Goal: Task Accomplishment & Management: Manage account settings

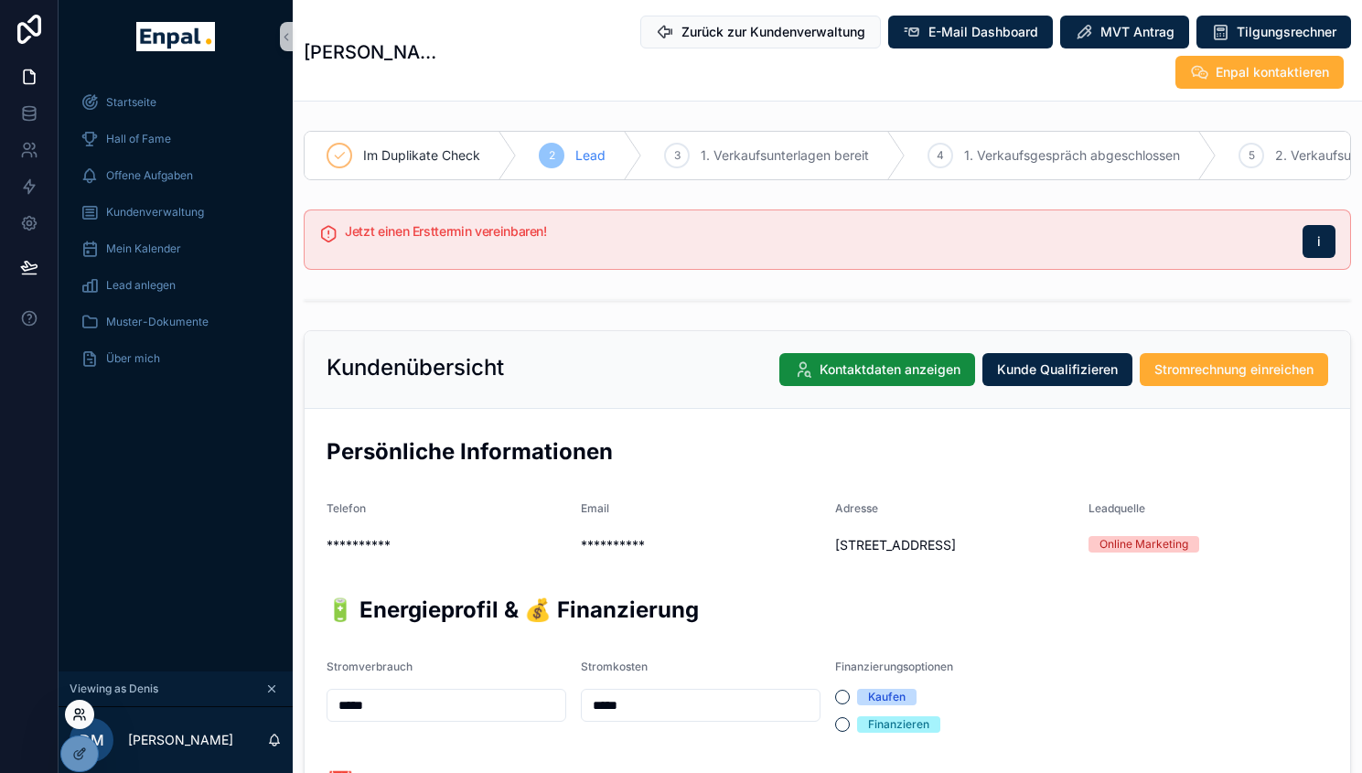
click at [79, 716] on icon at bounding box center [77, 718] width 7 height 4
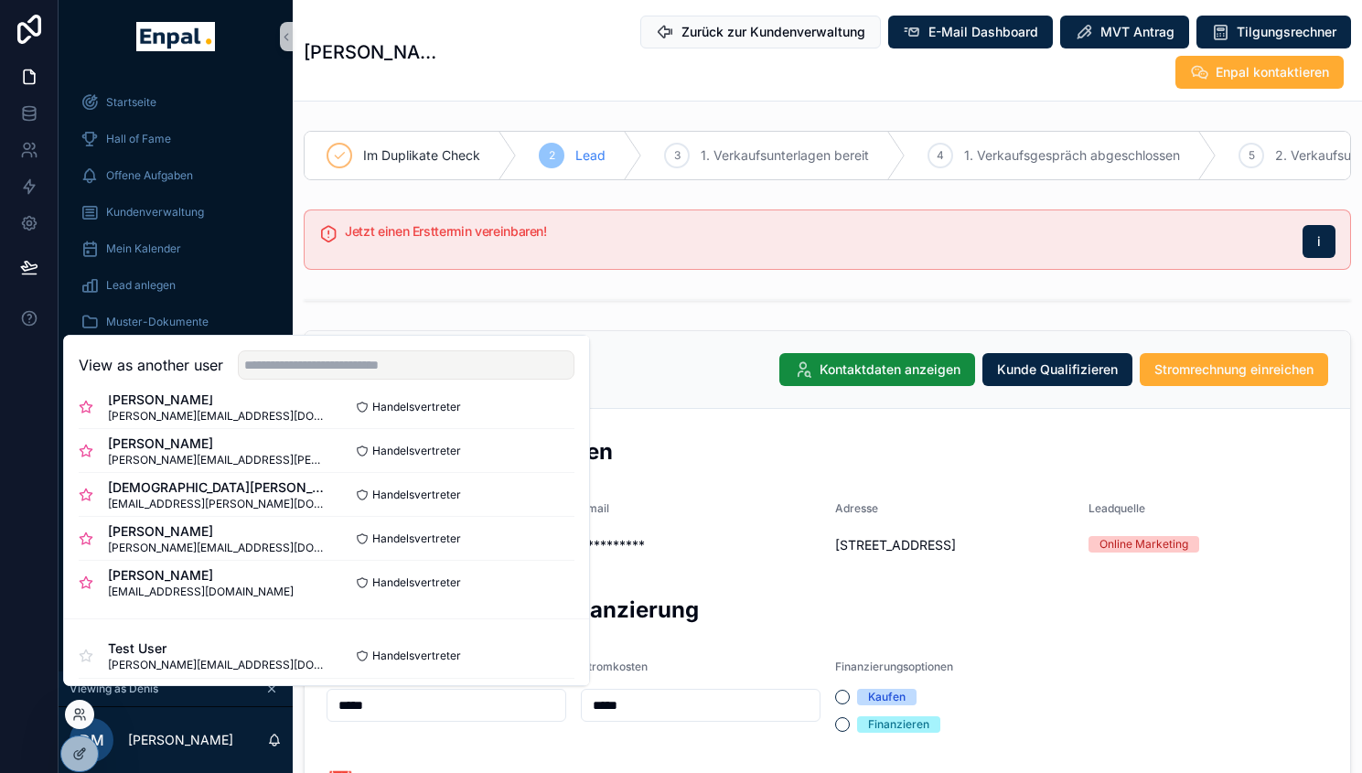
scroll to position [650, 0]
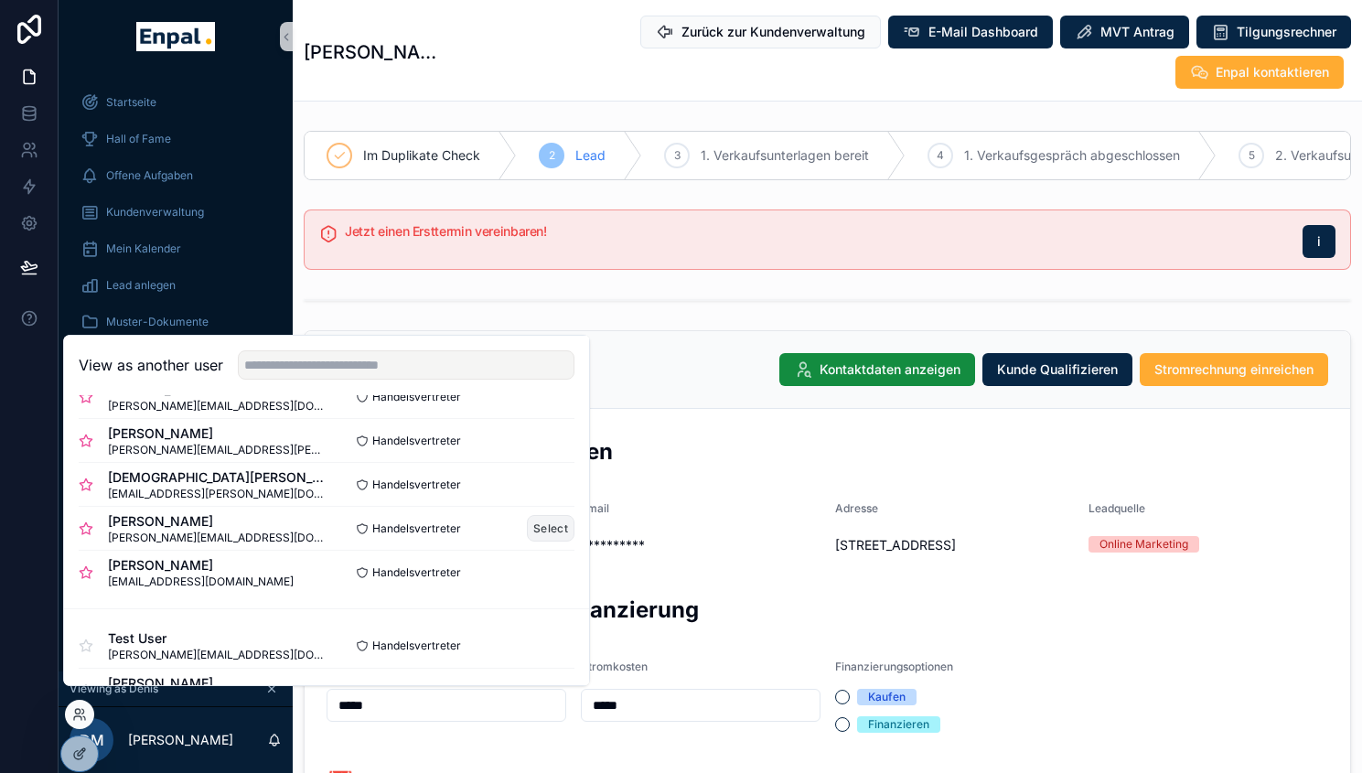
click at [553, 541] on button "Select" at bounding box center [551, 528] width 48 height 27
click at [181, 214] on span "Kundenverwaltung" at bounding box center [155, 212] width 98 height 15
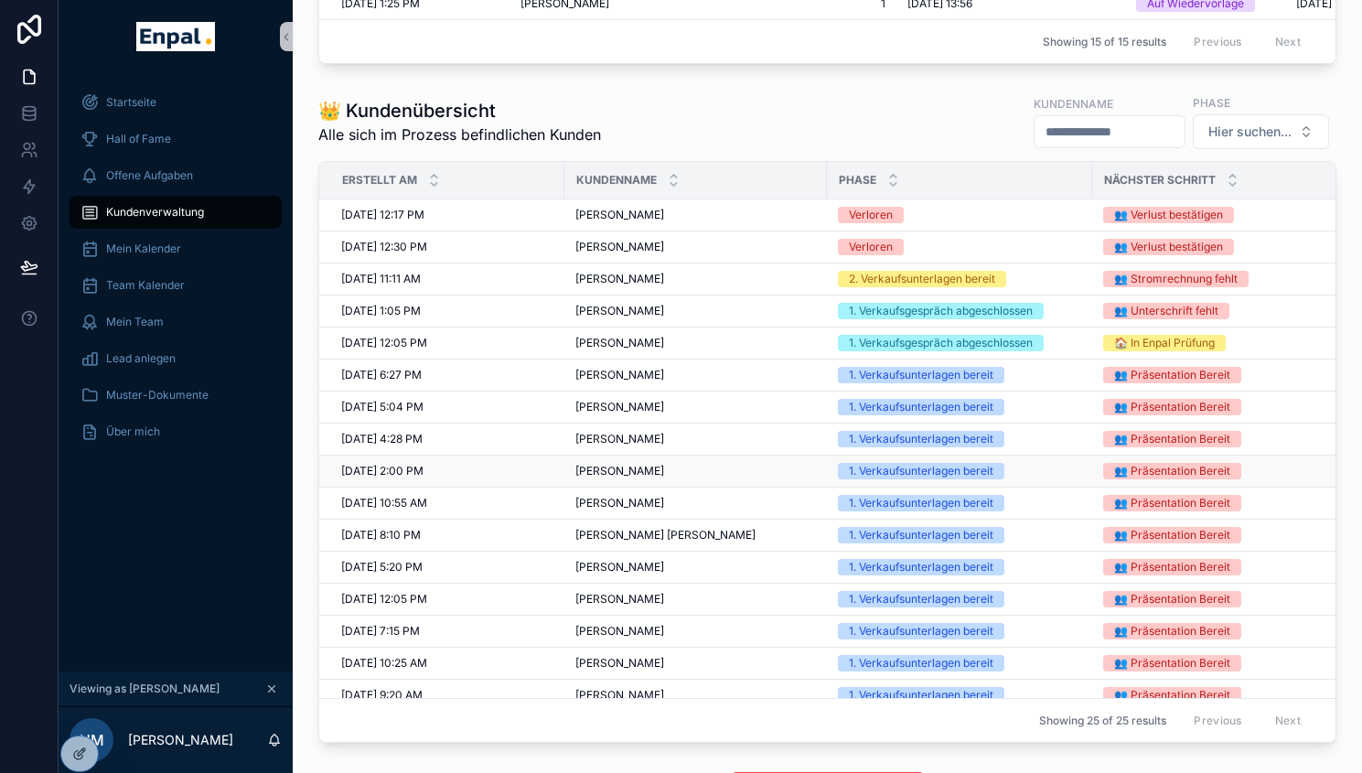
scroll to position [954, 0]
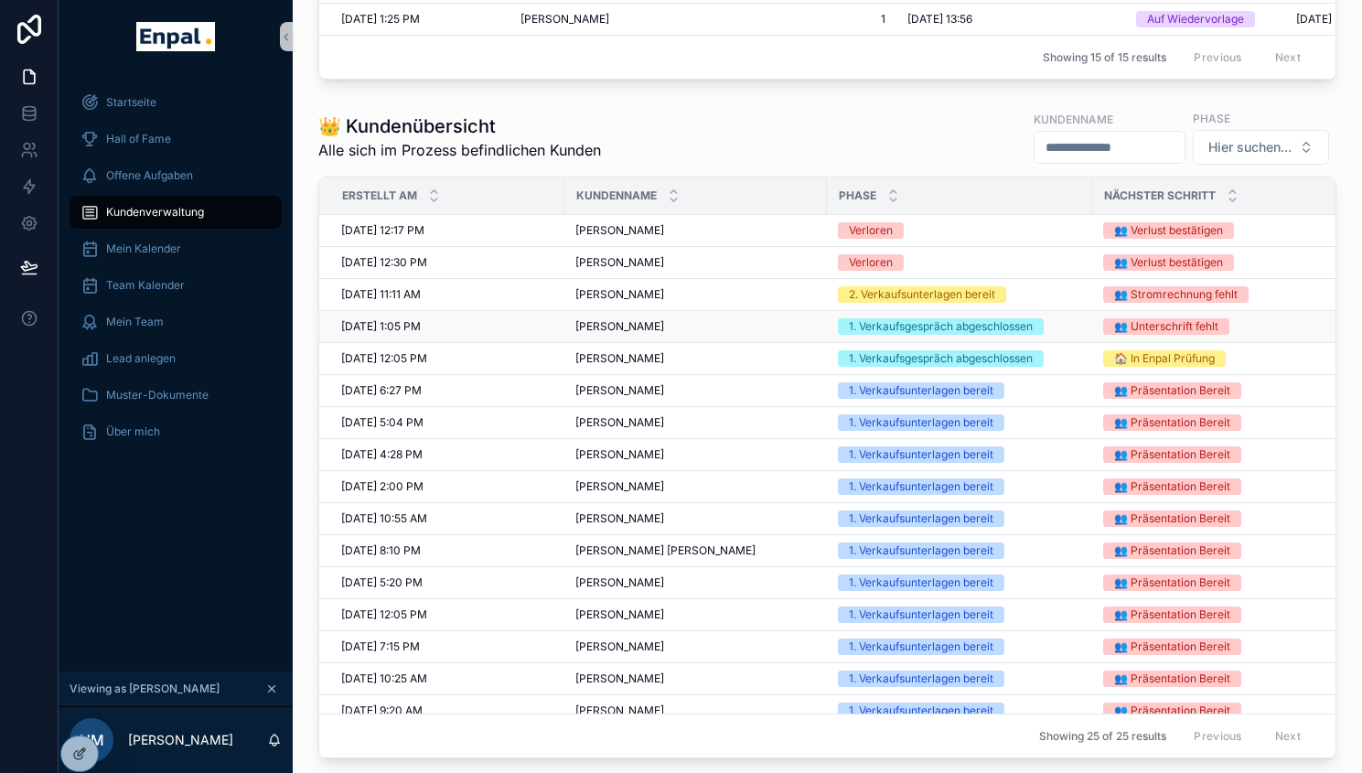
click at [634, 334] on span "Karin Krogman" at bounding box center [619, 326] width 89 height 15
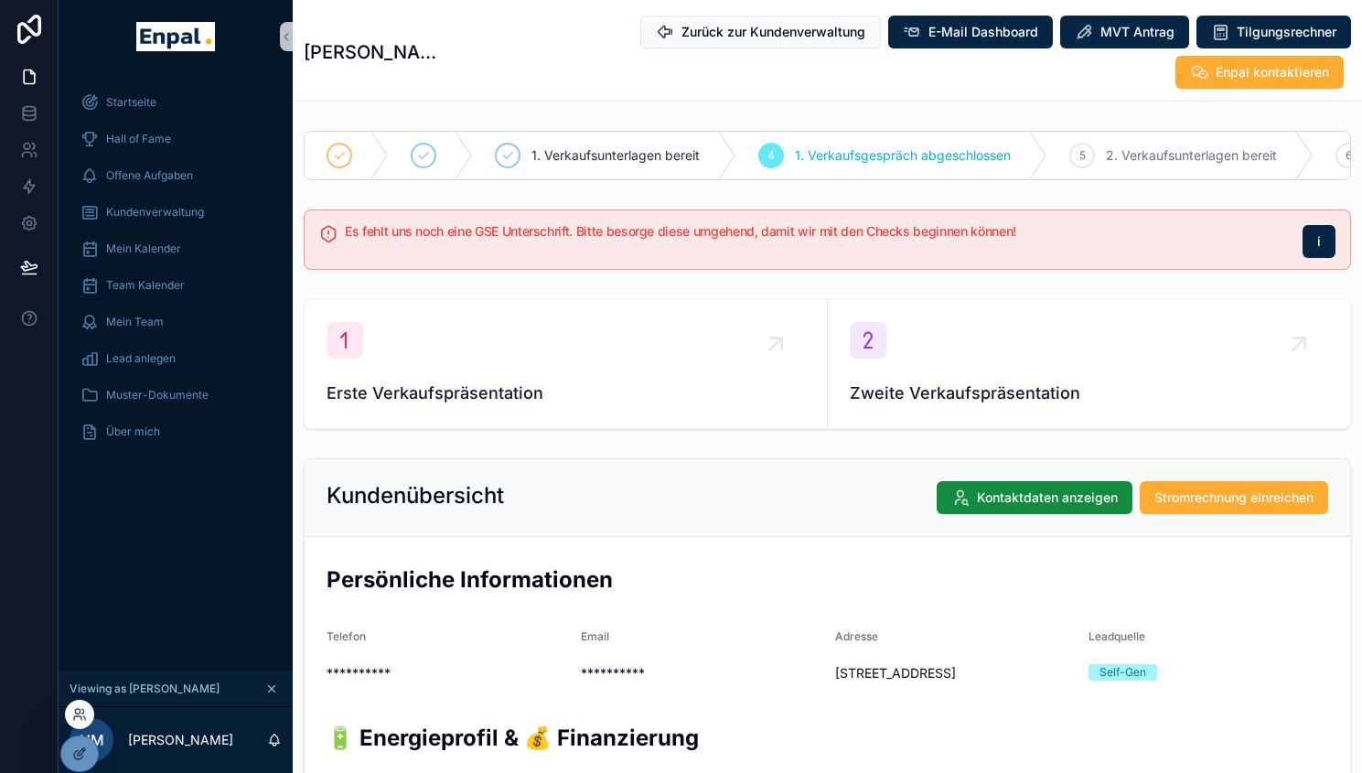
click at [79, 722] on div at bounding box center [79, 714] width 29 height 29
click at [78, 710] on icon at bounding box center [79, 714] width 15 height 15
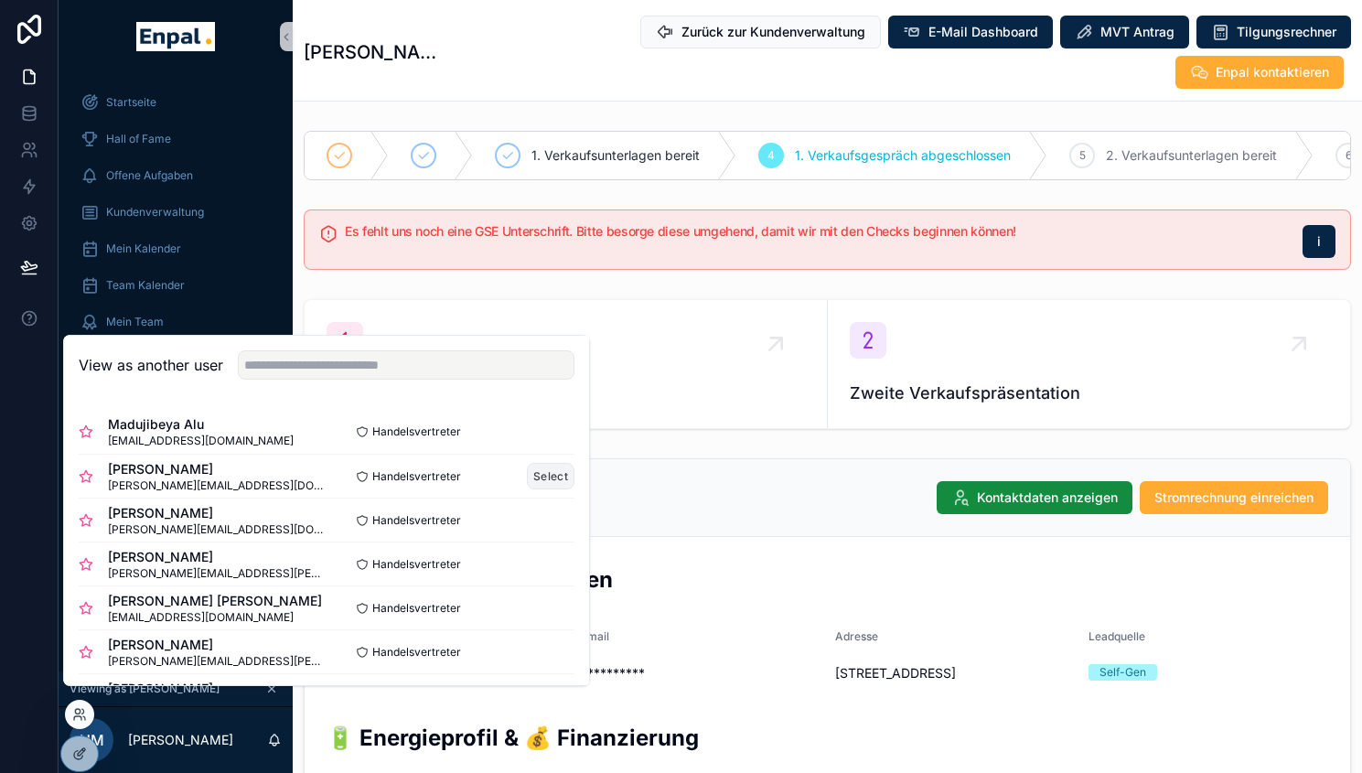
click at [537, 489] on button "Select" at bounding box center [551, 476] width 48 height 27
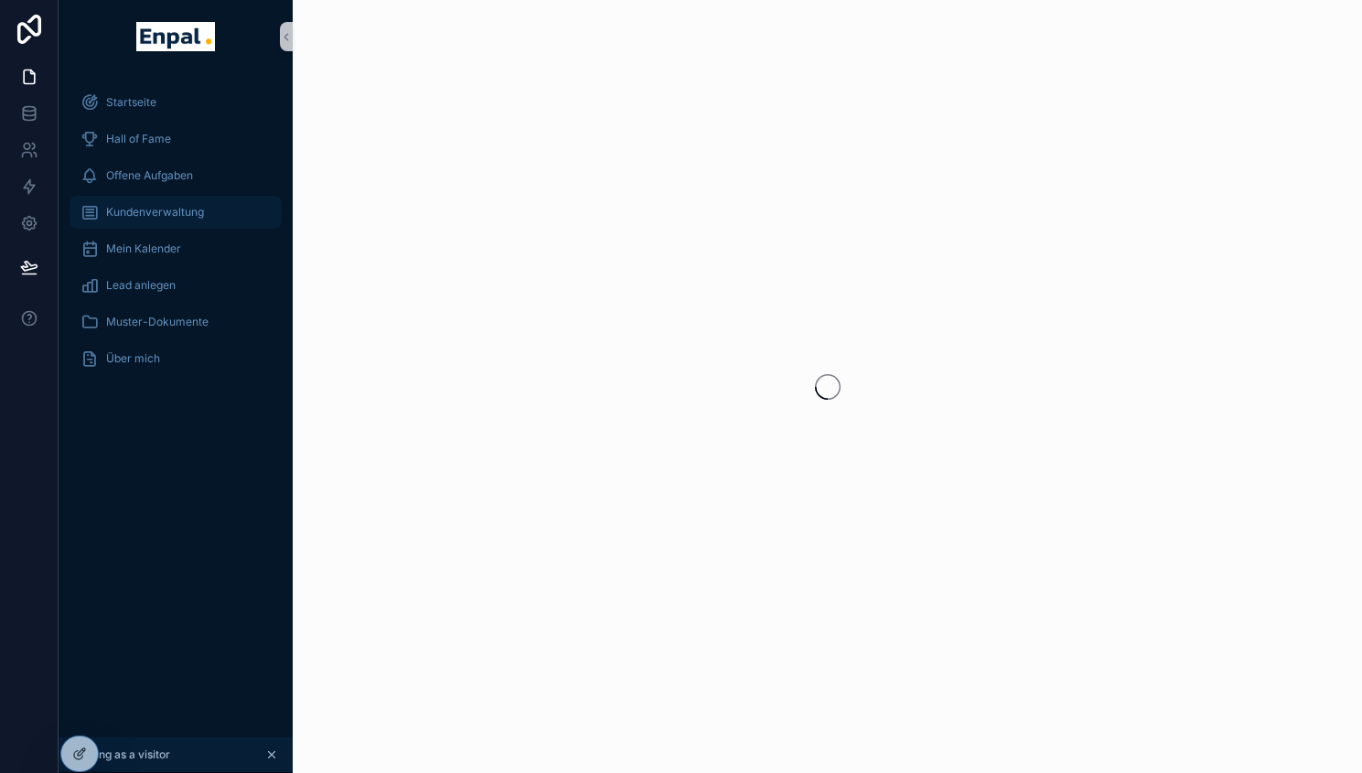
click at [177, 227] on link "Kundenverwaltung" at bounding box center [176, 212] width 212 height 33
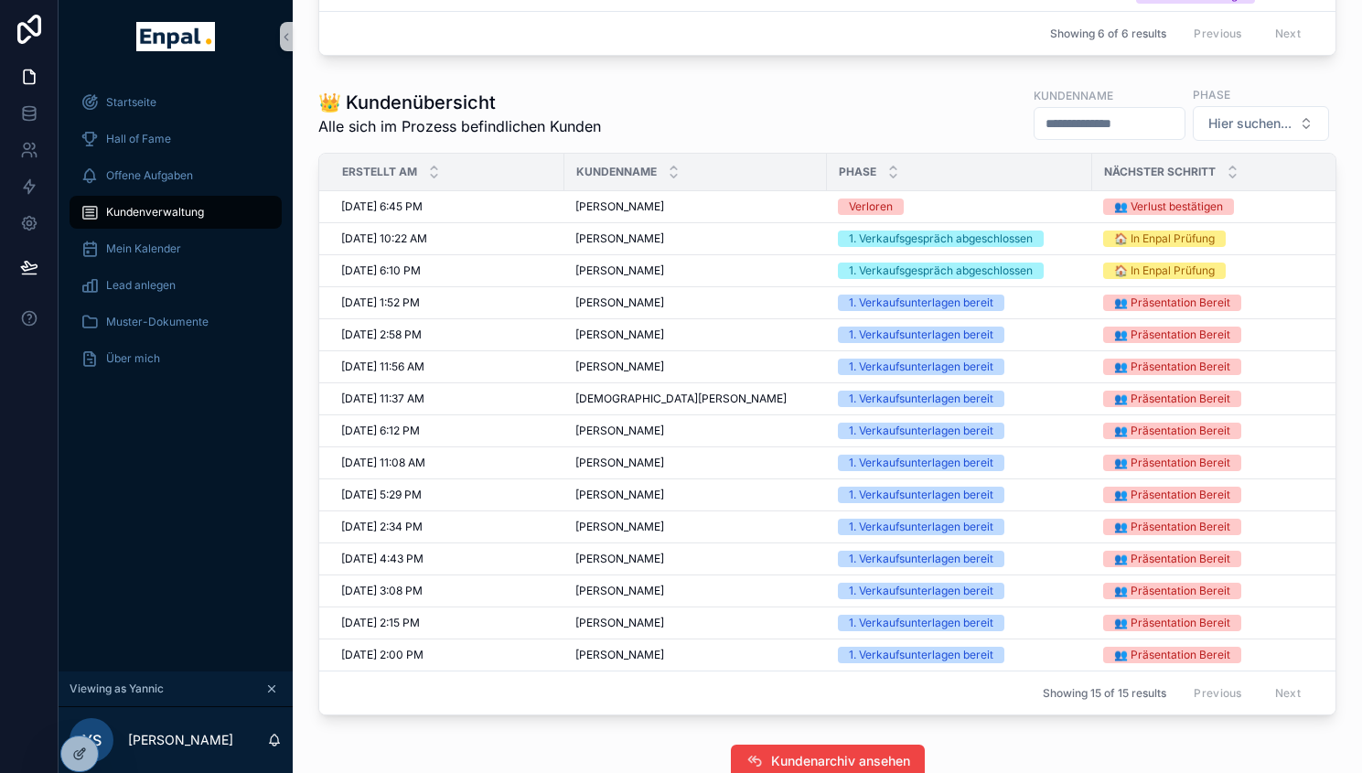
scroll to position [863, 0]
click at [641, 533] on span "[PERSON_NAME]" at bounding box center [619, 526] width 89 height 15
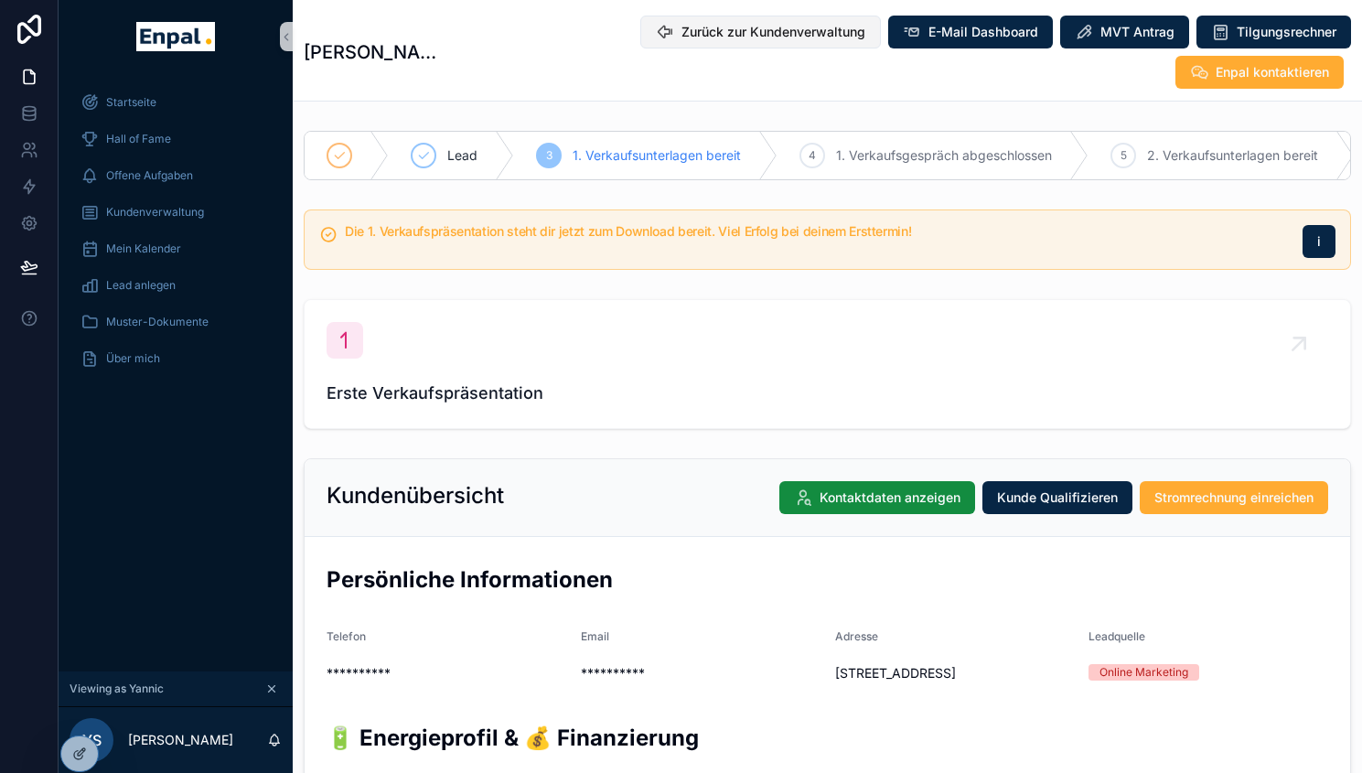
click at [682, 23] on span "Zurück zur Kundenverwaltung" at bounding box center [774, 32] width 184 height 18
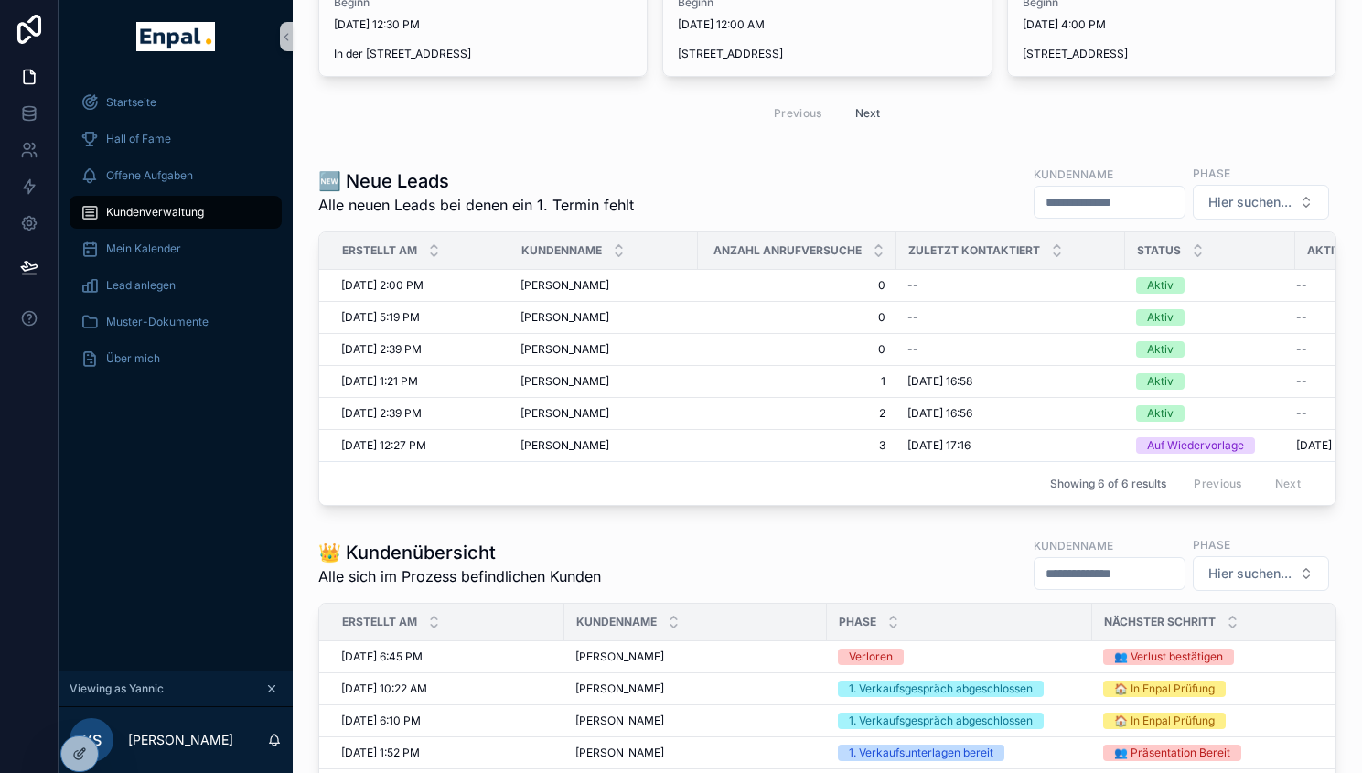
scroll to position [420, 0]
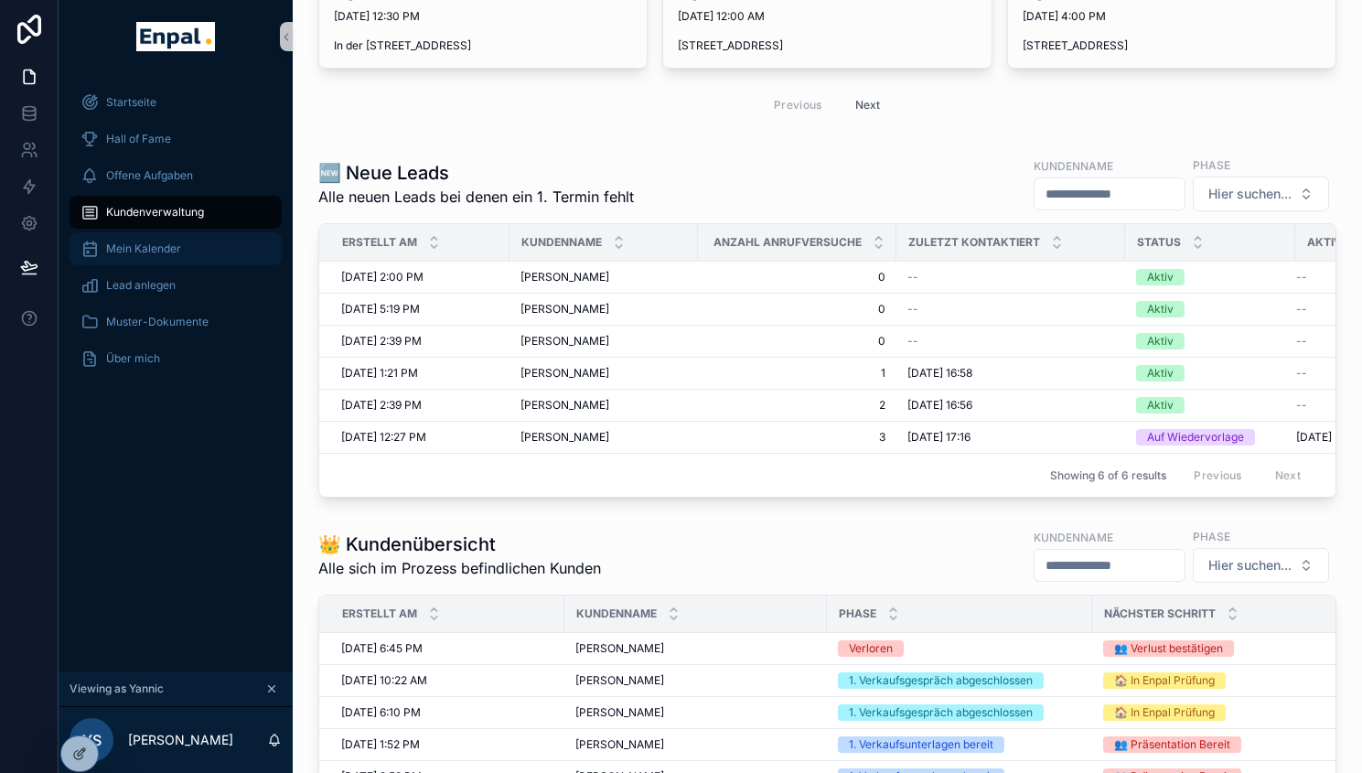
click at [136, 247] on span "Mein Kalender" at bounding box center [143, 249] width 75 height 15
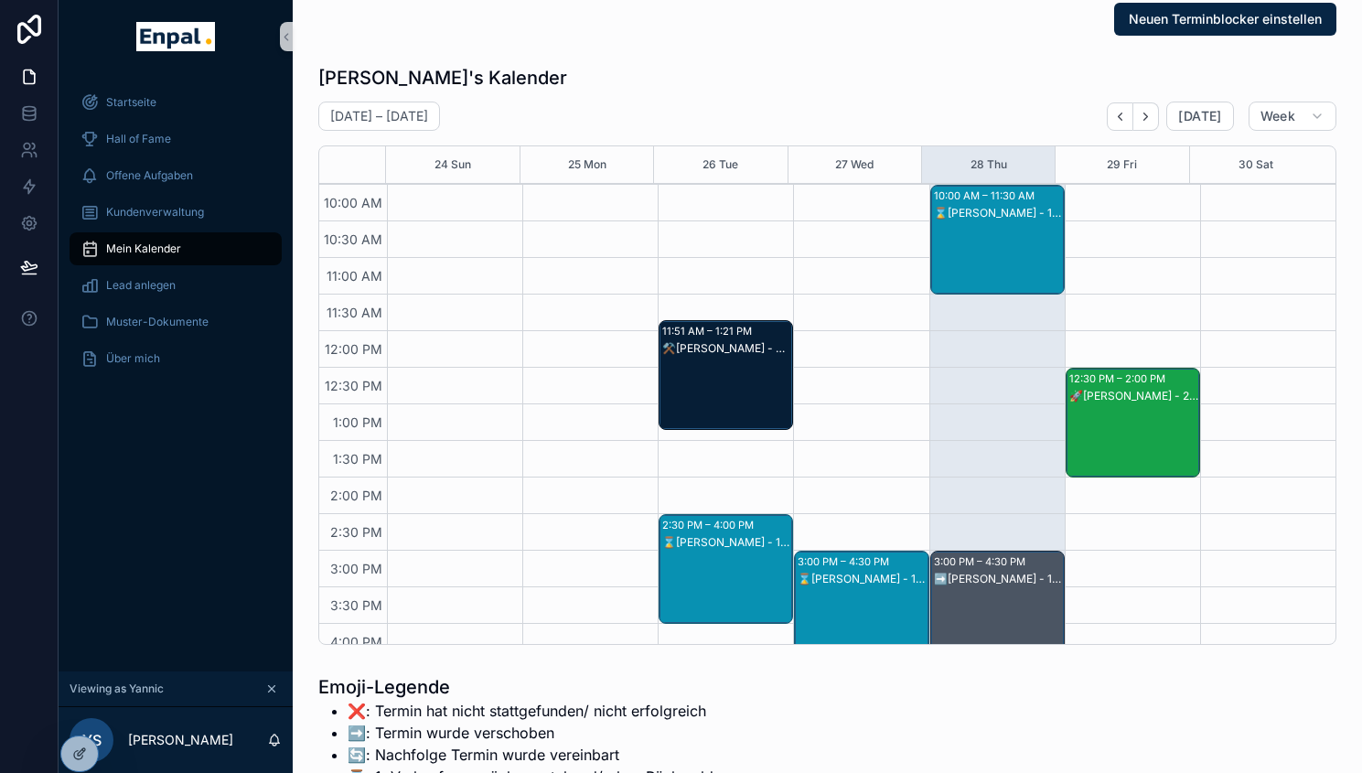
scroll to position [298, 0]
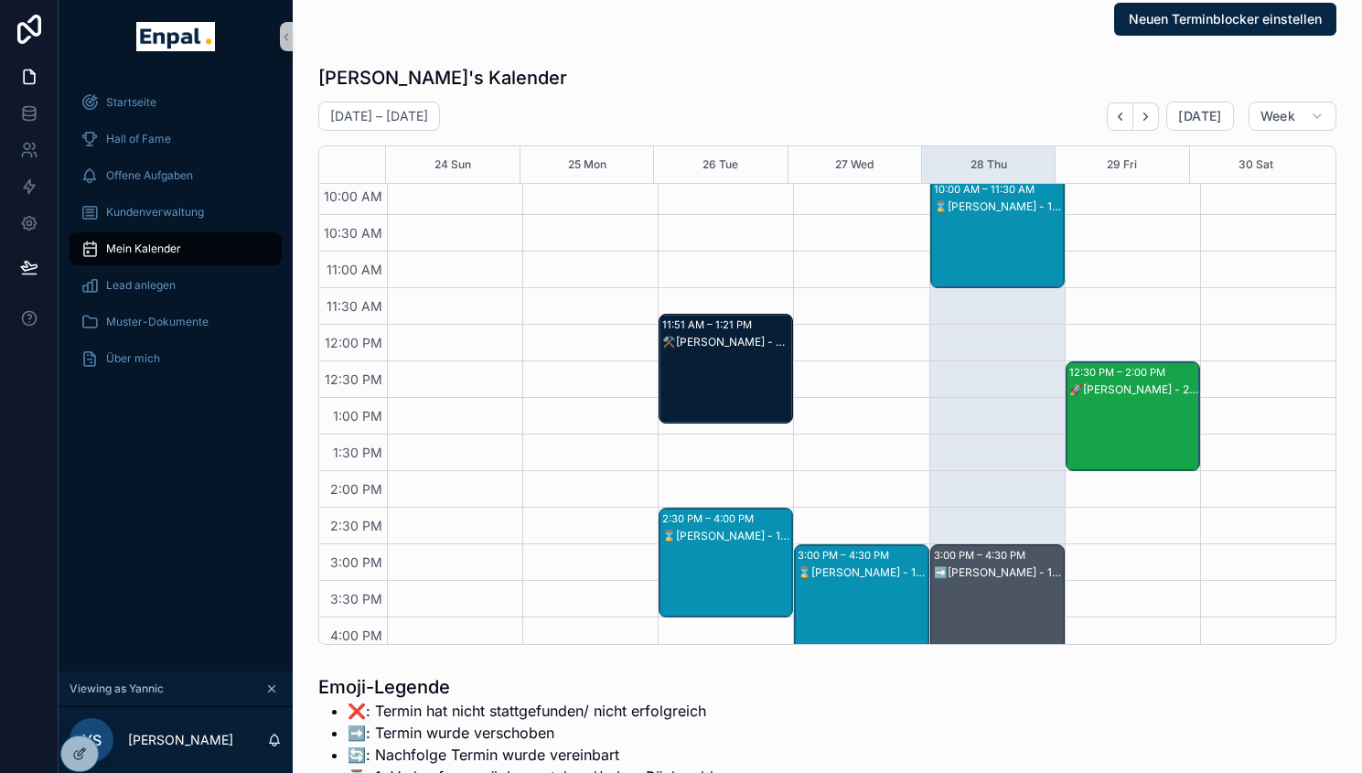
click at [1108, 404] on div "🚀Janina Köhler-Corradino - 2. VG" at bounding box center [1133, 434] width 129 height 106
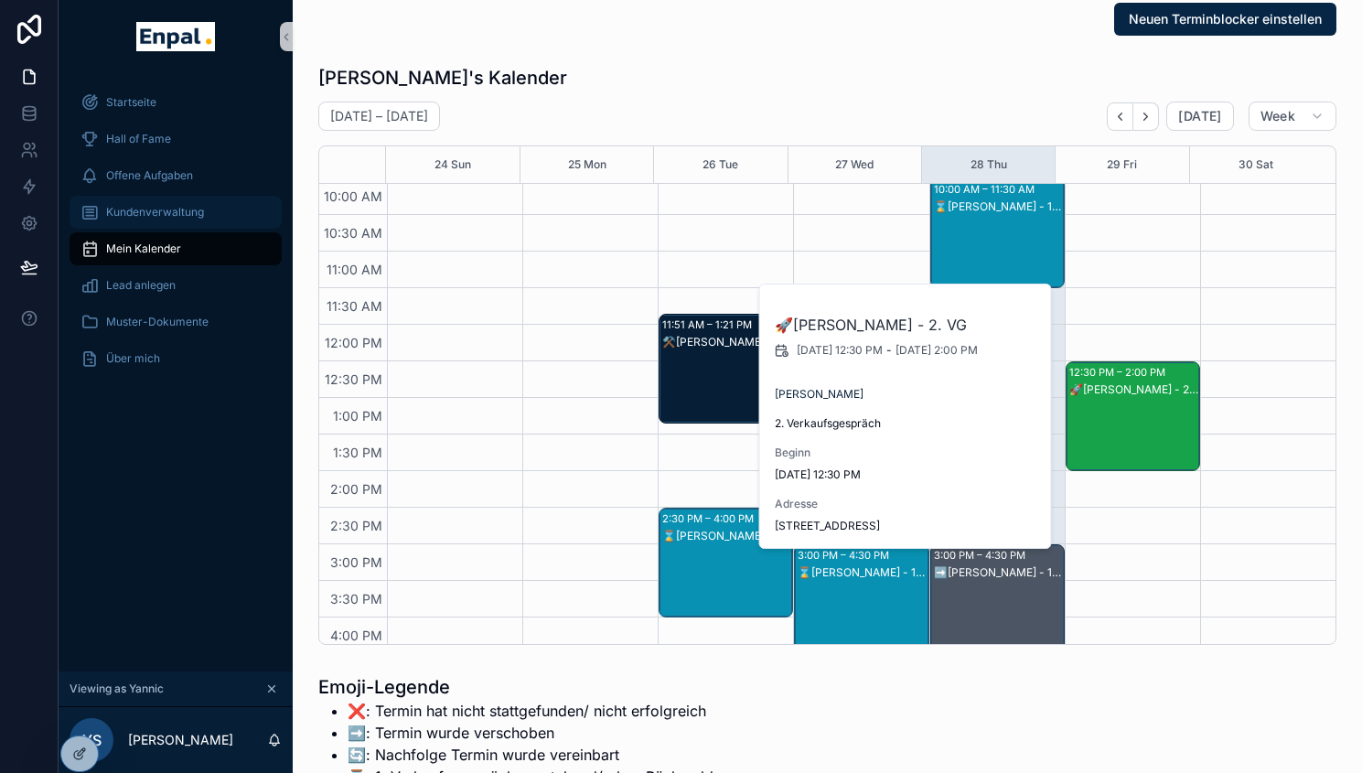
click at [171, 202] on div "Kundenverwaltung" at bounding box center [176, 212] width 190 height 29
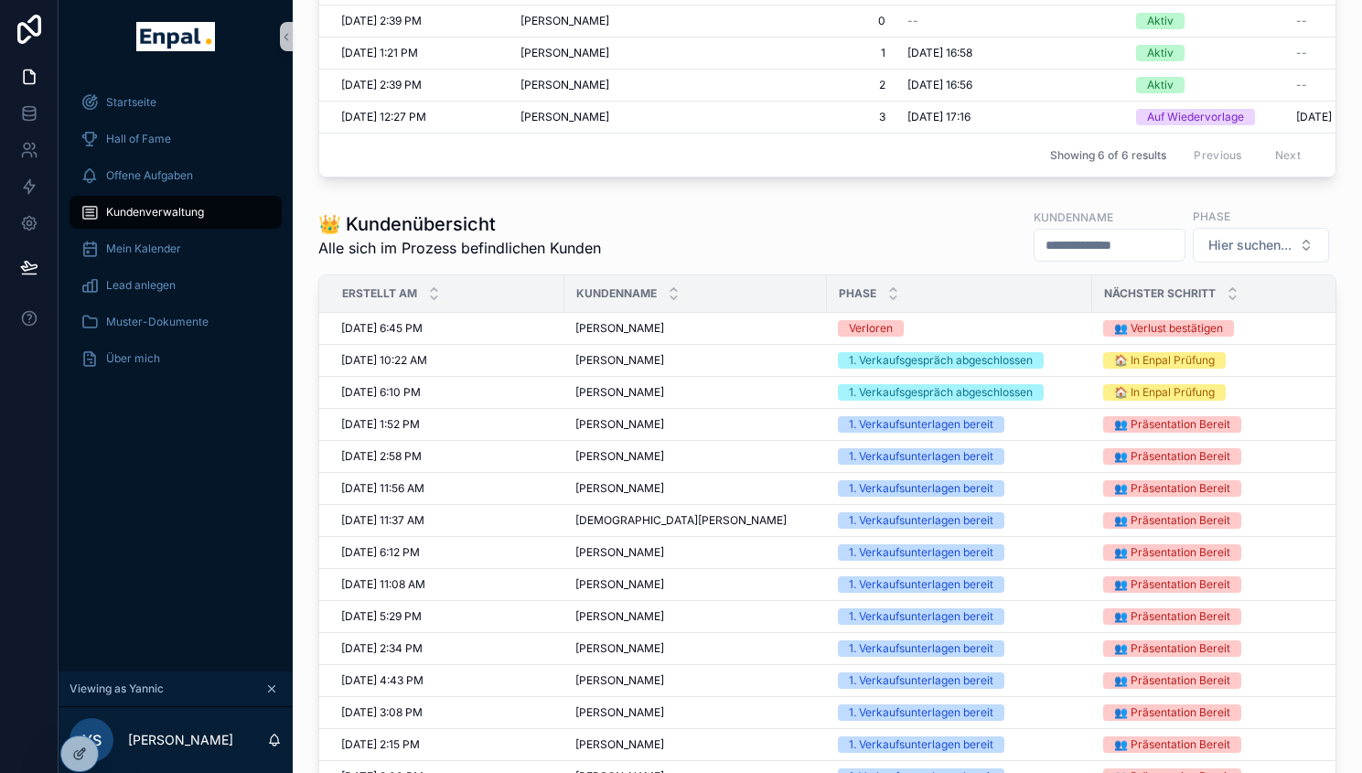
scroll to position [785, 0]
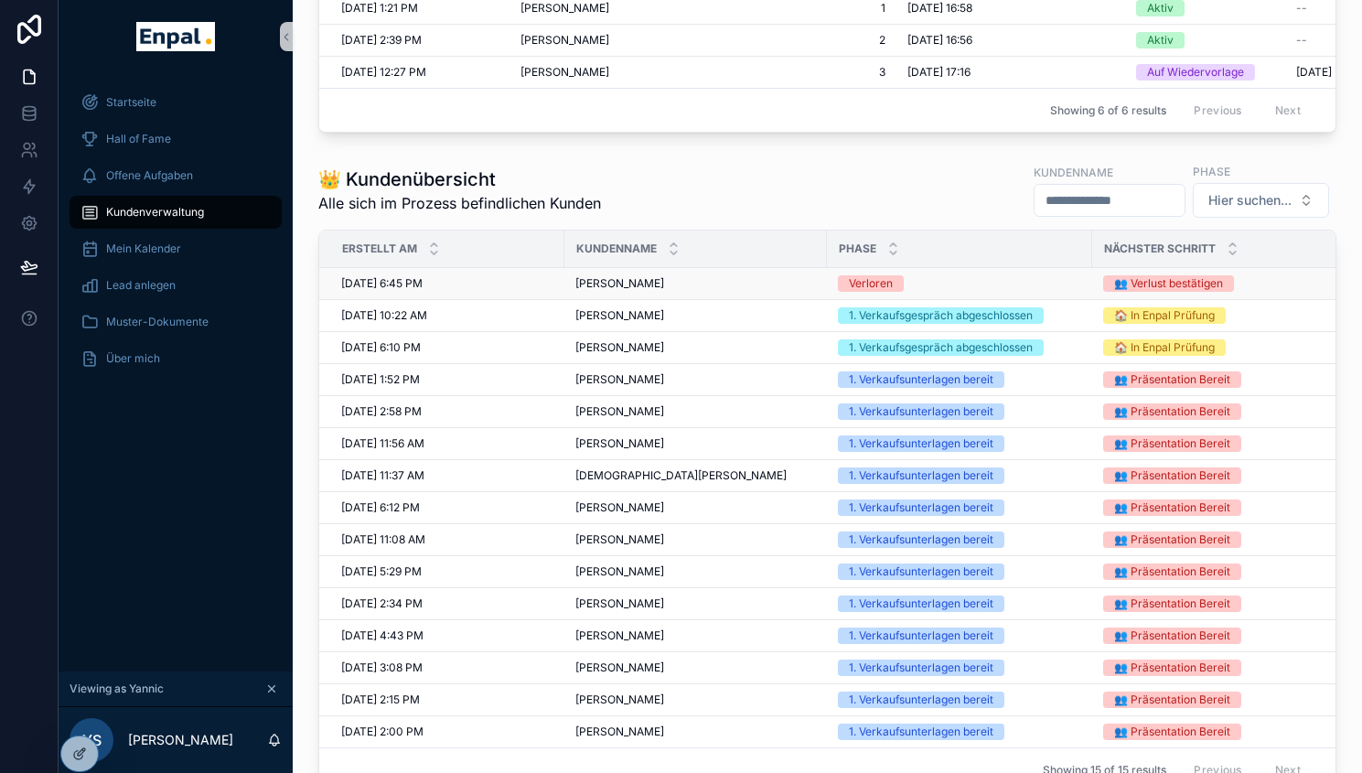
click at [636, 291] on span "Janina Köhler-Corradino" at bounding box center [619, 283] width 89 height 15
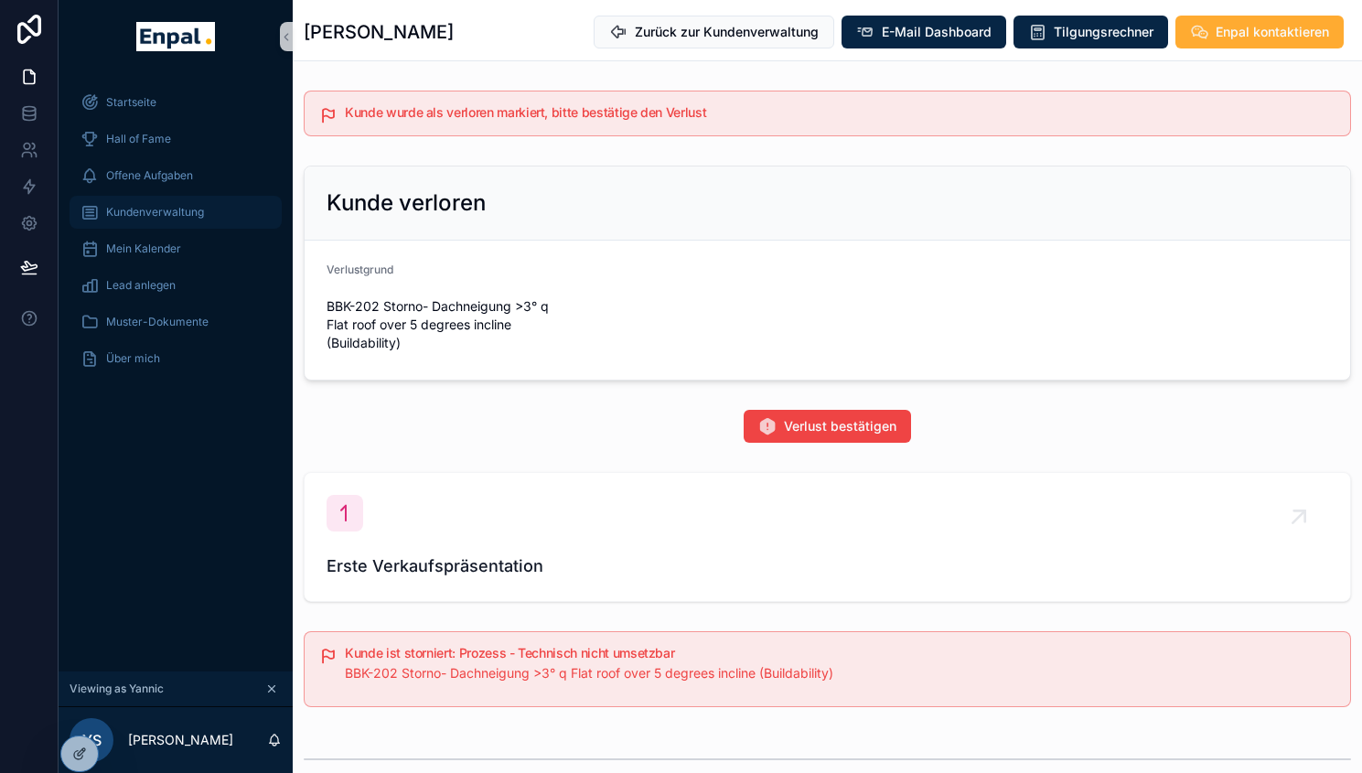
click at [176, 214] on span "Kundenverwaltung" at bounding box center [155, 212] width 98 height 15
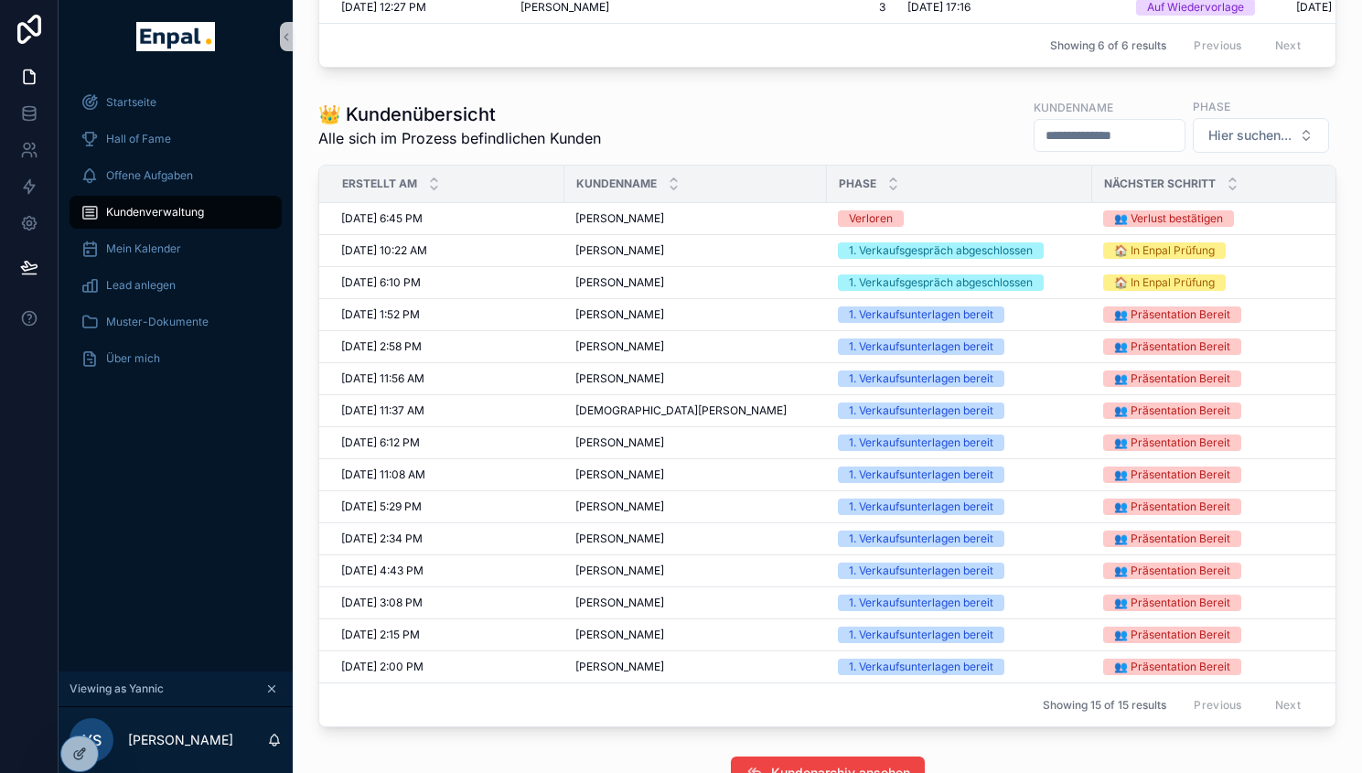
scroll to position [901, 0]
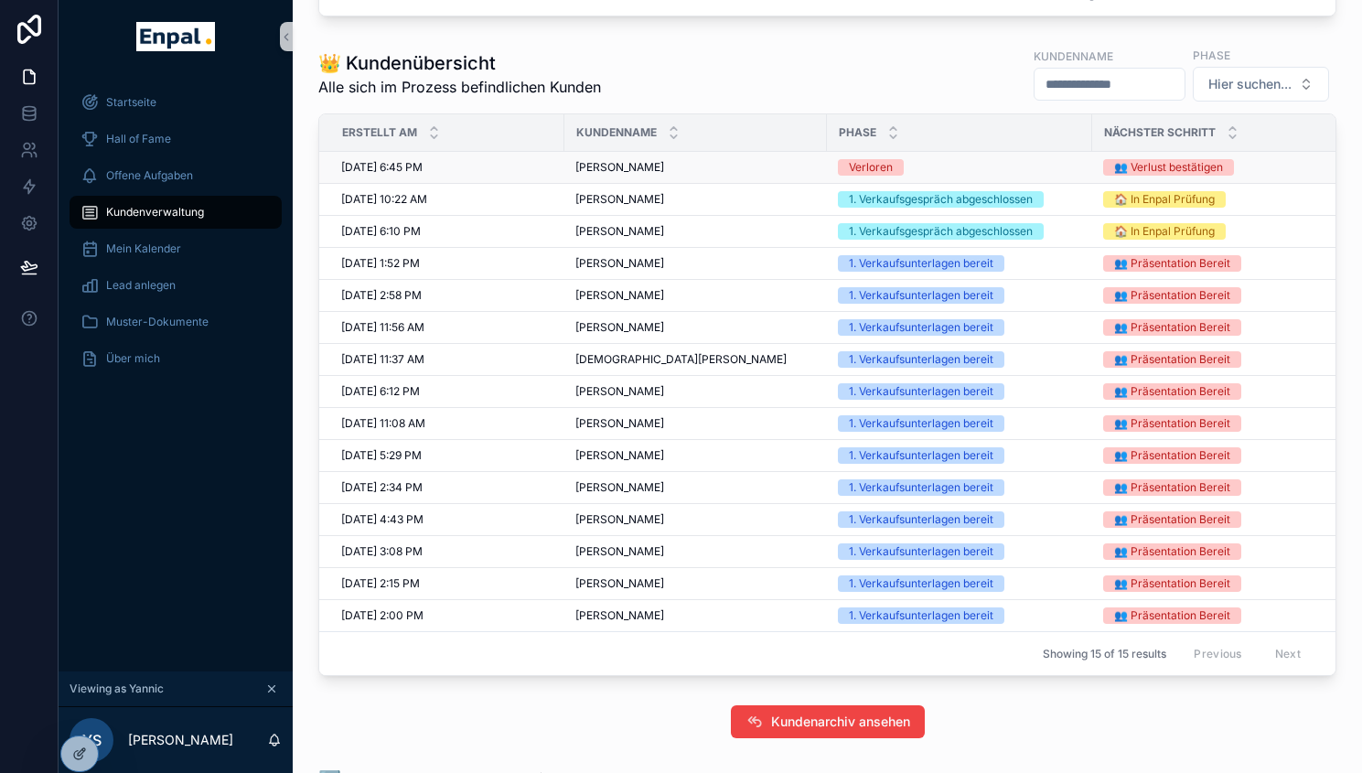
click at [634, 170] on td "Janina Köhler-Corradino Janina Köhler-Corradino" at bounding box center [695, 168] width 263 height 32
click at [634, 175] on span "Janina Köhler-Corradino" at bounding box center [619, 167] width 89 height 15
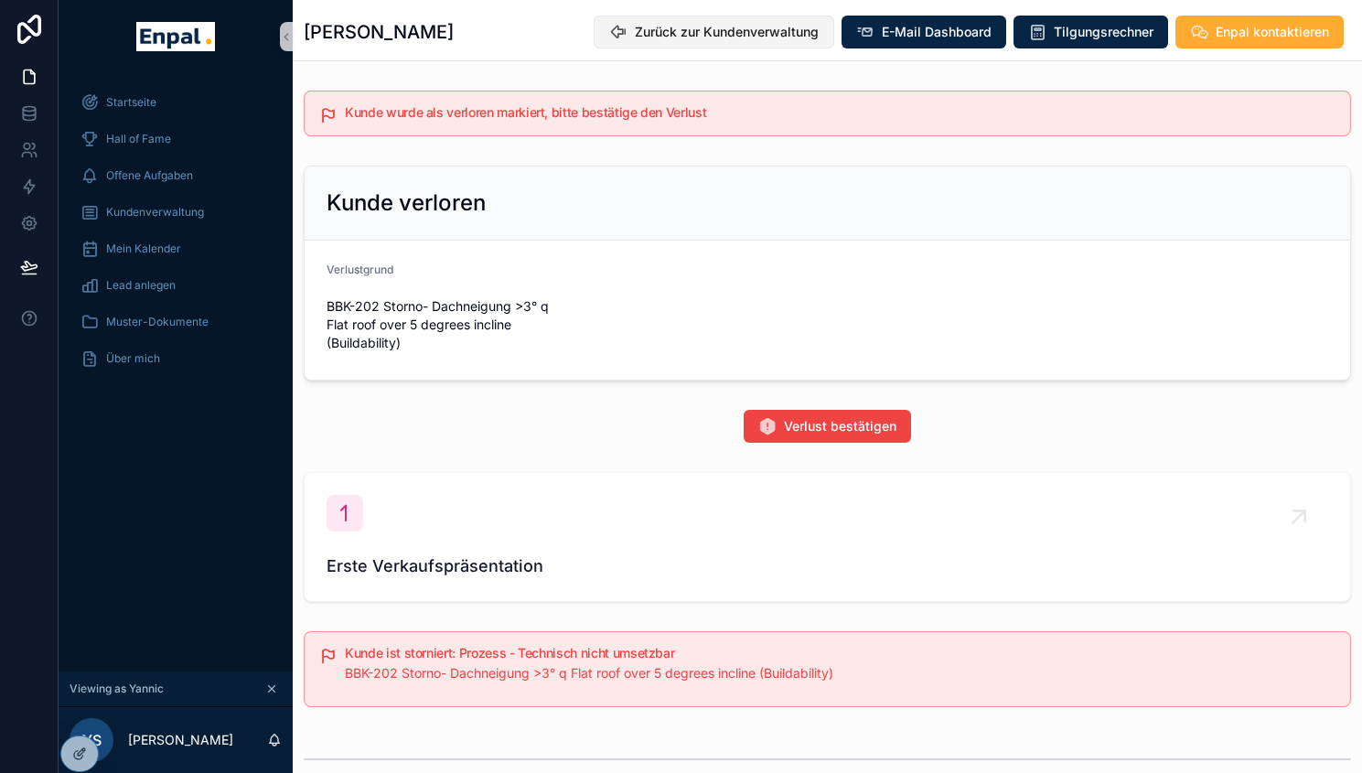
click at [725, 36] on span "Zurück zur Kundenverwaltung" at bounding box center [727, 32] width 184 height 18
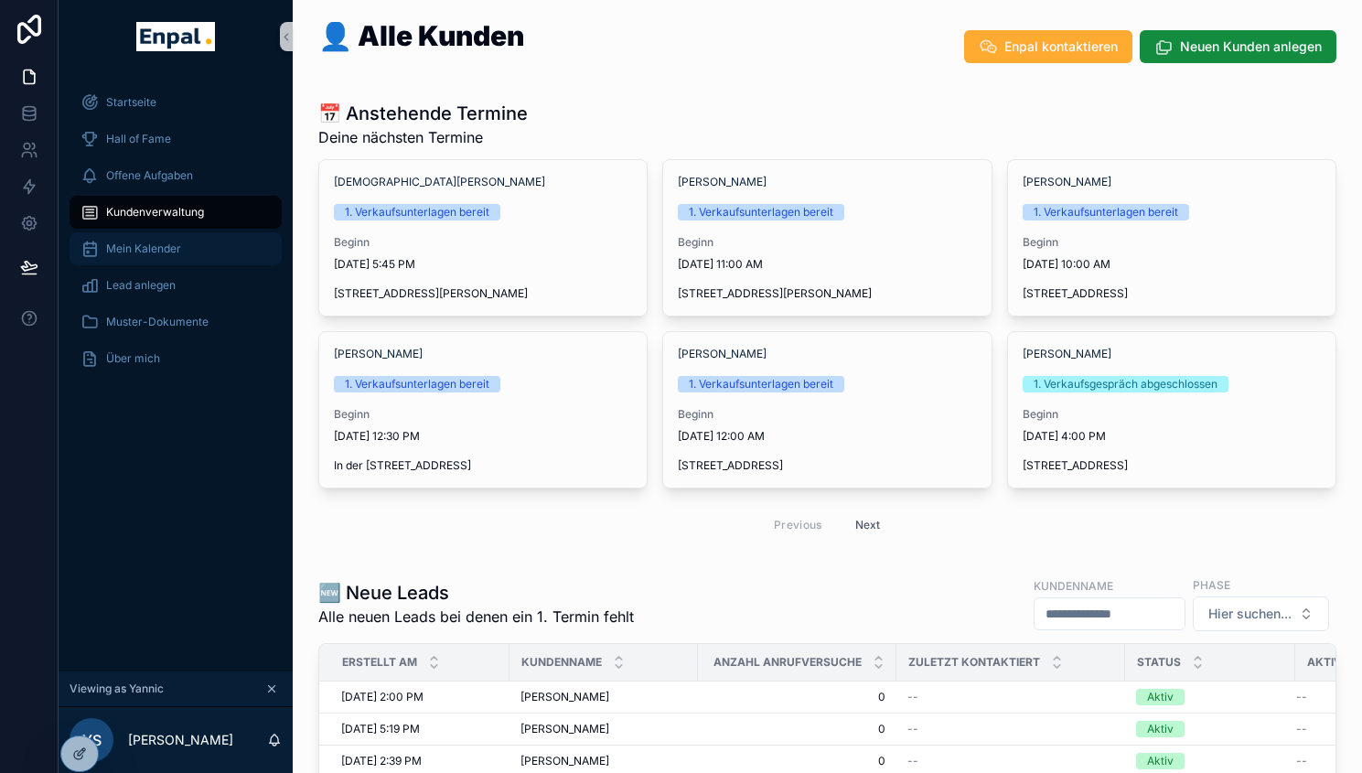
click at [163, 242] on span "Mein Kalender" at bounding box center [143, 249] width 75 height 15
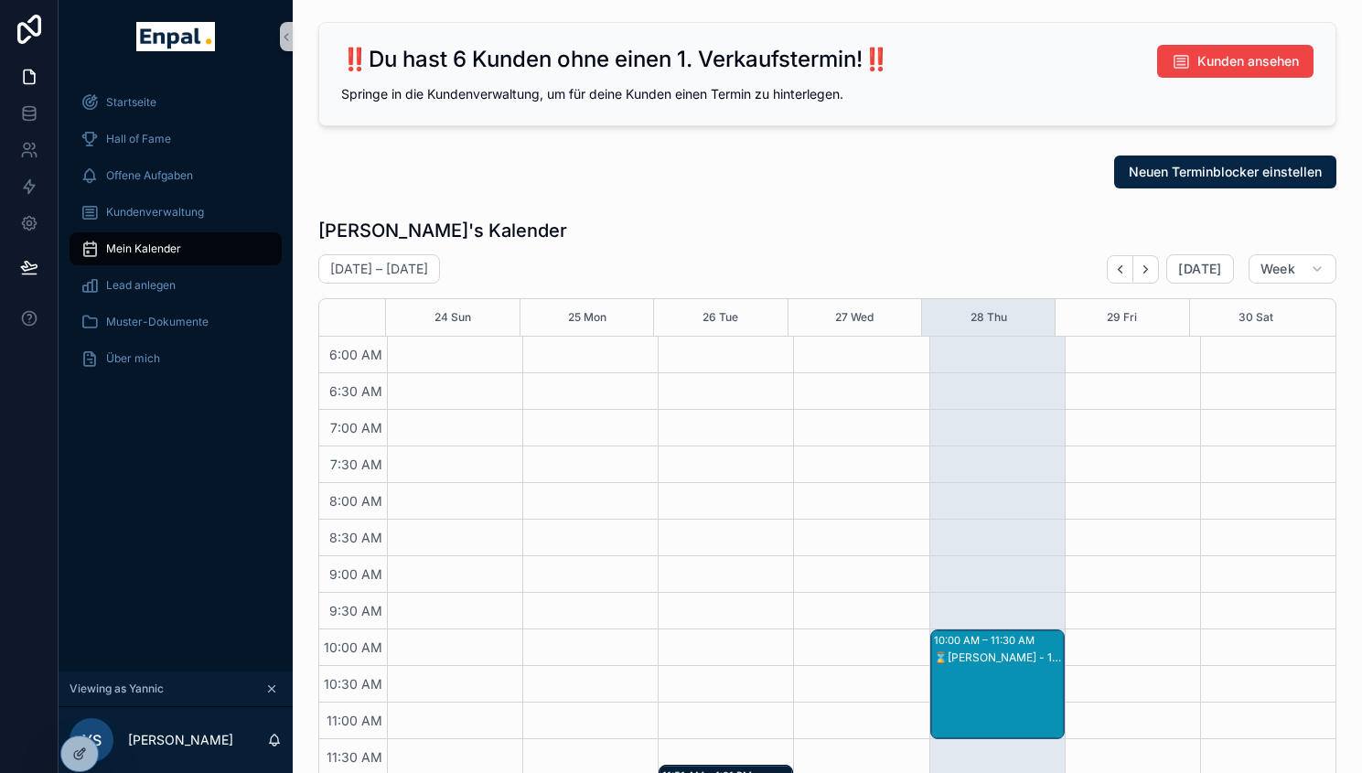
scroll to position [439, 0]
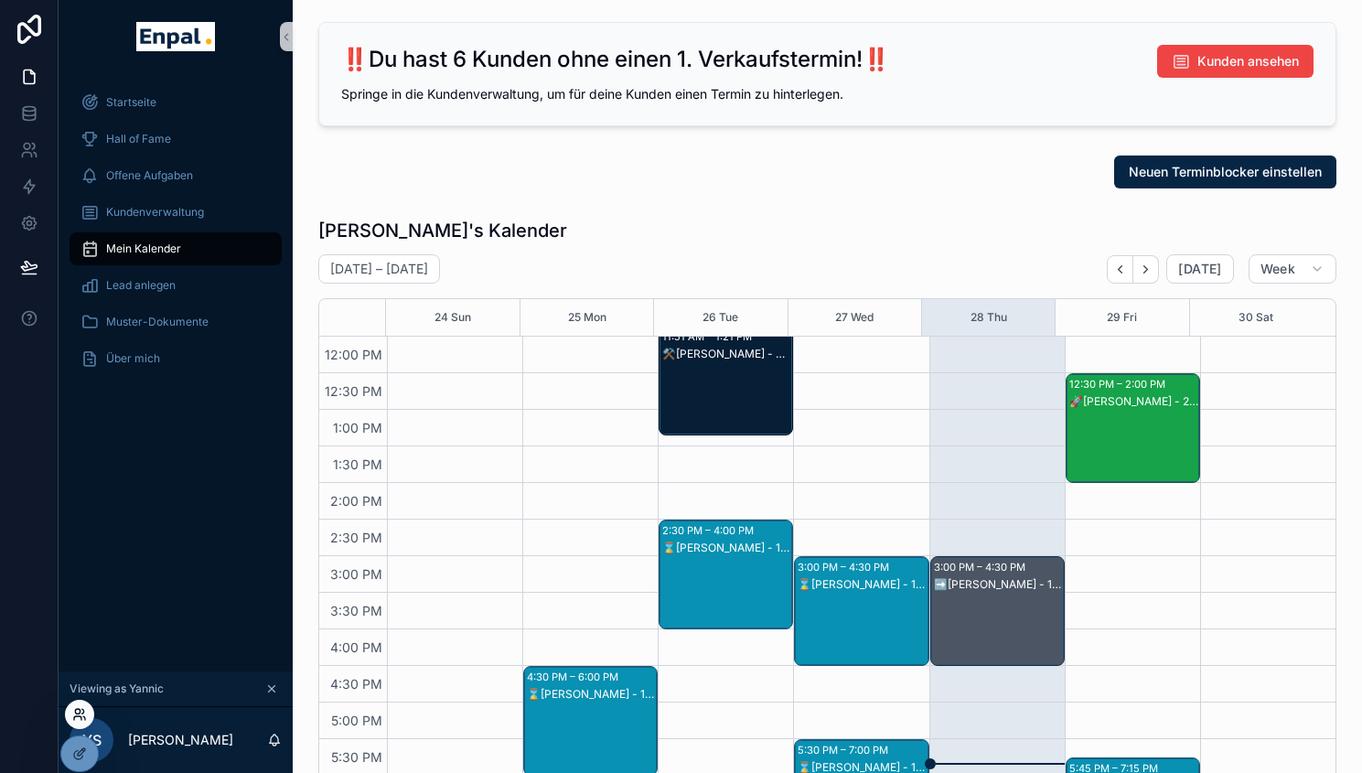
click at [75, 718] on icon at bounding box center [79, 714] width 15 height 15
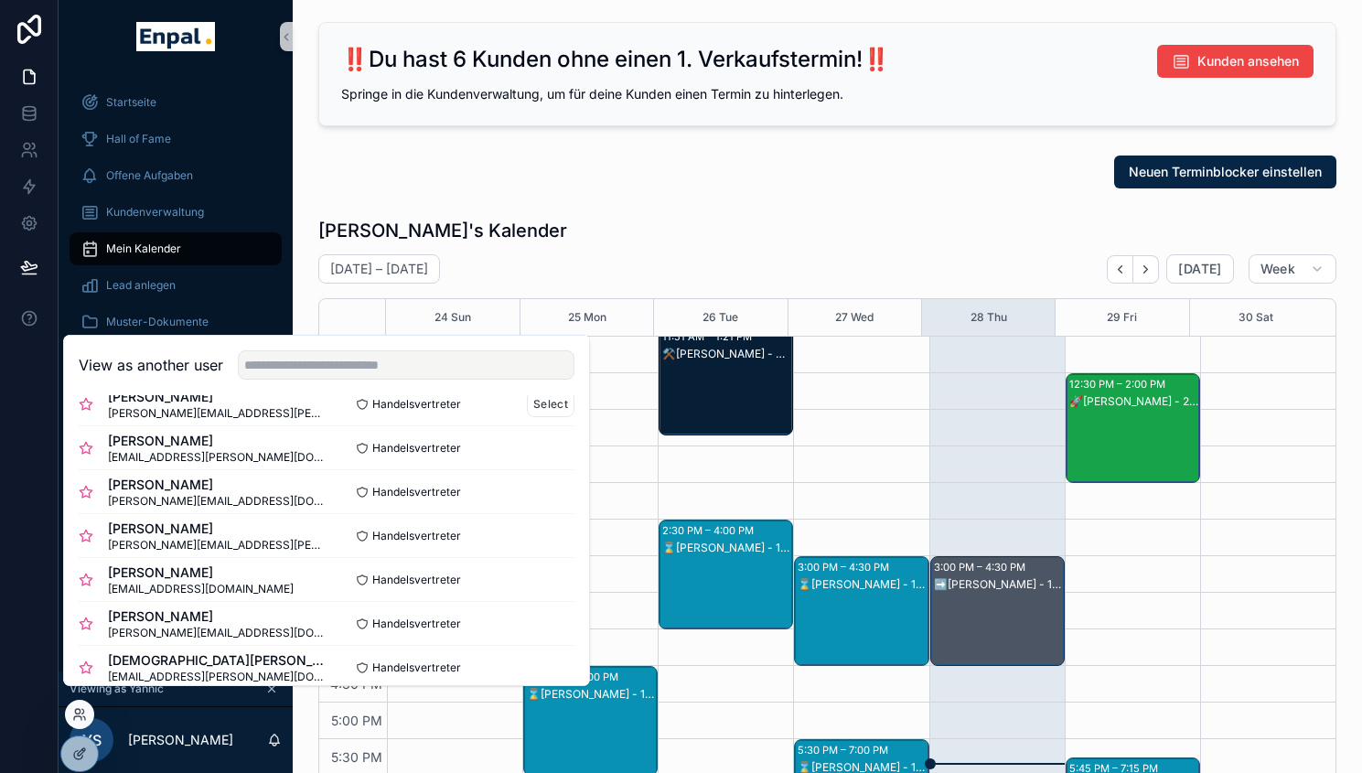
scroll to position [293, 0]
click at [531, 592] on button "Select" at bounding box center [551, 578] width 48 height 27
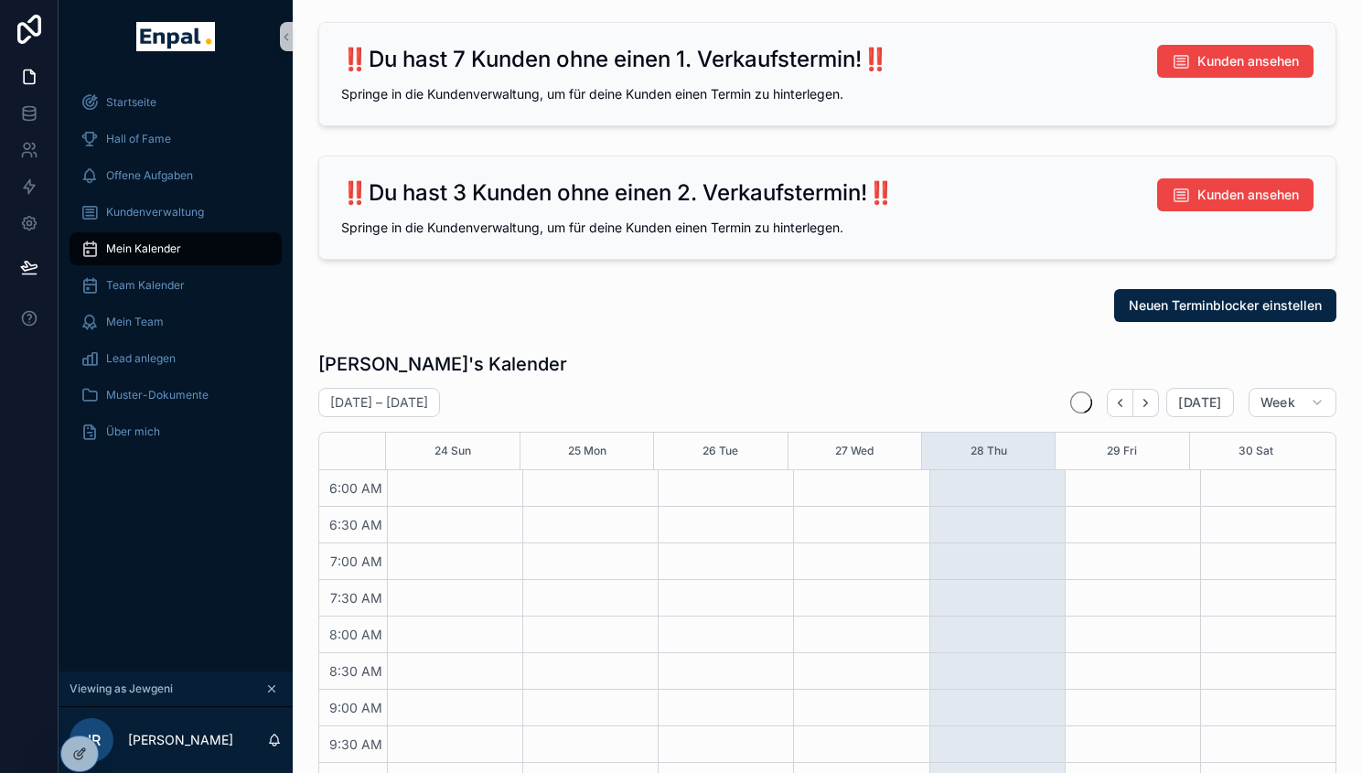
scroll to position [439, 0]
click at [184, 213] on span "Kundenverwaltung" at bounding box center [155, 212] width 98 height 15
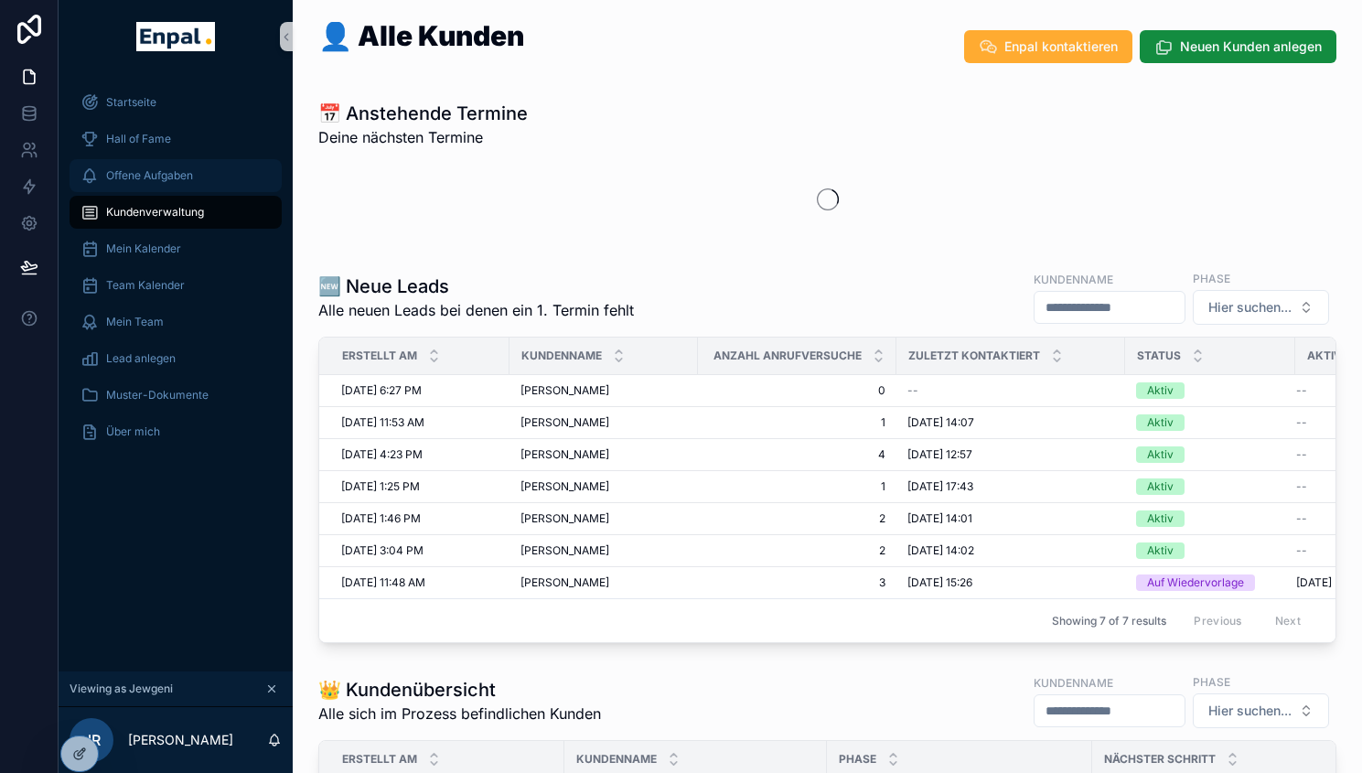
click at [184, 175] on span "Offene Aufgaben" at bounding box center [149, 175] width 87 height 15
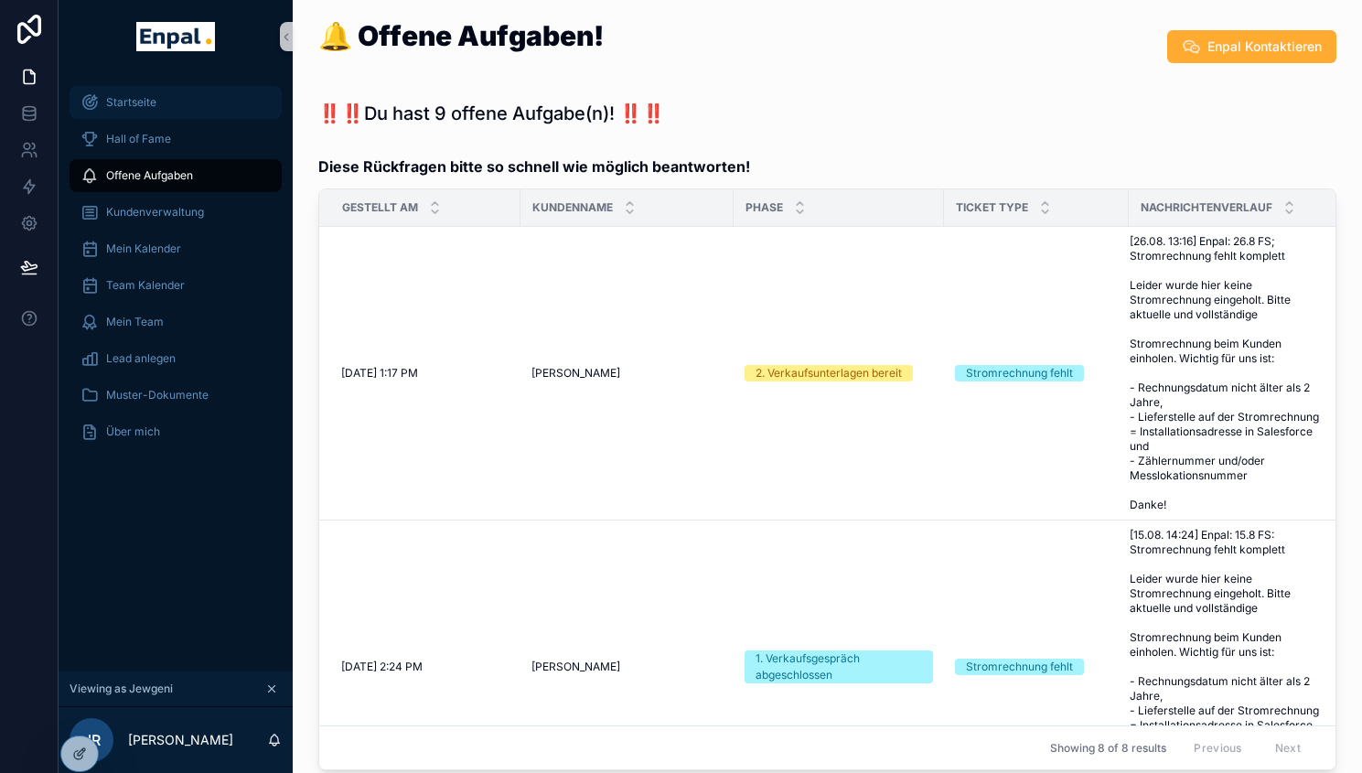
click at [154, 104] on span "Startseite" at bounding box center [131, 102] width 50 height 15
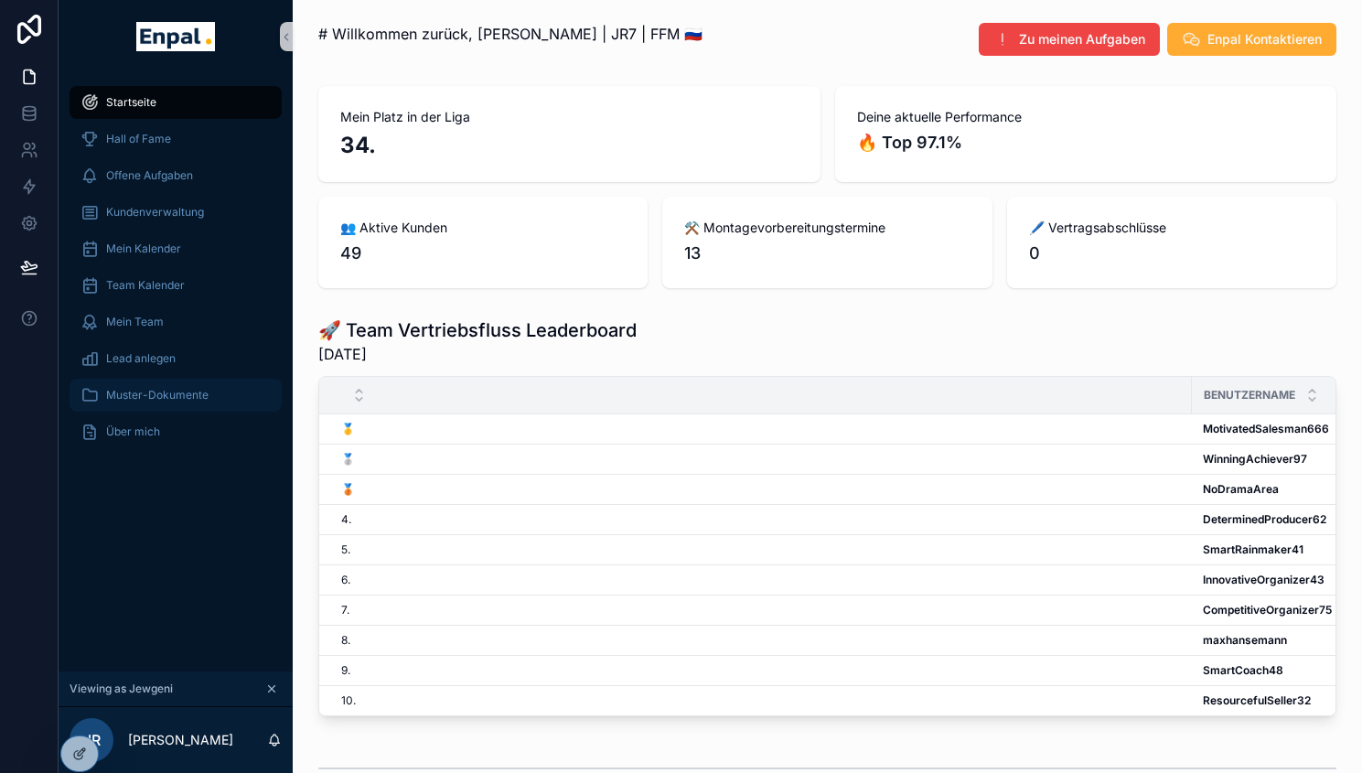
click at [171, 394] on span "Muster-Dokumente" at bounding box center [157, 395] width 102 height 15
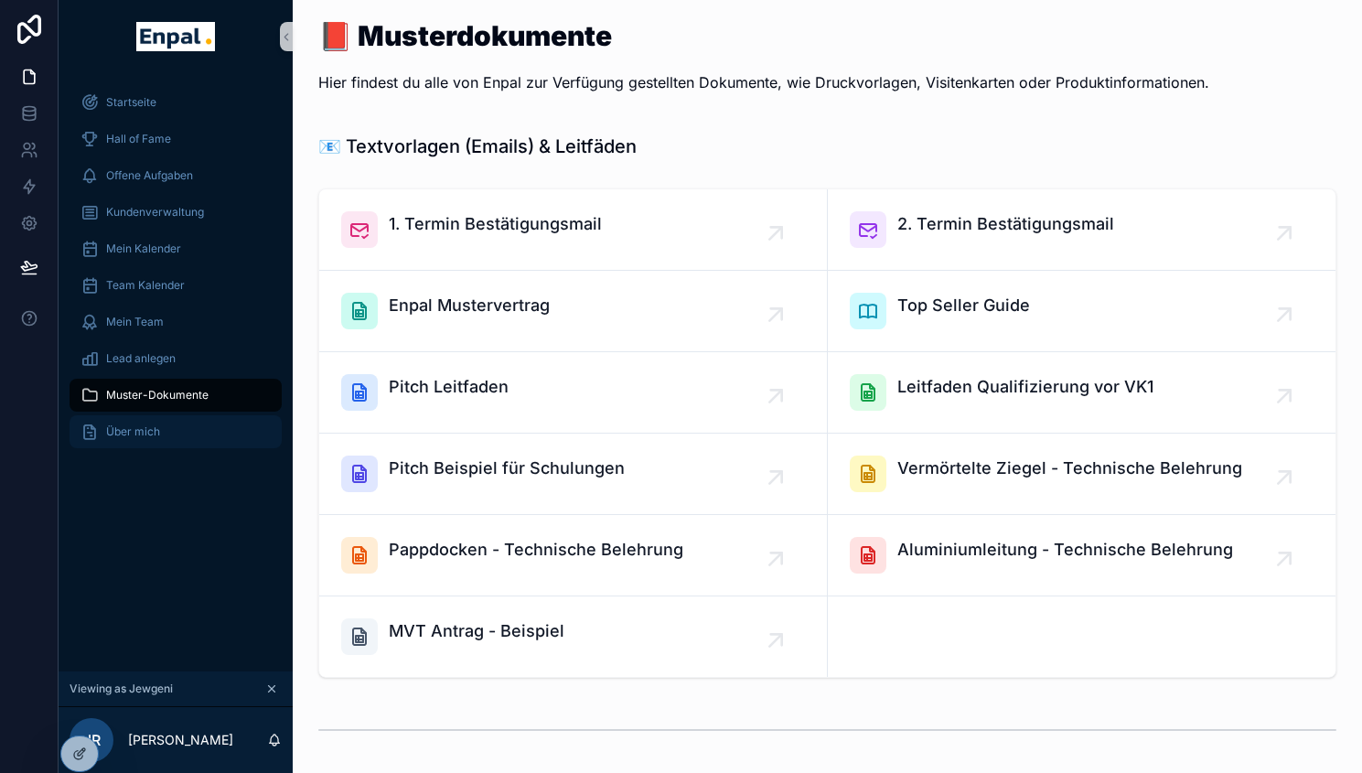
click at [123, 420] on div "Über mich" at bounding box center [176, 431] width 190 height 29
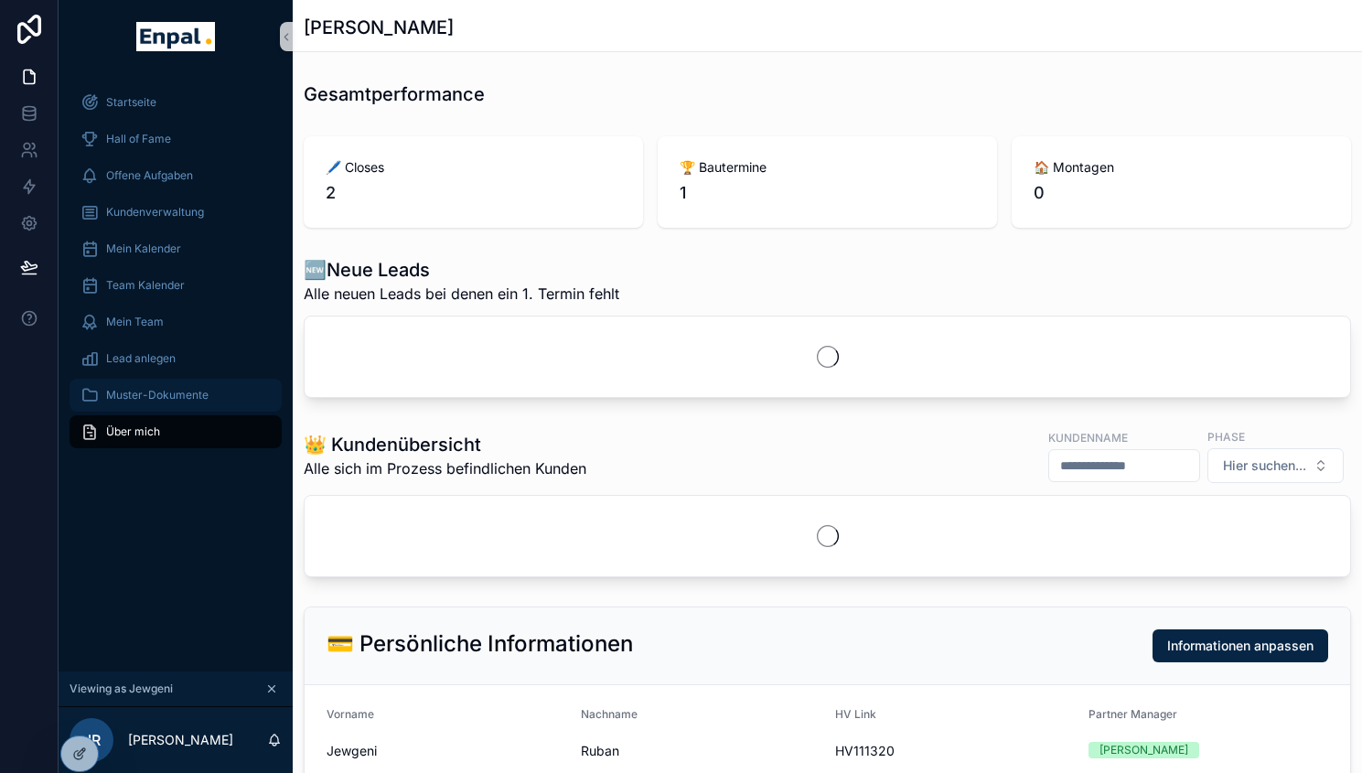
click at [128, 393] on span "Muster-Dokumente" at bounding box center [157, 395] width 102 height 15
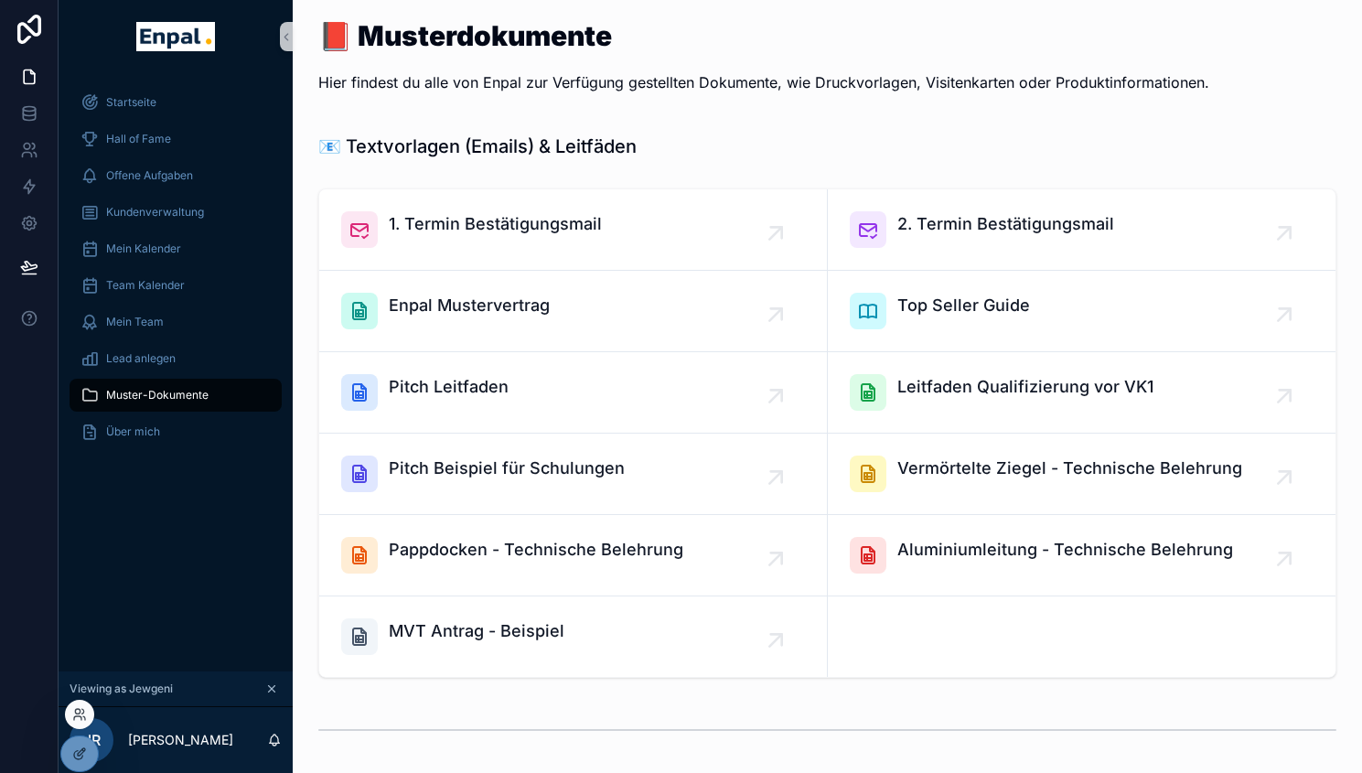
click at [77, 724] on div at bounding box center [79, 714] width 29 height 29
click at [80, 707] on icon at bounding box center [79, 714] width 15 height 15
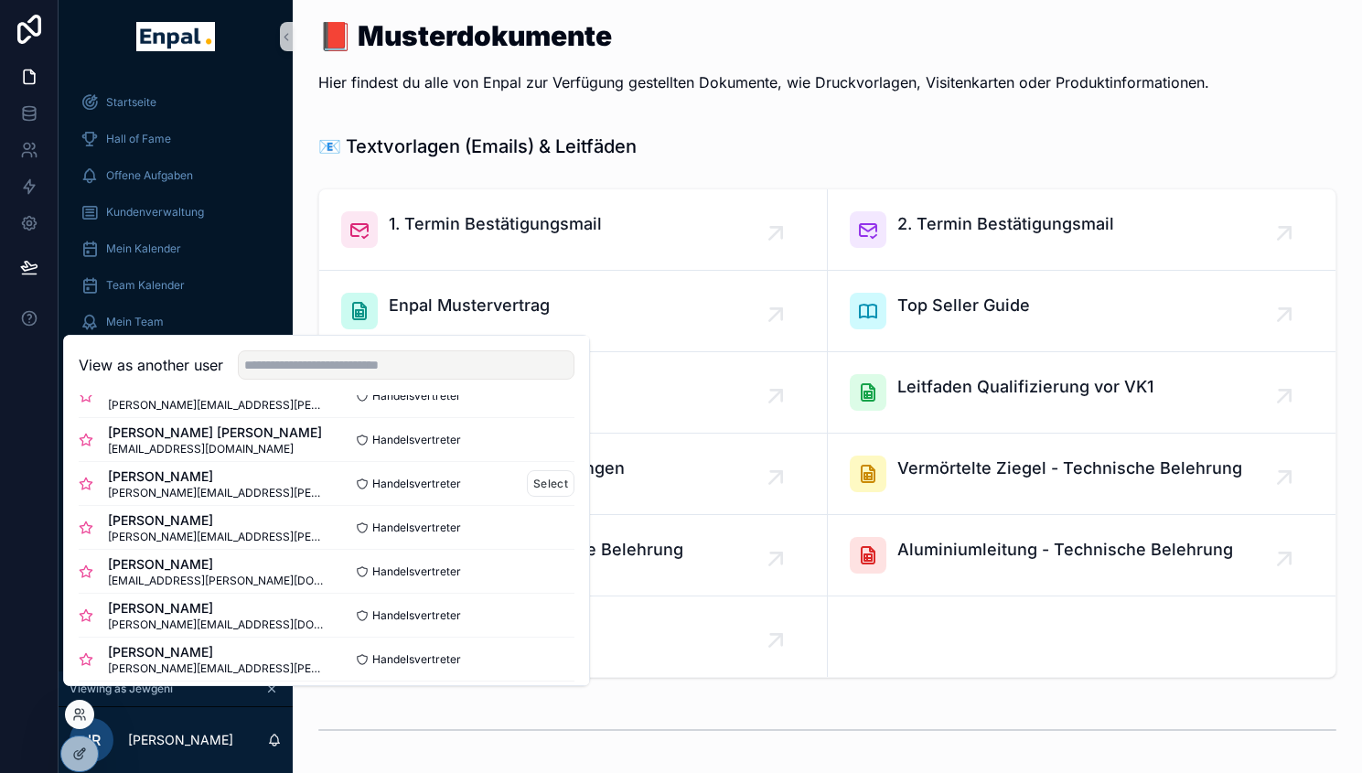
scroll to position [157, 0]
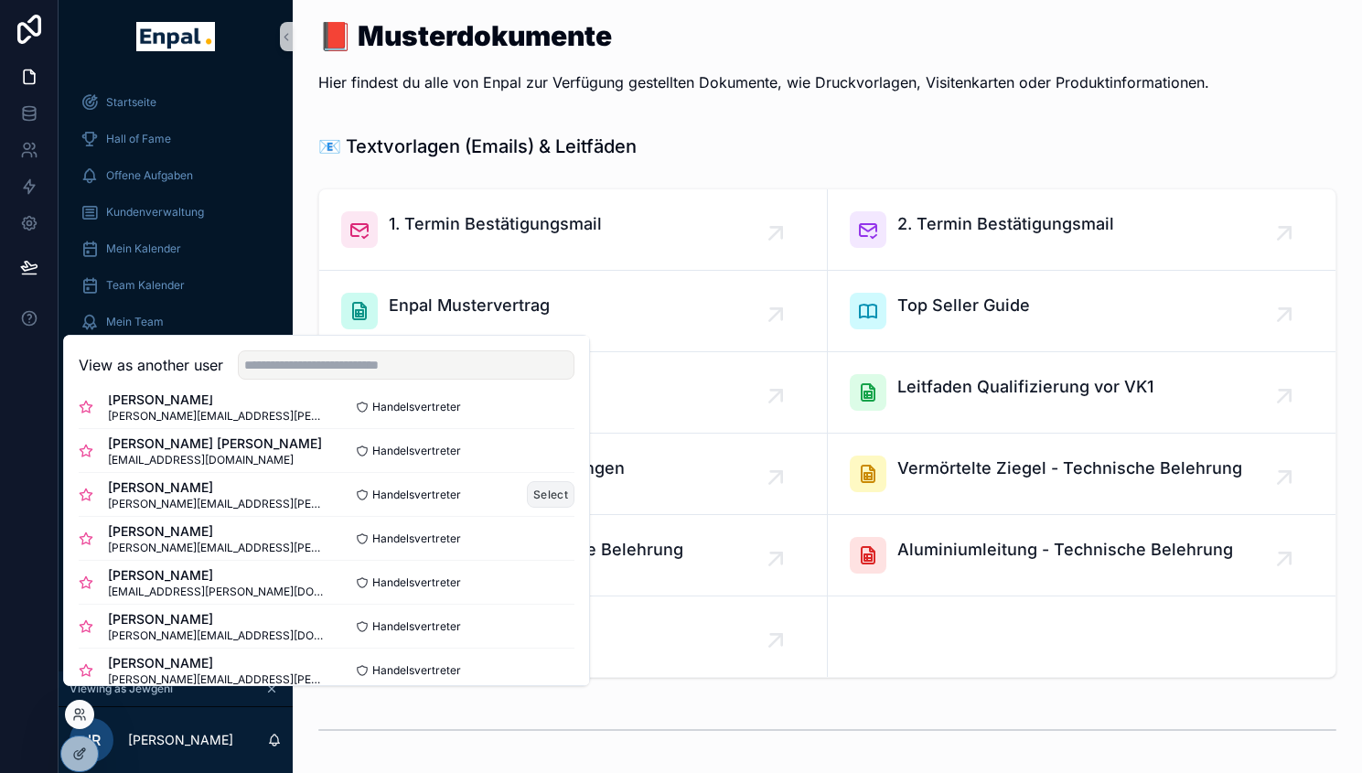
click at [528, 508] on button "Select" at bounding box center [551, 494] width 48 height 27
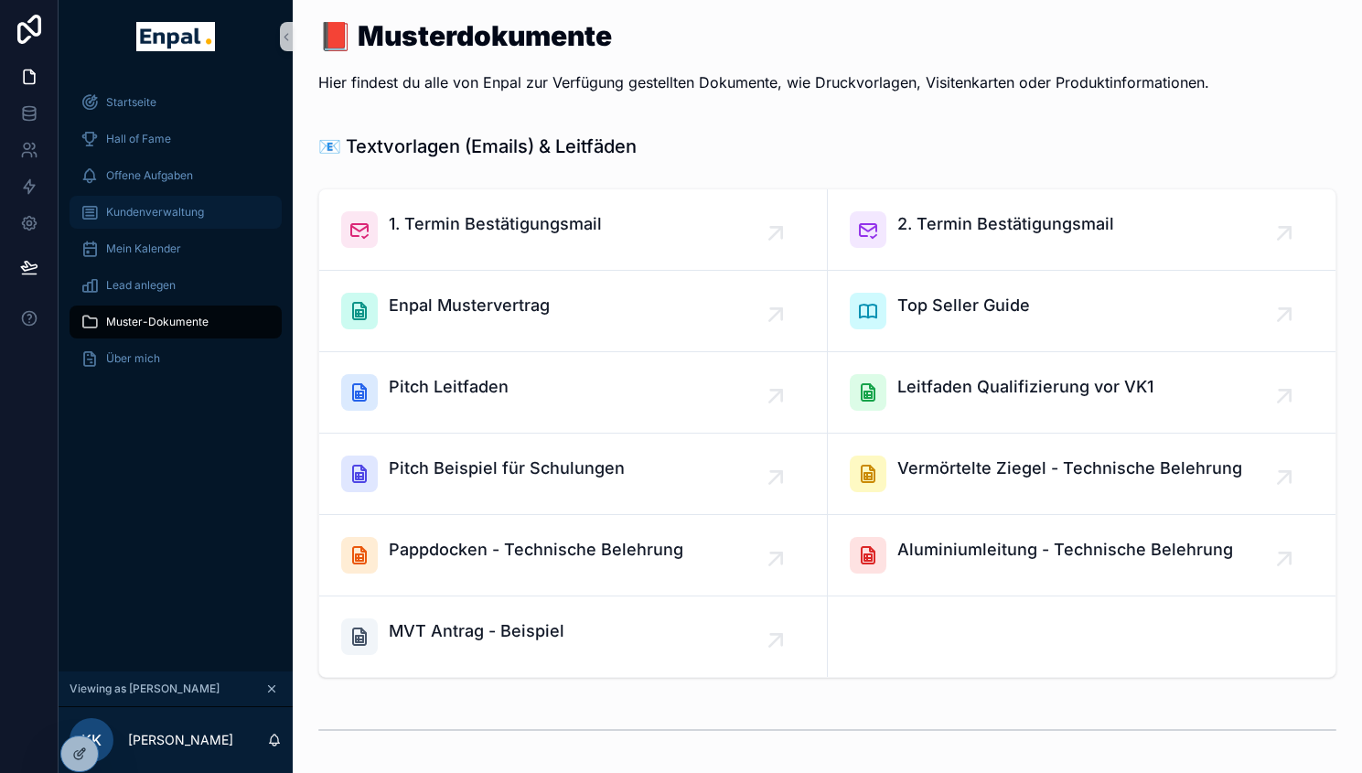
click at [173, 216] on span "Kundenverwaltung" at bounding box center [155, 212] width 98 height 15
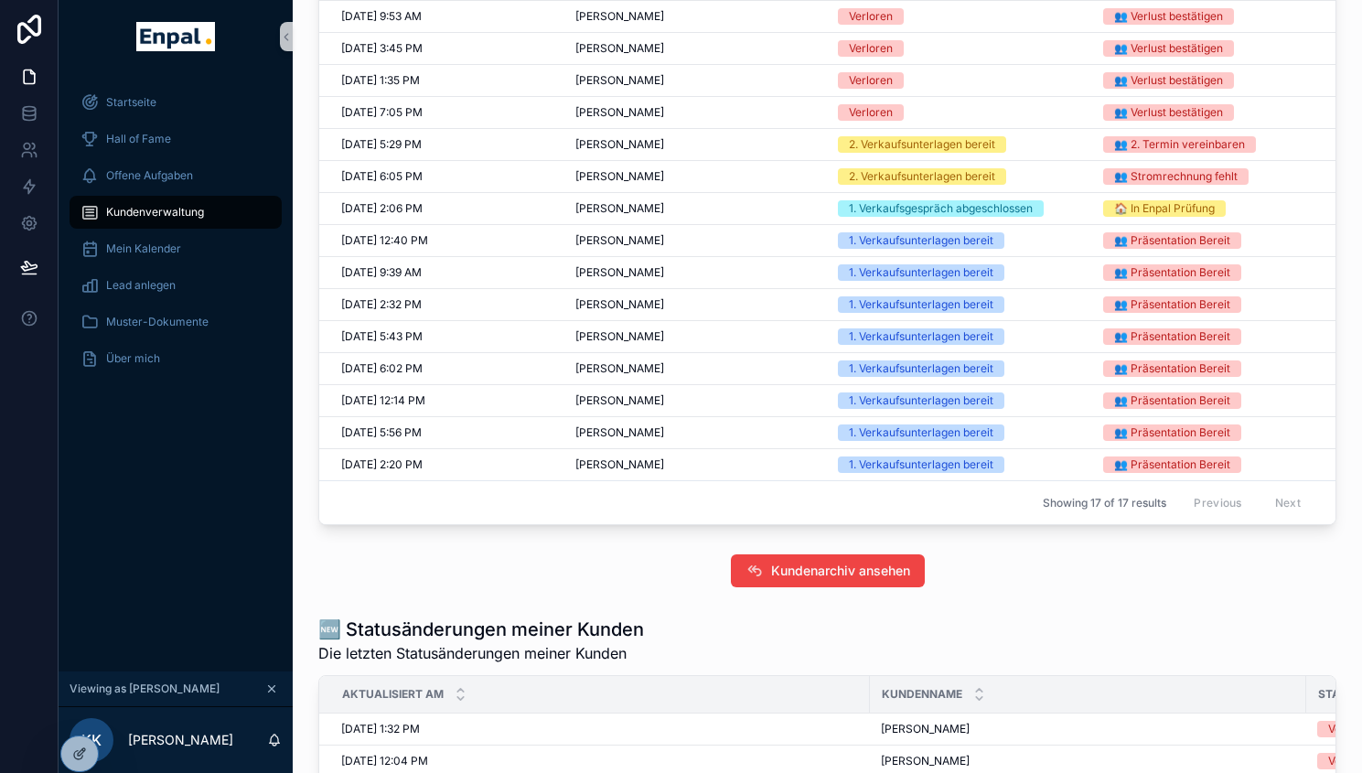
scroll to position [1225, 0]
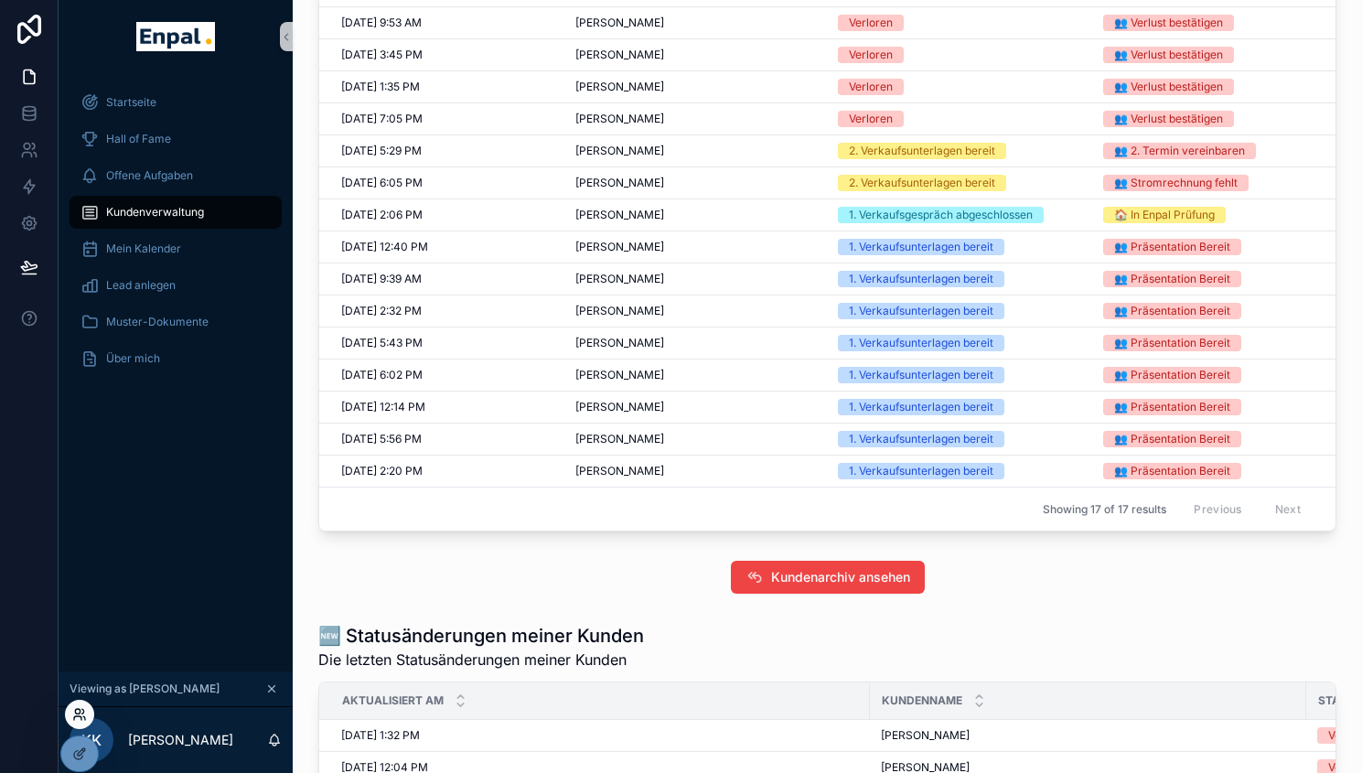
click at [81, 715] on icon at bounding box center [79, 714] width 15 height 15
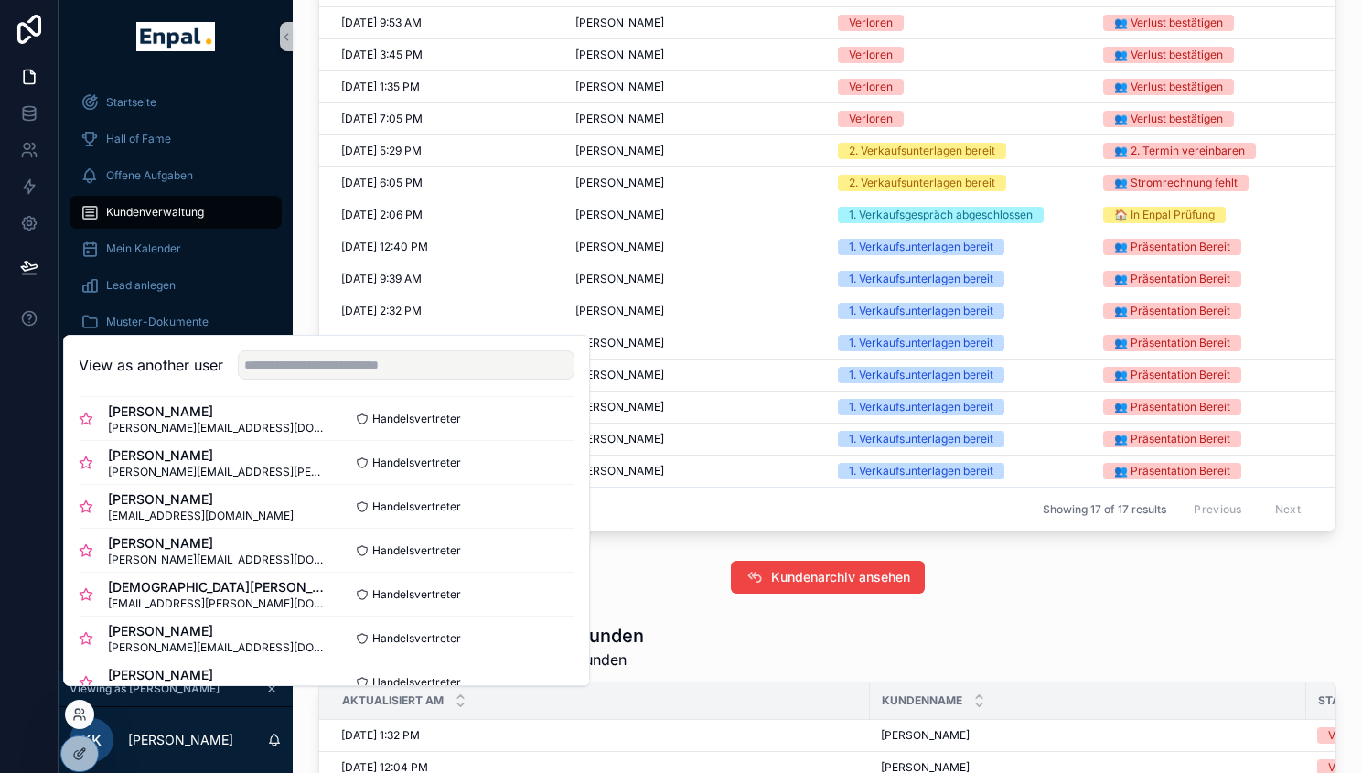
scroll to position [378, 0]
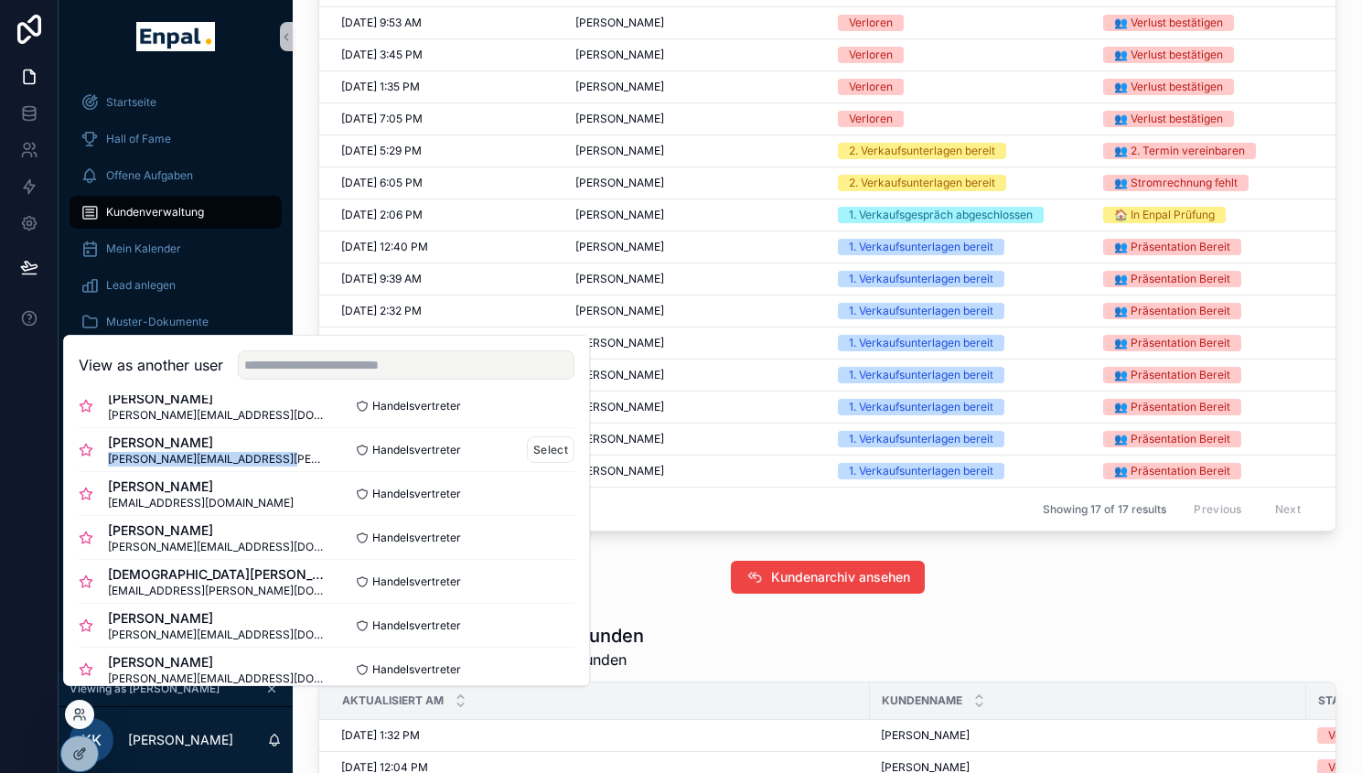
drag, startPoint x: 294, startPoint y: 474, endPoint x: 104, endPoint y: 474, distance: 189.4
click at [104, 467] on div "[PERSON_NAME] [PERSON_NAME][EMAIL_ADDRESS][PERSON_NAME][DOMAIN_NAME]" at bounding box center [203, 450] width 248 height 33
copy span "[PERSON_NAME][EMAIL_ADDRESS][PERSON_NAME][DOMAIN_NAME]"
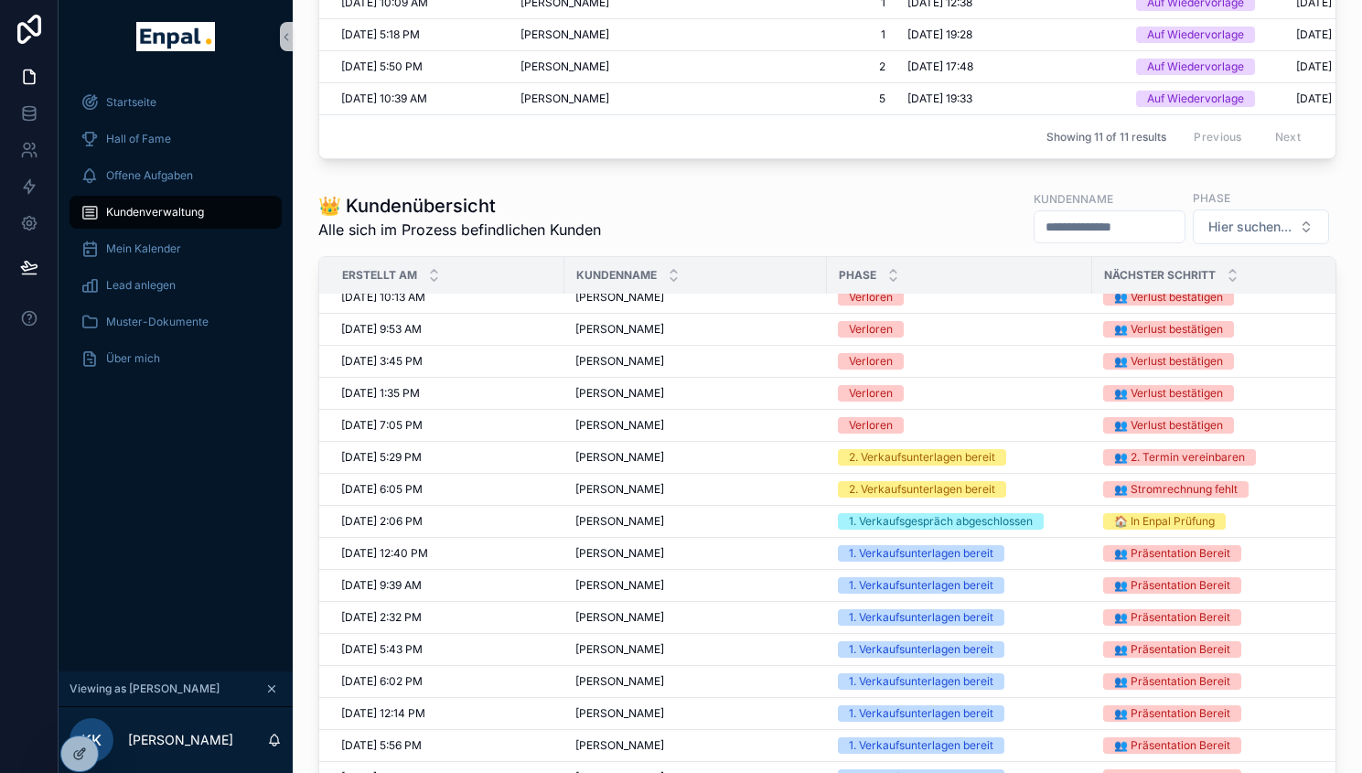
scroll to position [1225, 0]
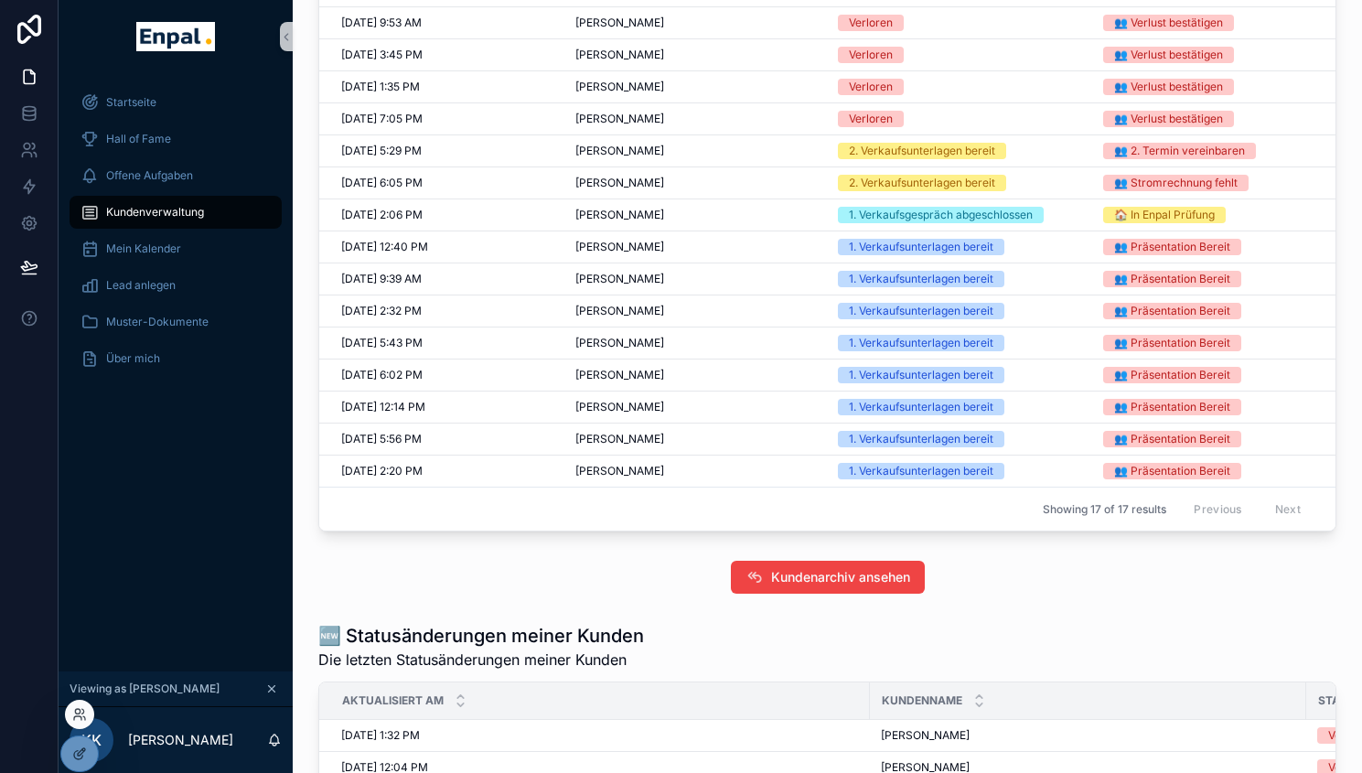
click at [83, 705] on div at bounding box center [79, 714] width 29 height 29
click at [81, 712] on icon at bounding box center [79, 714] width 15 height 15
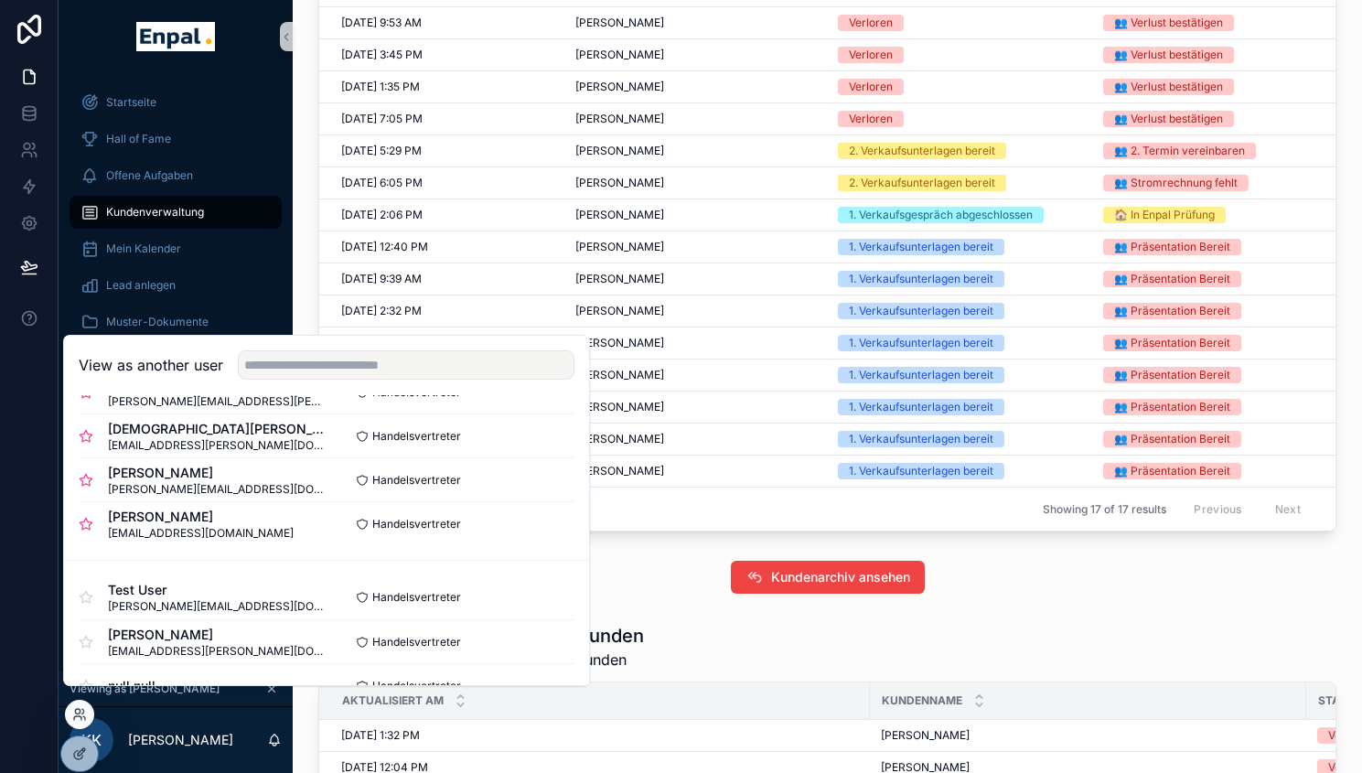
scroll to position [643, 0]
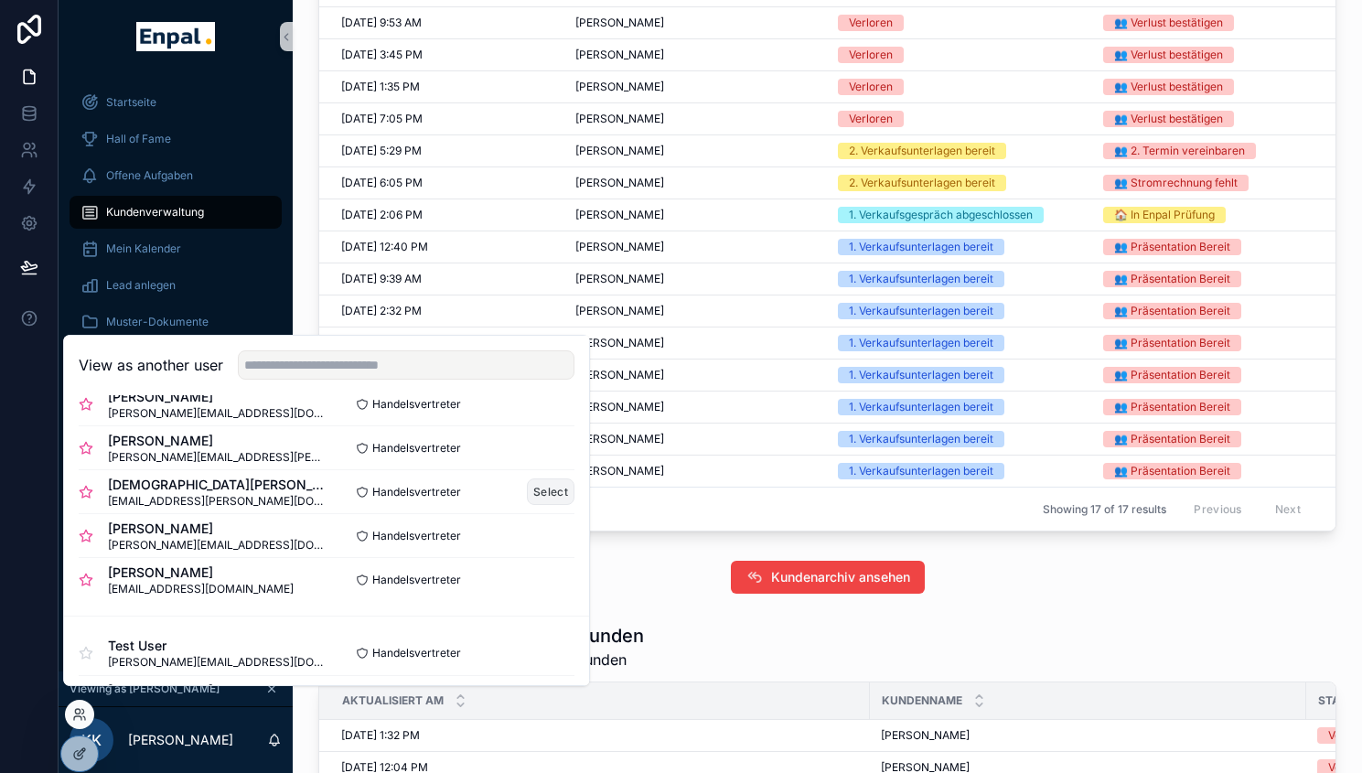
click at [536, 505] on button "Select" at bounding box center [551, 491] width 48 height 27
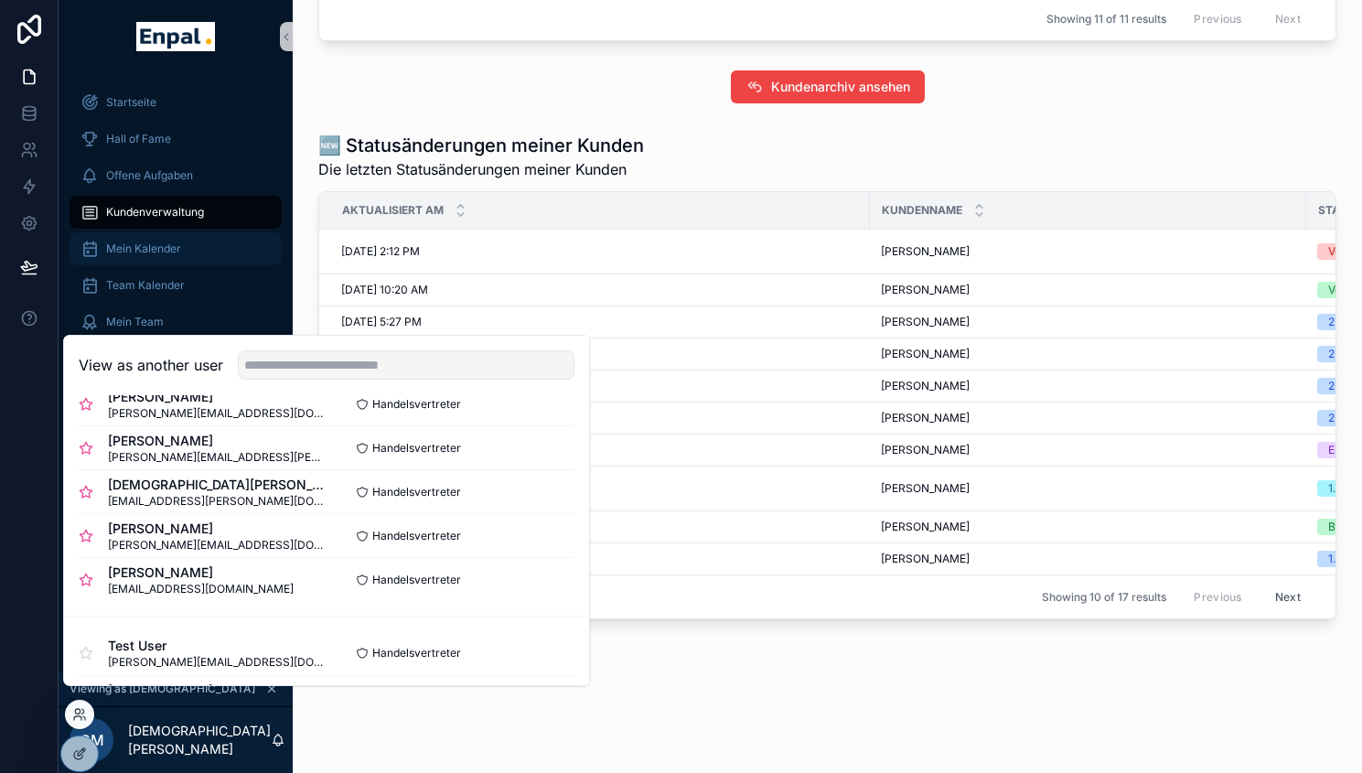
scroll to position [1155, 0]
click at [329, 110] on div "Kundenarchiv ansehen" at bounding box center [827, 87] width 1040 height 48
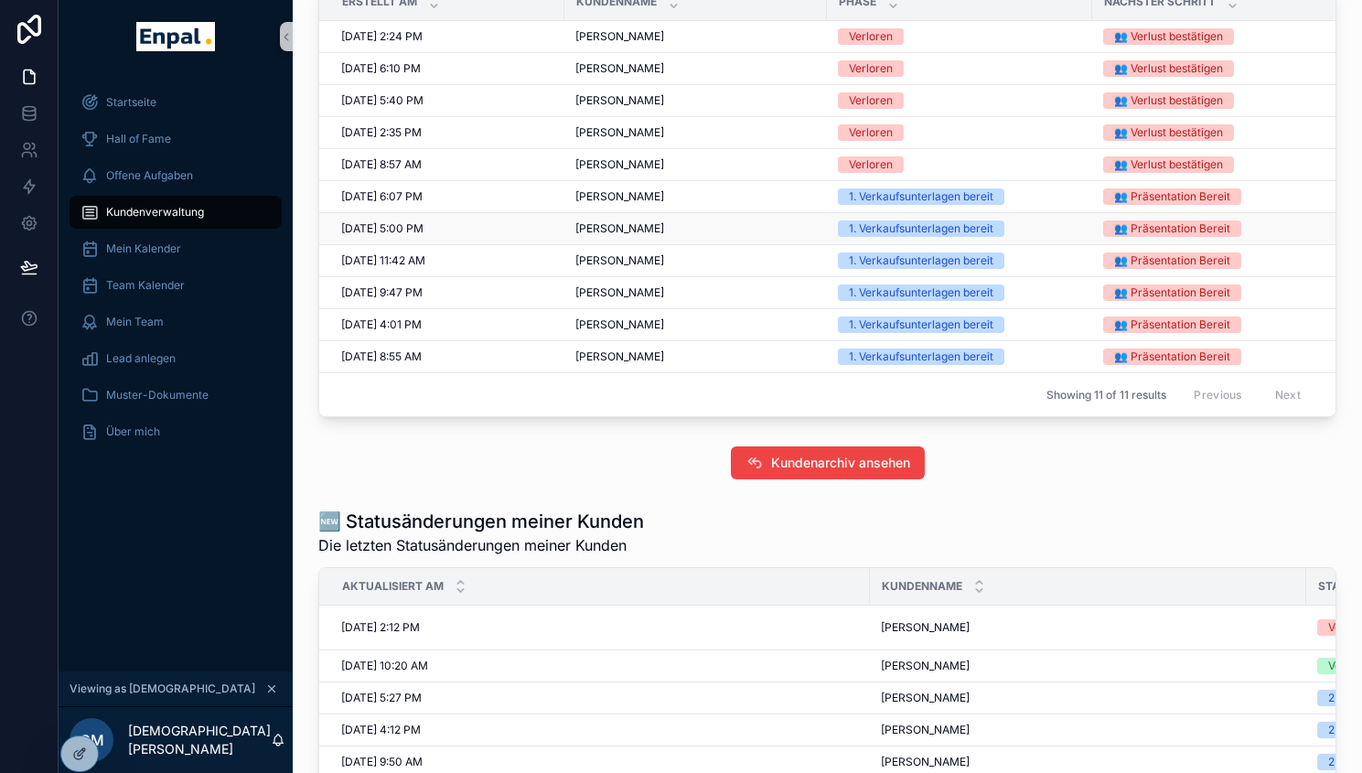
scroll to position [754, 0]
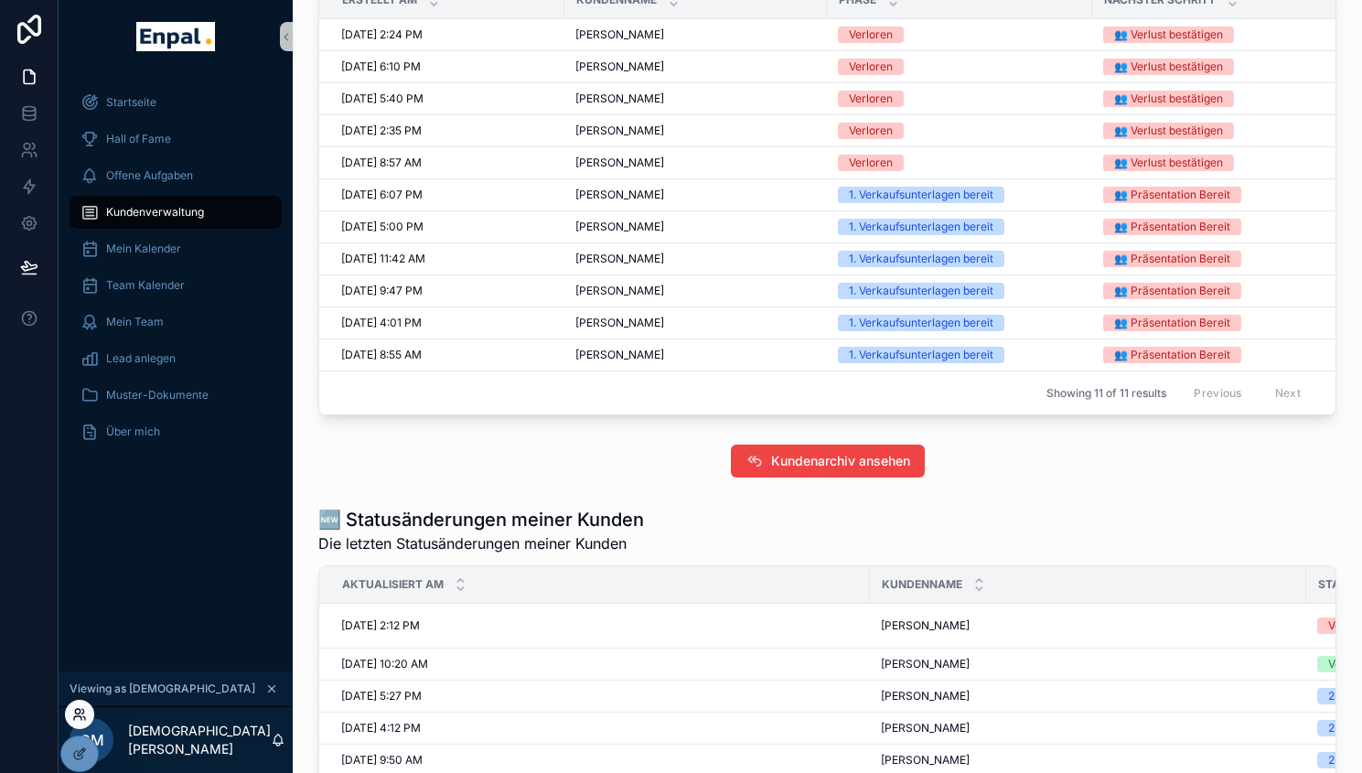
click at [83, 717] on icon at bounding box center [79, 714] width 15 height 15
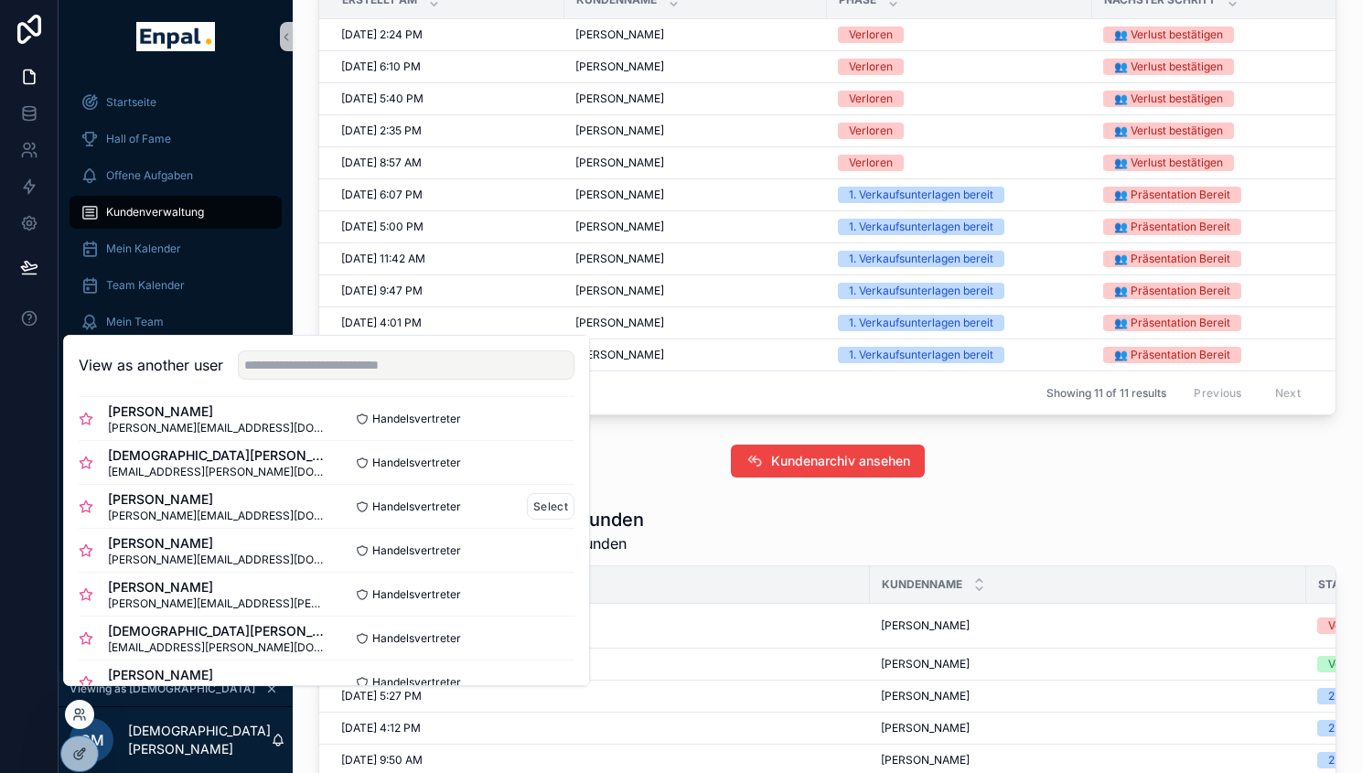
scroll to position [499, 0]
click at [536, 510] on button "Select" at bounding box center [551, 504] width 48 height 27
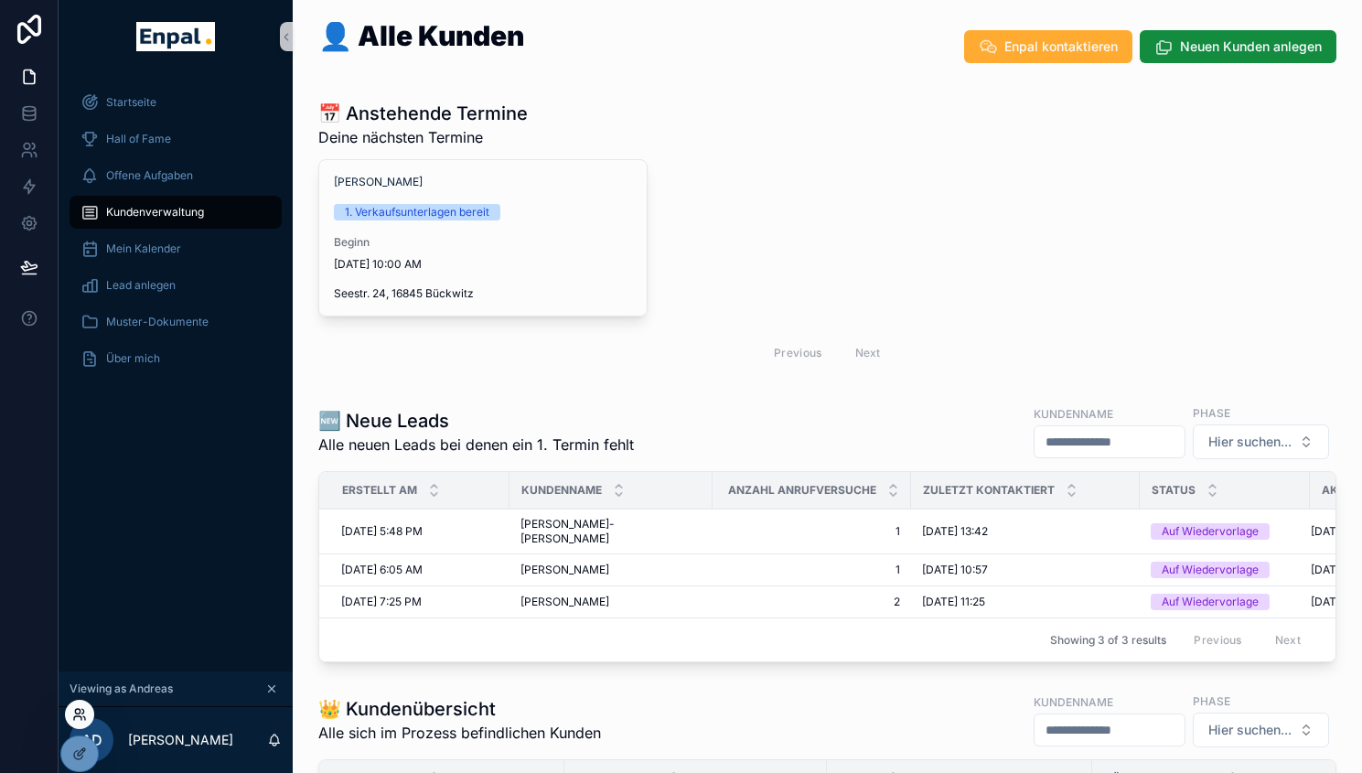
click at [82, 717] on icon at bounding box center [79, 714] width 15 height 15
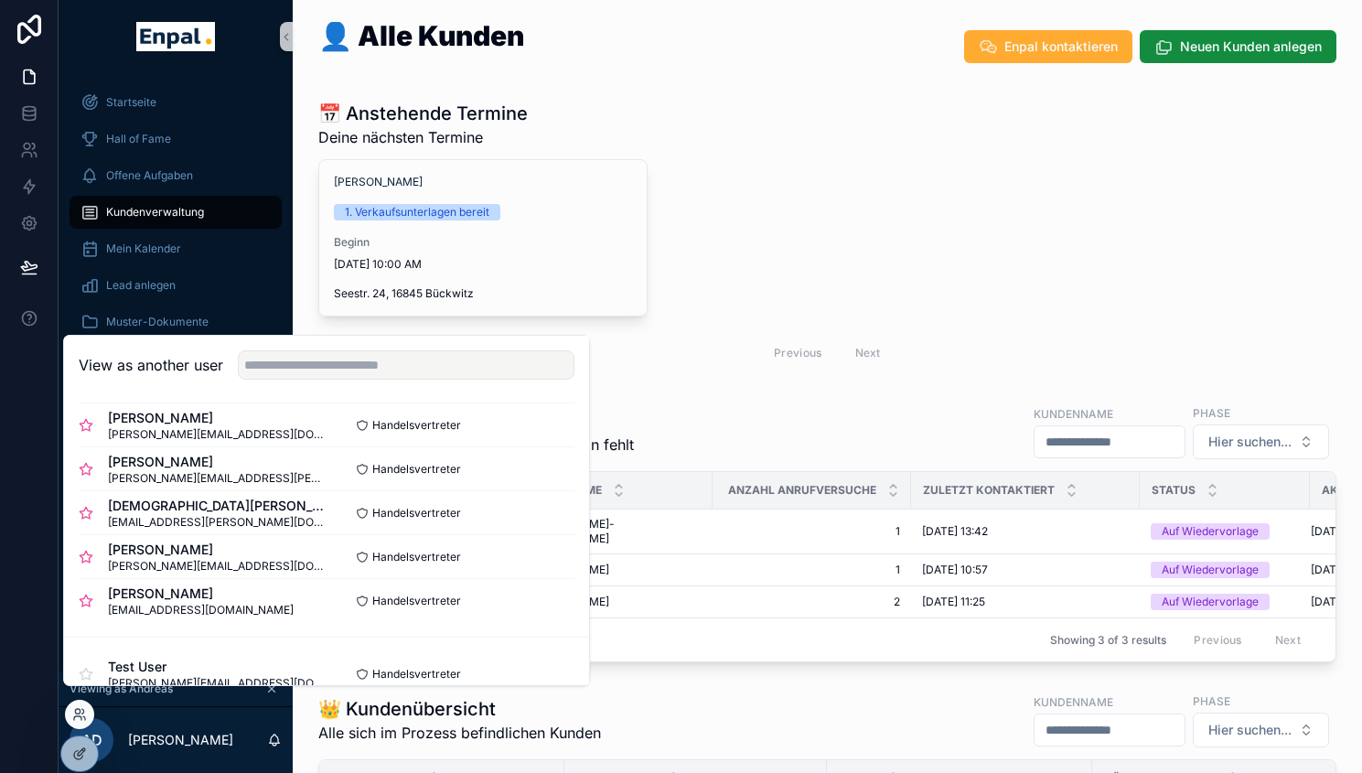
scroll to position [637, 0]
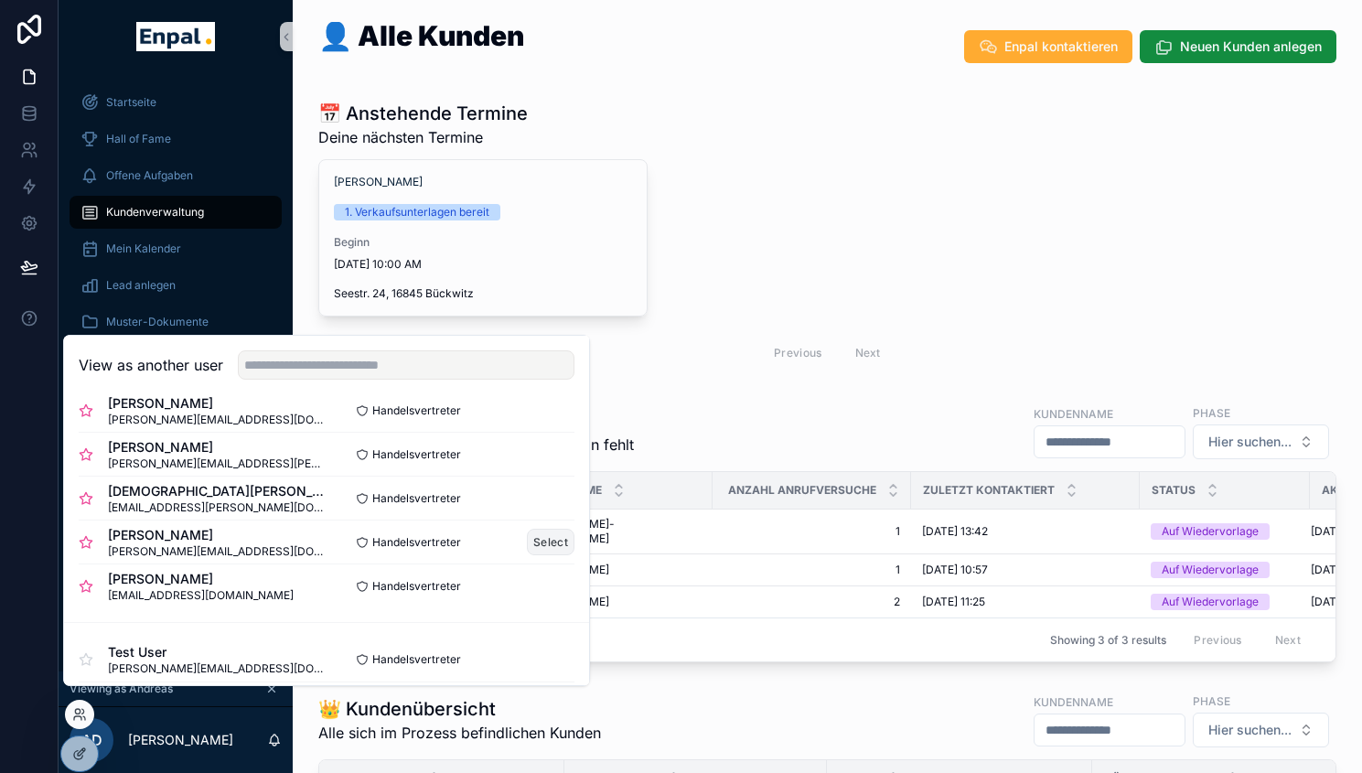
click at [540, 555] on button "Select" at bounding box center [551, 542] width 48 height 27
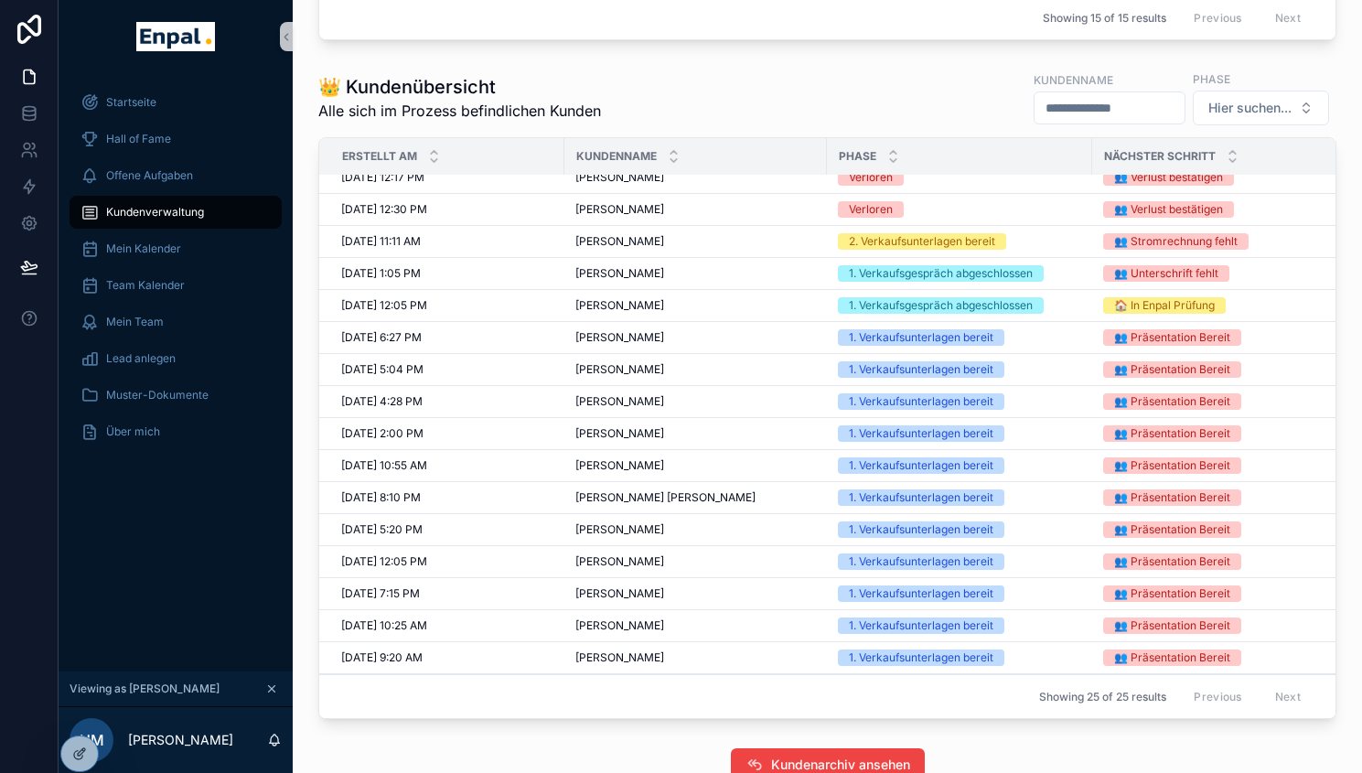
scroll to position [16, 0]
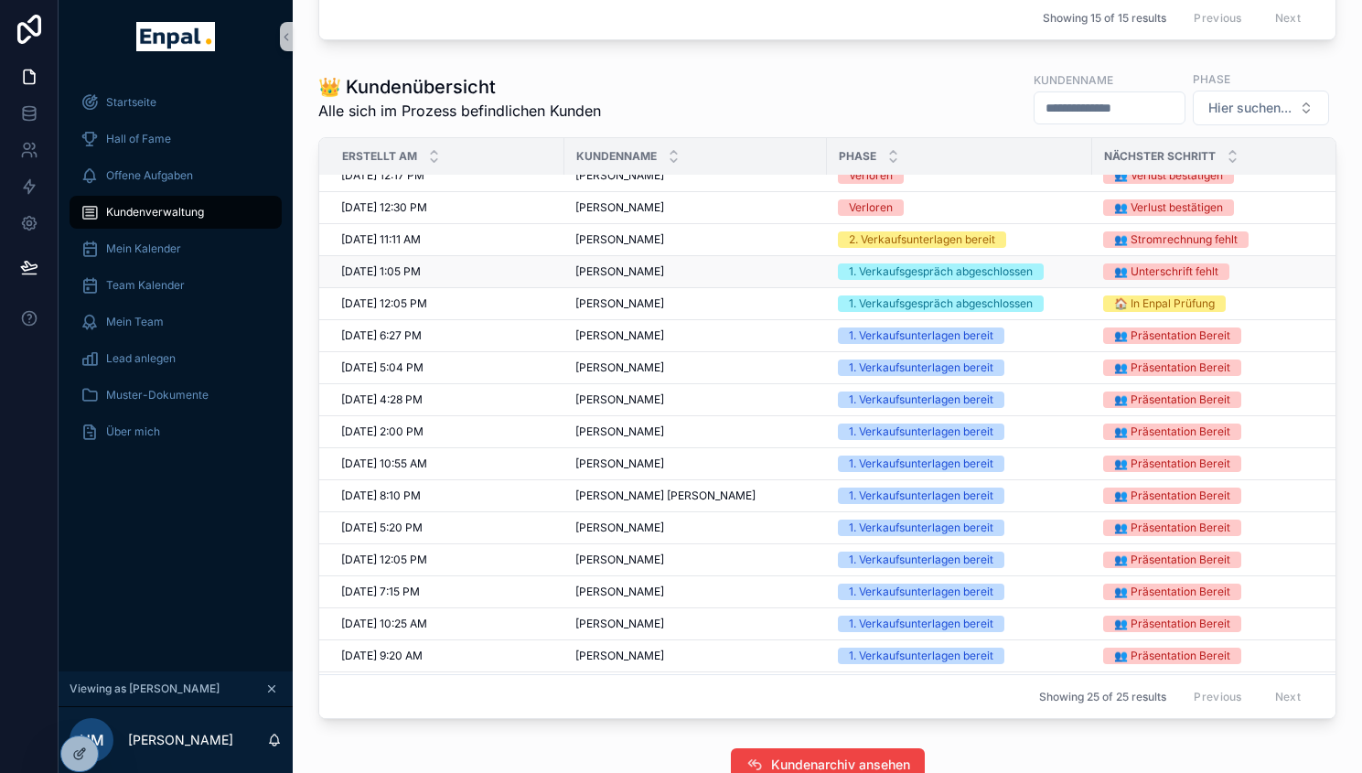
click at [623, 279] on span "[PERSON_NAME]" at bounding box center [619, 271] width 89 height 15
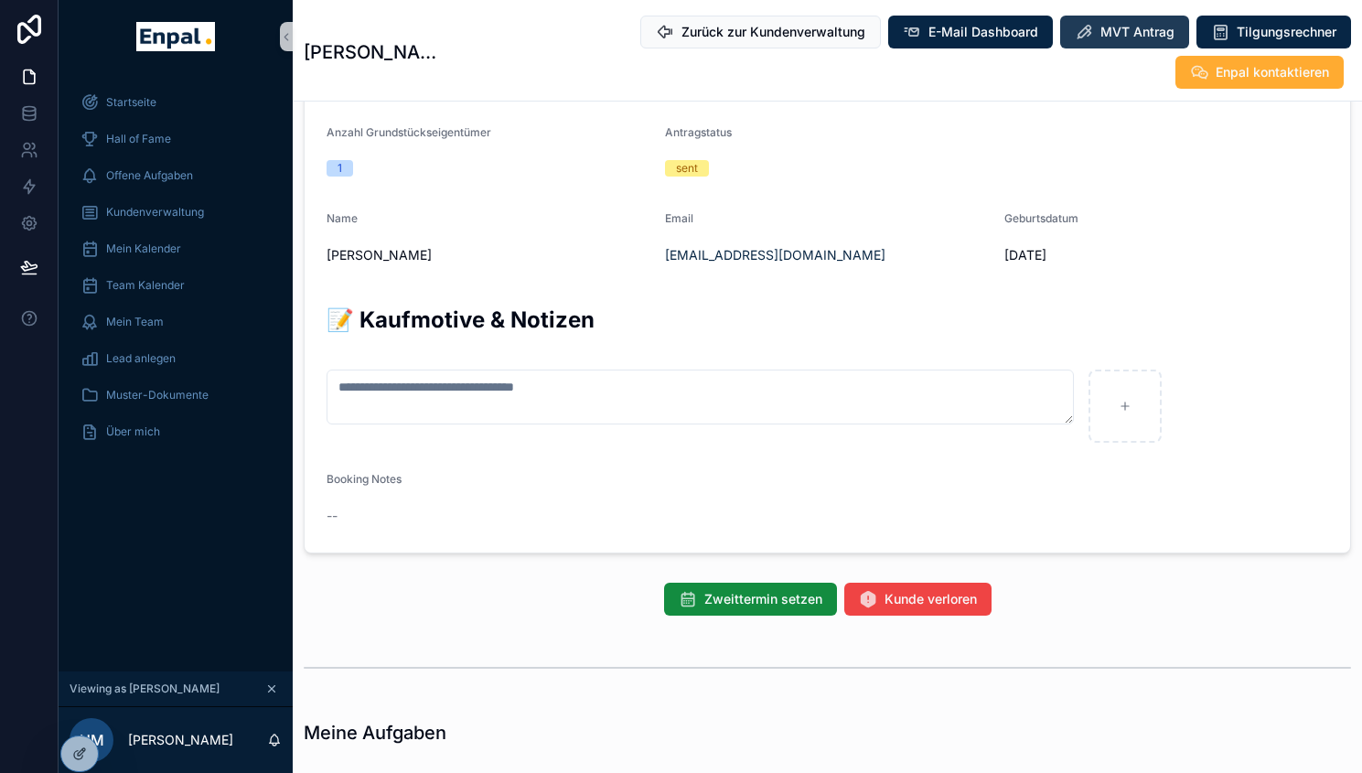
click at [1100, 31] on span "MVT Antrag" at bounding box center [1137, 32] width 74 height 18
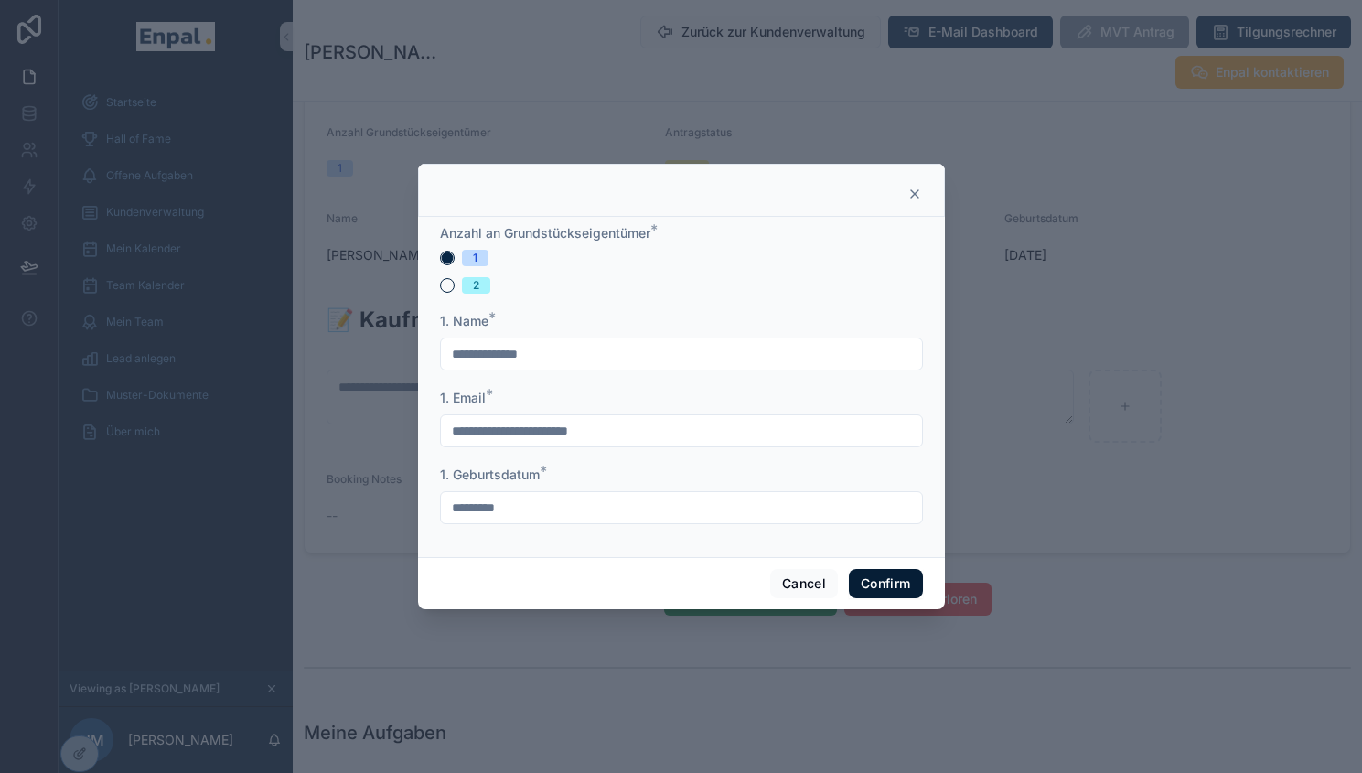
click at [890, 590] on button "Confirm" at bounding box center [885, 583] width 73 height 29
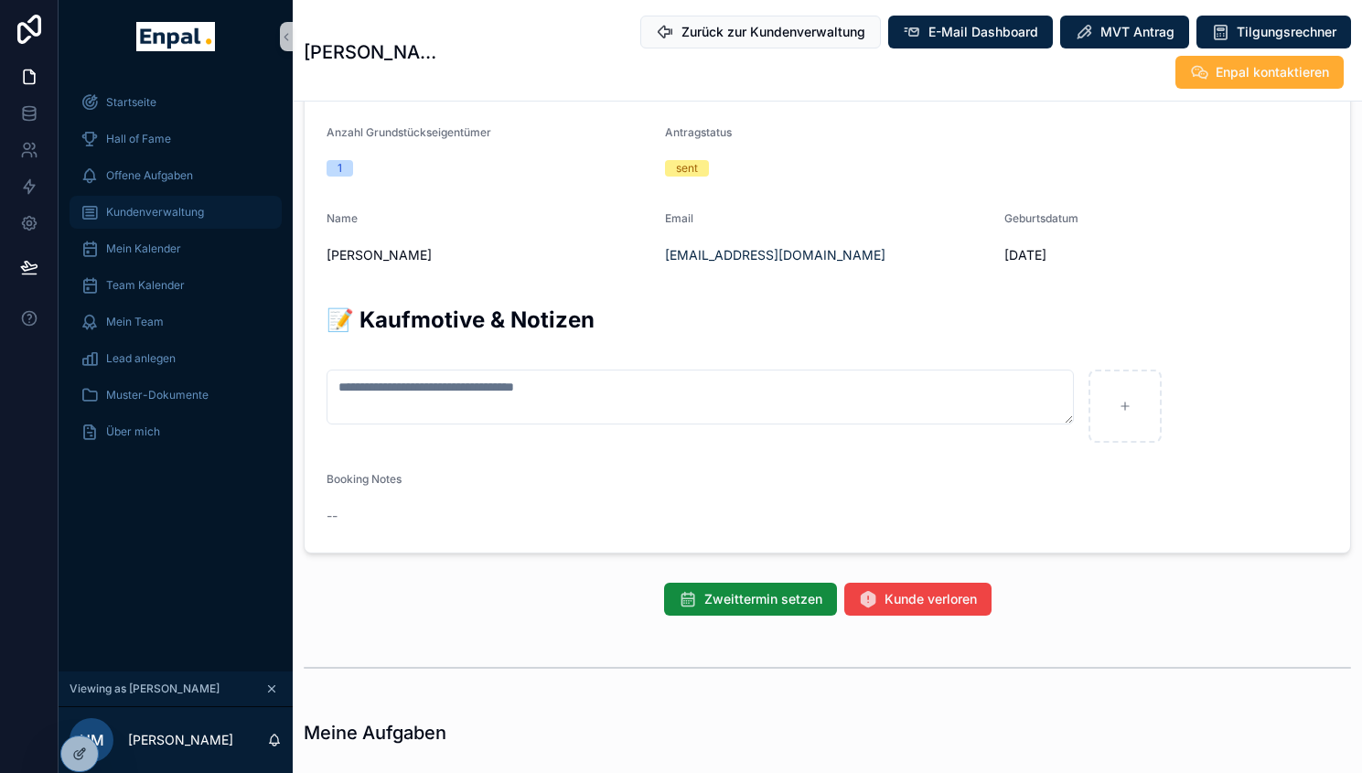
click at [147, 216] on span "Kundenverwaltung" at bounding box center [155, 212] width 98 height 15
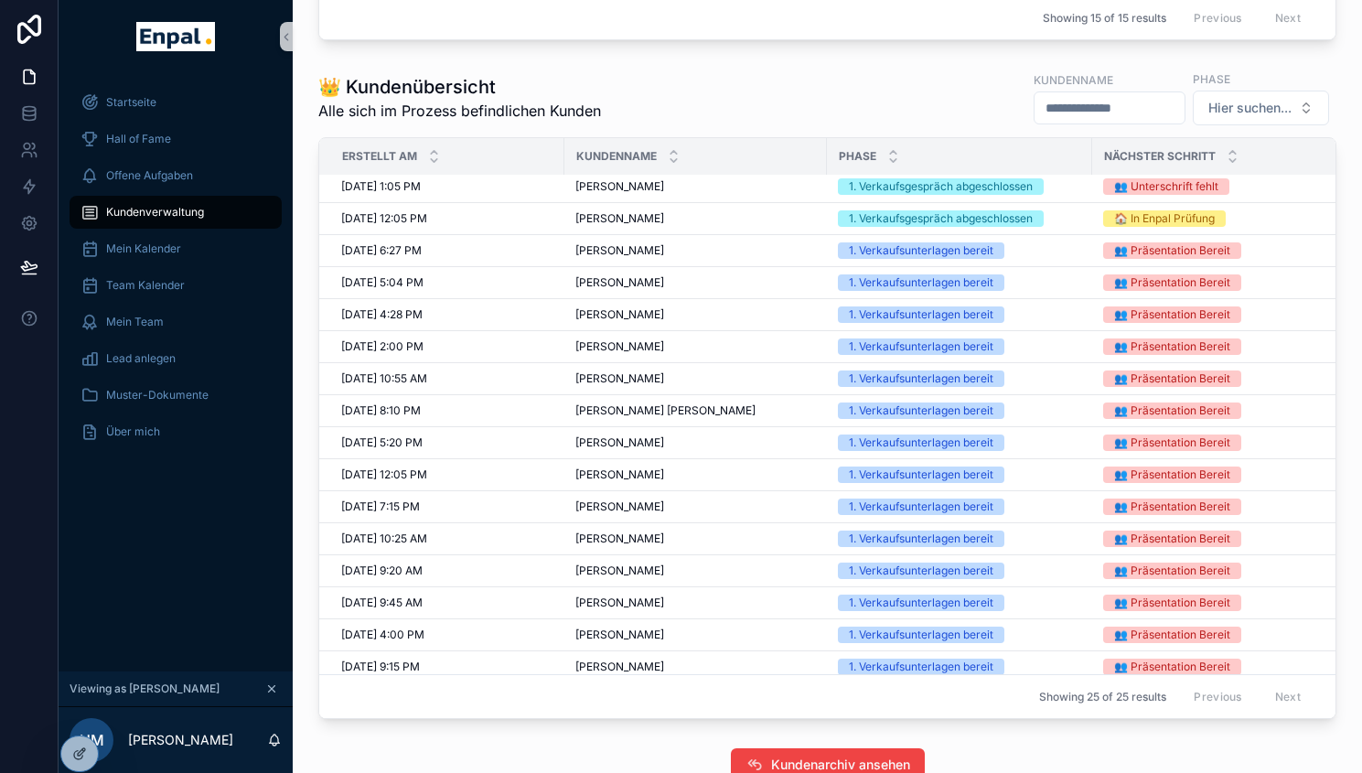
scroll to position [305, 0]
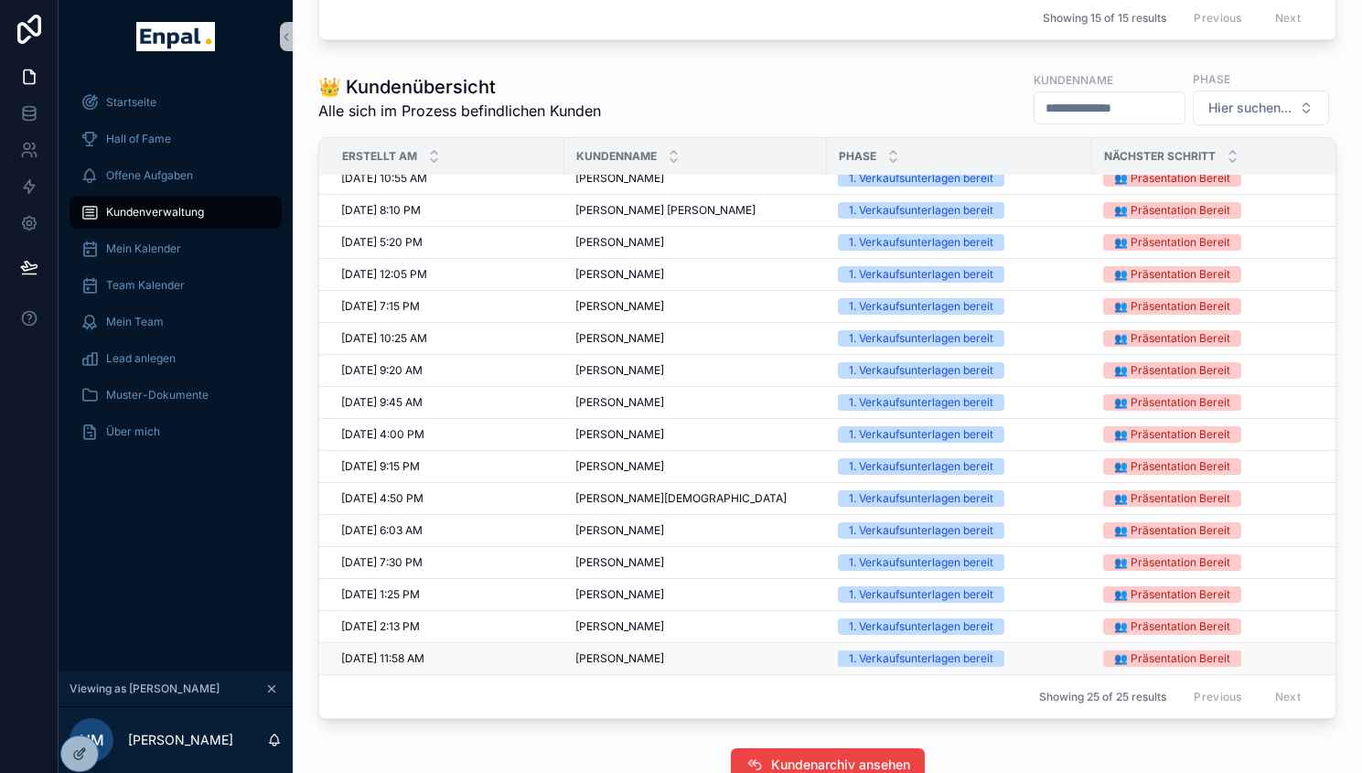
click at [620, 666] on span "Lothar Mandalka" at bounding box center [619, 658] width 89 height 15
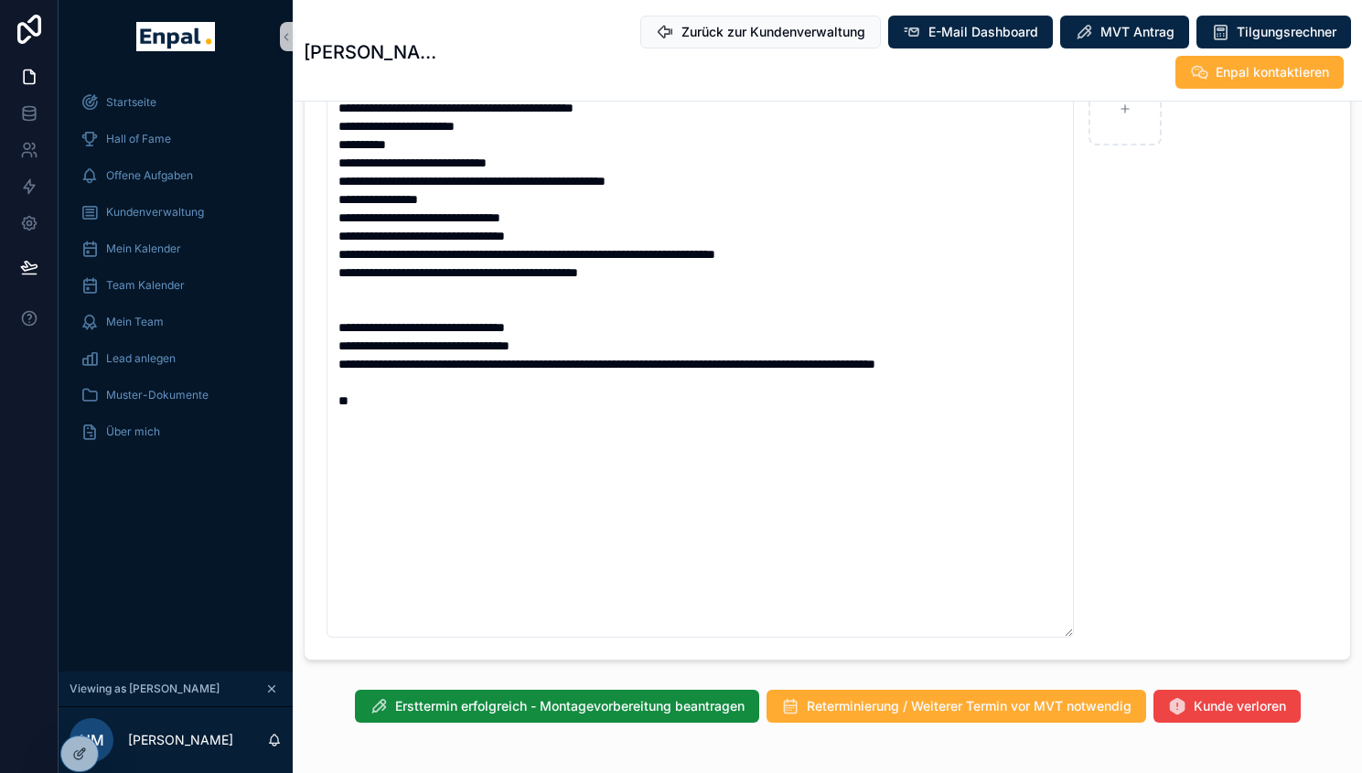
scroll to position [1329, 0]
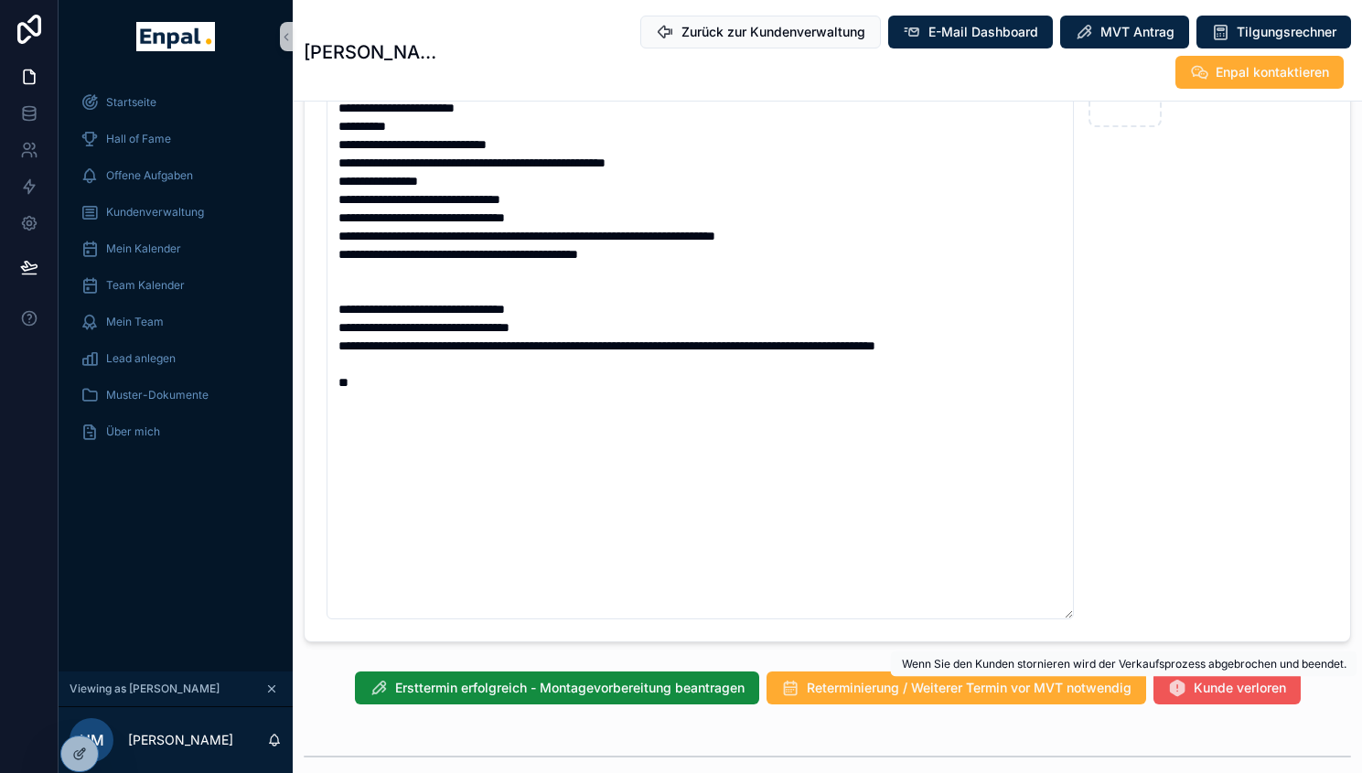
click at [1235, 682] on span "Kunde verloren" at bounding box center [1240, 688] width 92 height 18
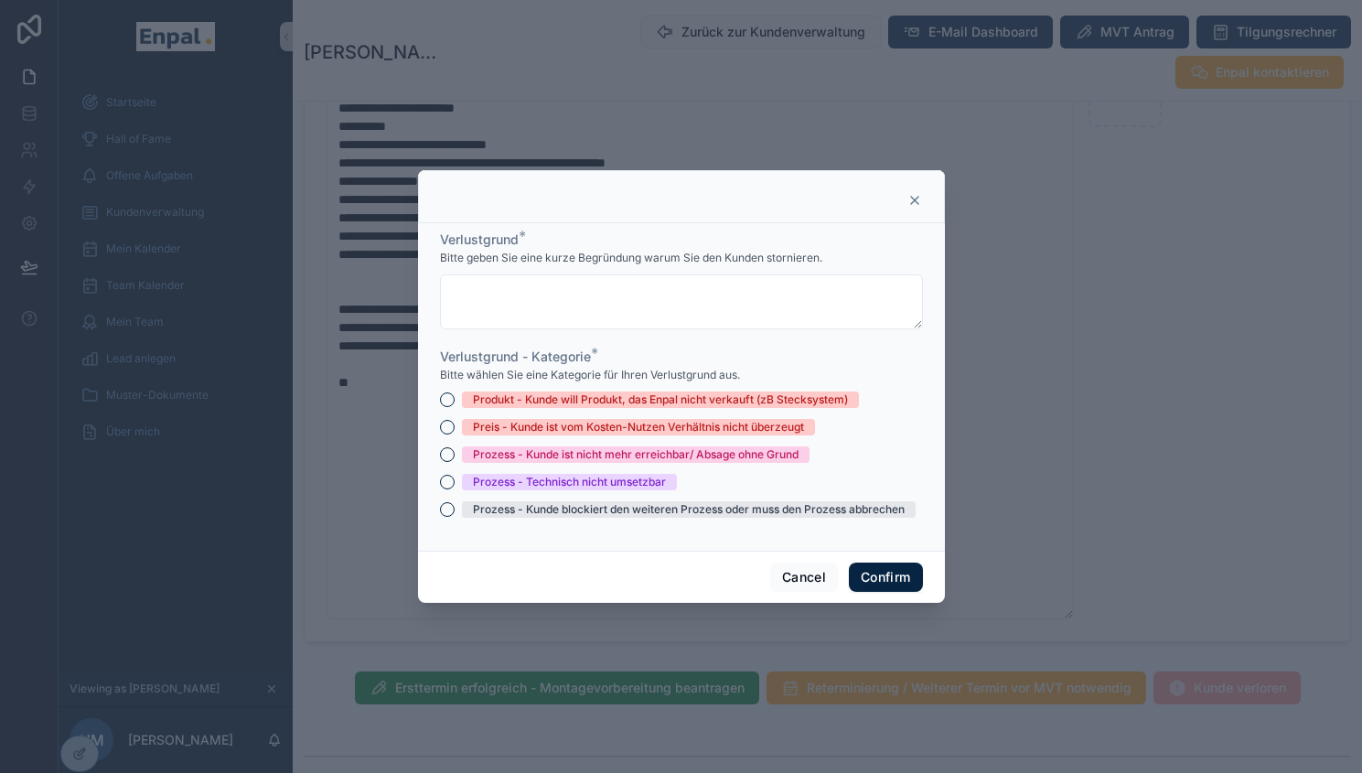
click at [497, 463] on div "Prozess - Kunde ist nicht mehr erreichbar/ Absage ohne Grund" at bounding box center [636, 454] width 326 height 16
click at [455, 462] on button "Prozess - Kunde ist nicht mehr erreichbar/ Absage ohne Grund" at bounding box center [447, 454] width 15 height 15
click at [874, 588] on button "Confirm" at bounding box center [885, 577] width 73 height 29
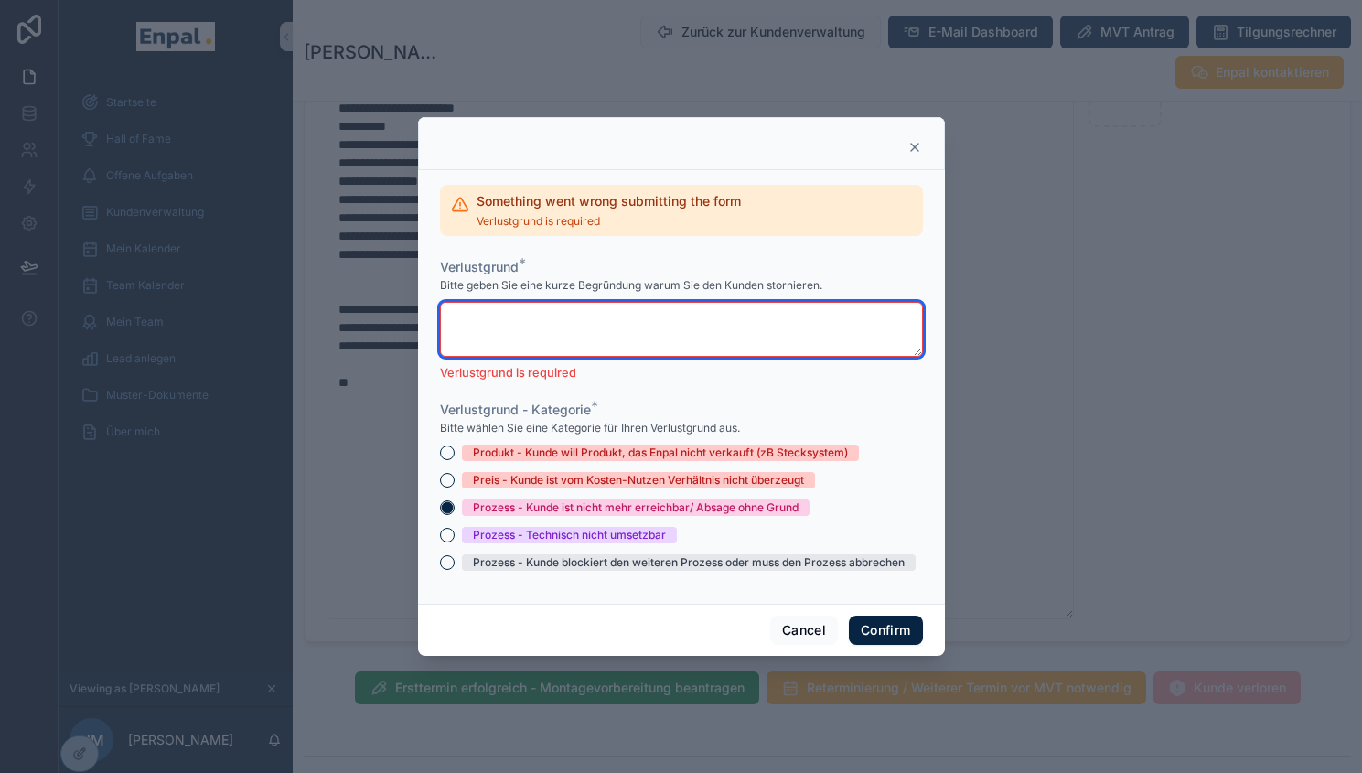
click at [663, 326] on textarea at bounding box center [681, 329] width 483 height 55
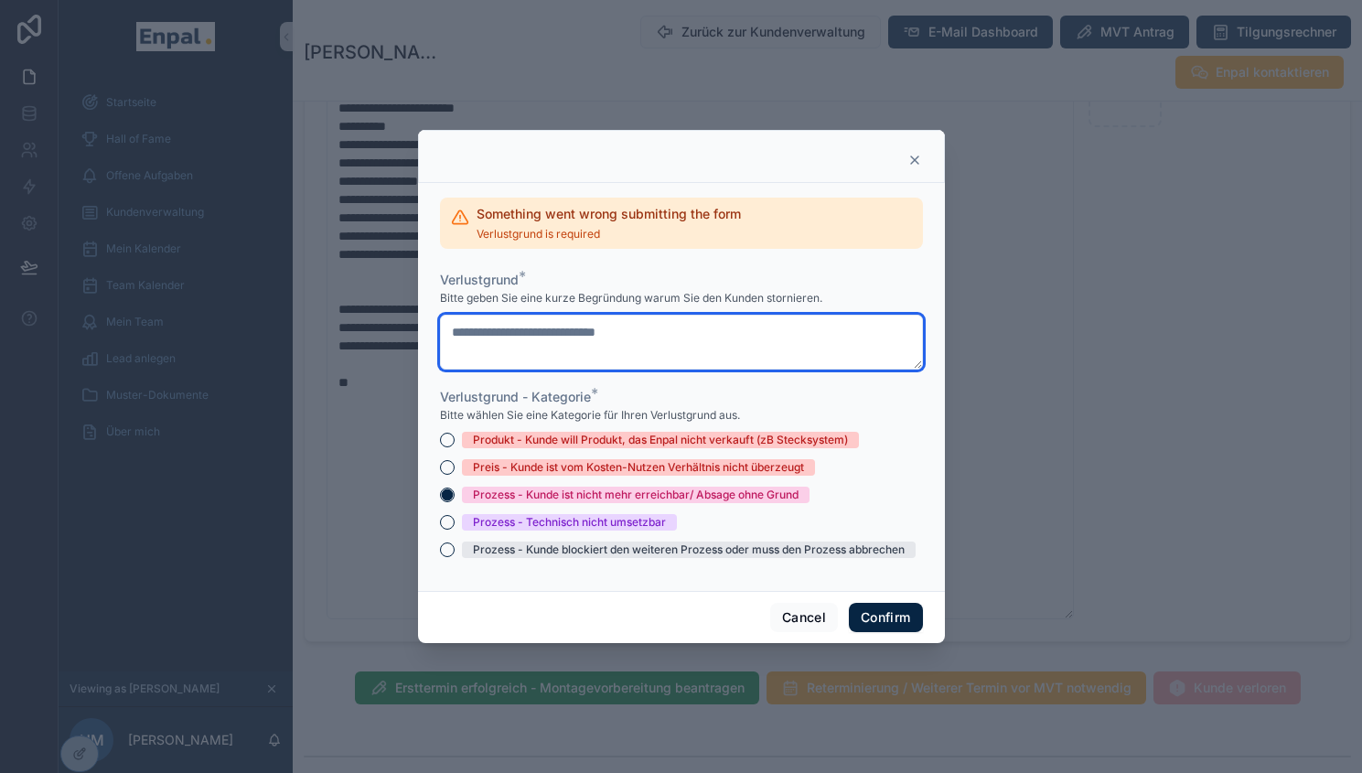
type textarea "**********"
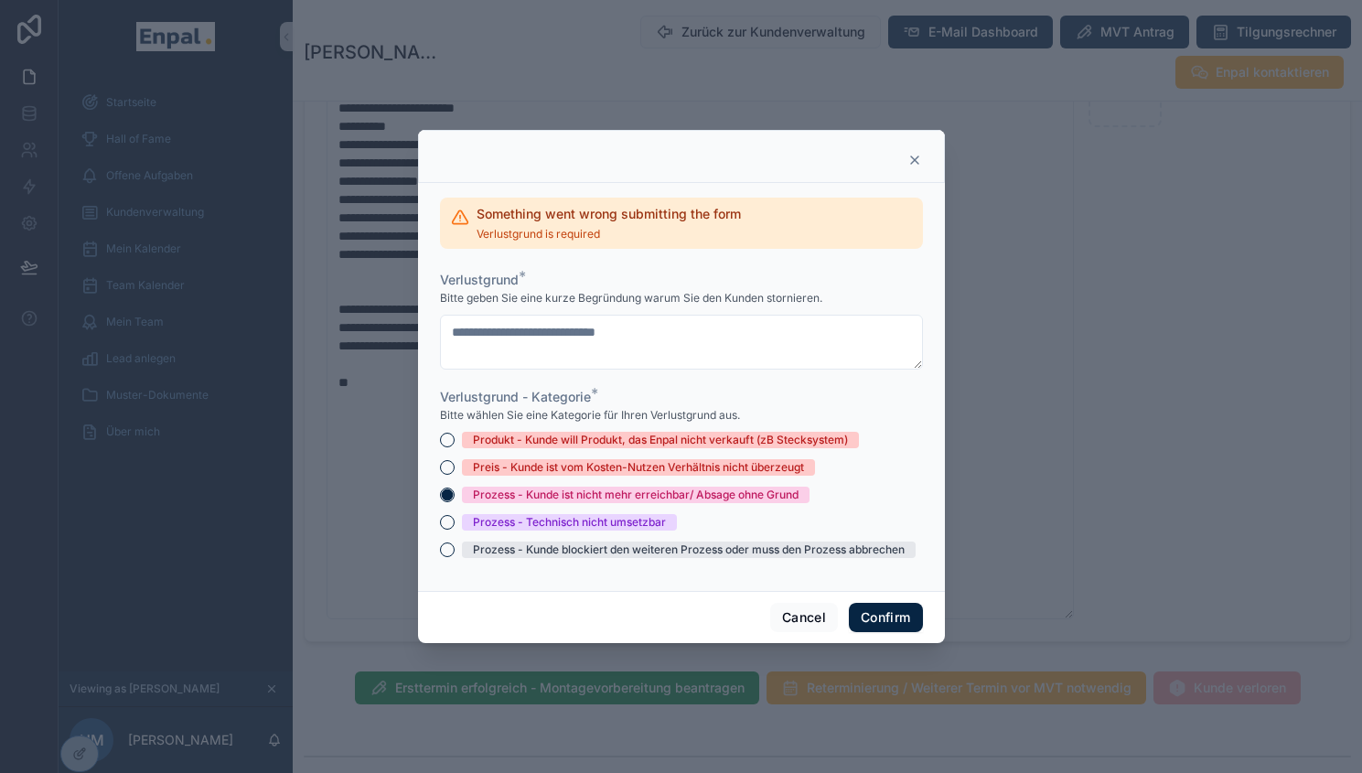
click at [895, 608] on div "Cancel Confirm" at bounding box center [681, 617] width 527 height 52
click at [893, 620] on button "Confirm" at bounding box center [885, 617] width 73 height 29
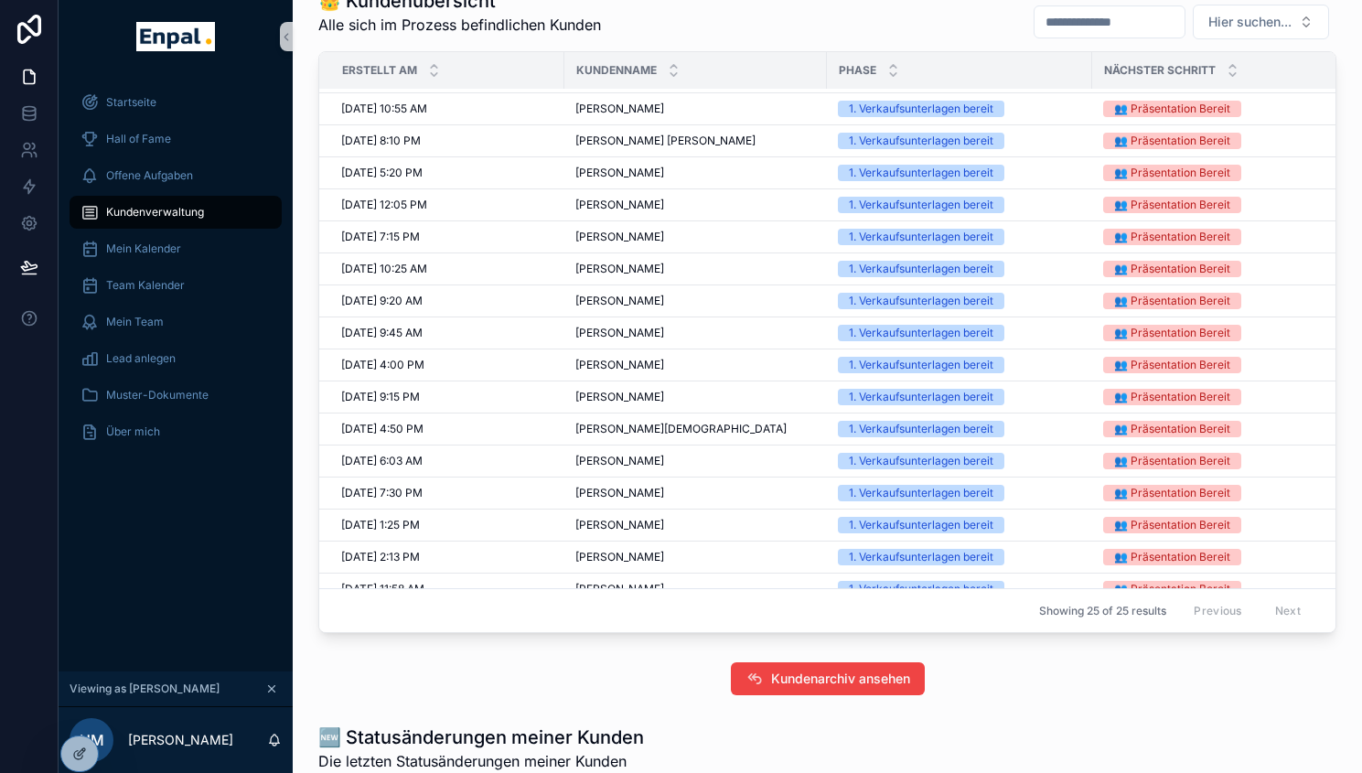
scroll to position [305, 0]
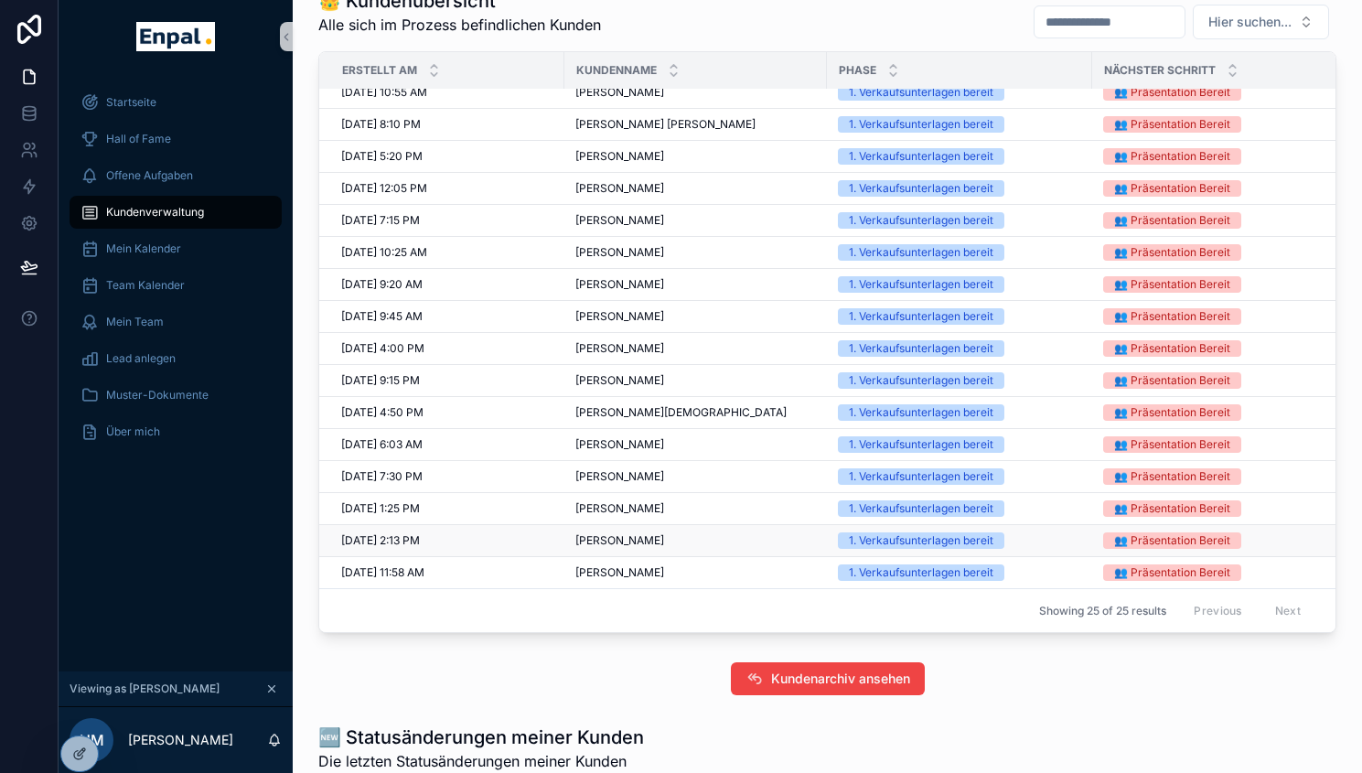
click at [628, 548] on span "Jan-Malte Böttcher" at bounding box center [619, 540] width 89 height 15
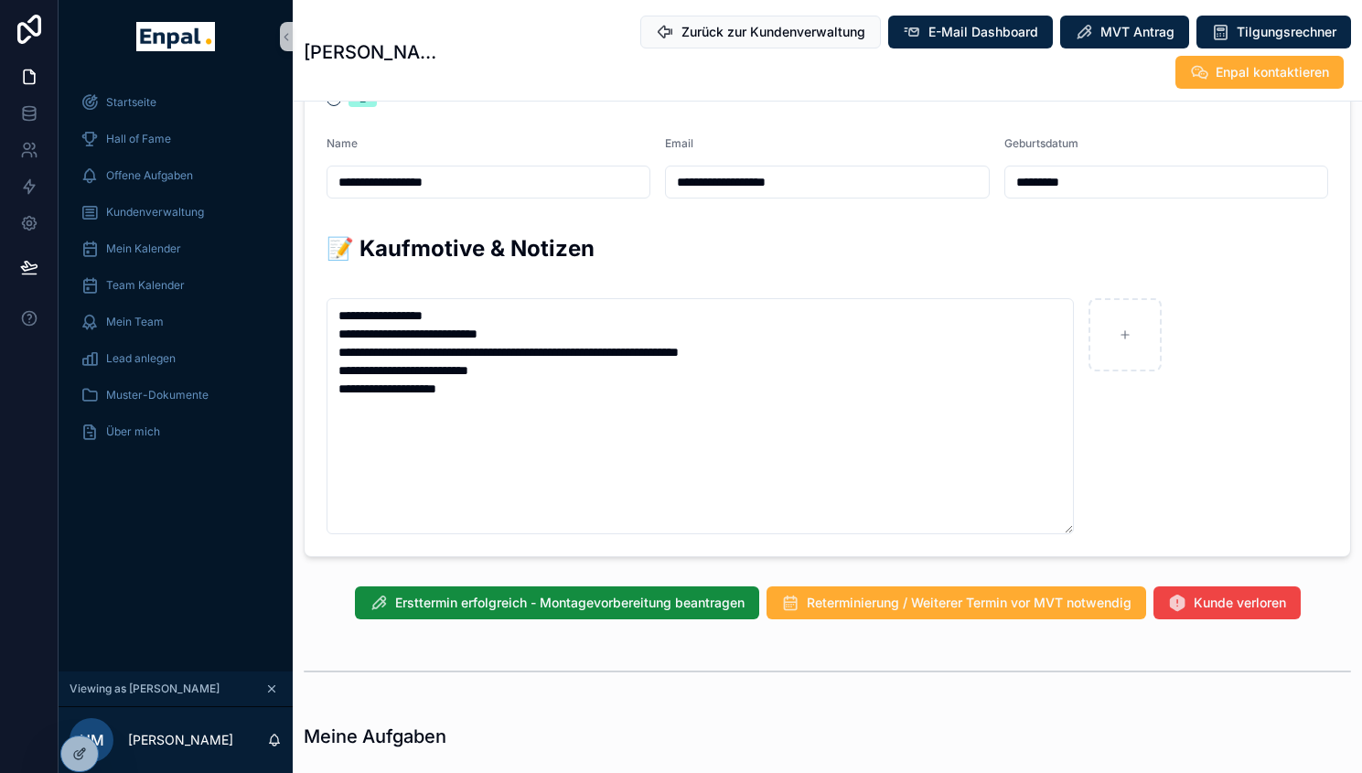
scroll to position [0, 11]
click at [1241, 628] on button "Kunde verloren" at bounding box center [1227, 621] width 147 height 33
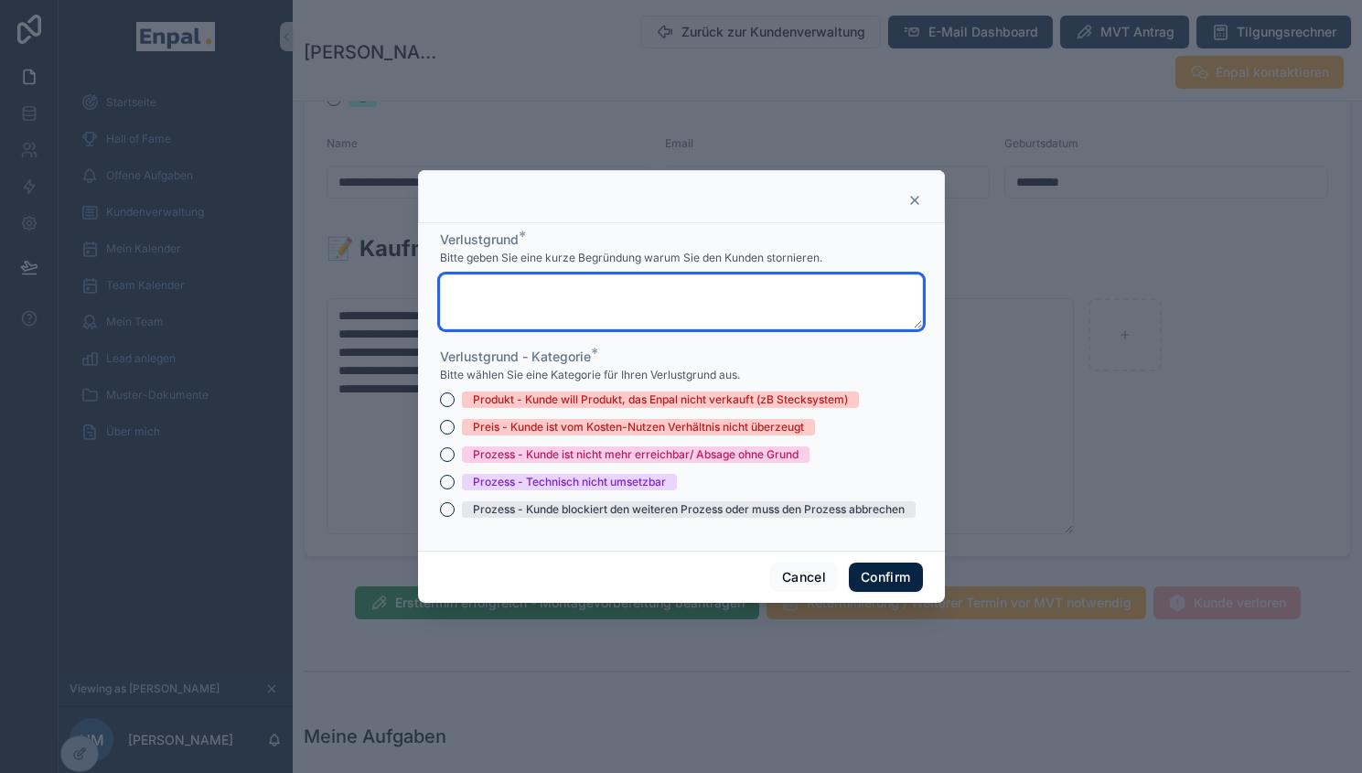
click at [640, 293] on textarea at bounding box center [681, 301] width 483 height 55
paste textarea "**********"
type textarea "**********"
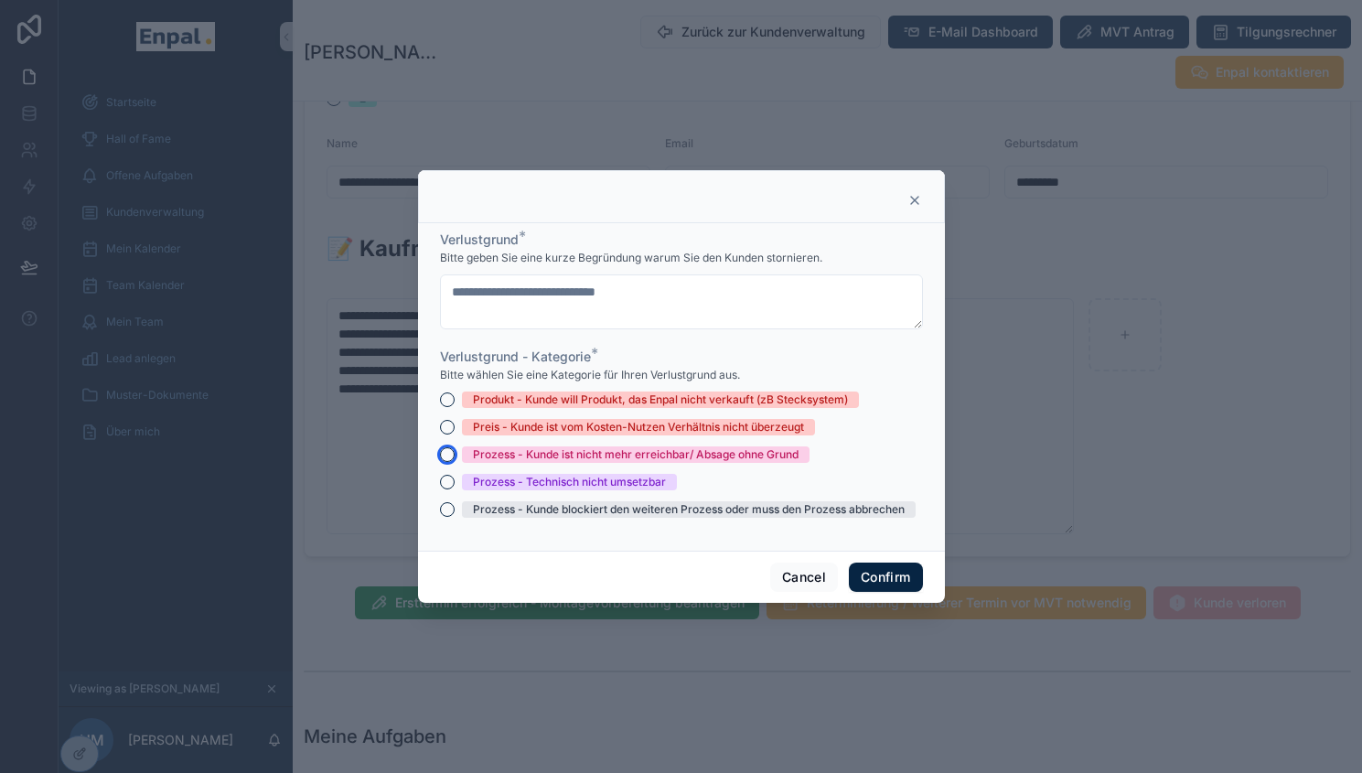
click at [440, 462] on button "Prozess - Kunde ist nicht mehr erreichbar/ Absage ohne Grund" at bounding box center [447, 454] width 15 height 15
click at [864, 572] on button "Confirm" at bounding box center [885, 577] width 73 height 29
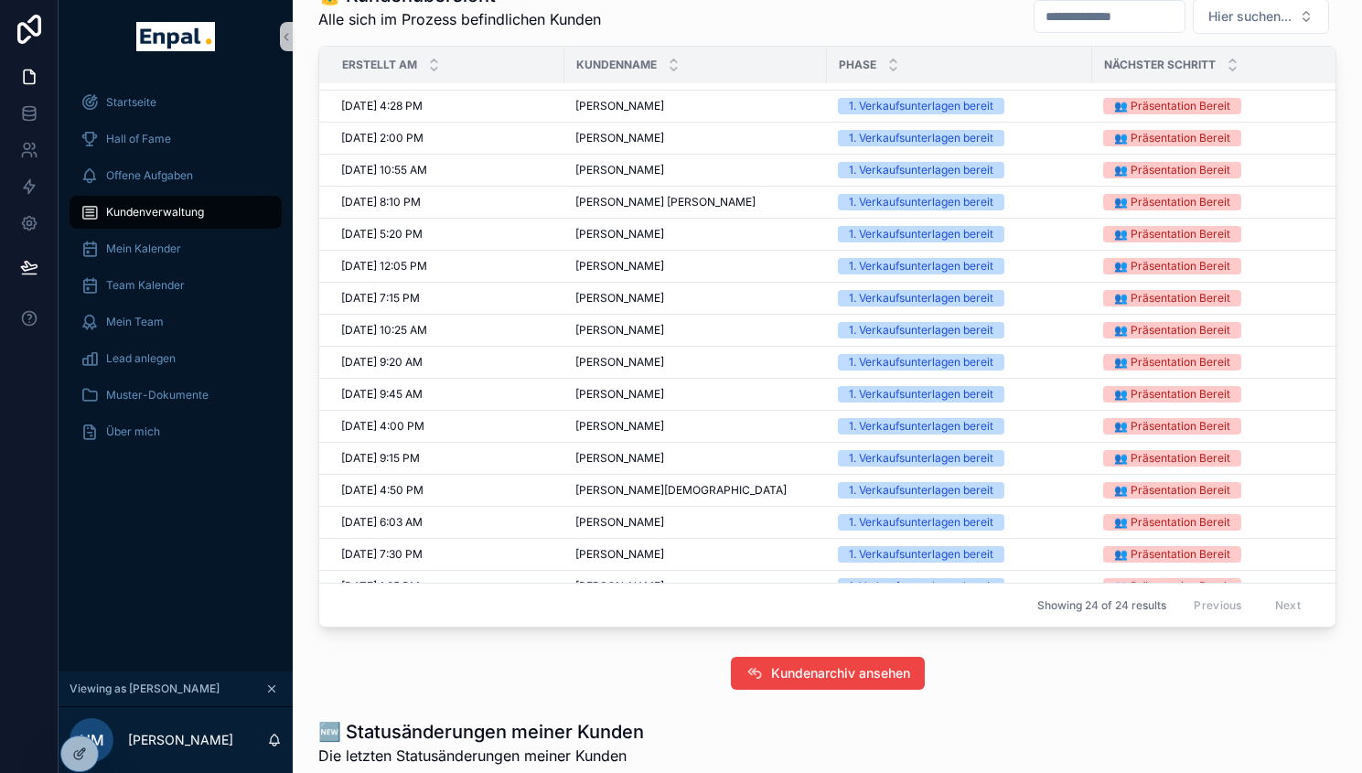
scroll to position [273, 0]
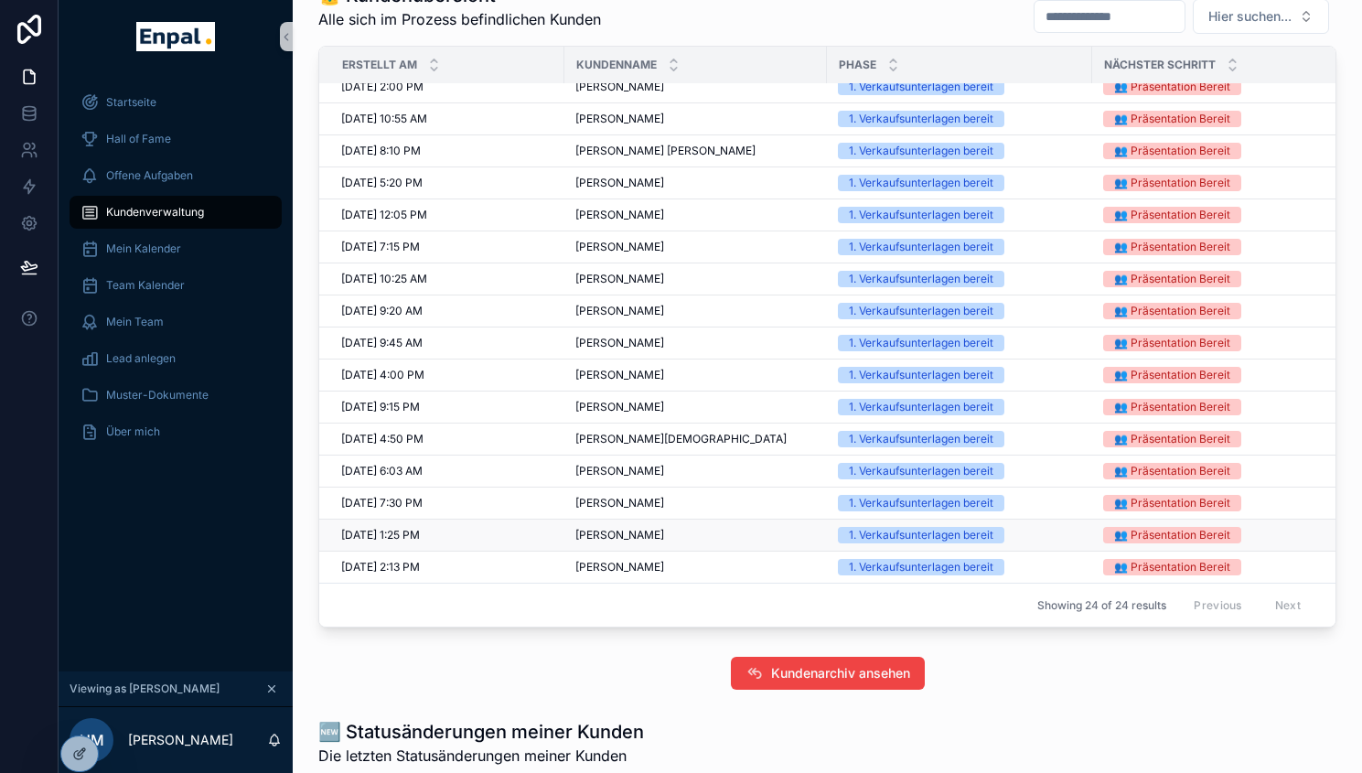
click at [604, 542] on span "Tim Schönig" at bounding box center [619, 535] width 89 height 15
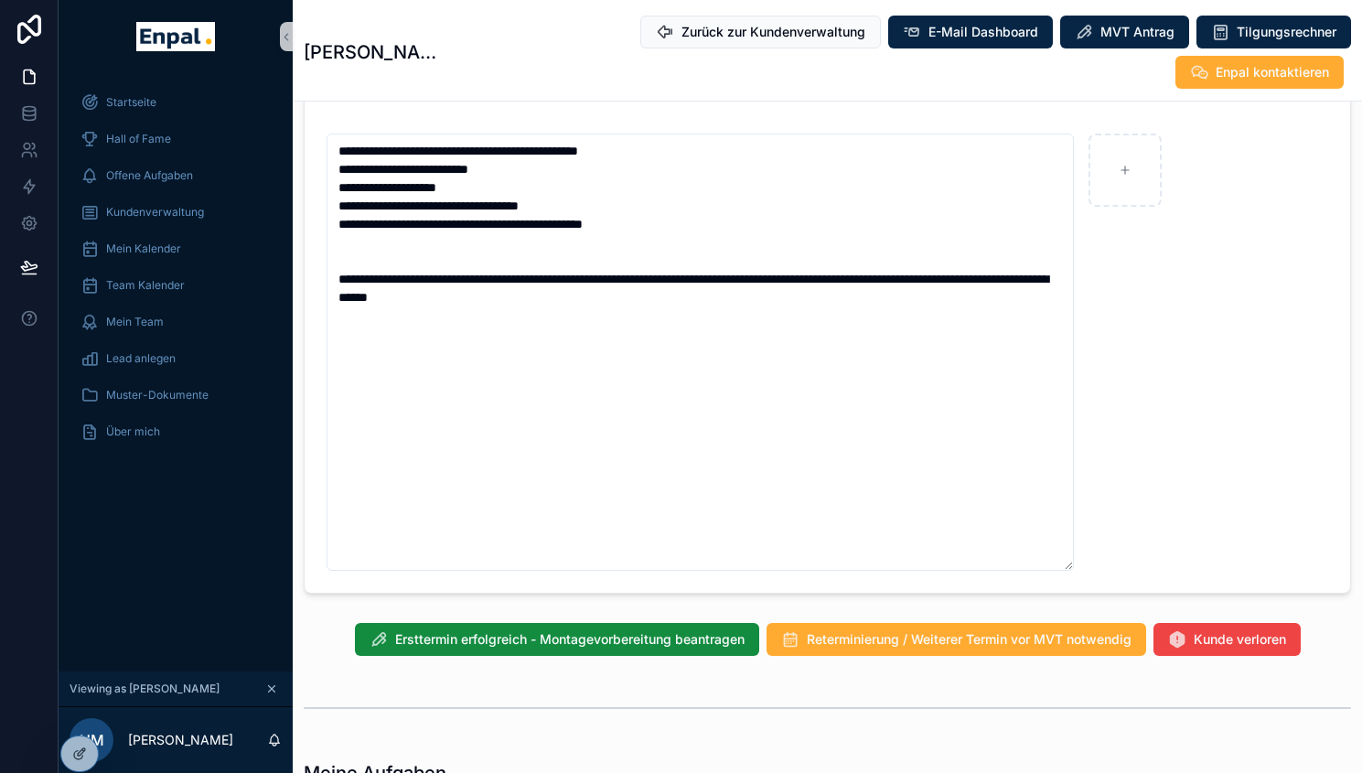
scroll to position [1251, 0]
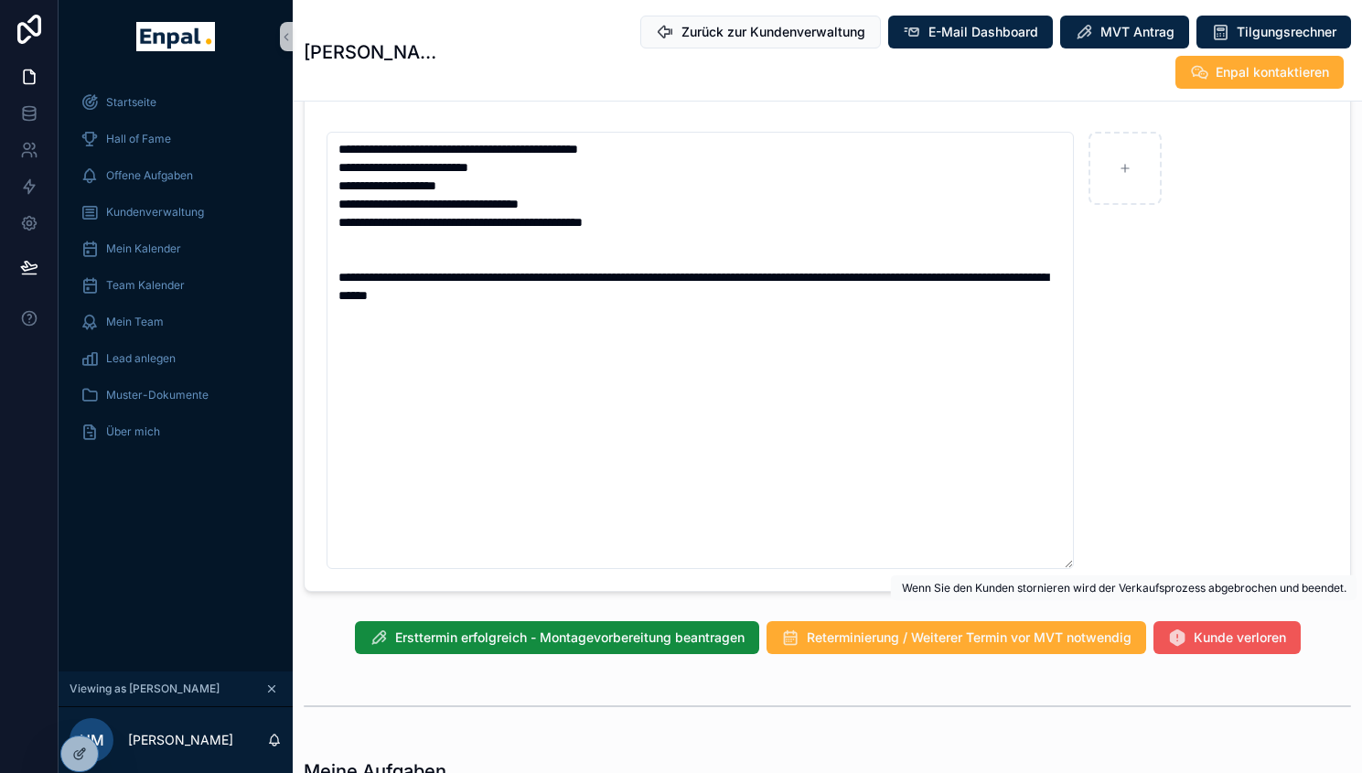
click at [1198, 628] on span "Kunde verloren" at bounding box center [1240, 637] width 92 height 18
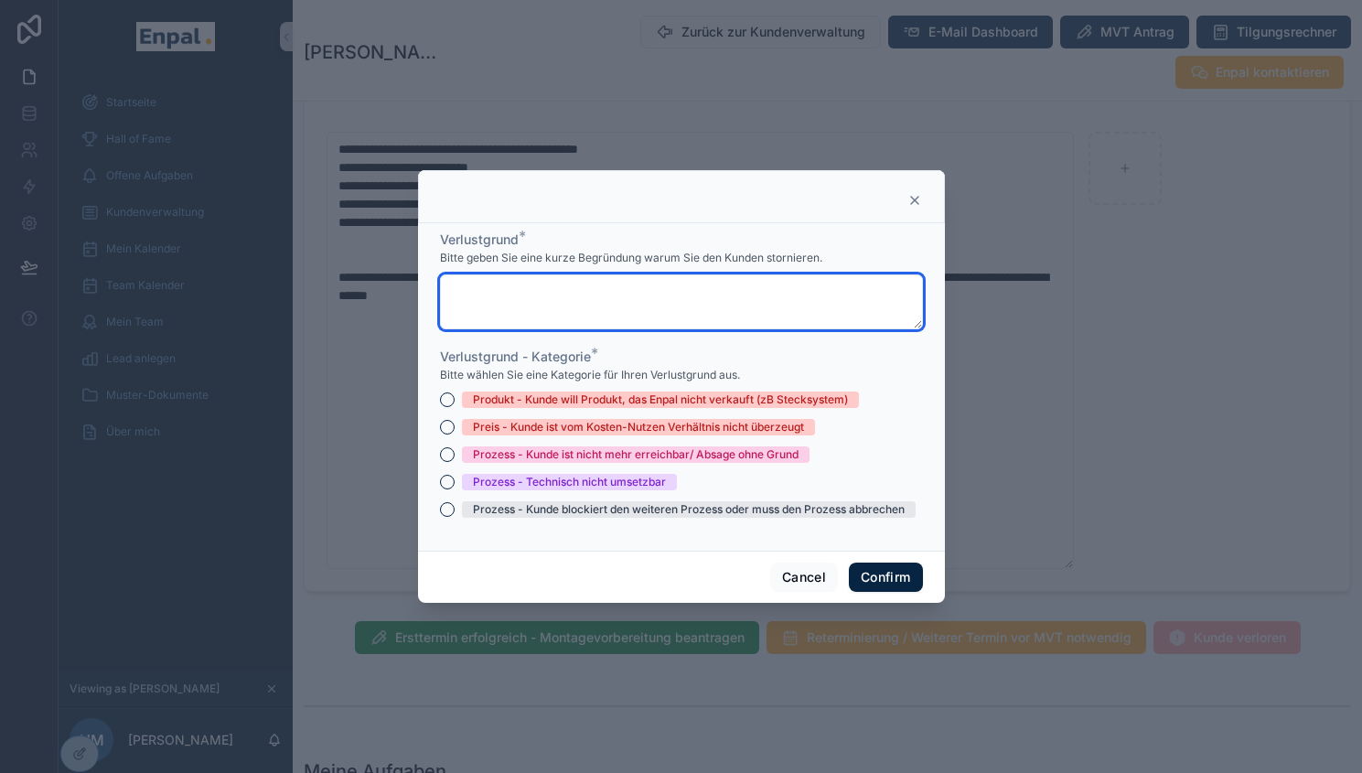
click at [708, 297] on textarea at bounding box center [681, 301] width 483 height 55
paste textarea "**********"
type textarea "**********"
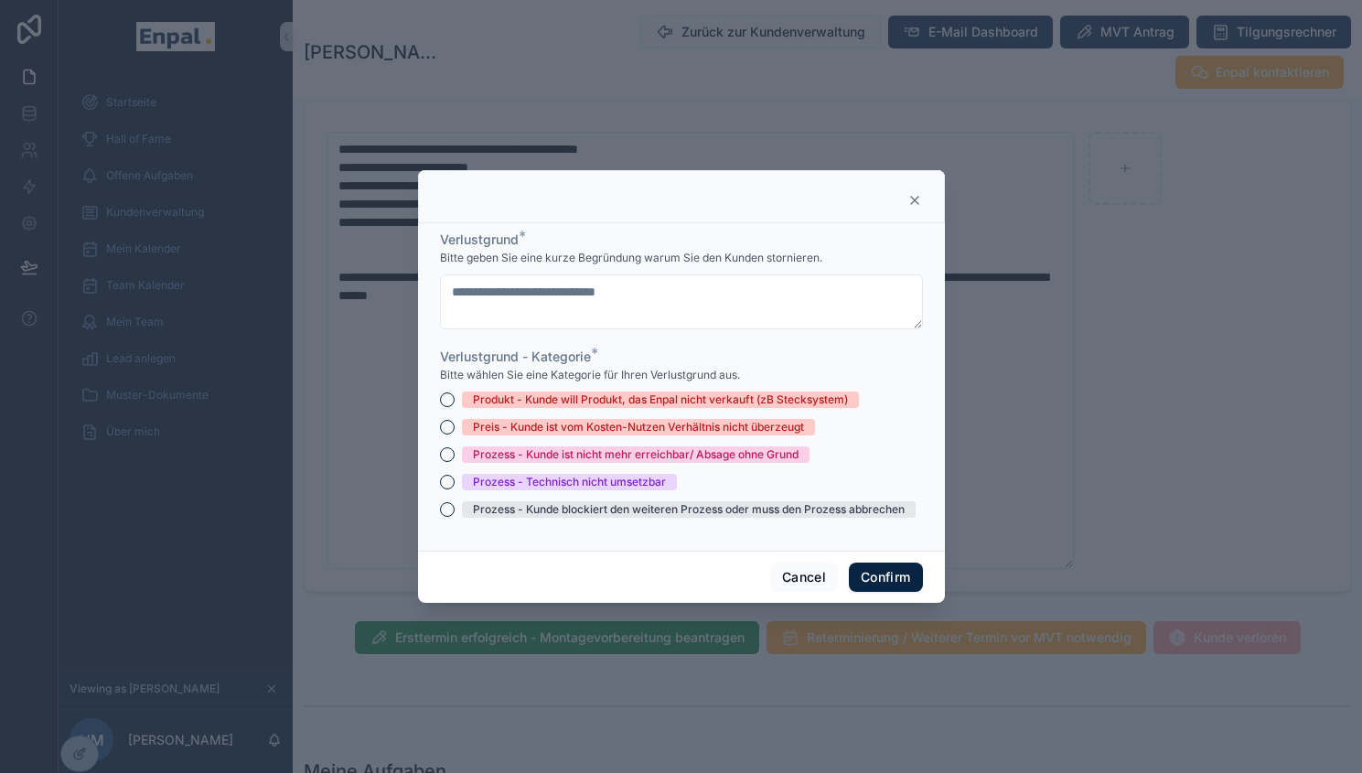
click at [445, 463] on div "Prozess - Kunde ist nicht mehr erreichbar/ Absage ohne Grund" at bounding box center [681, 454] width 483 height 16
click at [440, 462] on button "Prozess - Kunde ist nicht mehr erreichbar/ Absage ohne Grund" at bounding box center [447, 454] width 15 height 15
click at [873, 590] on button "Confirm" at bounding box center [885, 577] width 73 height 29
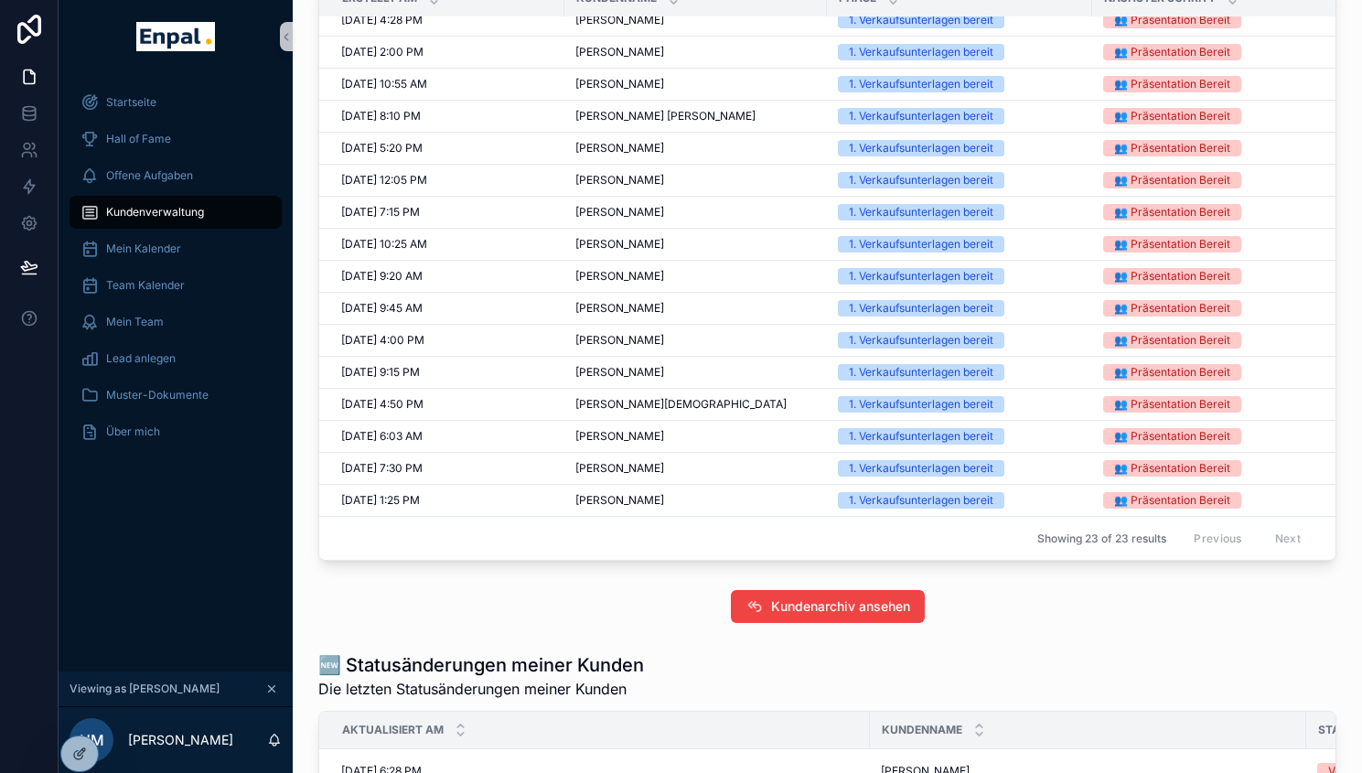
scroll to position [1085, 0]
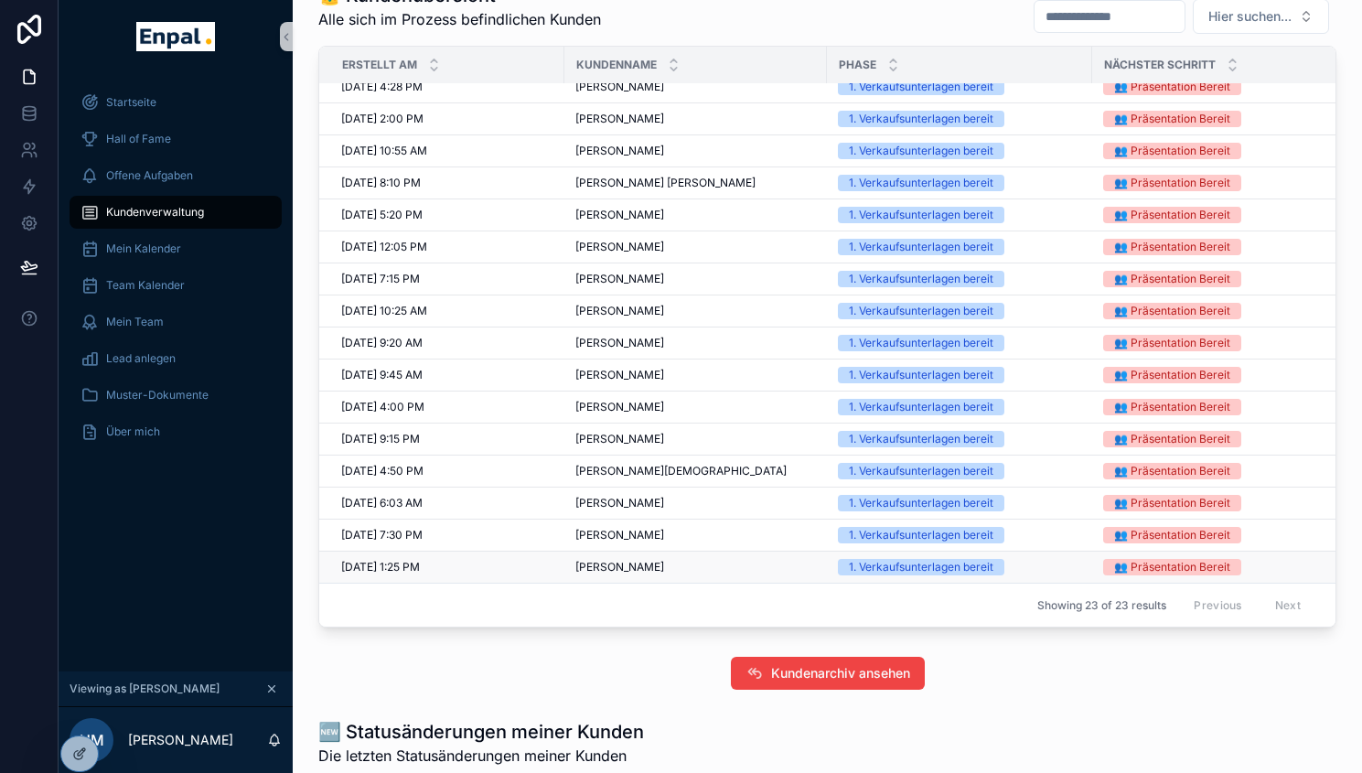
click at [604, 574] on span "Tim Schönig" at bounding box center [619, 567] width 89 height 15
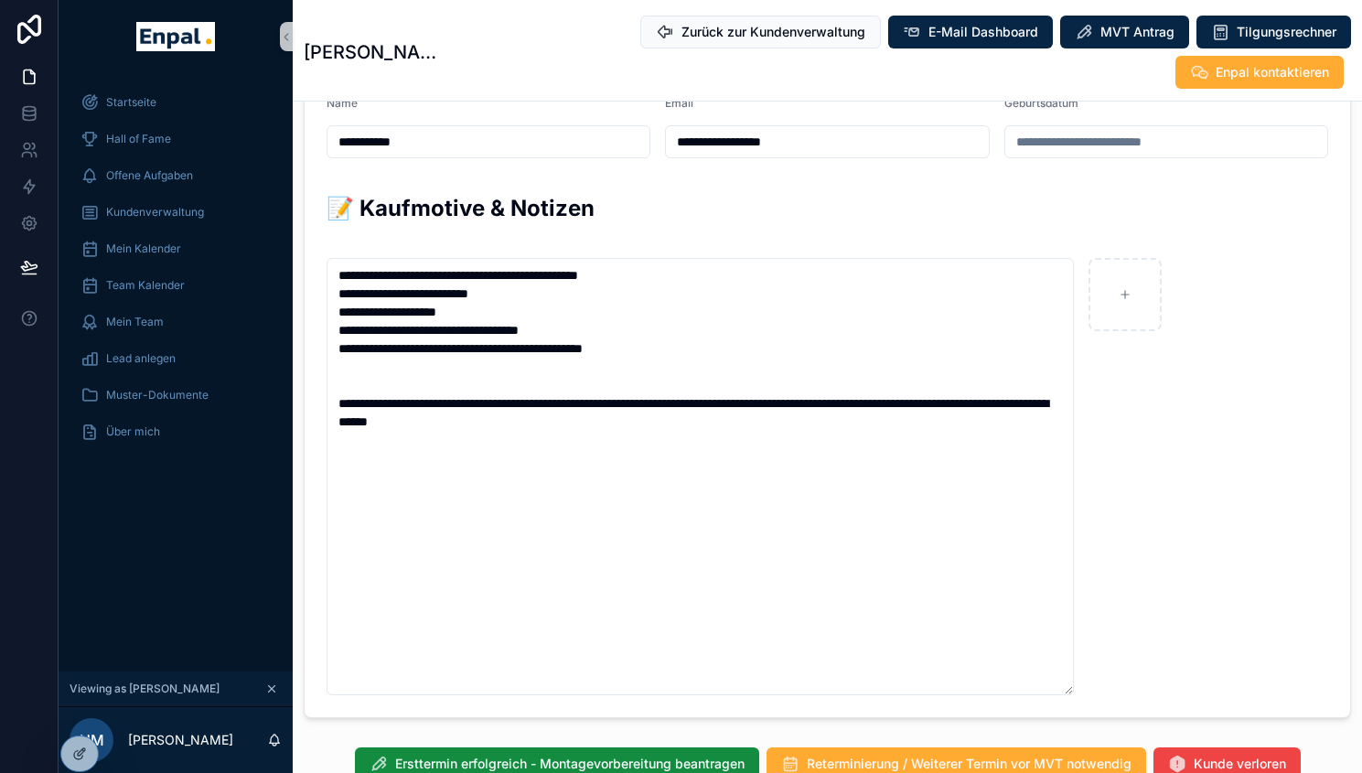
scroll to position [1126, 0]
click at [682, 27] on span "Zurück zur Kundenverwaltung" at bounding box center [774, 32] width 184 height 18
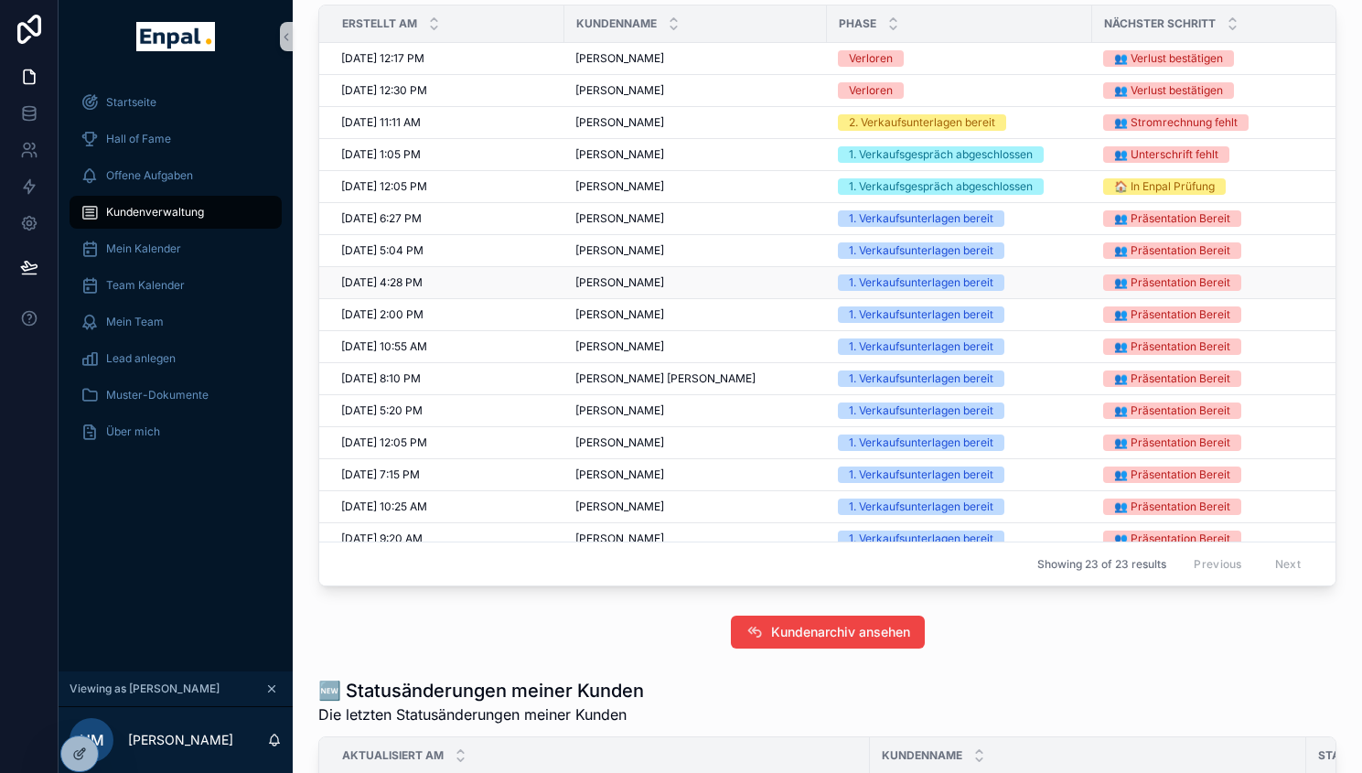
click at [628, 290] on span "Viktor Schwabauer" at bounding box center [619, 282] width 89 height 15
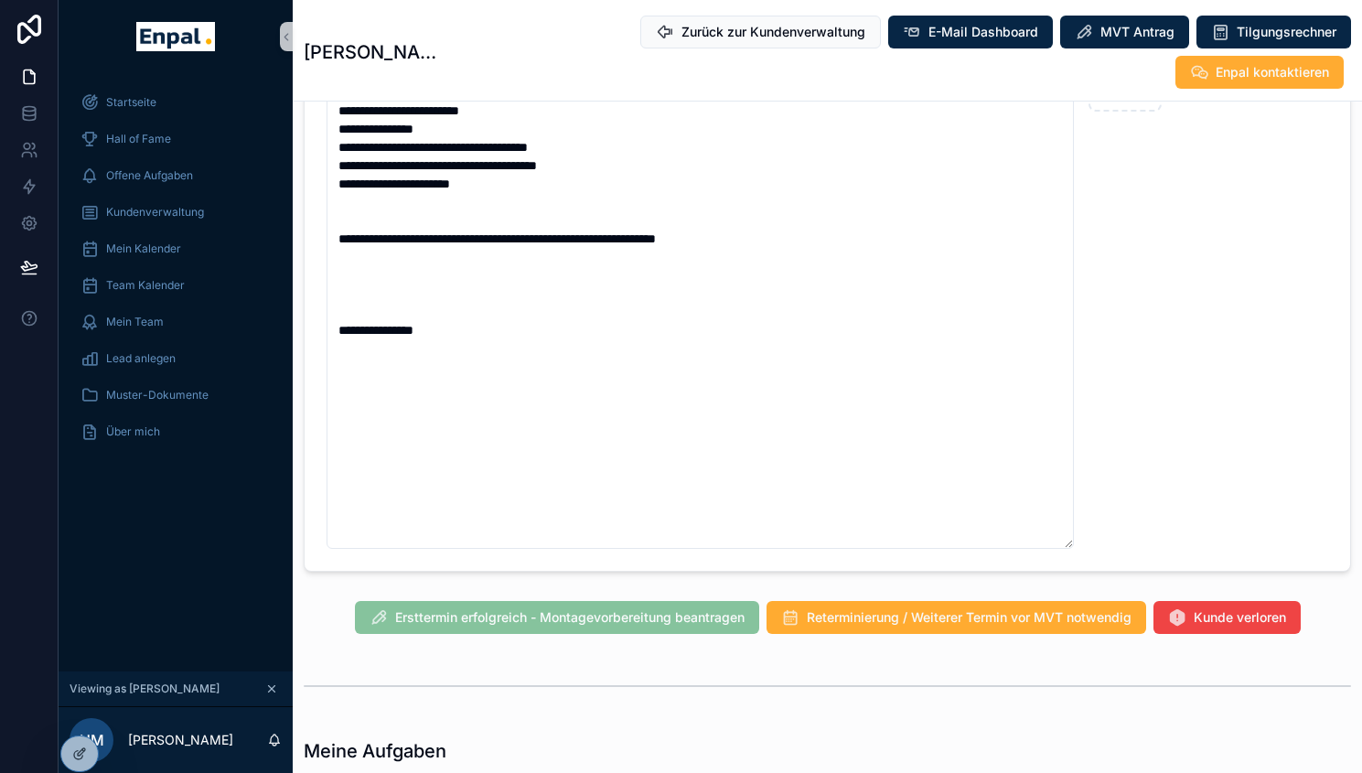
scroll to position [1367, 0]
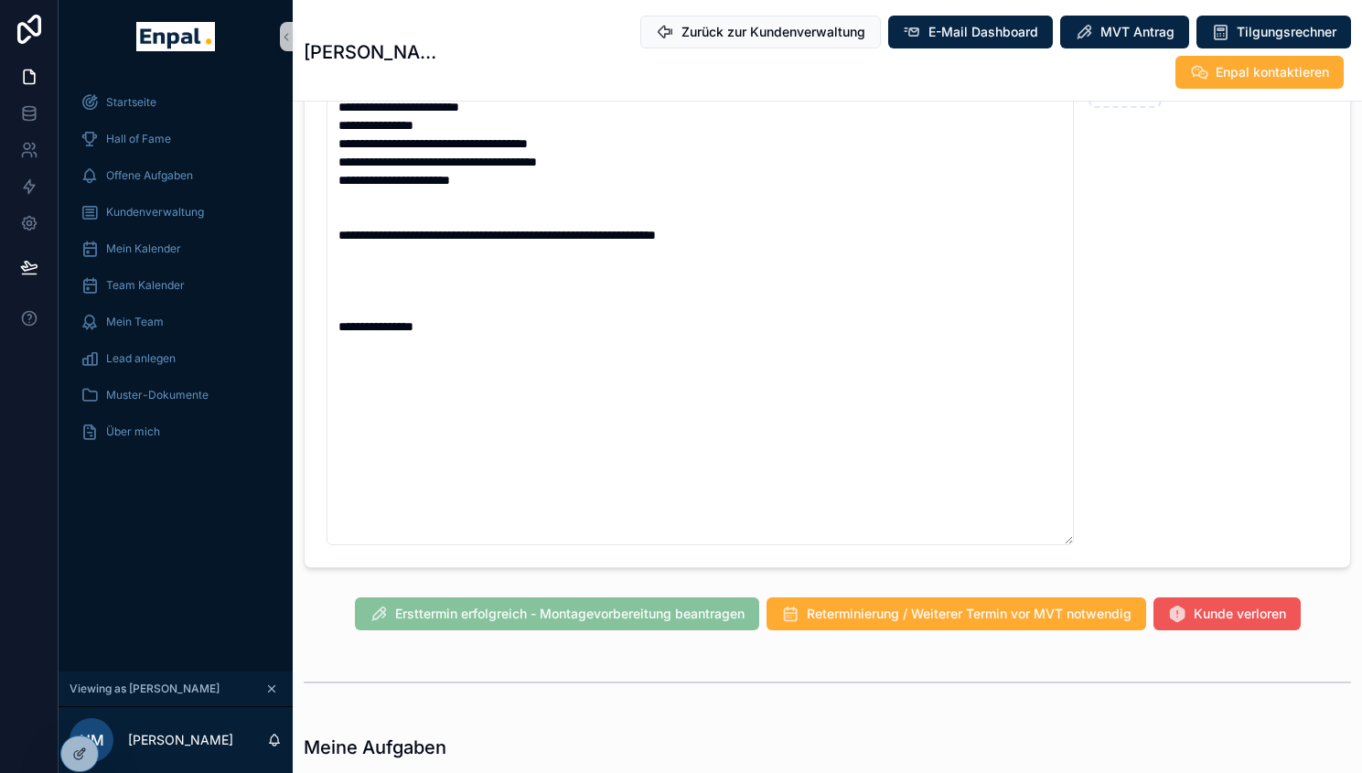
click at [1212, 605] on span "Kunde verloren" at bounding box center [1240, 595] width 92 height 18
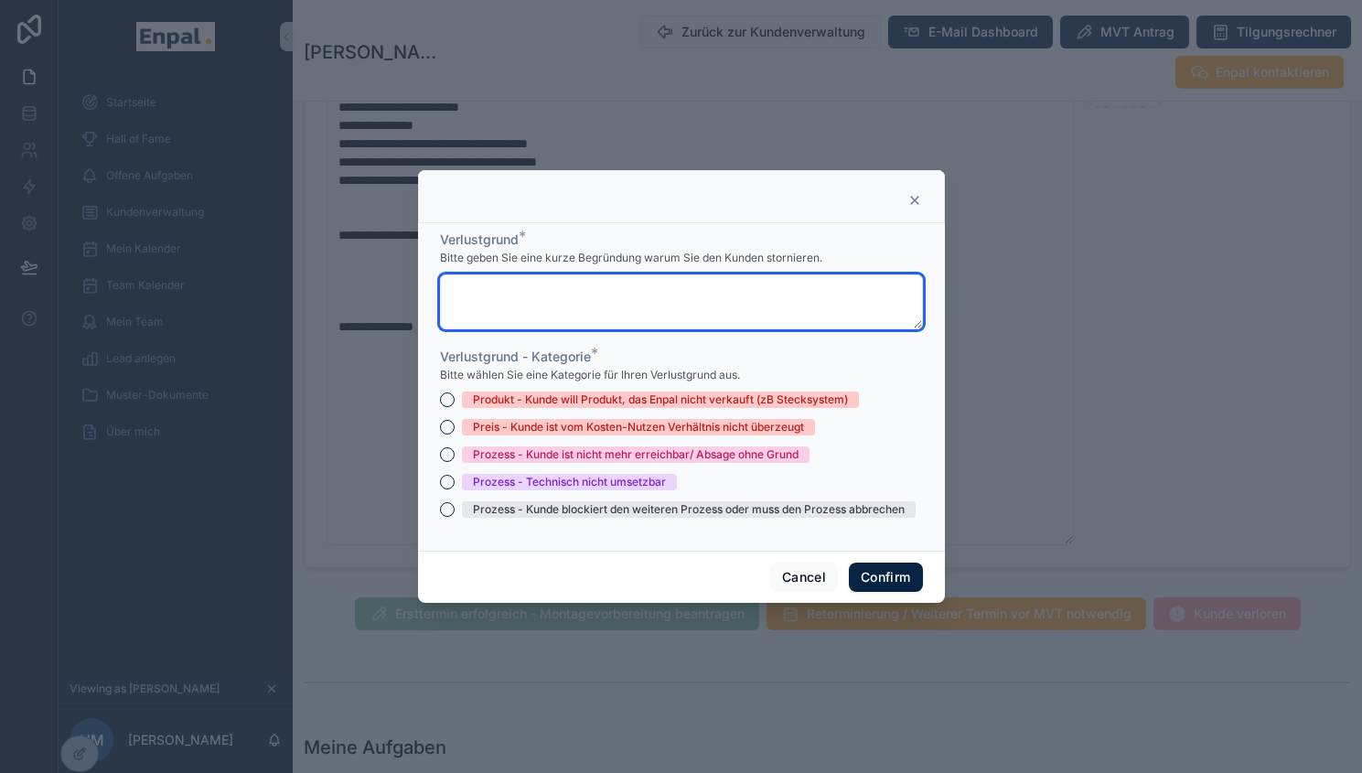
click at [657, 311] on textarea at bounding box center [681, 301] width 483 height 55
paste textarea "**********"
type textarea "**********"
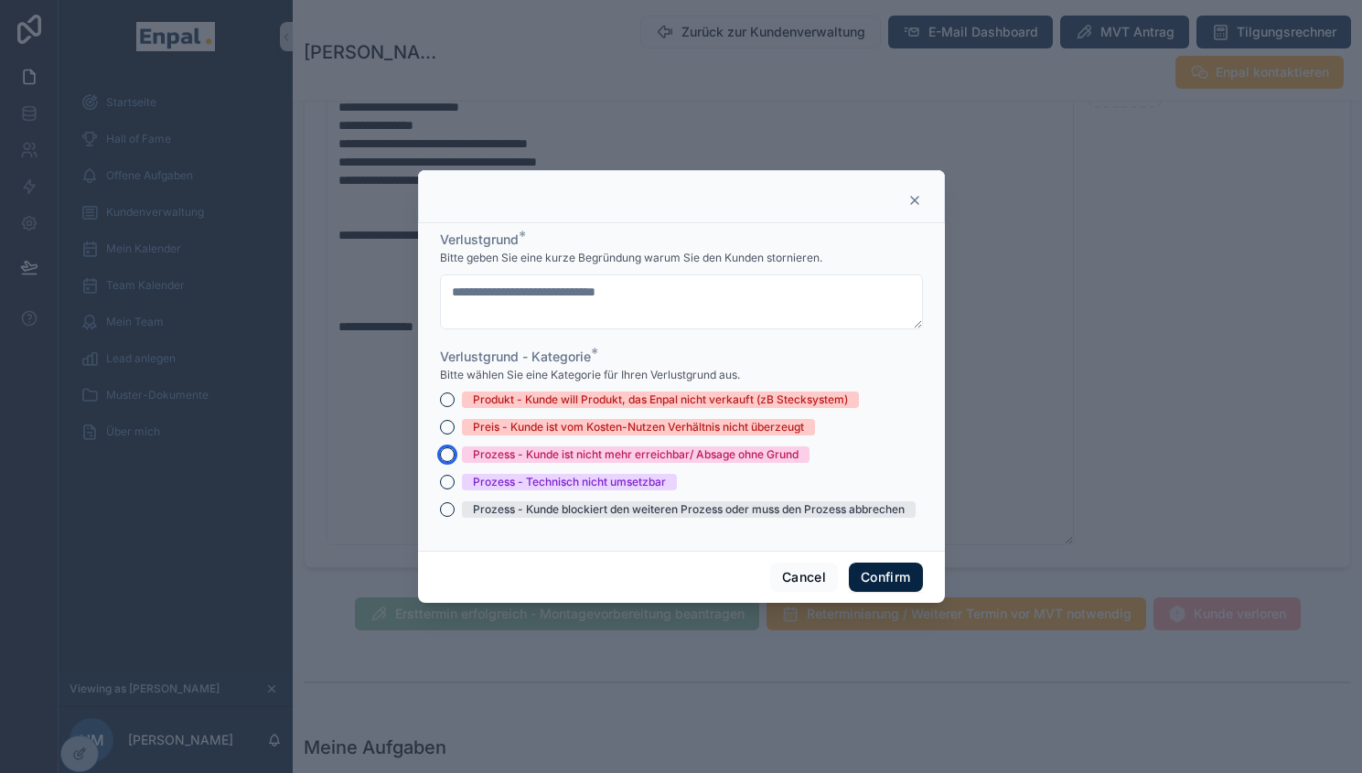
click at [440, 462] on button "Prozess - Kunde ist nicht mehr erreichbar/ Absage ohne Grund" at bounding box center [447, 454] width 15 height 15
click at [857, 577] on button "Confirm" at bounding box center [885, 577] width 73 height 29
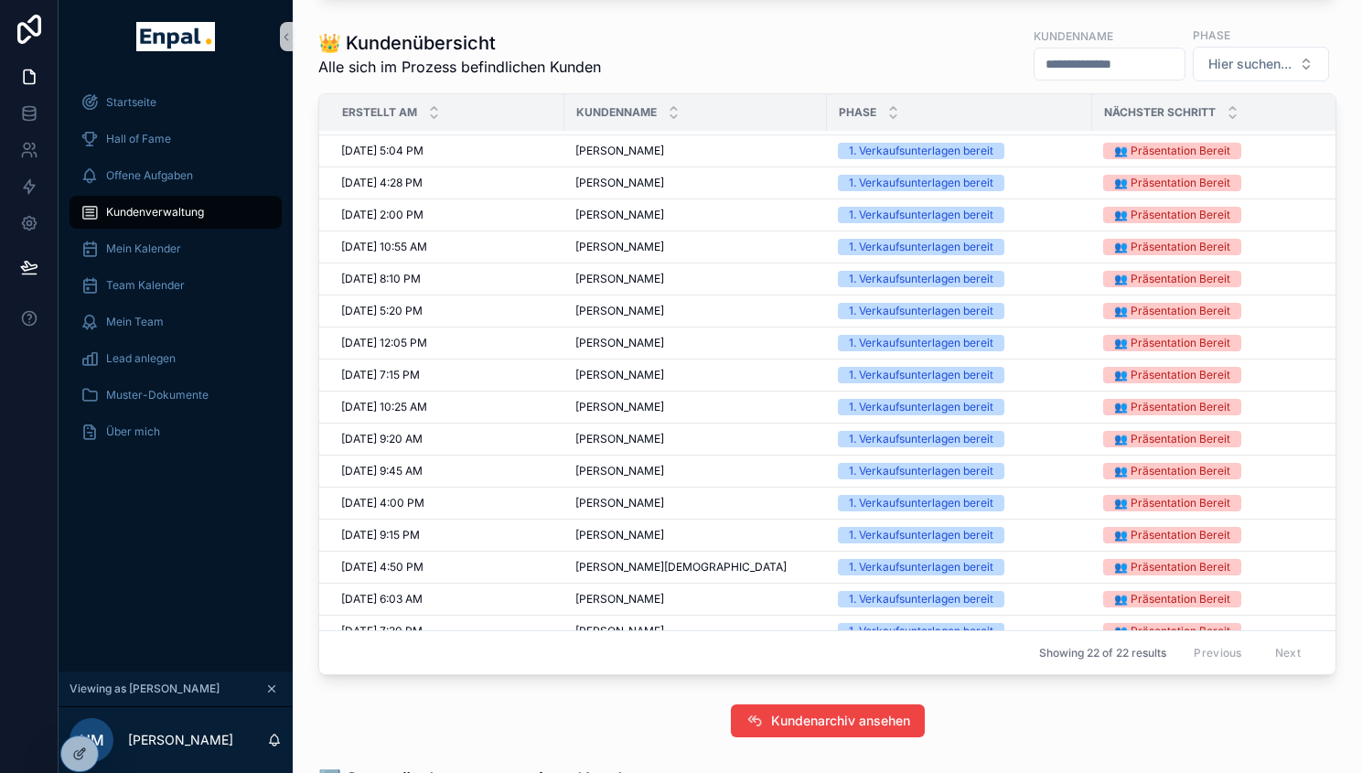
scroll to position [209, 0]
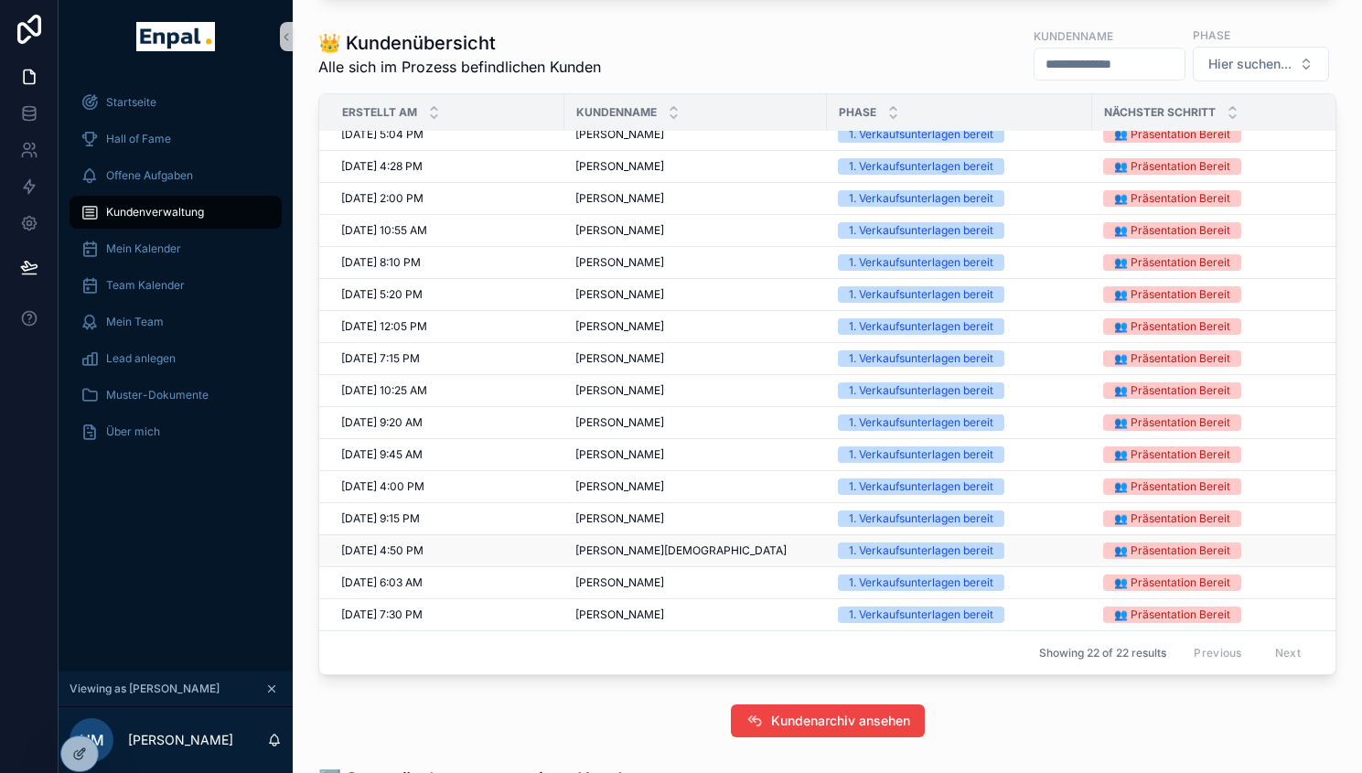
click at [630, 553] on span "Tobias Christians" at bounding box center [680, 550] width 211 height 15
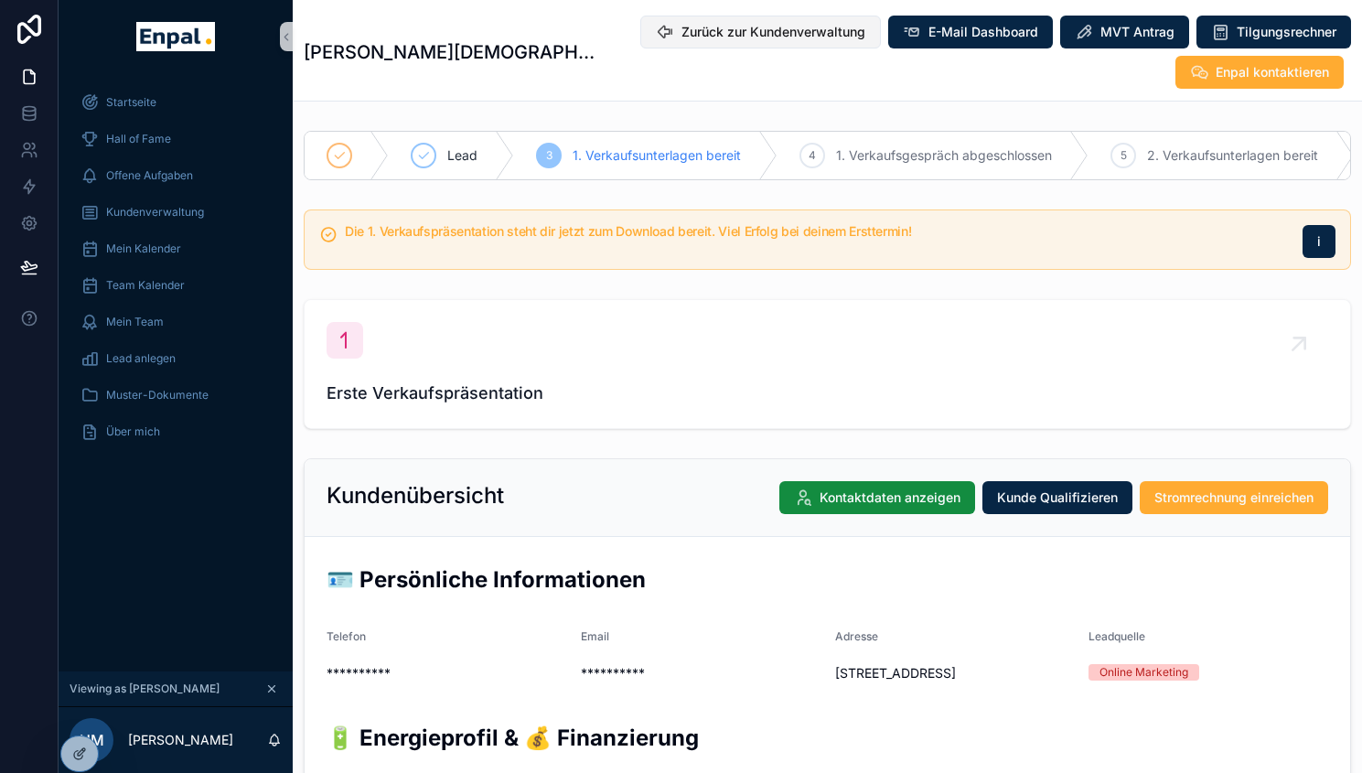
click at [788, 28] on span "Zurück zur Kundenverwaltung" at bounding box center [774, 32] width 184 height 18
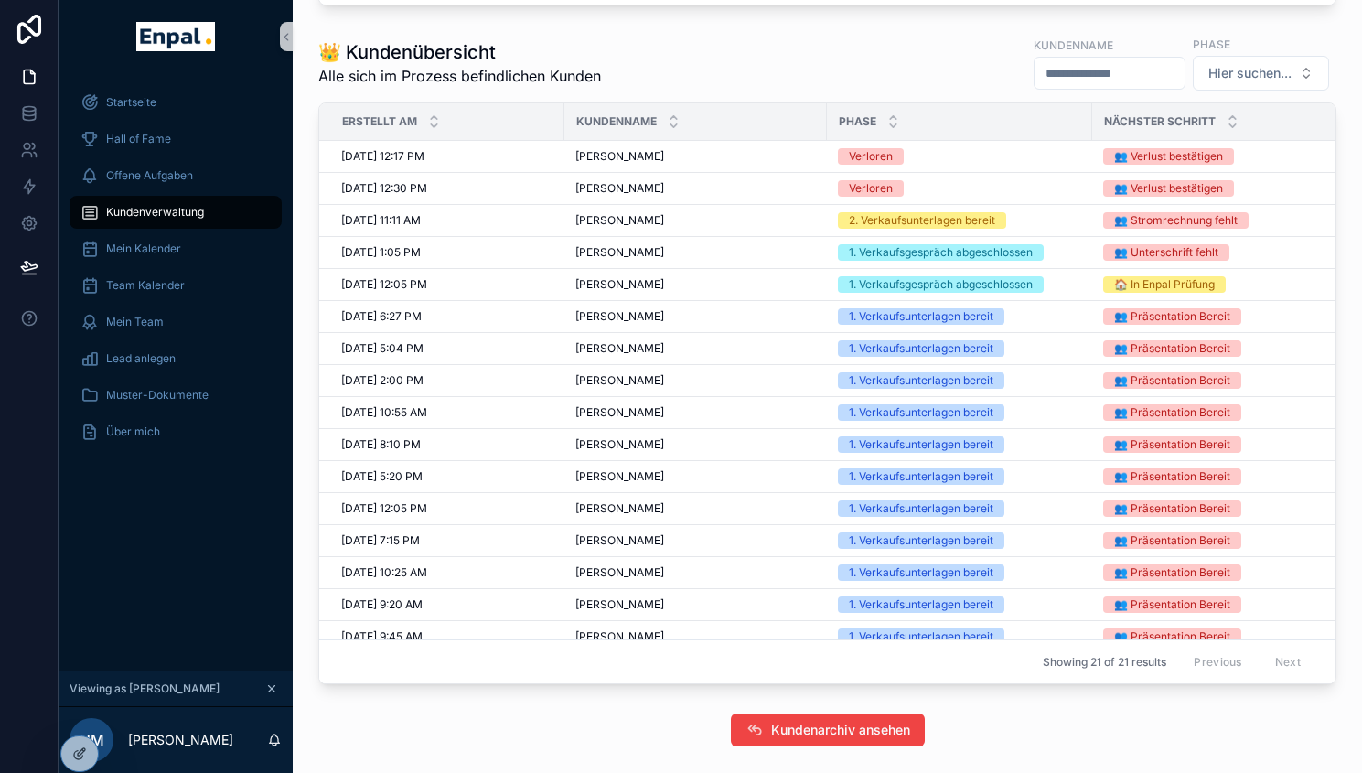
scroll to position [177, 0]
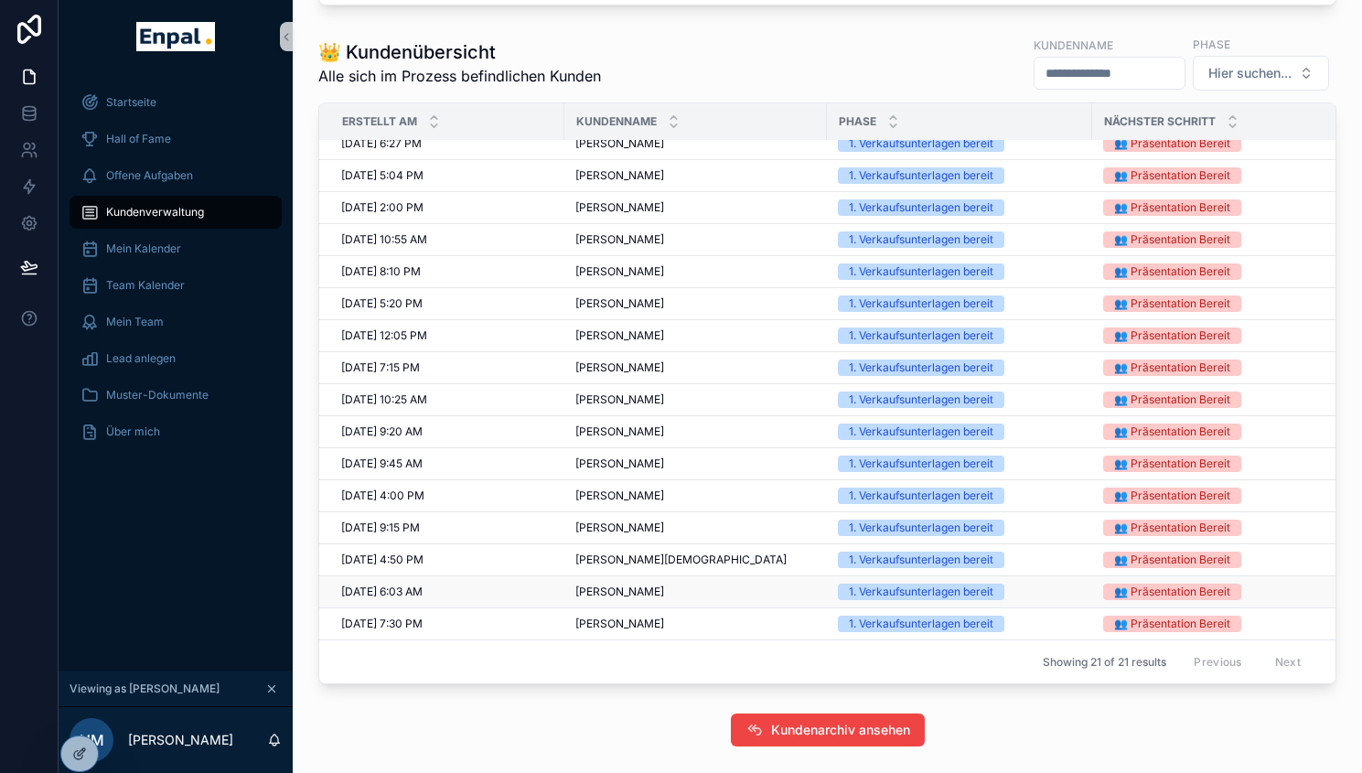
click at [600, 598] on span "Jörg rehm" at bounding box center [619, 592] width 89 height 15
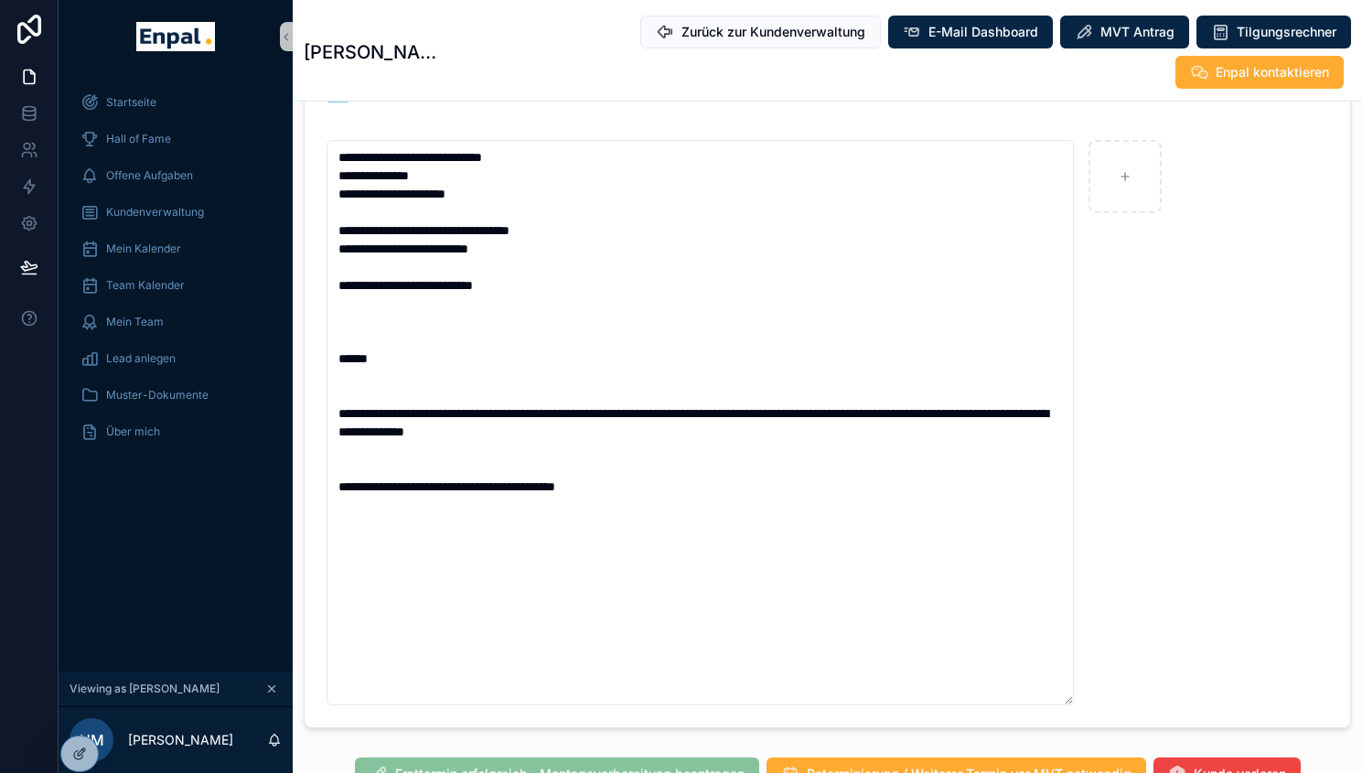
scroll to position [1263, 0]
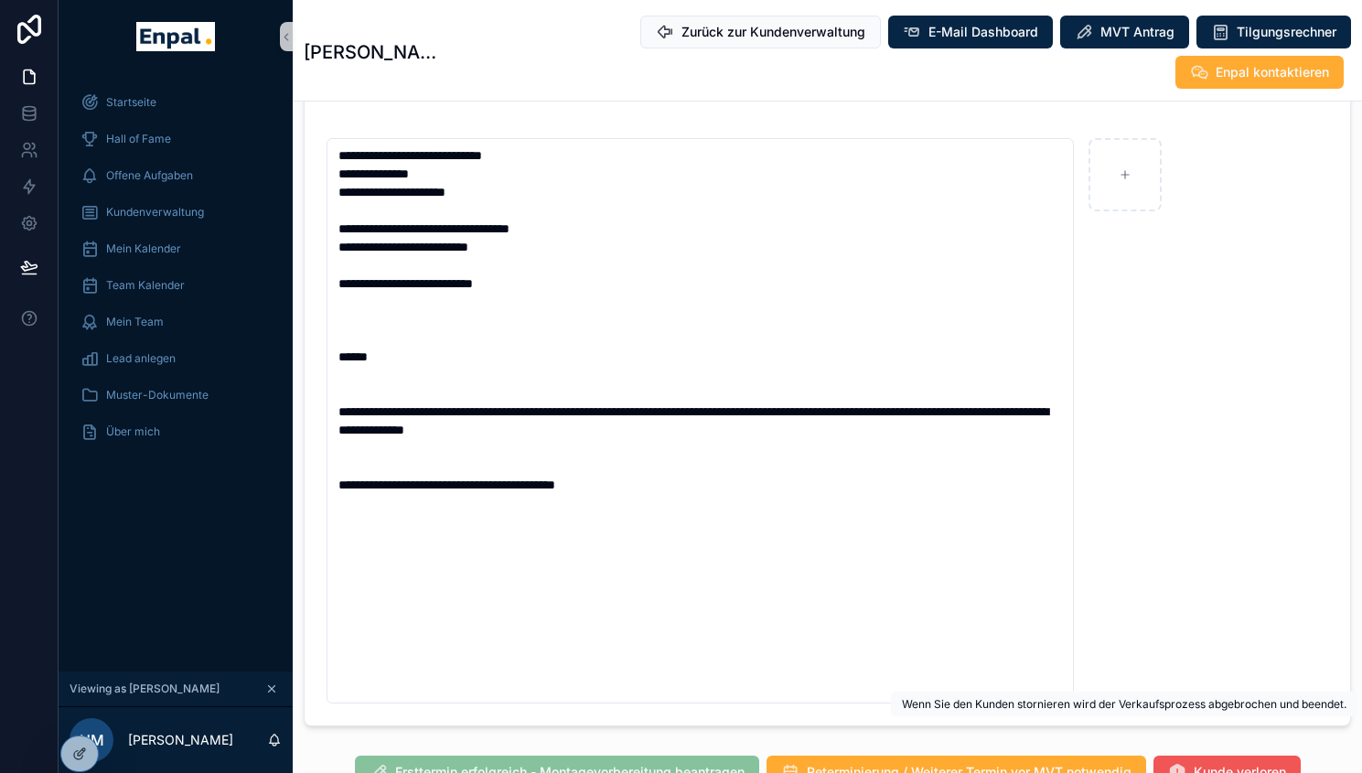
click at [1183, 716] on div "**********" at bounding box center [711, 386] width 1304 height 773
click at [1229, 763] on span "Kunde verloren" at bounding box center [1240, 772] width 92 height 18
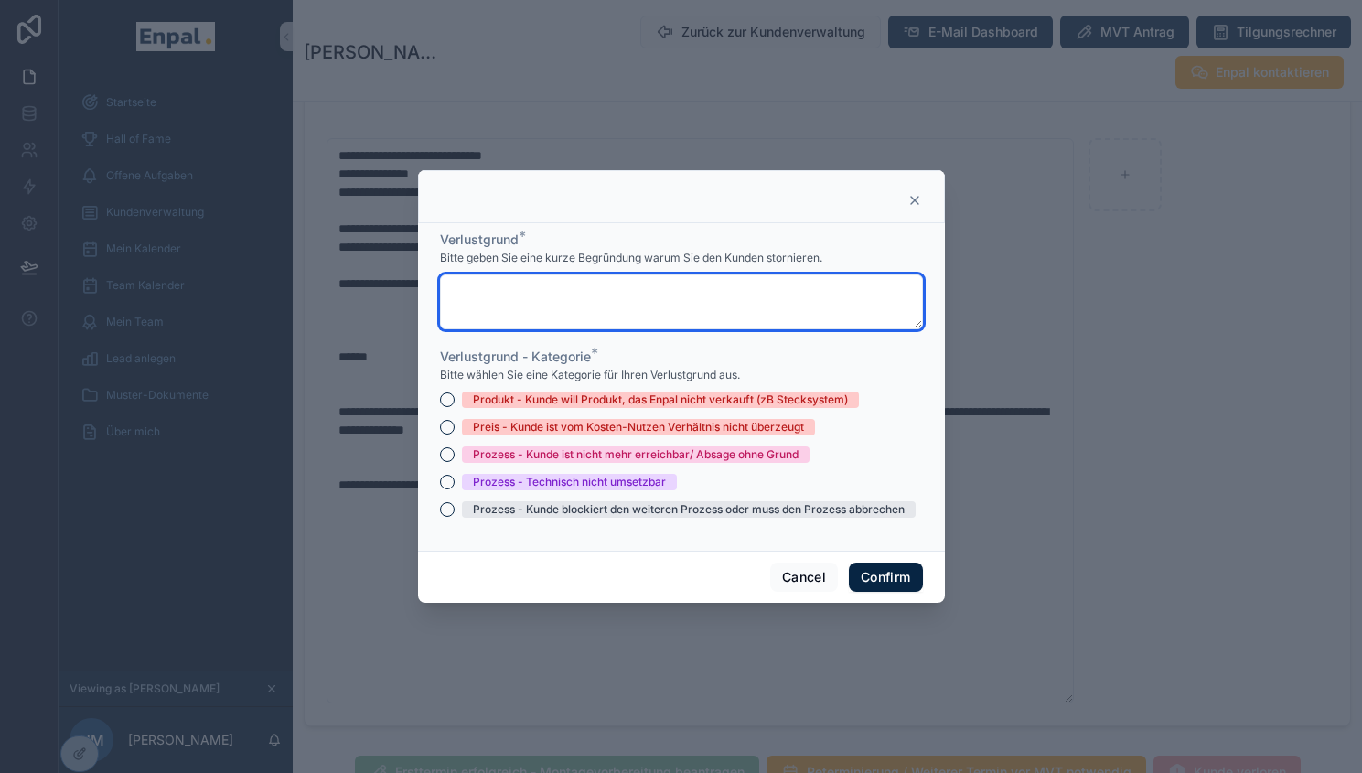
click at [625, 304] on textarea at bounding box center [681, 301] width 483 height 55
paste textarea "**********"
type textarea "**********"
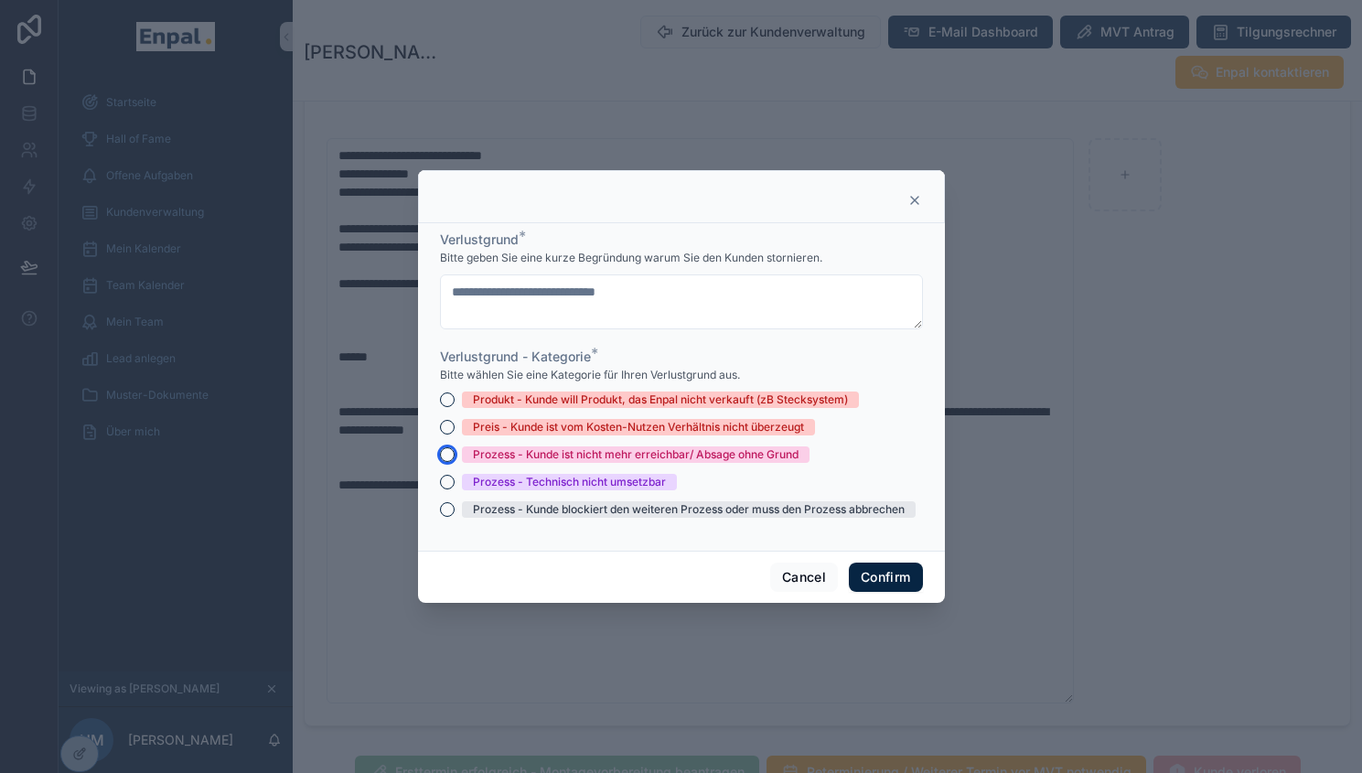
click at [440, 461] on button "Prozess - Kunde ist nicht mehr erreichbar/ Absage ohne Grund" at bounding box center [447, 454] width 15 height 15
click at [874, 580] on button "Confirm" at bounding box center [885, 577] width 73 height 29
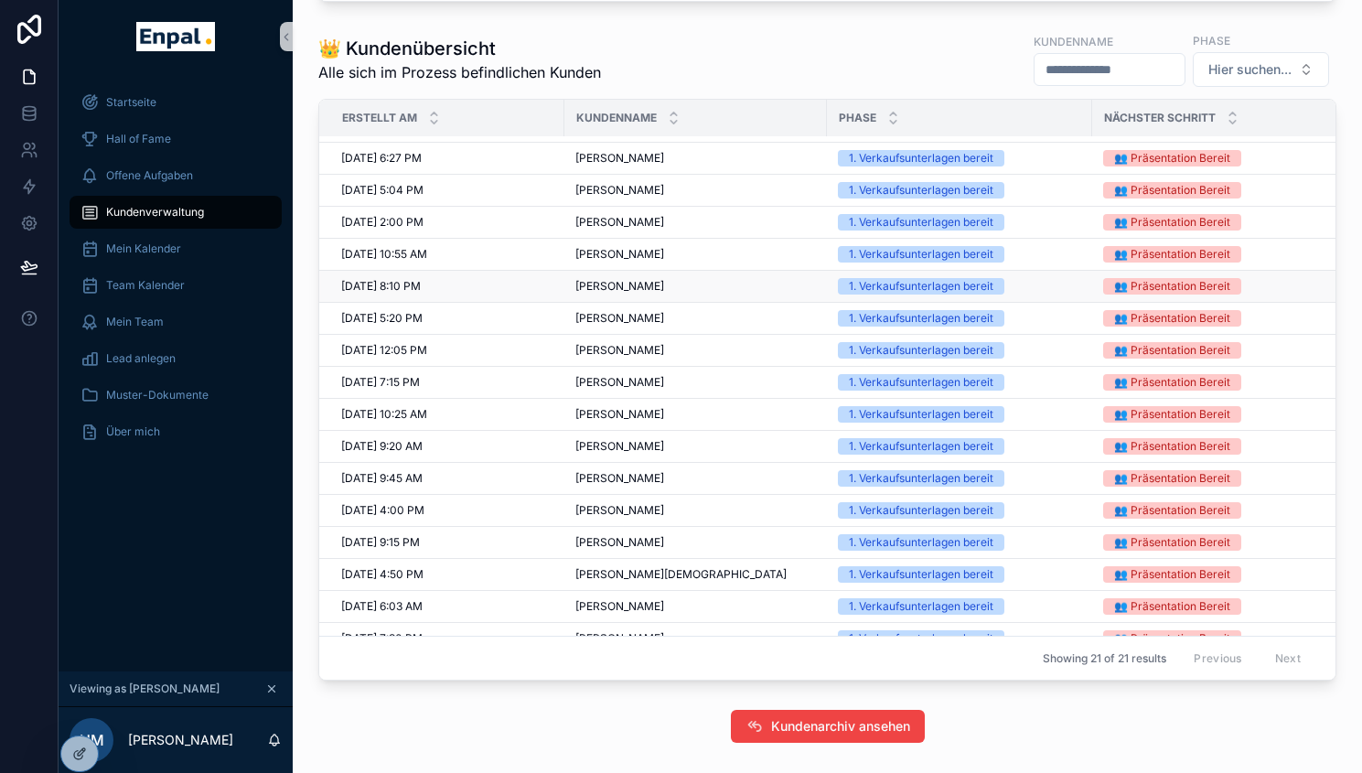
scroll to position [177, 0]
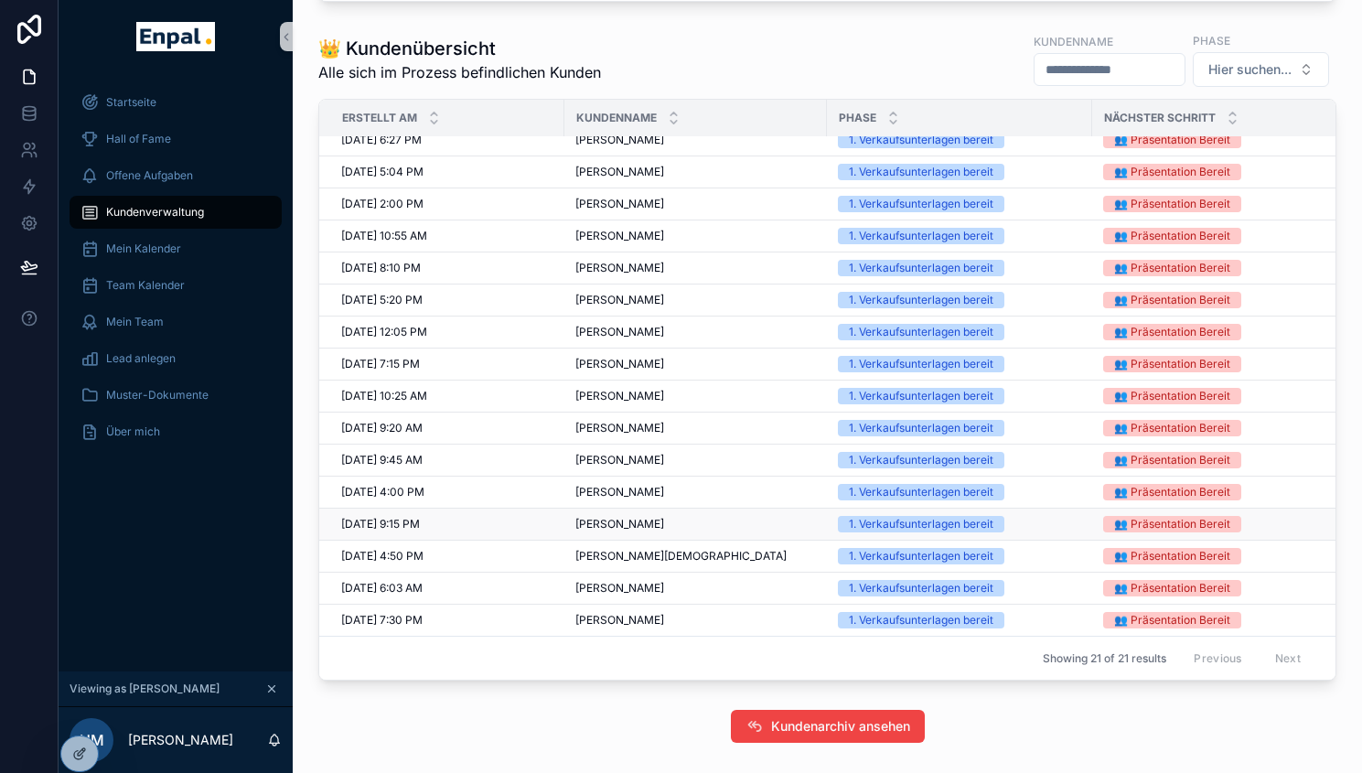
click at [606, 531] on span "Viktor Weiland" at bounding box center [619, 524] width 89 height 15
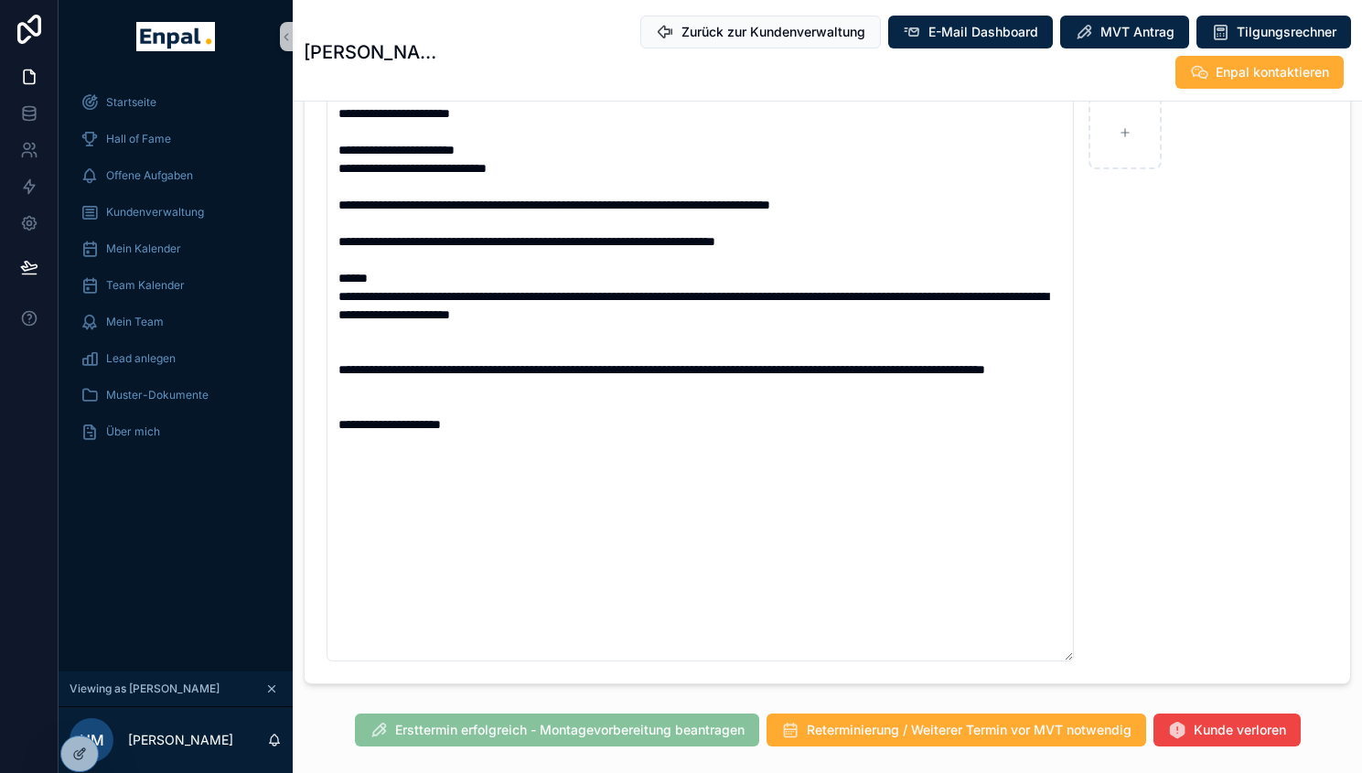
scroll to position [1313, 0]
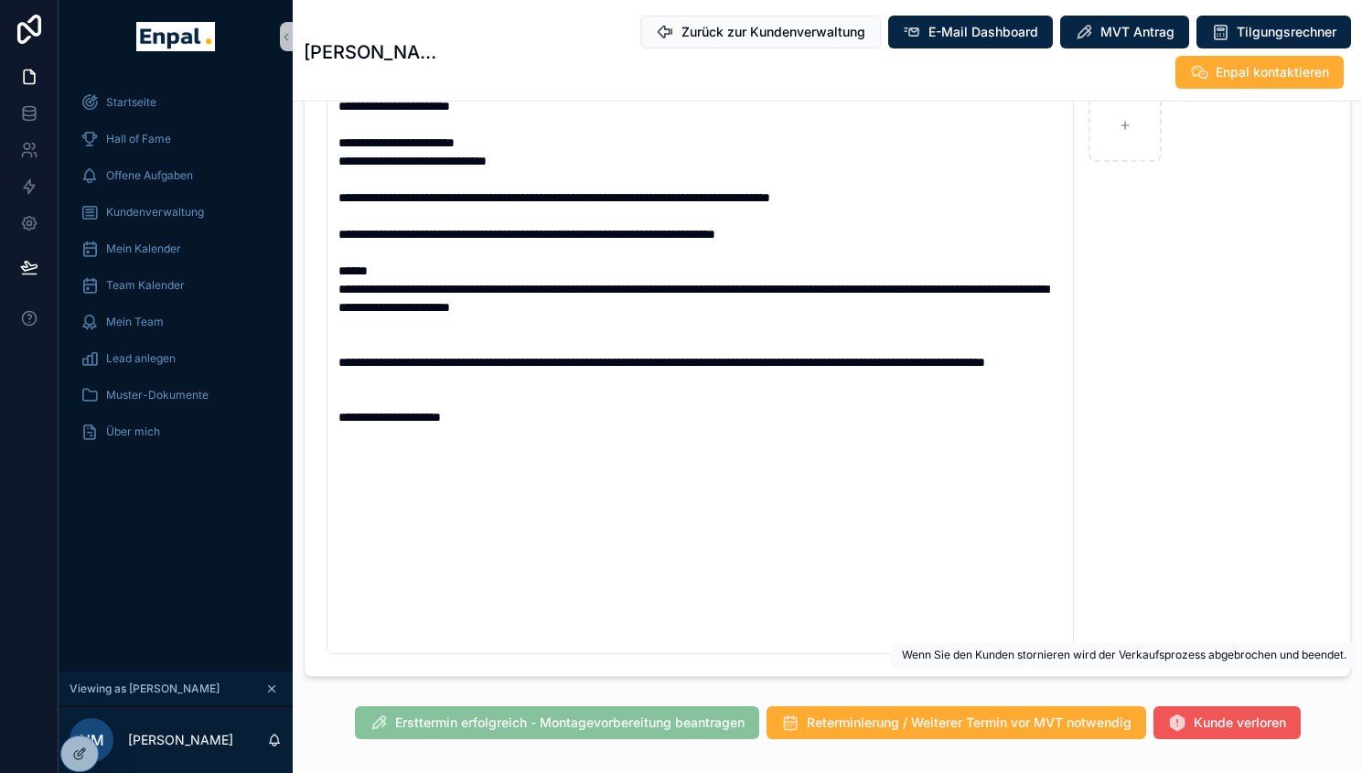
click at [1201, 714] on span "Kunde verloren" at bounding box center [1240, 723] width 92 height 18
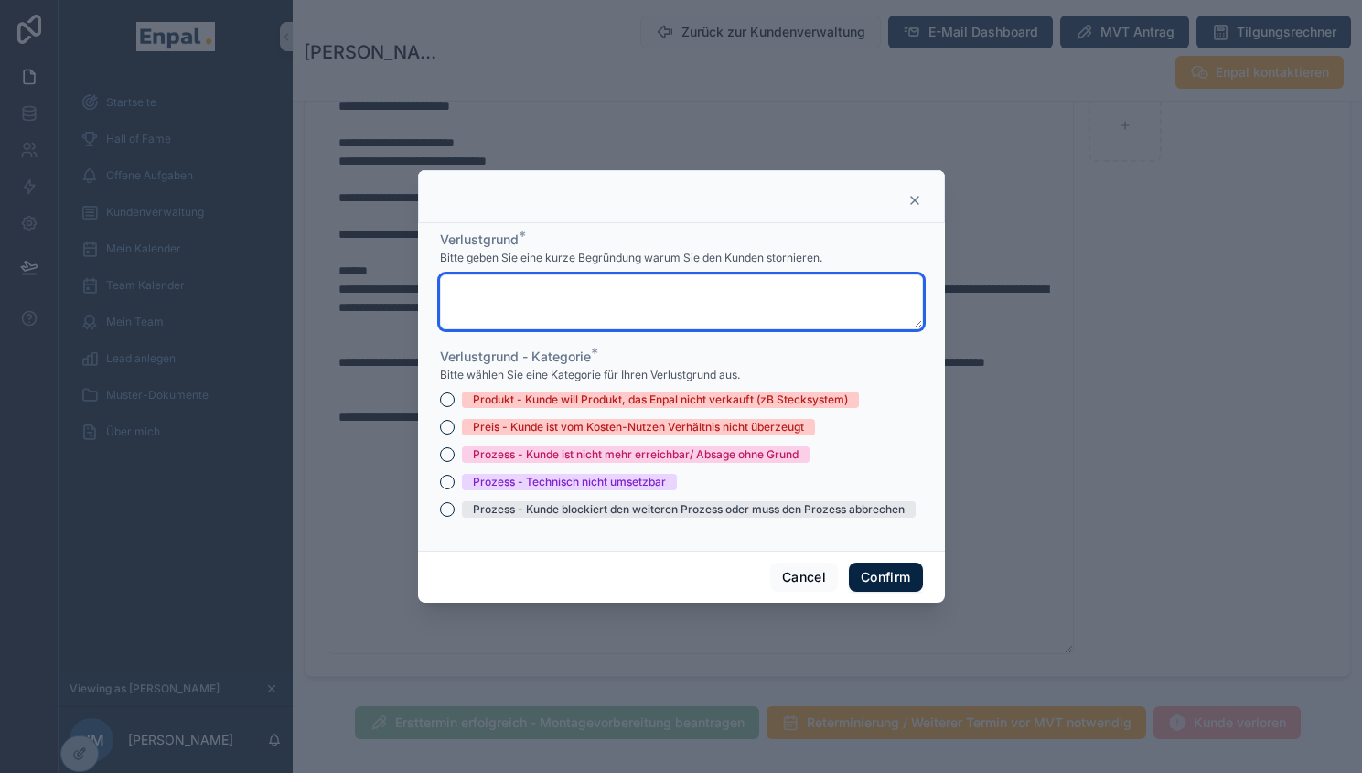
click at [617, 298] on textarea at bounding box center [681, 301] width 483 height 55
paste textarea "**********"
type textarea "**********"
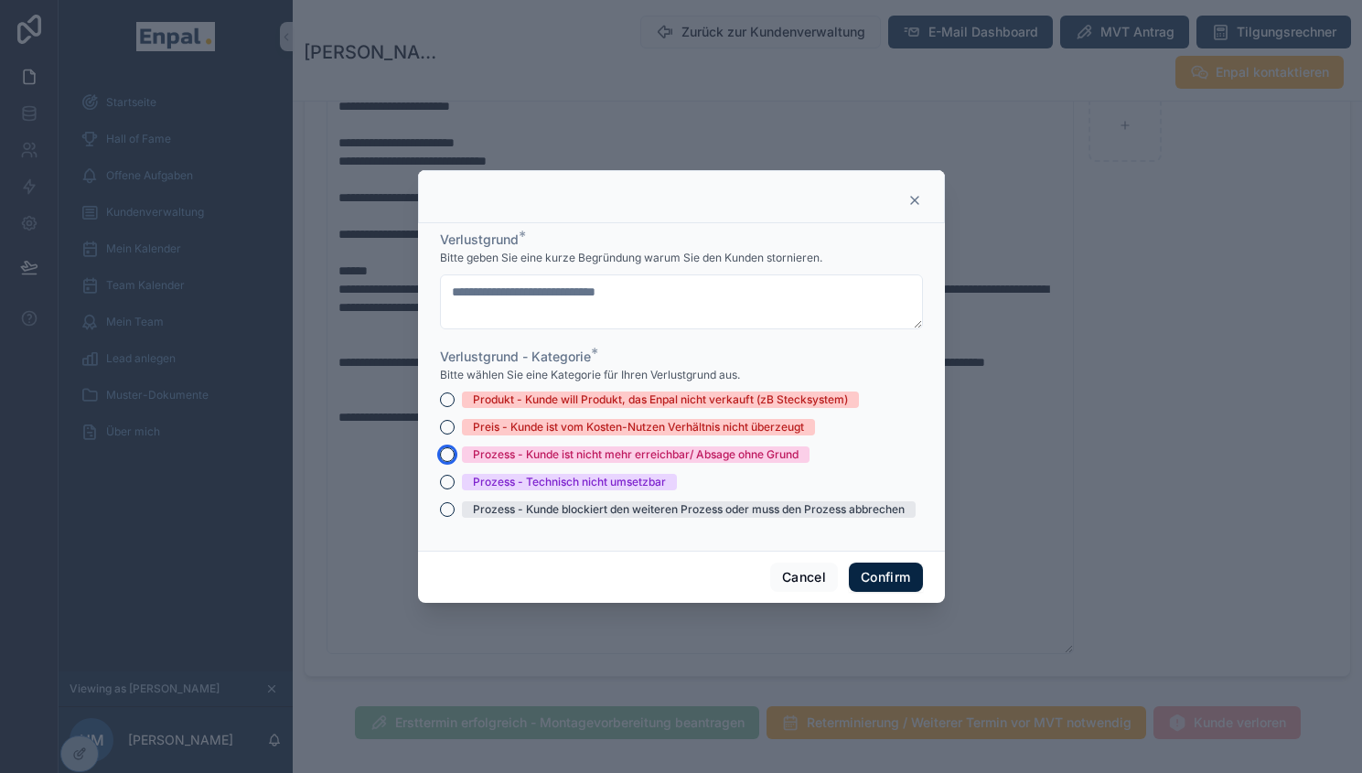
click at [440, 462] on button "Prozess - Kunde ist nicht mehr erreichbar/ Absage ohne Grund" at bounding box center [447, 454] width 15 height 15
click at [862, 576] on button "Confirm" at bounding box center [885, 577] width 73 height 29
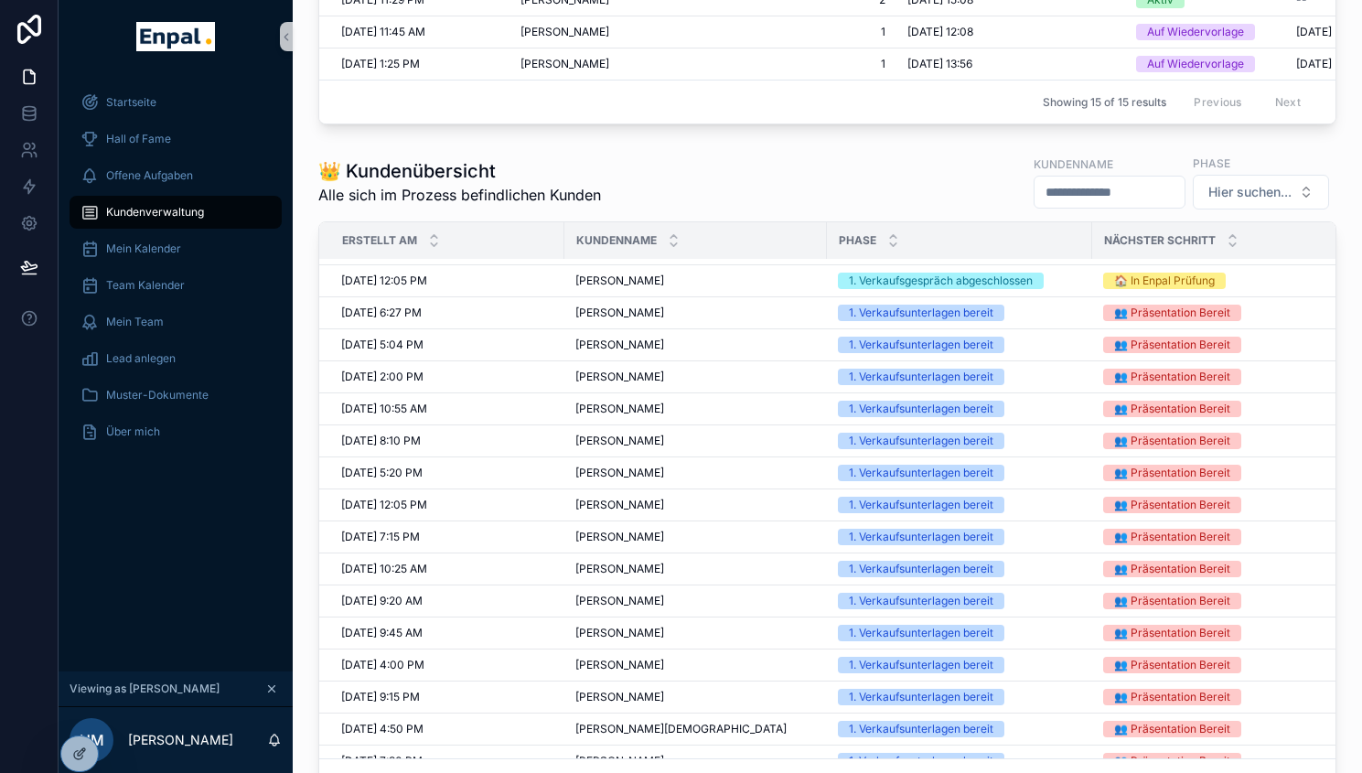
scroll to position [145, 0]
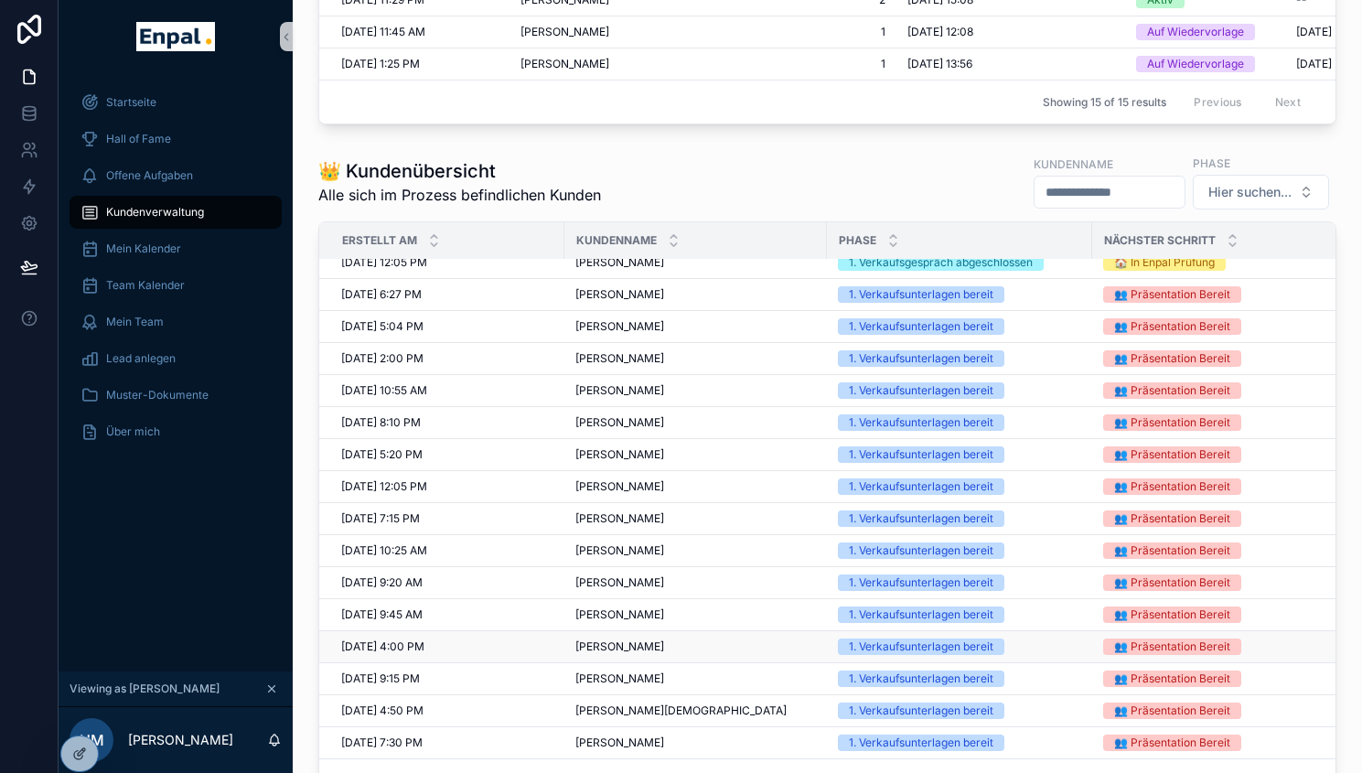
click at [609, 654] on span "Gerwin Möller" at bounding box center [619, 646] width 89 height 15
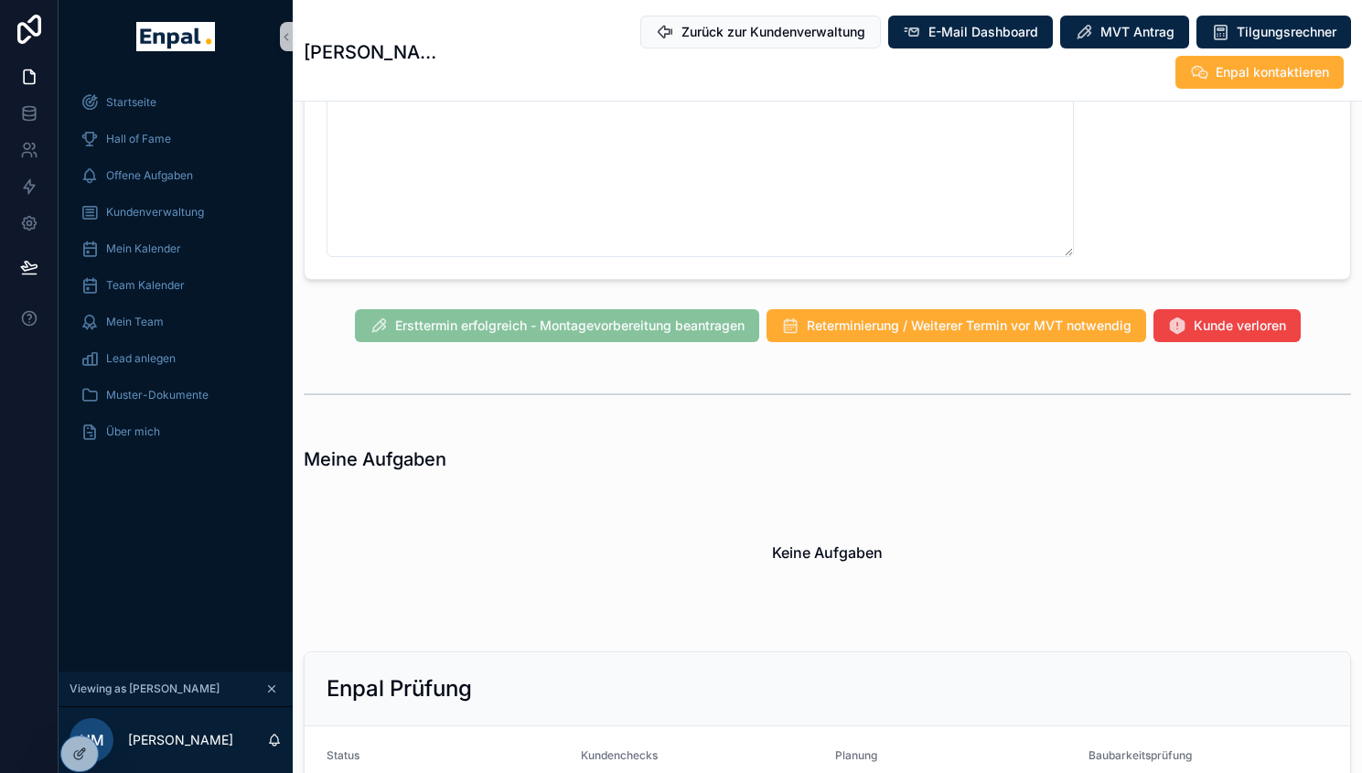
scroll to position [1520, 0]
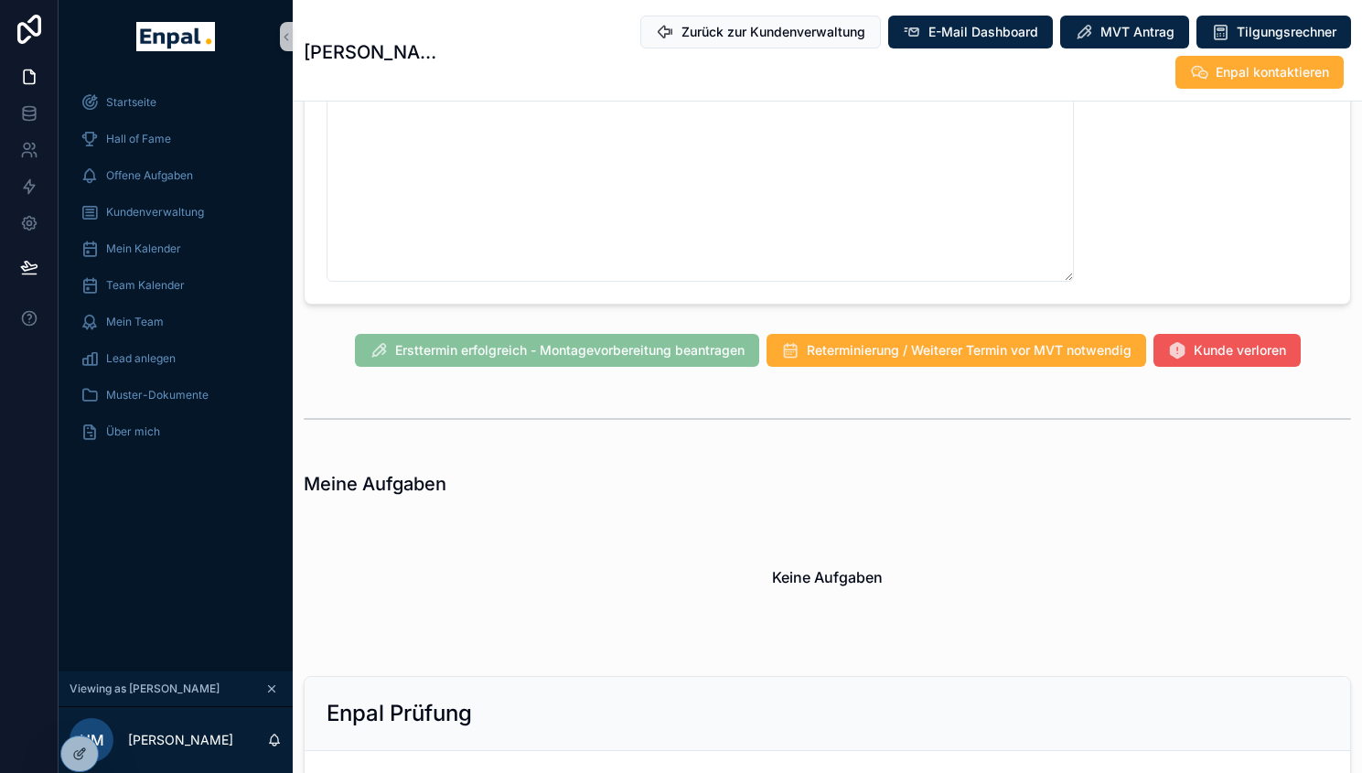
click at [1230, 341] on span "Kunde verloren" at bounding box center [1240, 350] width 92 height 18
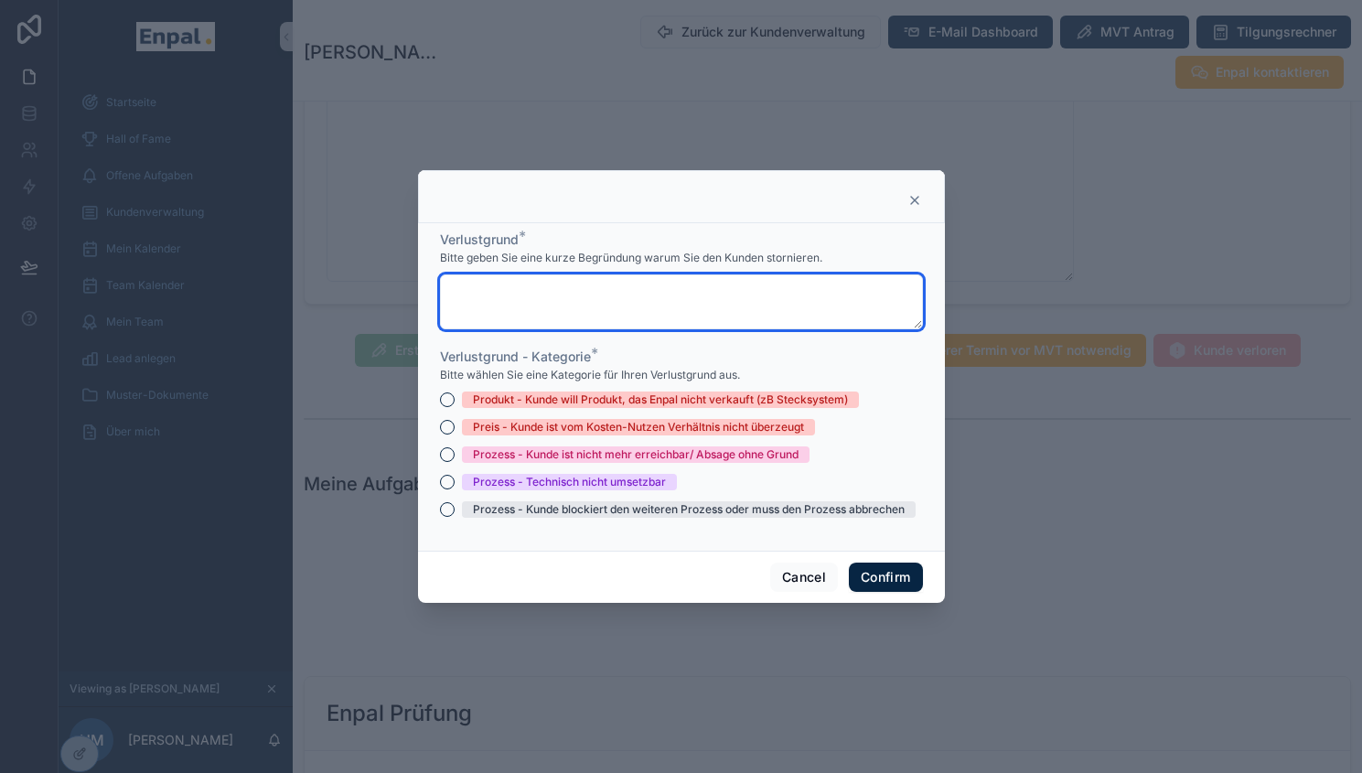
click at [692, 306] on textarea at bounding box center [681, 301] width 483 height 55
paste textarea "**********"
type textarea "**********"
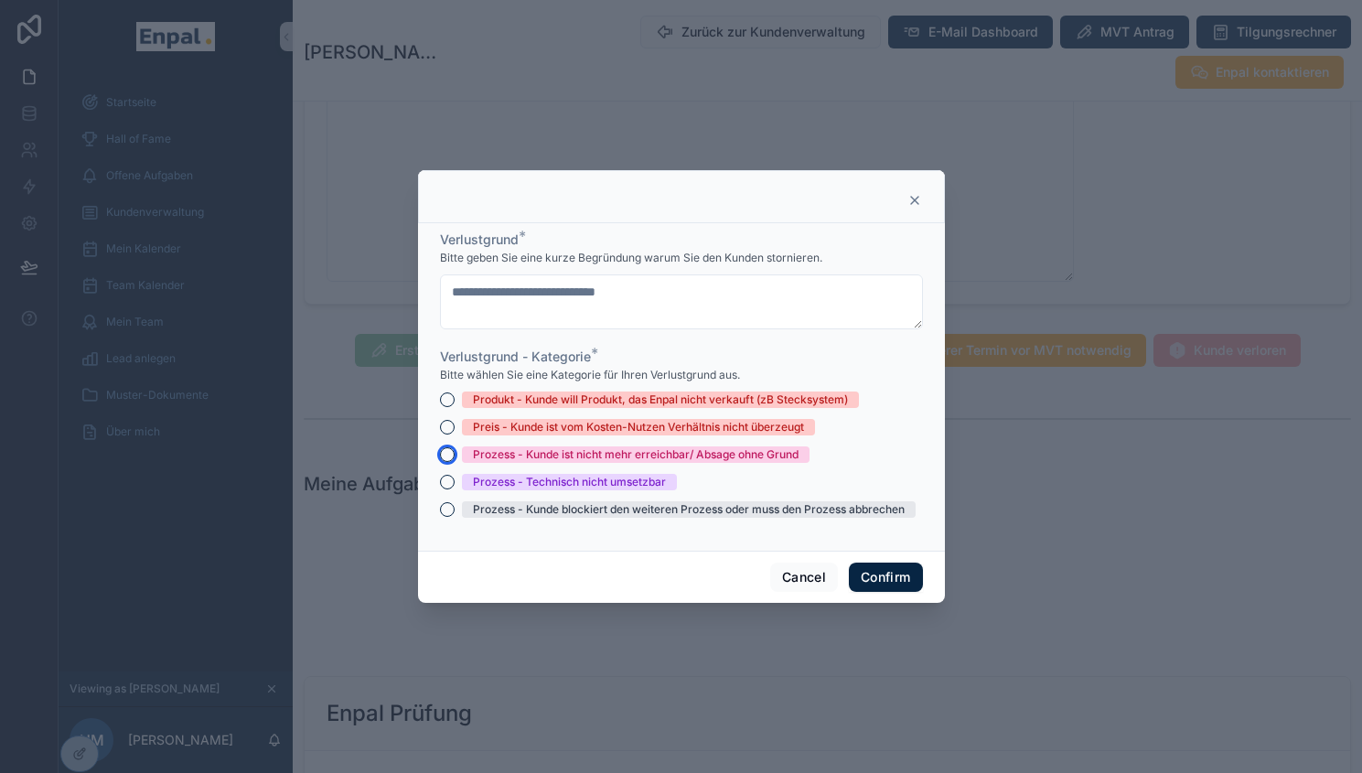
click at [441, 462] on button "Prozess - Kunde ist nicht mehr erreichbar/ Absage ohne Grund" at bounding box center [447, 454] width 15 height 15
click at [864, 576] on button "Confirm" at bounding box center [885, 577] width 73 height 29
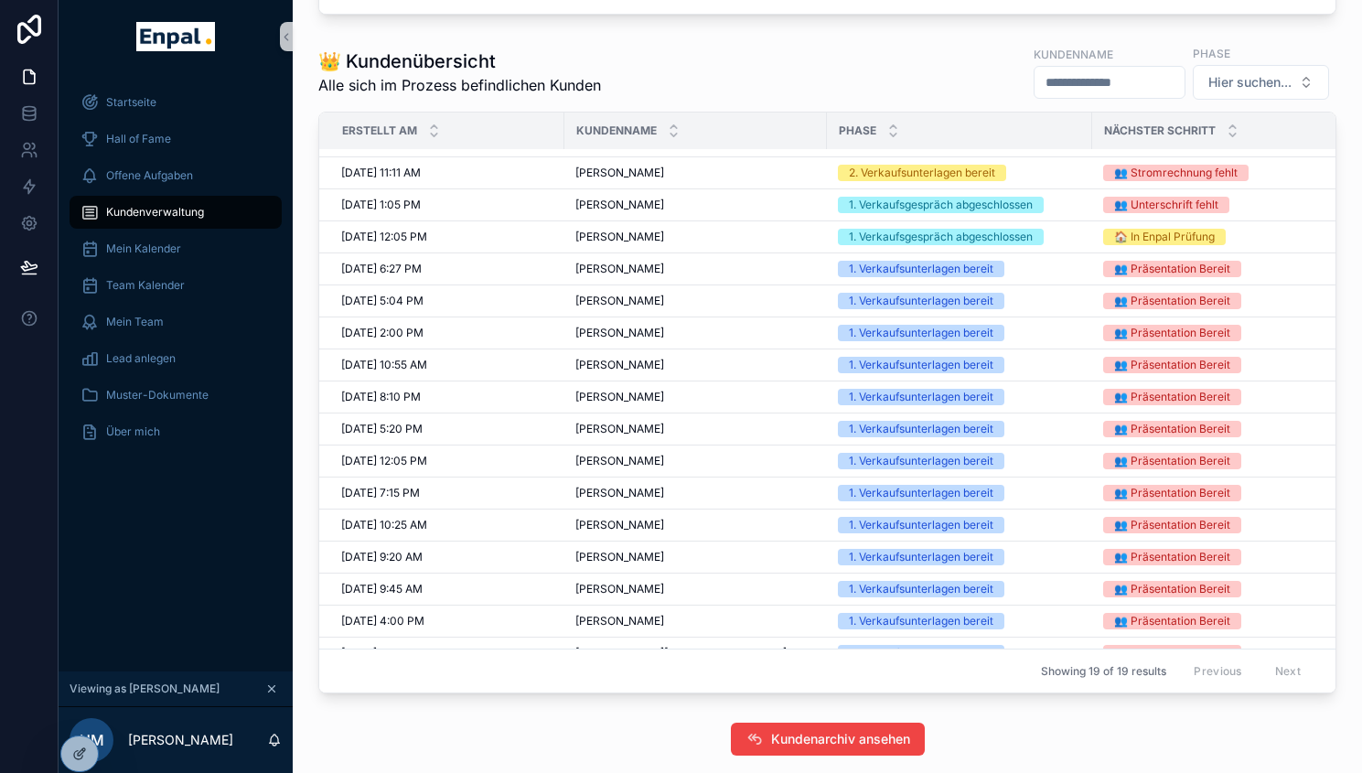
scroll to position [113, 0]
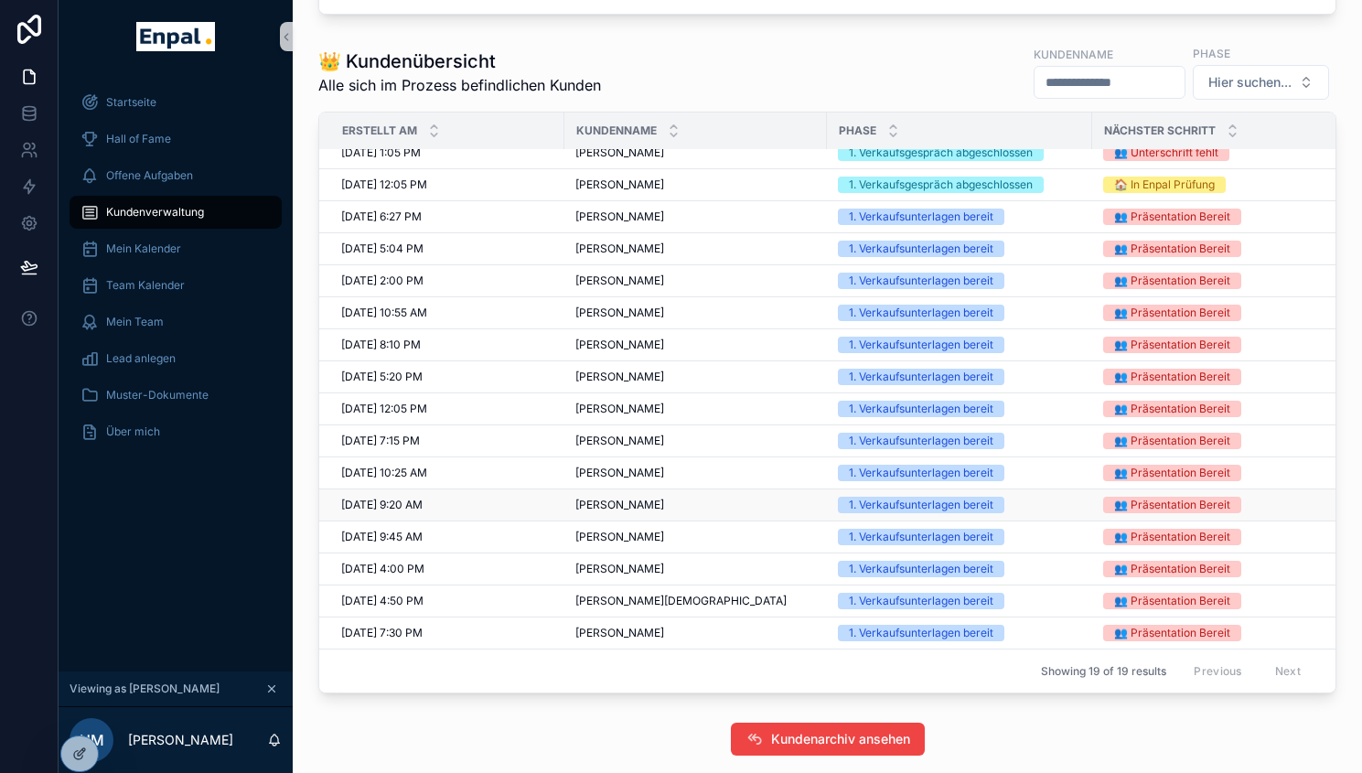
click at [613, 512] on span "Maik Tietjen" at bounding box center [619, 505] width 89 height 15
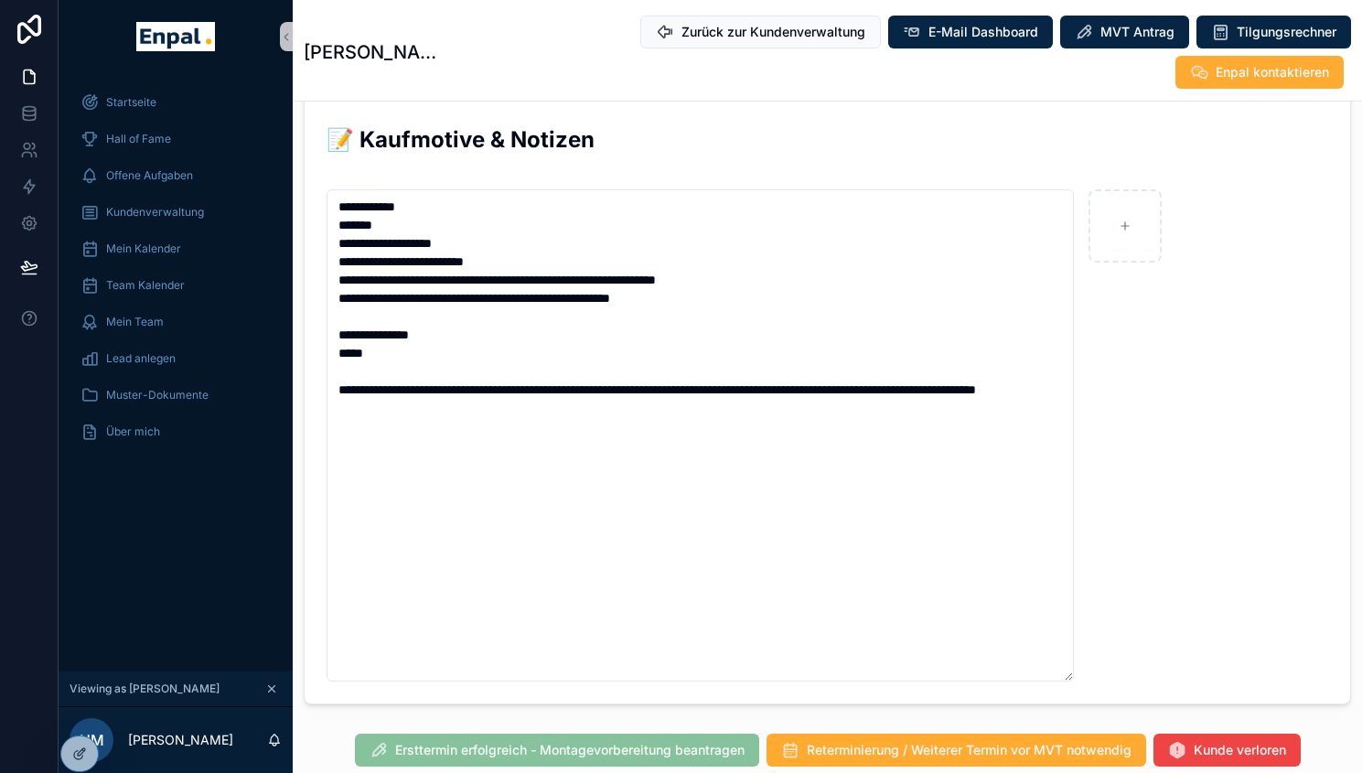
scroll to position [1208, 0]
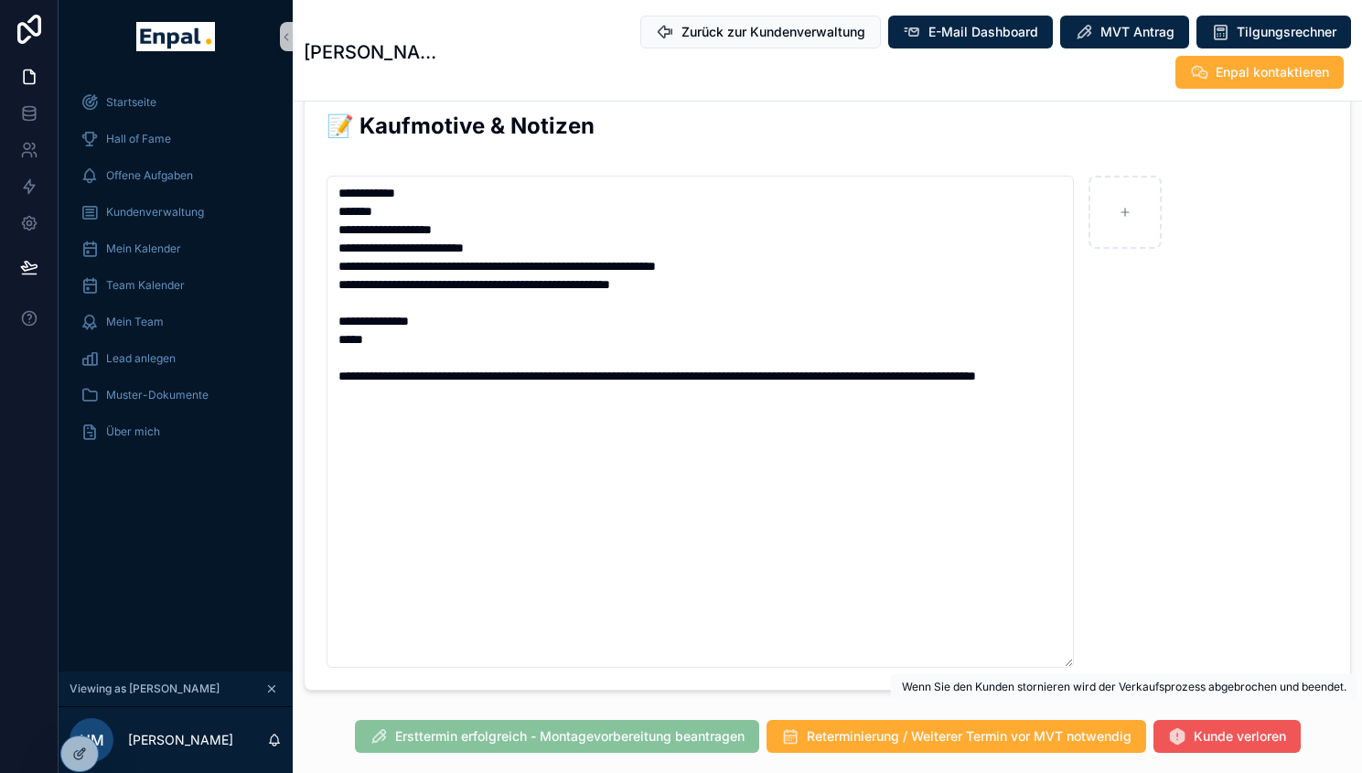
click at [1196, 727] on span "Kunde verloren" at bounding box center [1240, 736] width 92 height 18
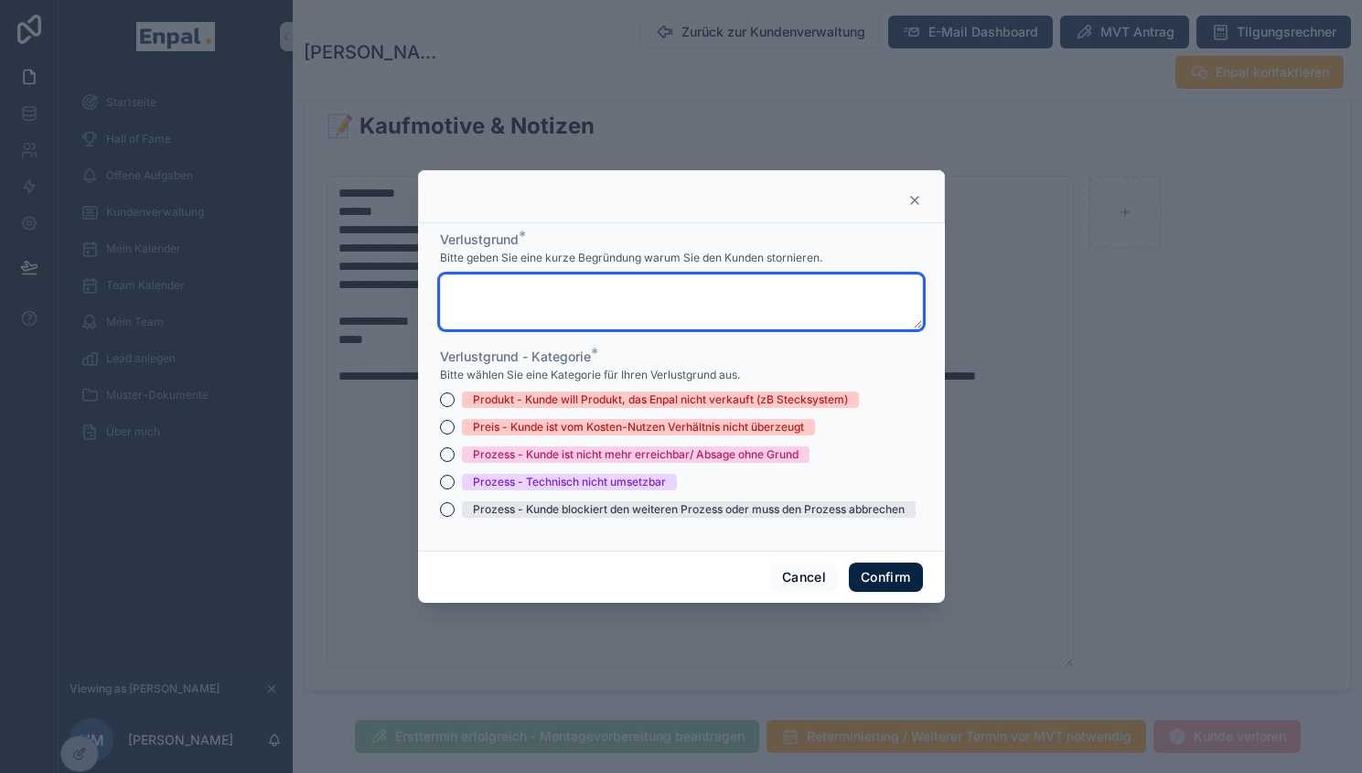
click at [689, 295] on textarea at bounding box center [681, 301] width 483 height 55
paste textarea "**********"
type textarea "**********"
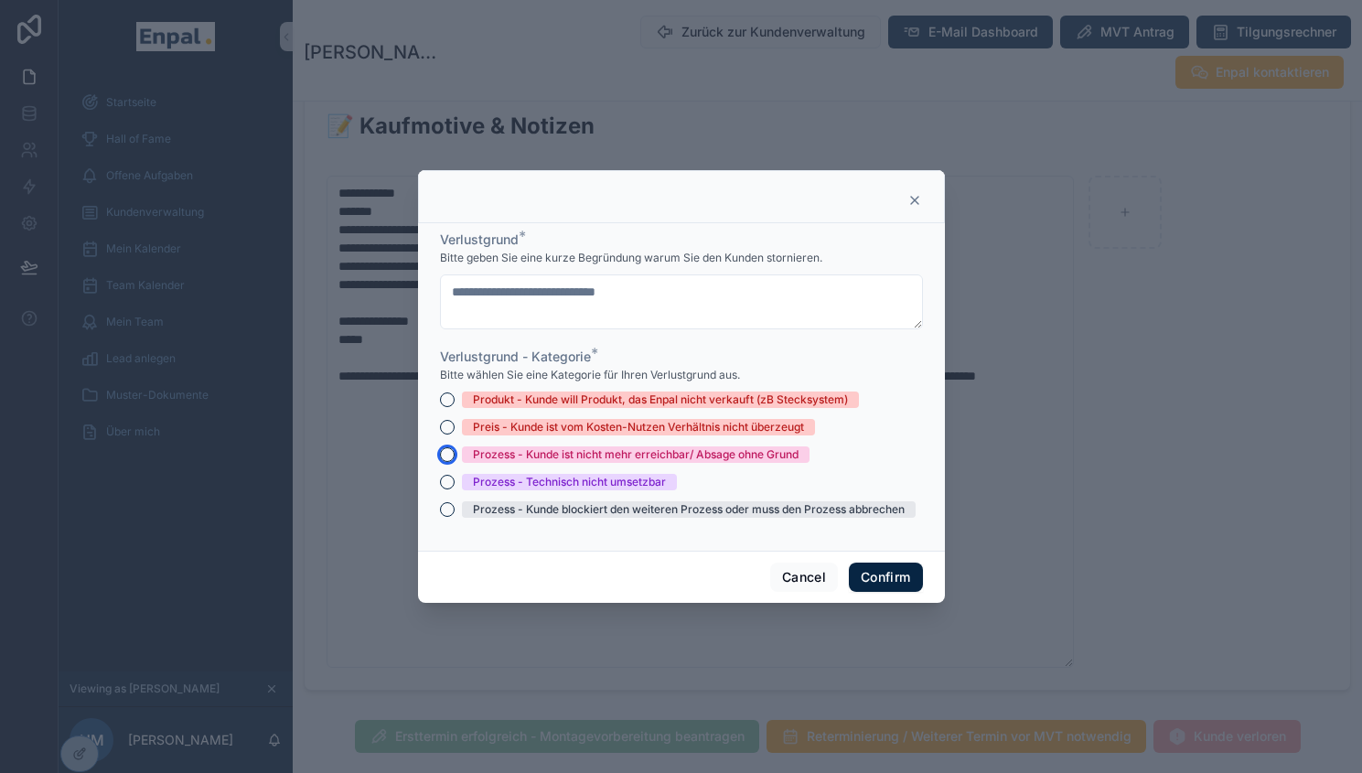
click at [440, 462] on button "Prozess - Kunde ist nicht mehr erreichbar/ Absage ohne Grund" at bounding box center [447, 454] width 15 height 15
click at [868, 588] on button "Confirm" at bounding box center [885, 577] width 73 height 29
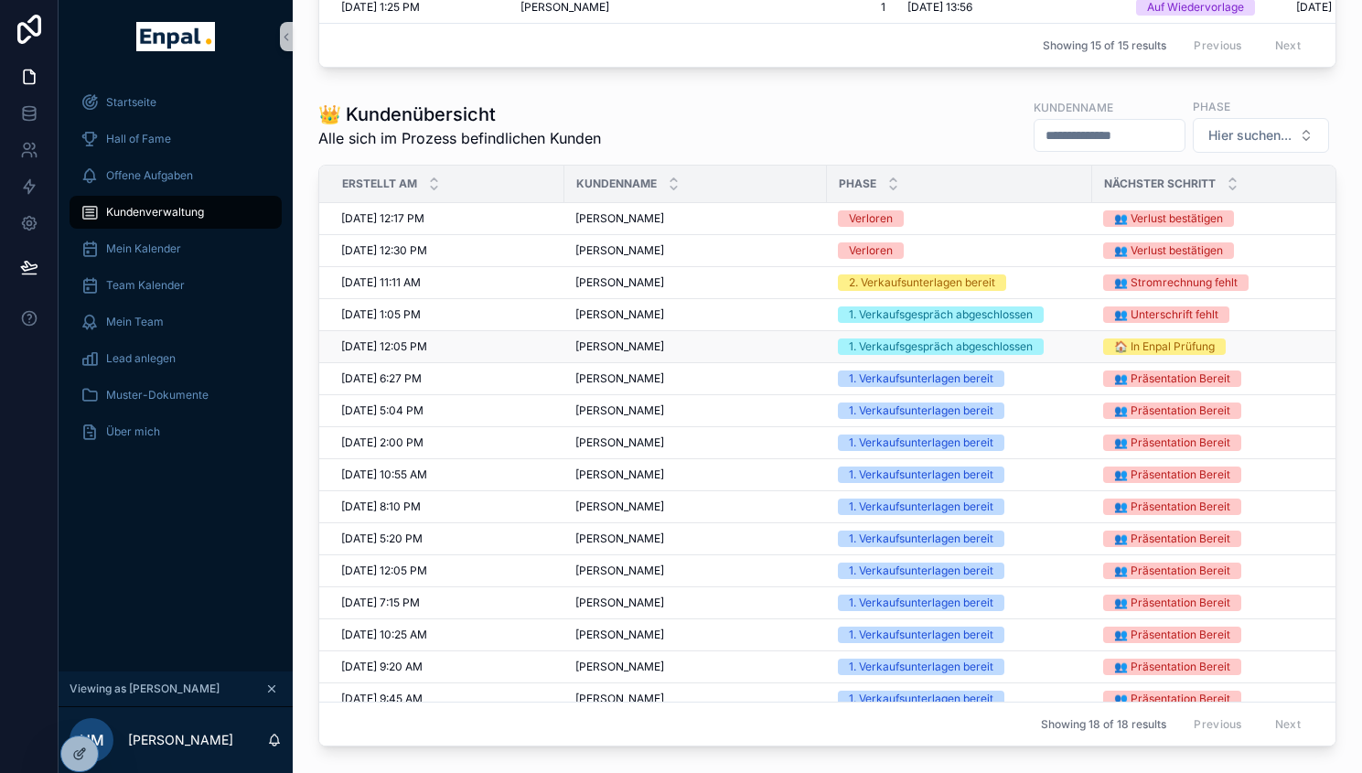
scroll to position [81, 0]
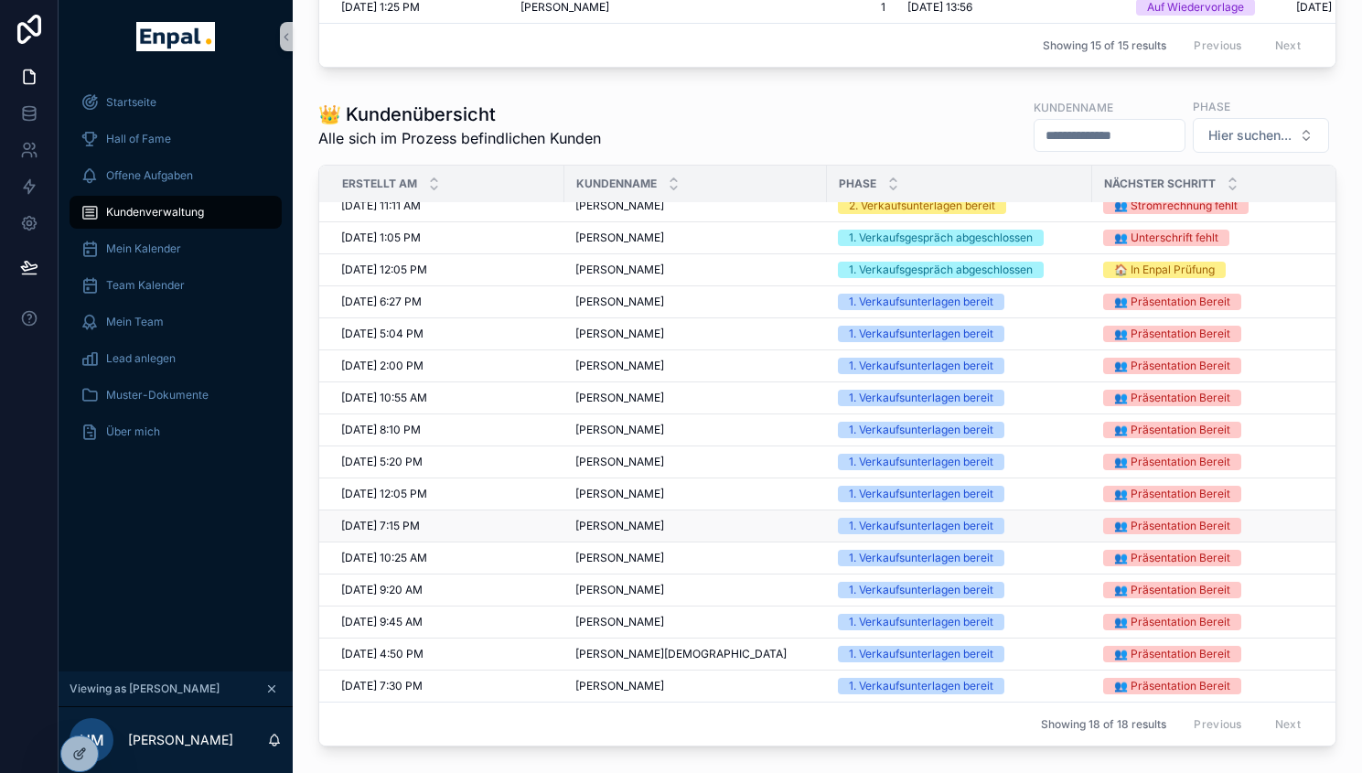
click at [606, 533] on span "Dieter Mazur" at bounding box center [619, 526] width 89 height 15
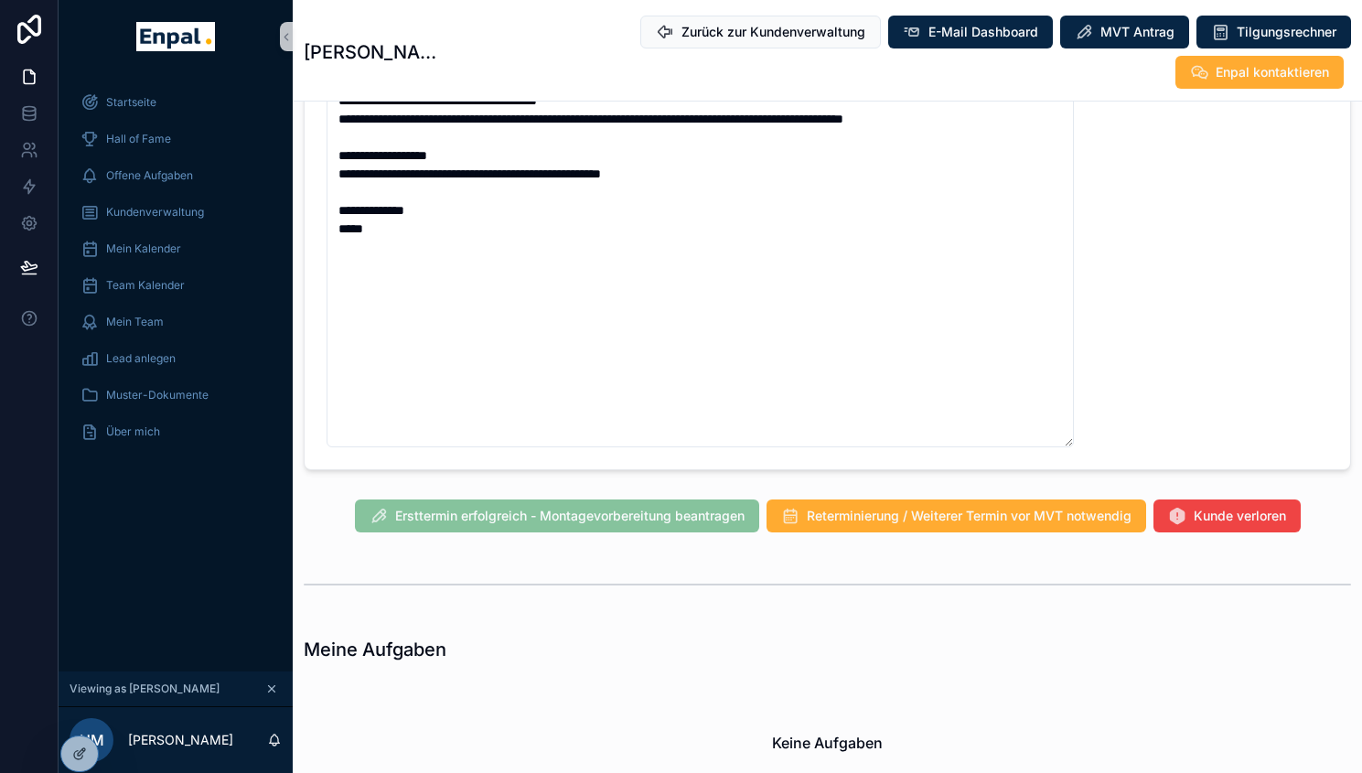
scroll to position [1459, 0]
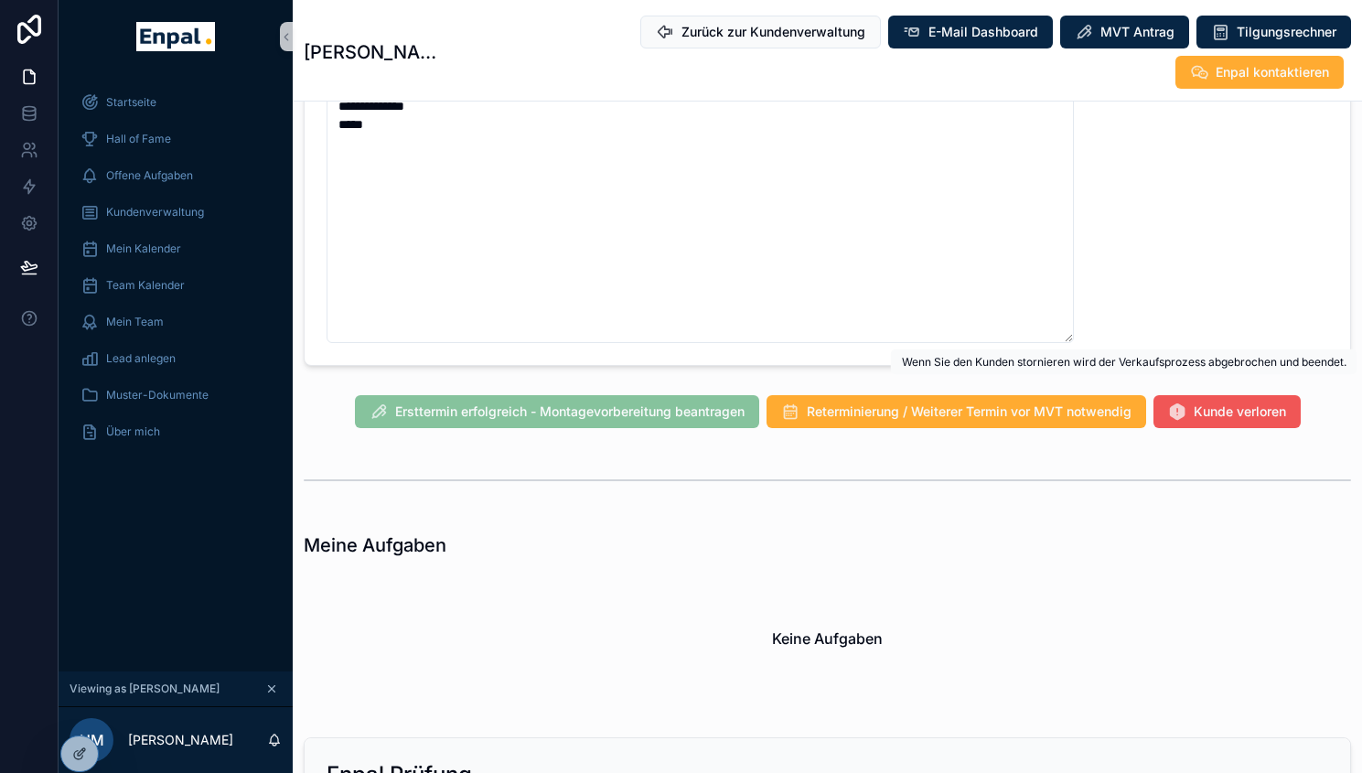
click at [1195, 397] on button "Kunde verloren" at bounding box center [1227, 411] width 147 height 33
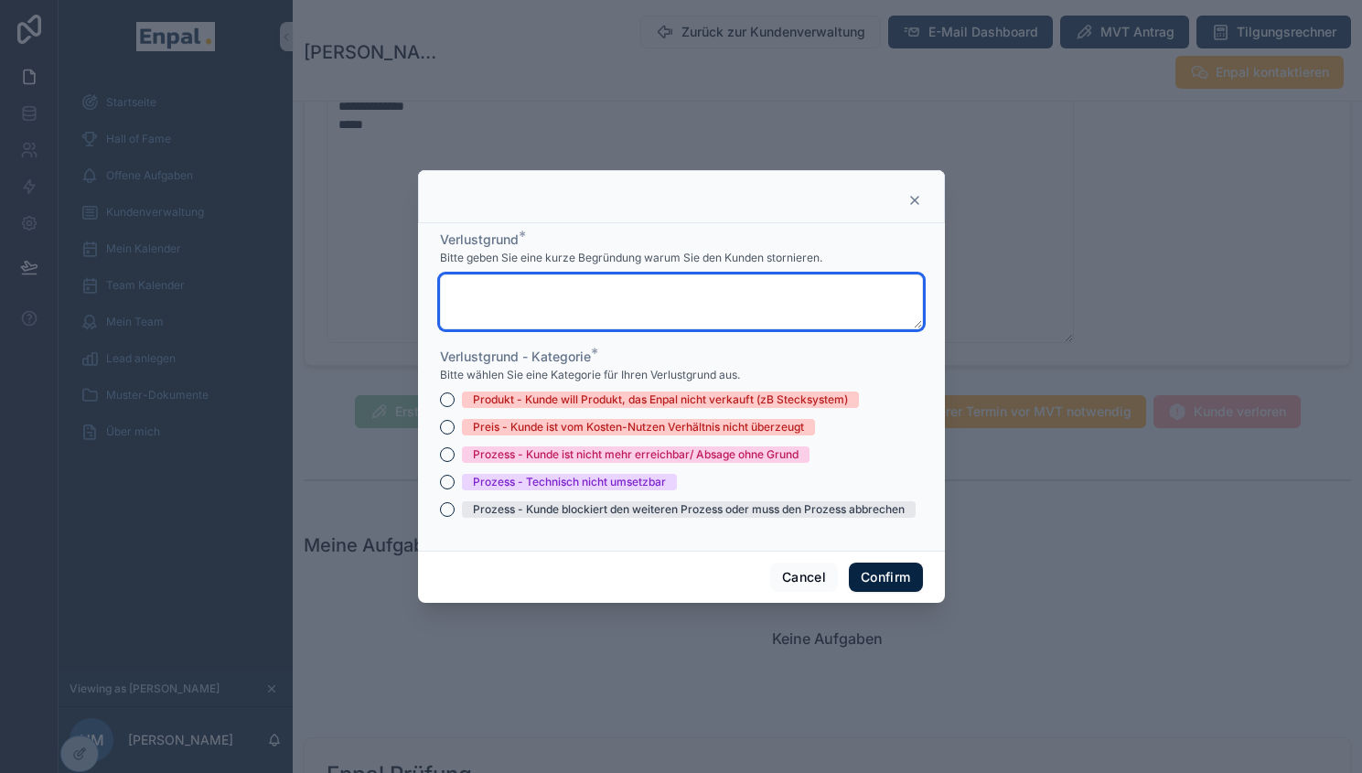
click at [703, 305] on textarea at bounding box center [681, 301] width 483 height 55
paste textarea "**********"
type textarea "**********"
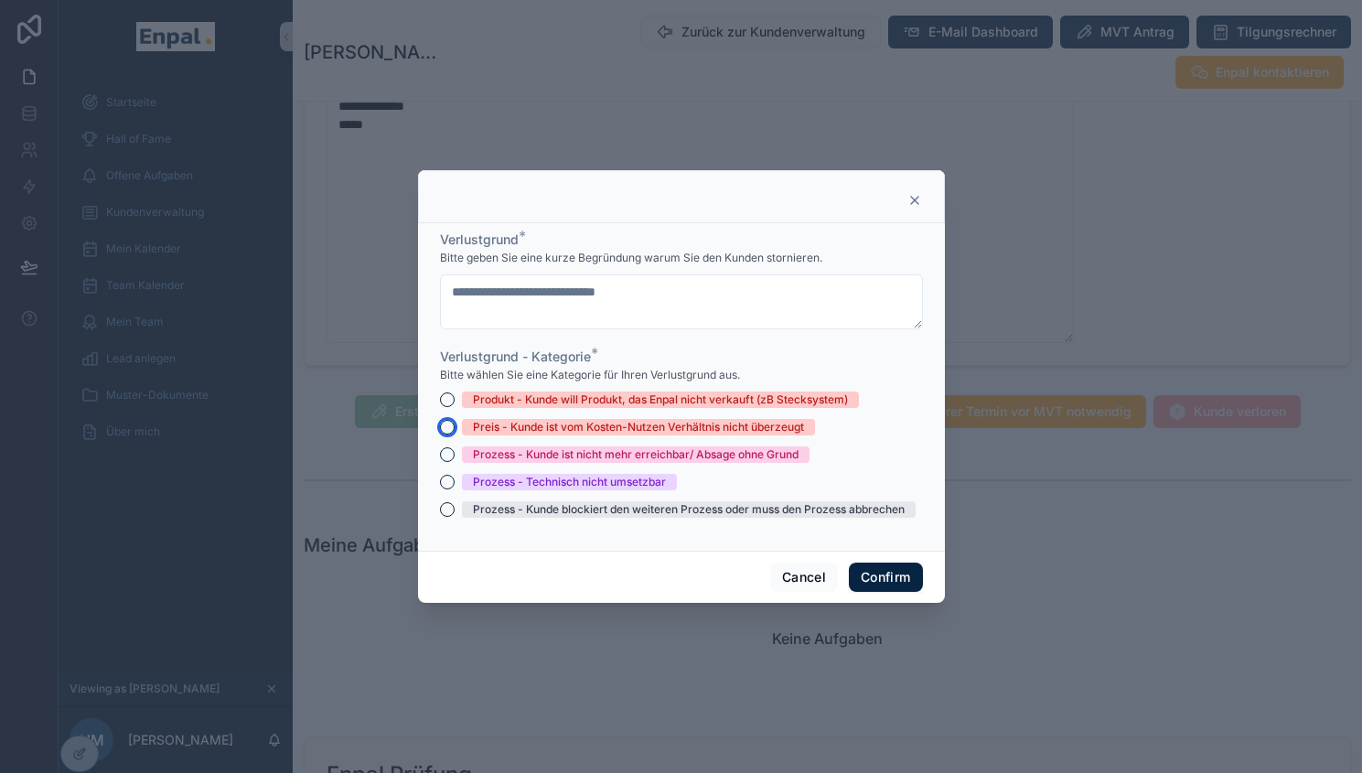
click at [440, 435] on button "Preis - Kunde ist vom Kosten-Nutzen Verhältnis nicht überzeugt" at bounding box center [447, 427] width 15 height 15
click at [442, 462] on button "Prozess - Kunde ist nicht mehr erreichbar/ Absage ohne Grund" at bounding box center [447, 454] width 15 height 15
click at [907, 208] on icon at bounding box center [914, 200] width 15 height 15
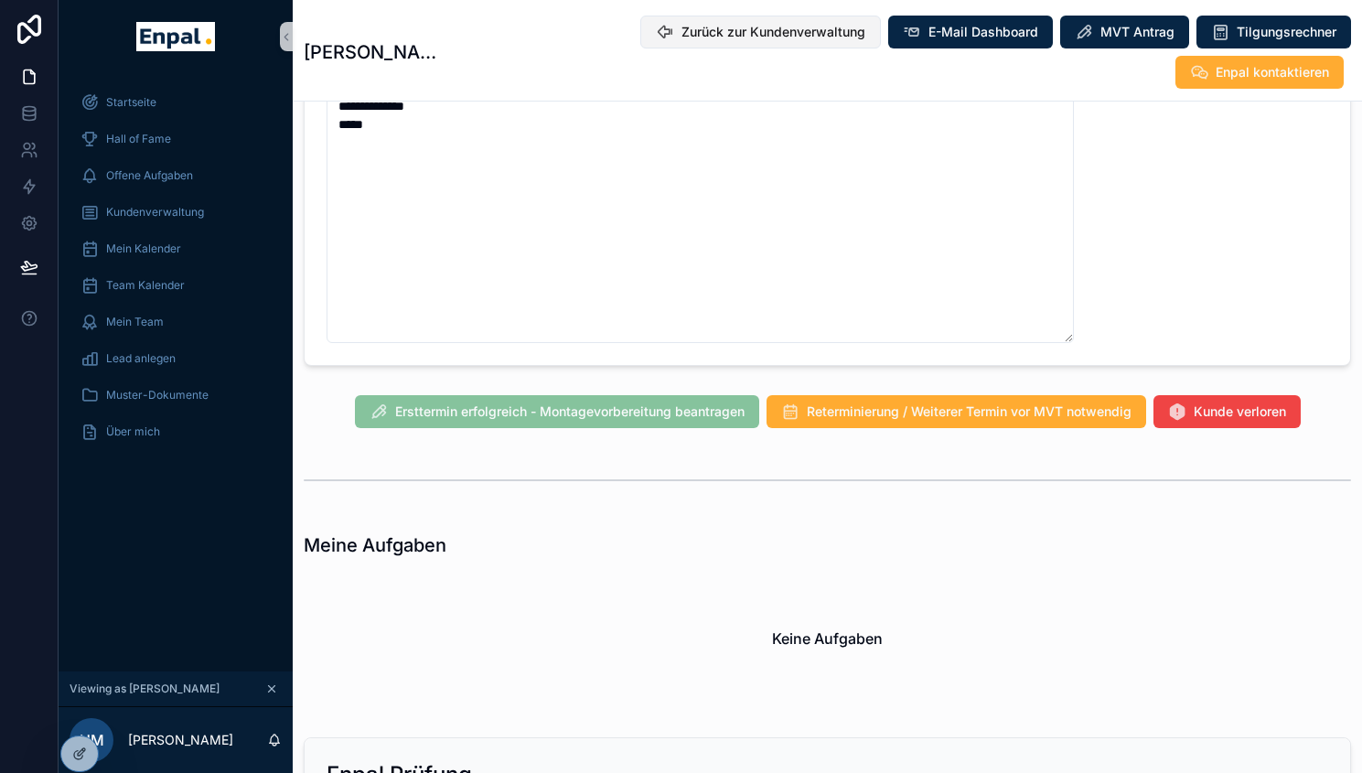
click at [640, 43] on button "Zurück zur Kundenverwaltung" at bounding box center [760, 32] width 241 height 33
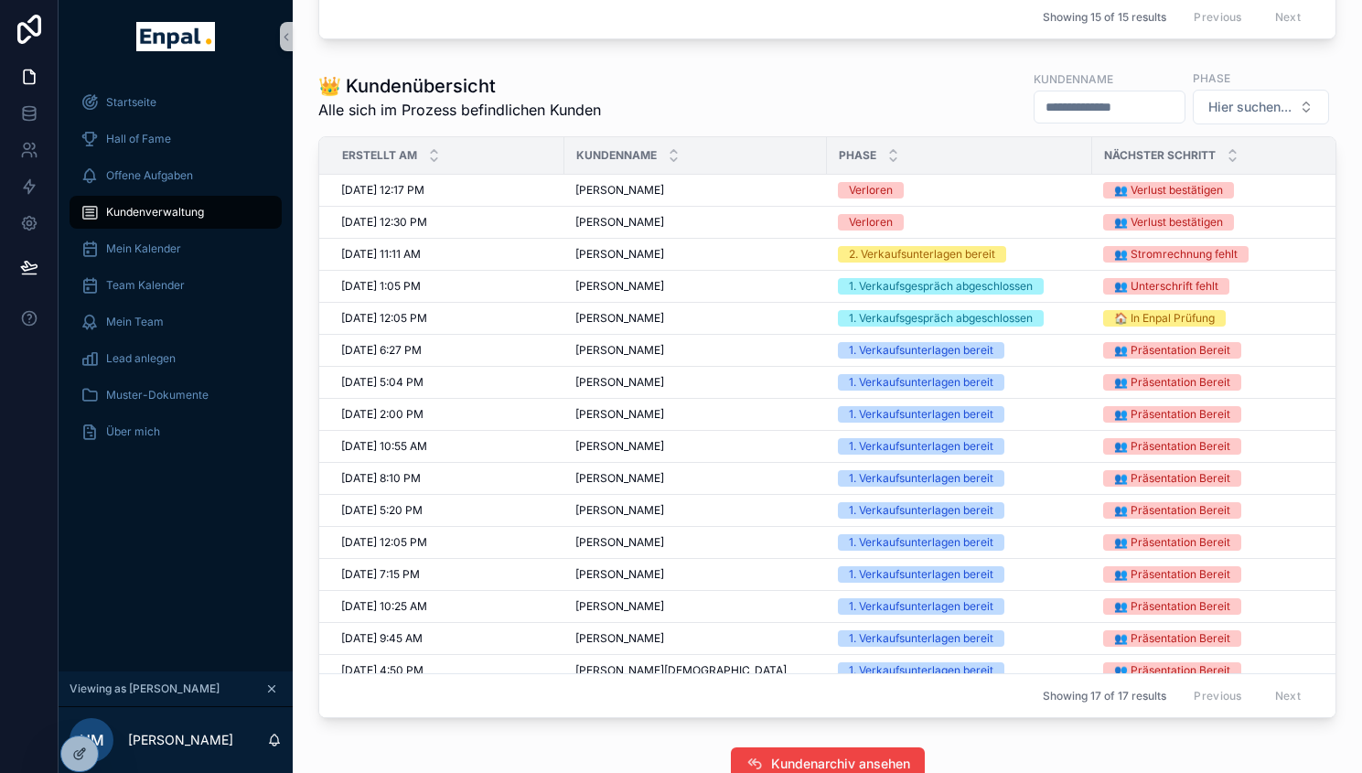
scroll to position [916, 0]
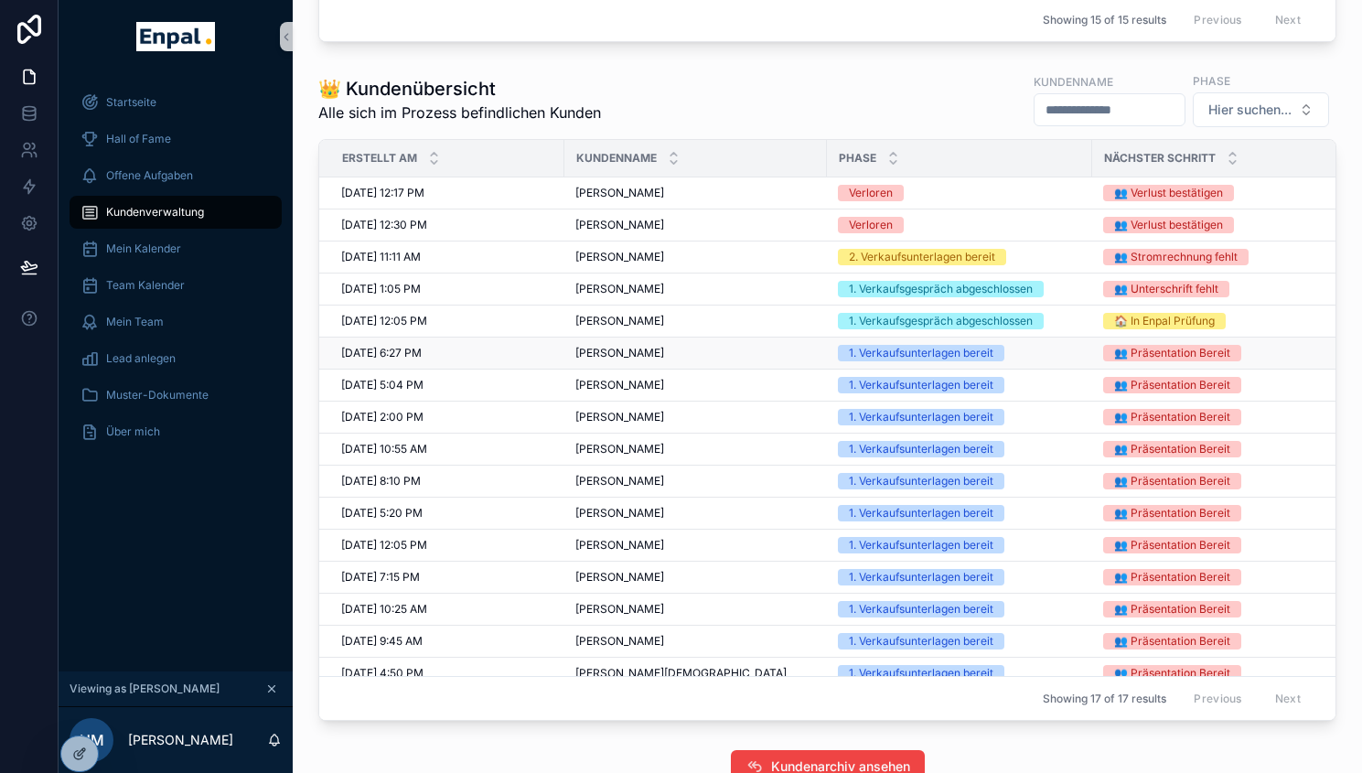
click at [606, 360] on span "Pierre Liebsch" at bounding box center [619, 353] width 89 height 15
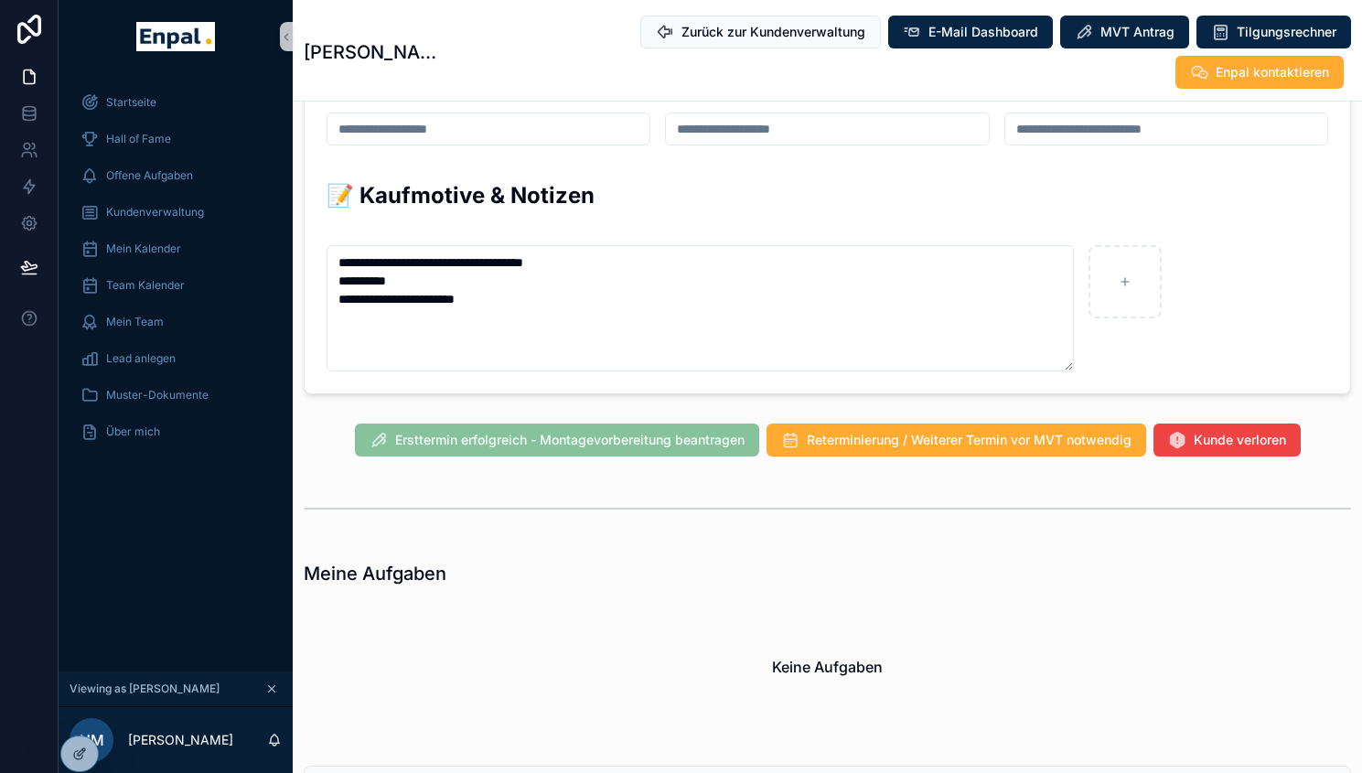
scroll to position [1134, 0]
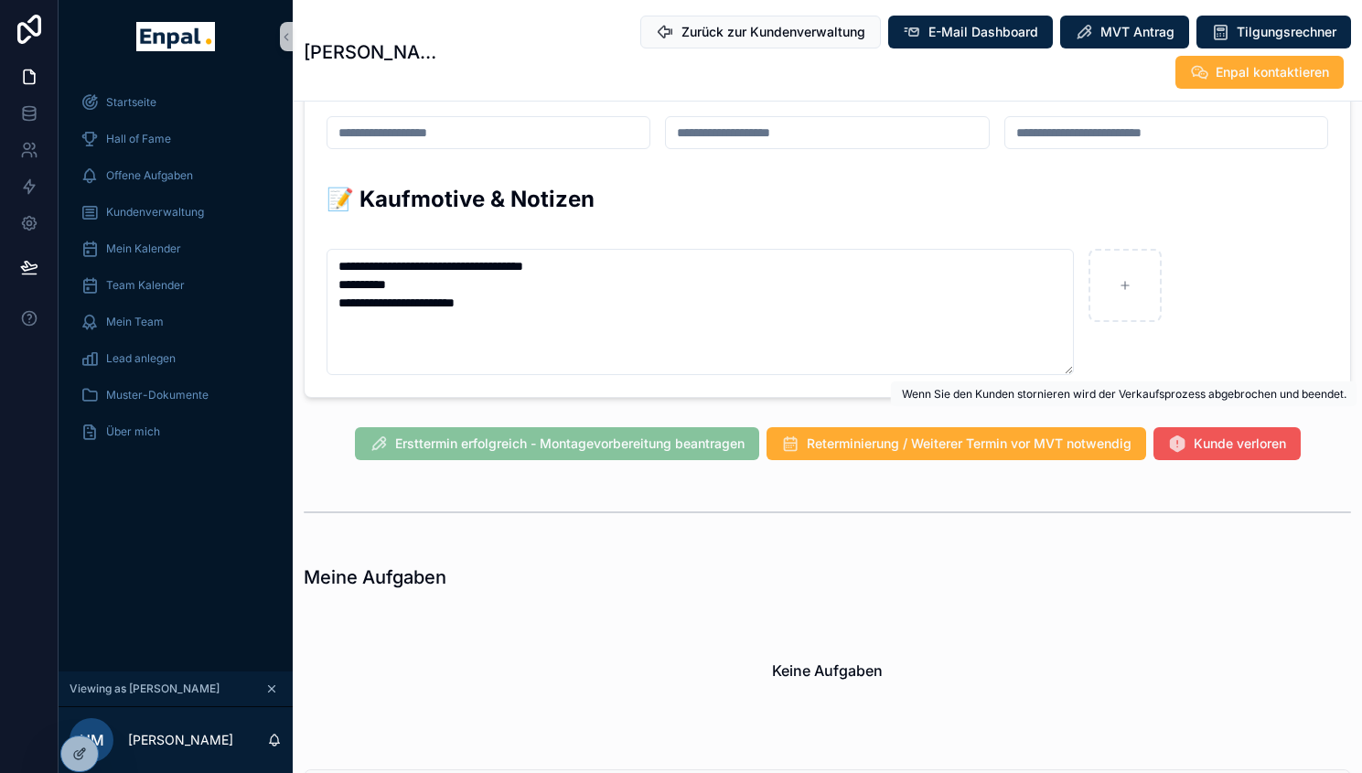
click at [1194, 435] on span "Kunde verloren" at bounding box center [1240, 444] width 92 height 18
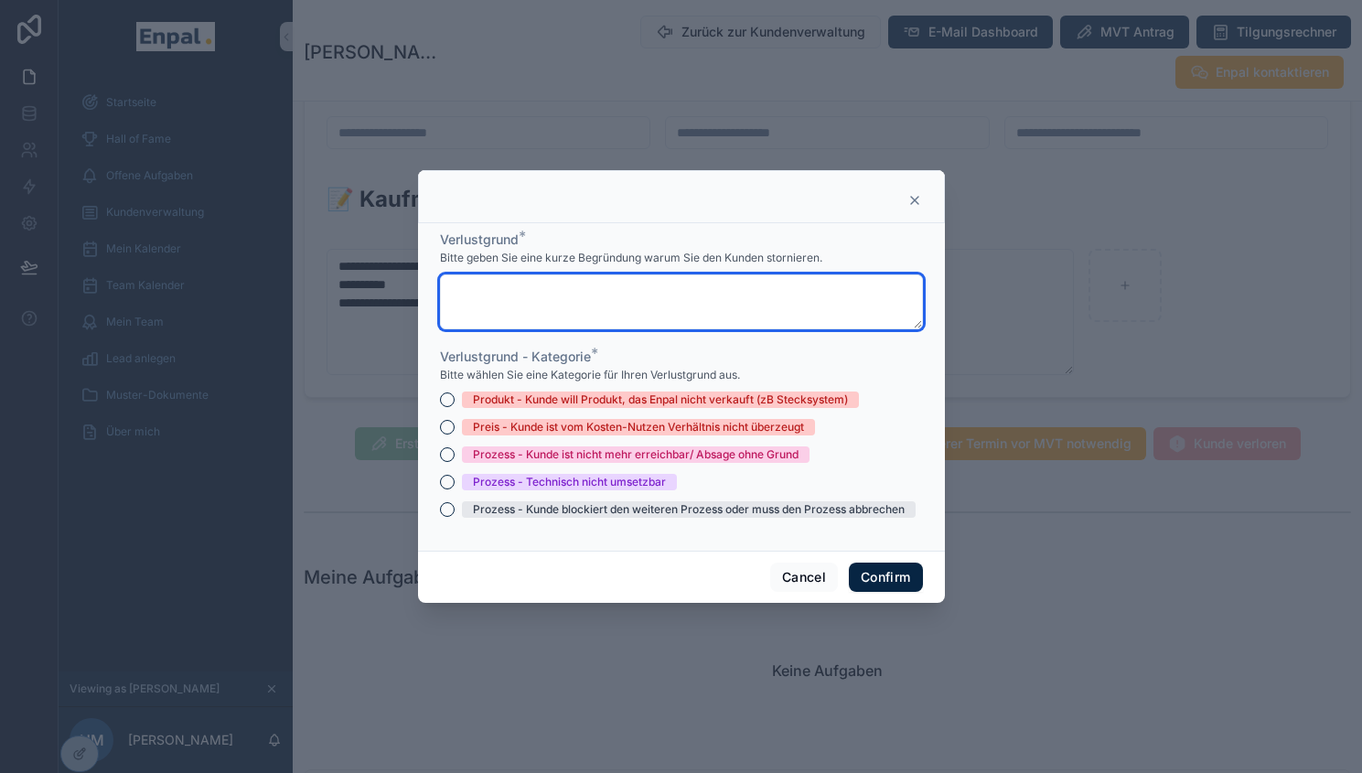
click at [589, 294] on textarea at bounding box center [681, 301] width 483 height 55
paste textarea "**********"
type textarea "**********"
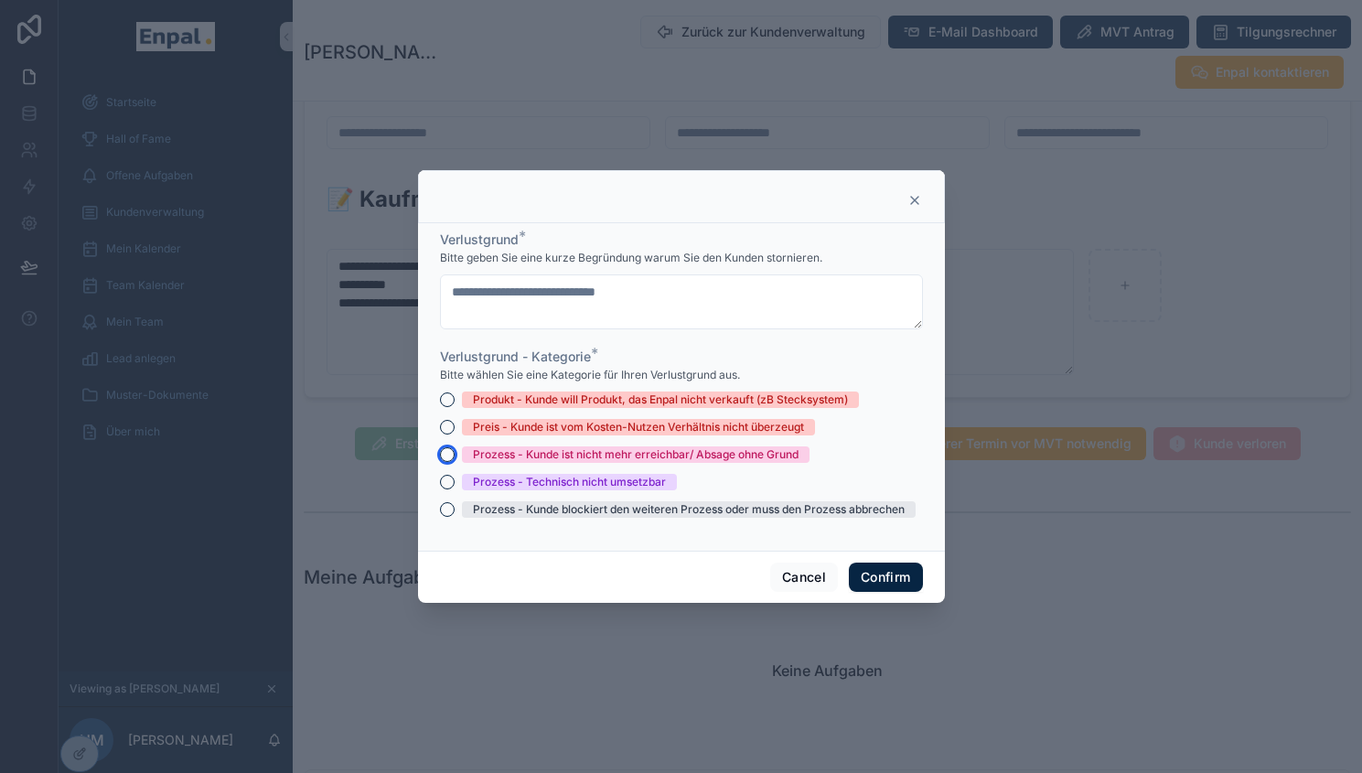
click at [440, 460] on button "Prozess - Kunde ist nicht mehr erreichbar/ Absage ohne Grund" at bounding box center [447, 454] width 15 height 15
click at [858, 584] on button "Confirm" at bounding box center [885, 577] width 73 height 29
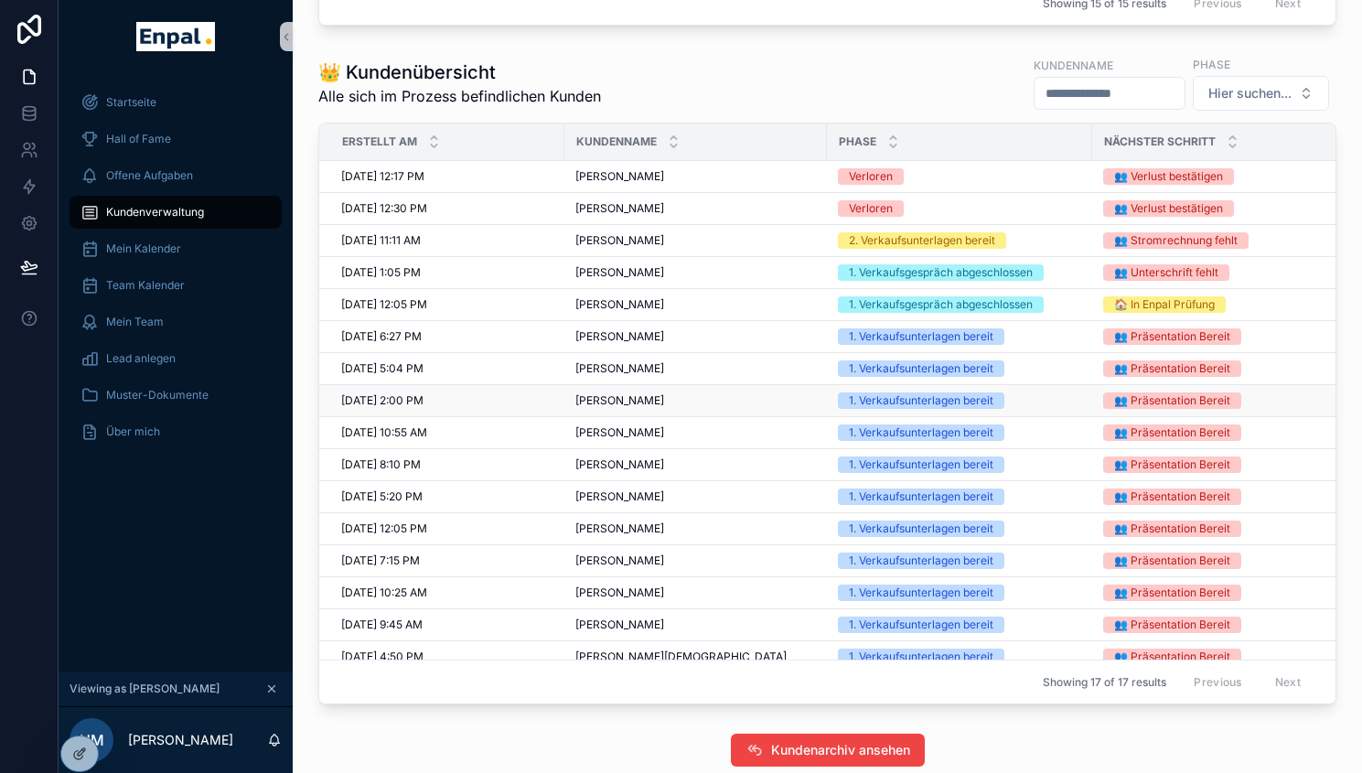
scroll to position [48, 0]
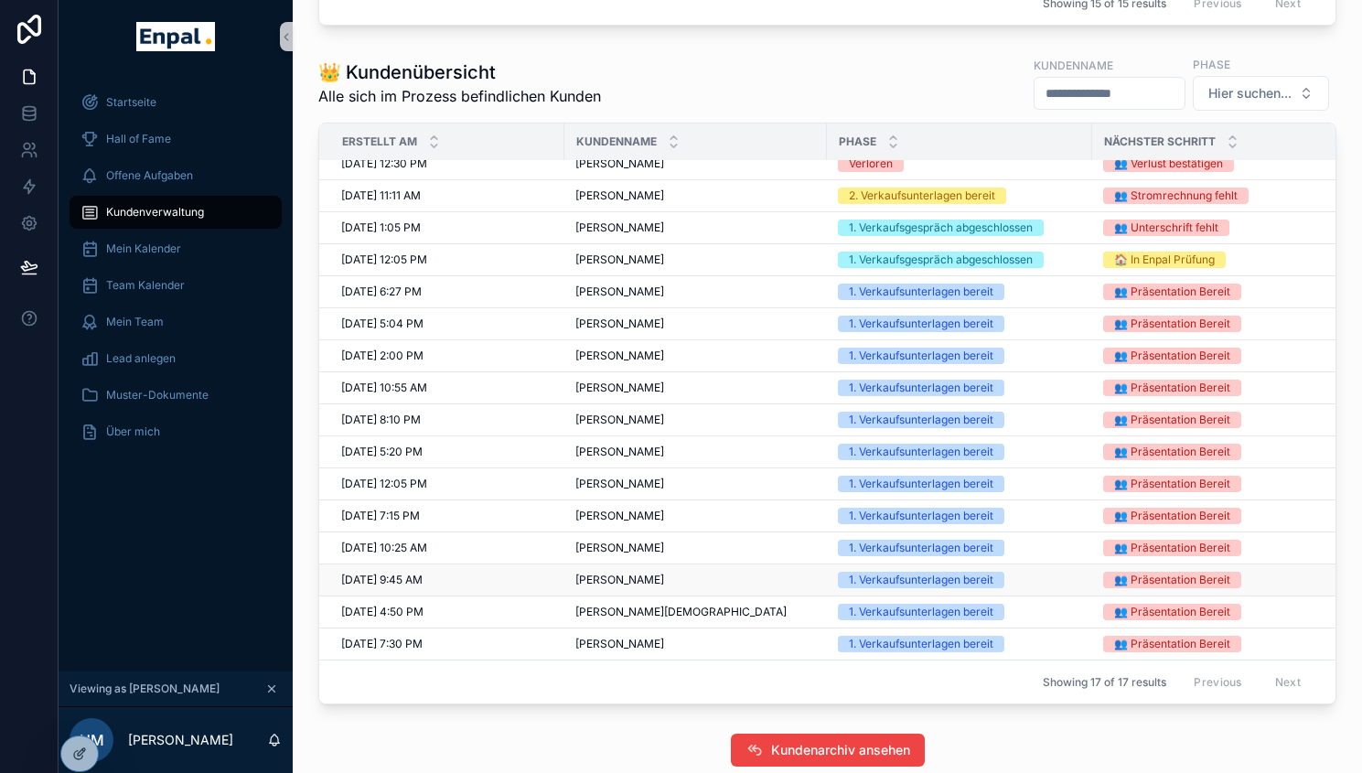
click at [614, 587] on span "Petra Brockhoff" at bounding box center [619, 580] width 89 height 15
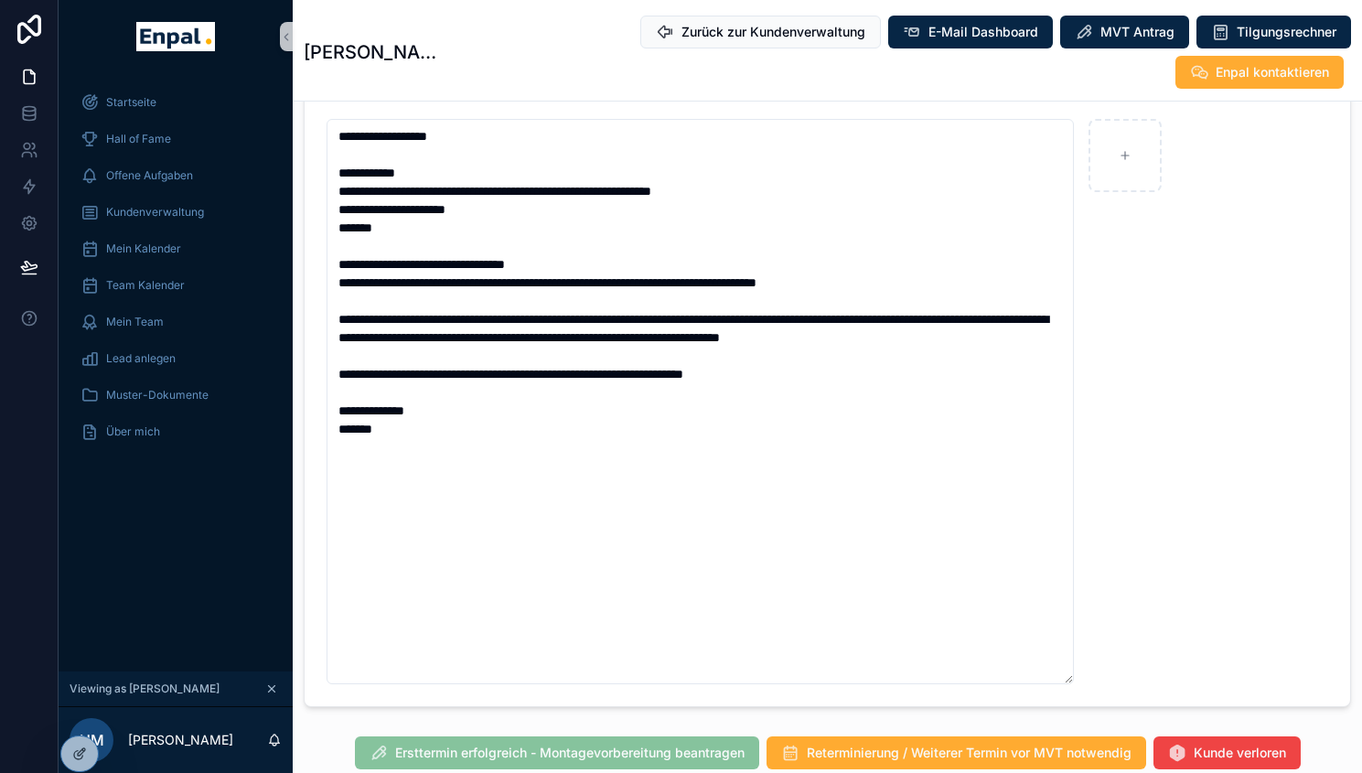
scroll to position [1314, 0]
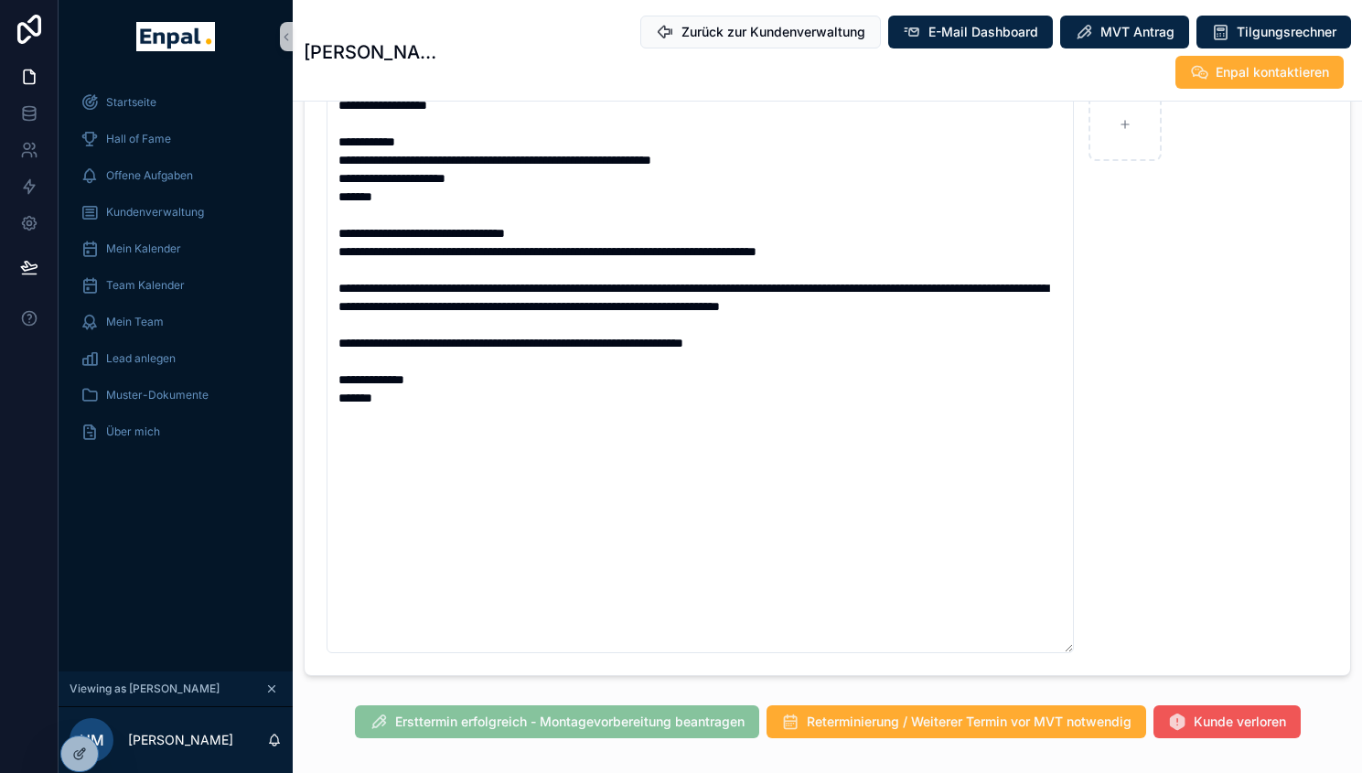
click at [1177, 705] on button "Kunde verloren" at bounding box center [1227, 721] width 147 height 33
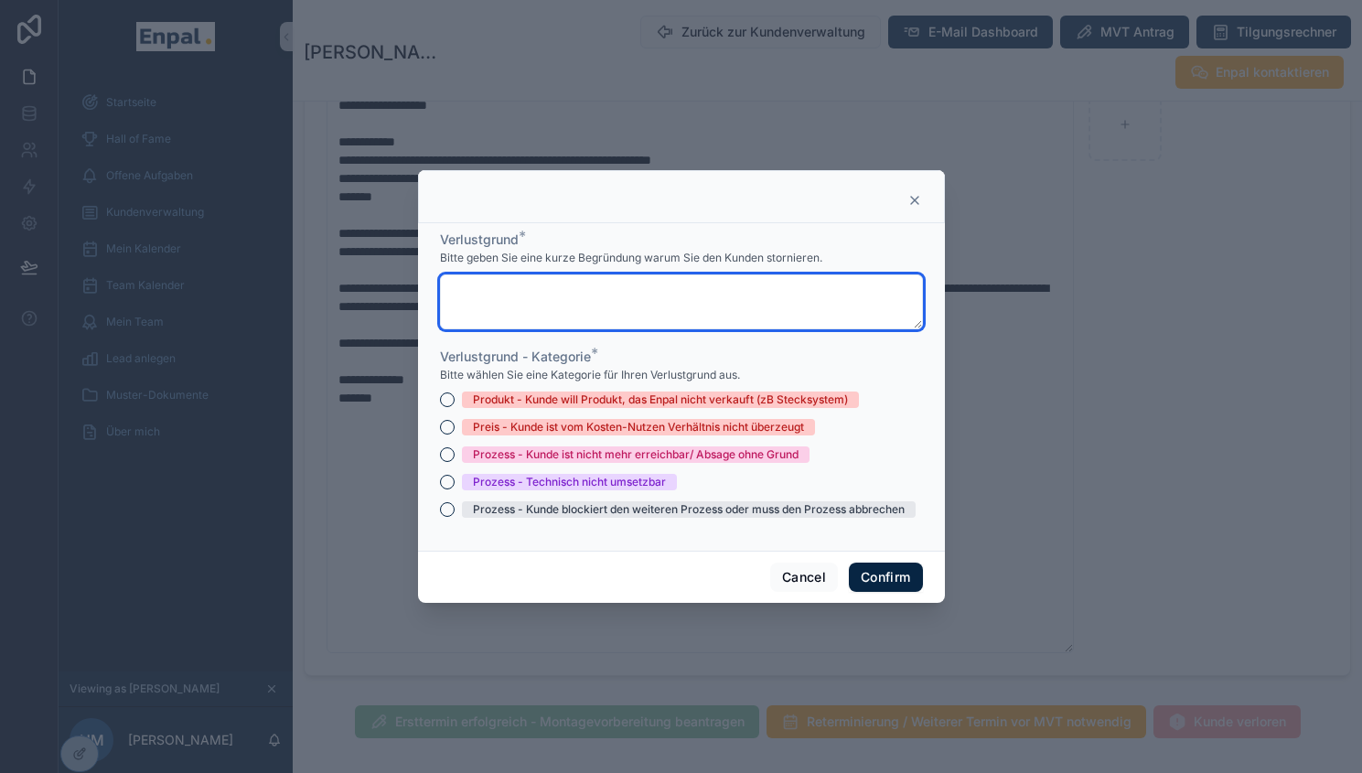
click at [681, 302] on textarea at bounding box center [681, 301] width 483 height 55
paste textarea "**********"
type textarea "**********"
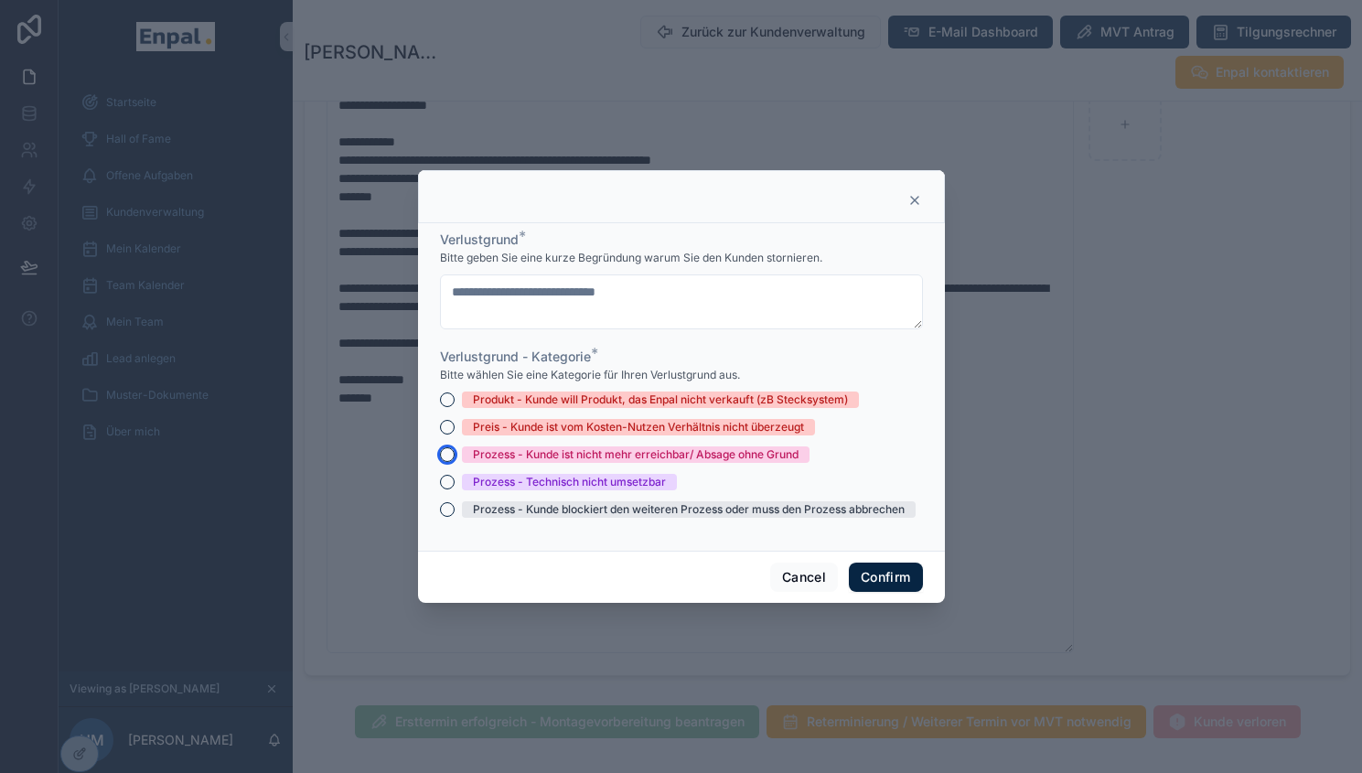
click at [441, 462] on button "Prozess - Kunde ist nicht mehr erreichbar/ Absage ohne Grund" at bounding box center [447, 454] width 15 height 15
click at [873, 575] on button "Confirm" at bounding box center [885, 577] width 73 height 29
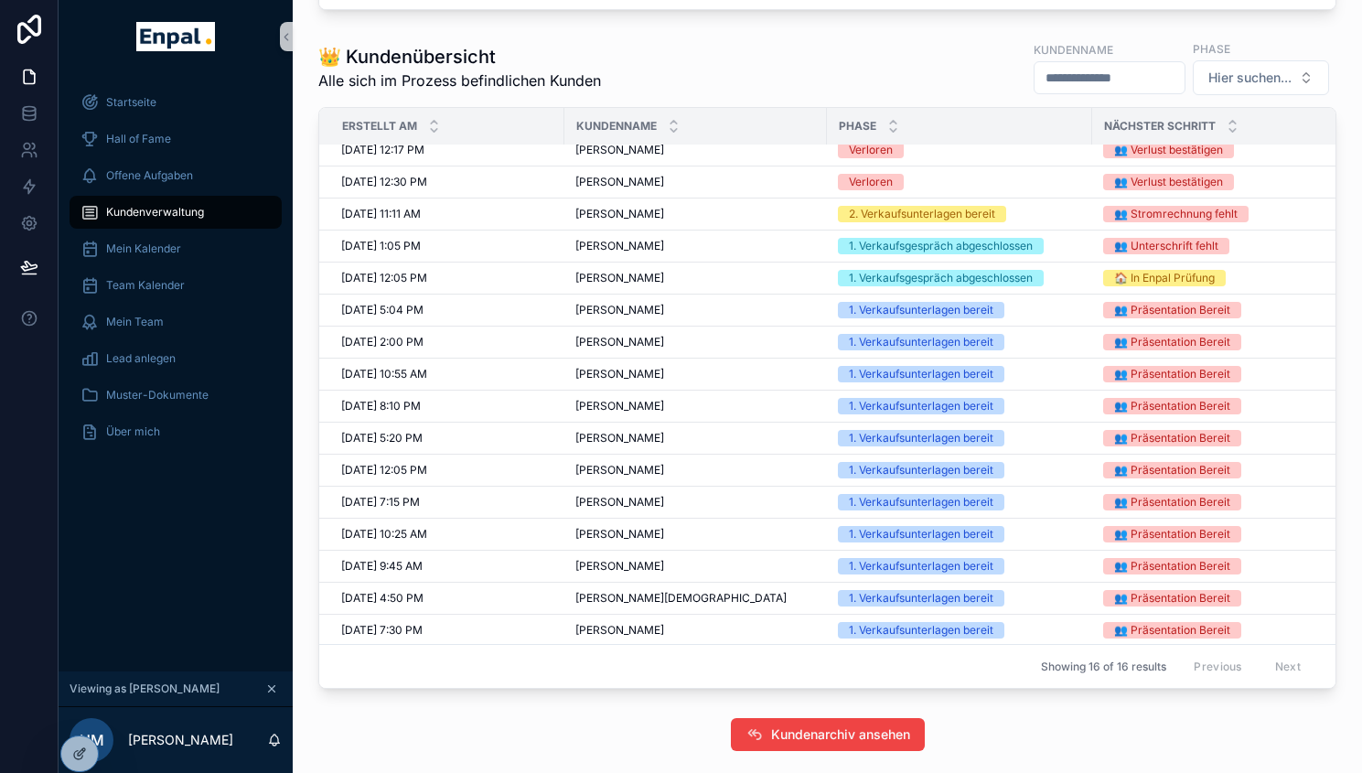
scroll to position [16, 0]
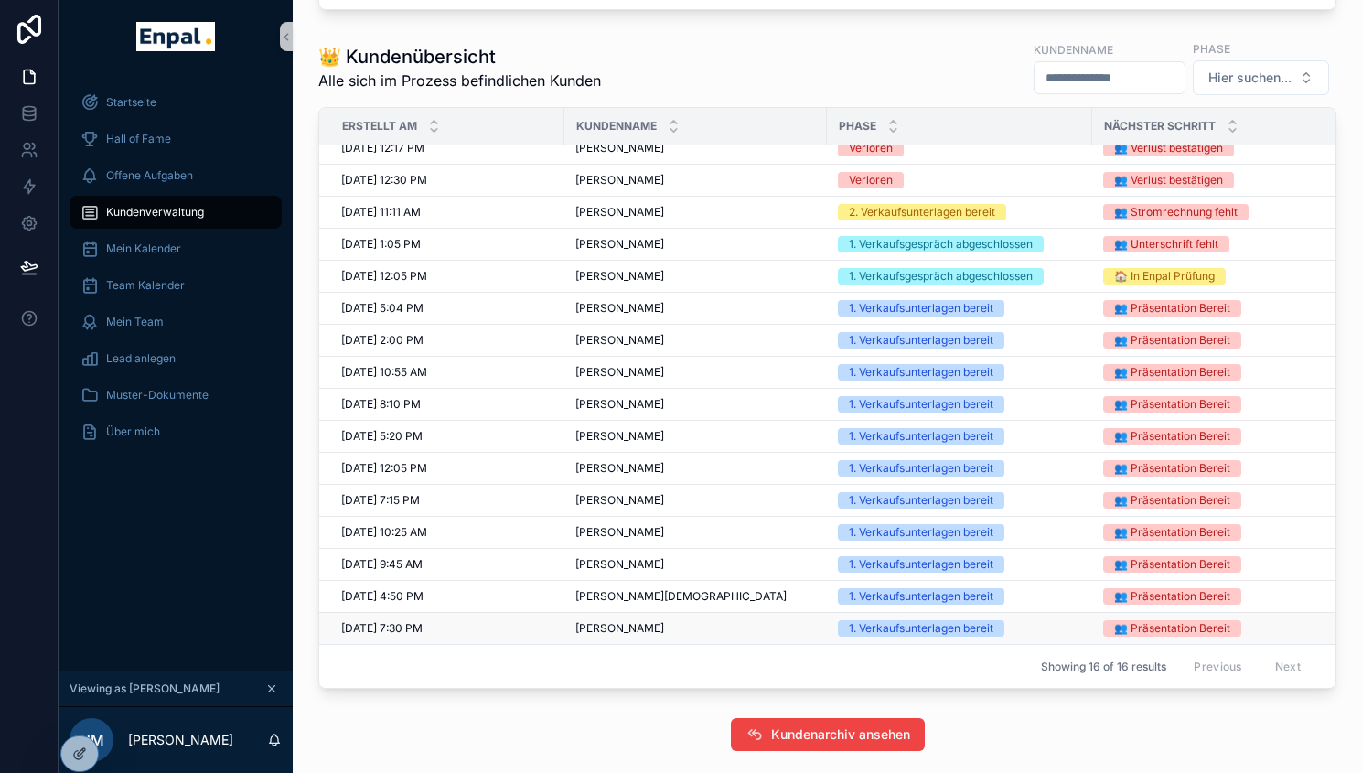
click at [601, 632] on span "Gertrud Hillers" at bounding box center [619, 628] width 89 height 15
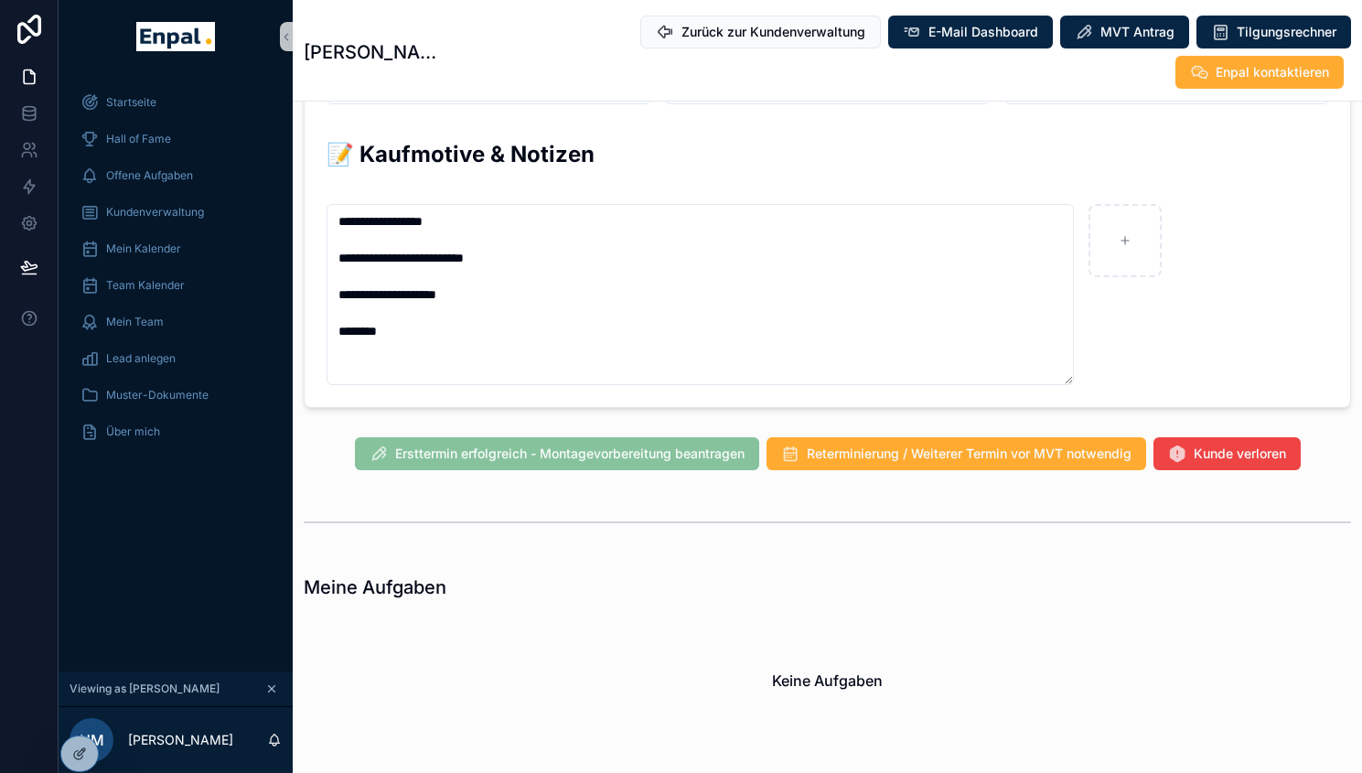
scroll to position [1176, 0]
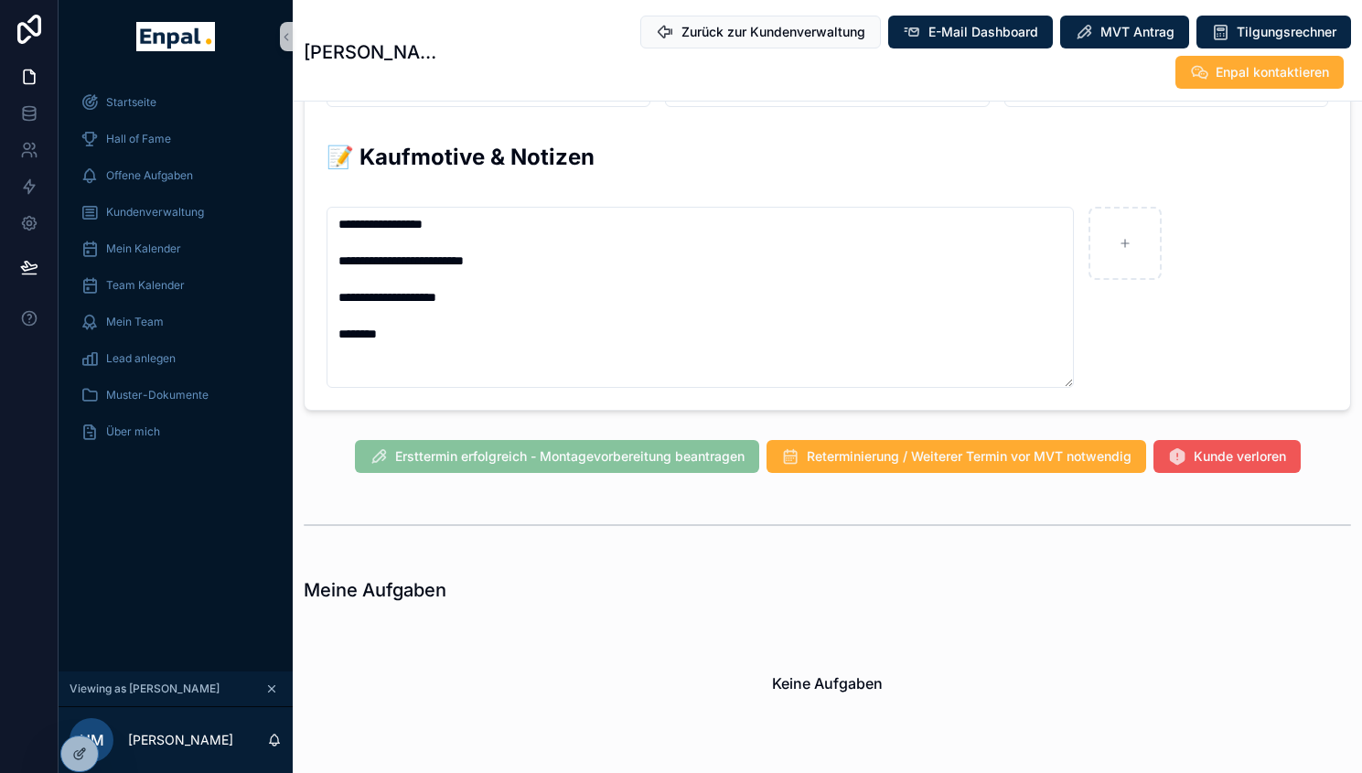
click at [1223, 447] on span "Kunde verloren" at bounding box center [1240, 456] width 92 height 18
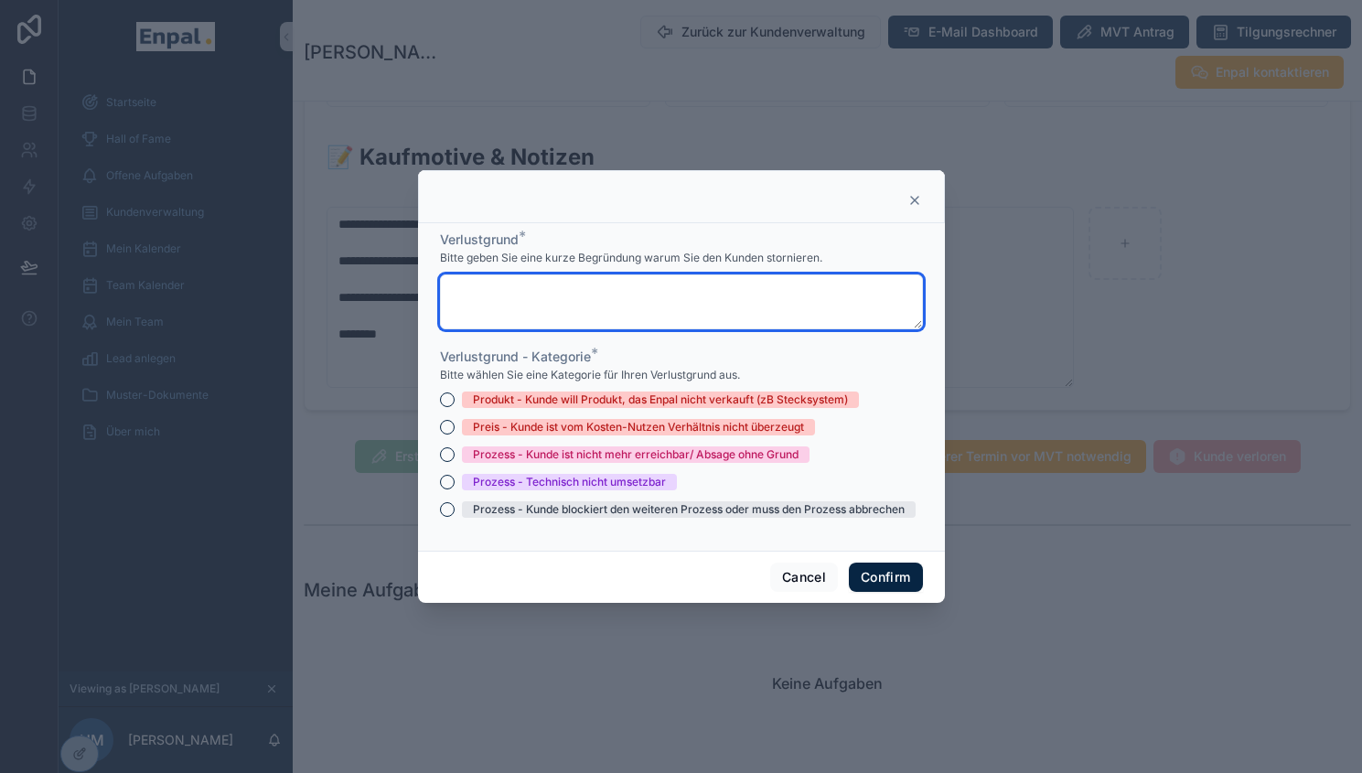
click at [671, 300] on textarea at bounding box center [681, 301] width 483 height 55
paste textarea "**********"
type textarea "**********"
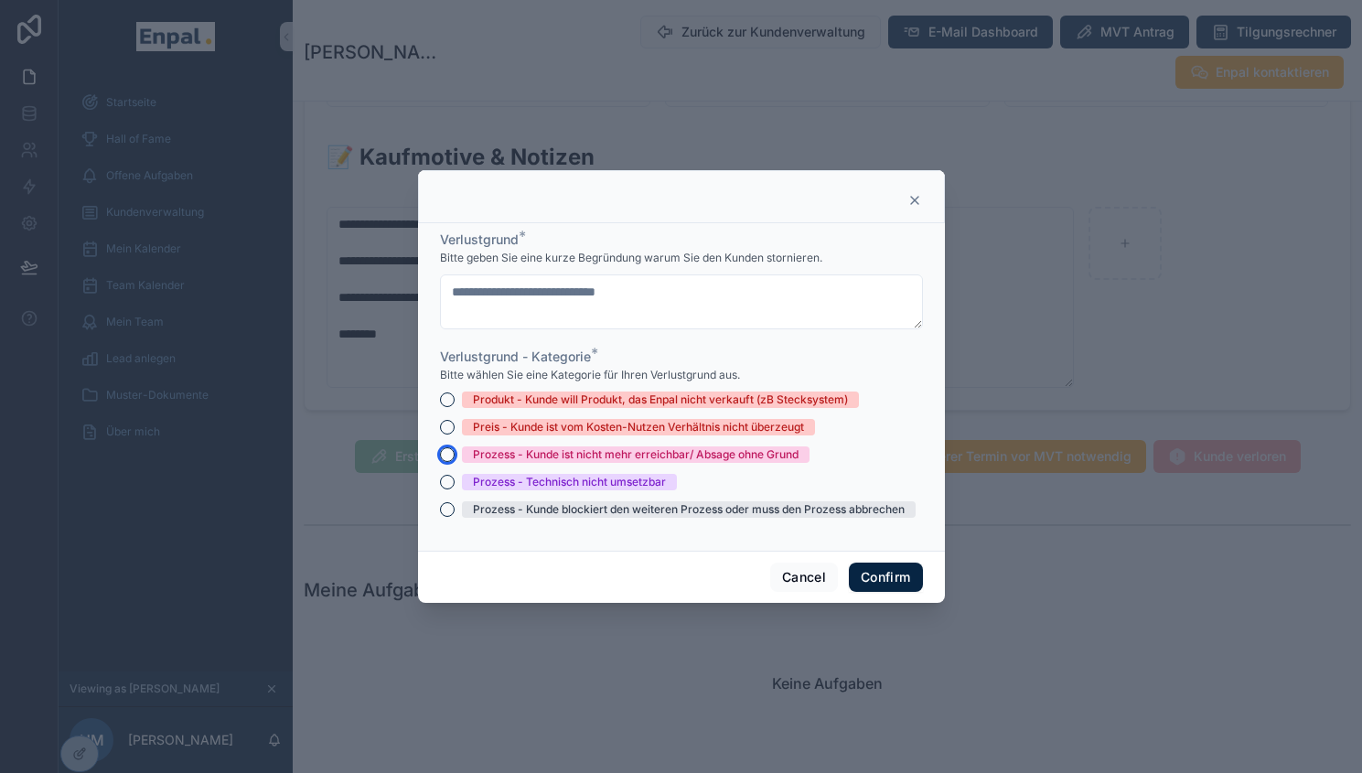
click at [440, 459] on button "Prozess - Kunde ist nicht mehr erreichbar/ Absage ohne Grund" at bounding box center [447, 454] width 15 height 15
click at [895, 584] on button "Confirm" at bounding box center [885, 577] width 73 height 29
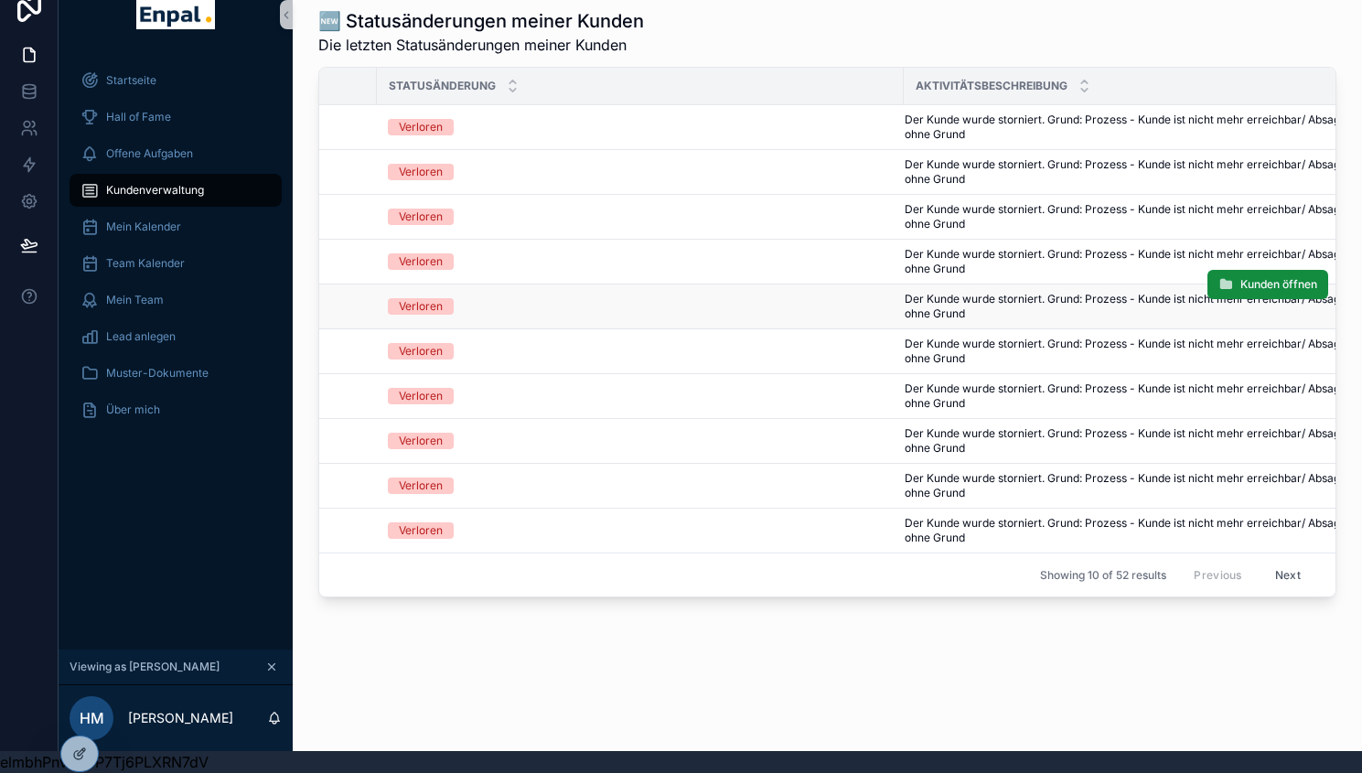
scroll to position [0, 966]
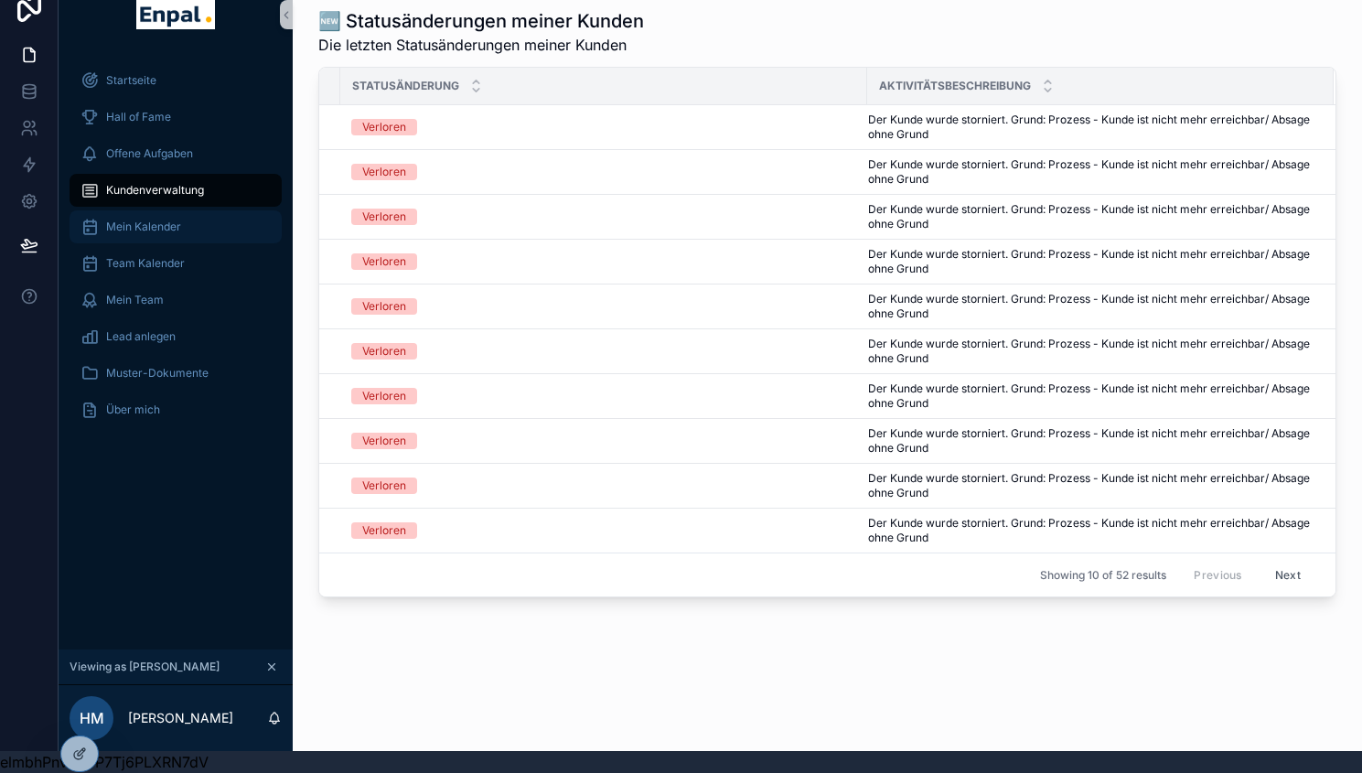
click at [122, 212] on div "Mein Kalender" at bounding box center [176, 226] width 190 height 29
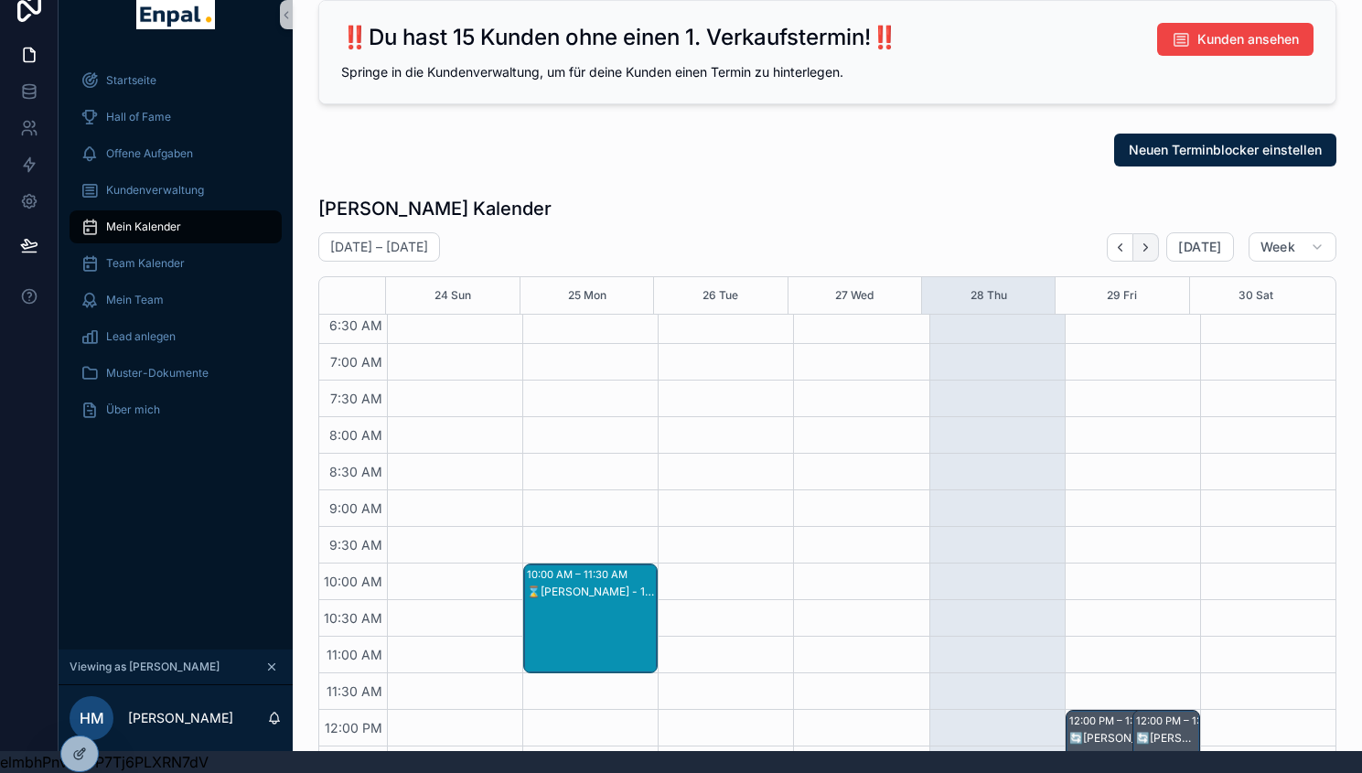
click at [1141, 233] on button "Next" at bounding box center [1146, 247] width 26 height 28
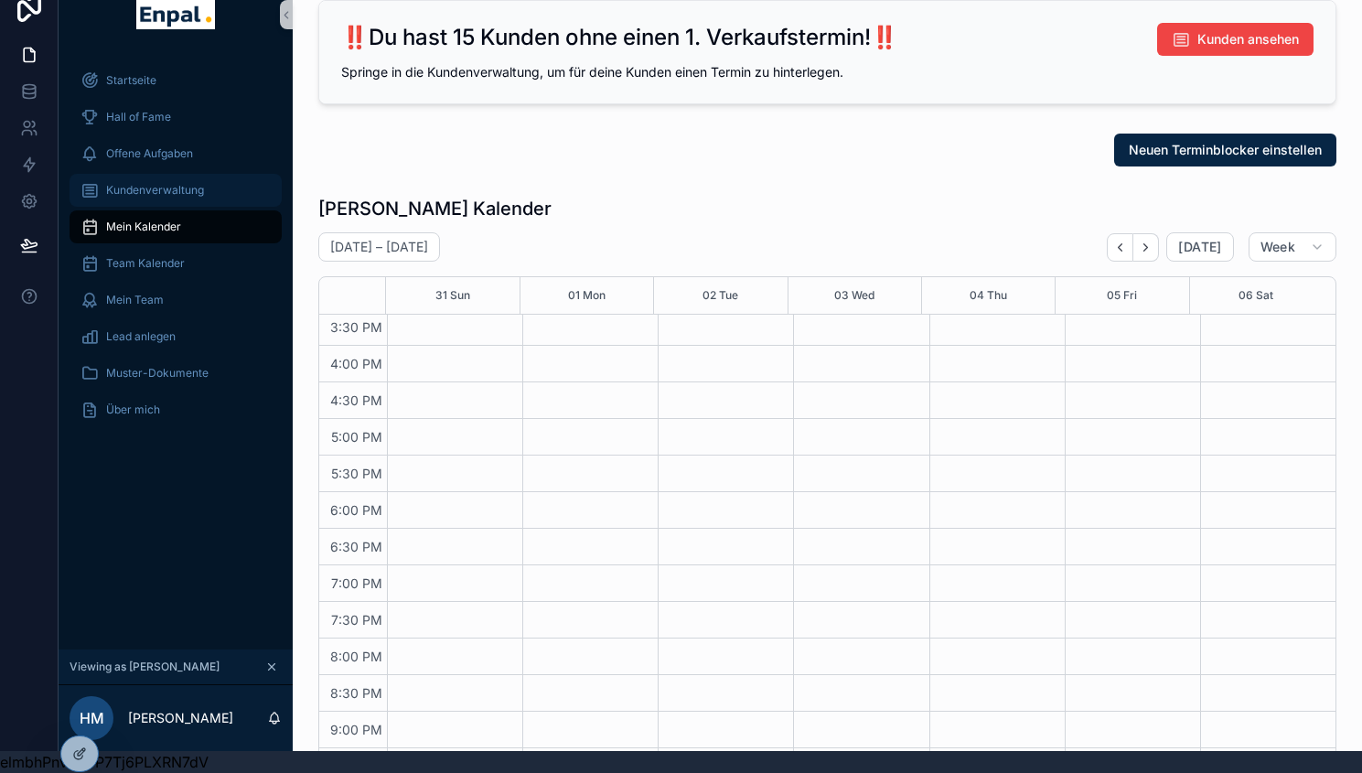
click at [145, 183] on span "Kundenverwaltung" at bounding box center [155, 190] width 98 height 15
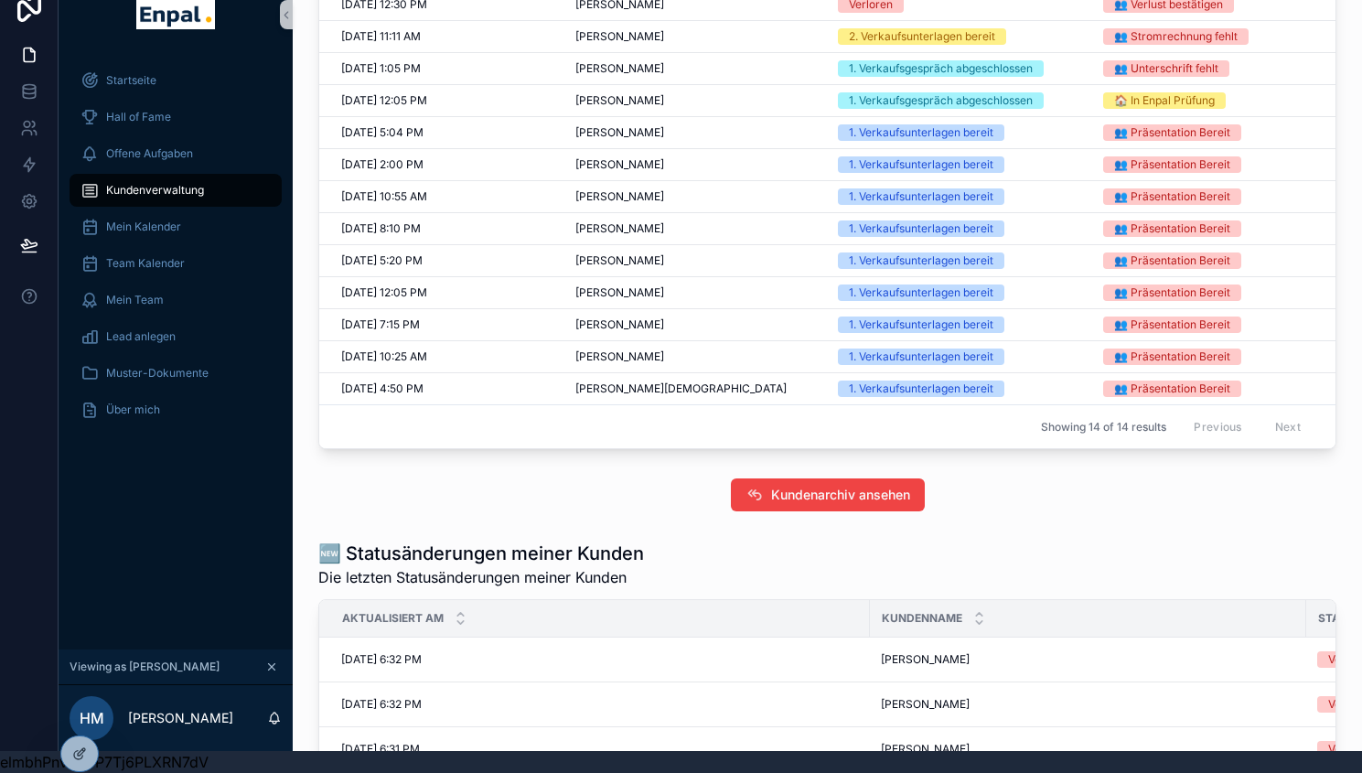
scroll to position [1111, 0]
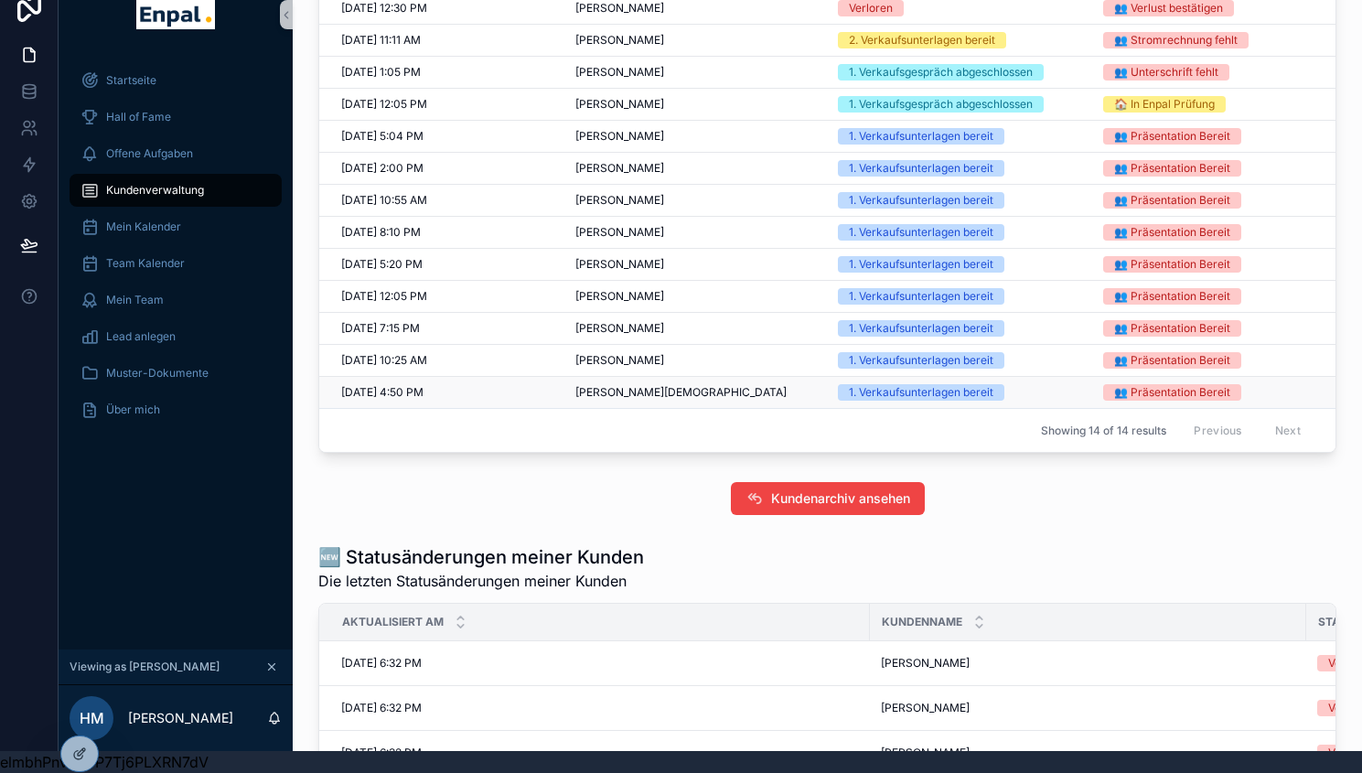
click at [603, 395] on span "Tobias Christians" at bounding box center [680, 392] width 211 height 15
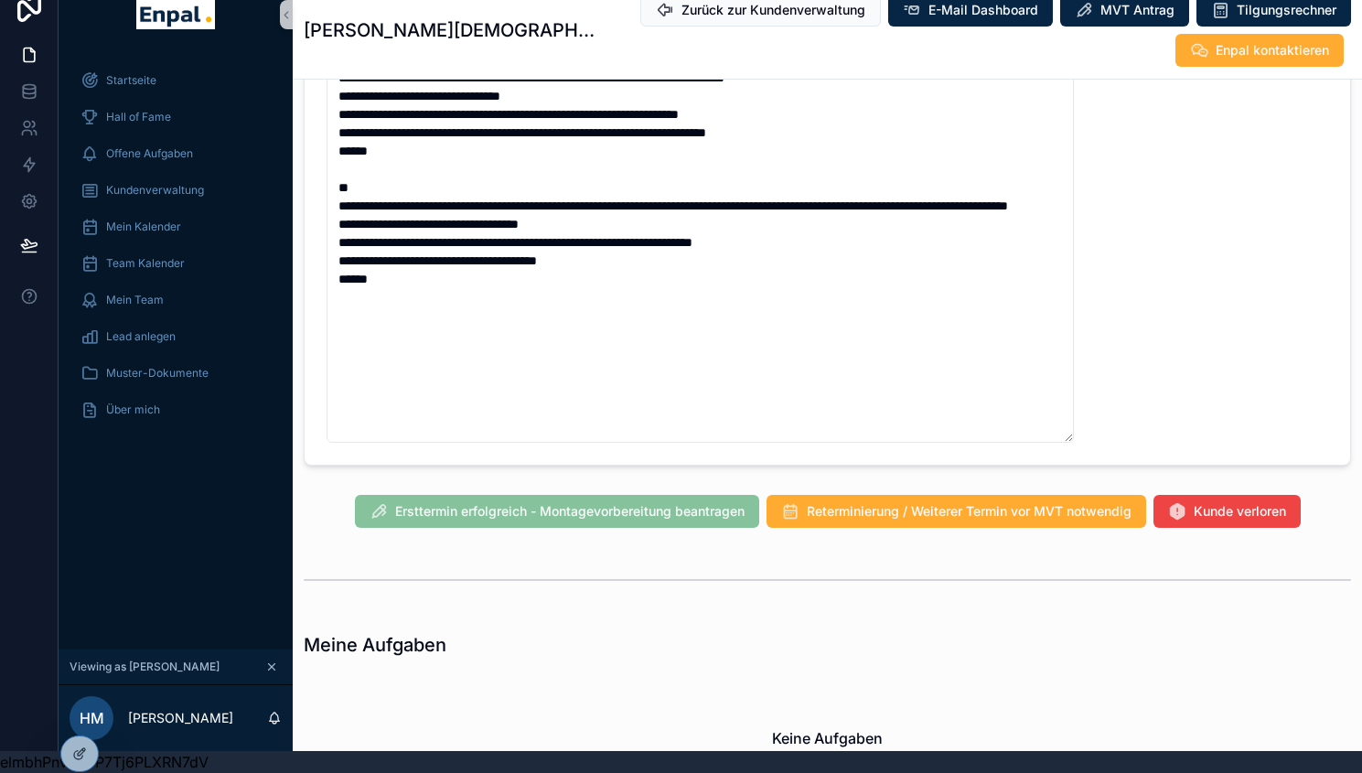
scroll to position [1522, 0]
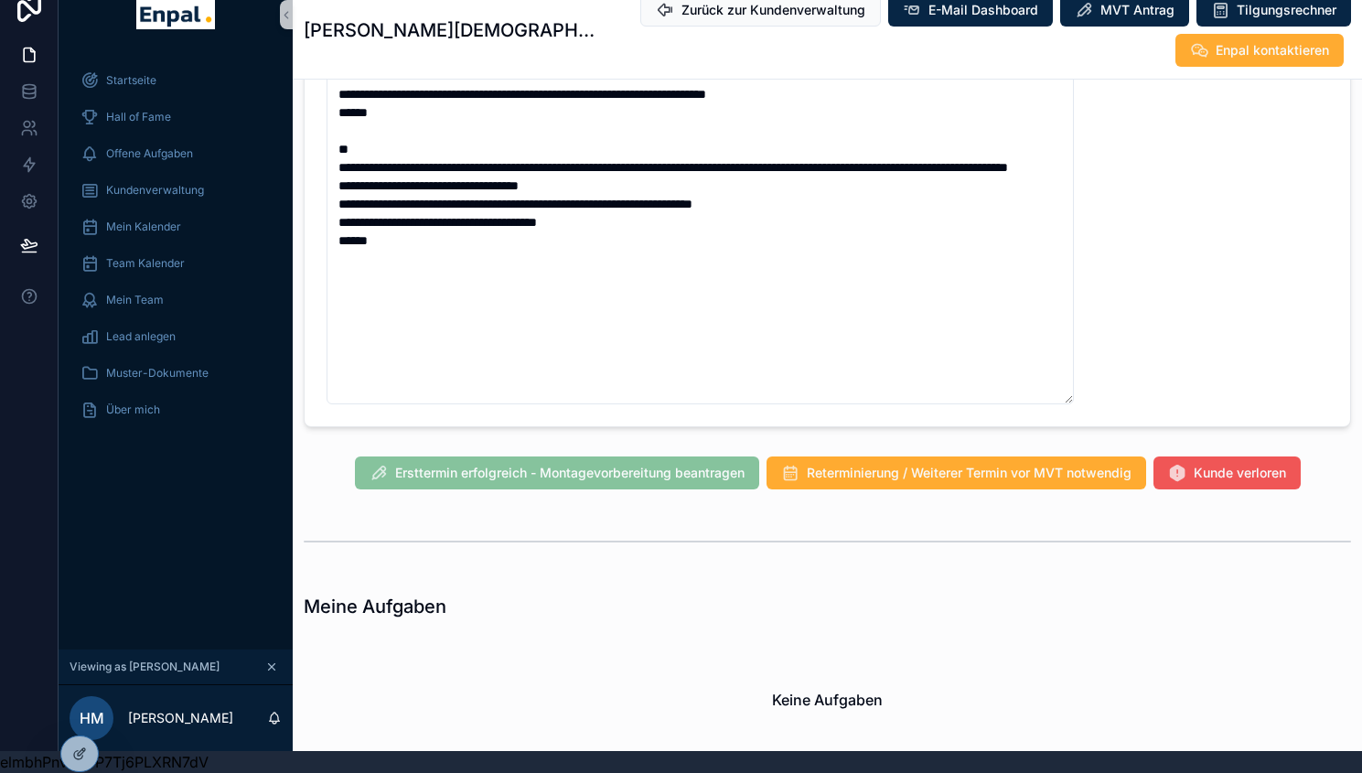
click at [1218, 482] on span "Kunde verloren" at bounding box center [1240, 473] width 92 height 18
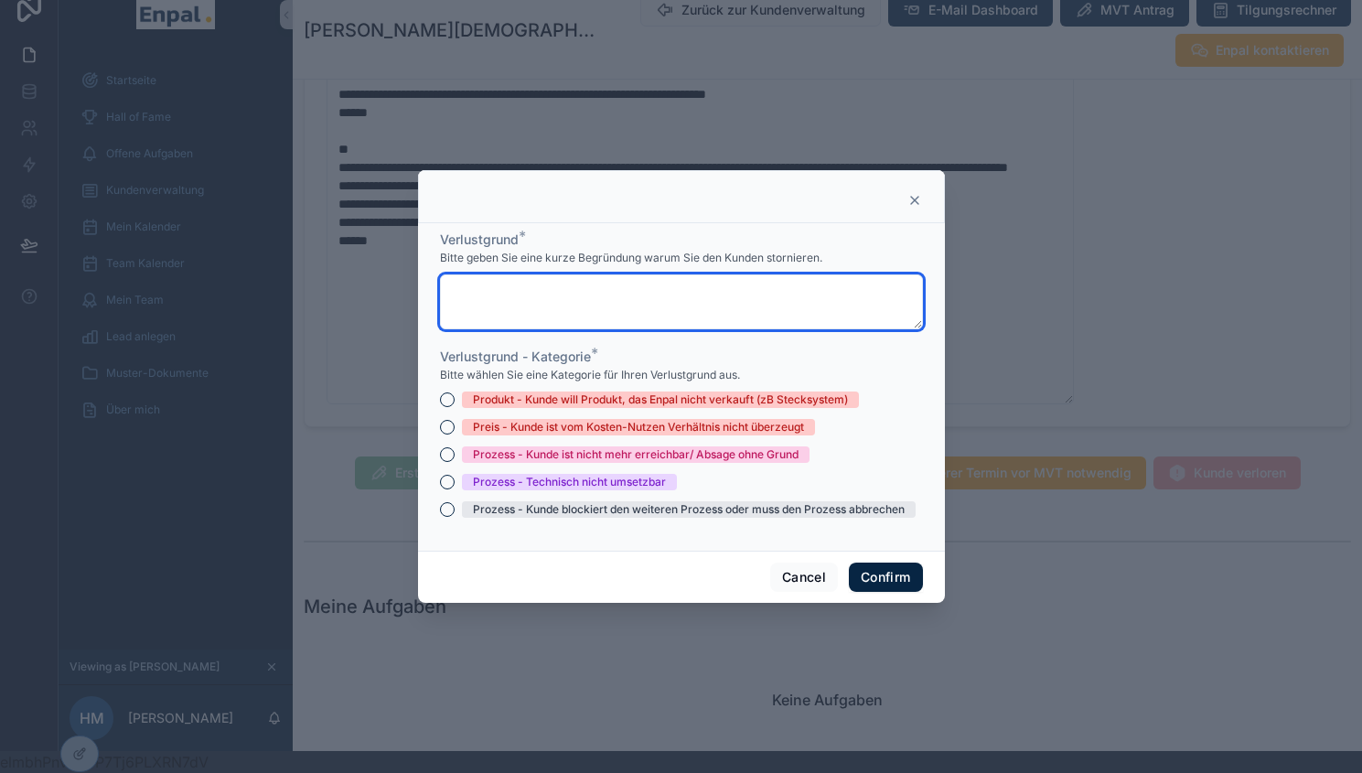
click at [692, 307] on textarea at bounding box center [681, 301] width 483 height 55
paste textarea "**********"
type textarea "**********"
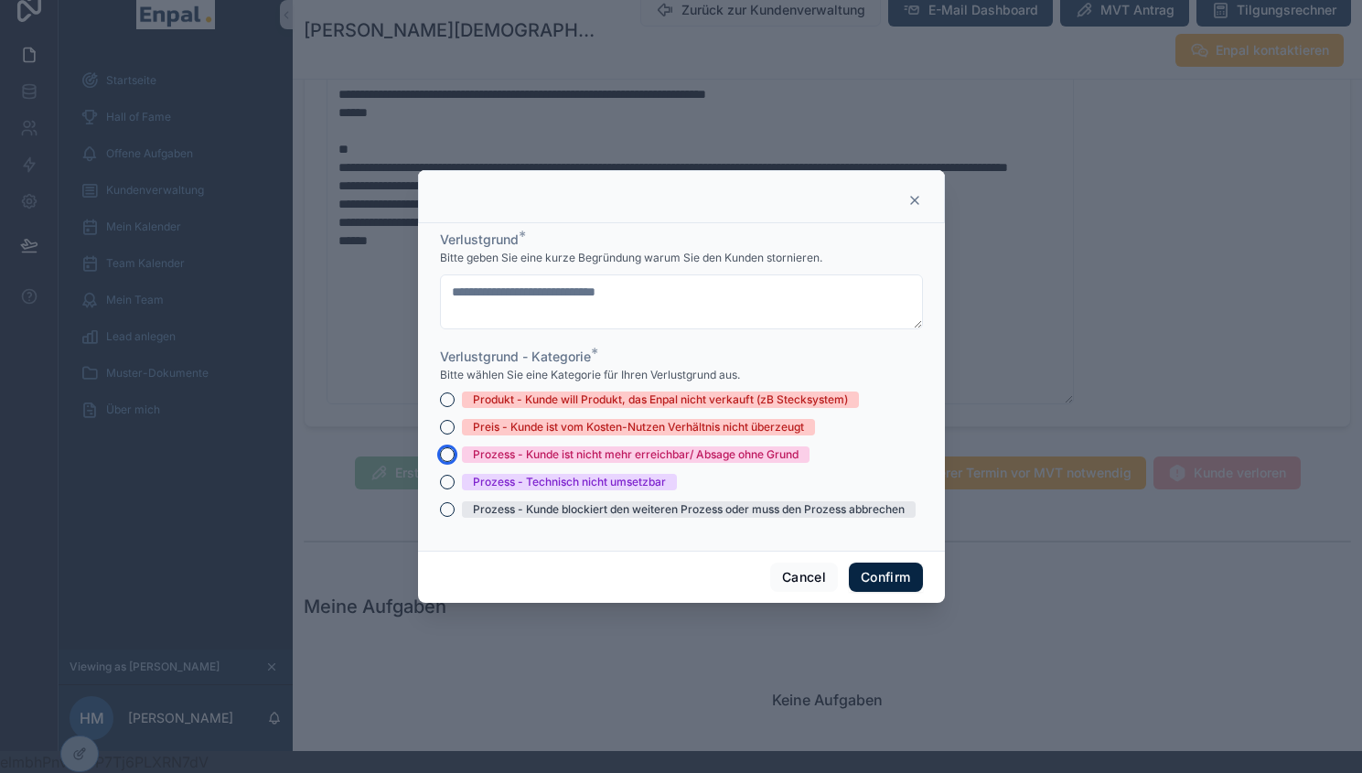
click at [442, 460] on button "Prozess - Kunde ist nicht mehr erreichbar/ Absage ohne Grund" at bounding box center [447, 454] width 15 height 15
click at [877, 583] on button "Confirm" at bounding box center [885, 577] width 73 height 29
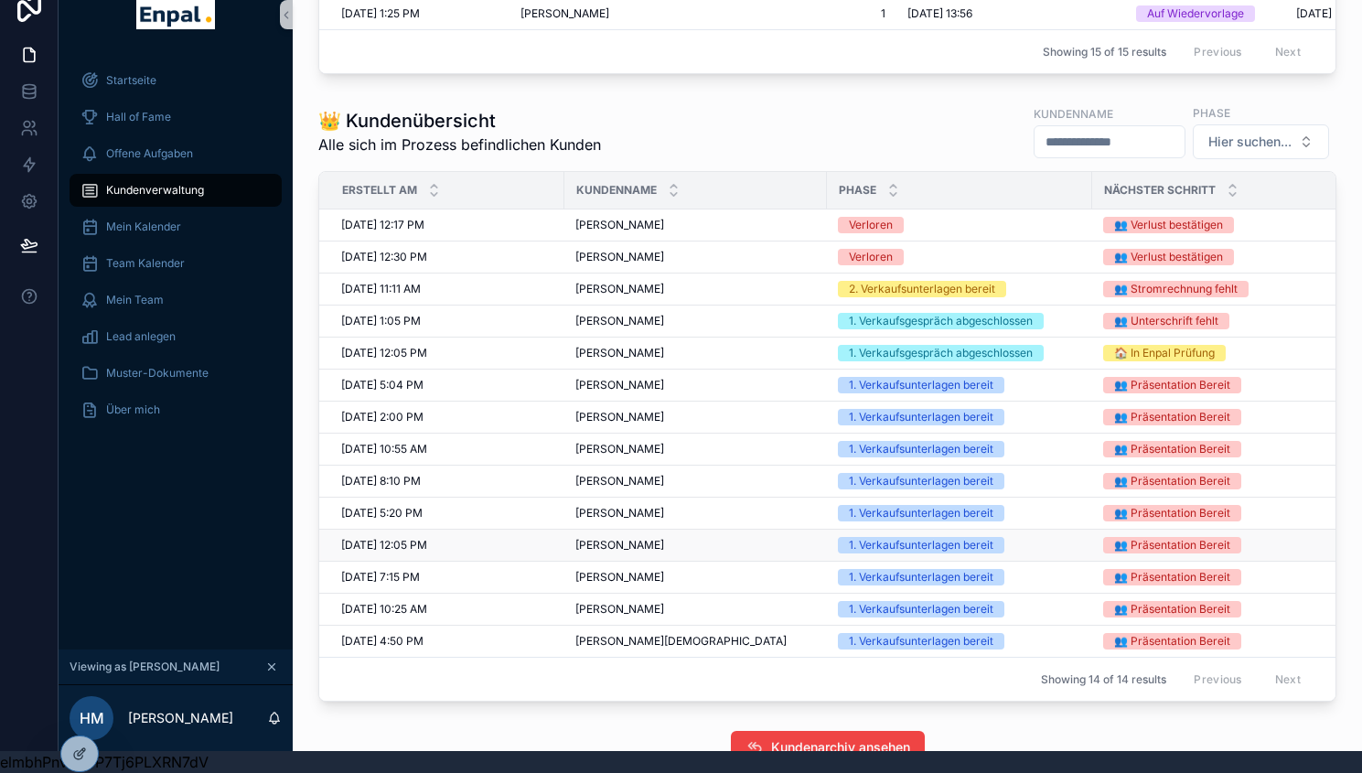
scroll to position [905, 0]
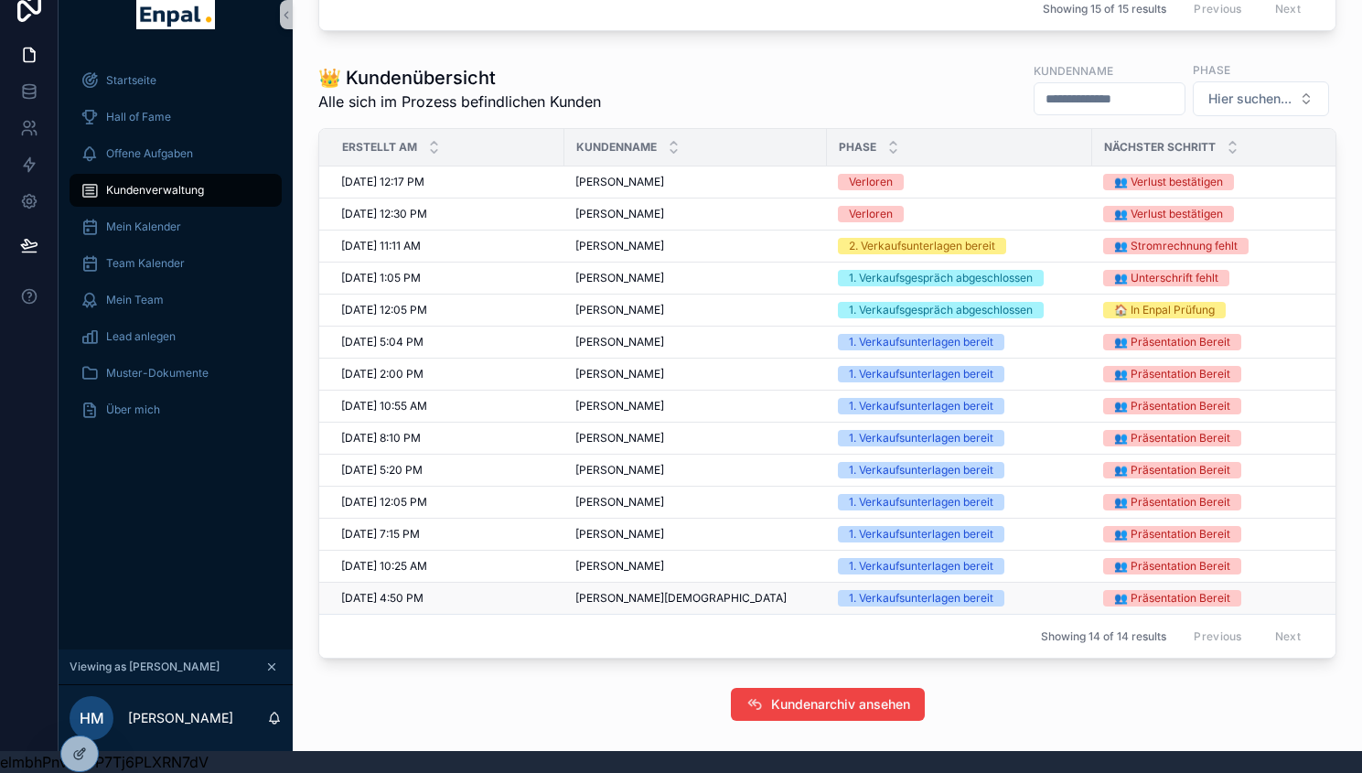
click at [627, 595] on td "Tobias Christians Tobias Christians" at bounding box center [695, 599] width 263 height 32
click at [618, 606] on span "Tobias Christians" at bounding box center [680, 598] width 211 height 15
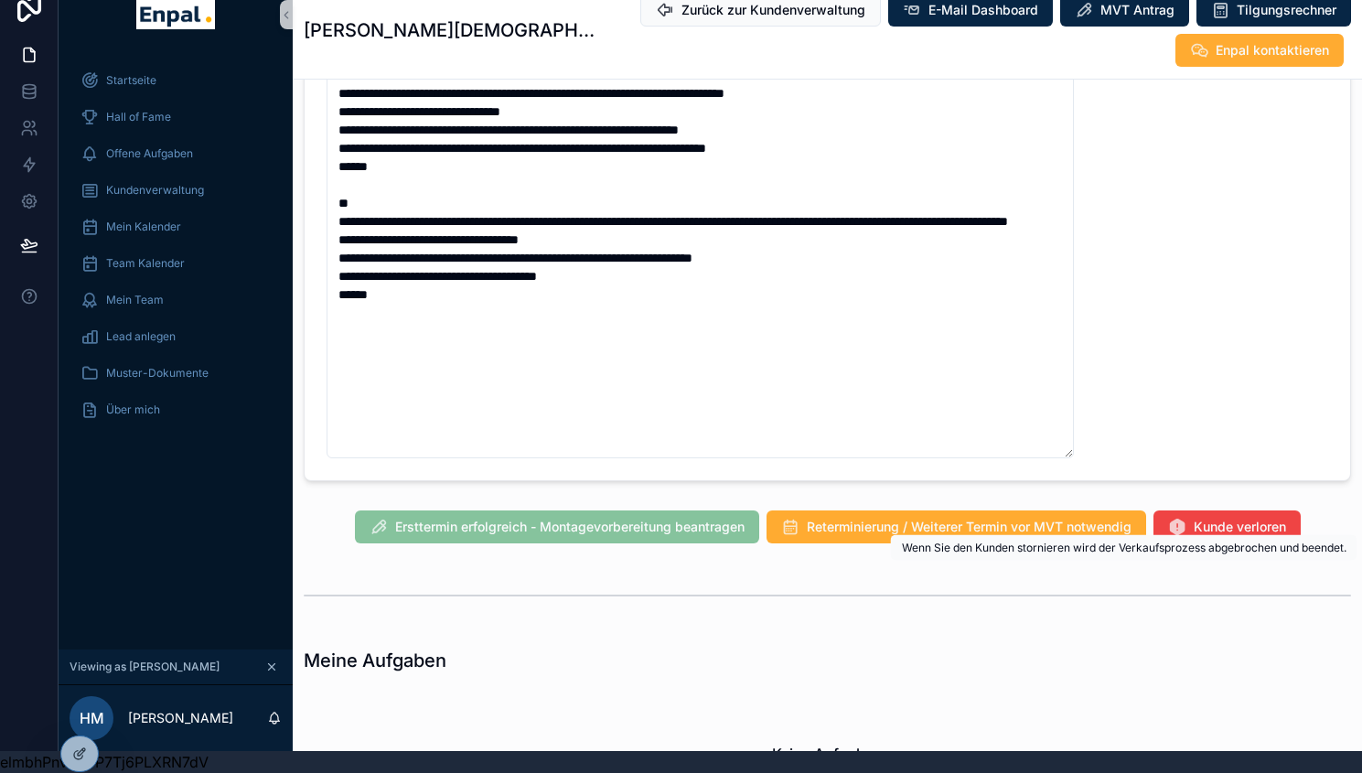
scroll to position [0, 11]
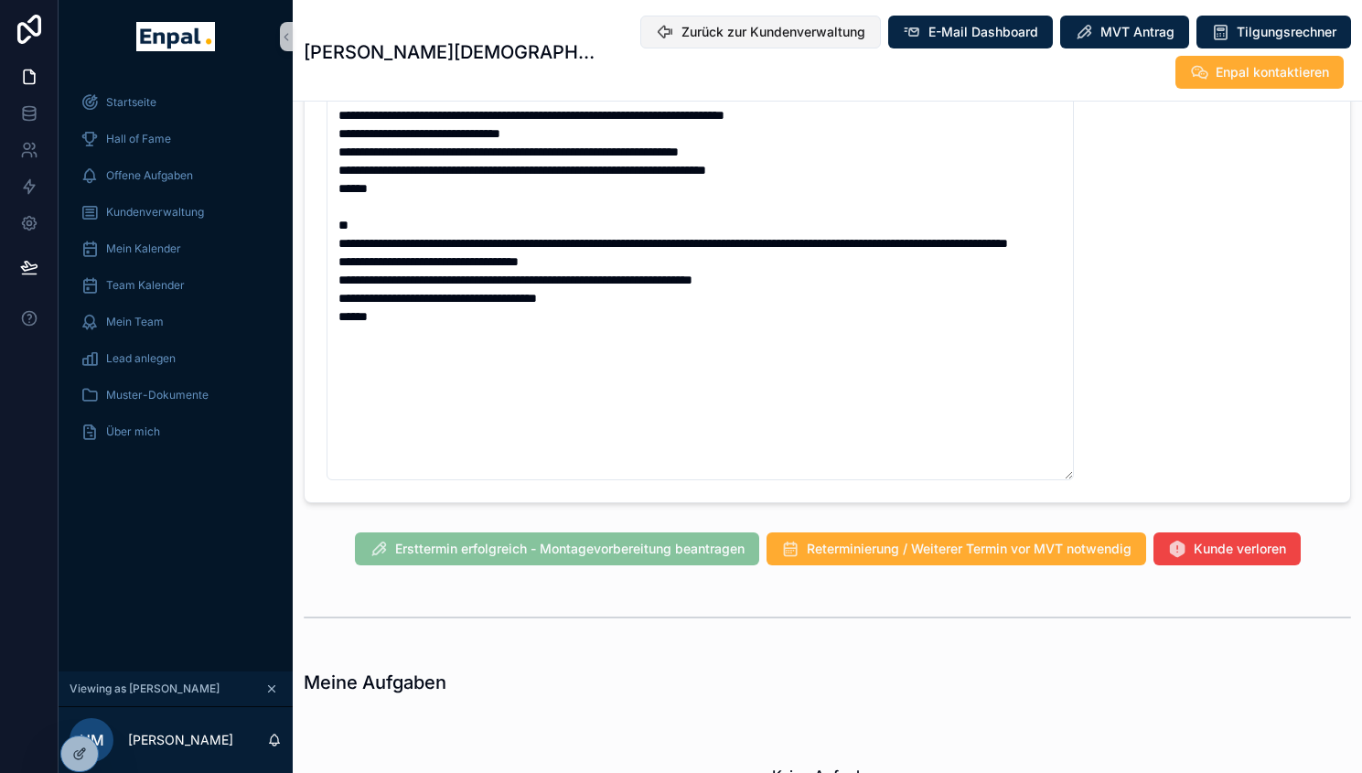
click at [792, 39] on span "Zurück zur Kundenverwaltung" at bounding box center [774, 32] width 184 height 18
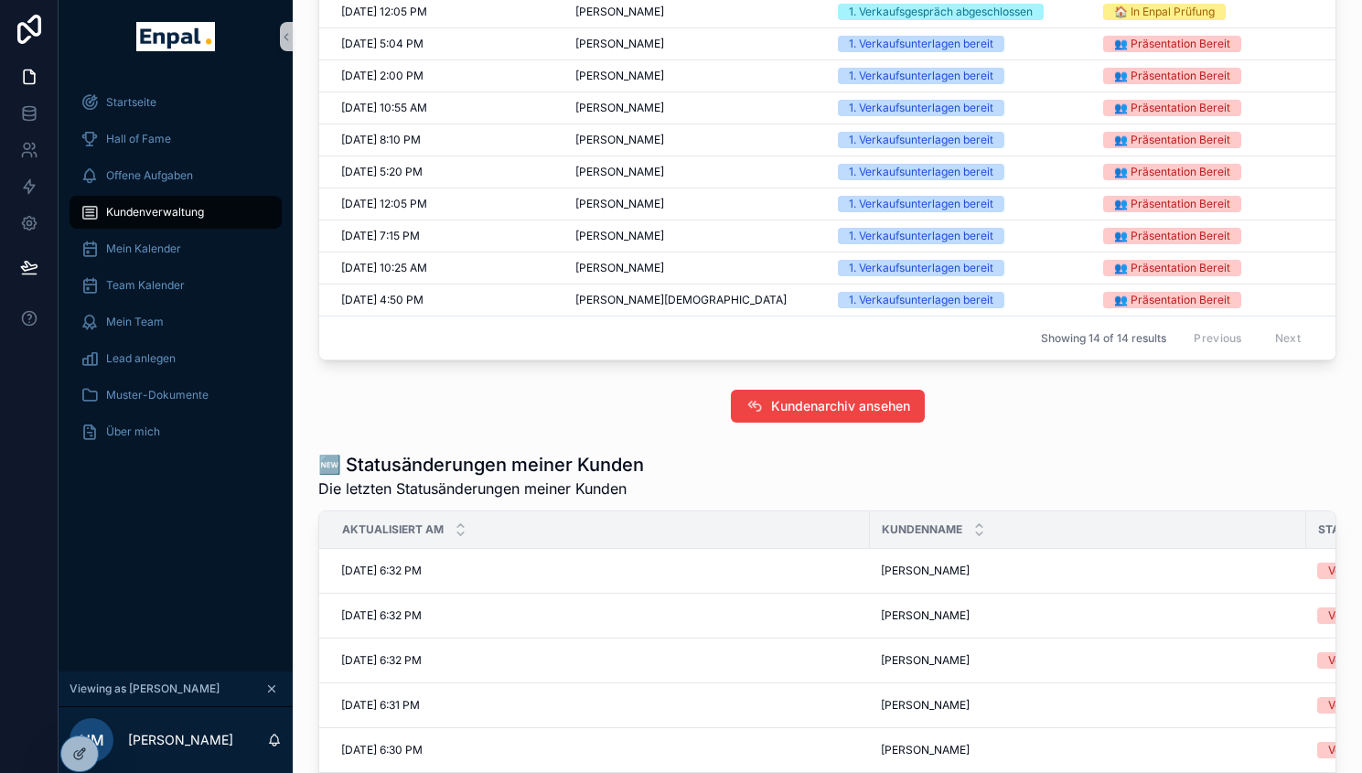
scroll to position [1209, 0]
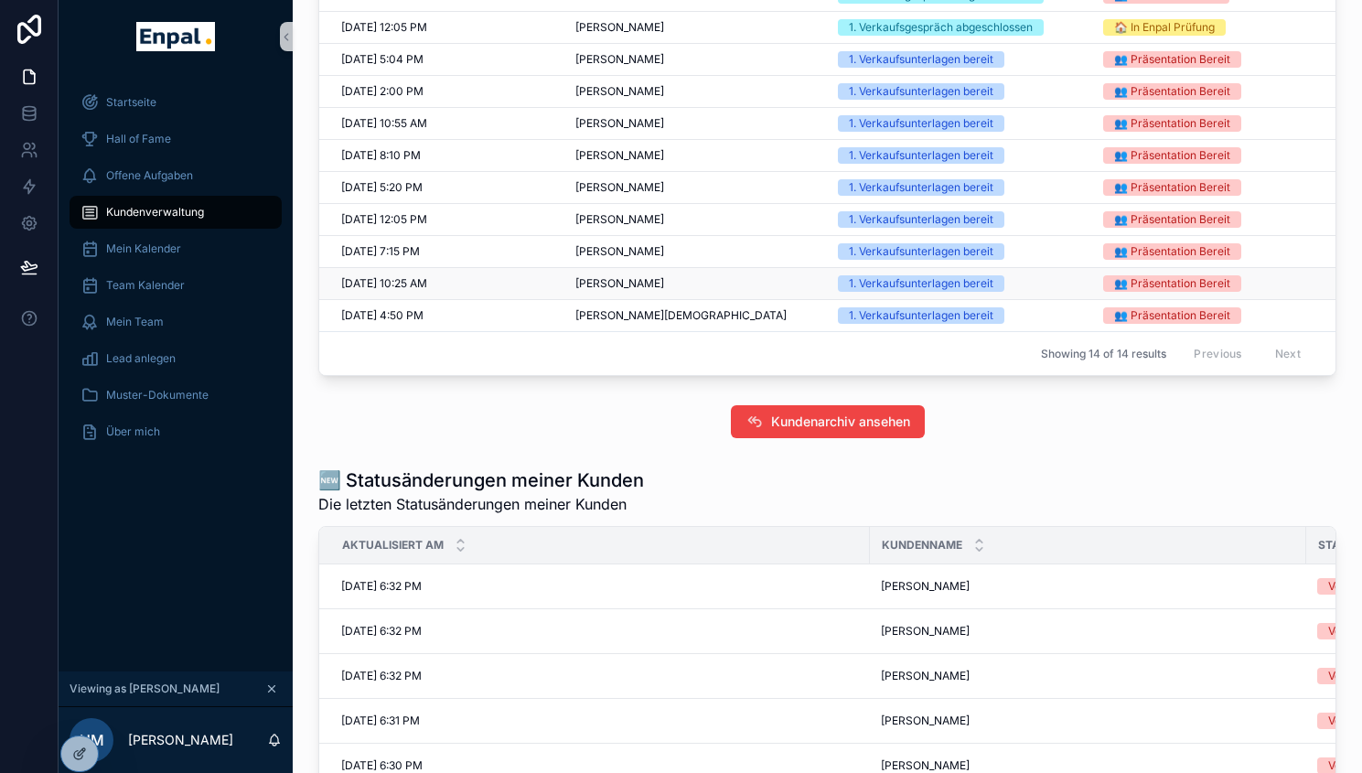
click at [602, 291] on span "Günter Volle" at bounding box center [619, 283] width 89 height 15
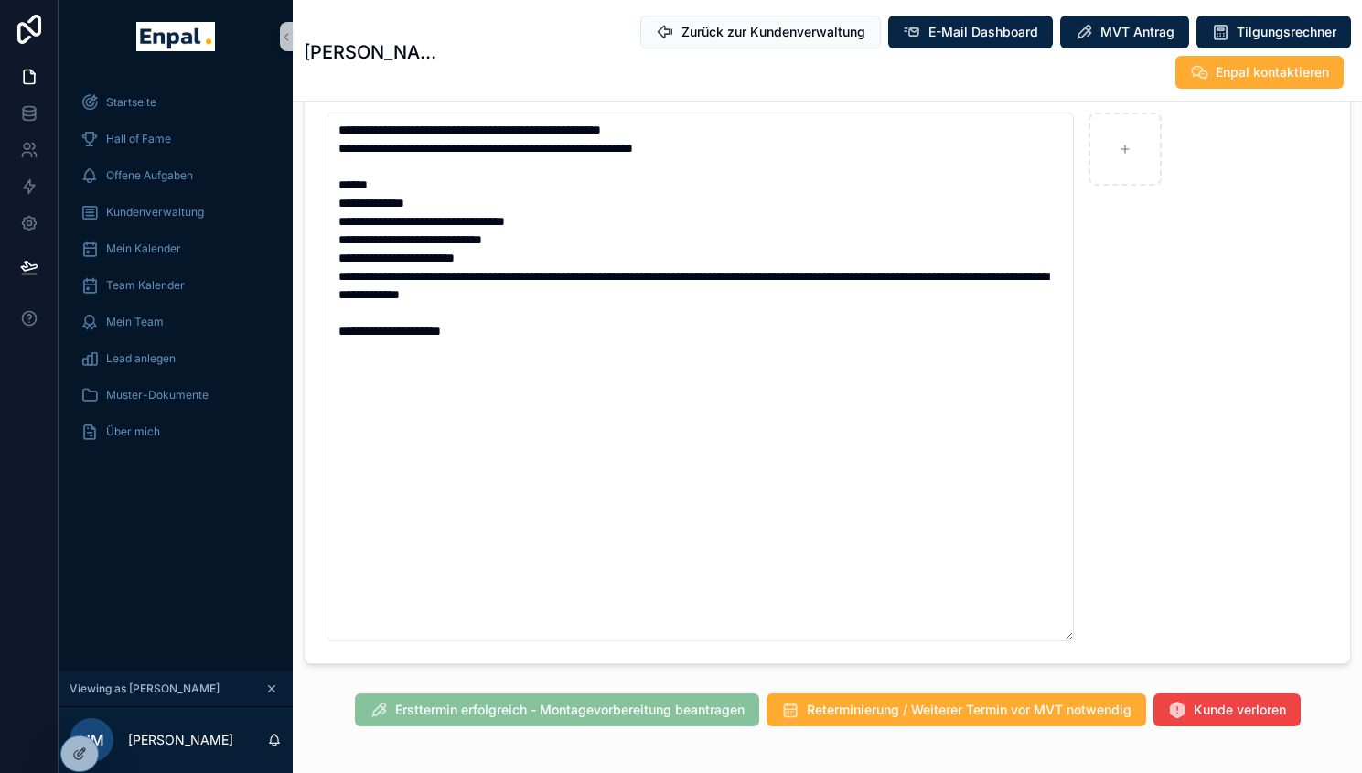
scroll to position [1278, 0]
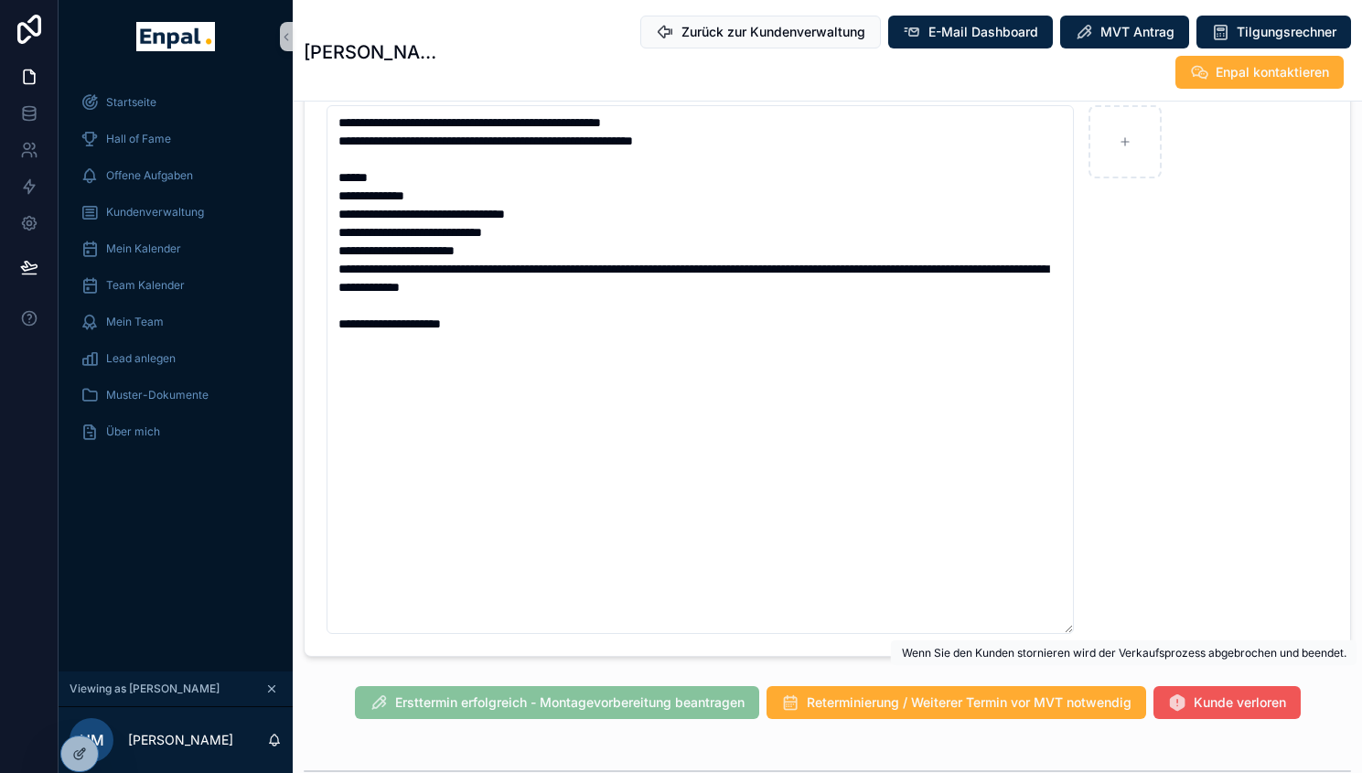
click at [1194, 693] on span "Kunde verloren" at bounding box center [1240, 702] width 92 height 18
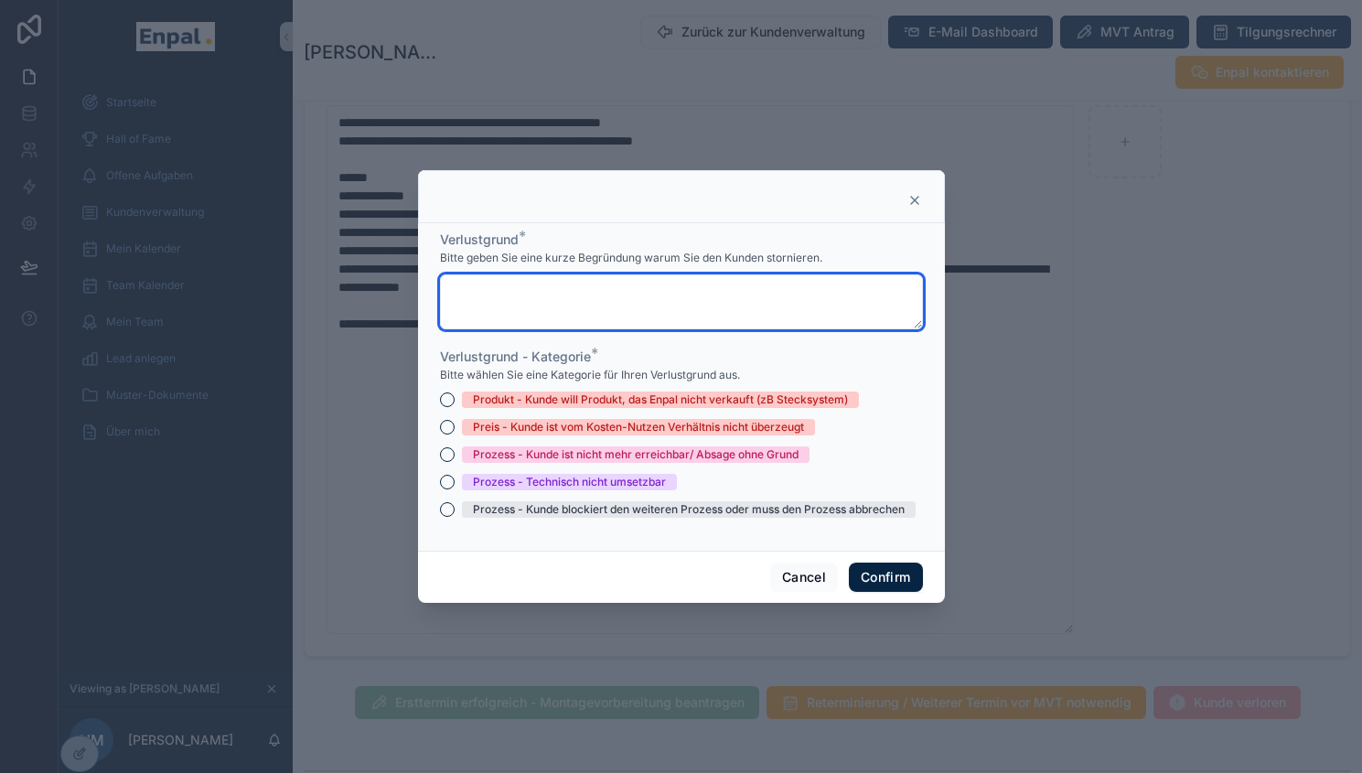
click at [720, 288] on textarea at bounding box center [681, 301] width 483 height 55
paste textarea "**********"
type textarea "**********"
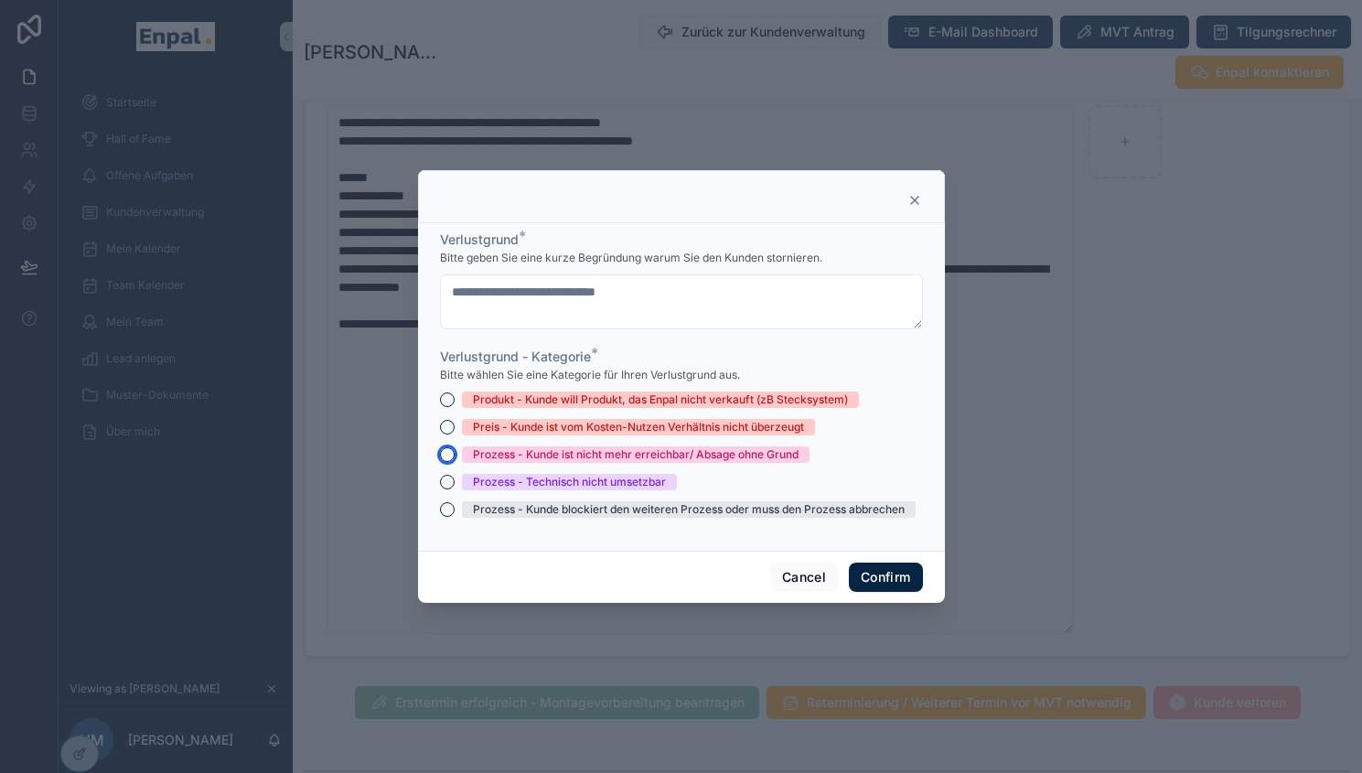
click at [441, 462] on button "Prozess - Kunde ist nicht mehr erreichbar/ Absage ohne Grund" at bounding box center [447, 454] width 15 height 15
click at [871, 575] on button "Confirm" at bounding box center [885, 577] width 73 height 29
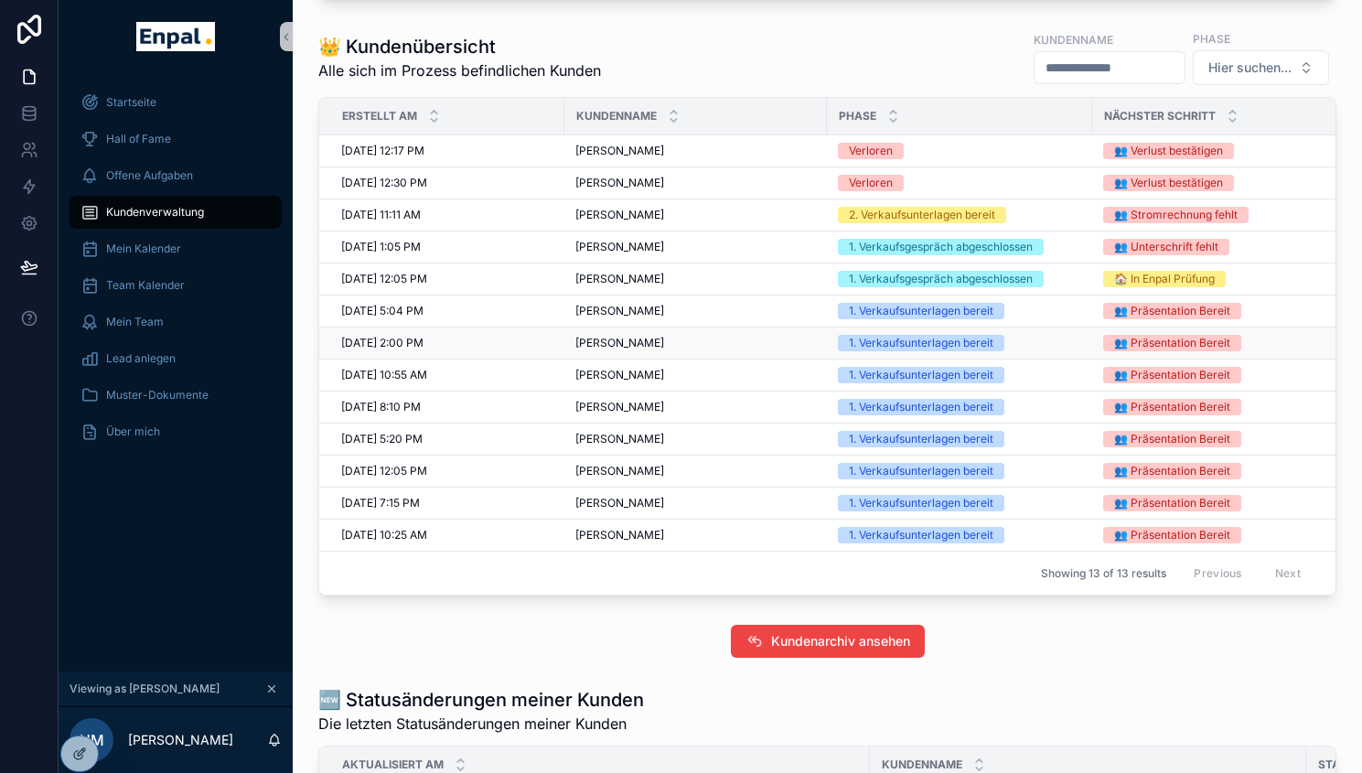
scroll to position [982, 0]
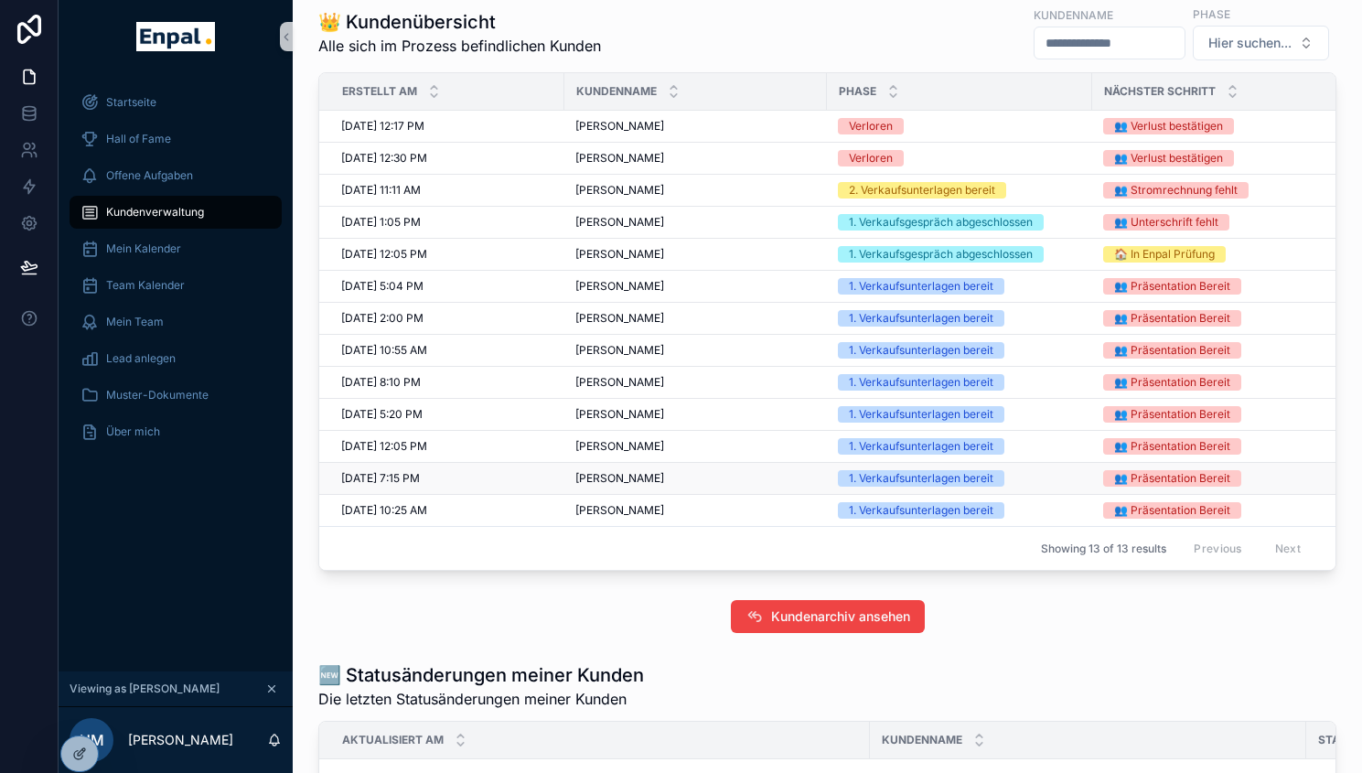
click at [607, 486] on span "Dieter Mazur" at bounding box center [619, 478] width 89 height 15
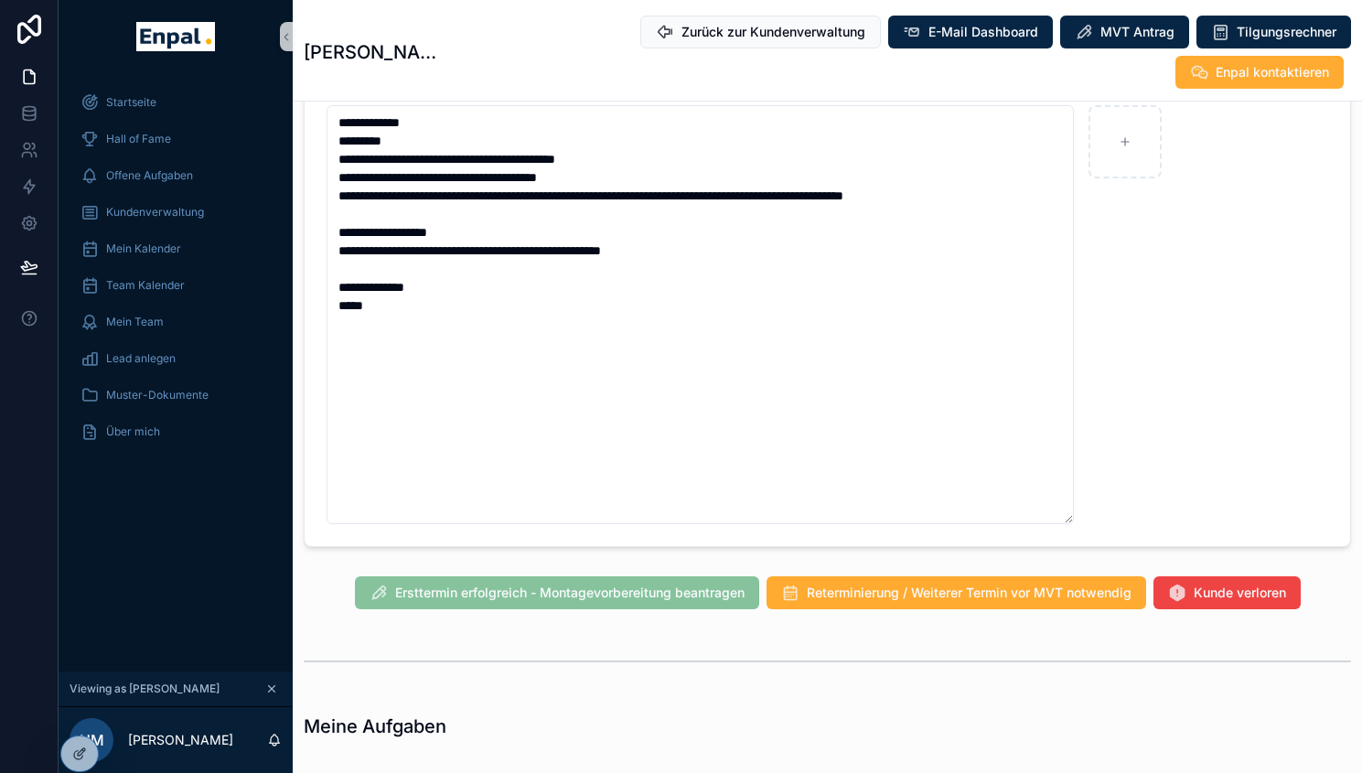
scroll to position [1297, 0]
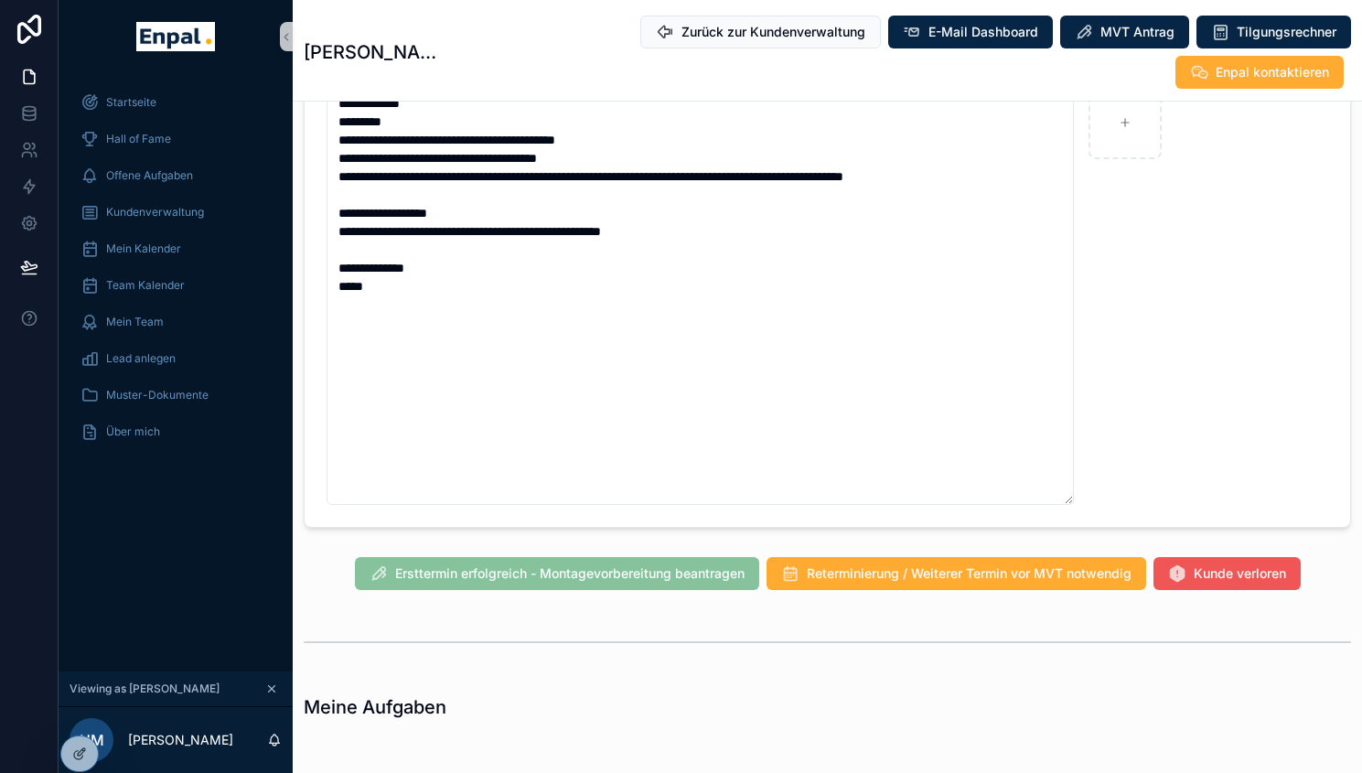
click at [1175, 557] on button "Kunde verloren" at bounding box center [1227, 573] width 147 height 33
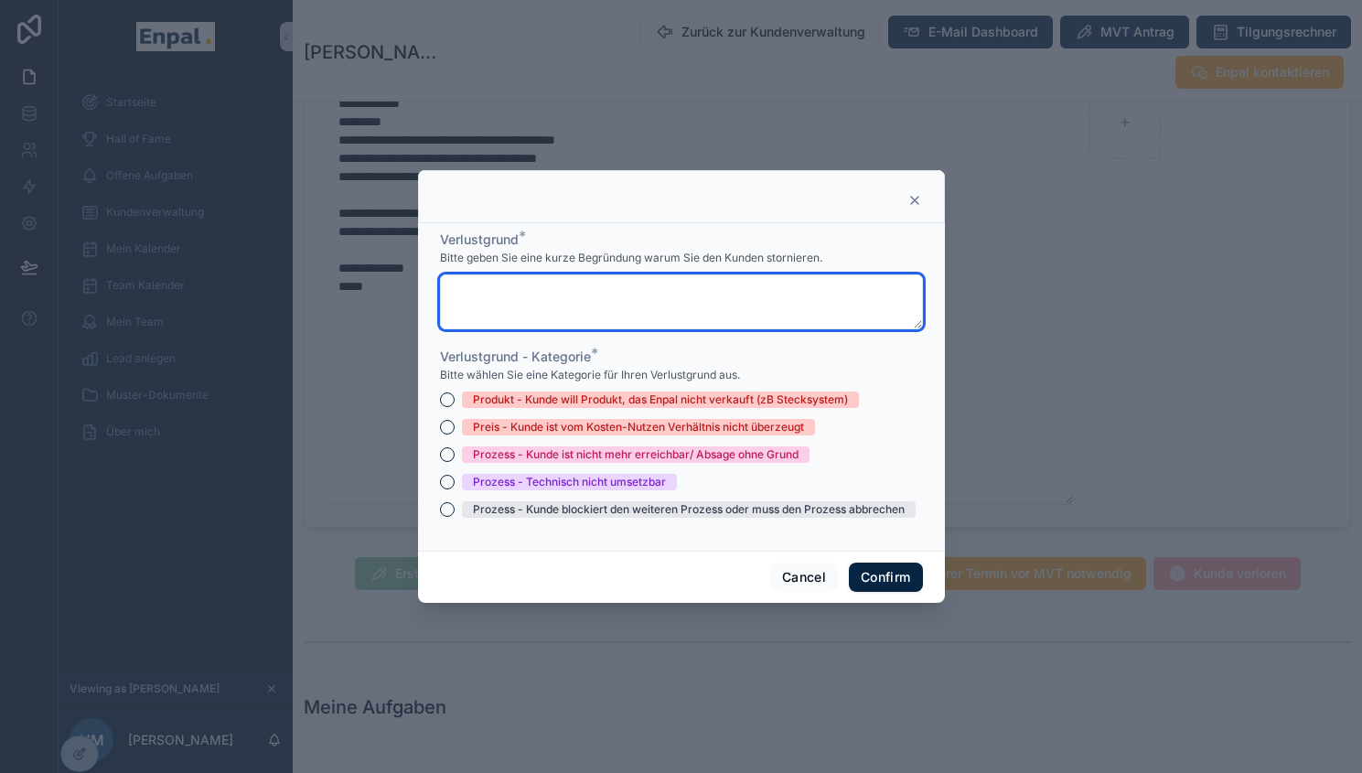
click at [705, 319] on textarea at bounding box center [681, 301] width 483 height 55
paste textarea "**********"
type textarea "**********"
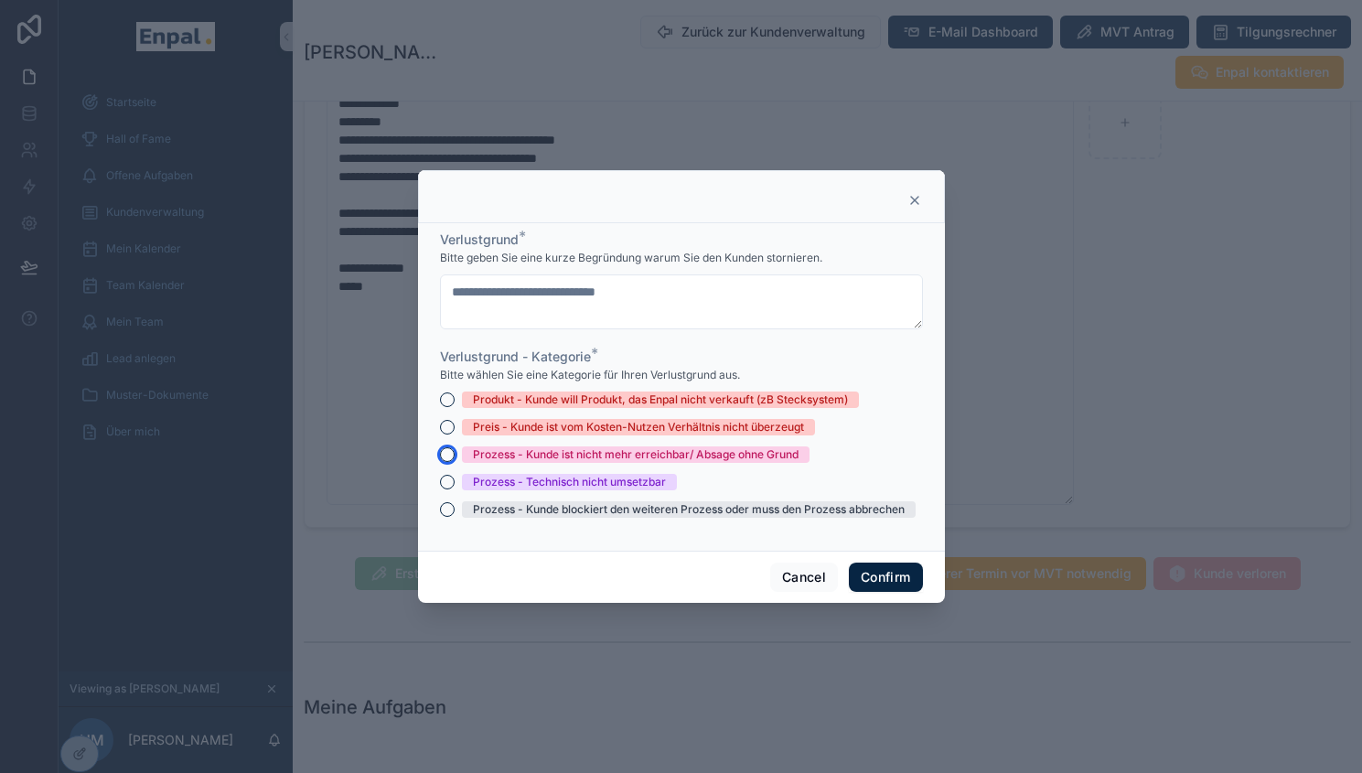
click at [440, 456] on button "Prozess - Kunde ist nicht mehr erreichbar/ Absage ohne Grund" at bounding box center [447, 454] width 15 height 15
click at [885, 582] on button "Confirm" at bounding box center [885, 577] width 73 height 29
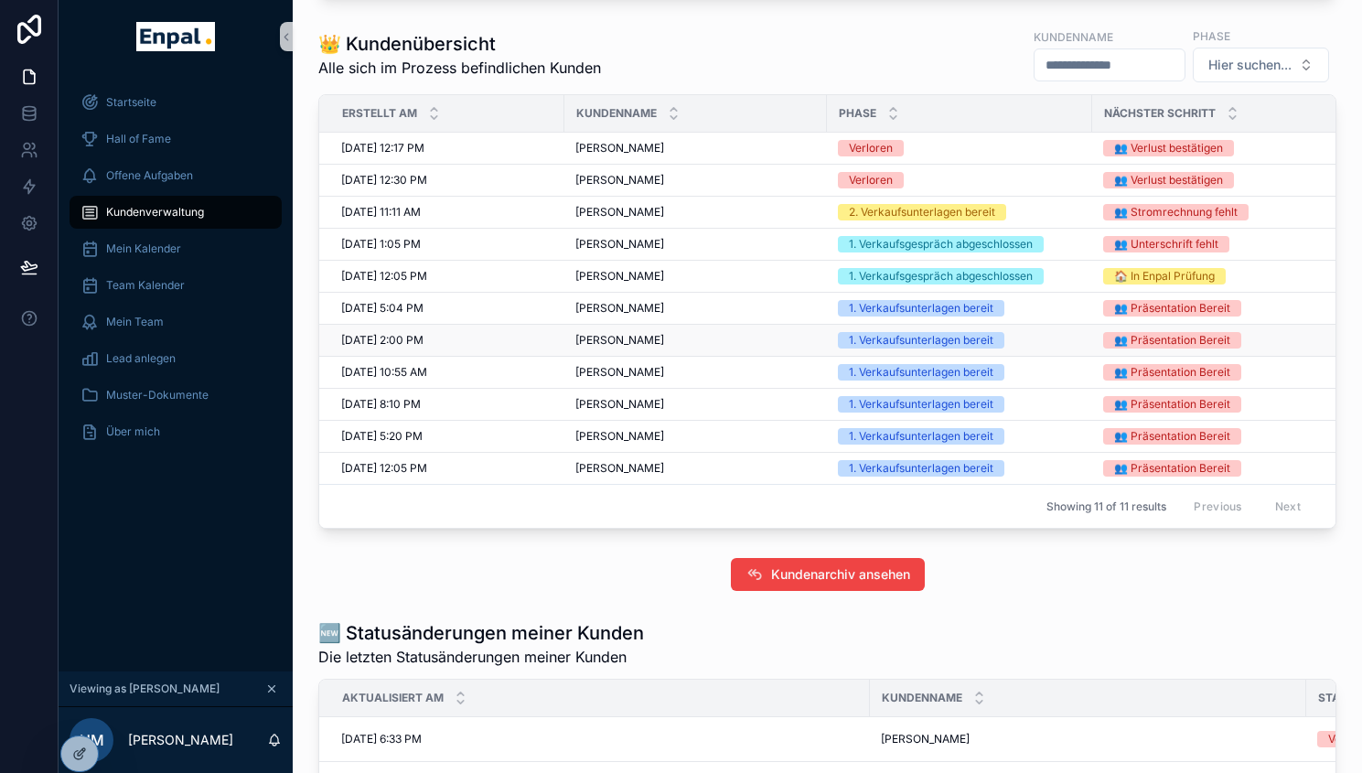
scroll to position [982, 0]
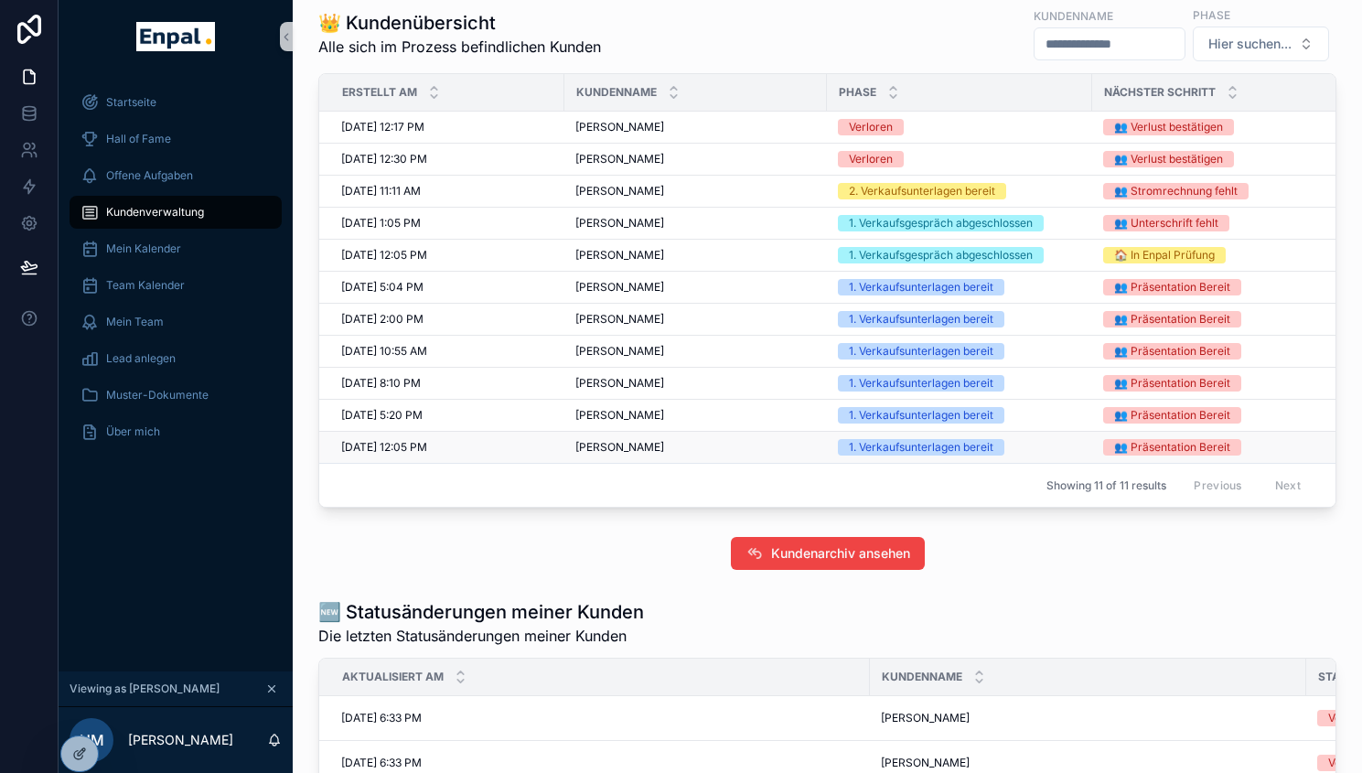
click at [606, 455] on span "Marco Tabeling" at bounding box center [619, 447] width 89 height 15
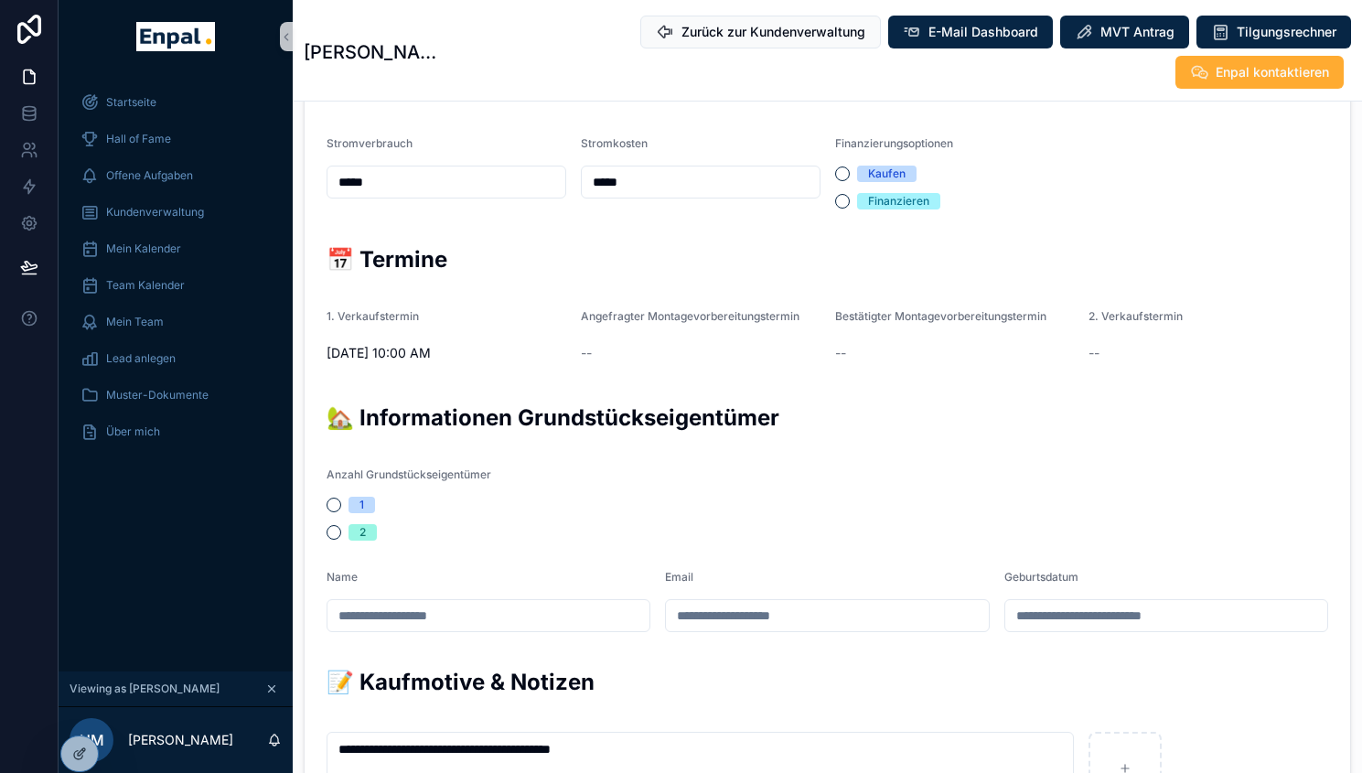
scroll to position [570, 0]
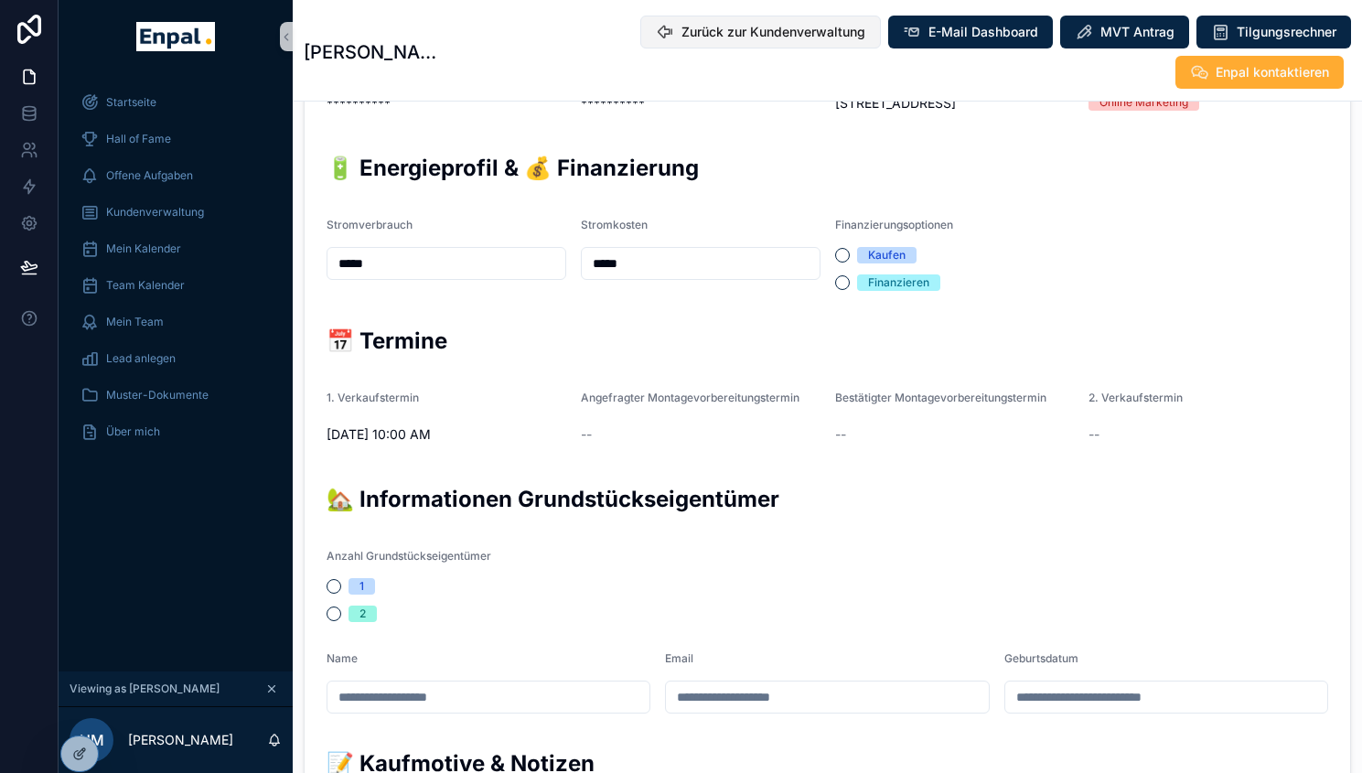
click at [682, 40] on span "Zurück zur Kundenverwaltung" at bounding box center [774, 32] width 184 height 18
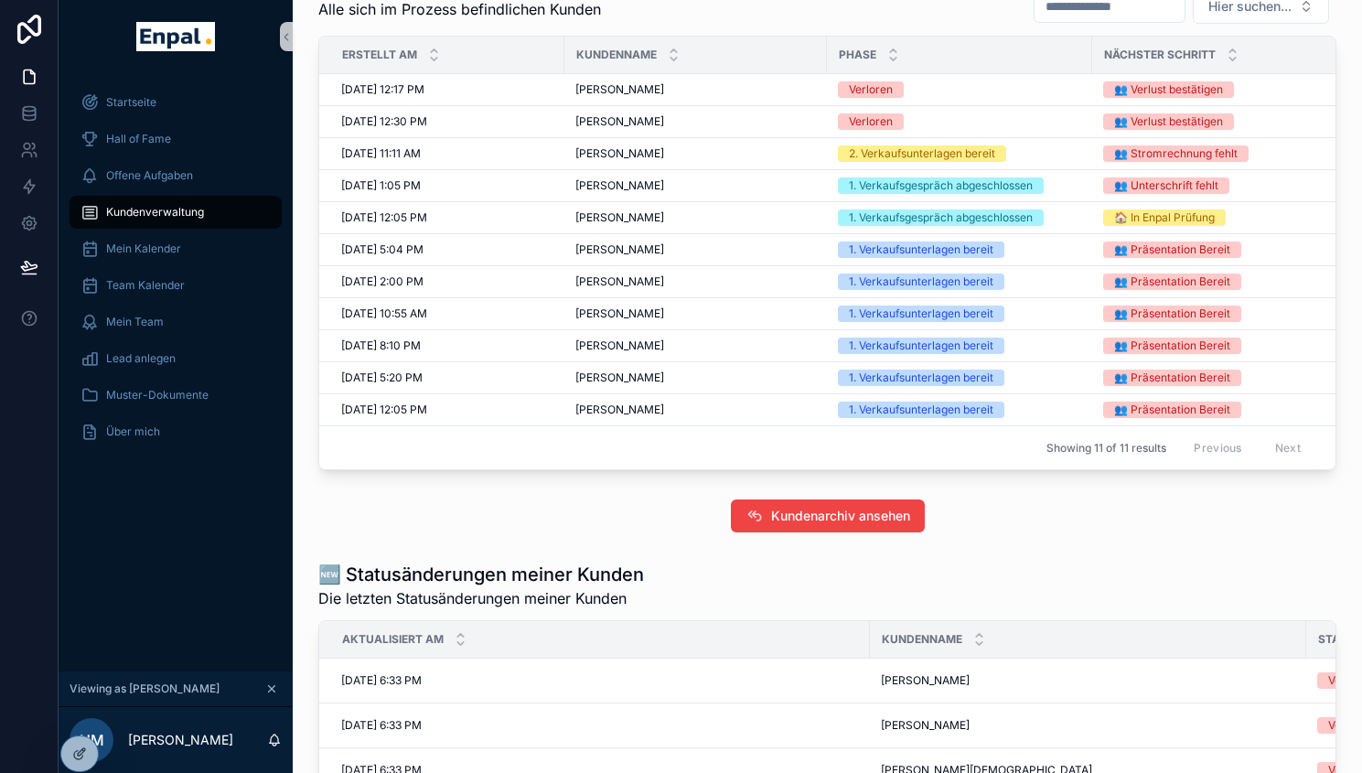
scroll to position [1014, 0]
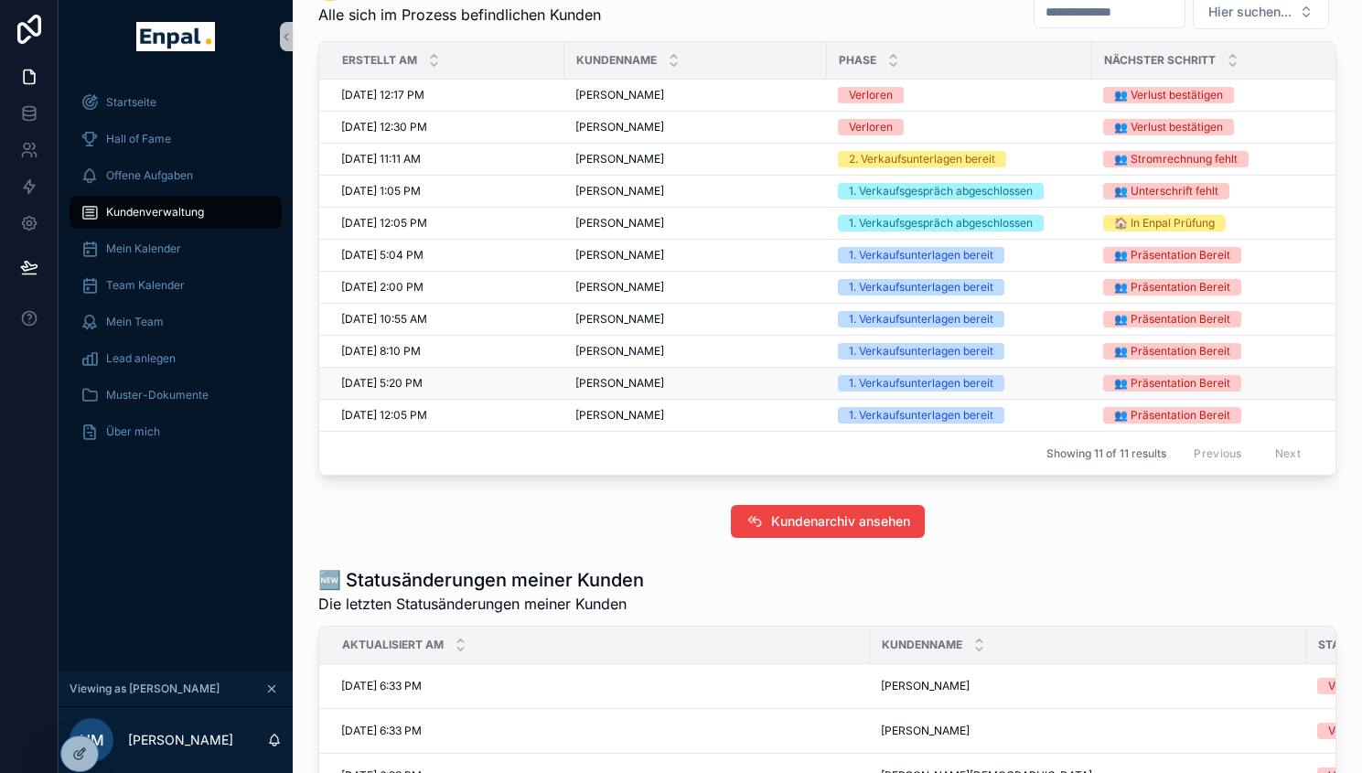
click at [618, 391] on span "Torsten Kleen" at bounding box center [619, 383] width 89 height 15
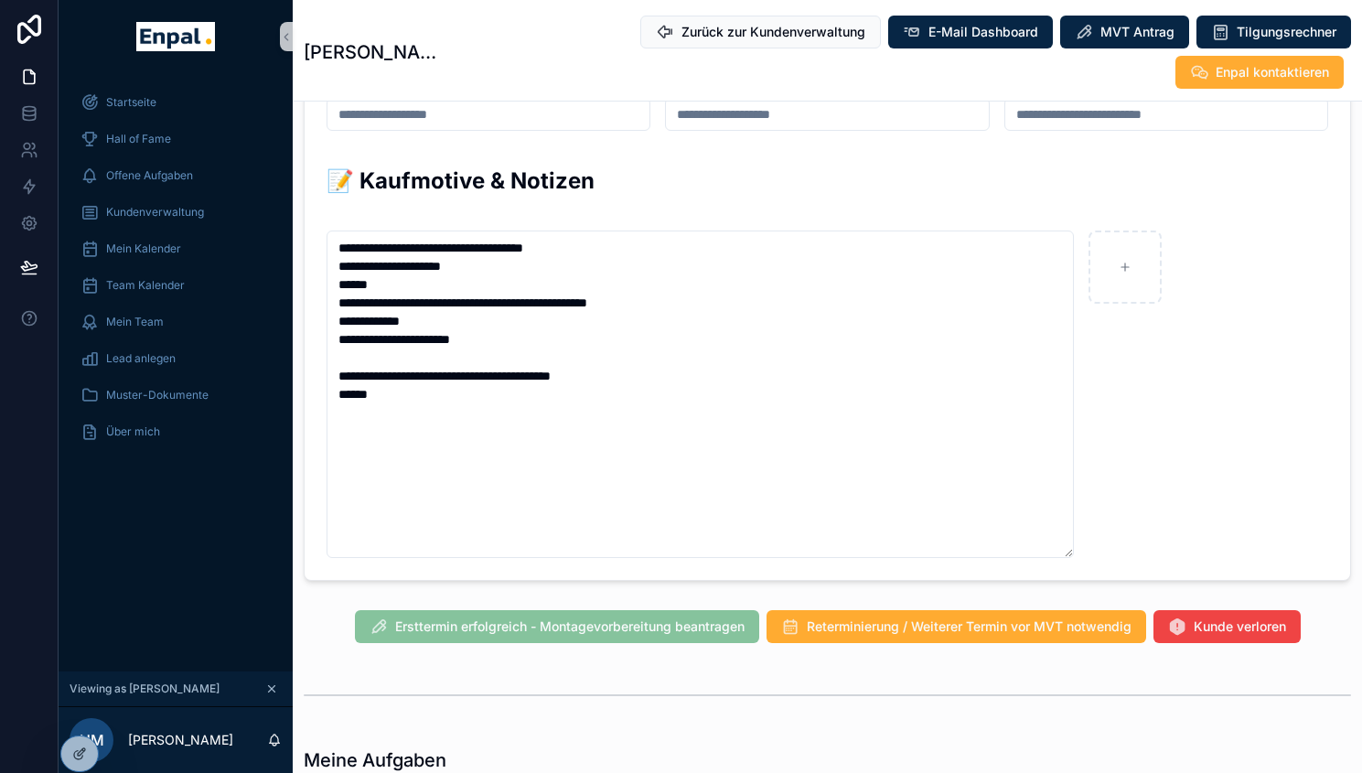
scroll to position [1176, 0]
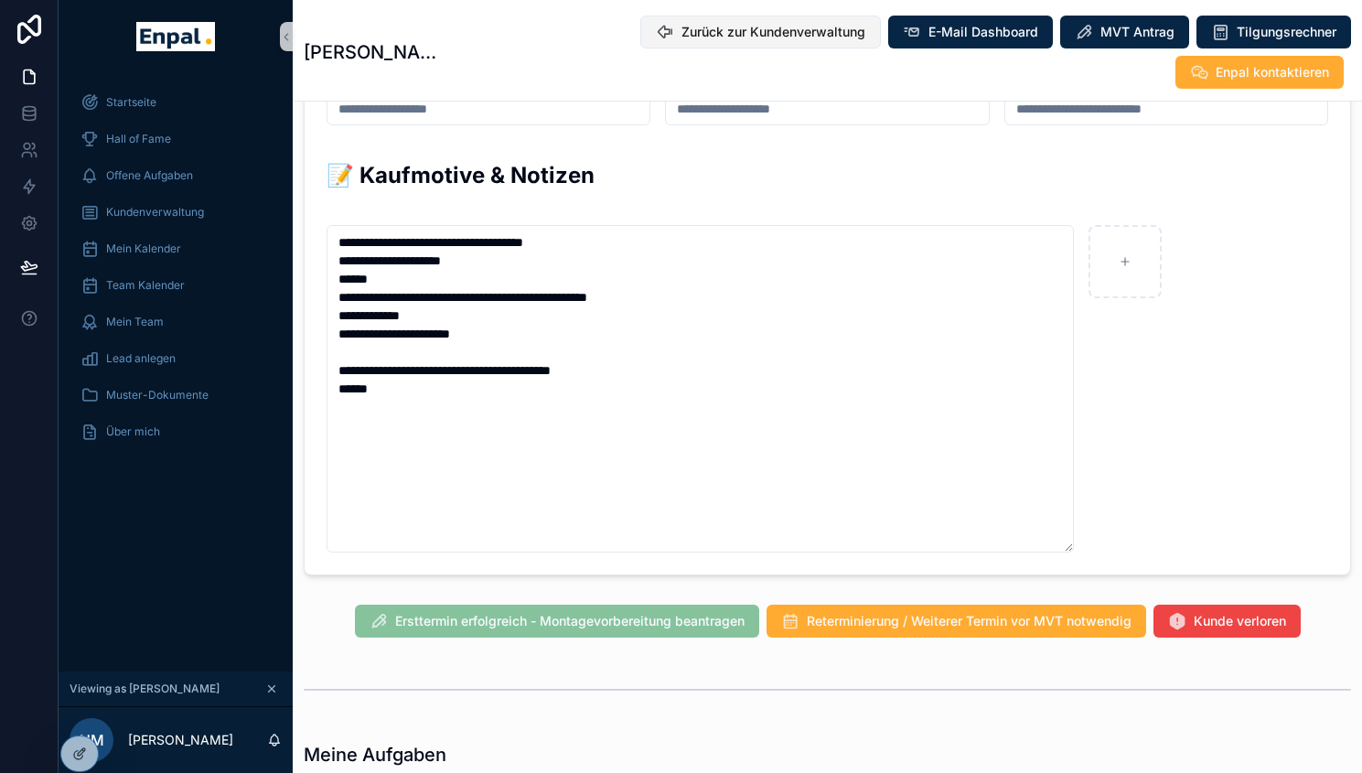
click at [640, 20] on button "Zurück zur Kundenverwaltung" at bounding box center [760, 32] width 241 height 33
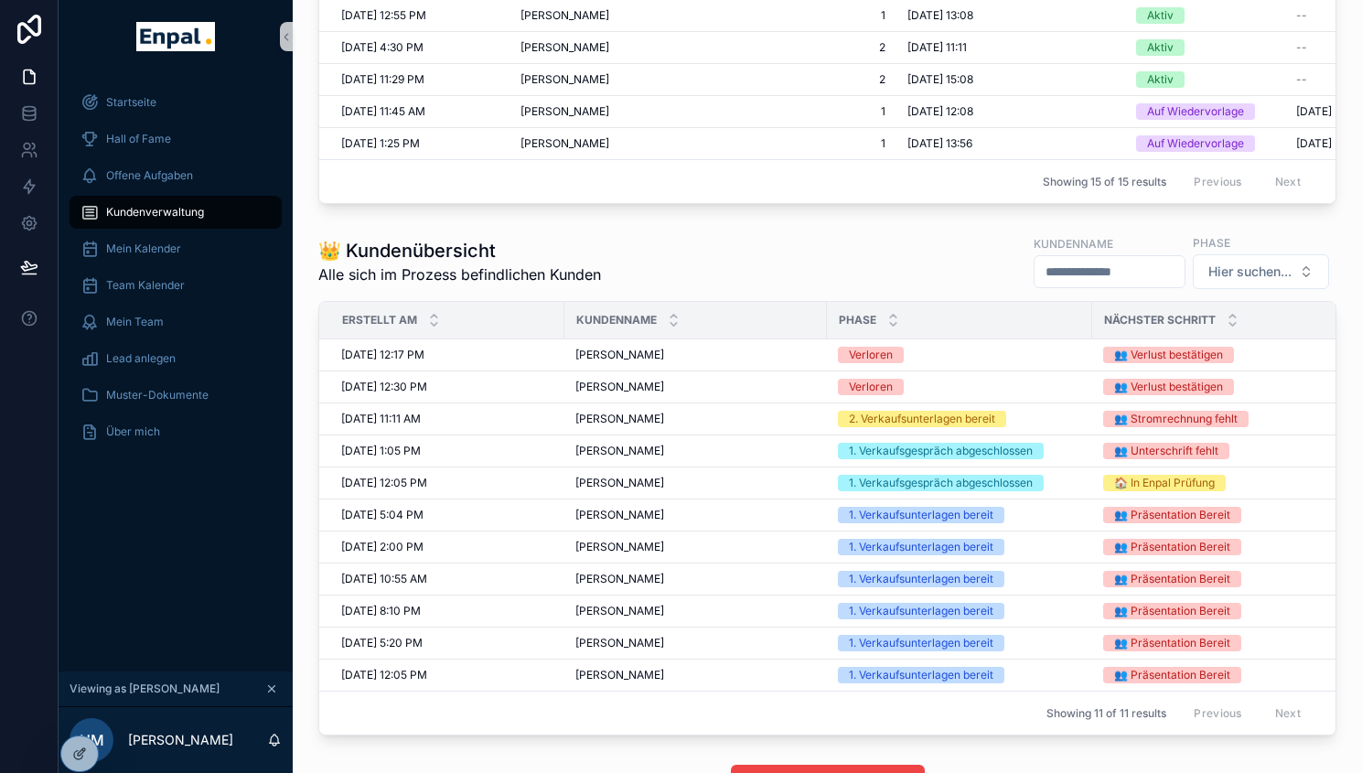
scroll to position [750, 0]
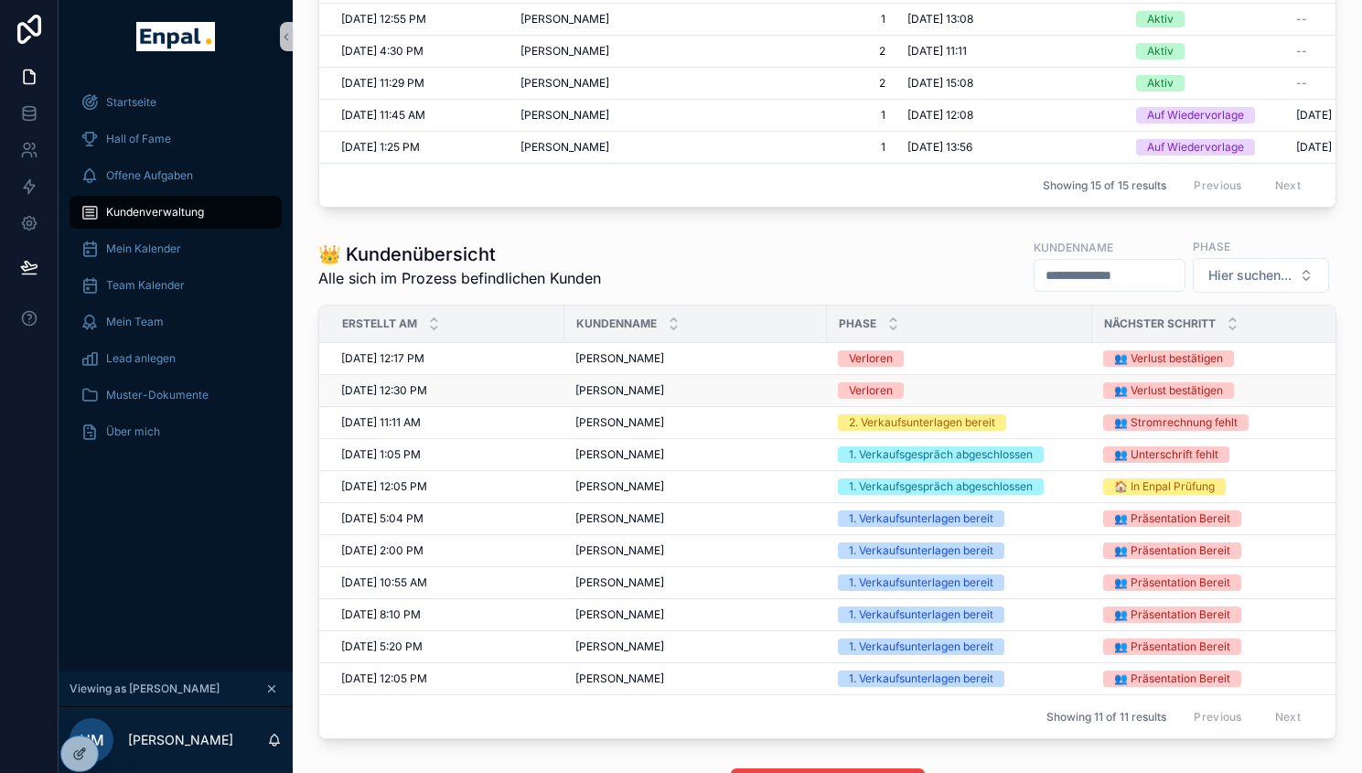
click at [603, 398] on span "Ingo Stoffers" at bounding box center [619, 390] width 89 height 15
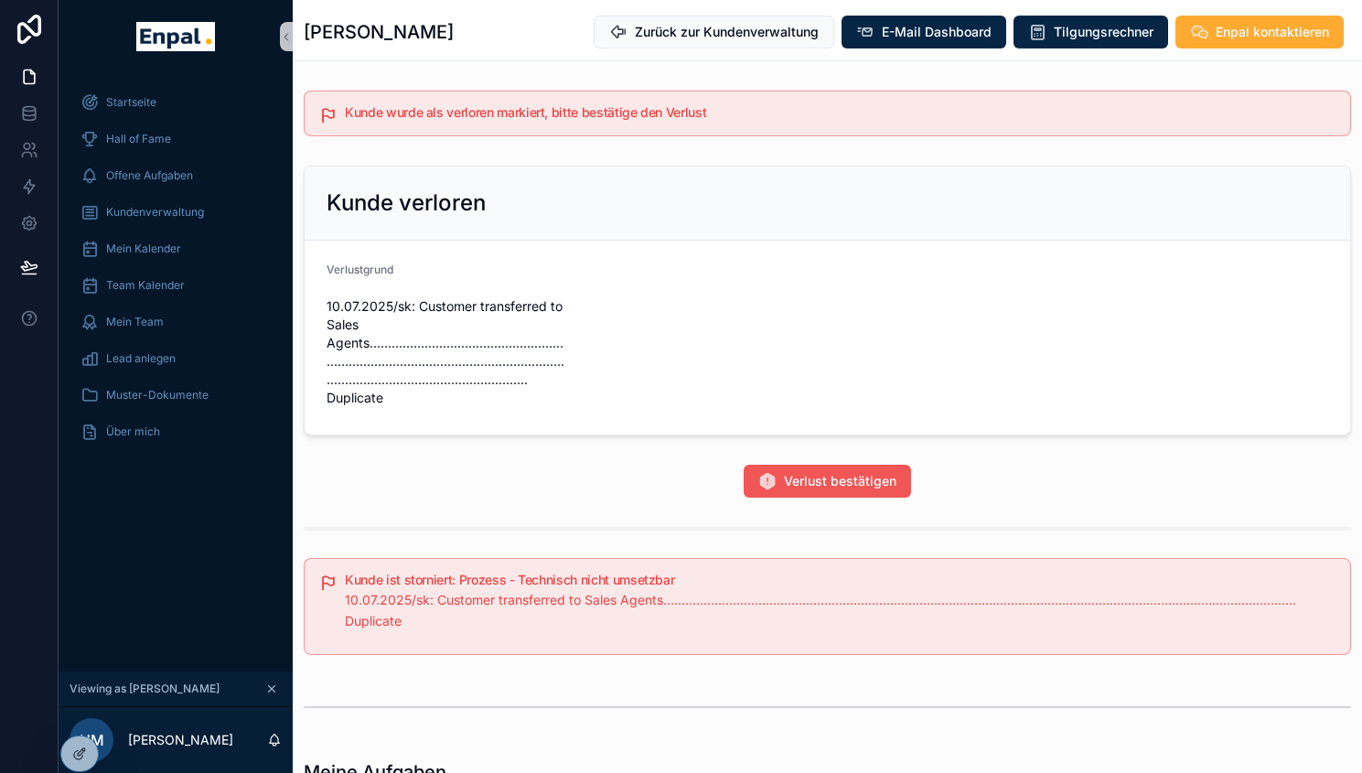
click at [795, 490] on span "Verlust bestätigen" at bounding box center [840, 481] width 113 height 18
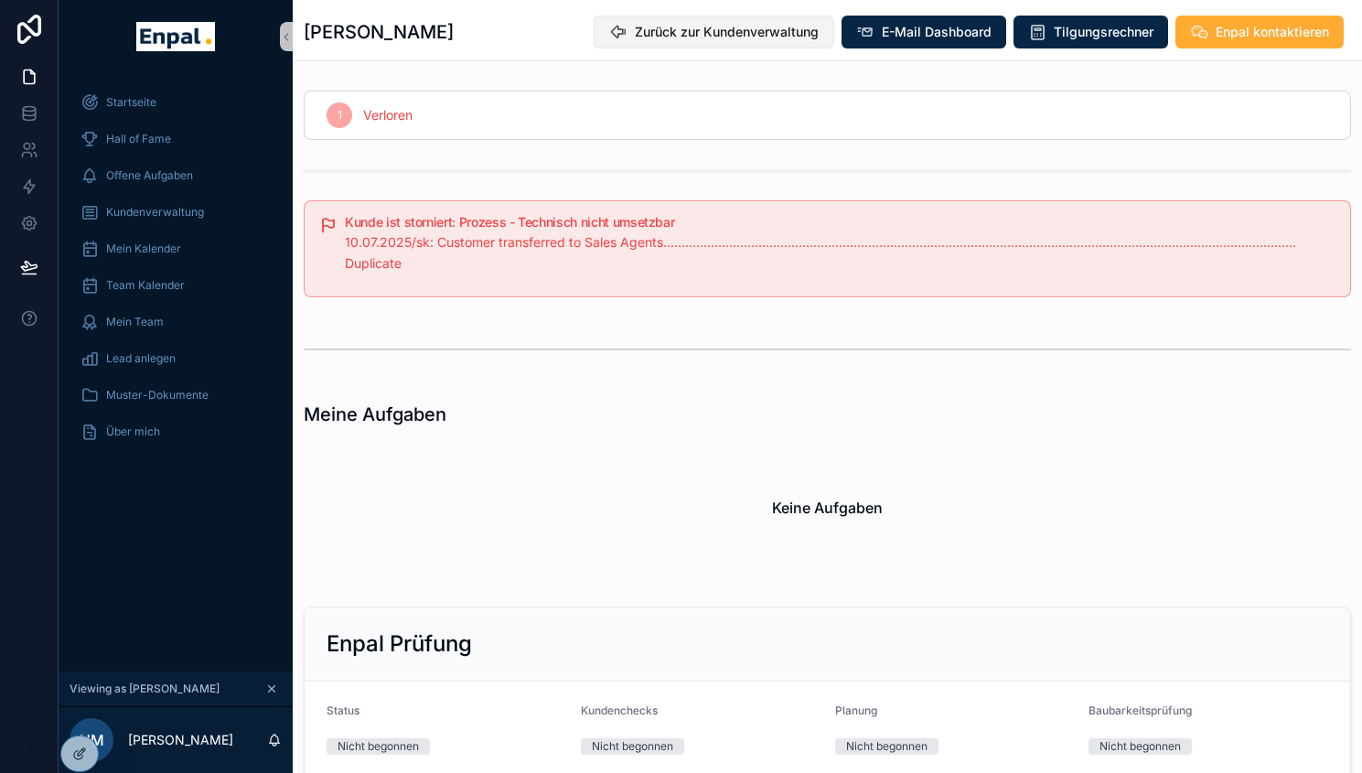
click at [688, 32] on span "Zurück zur Kundenverwaltung" at bounding box center [727, 32] width 184 height 18
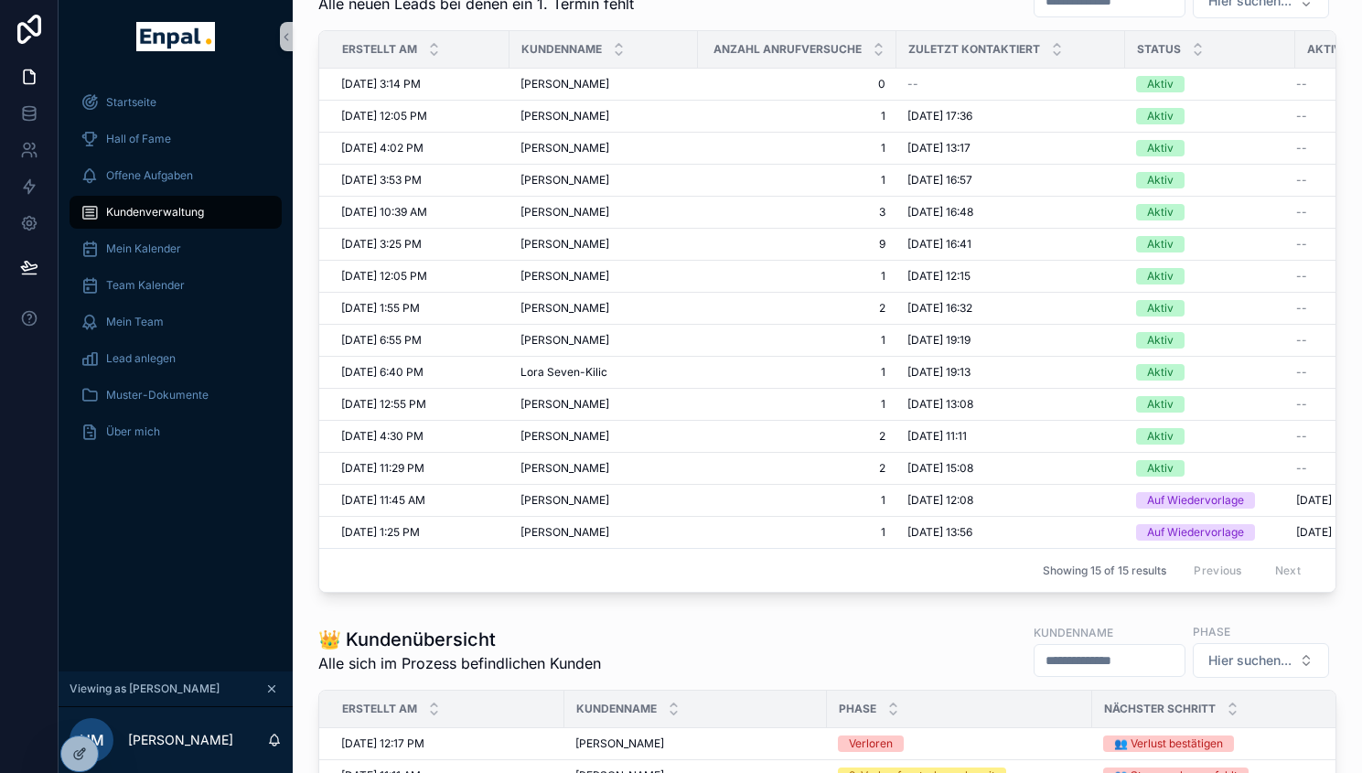
scroll to position [366, 0]
click at [555, 471] on span "Manfred Korte" at bounding box center [565, 467] width 89 height 15
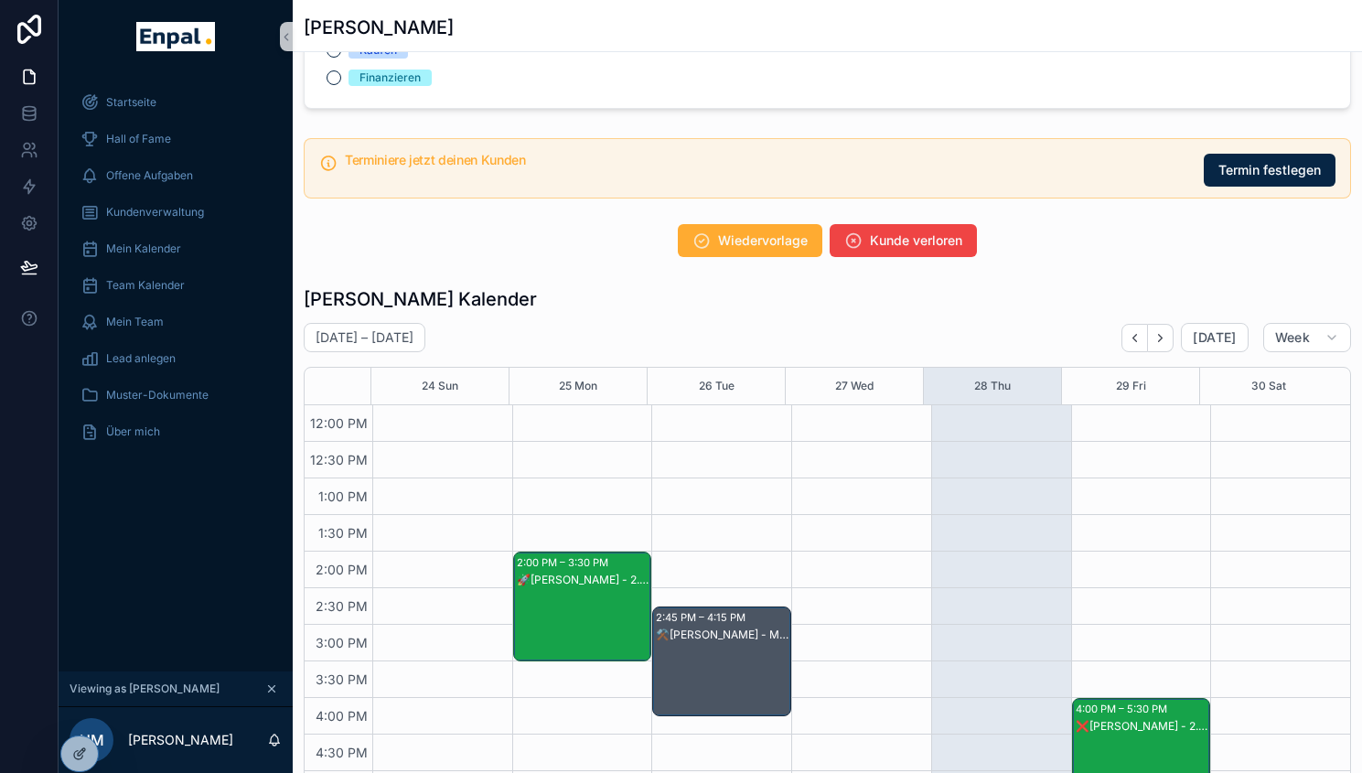
scroll to position [2538, 0]
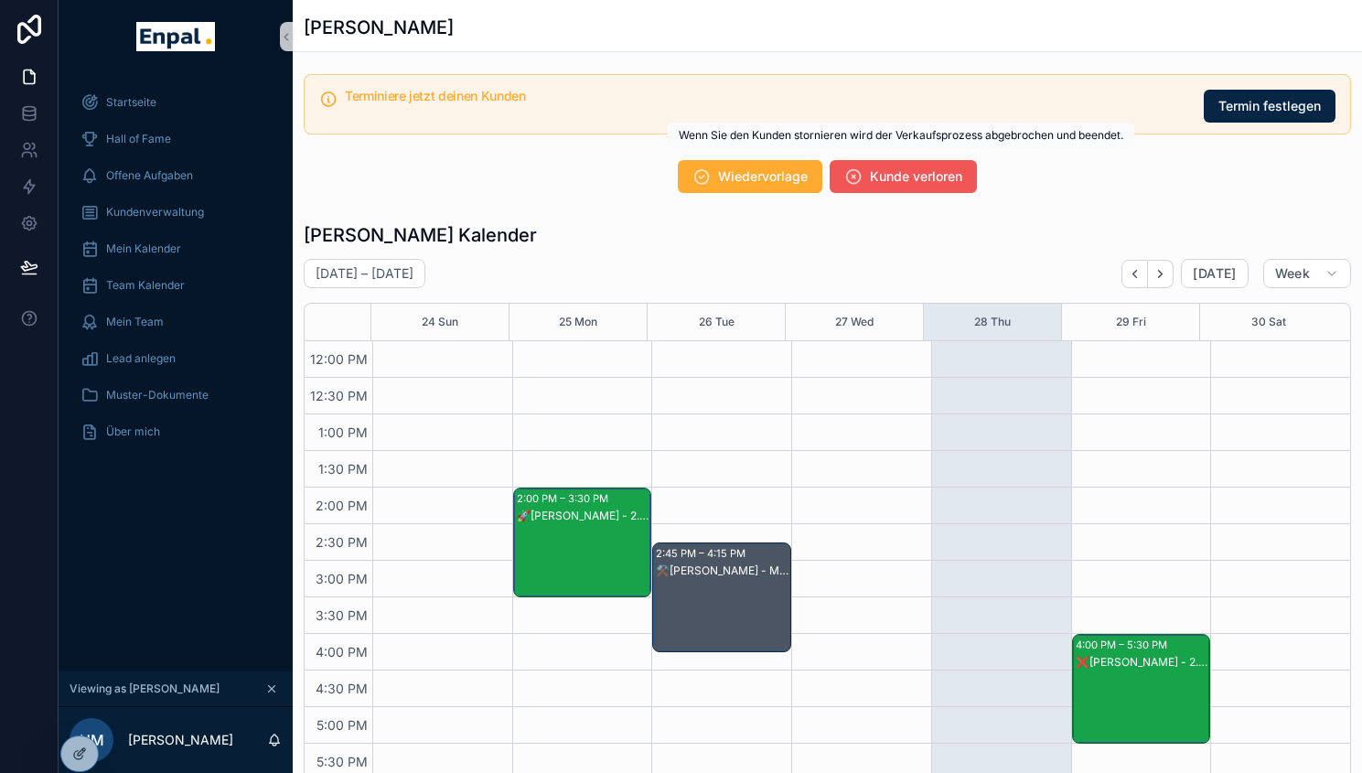
click at [895, 167] on span "Kunde verloren" at bounding box center [916, 176] width 92 height 18
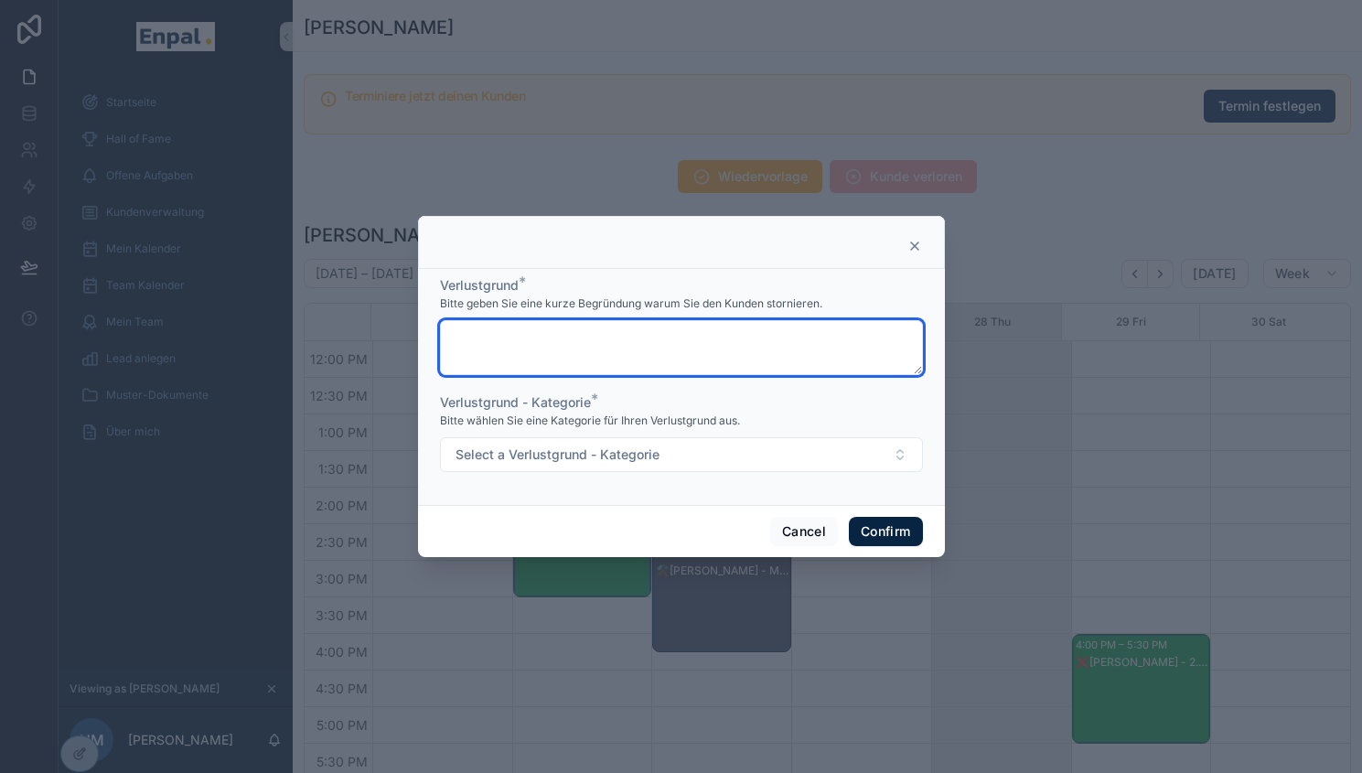
click at [678, 339] on textarea at bounding box center [681, 347] width 483 height 55
paste textarea "**********"
type textarea "**********"
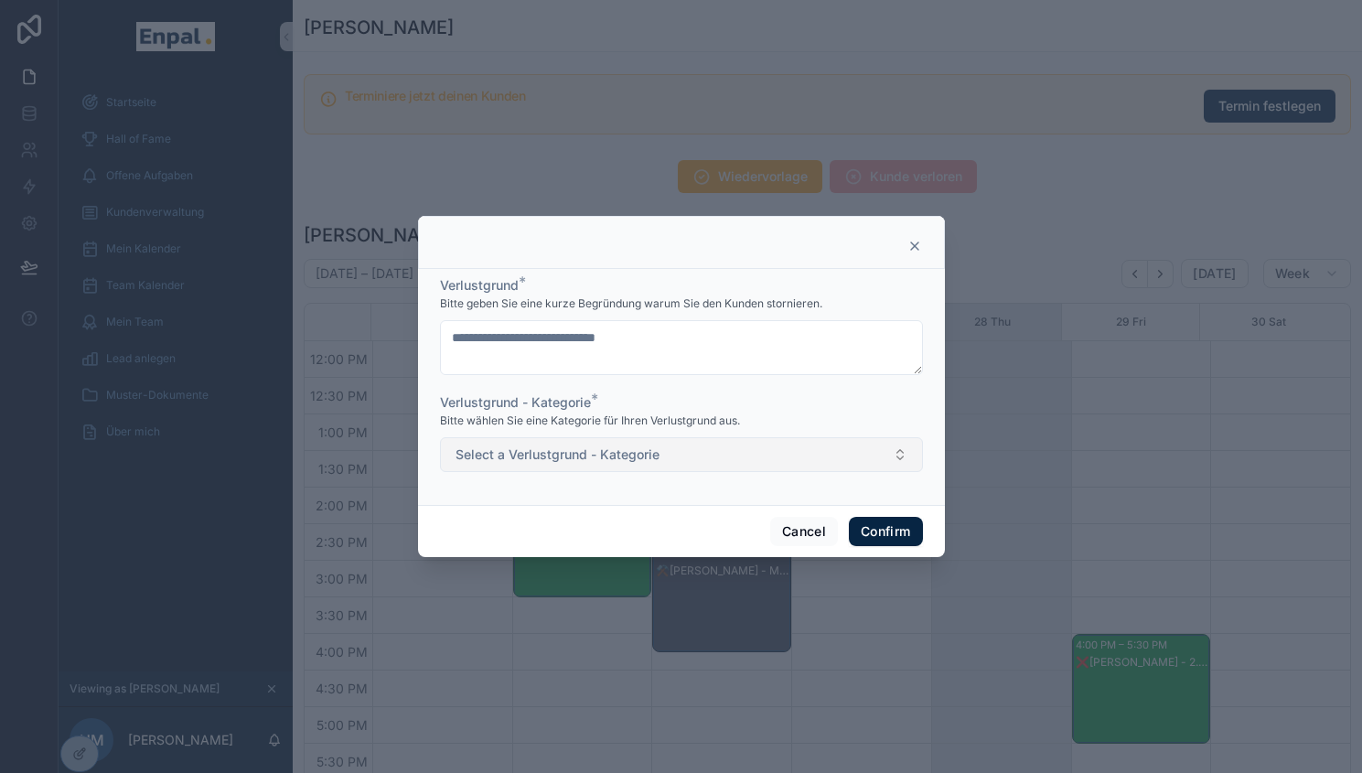
click at [659, 468] on button "Select a Verlustgrund - Kategorie" at bounding box center [681, 454] width 483 height 35
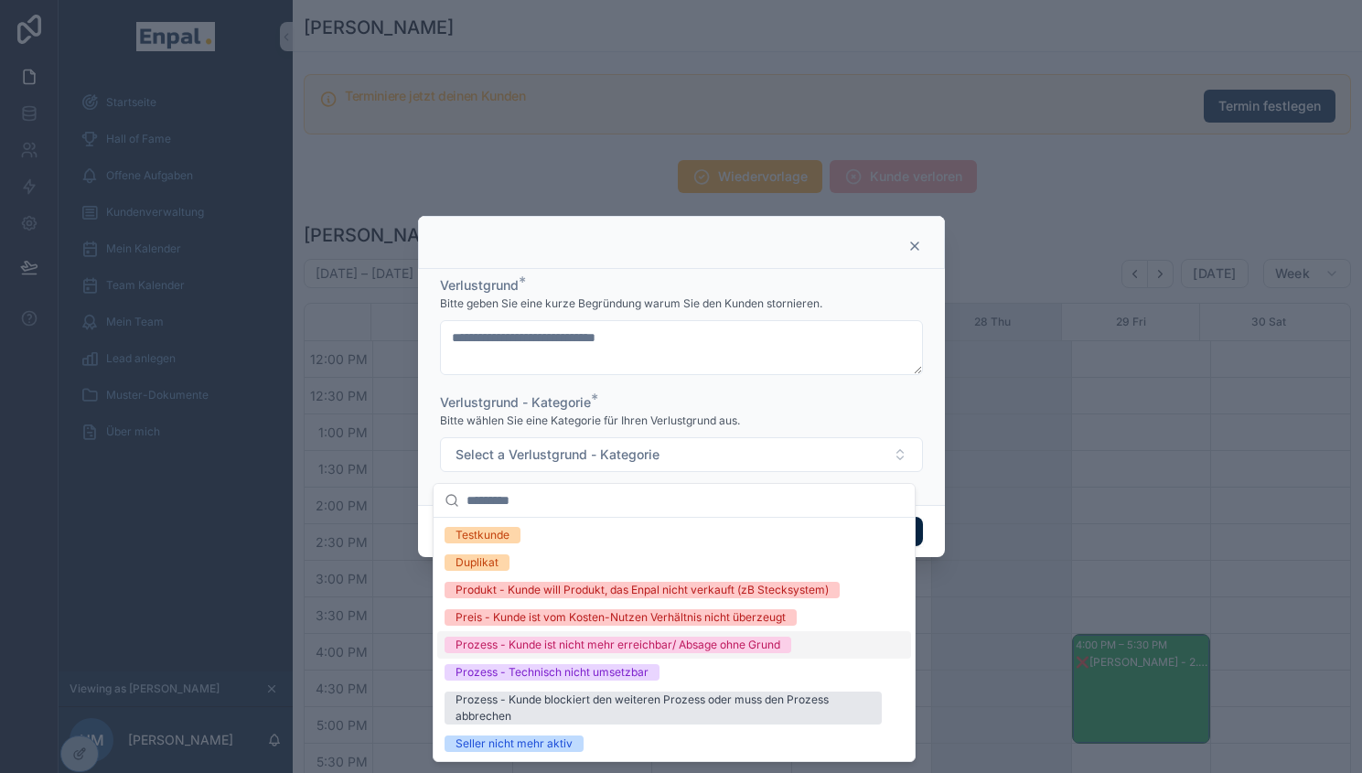
click at [668, 645] on div "Prozess - Kunde ist nicht mehr erreichbar/ Absage ohne Grund" at bounding box center [618, 645] width 325 height 16
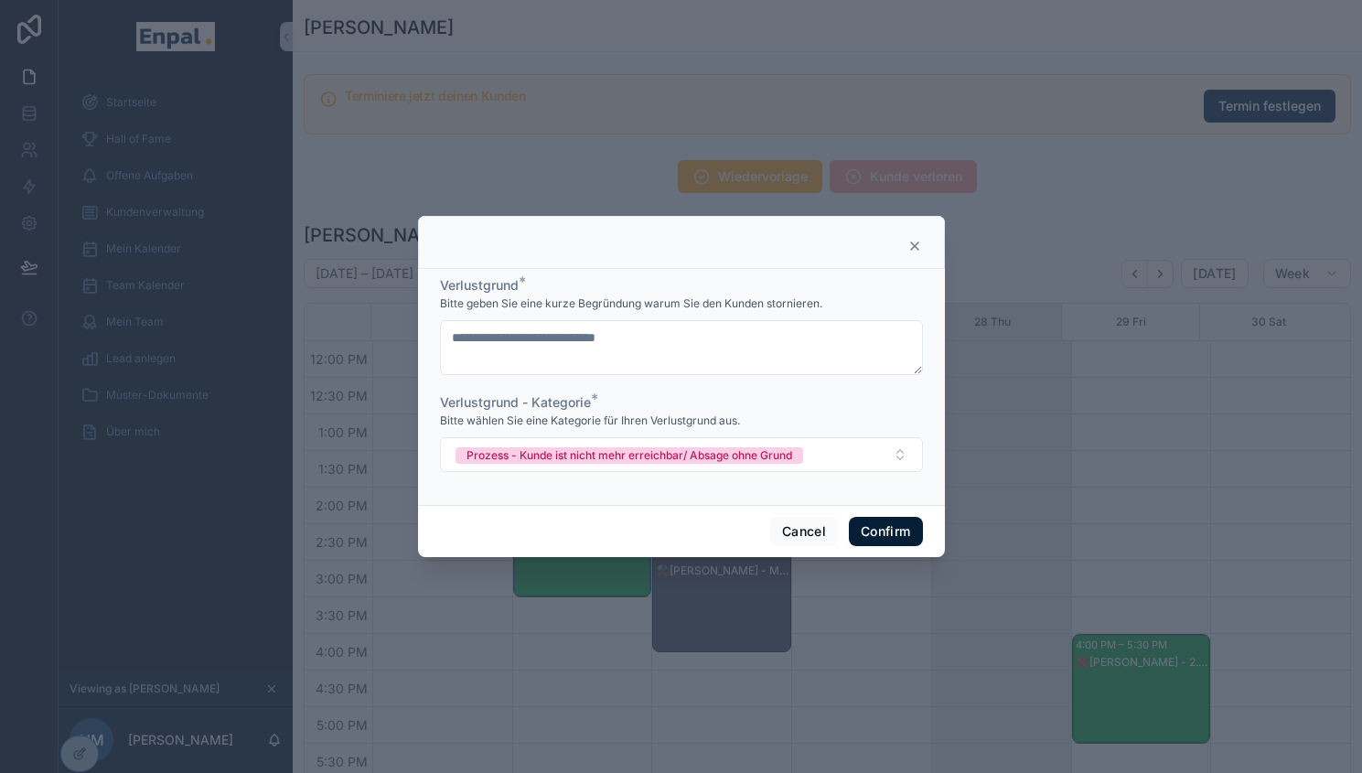
click at [865, 541] on button "Confirm" at bounding box center [885, 531] width 73 height 29
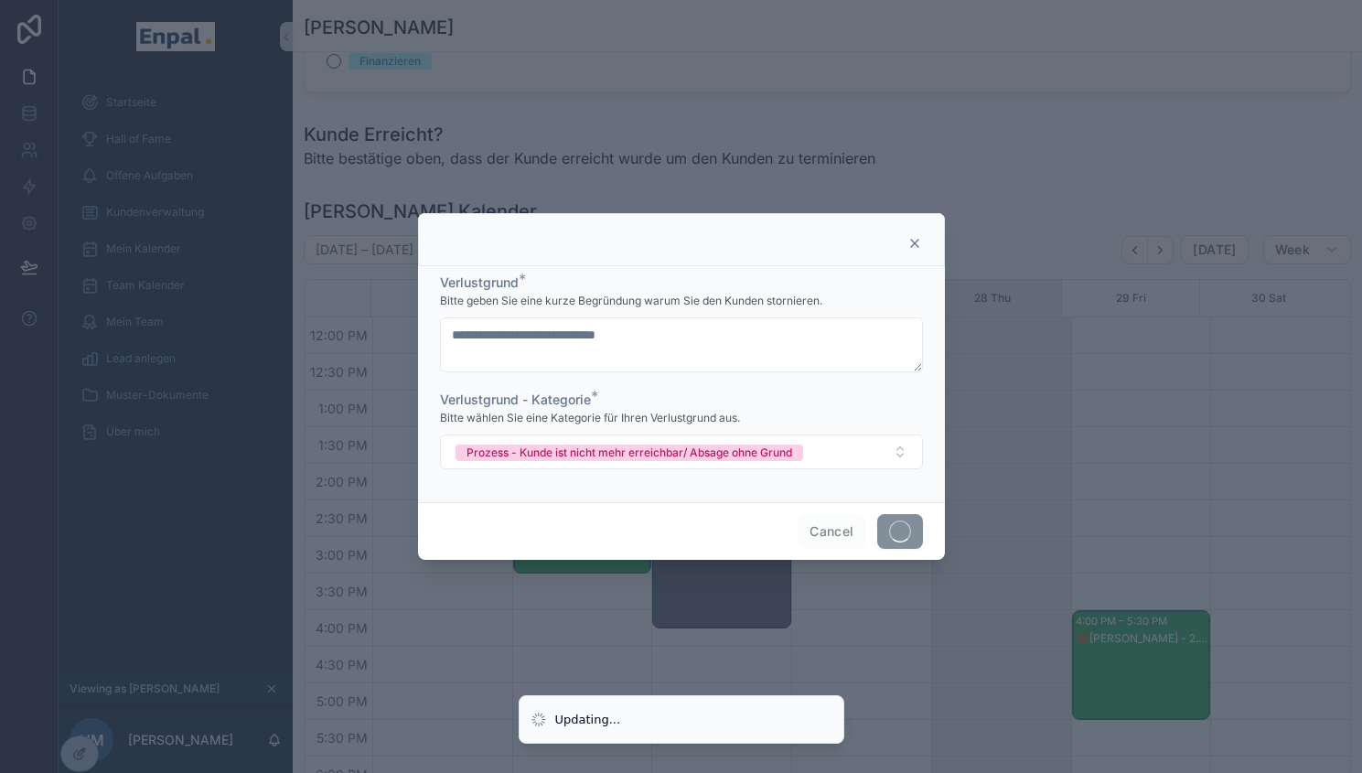
scroll to position [2585, 0]
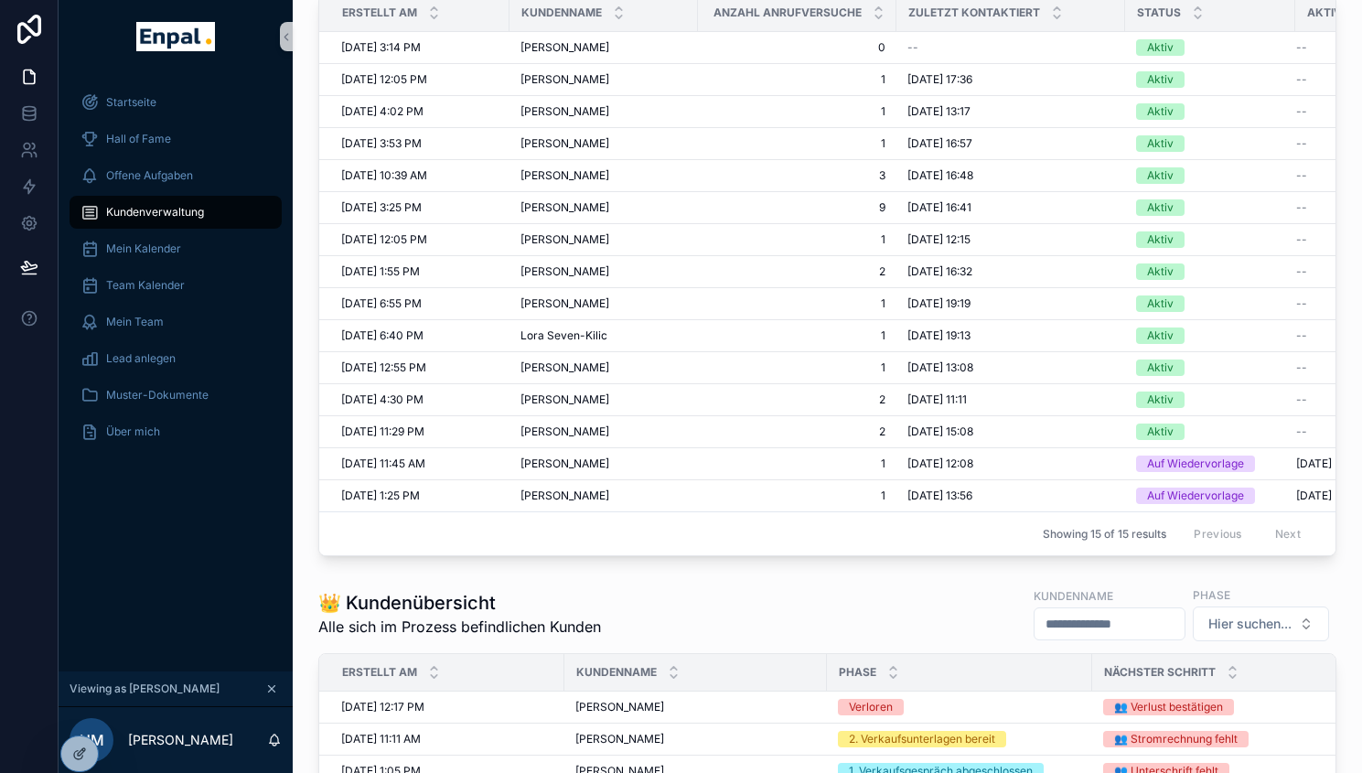
scroll to position [407, 0]
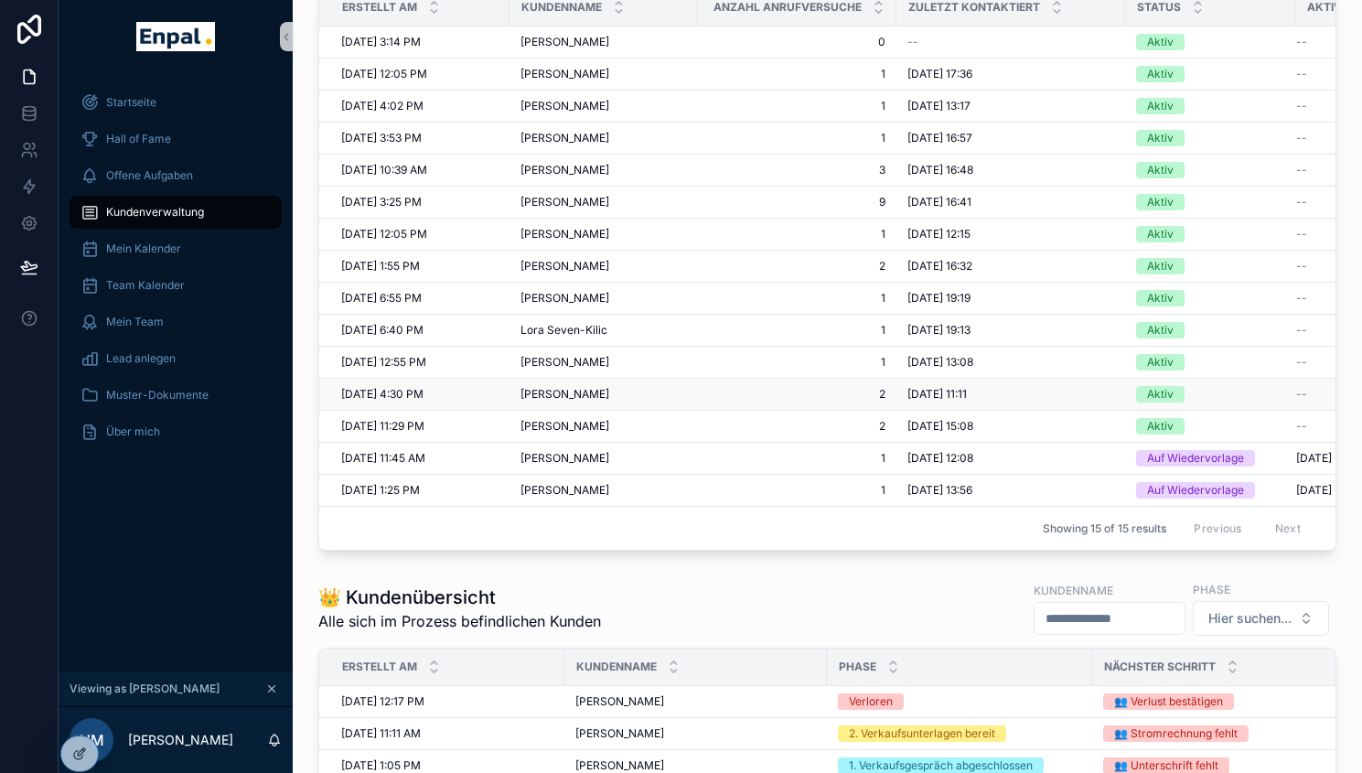
click at [590, 393] on span "Burkhard Schodde" at bounding box center [565, 394] width 89 height 15
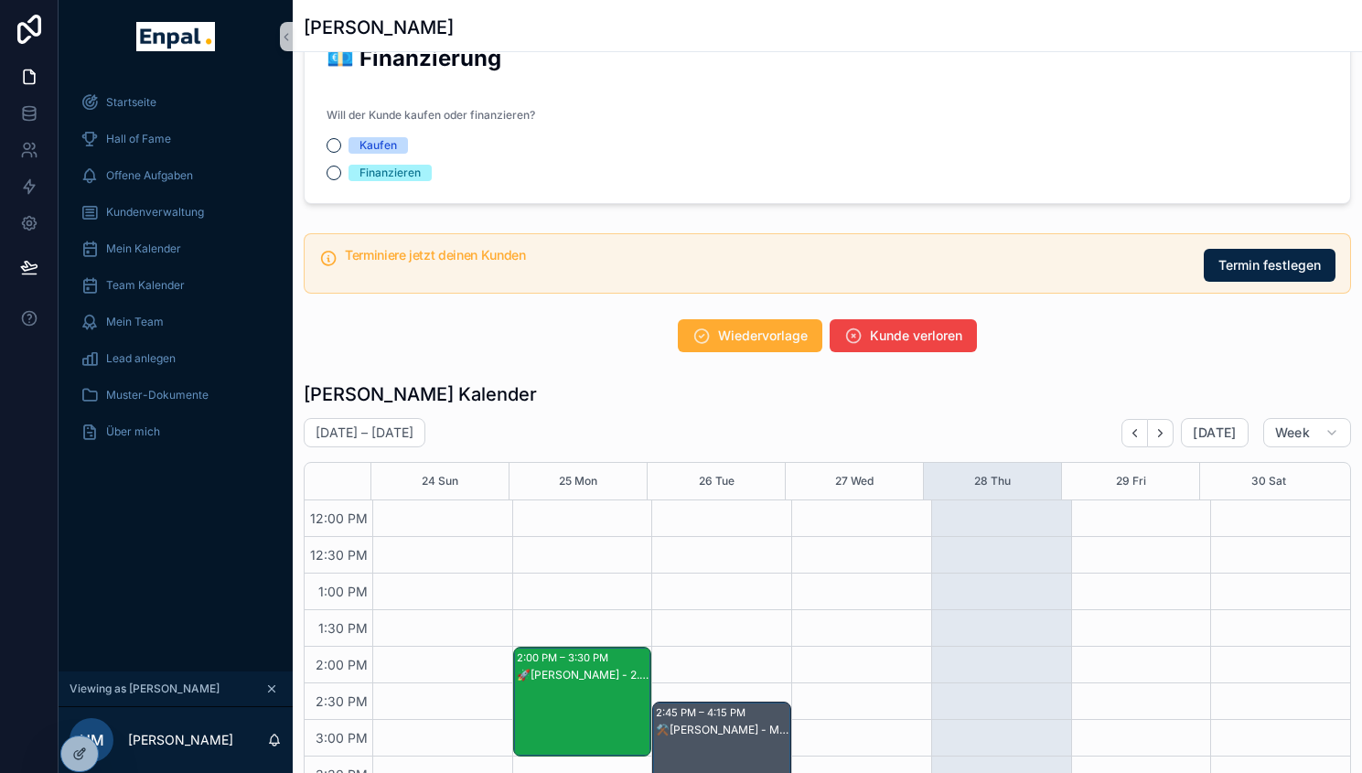
scroll to position [2111, 0]
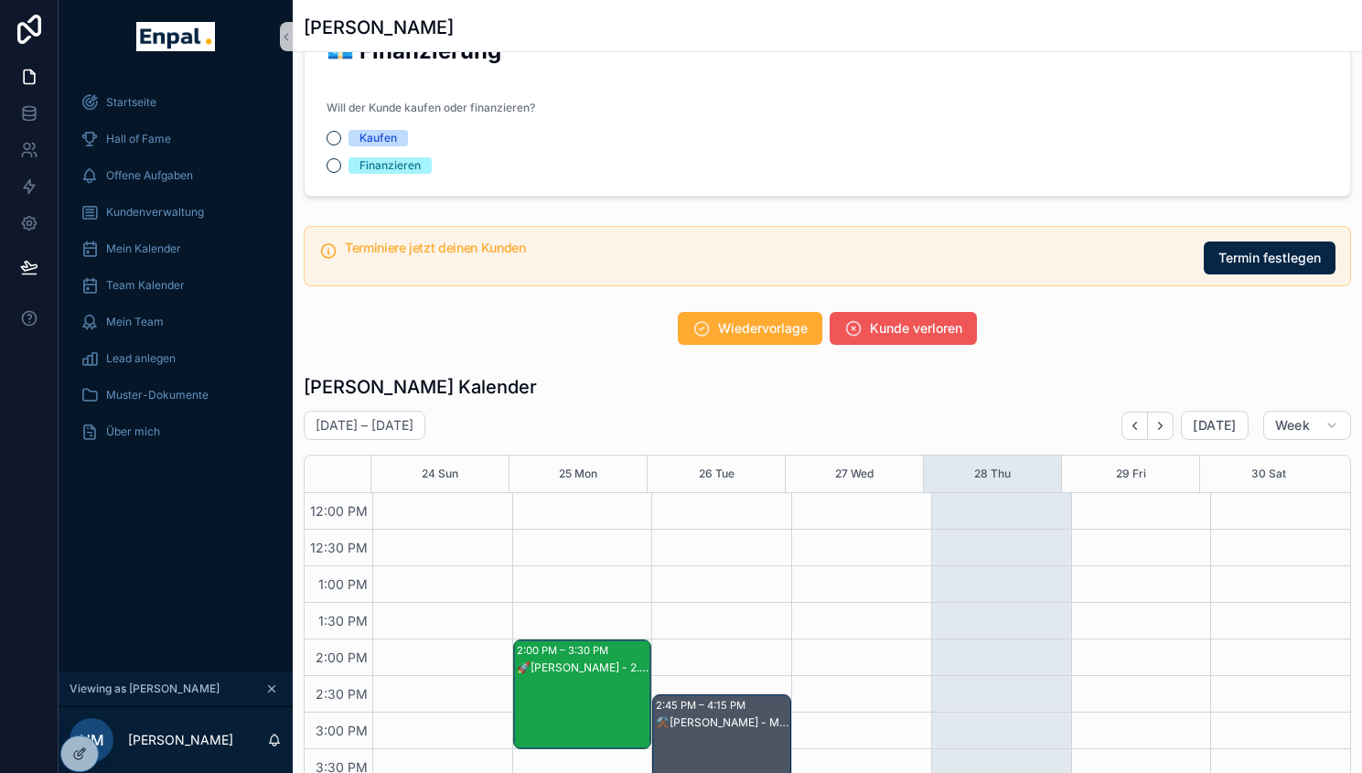
click at [963, 334] on button "Kunde verloren" at bounding box center [903, 328] width 147 height 33
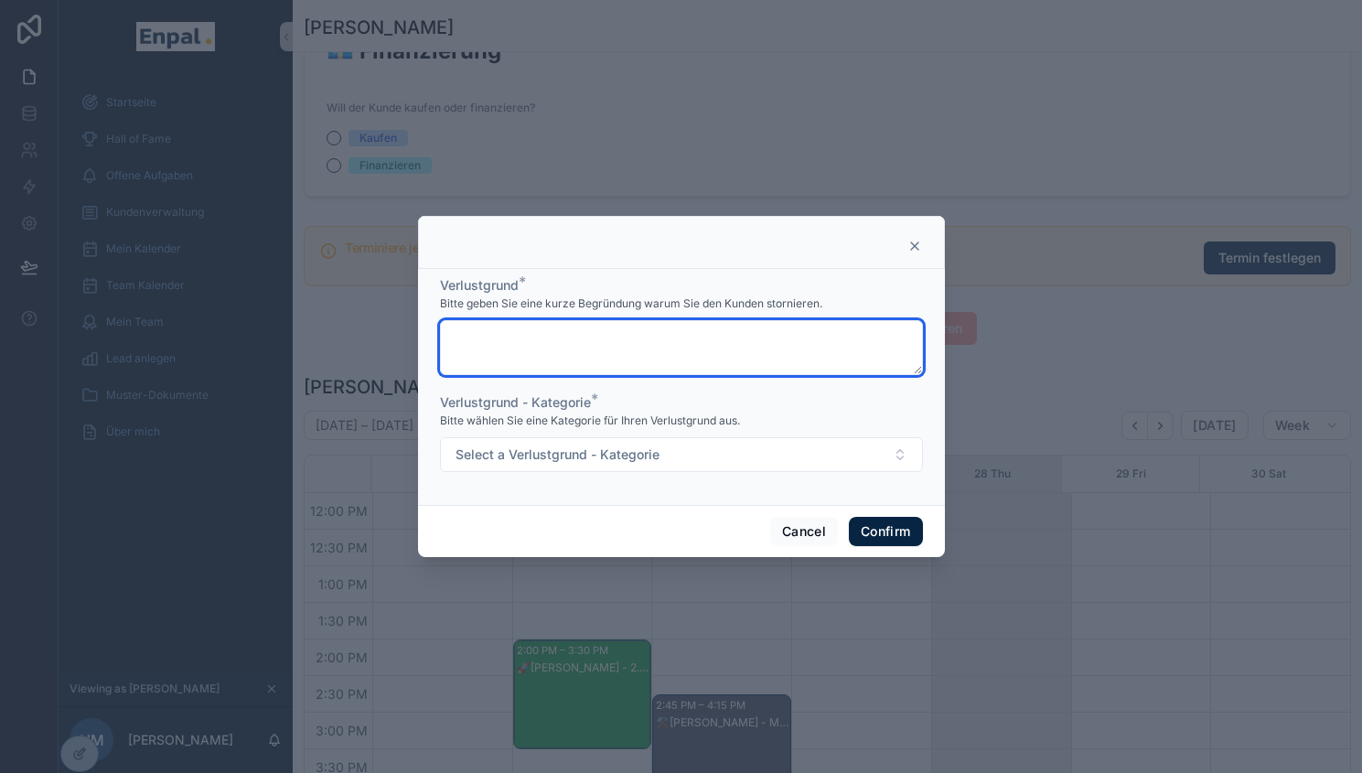
click at [708, 345] on textarea at bounding box center [681, 347] width 483 height 55
paste textarea "**********"
type textarea "**********"
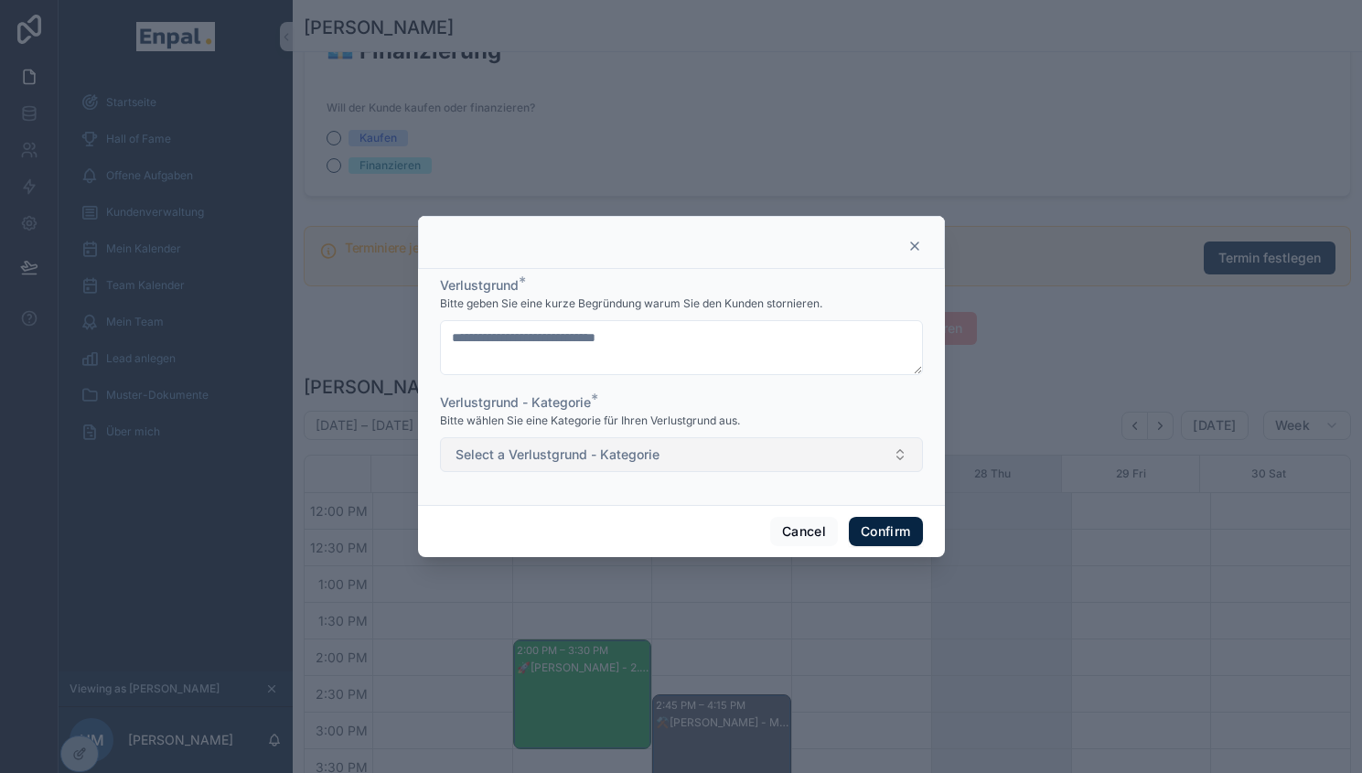
click at [738, 471] on button "Select a Verlustgrund - Kategorie" at bounding box center [681, 454] width 483 height 35
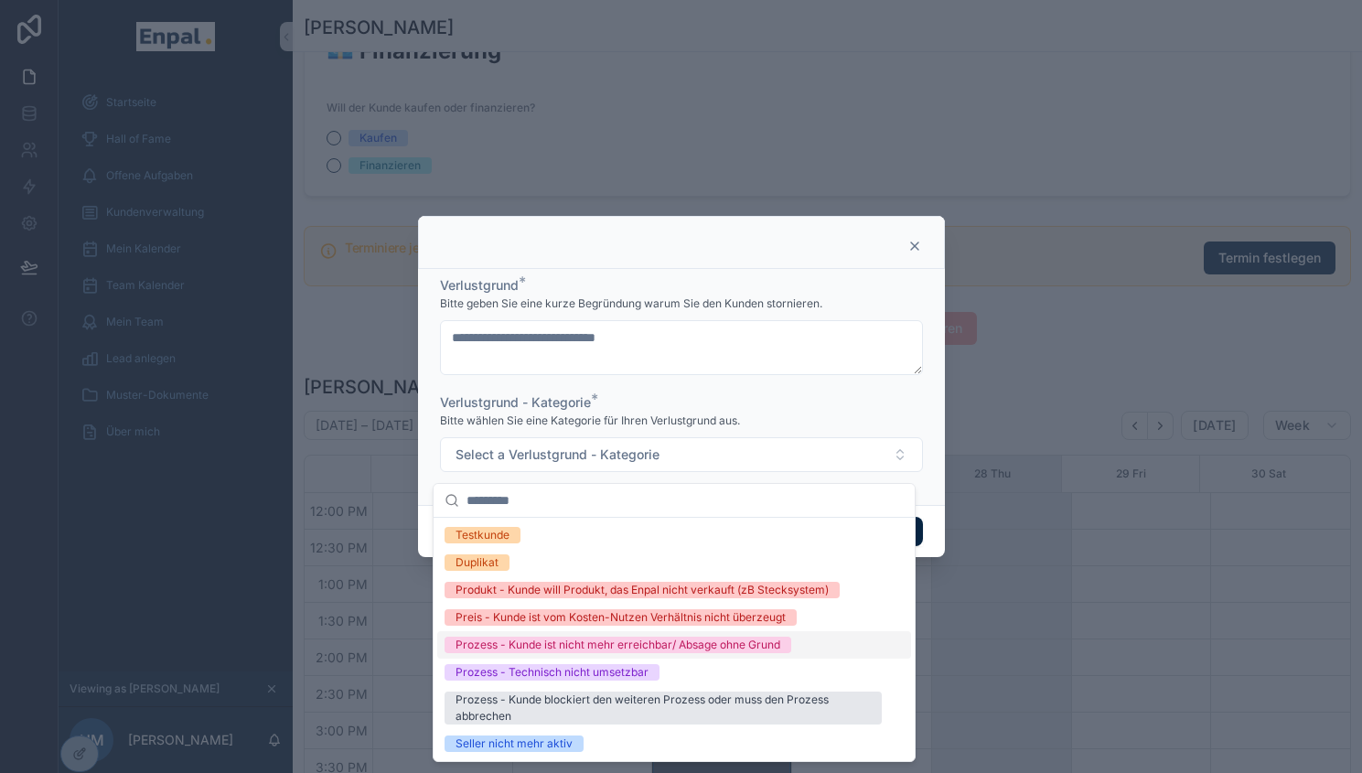
click at [703, 642] on div "Prozess - Kunde ist nicht mehr erreichbar/ Absage ohne Grund" at bounding box center [618, 645] width 325 height 16
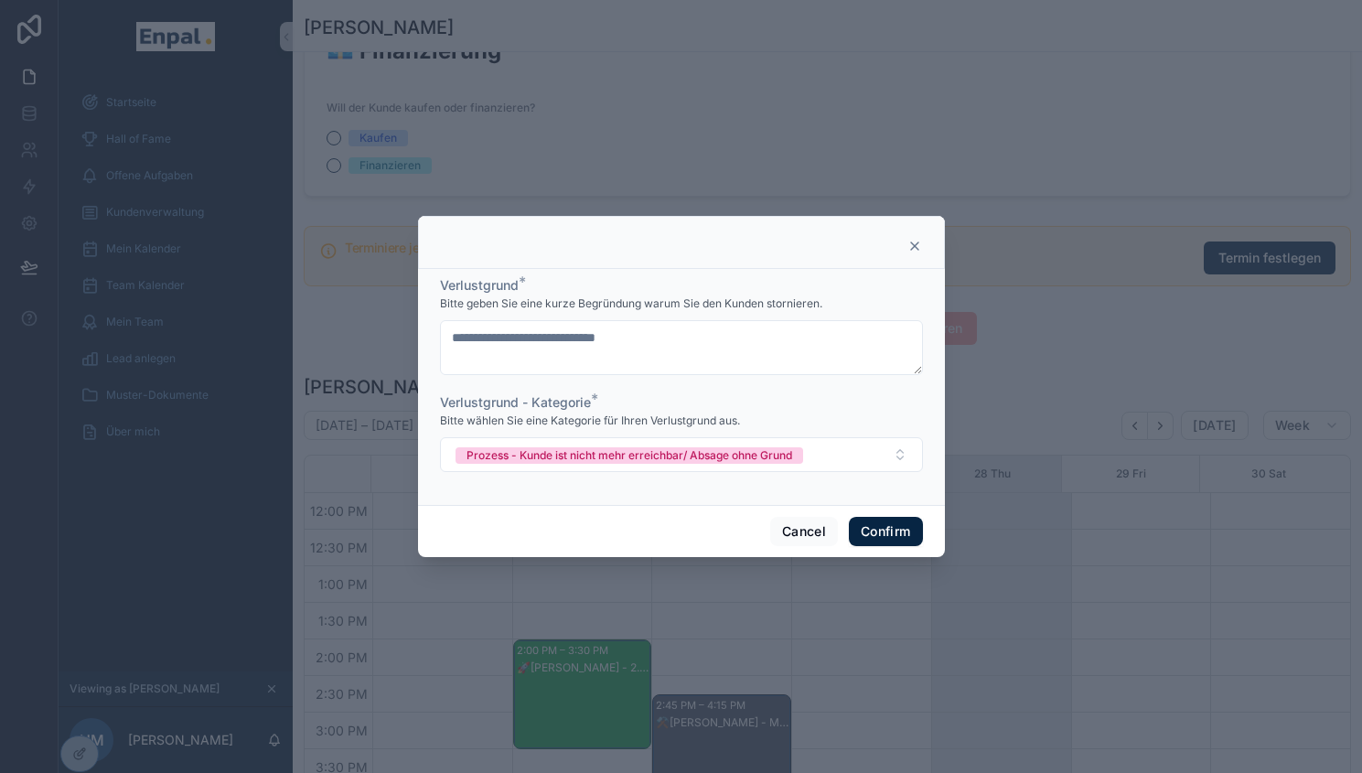
click at [875, 553] on div "Cancel Confirm" at bounding box center [681, 531] width 527 height 52
click at [883, 531] on button "Confirm" at bounding box center [885, 531] width 73 height 29
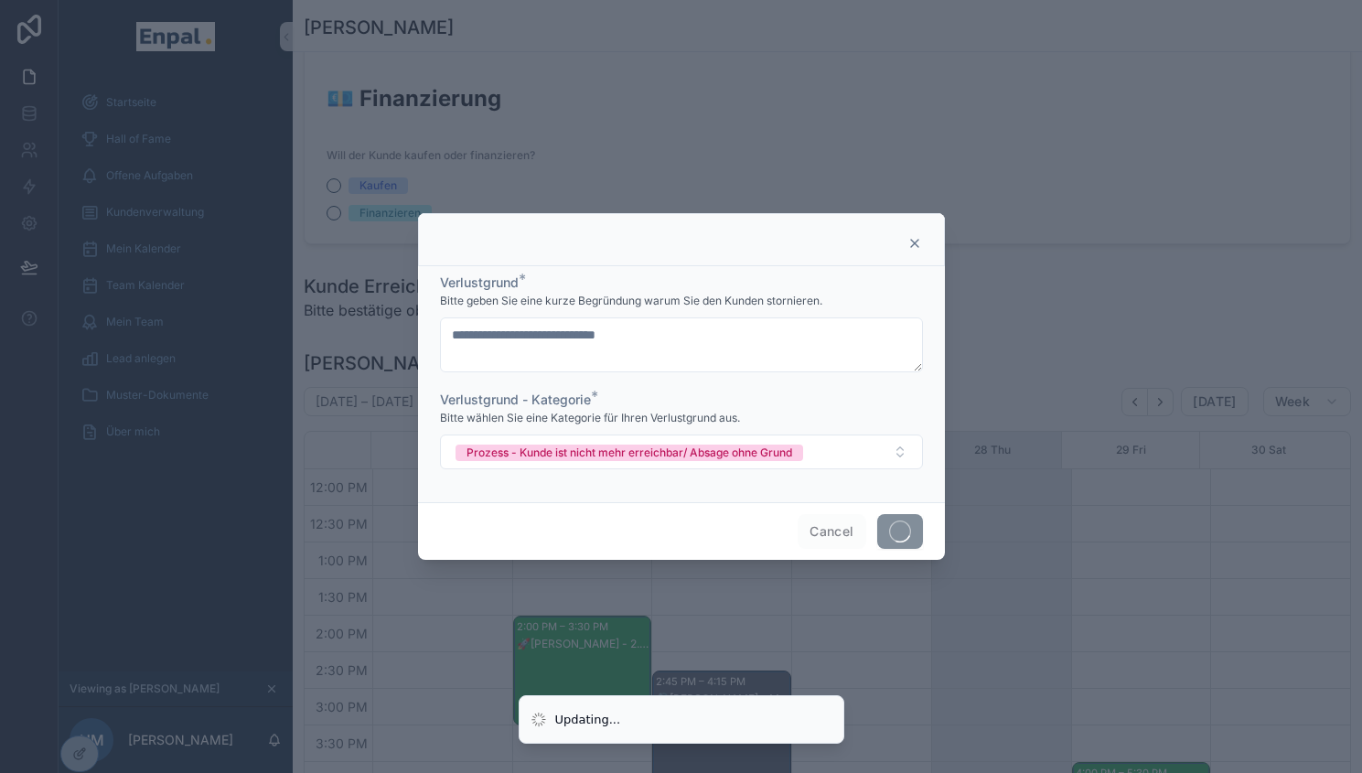
scroll to position [2159, 0]
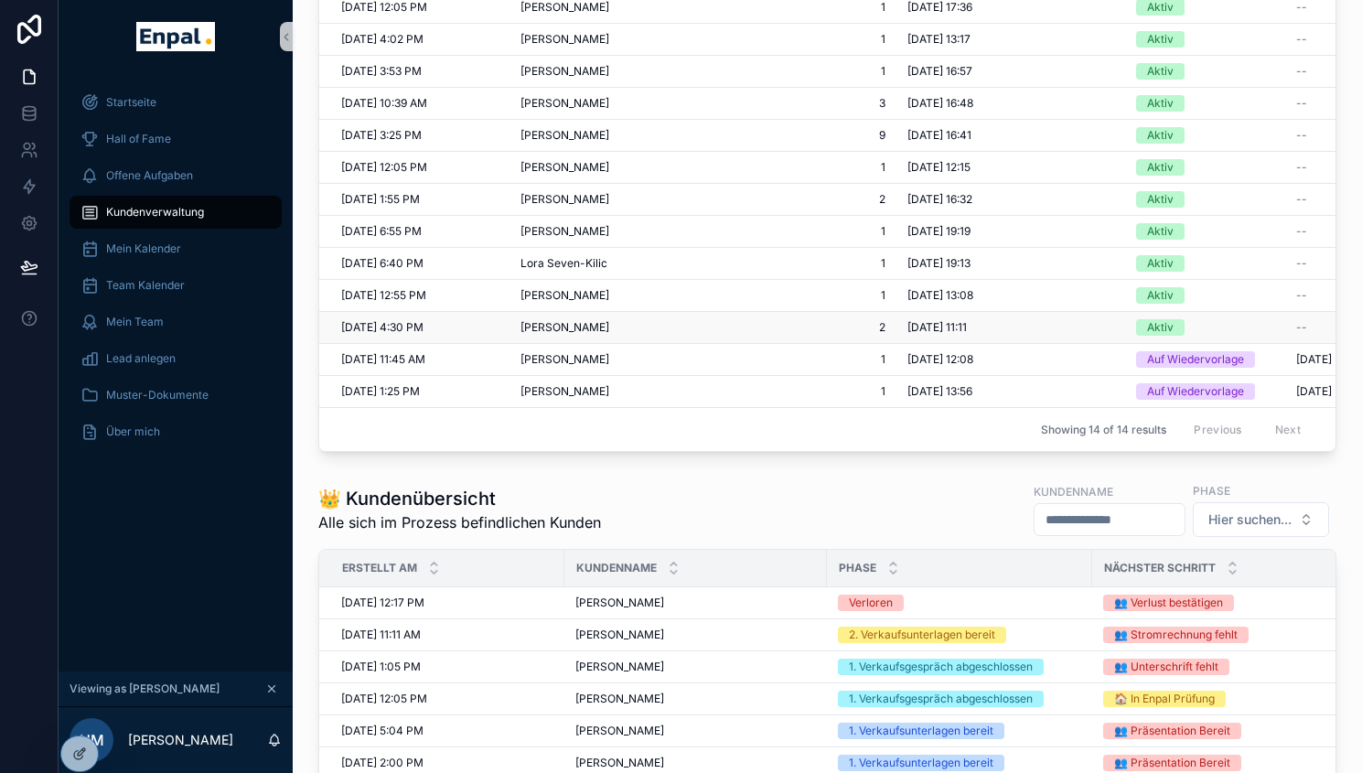
click at [599, 326] on span "Burkhard Schodde" at bounding box center [565, 327] width 89 height 15
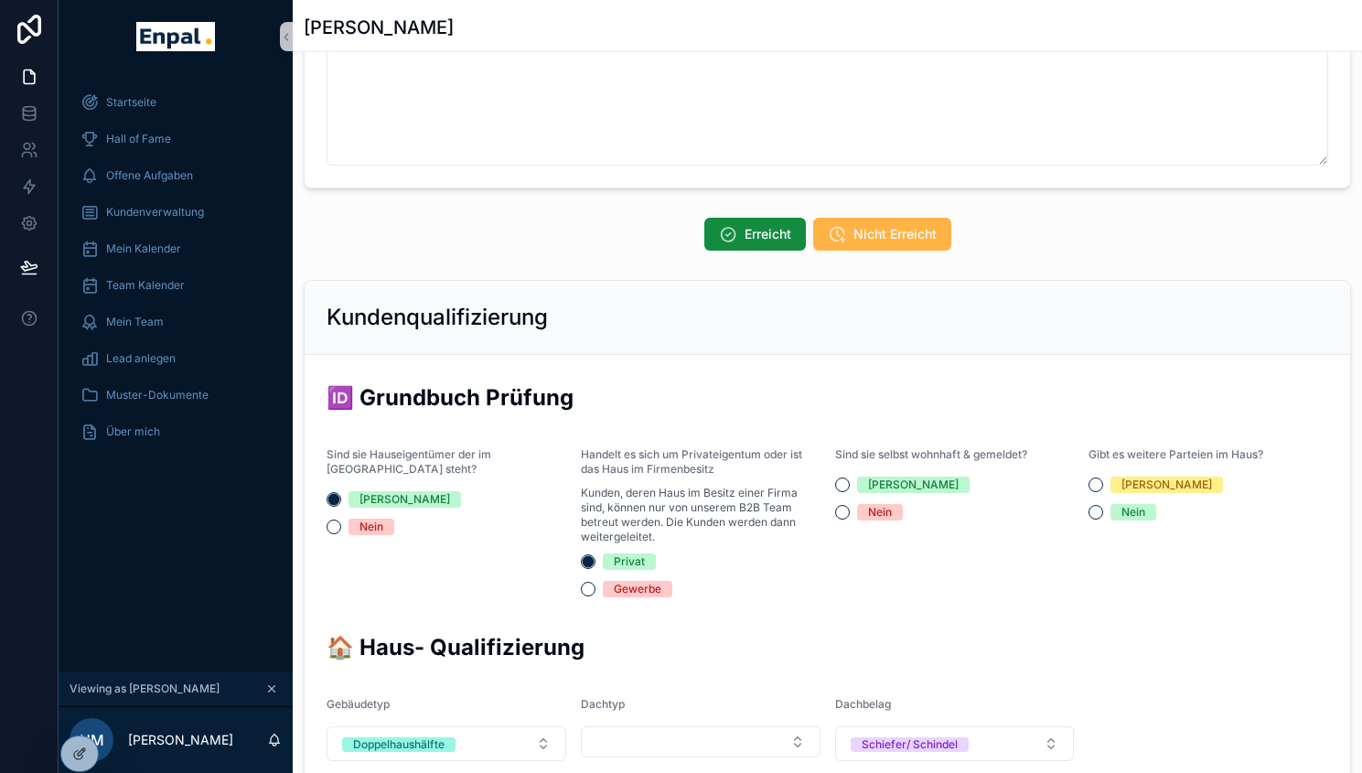
click at [927, 246] on button "Nicht Erreicht" at bounding box center [882, 234] width 138 height 33
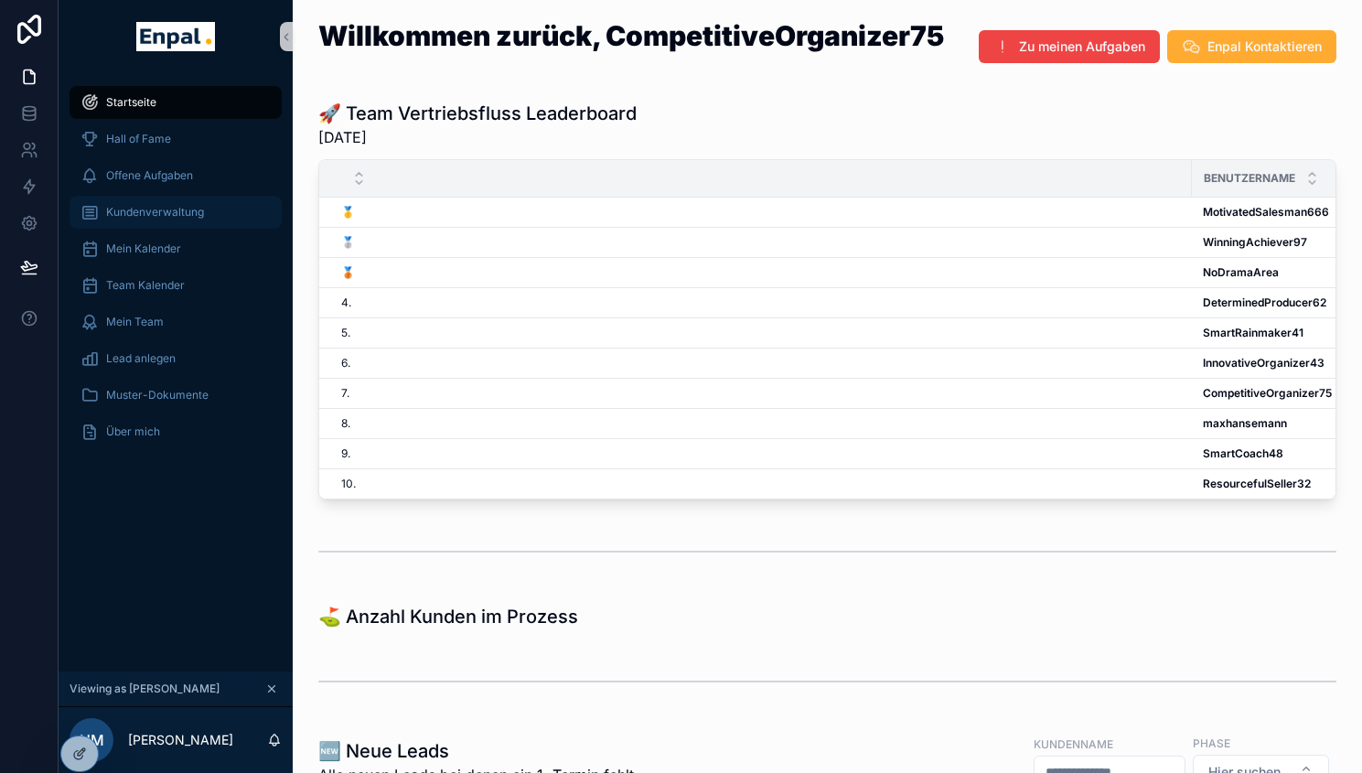
click at [164, 220] on div "Kundenverwaltung" at bounding box center [176, 212] width 190 height 29
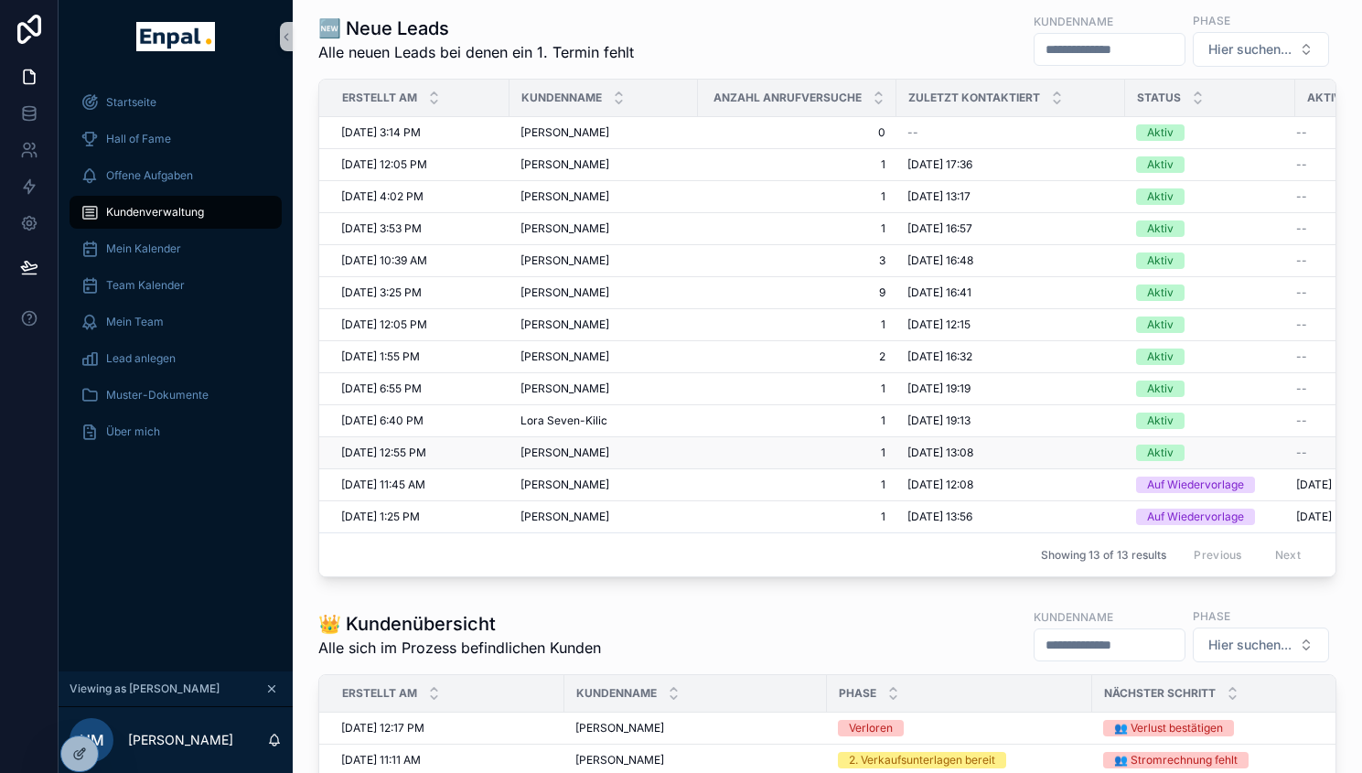
click at [577, 448] on span "Waldemar Spirer" at bounding box center [565, 452] width 89 height 15
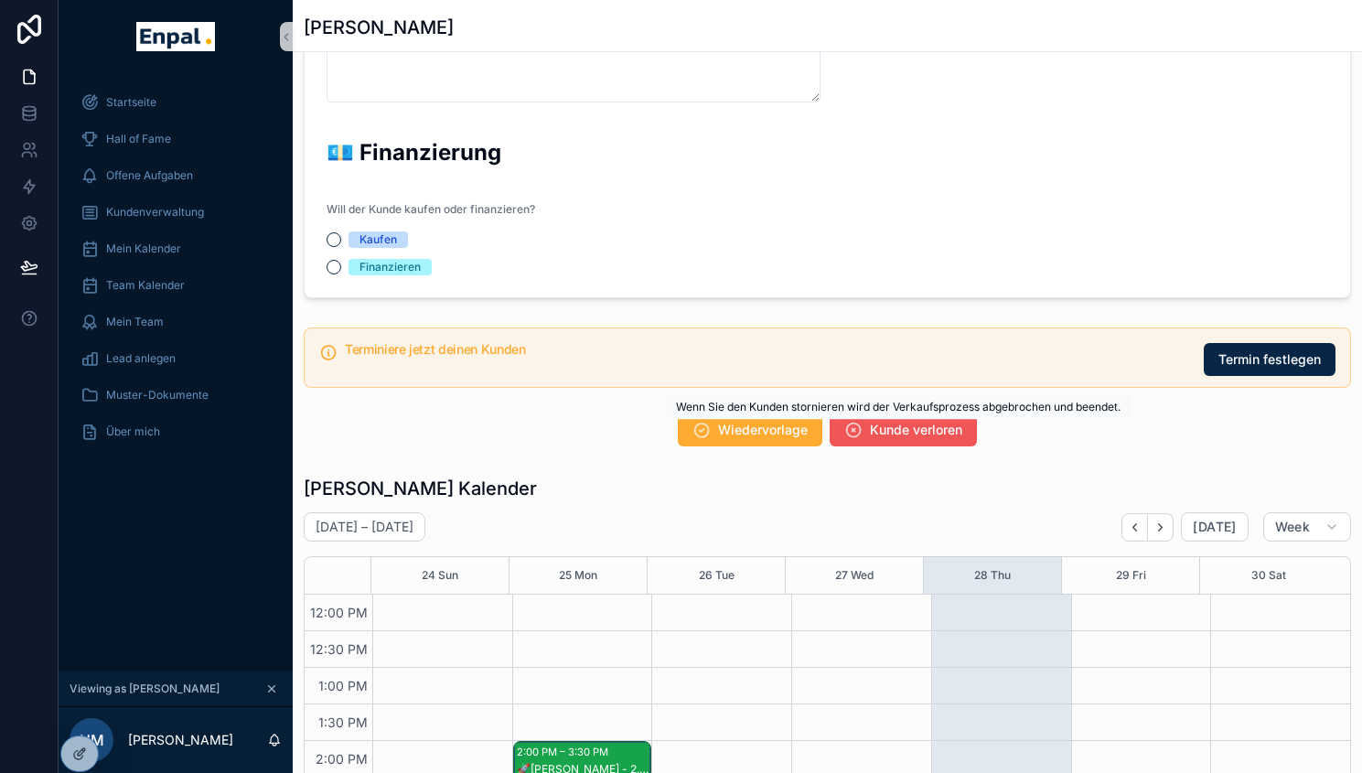
click at [886, 421] on div "**********" at bounding box center [711, 386] width 1304 height 773
click at [884, 425] on span "Kunde verloren" at bounding box center [916, 430] width 92 height 18
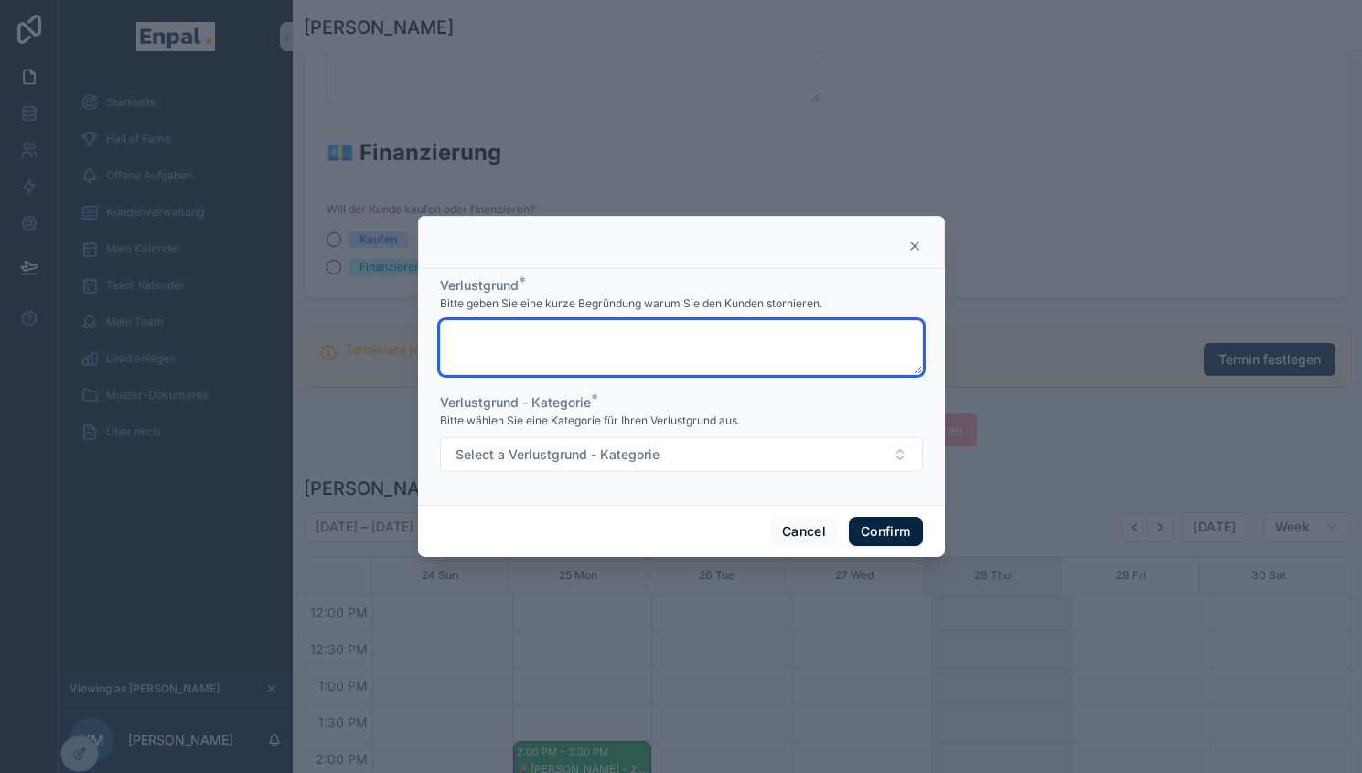
click at [692, 343] on textarea at bounding box center [681, 347] width 483 height 55
paste textarea "**********"
type textarea "**********"
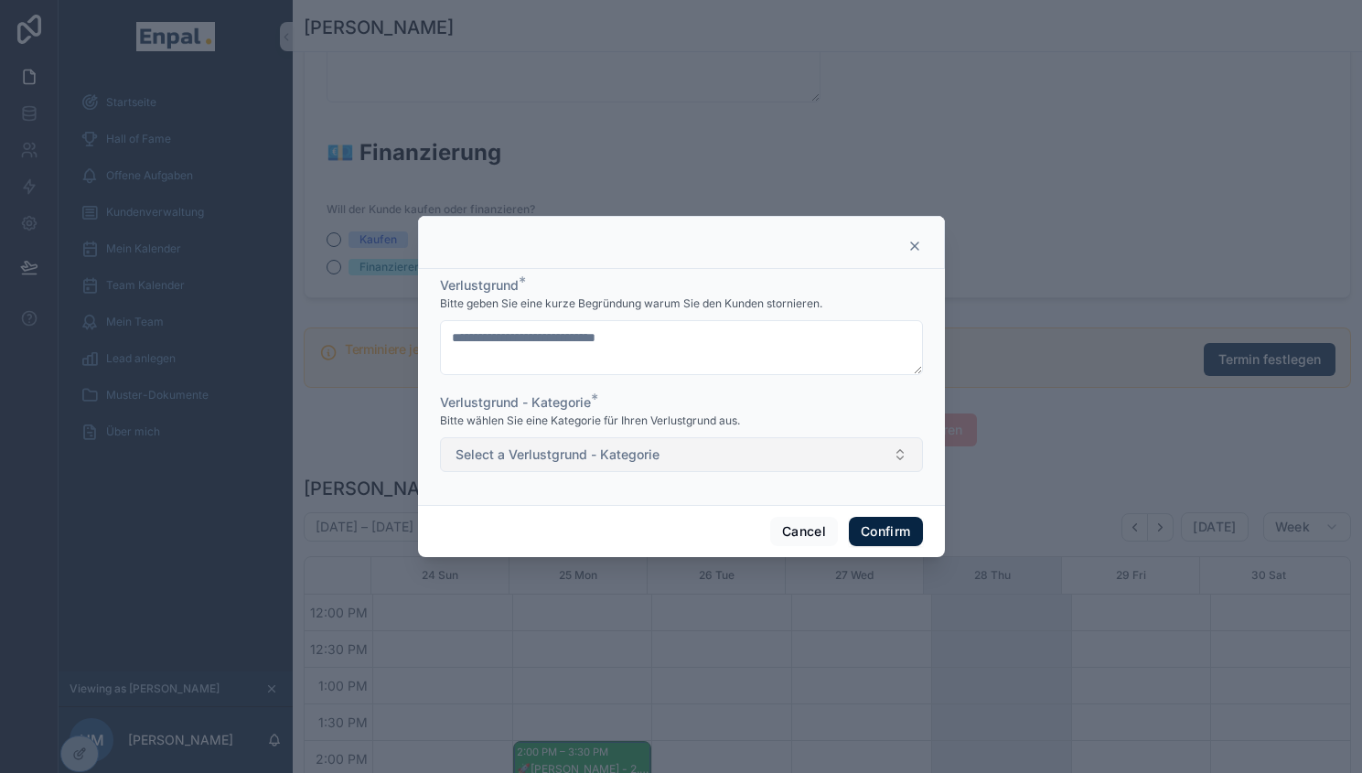
click at [671, 451] on button "Select a Verlustgrund - Kategorie" at bounding box center [681, 454] width 483 height 35
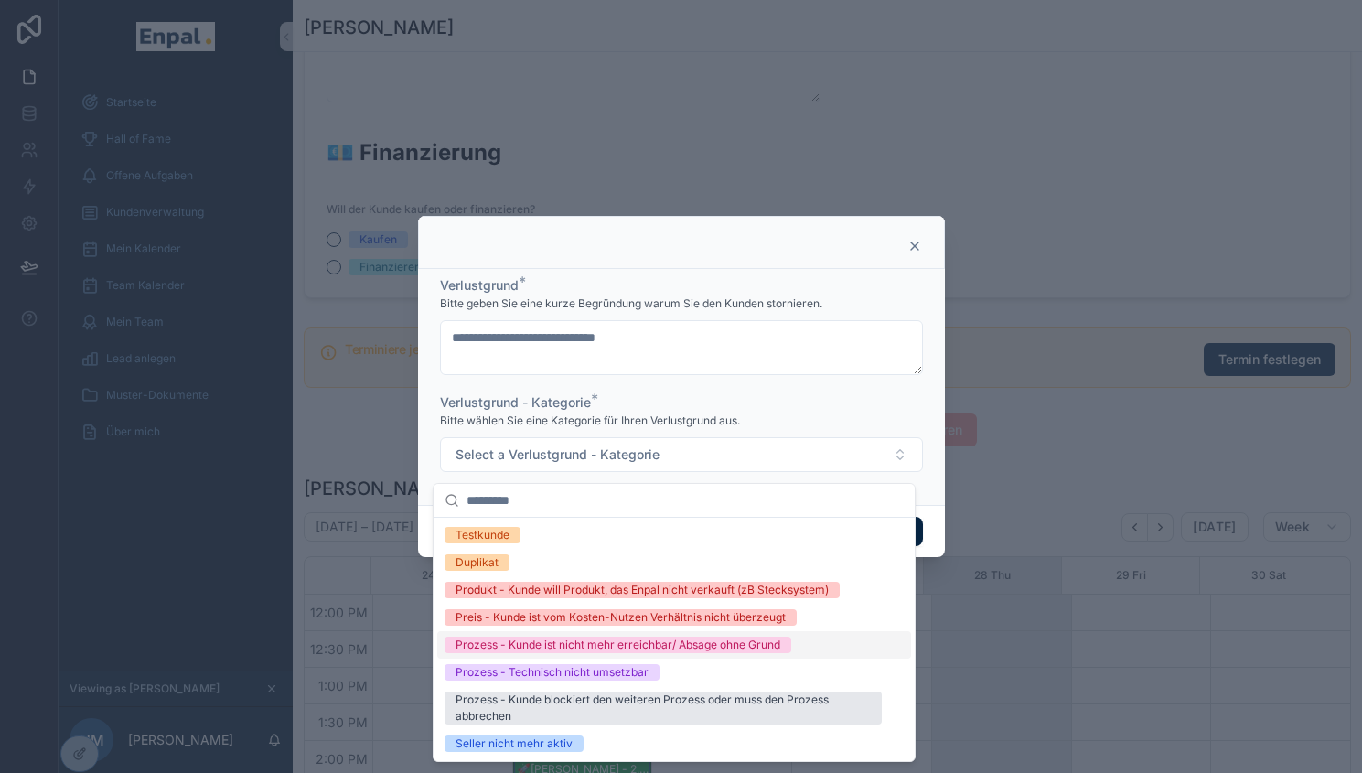
click at [687, 639] on div "Prozess - Kunde ist nicht mehr erreichbar/ Absage ohne Grund" at bounding box center [618, 645] width 325 height 16
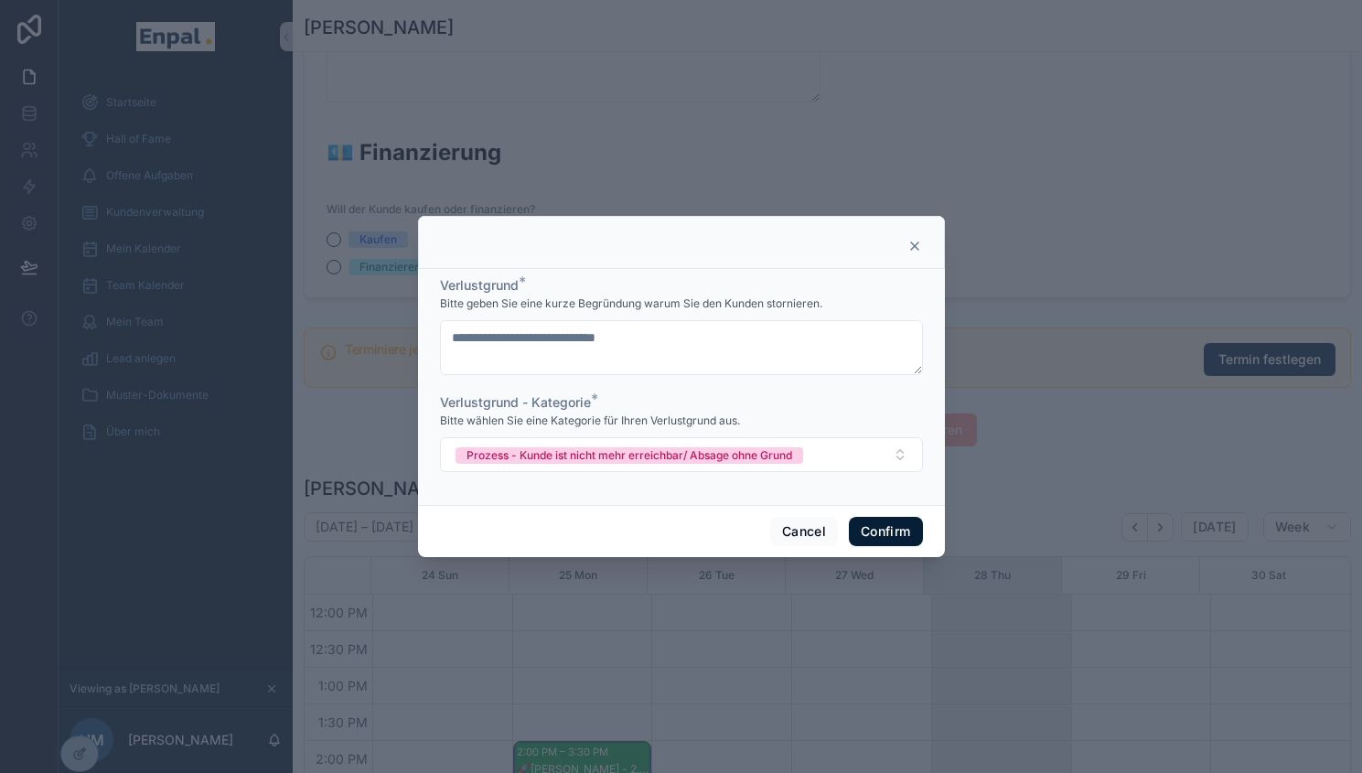
click at [860, 539] on button "Confirm" at bounding box center [885, 531] width 73 height 29
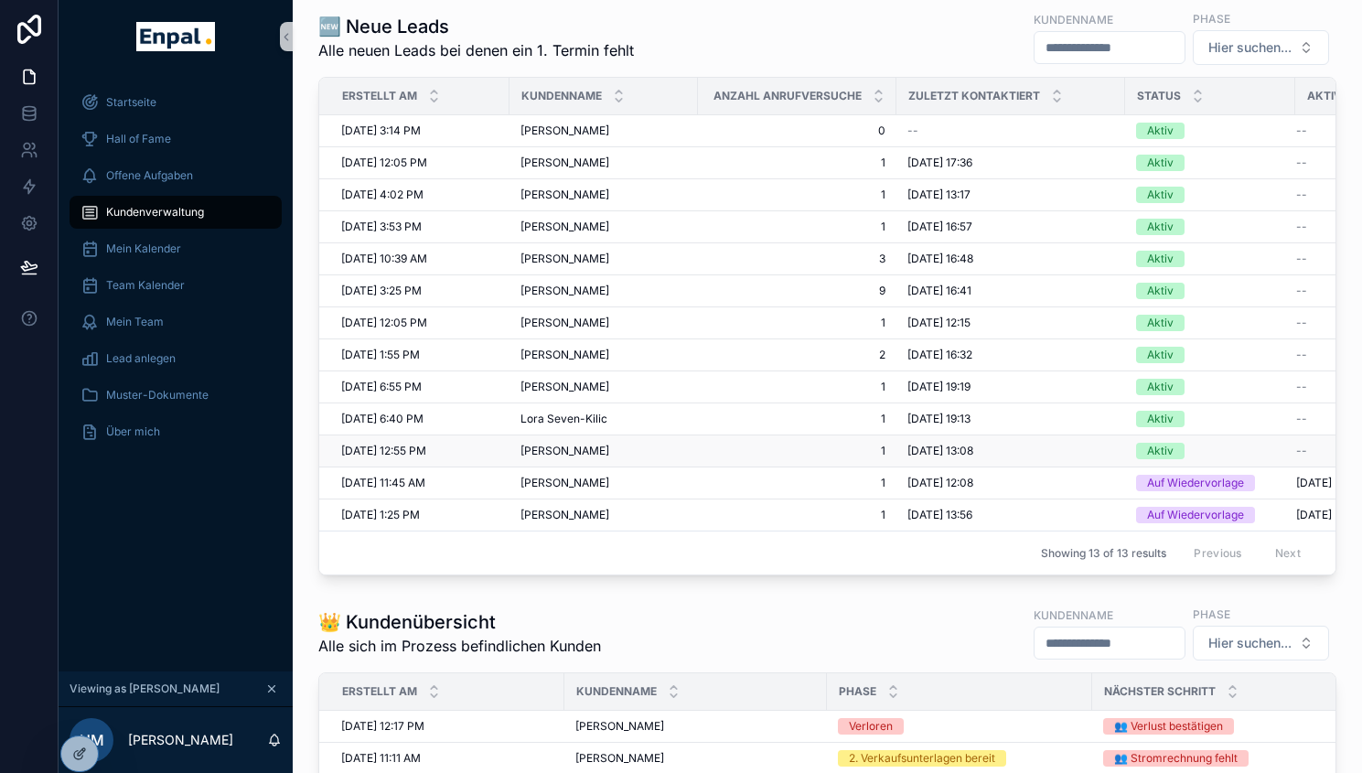
click at [556, 453] on span "Waldemar Spirer" at bounding box center [565, 451] width 89 height 15
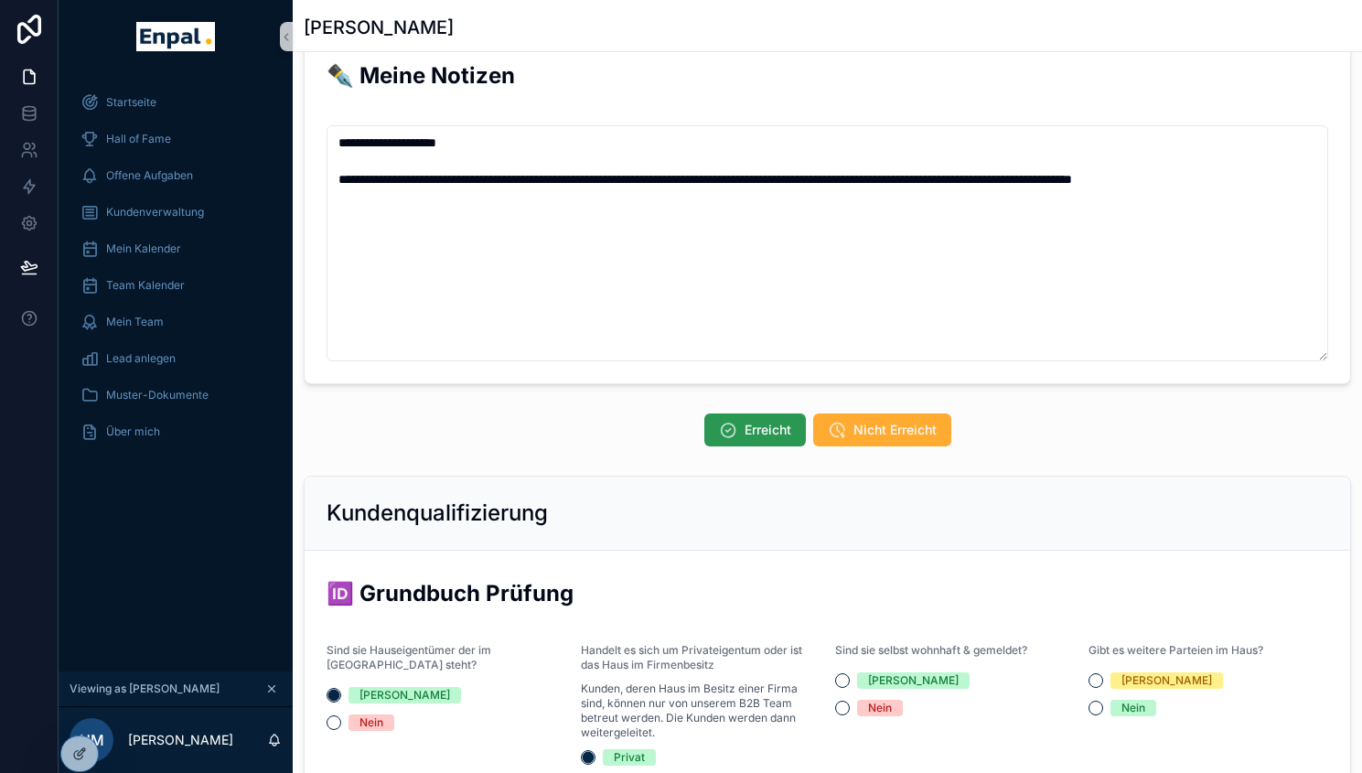
click at [777, 435] on span "Erreicht" at bounding box center [768, 430] width 47 height 18
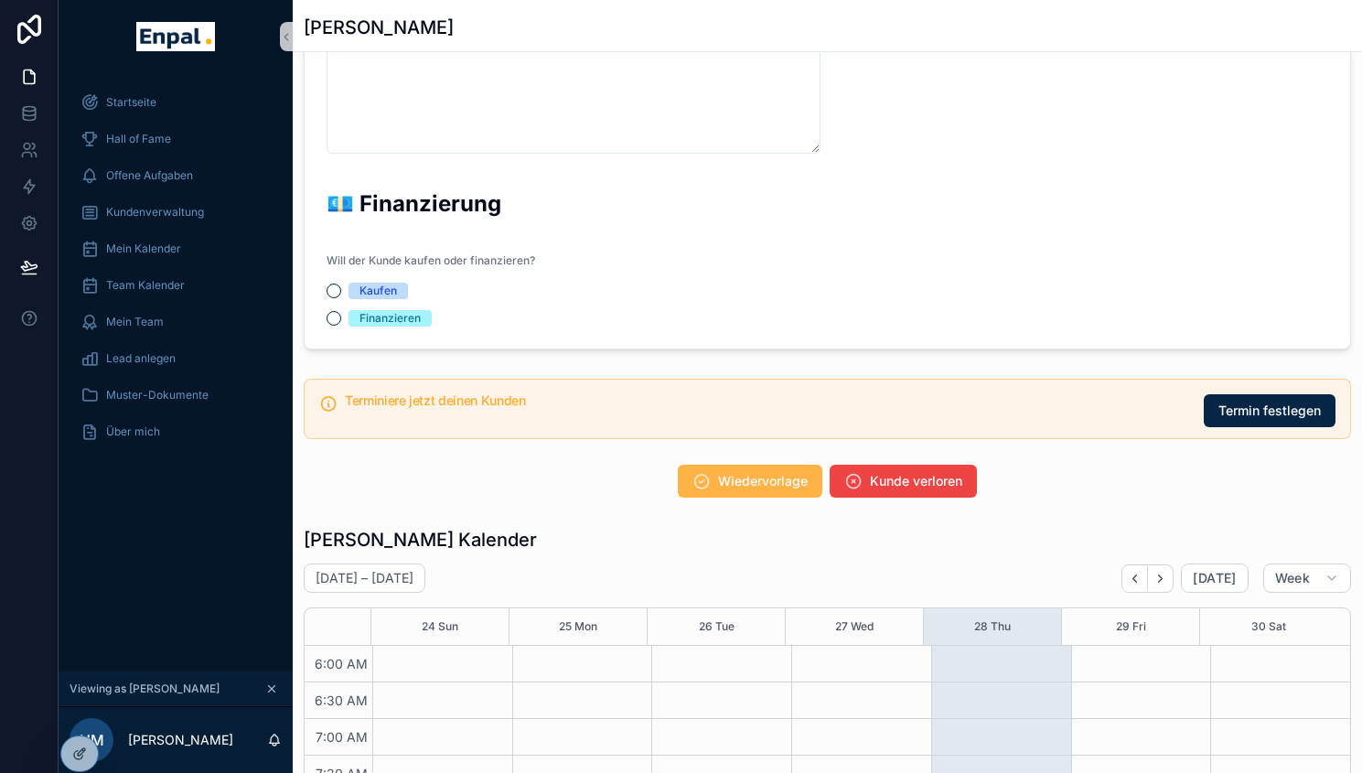
click at [746, 489] on span "Wiedervorlage" at bounding box center [763, 481] width 90 height 18
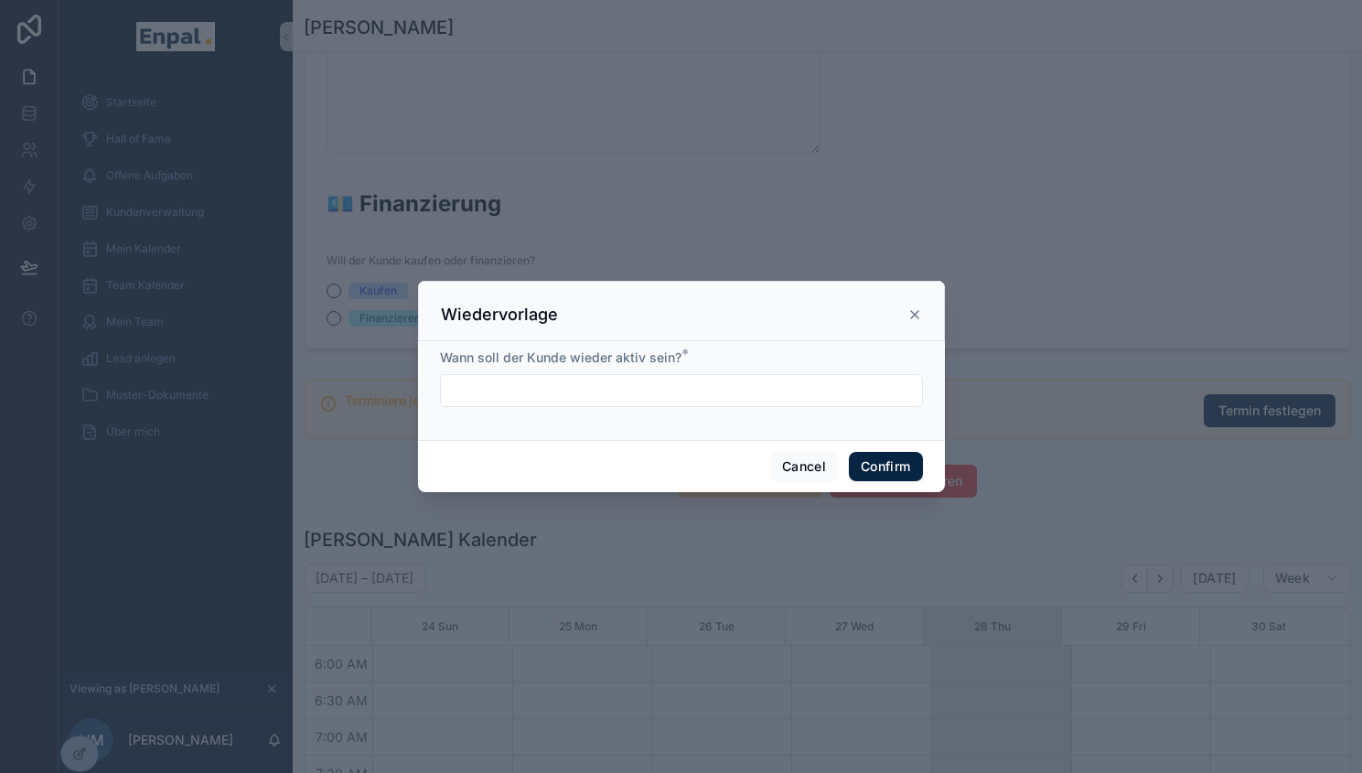
click at [732, 403] on input "text" at bounding box center [681, 391] width 481 height 26
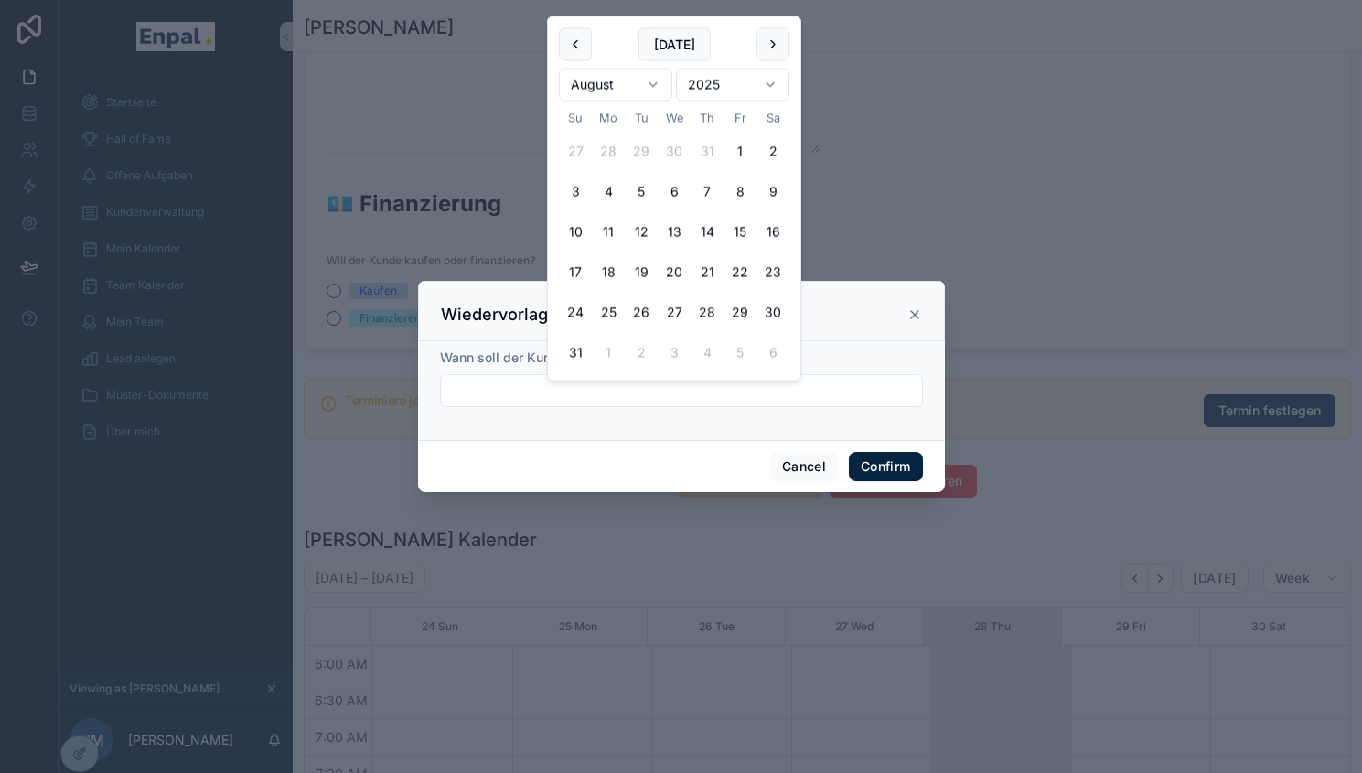
click at [645, 83] on html "**********" at bounding box center [681, 397] width 1362 height 795
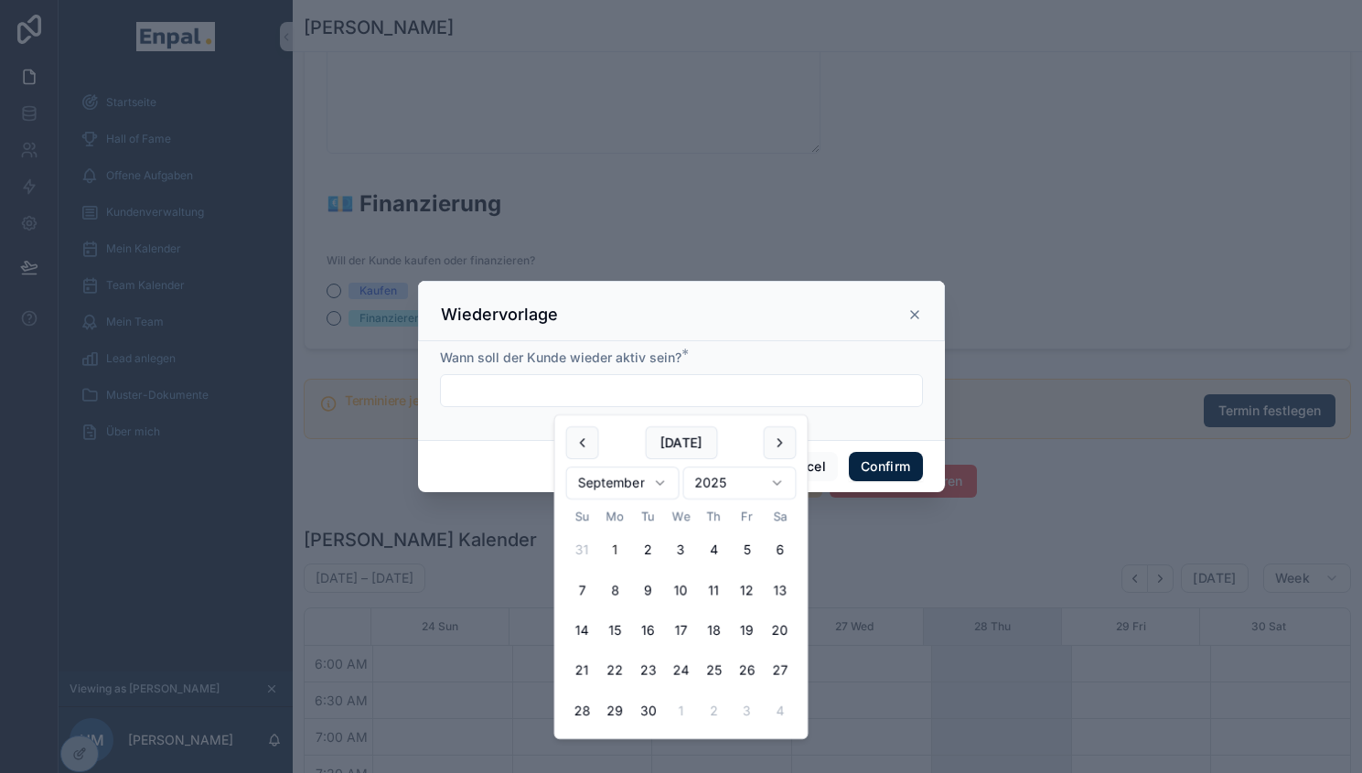
click at [627, 551] on button "1" at bounding box center [615, 549] width 33 height 33
type input "********"
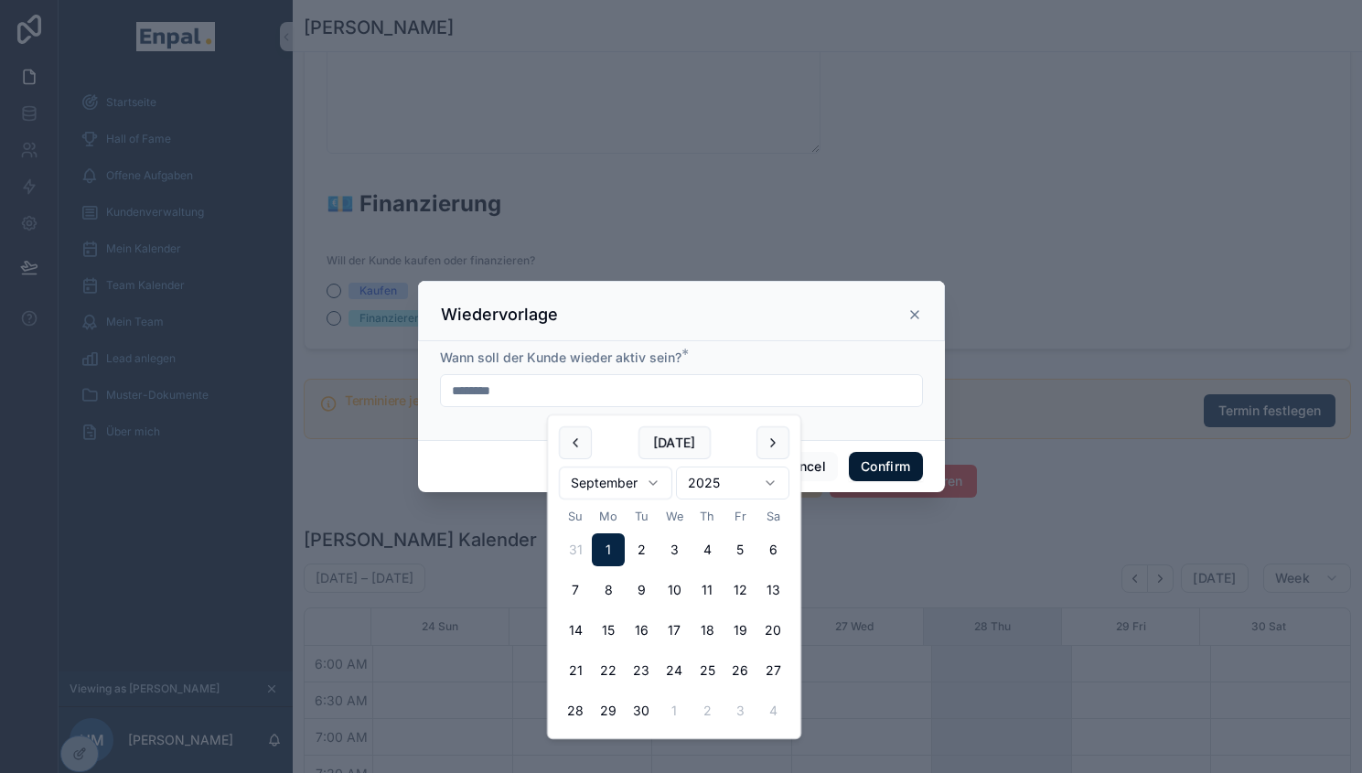
click at [849, 464] on button "Confirm" at bounding box center [885, 466] width 73 height 29
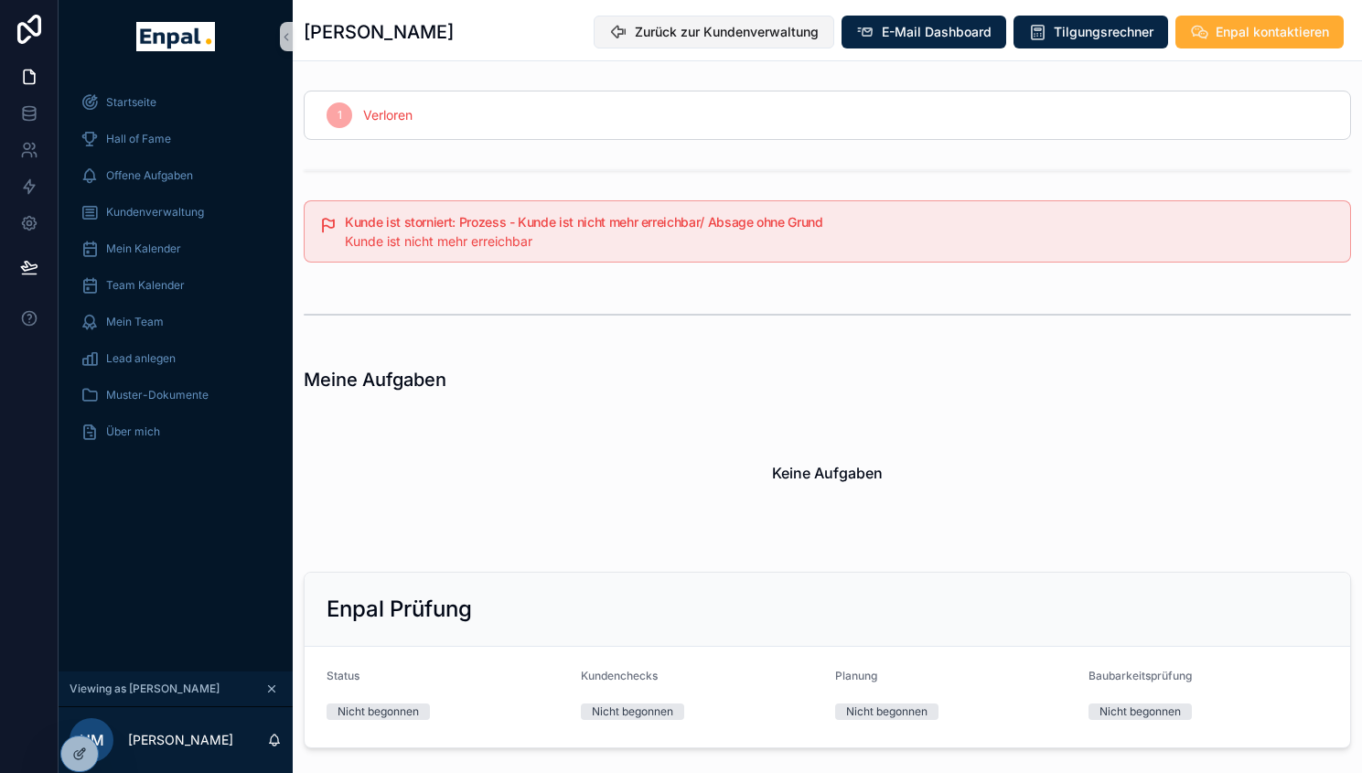
click at [749, 30] on span "Zurück zur Kundenverwaltung" at bounding box center [727, 32] width 184 height 18
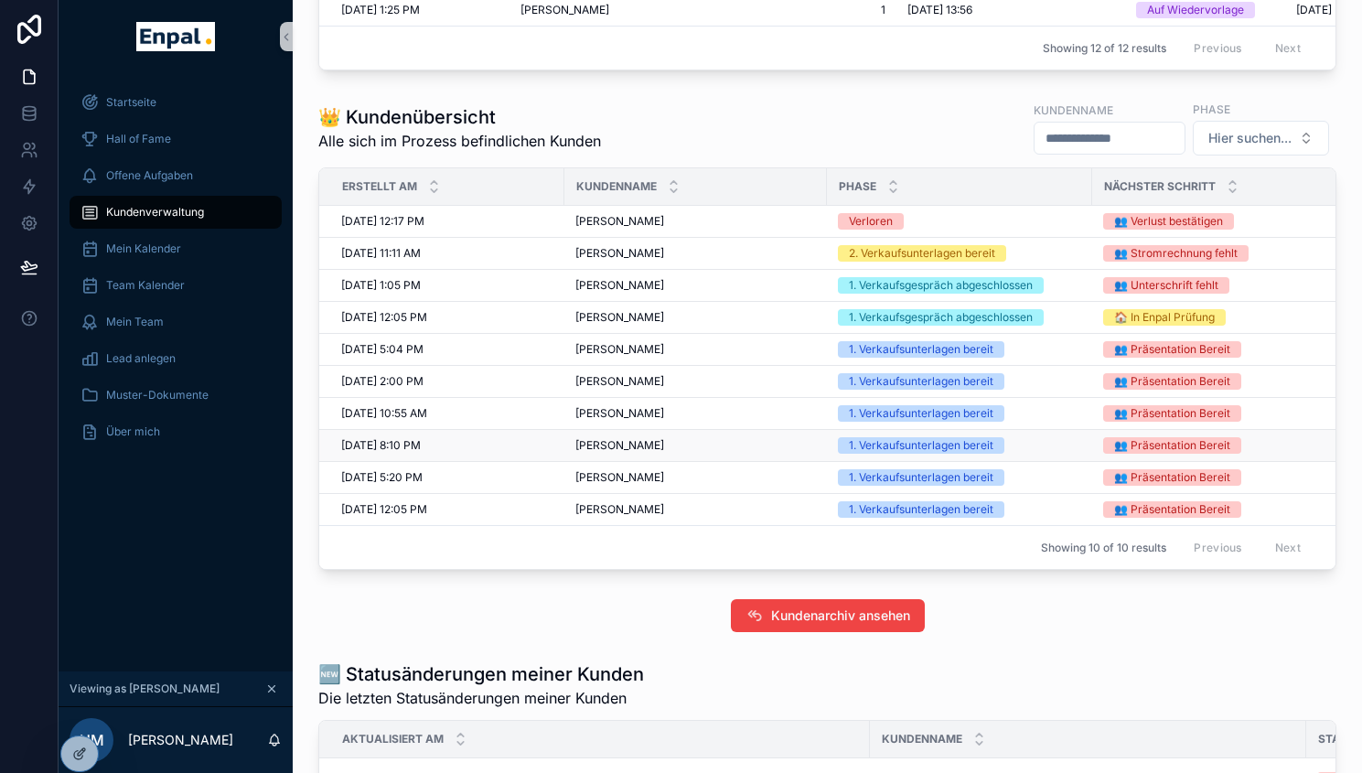
scroll to position [792, 0]
click at [616, 516] on span "Marco Tabeling" at bounding box center [619, 508] width 89 height 15
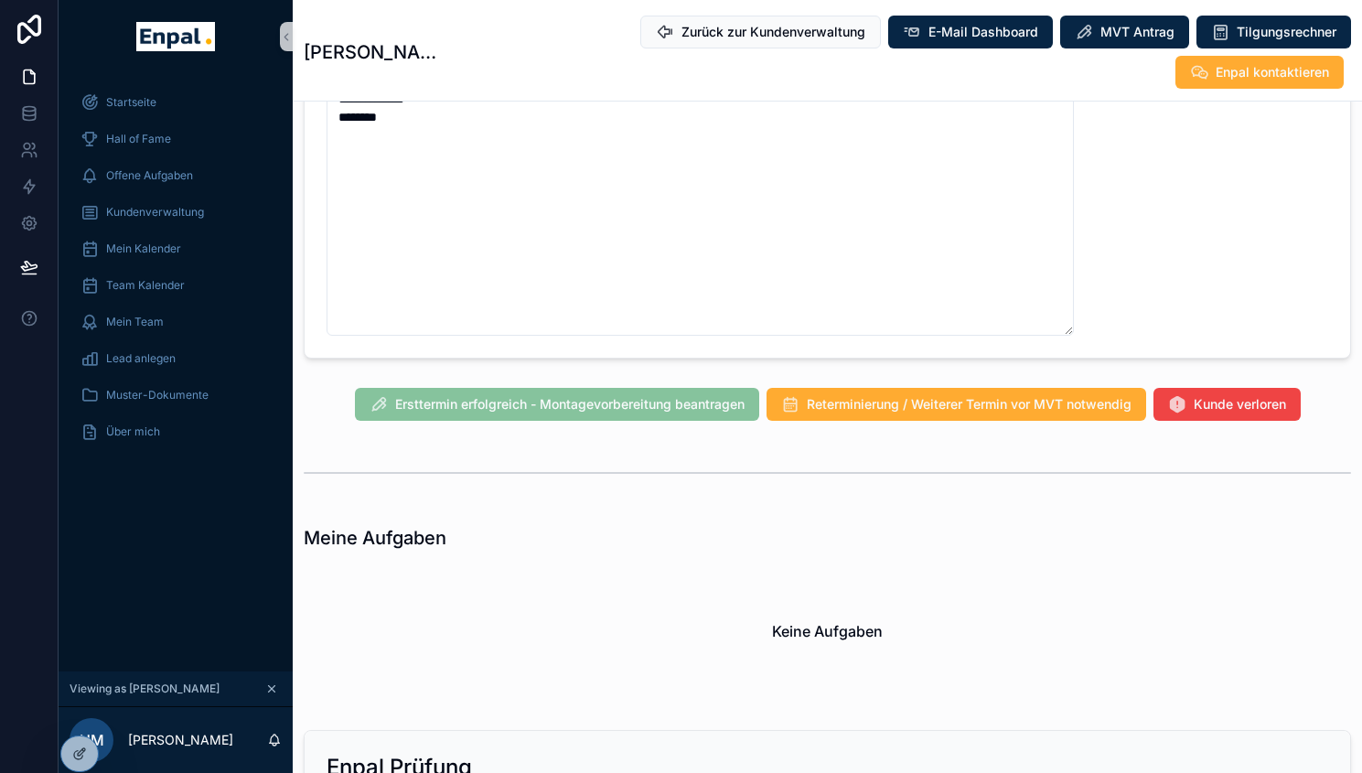
scroll to position [1566, 0]
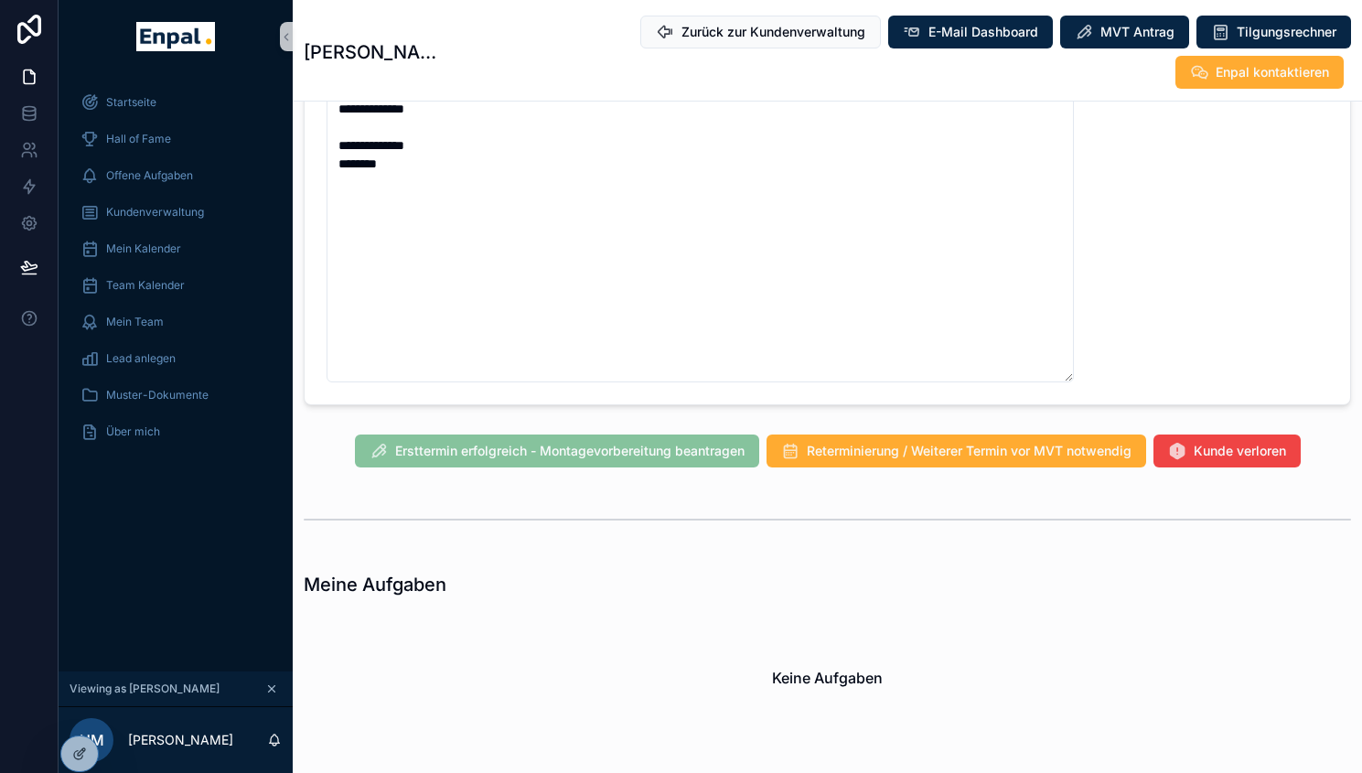
click at [1267, 460] on div "Ersttermin erfolgreich - Montagevorbereitung beantragen Reterminierung / Weiter…" at bounding box center [827, 451] width 1069 height 48
click at [1212, 442] on span "Kunde verloren" at bounding box center [1240, 451] width 92 height 18
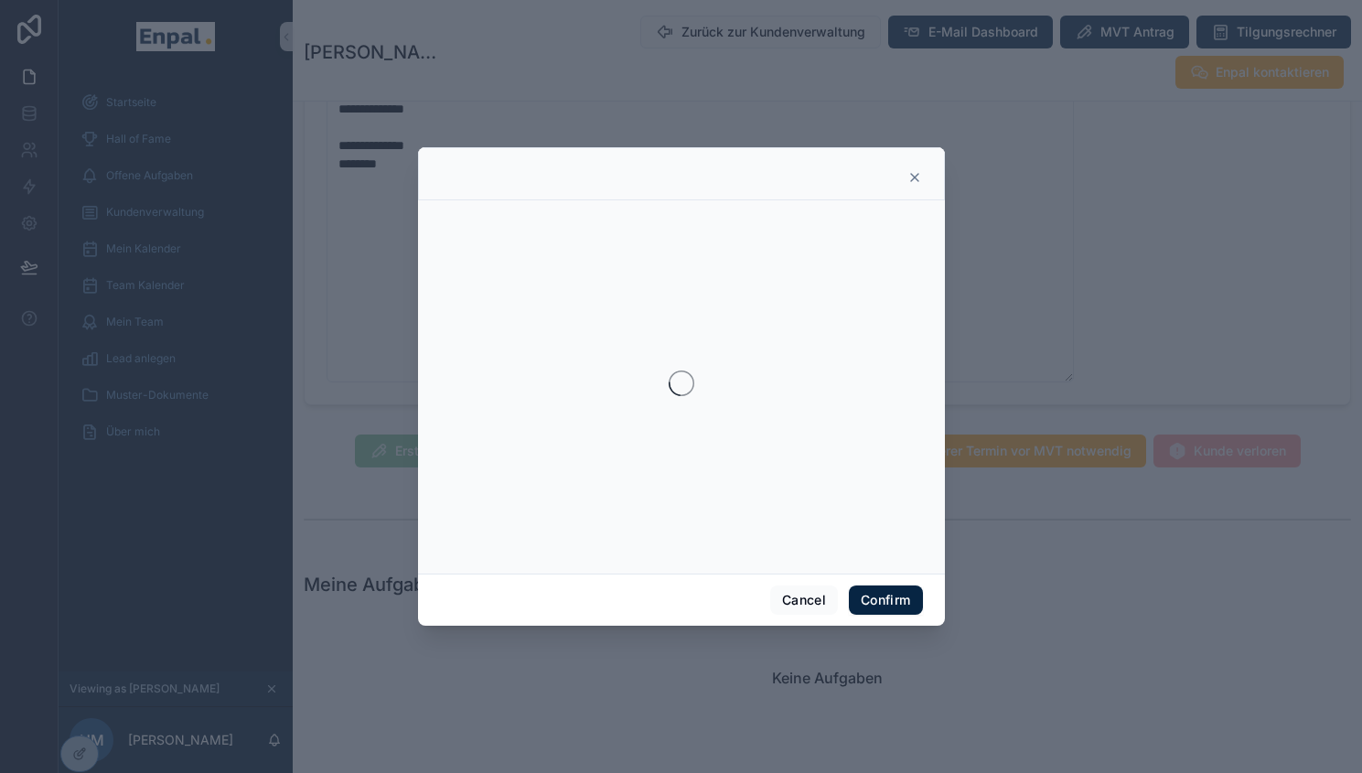
click at [907, 185] on icon at bounding box center [914, 177] width 15 height 15
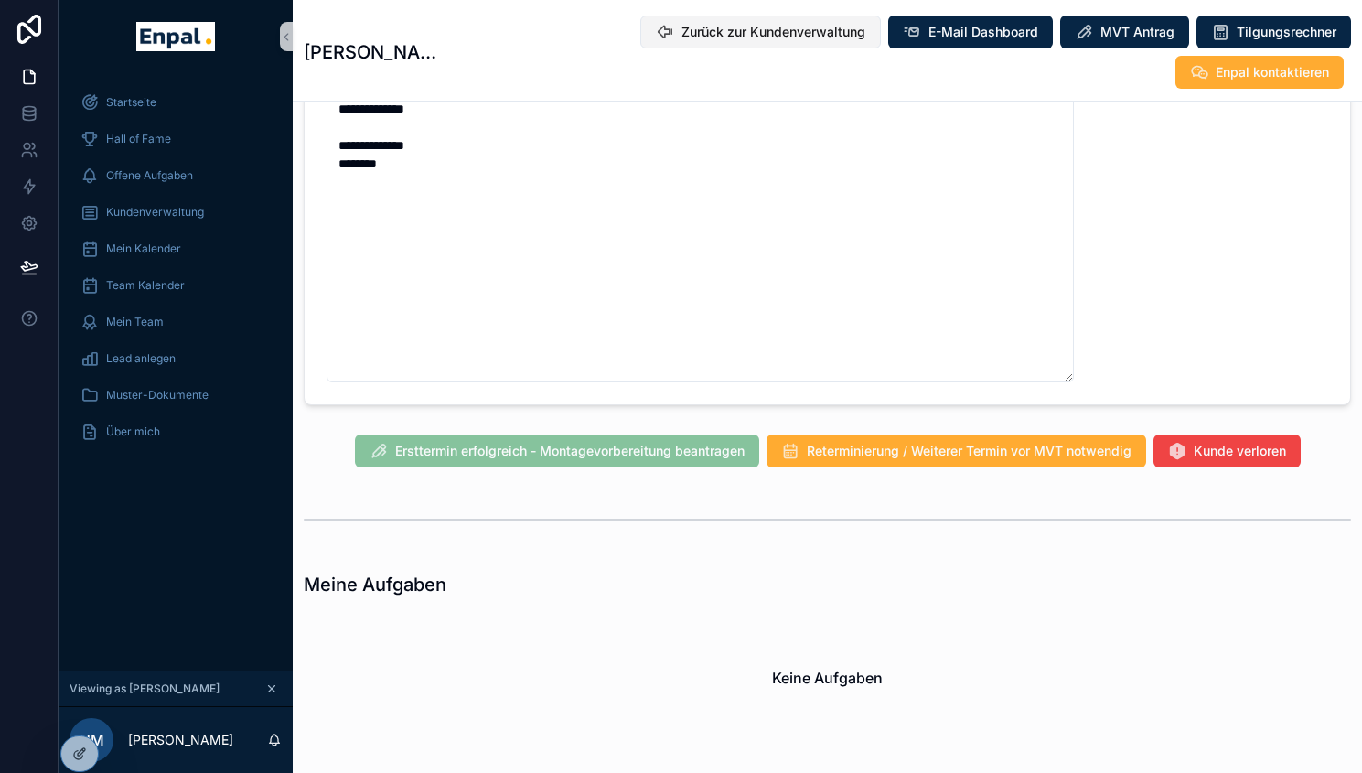
click at [682, 37] on span "Zurück zur Kundenverwaltung" at bounding box center [774, 32] width 184 height 18
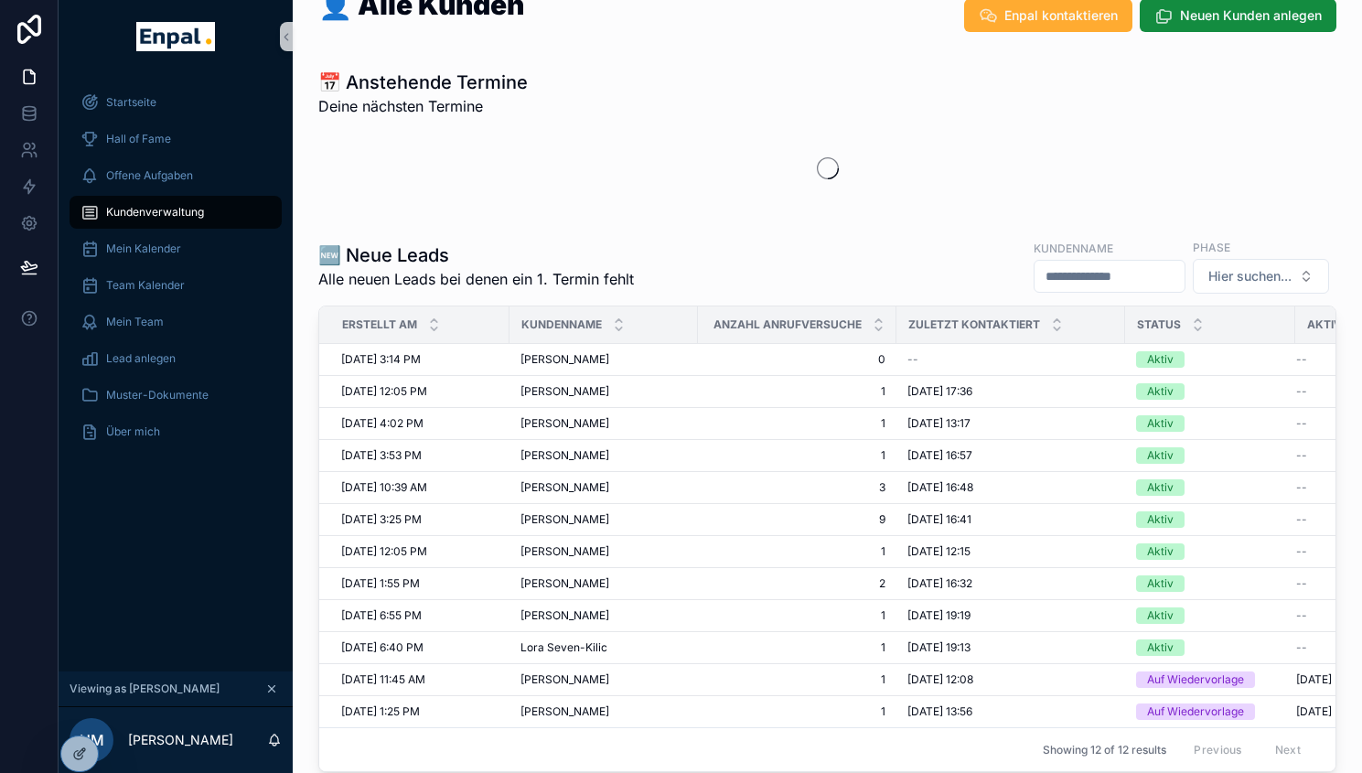
scroll to position [30, 0]
click at [570, 649] on span "Lora Seven-Kilic" at bounding box center [564, 648] width 87 height 15
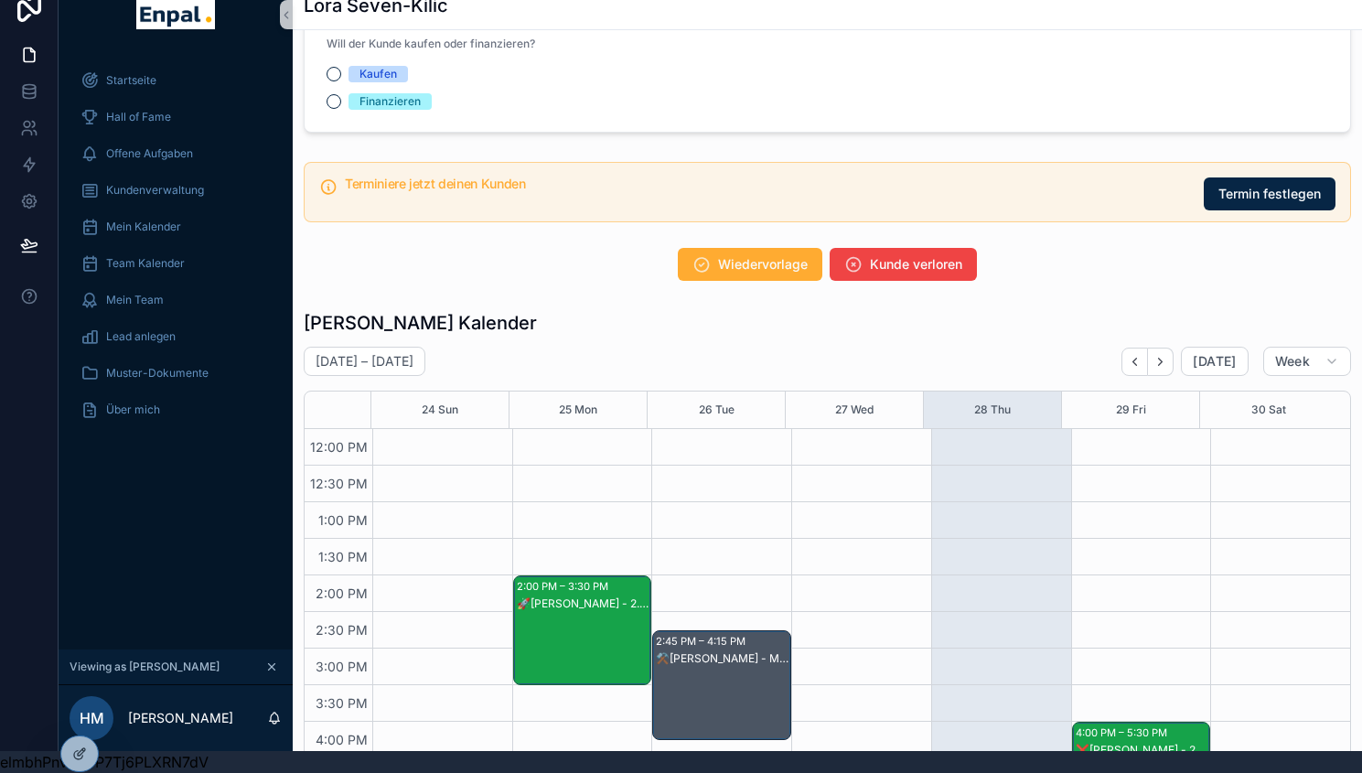
scroll to position [2571, 0]
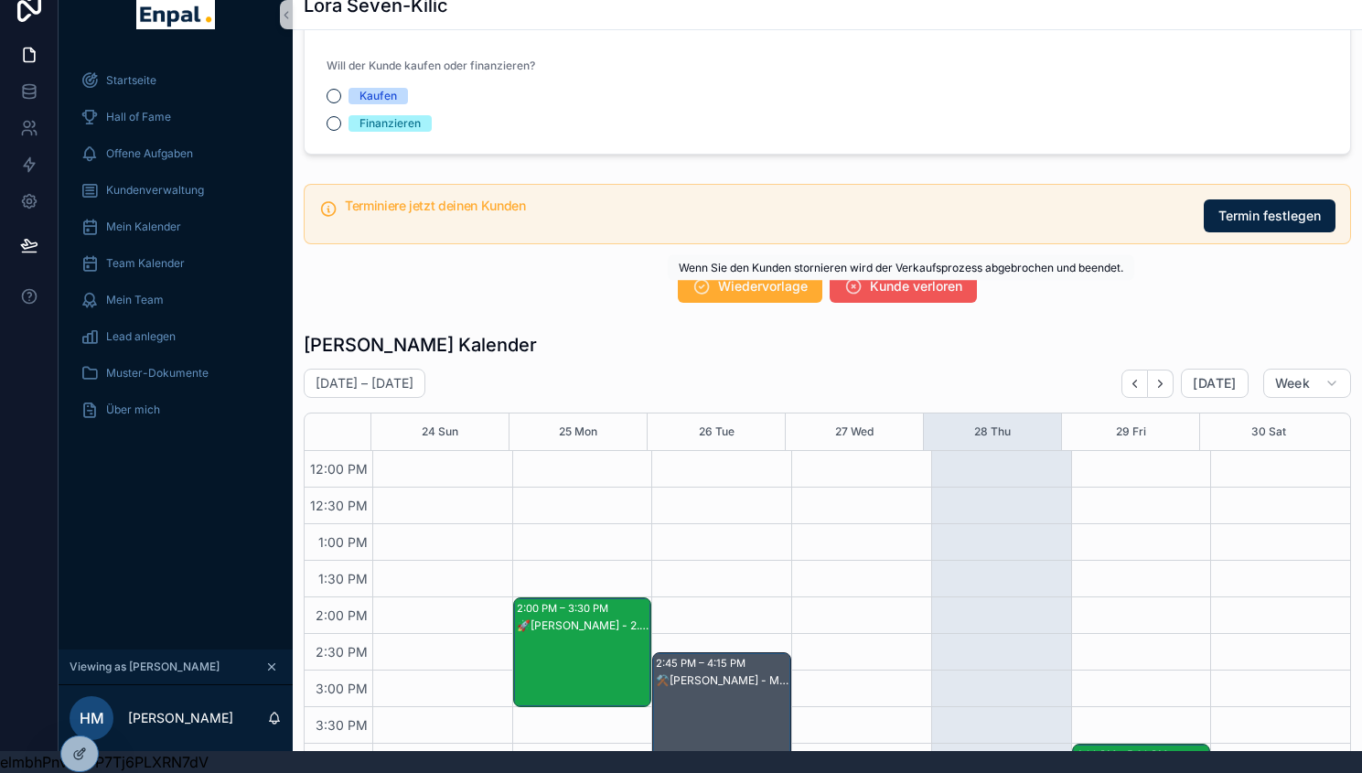
click at [891, 289] on span "Kunde verloren" at bounding box center [916, 286] width 92 height 18
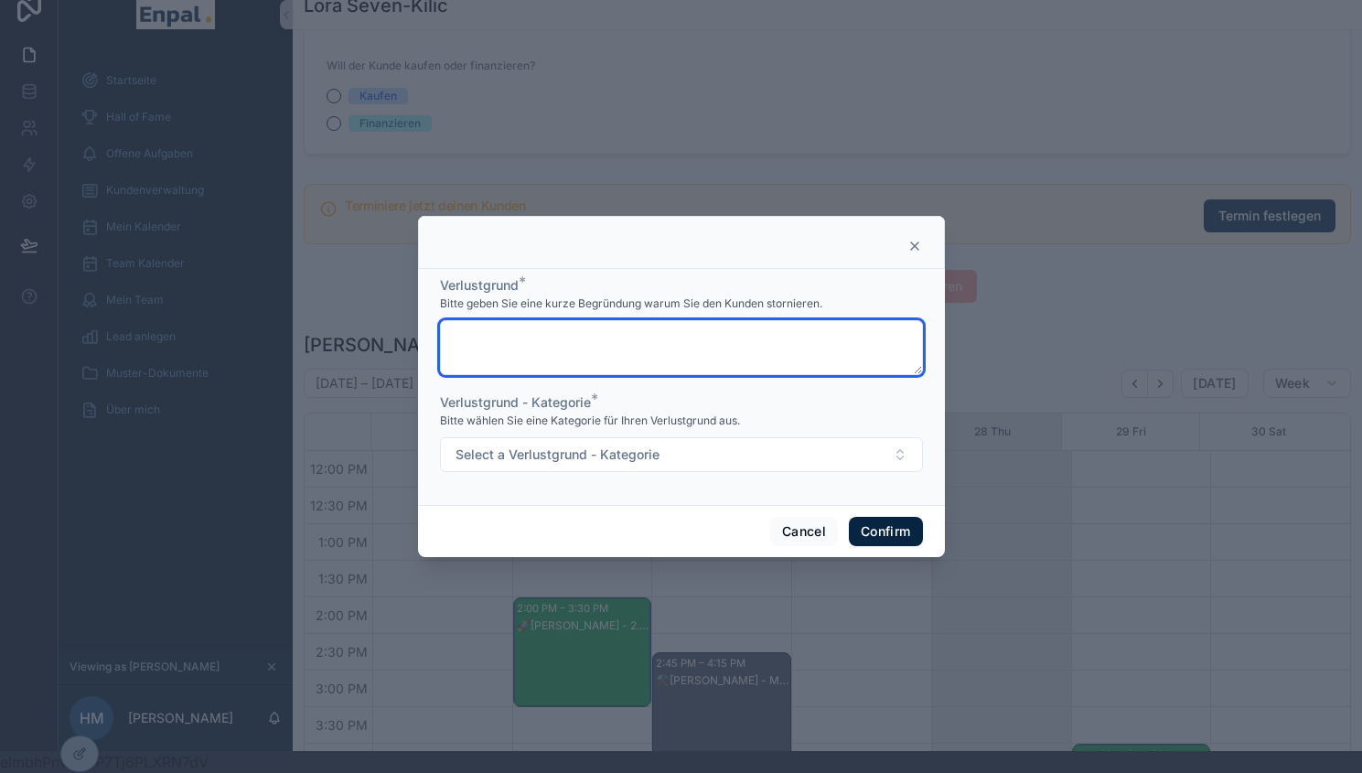
click at [602, 356] on textarea at bounding box center [681, 347] width 483 height 55
paste textarea "**********"
type textarea "**********"
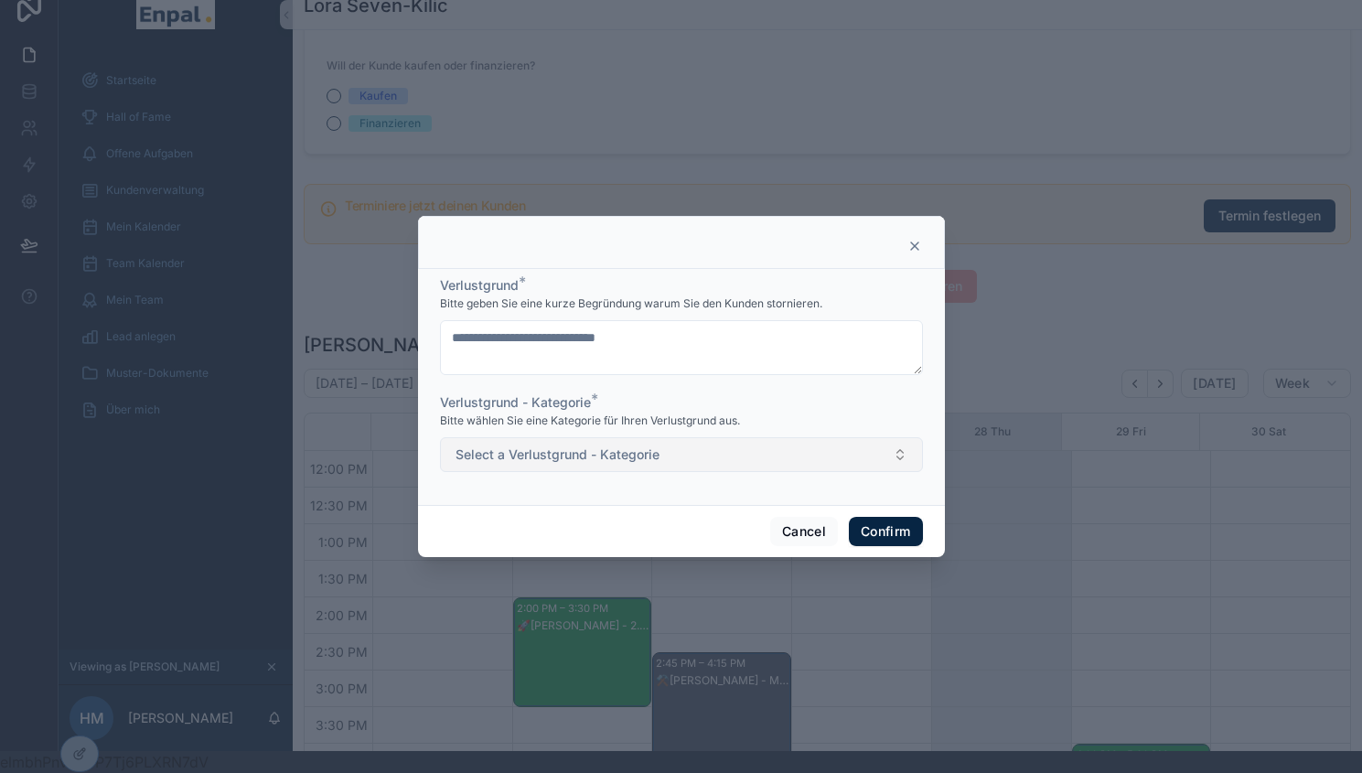
click at [821, 469] on button "Select a Verlustgrund - Kategorie" at bounding box center [681, 454] width 483 height 35
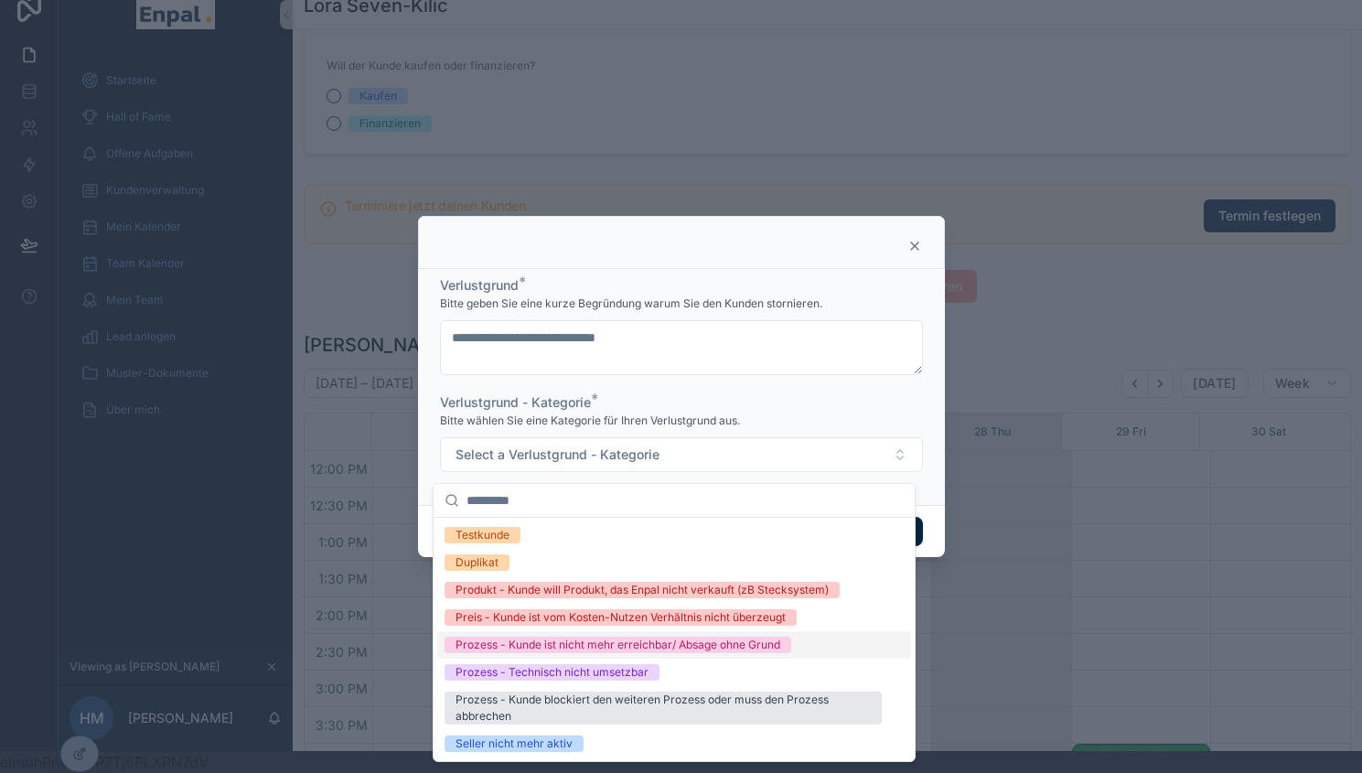
click at [617, 646] on div "Prozess - Kunde ist nicht mehr erreichbar/ Absage ohne Grund" at bounding box center [618, 645] width 325 height 16
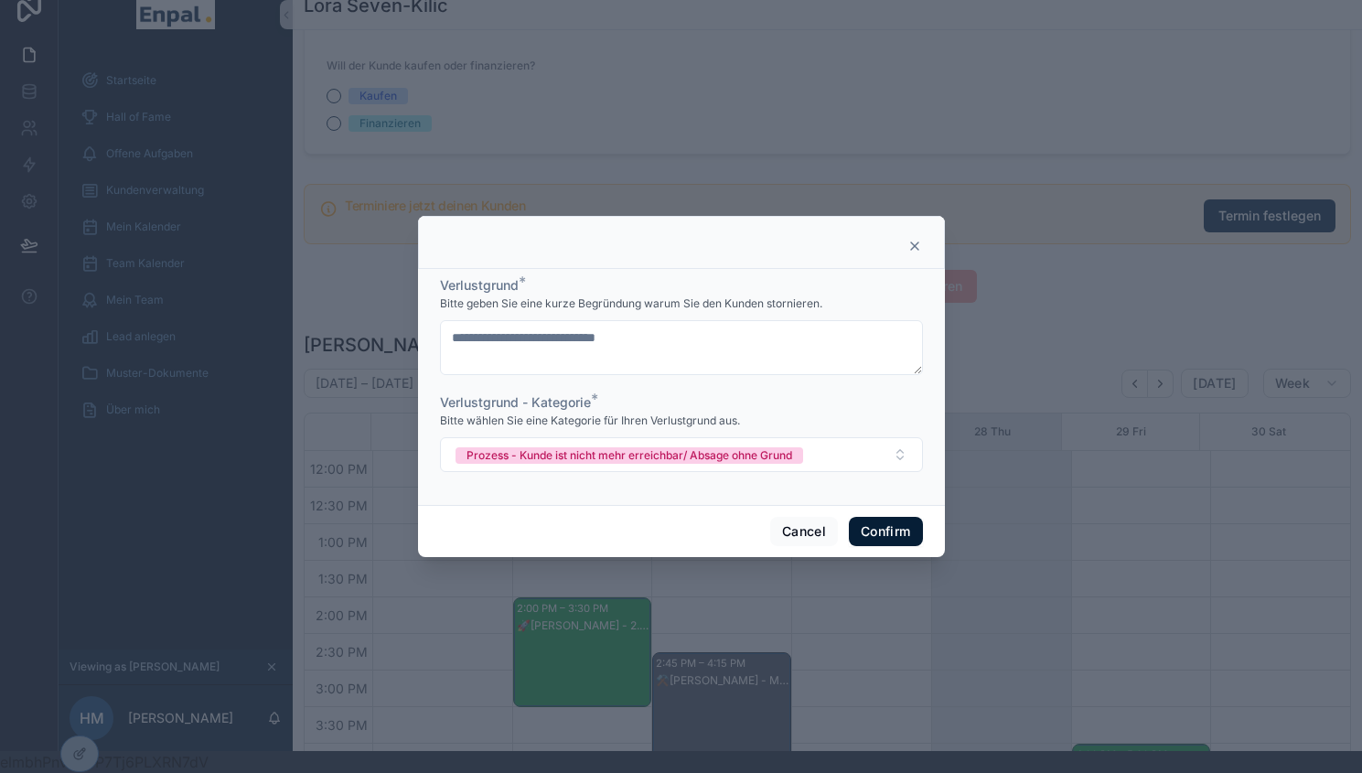
click at [887, 545] on button "Confirm" at bounding box center [885, 531] width 73 height 29
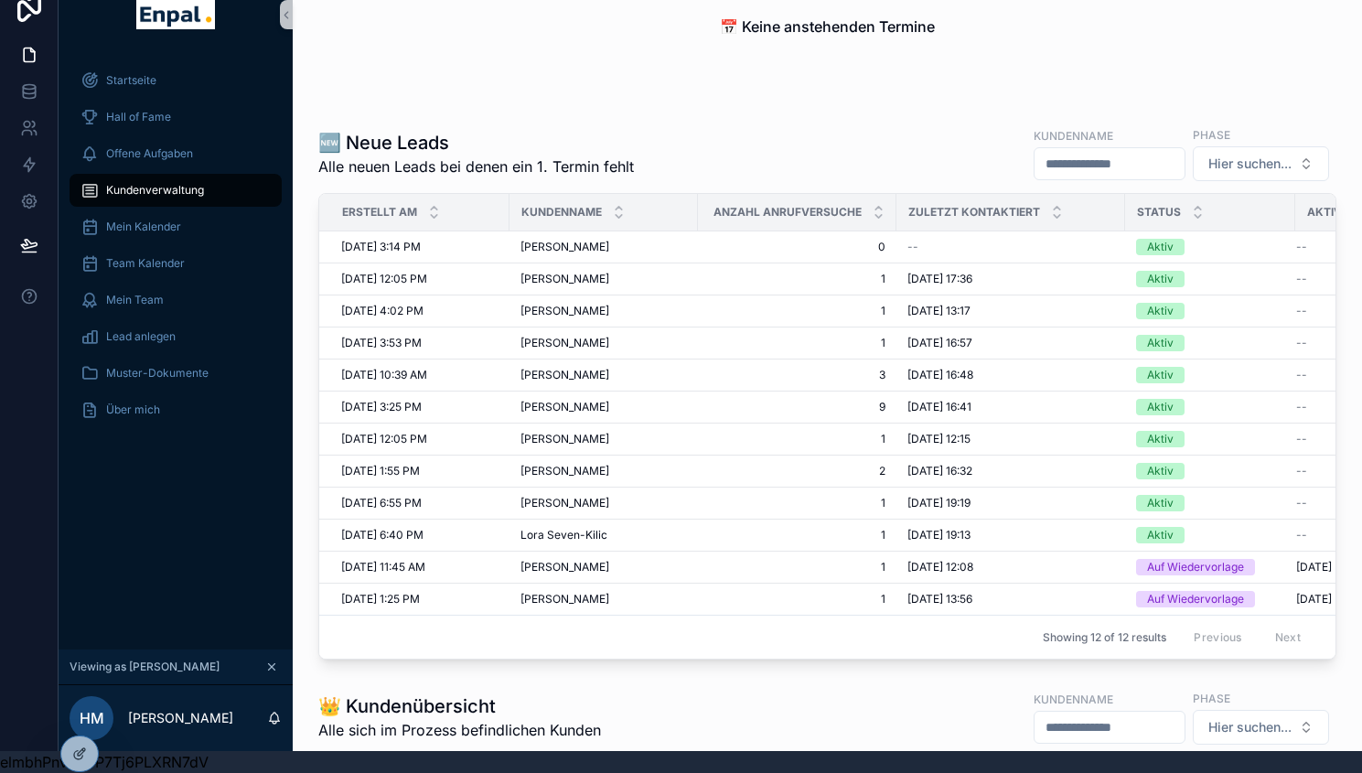
scroll to position [182, 0]
click at [579, 526] on span "Lora Seven-Kilic" at bounding box center [564, 533] width 87 height 15
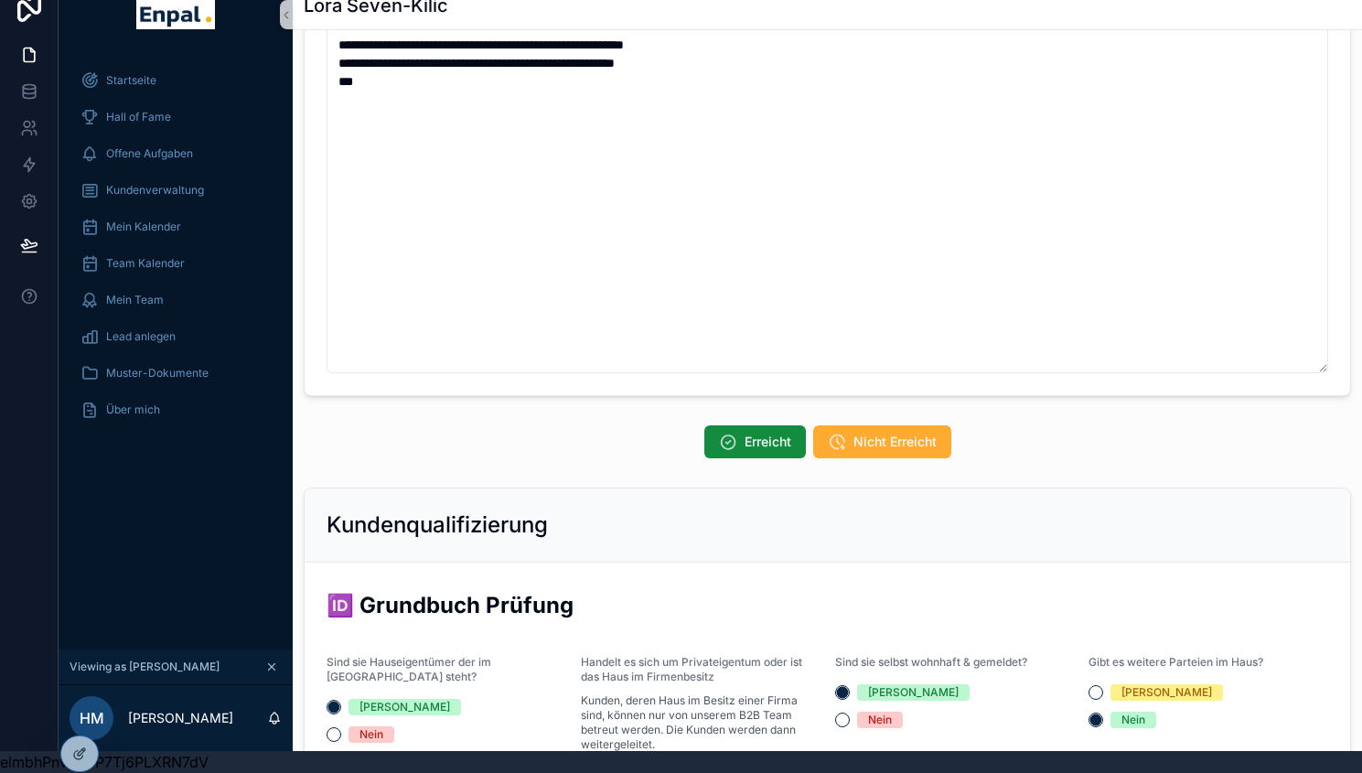
scroll to position [581, 0]
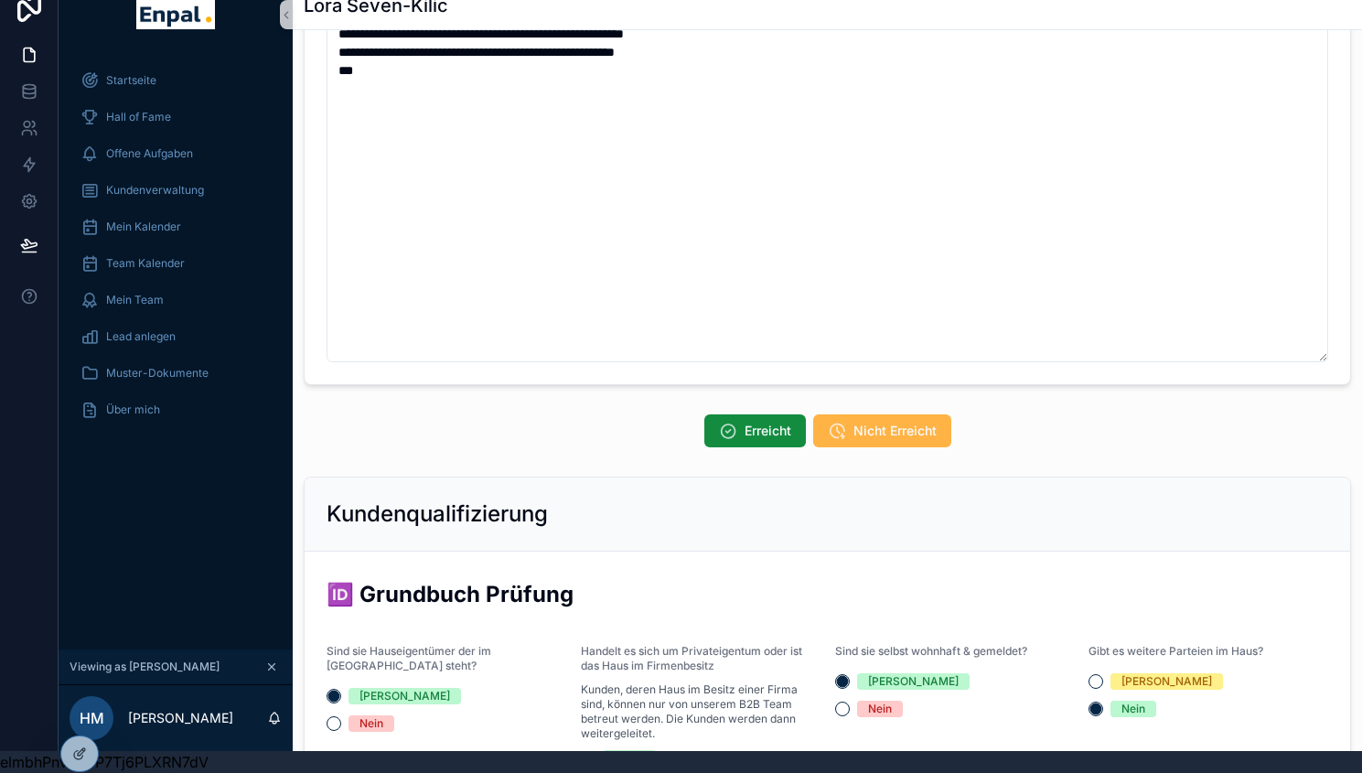
click at [869, 435] on span "Nicht Erreicht" at bounding box center [894, 431] width 83 height 18
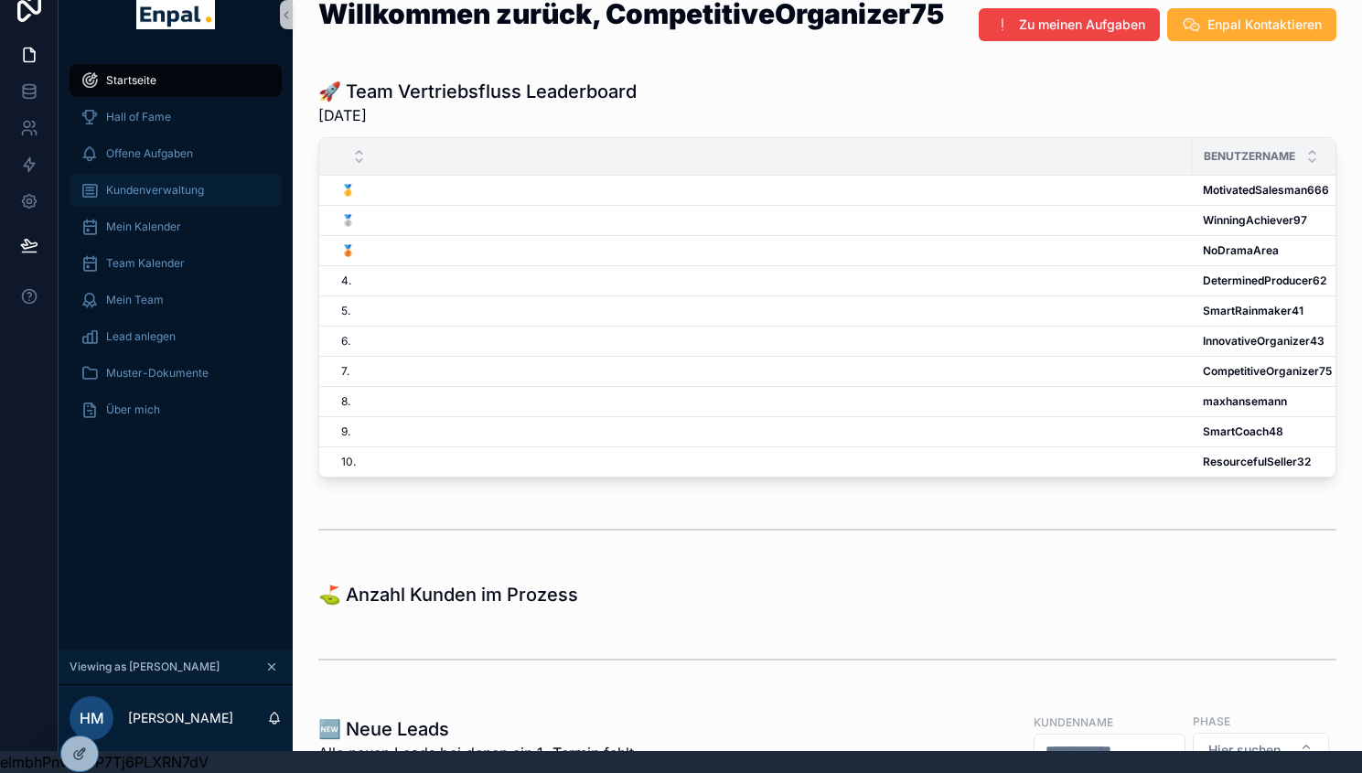
click at [160, 176] on div "Kundenverwaltung" at bounding box center [176, 190] width 190 height 29
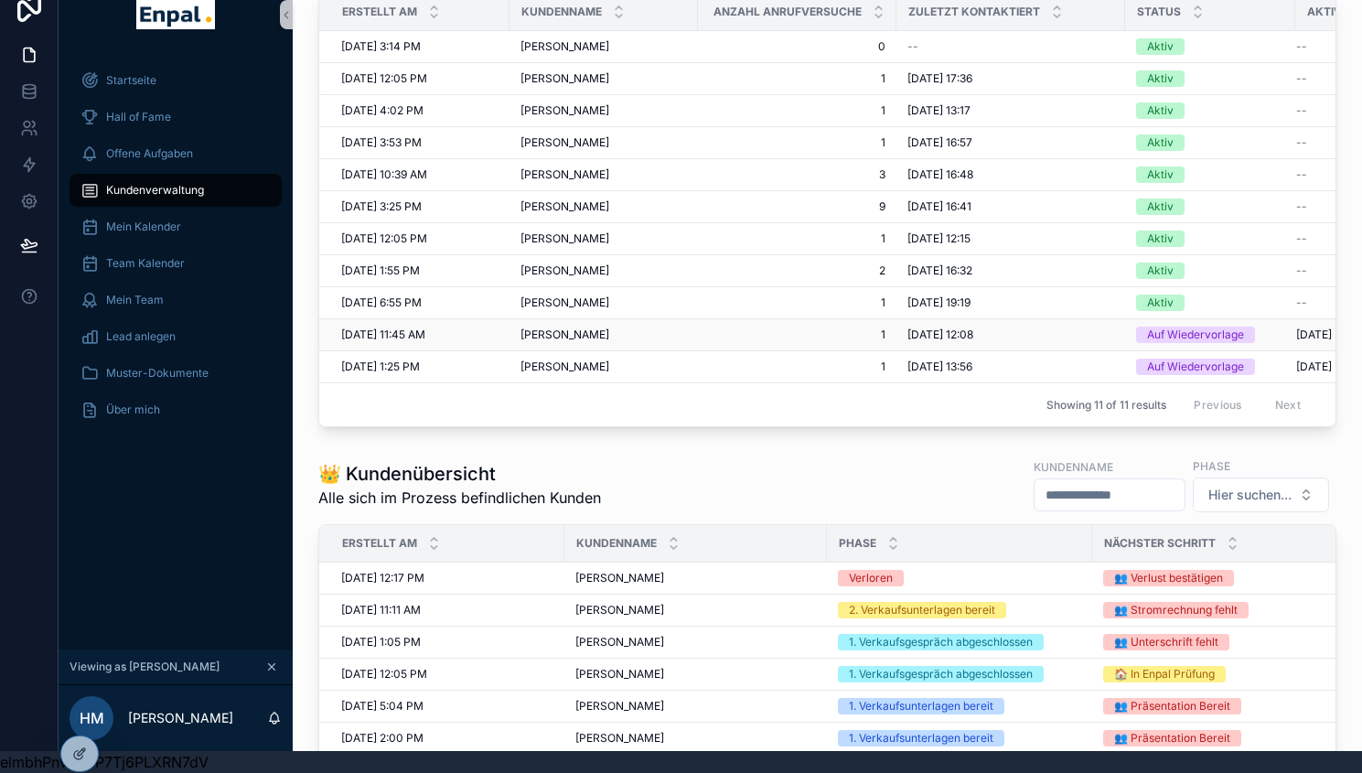
scroll to position [379, 0]
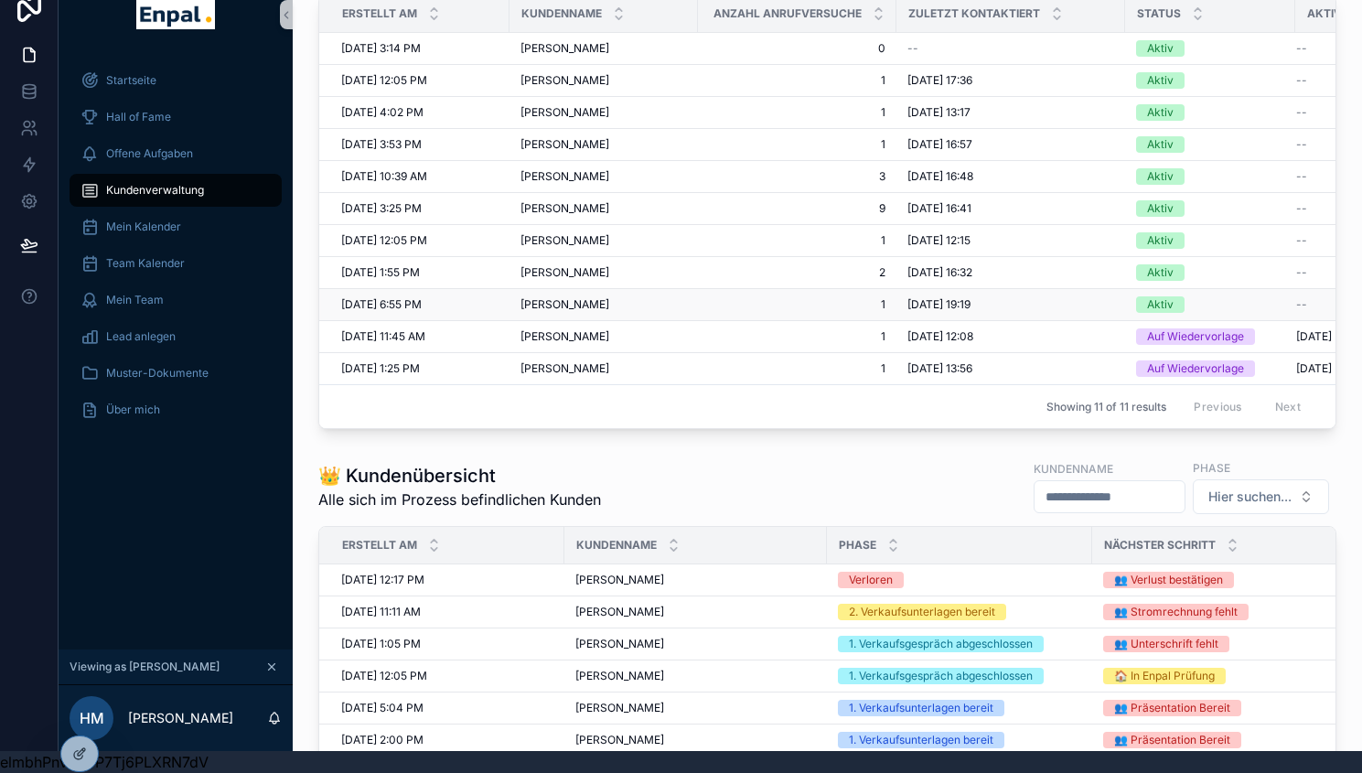
click at [584, 297] on span "Danielo Gädje" at bounding box center [565, 304] width 89 height 15
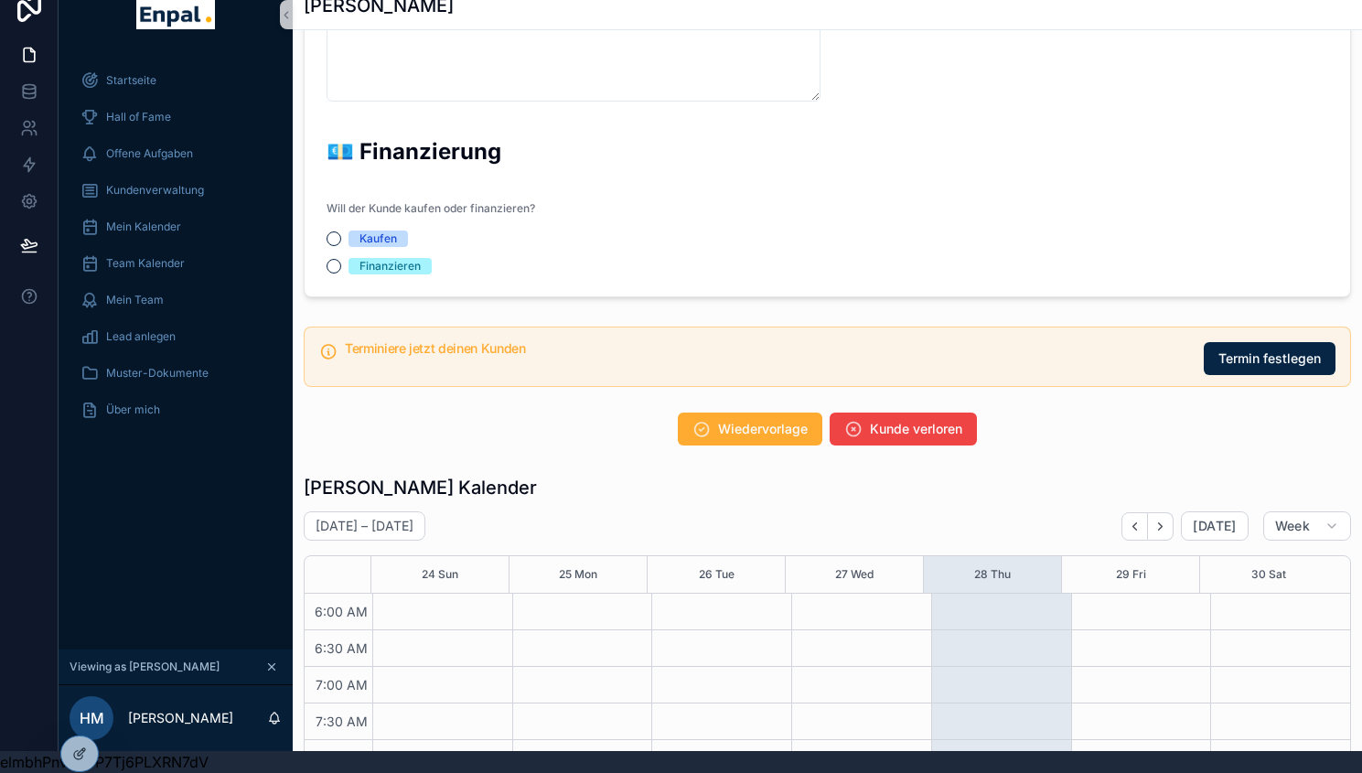
scroll to position [1976, 0]
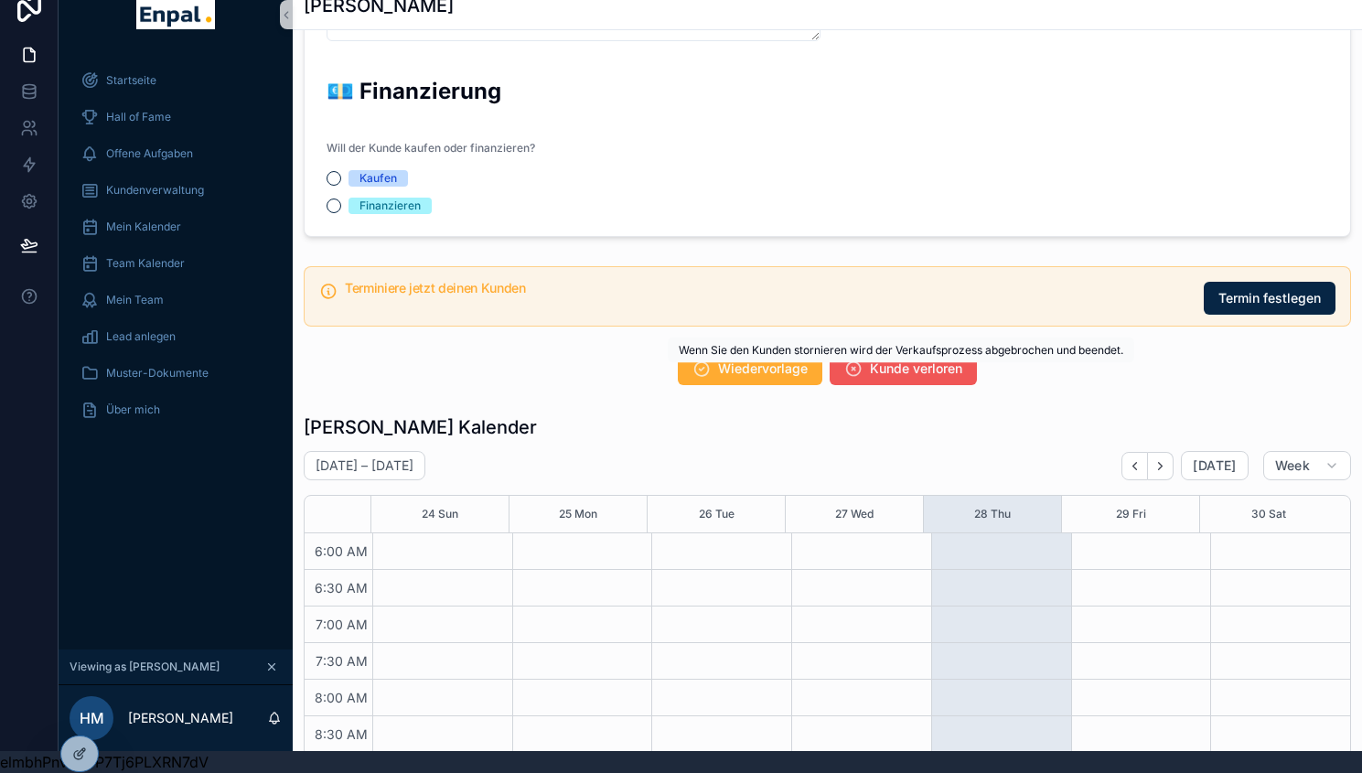
click at [892, 368] on span "Kunde verloren" at bounding box center [916, 369] width 92 height 18
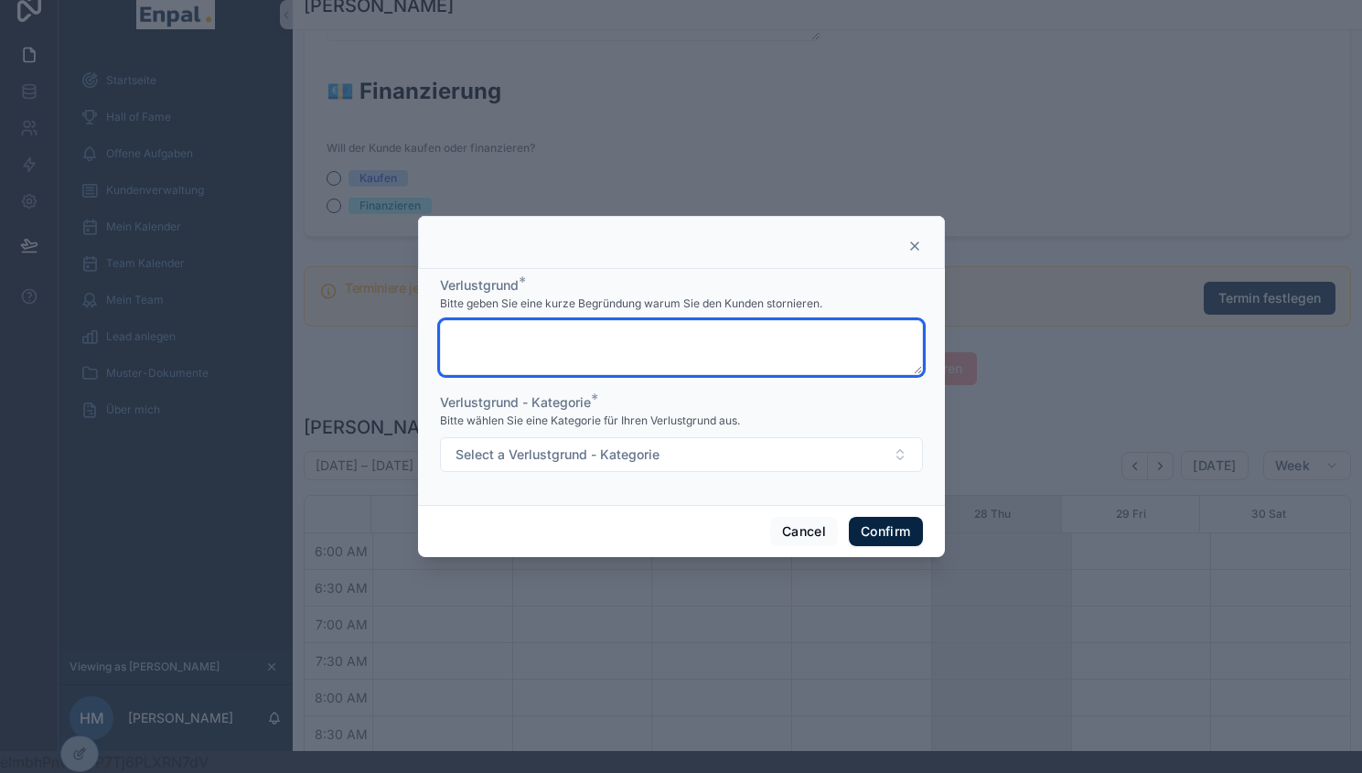
click at [665, 338] on textarea at bounding box center [681, 347] width 483 height 55
paste textarea "**********"
type textarea "**********"
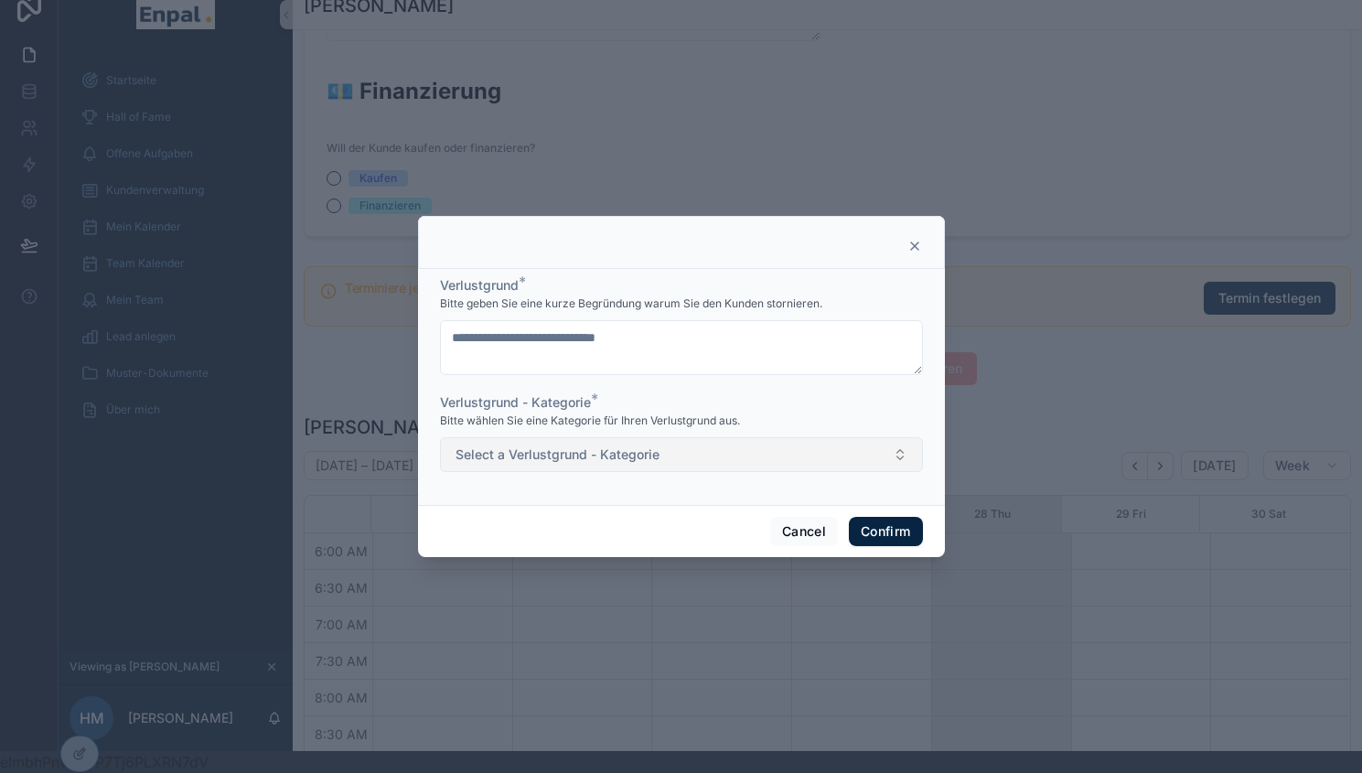
click at [683, 457] on button "Select a Verlustgrund - Kategorie" at bounding box center [681, 454] width 483 height 35
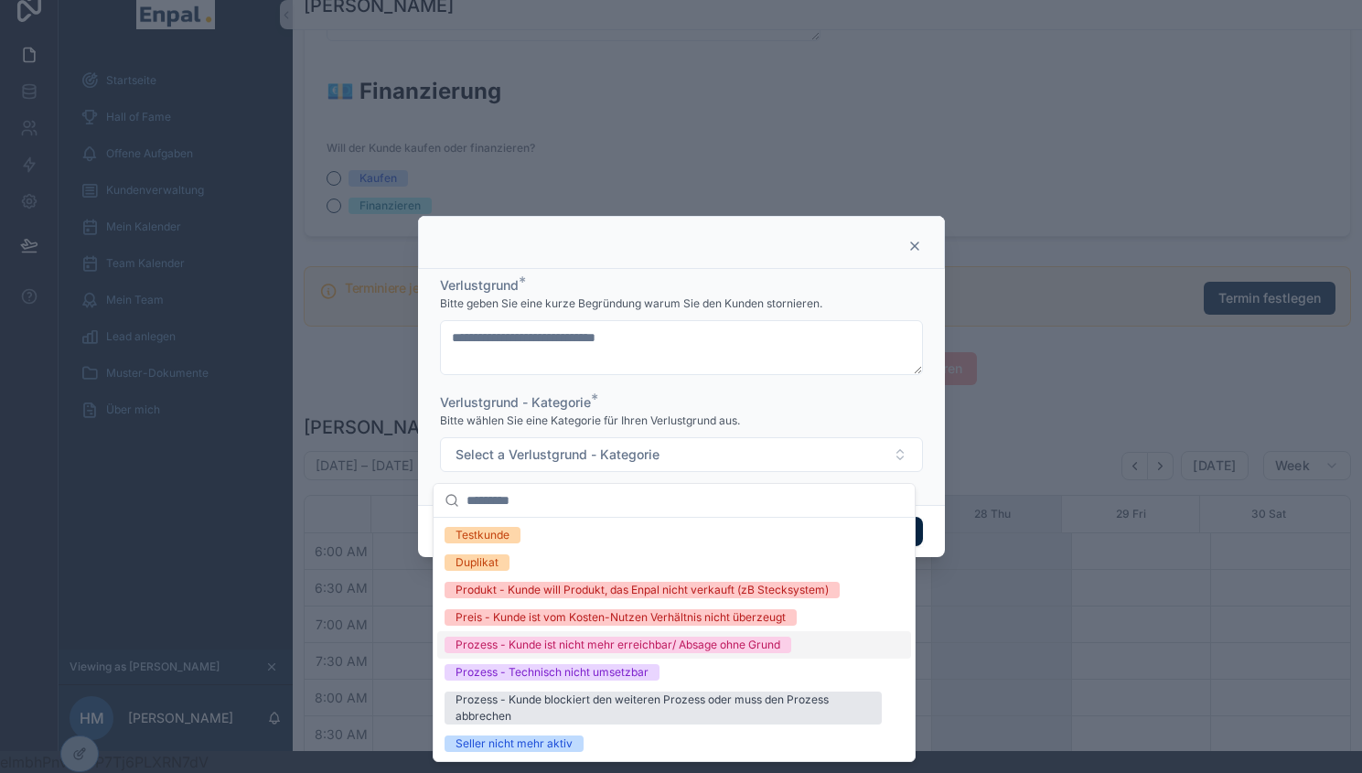
click at [645, 648] on div "Prozess - Kunde ist nicht mehr erreichbar/ Absage ohne Grund" at bounding box center [618, 645] width 325 height 16
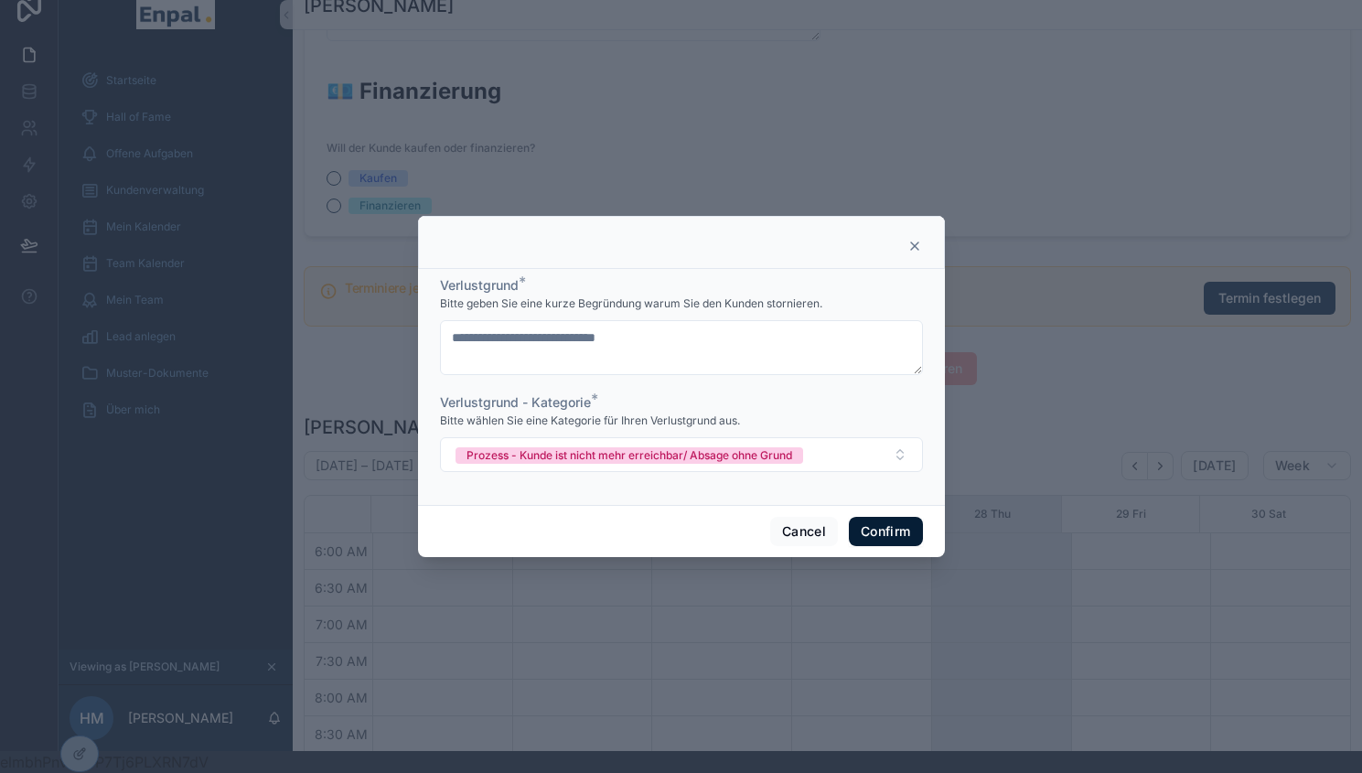
click at [875, 536] on button "Confirm" at bounding box center [885, 531] width 73 height 29
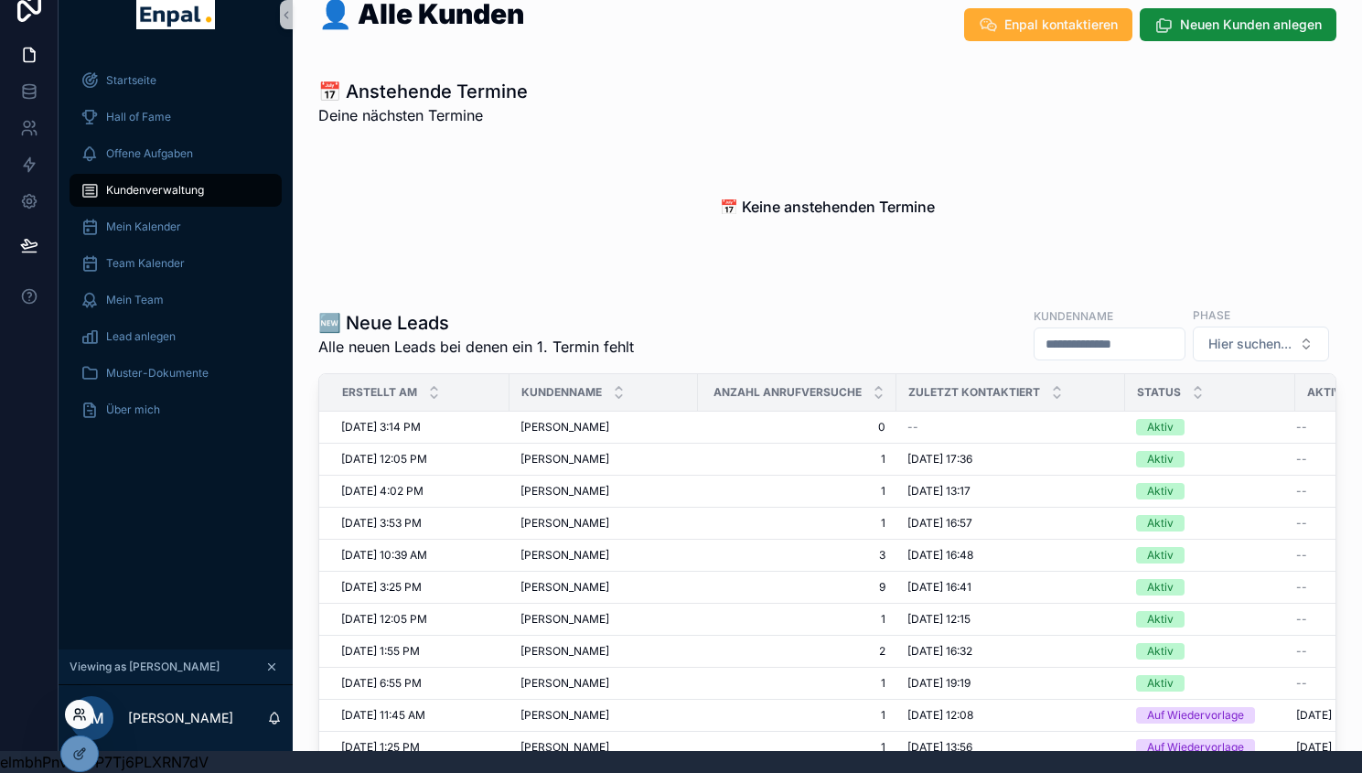
click at [78, 712] on icon at bounding box center [79, 714] width 15 height 15
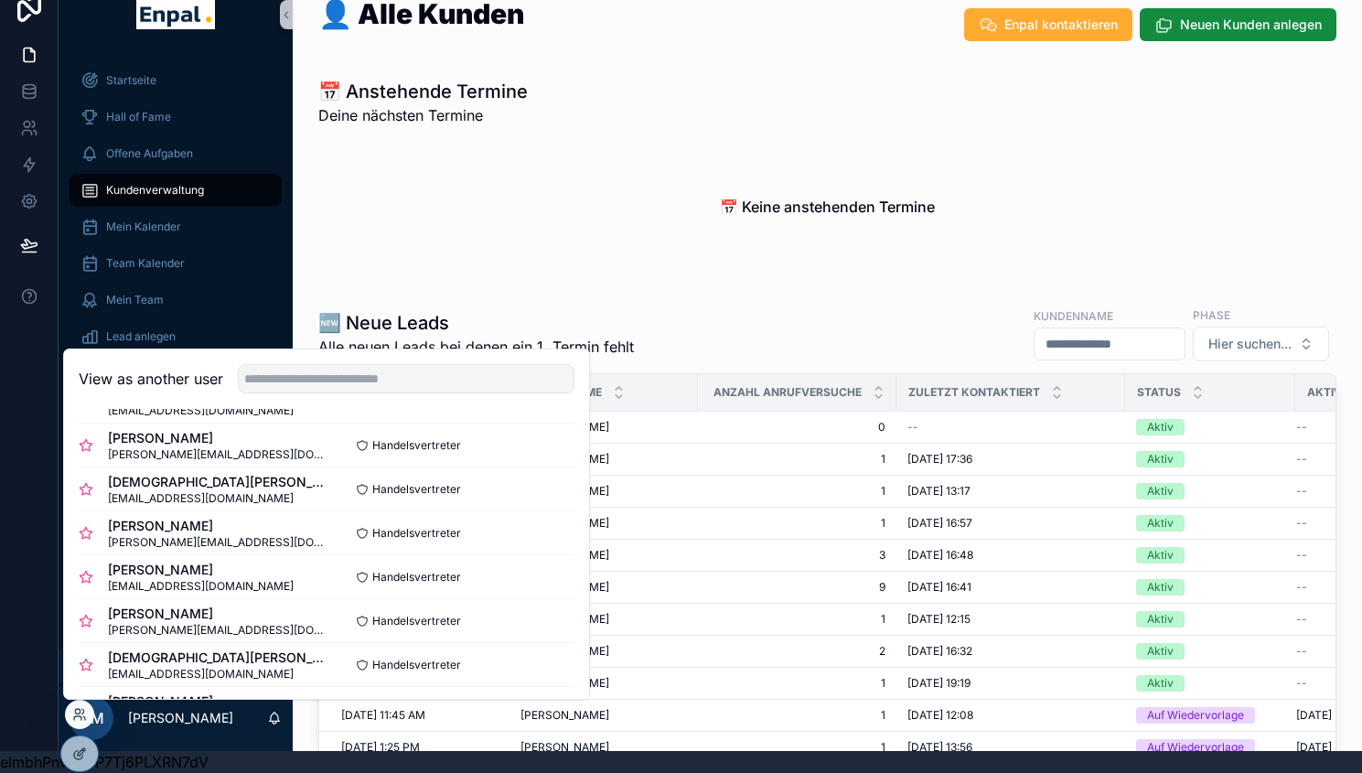
scroll to position [492, 0]
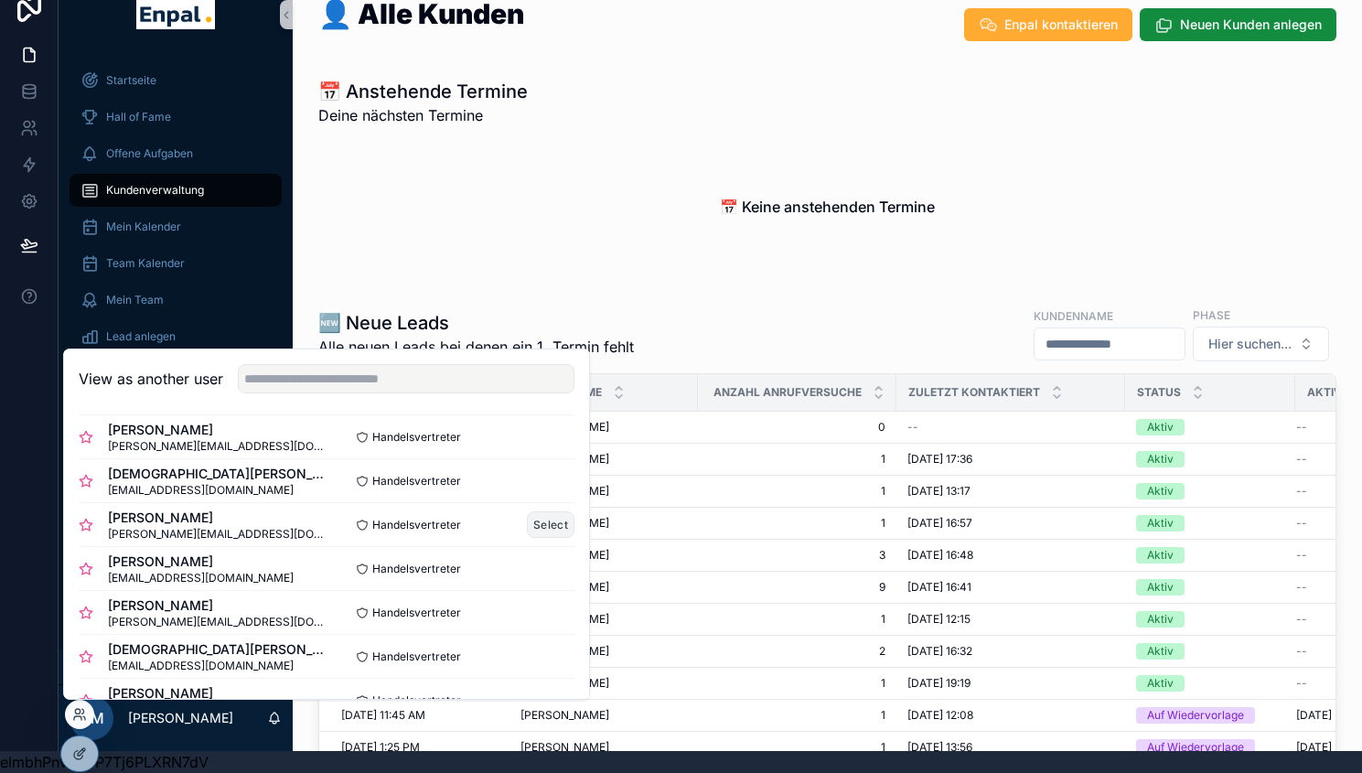
click at [527, 518] on button "Select" at bounding box center [551, 524] width 48 height 27
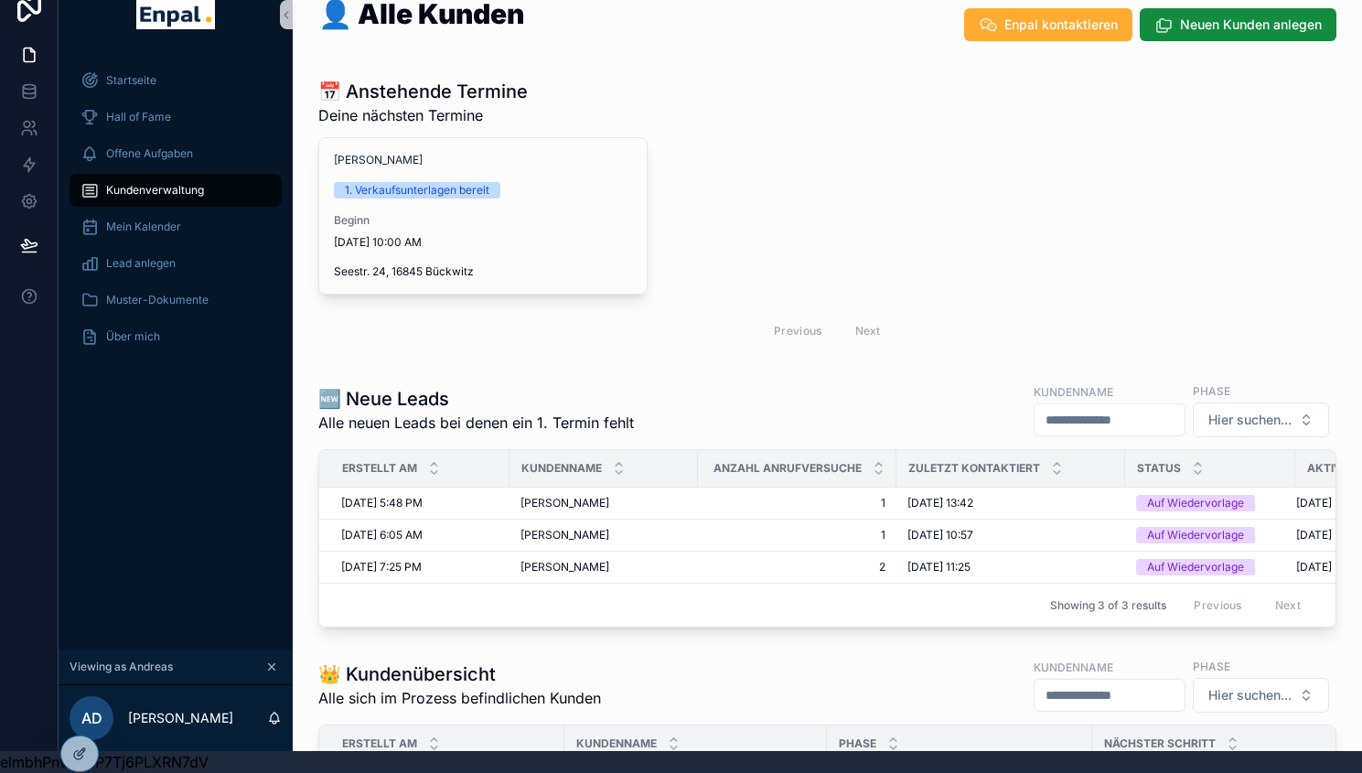
click at [460, 215] on div "Beginn 9/4/2025 10:00 AM" at bounding box center [483, 231] width 298 height 37
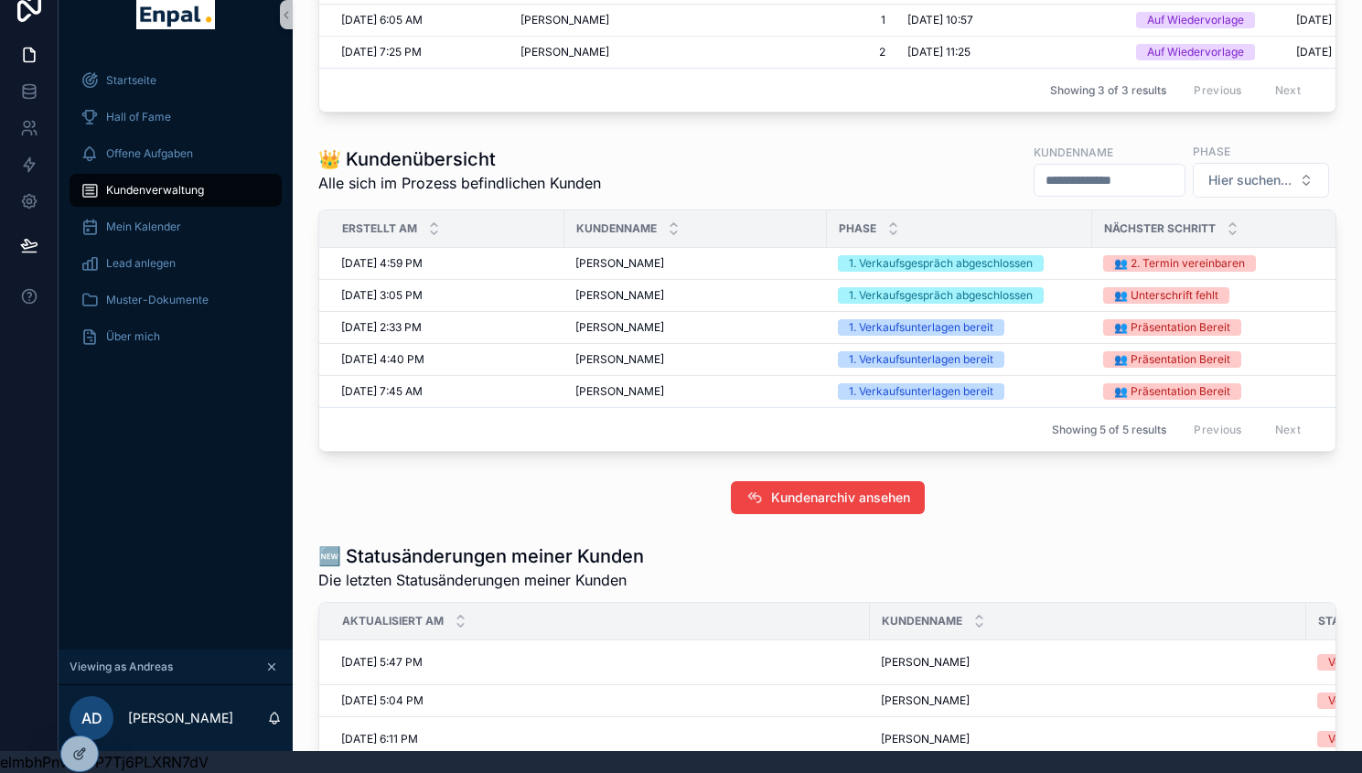
scroll to position [505, 0]
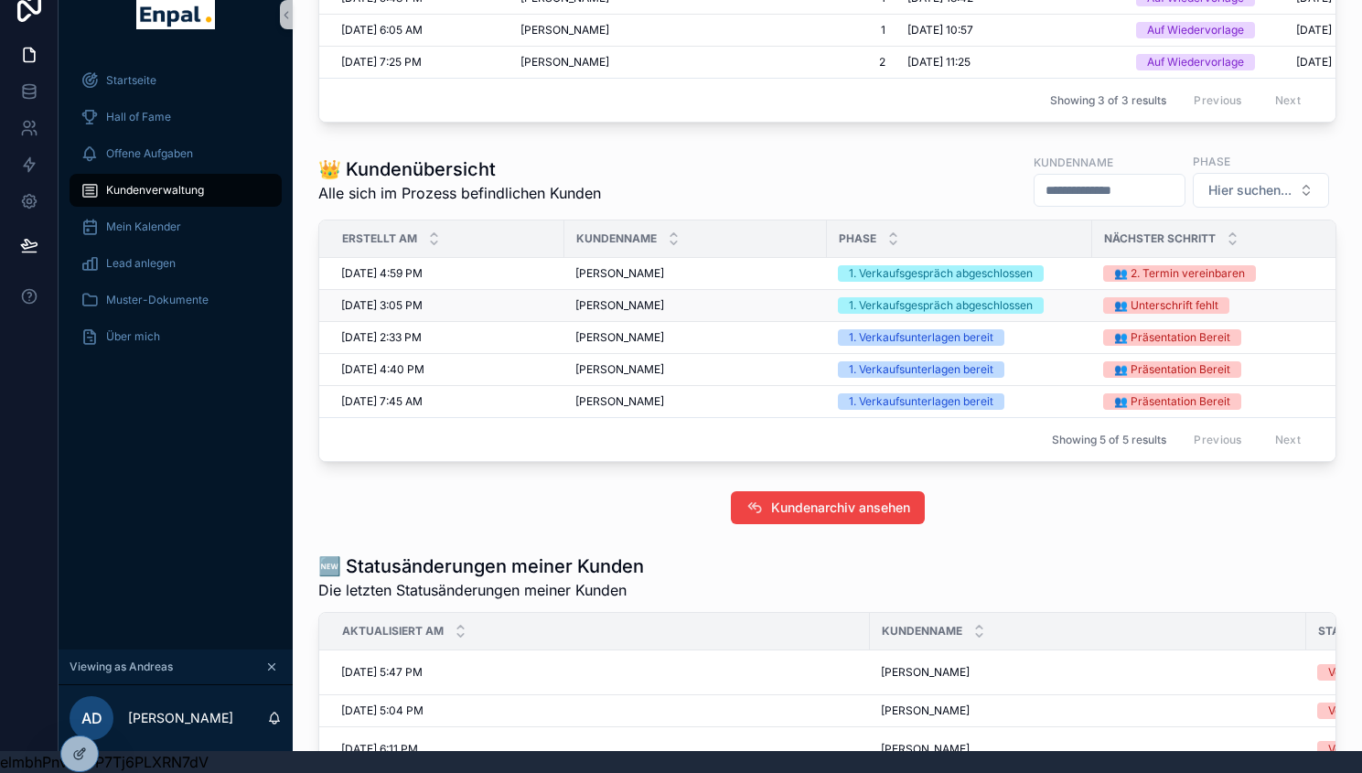
click at [546, 306] on div "7/17/2025 3:05 PM 7/17/2025 3:05 PM" at bounding box center [447, 305] width 212 height 15
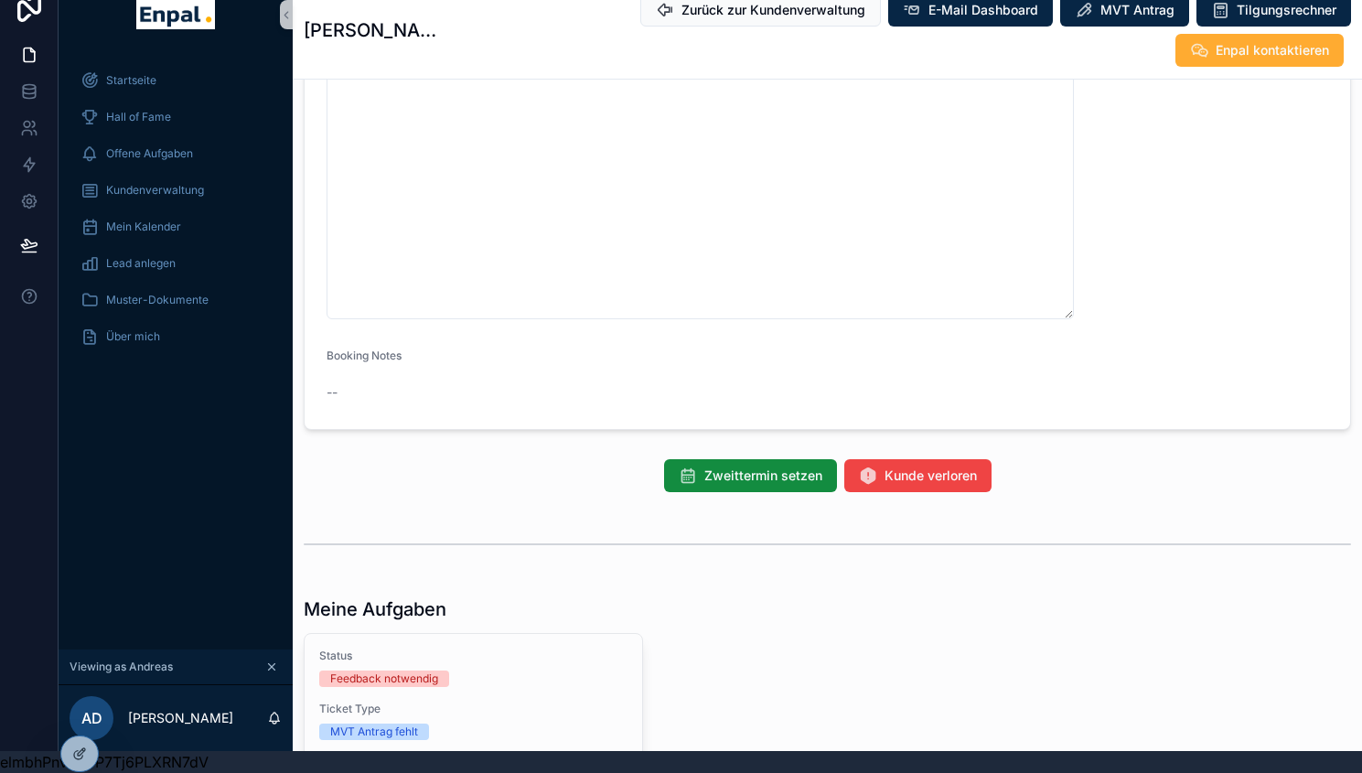
scroll to position [1523, 0]
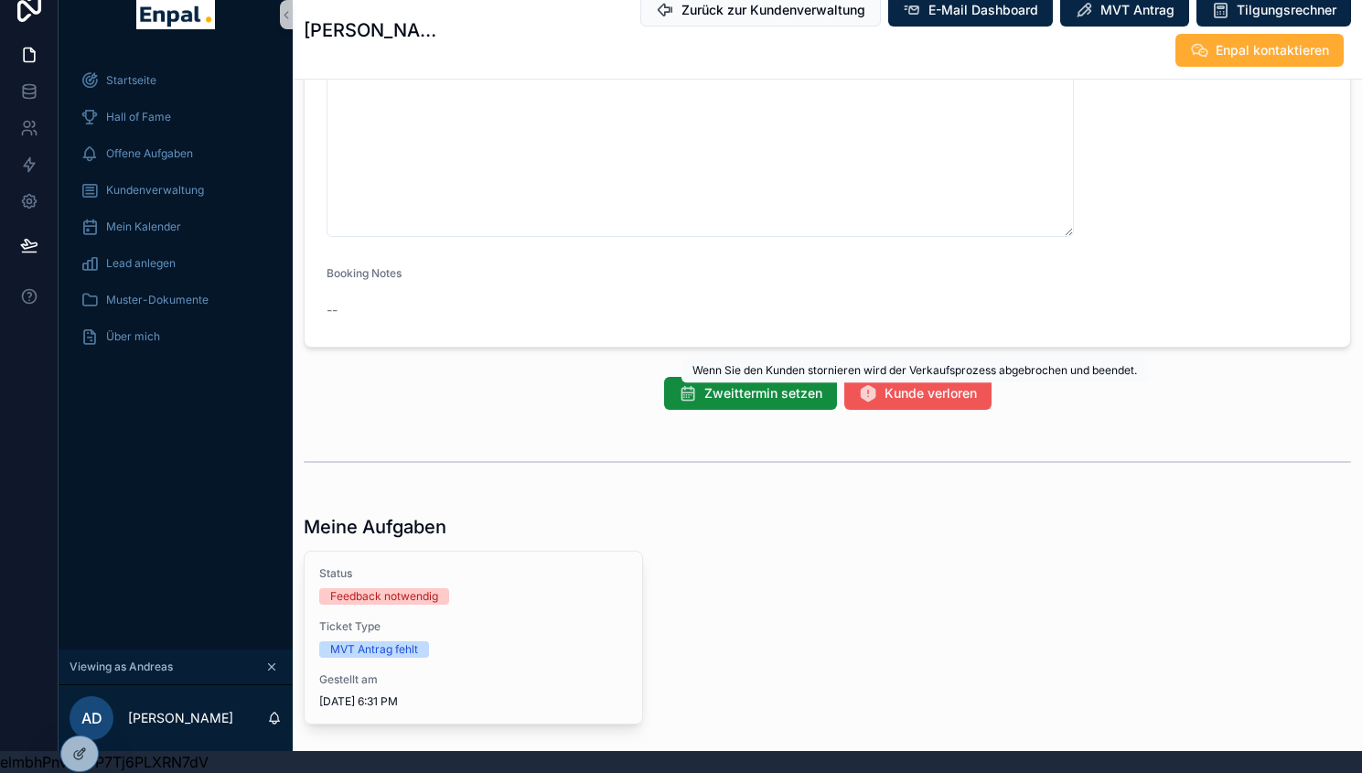
click at [874, 394] on icon "scrollable content" at bounding box center [868, 393] width 18 height 18
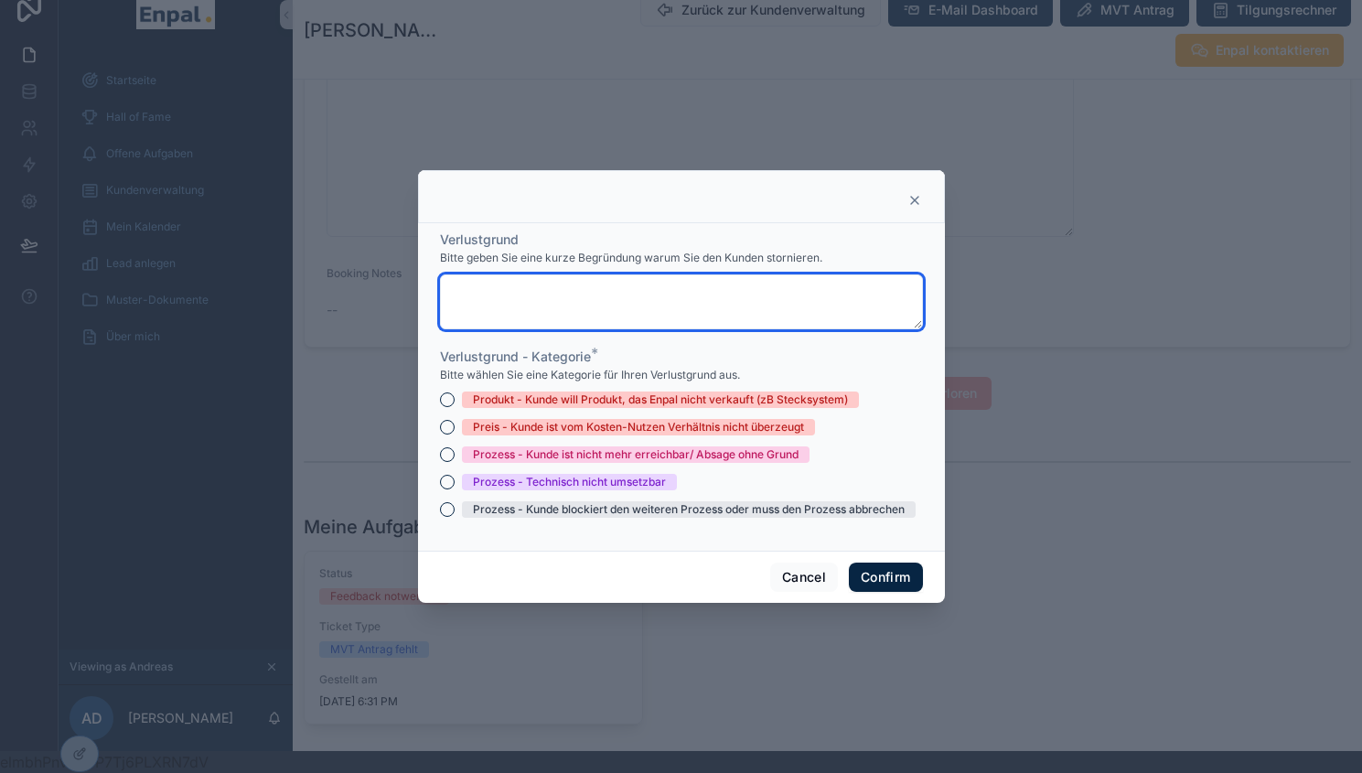
click at [637, 295] on textarea at bounding box center [681, 301] width 483 height 55
type textarea "**********"
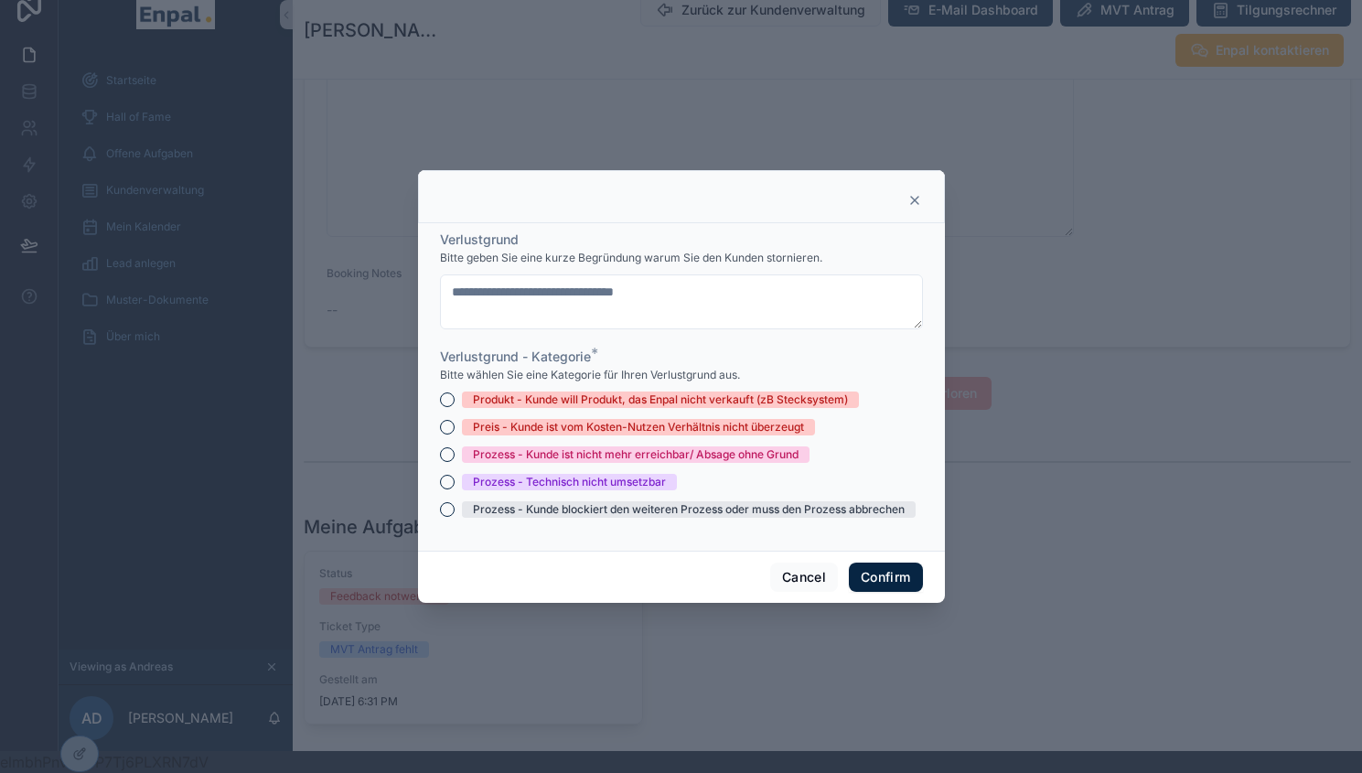
click at [451, 462] on div "Prozess - Kunde ist nicht mehr erreichbar/ Absage ohne Grund" at bounding box center [681, 454] width 483 height 16
click at [440, 462] on button "Prozess - Kunde ist nicht mehr erreichbar/ Absage ohne Grund" at bounding box center [447, 454] width 15 height 15
click at [443, 435] on button "Preis - Kunde ist vom Kosten-Nutzen Verhältnis nicht überzeugt" at bounding box center [447, 427] width 15 height 15
click at [873, 574] on button "Confirm" at bounding box center [885, 577] width 73 height 29
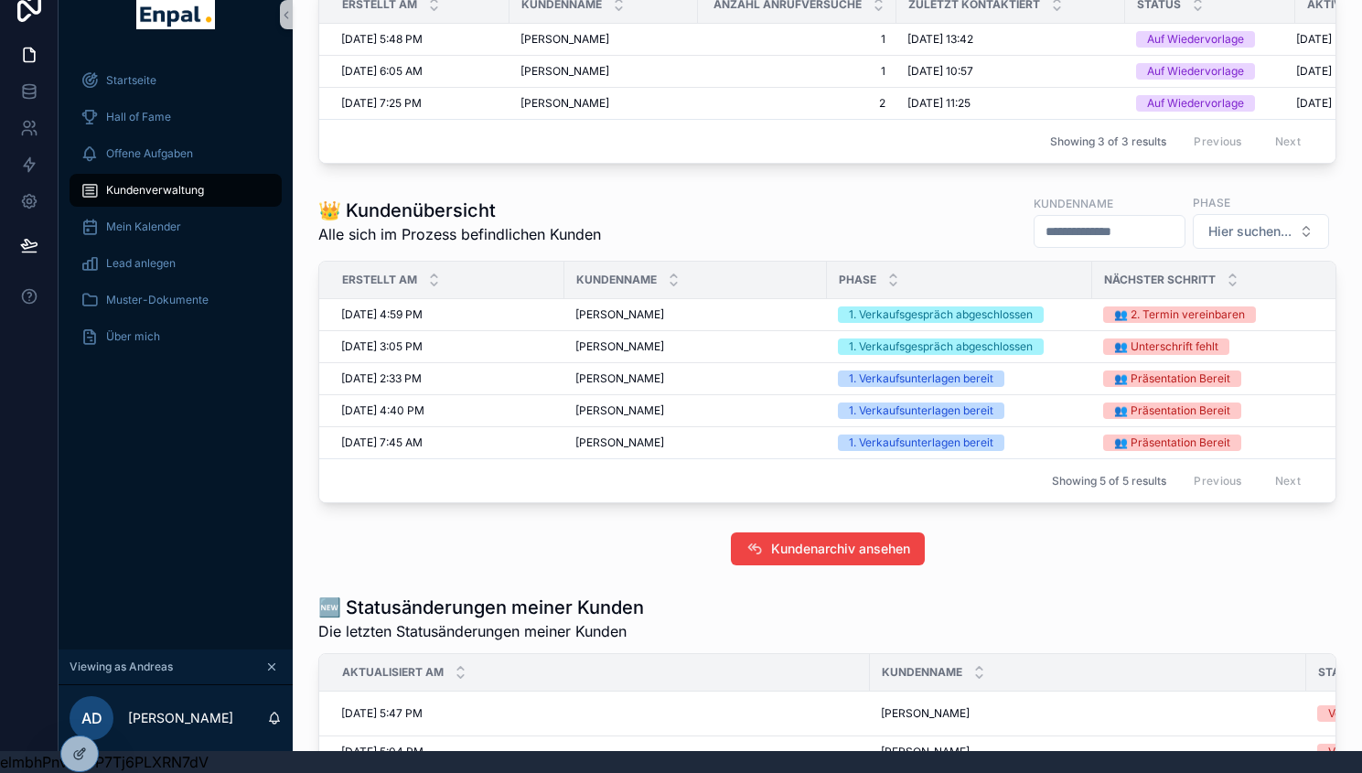
scroll to position [456, 0]
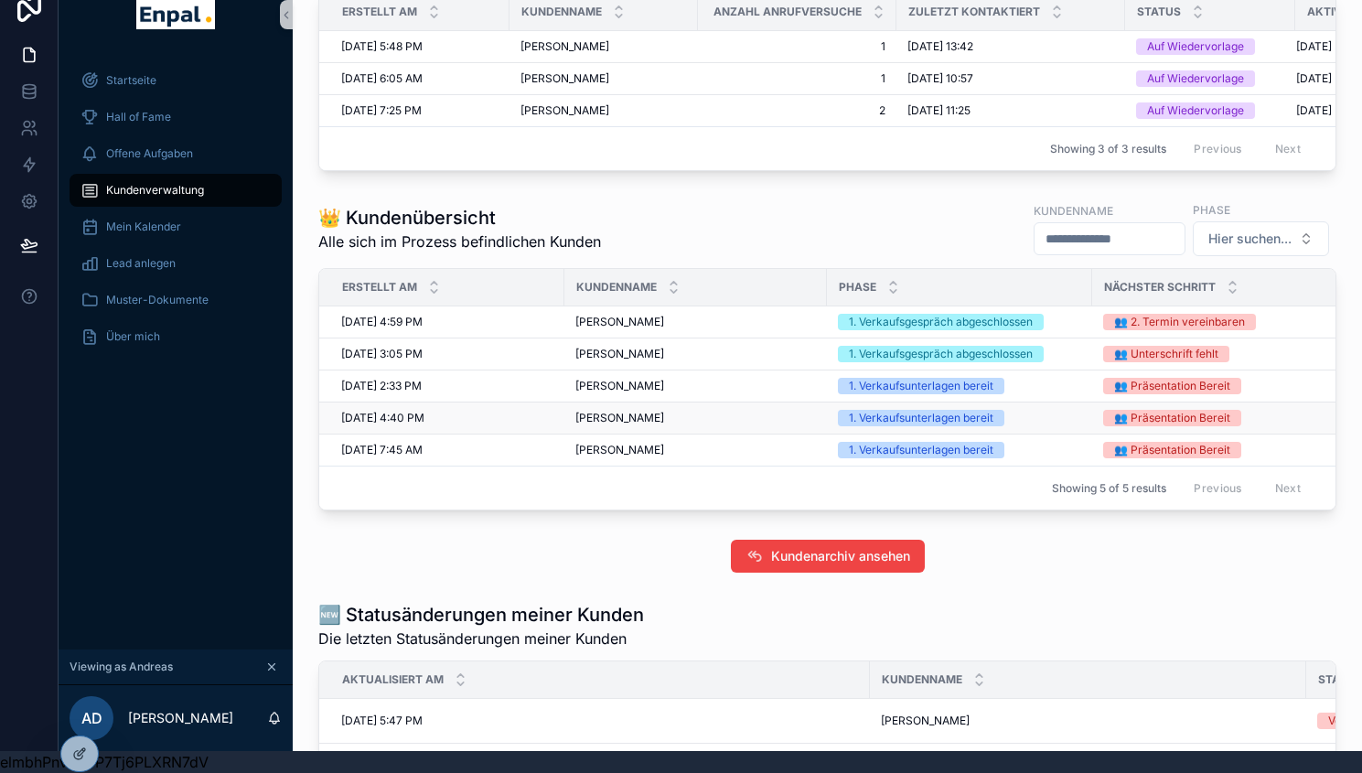
click at [625, 413] on span "Thomas Alexander" at bounding box center [619, 418] width 89 height 15
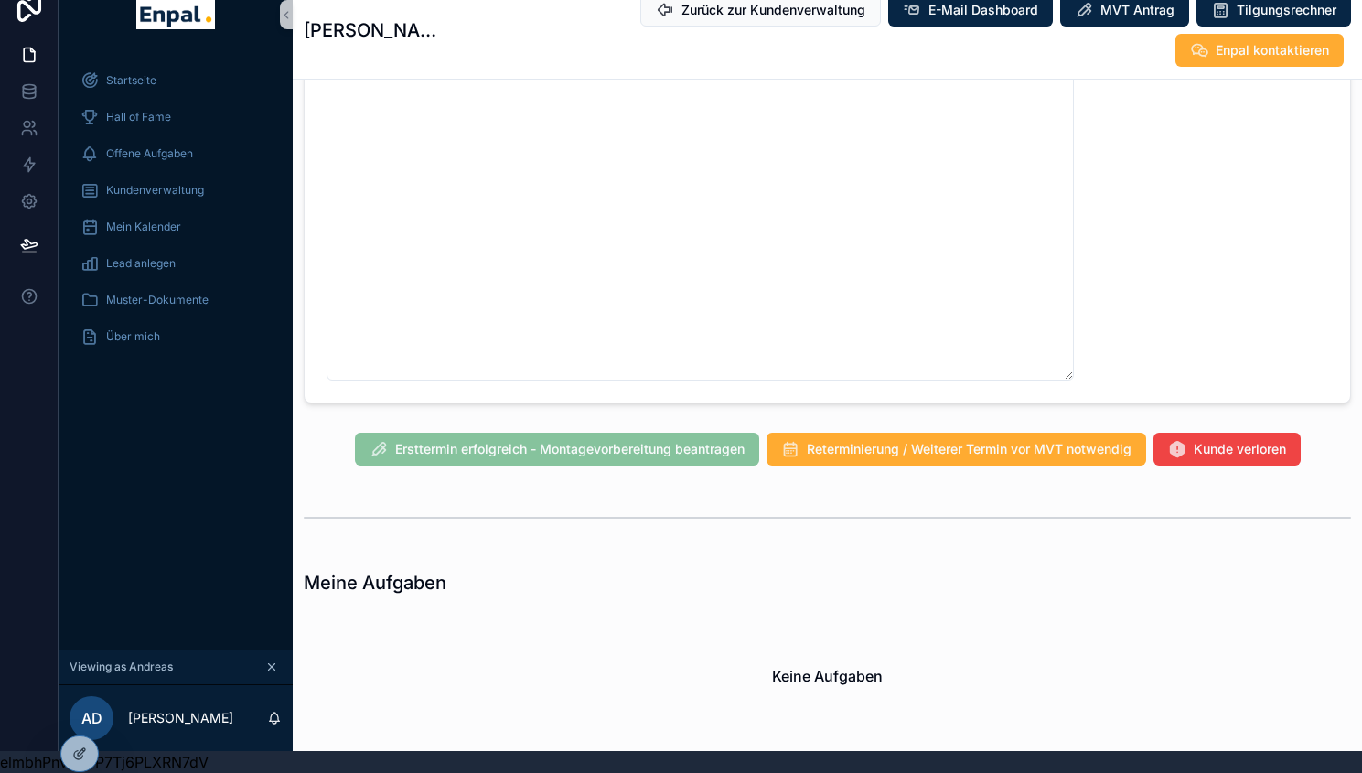
scroll to position [1557, 0]
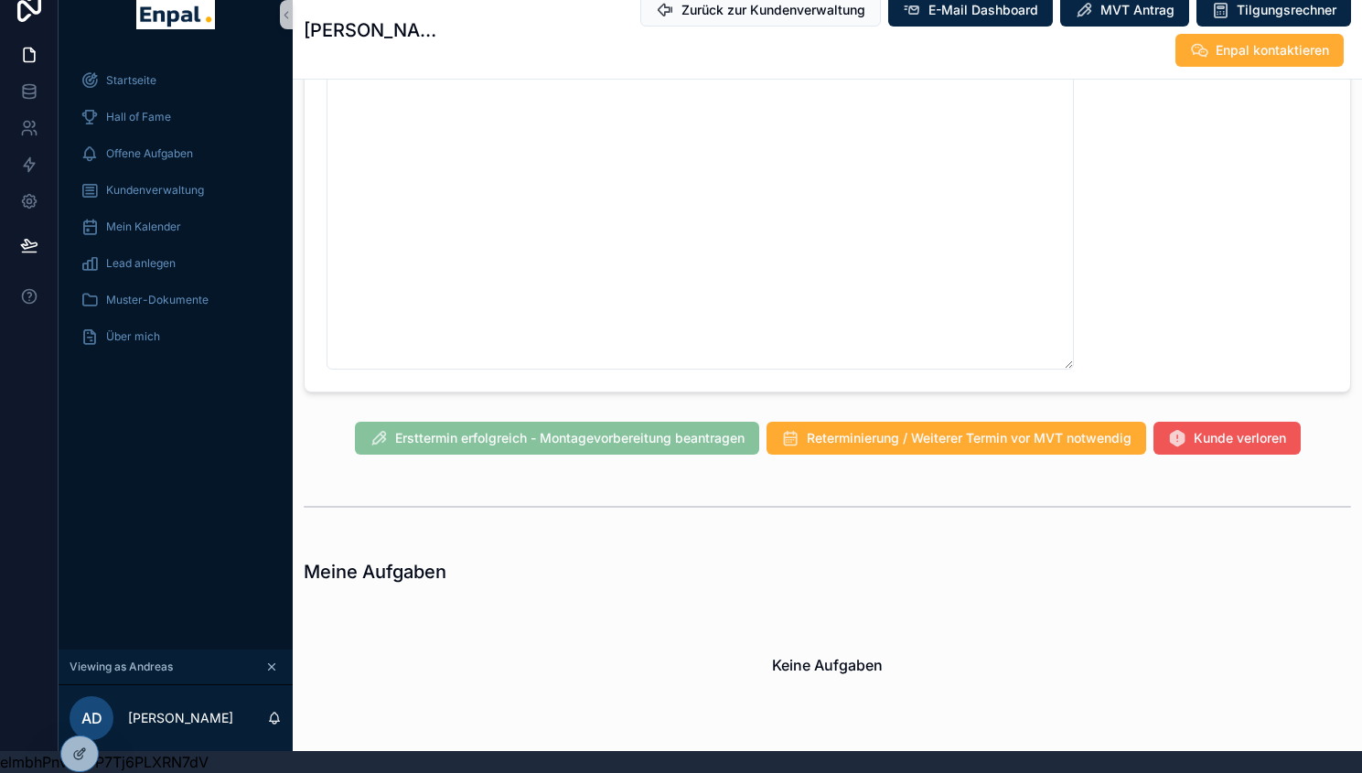
click at [1256, 434] on span "Kunde verloren" at bounding box center [1240, 438] width 92 height 18
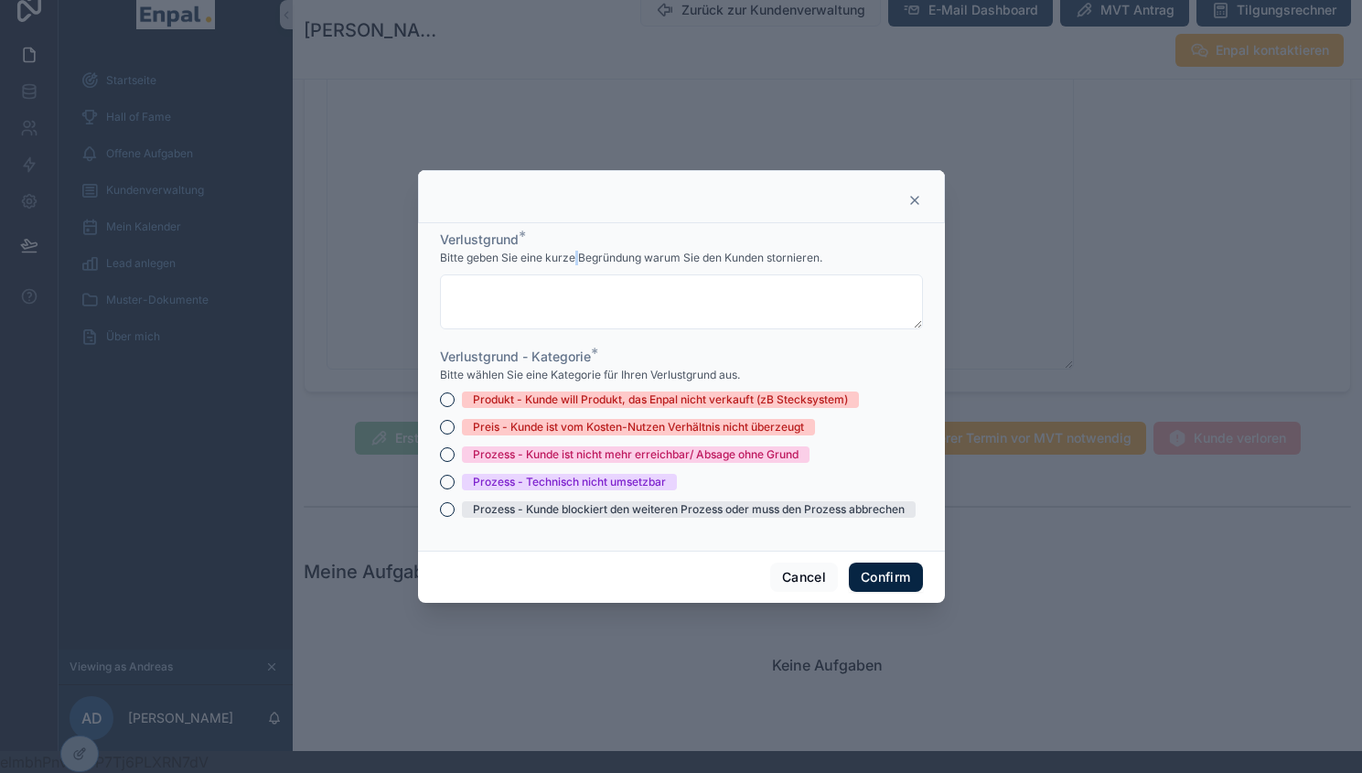
click at [569, 265] on span "Bitte geben Sie eine kurze Begründung warum Sie den Kunden stornieren." at bounding box center [631, 258] width 382 height 15
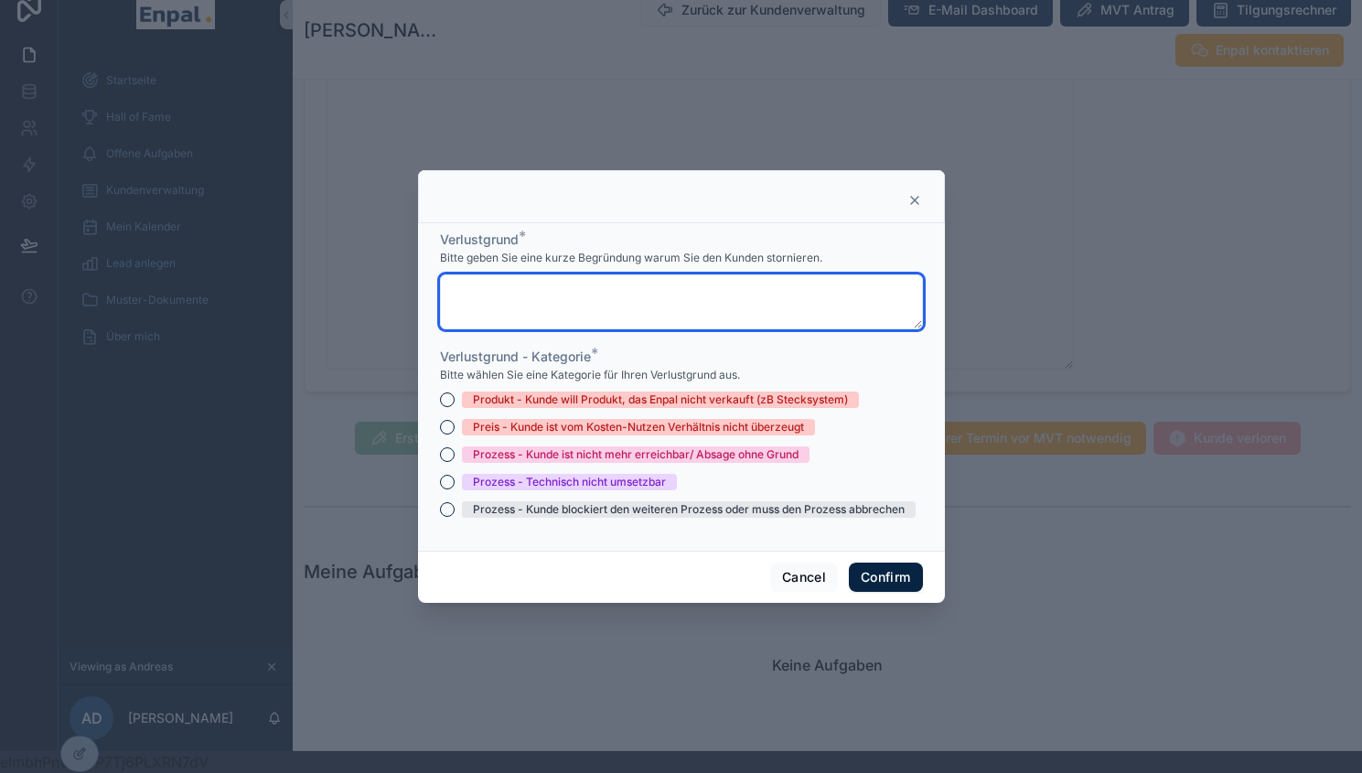
click at [510, 294] on textarea at bounding box center [681, 301] width 483 height 55
type textarea "**********"
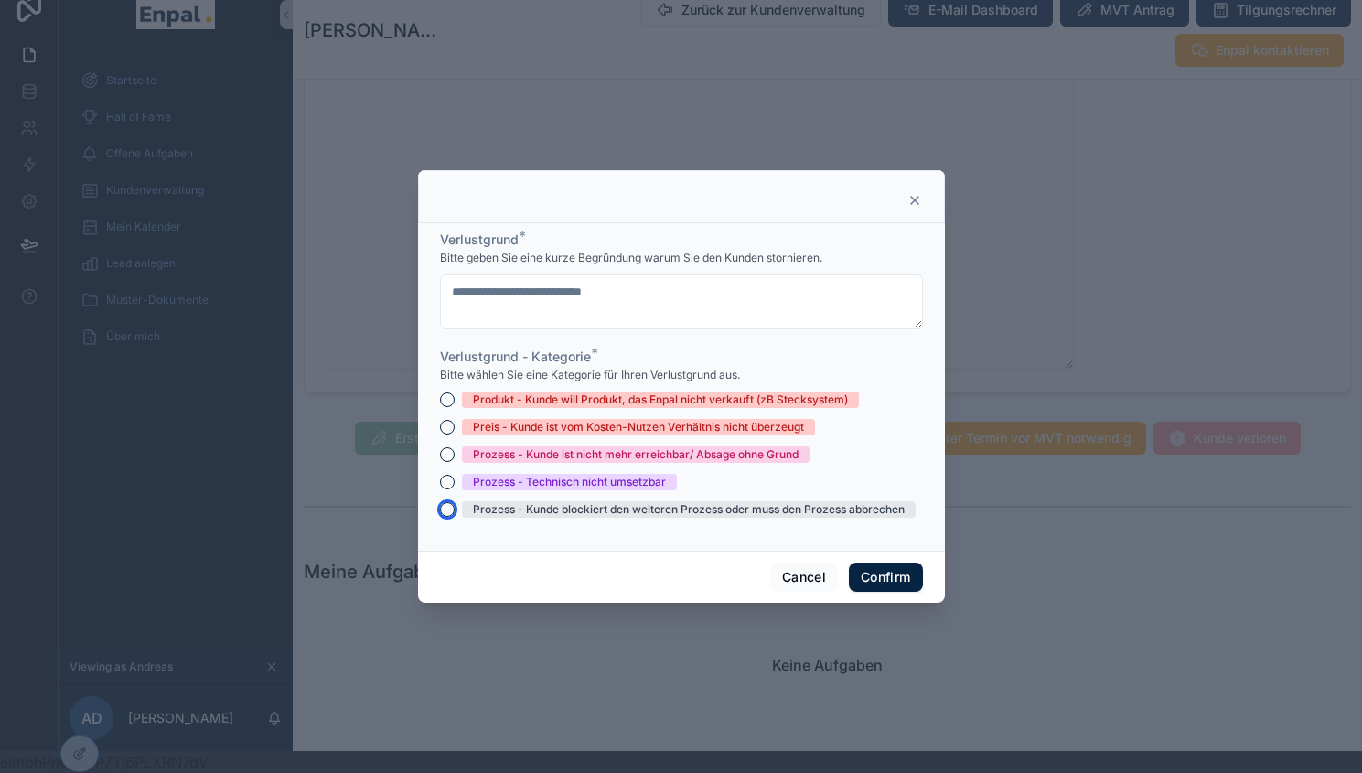
click at [445, 517] on button "Prozess - Kunde blockiert den weiteren Prozess oder muss den Prozess abbrechen" at bounding box center [447, 509] width 15 height 15
click at [892, 582] on button "Confirm" at bounding box center [885, 577] width 73 height 29
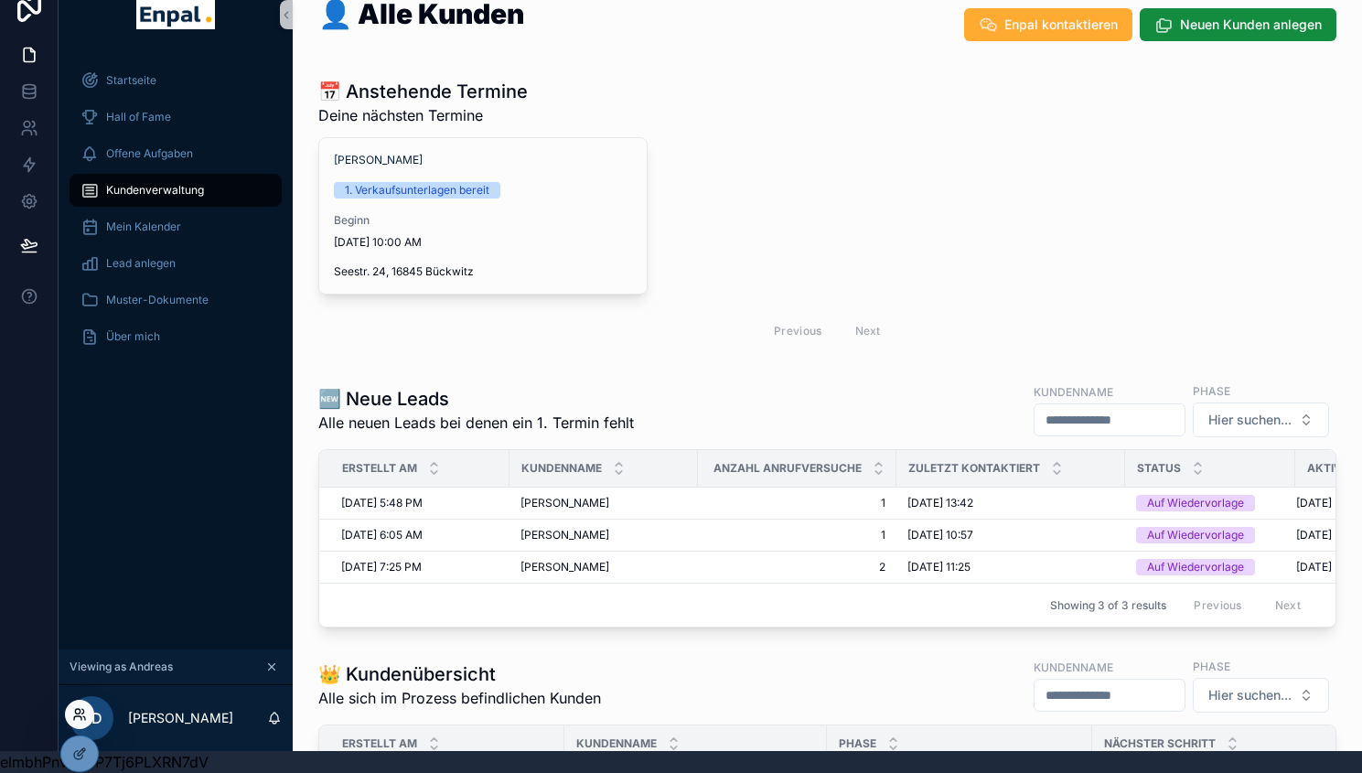
click at [79, 711] on icon at bounding box center [79, 714] width 15 height 15
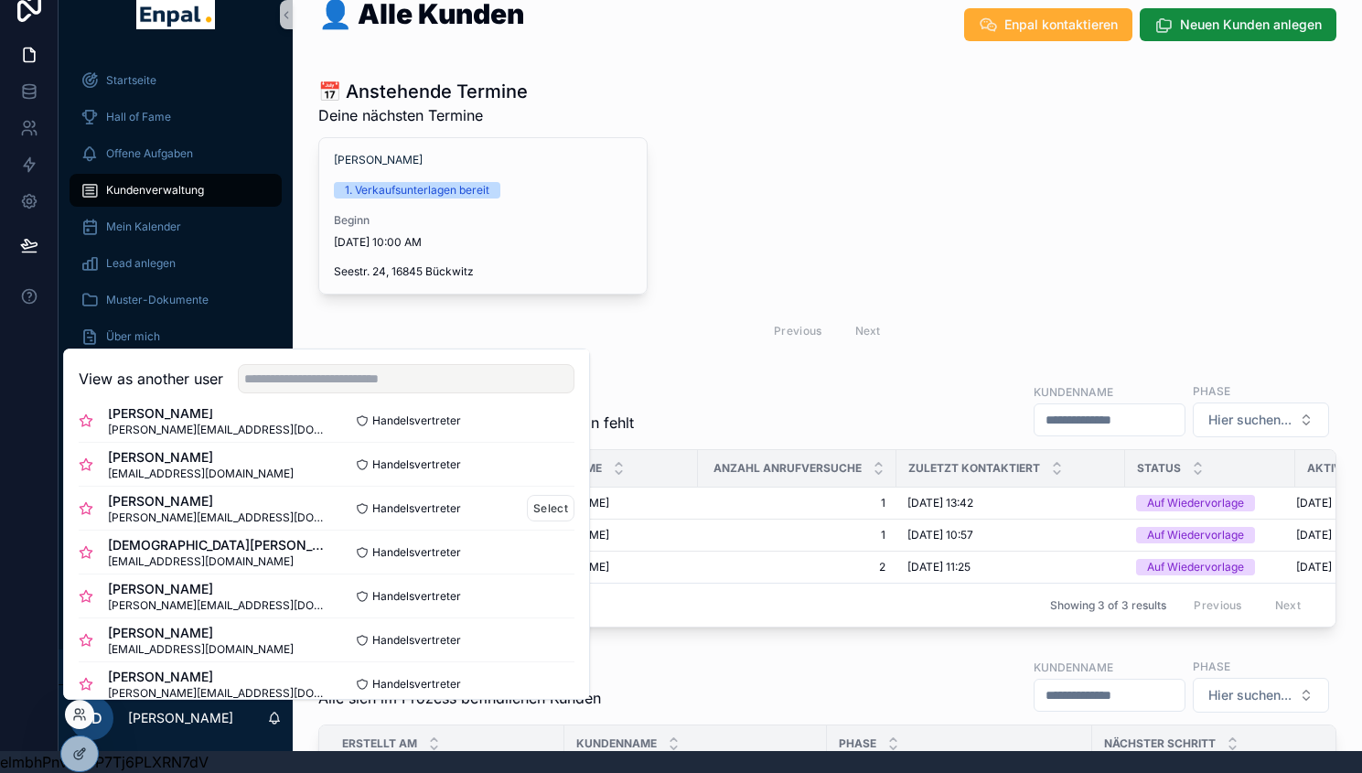
scroll to position [462, 0]
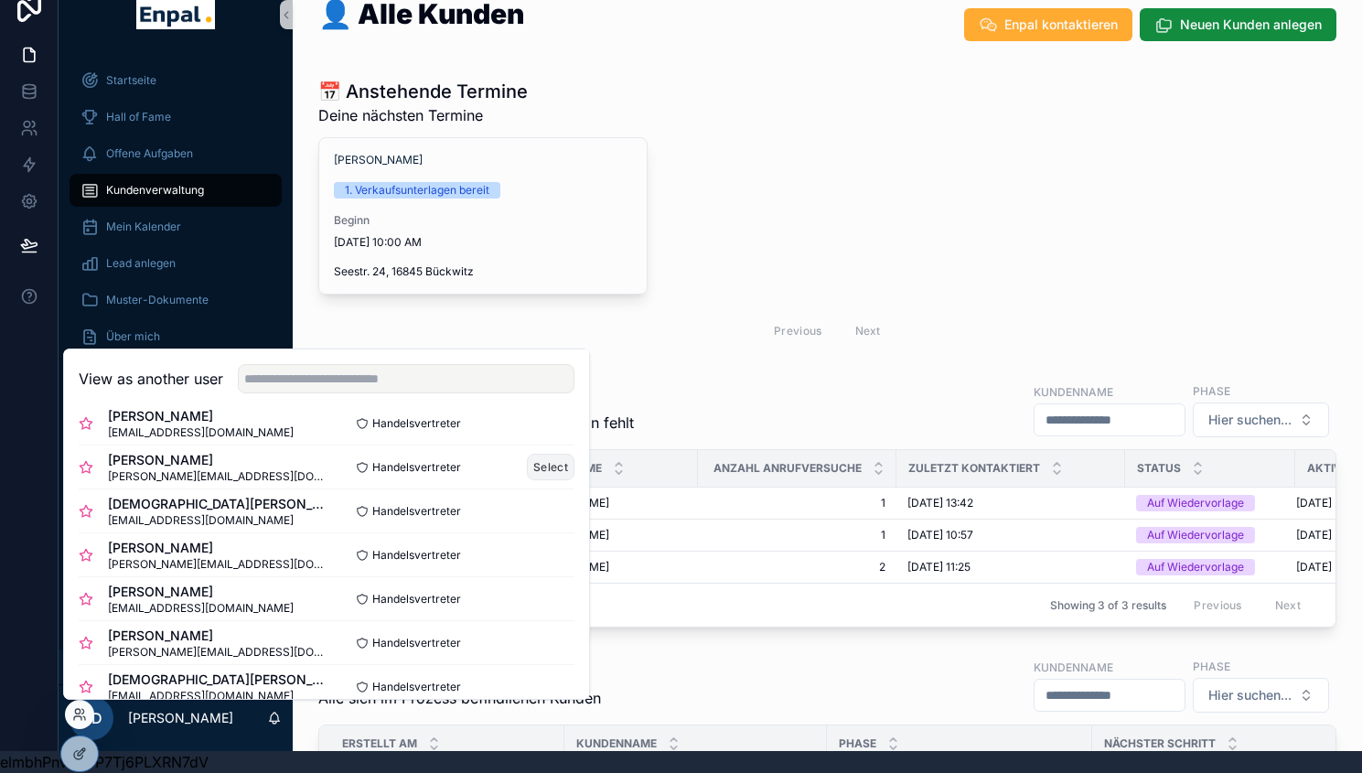
click at [533, 458] on button "Select" at bounding box center [551, 467] width 48 height 27
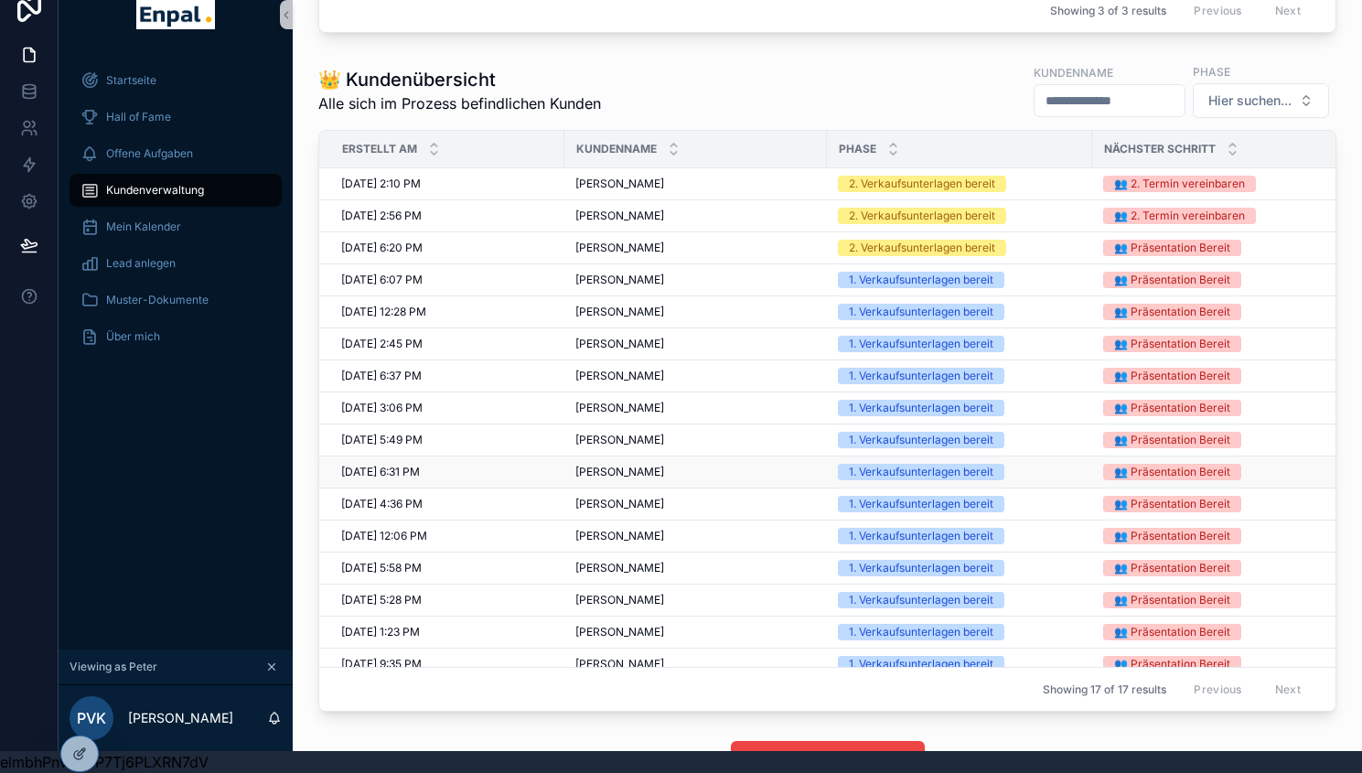
scroll to position [48, 0]
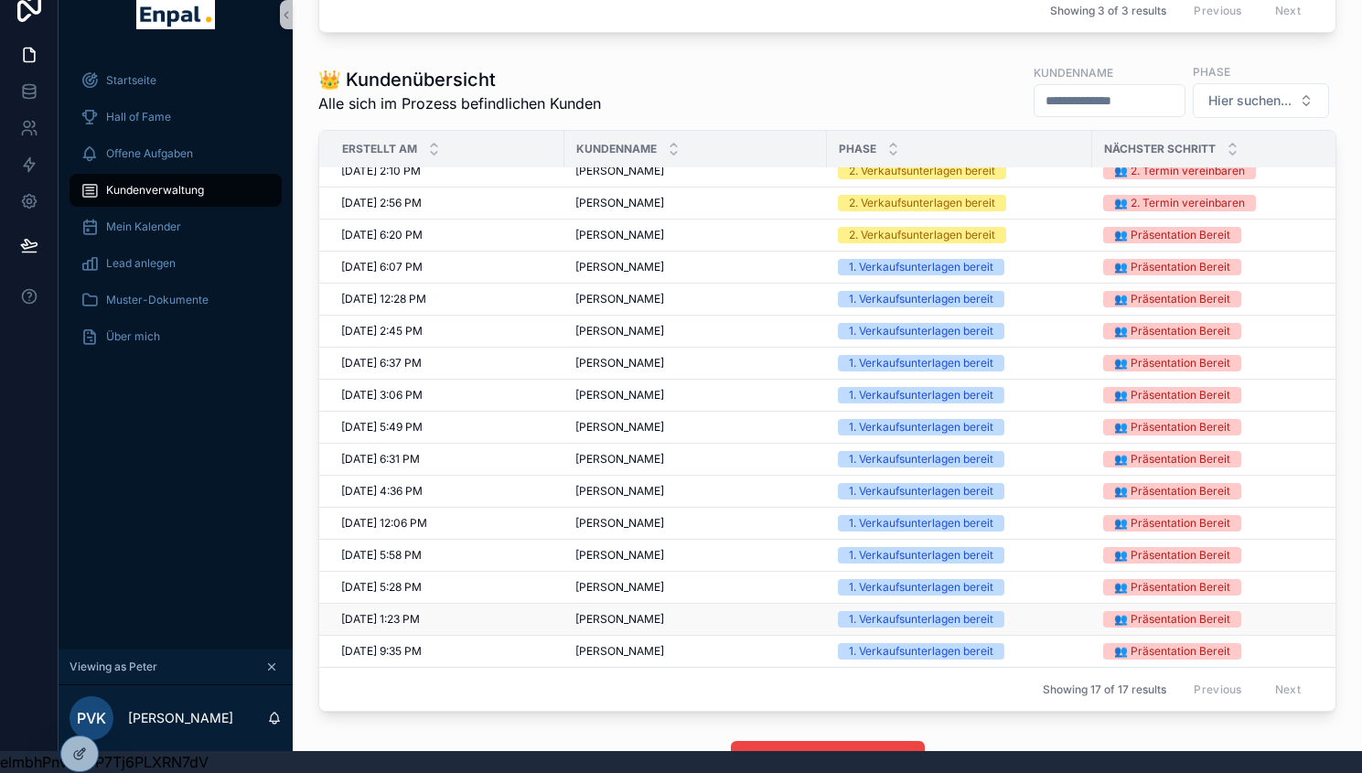
click at [617, 612] on span "Ronald Schulz" at bounding box center [619, 619] width 89 height 15
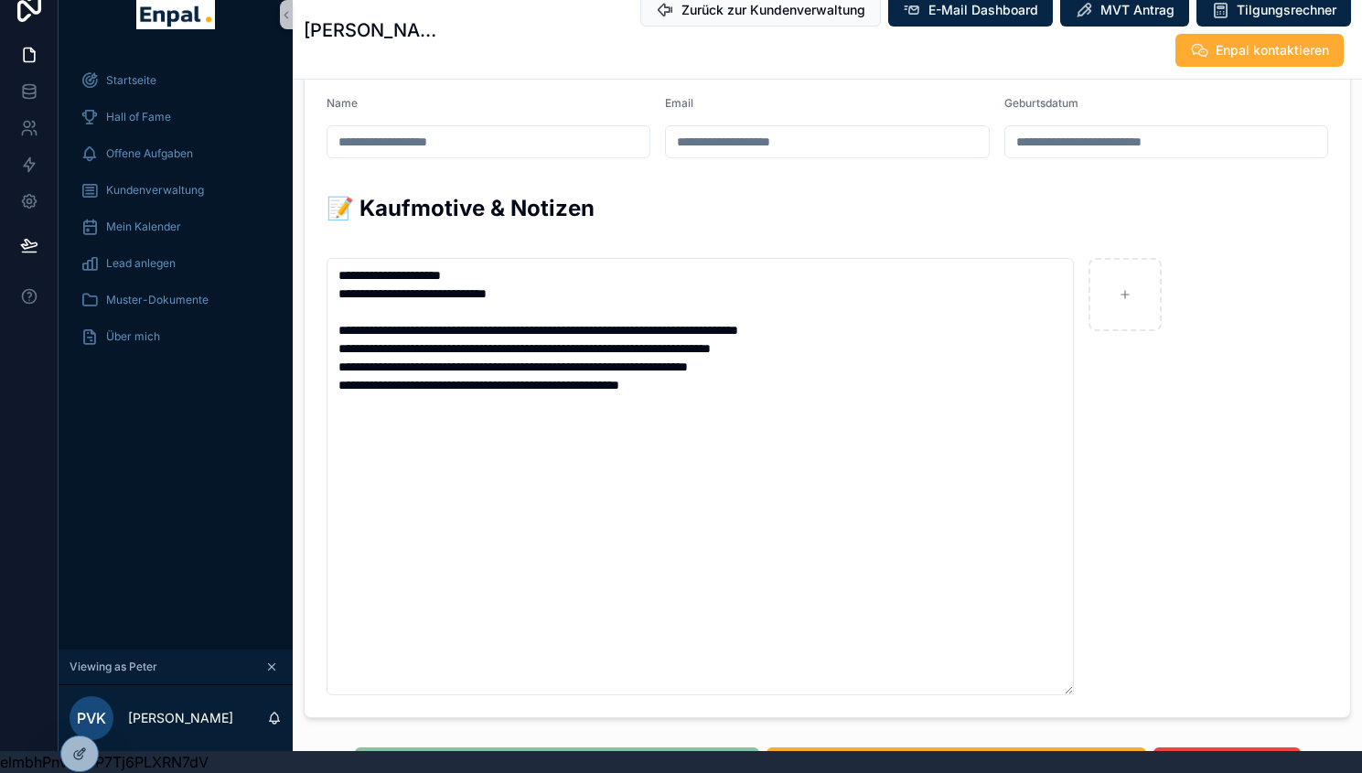
scroll to position [1137, 0]
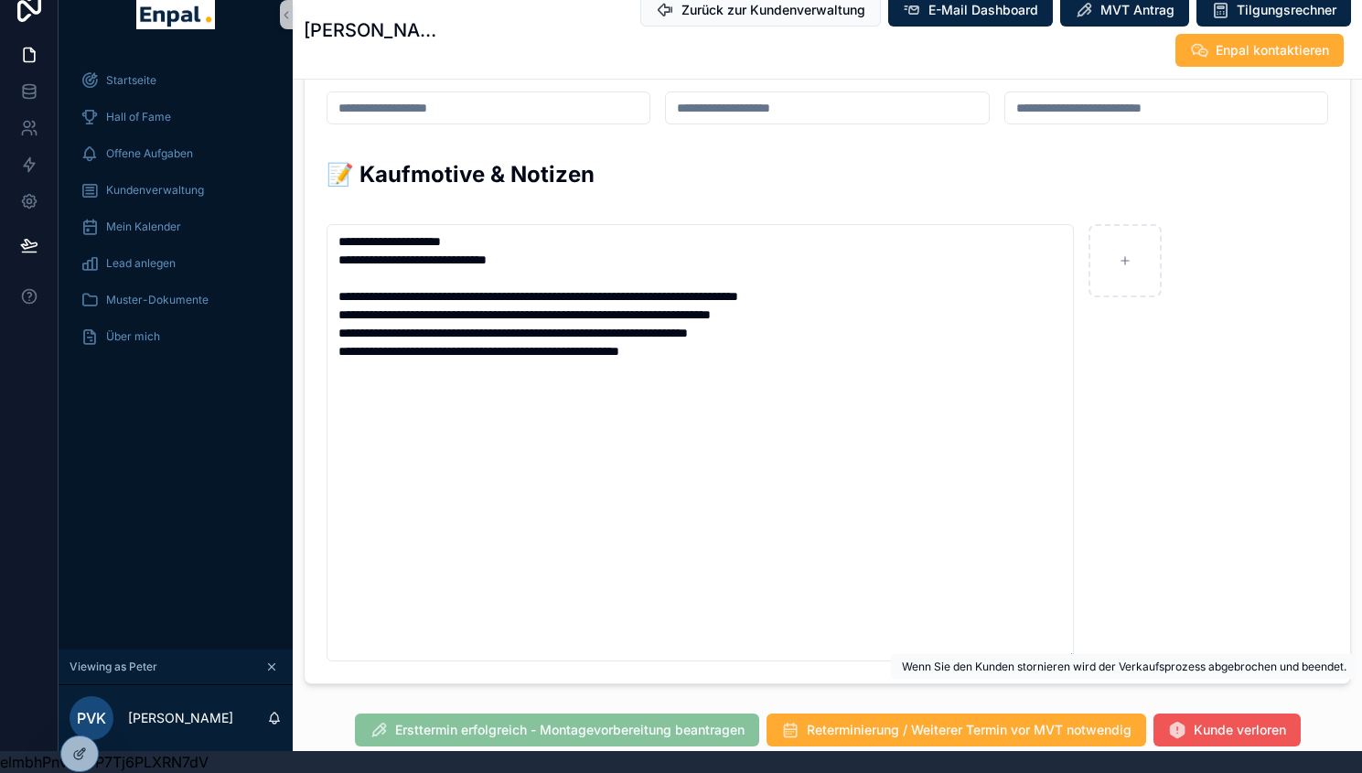
click at [1232, 721] on span "Kunde verloren" at bounding box center [1240, 730] width 92 height 18
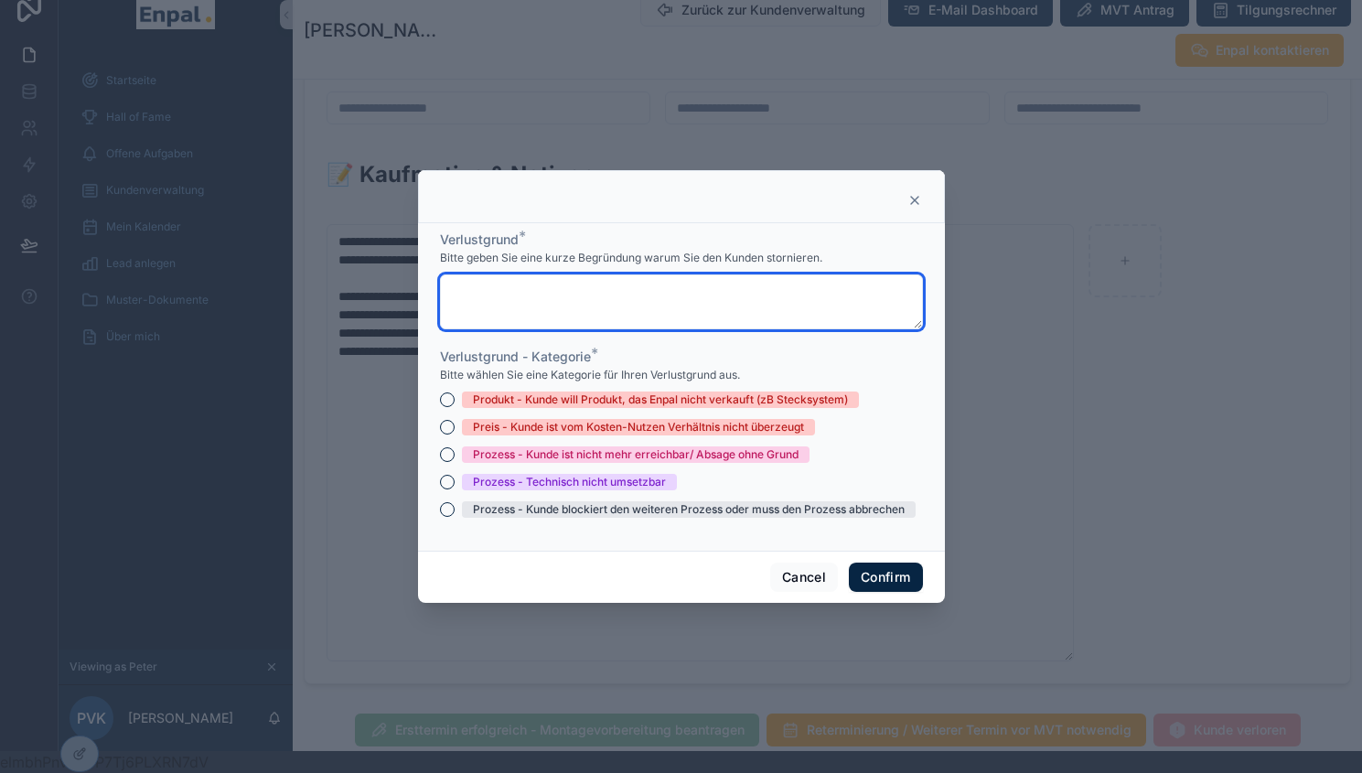
click at [653, 311] on textarea at bounding box center [681, 301] width 483 height 55
paste textarea "**********"
type textarea "**********"
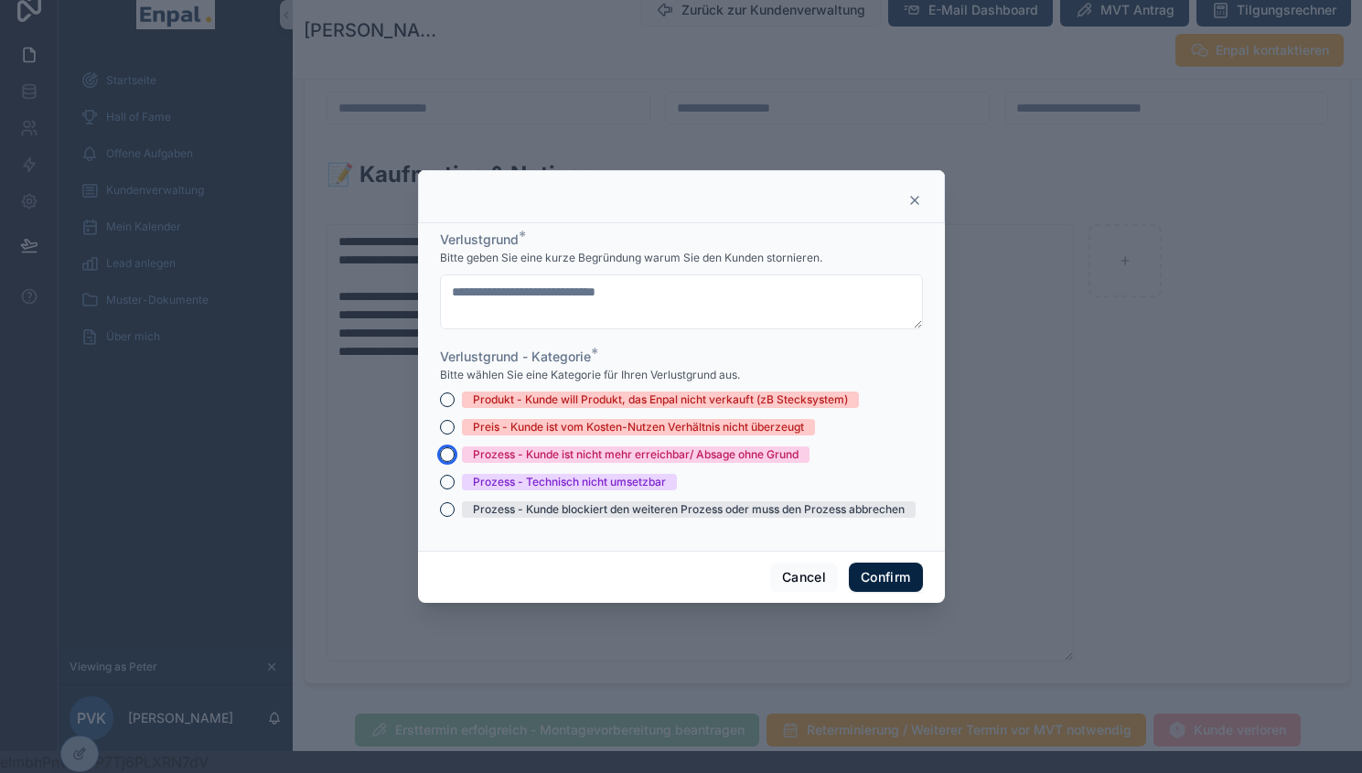
click at [440, 460] on button "Prozess - Kunde ist nicht mehr erreichbar/ Absage ohne Grund" at bounding box center [447, 454] width 15 height 15
click at [897, 585] on button "Confirm" at bounding box center [885, 577] width 73 height 29
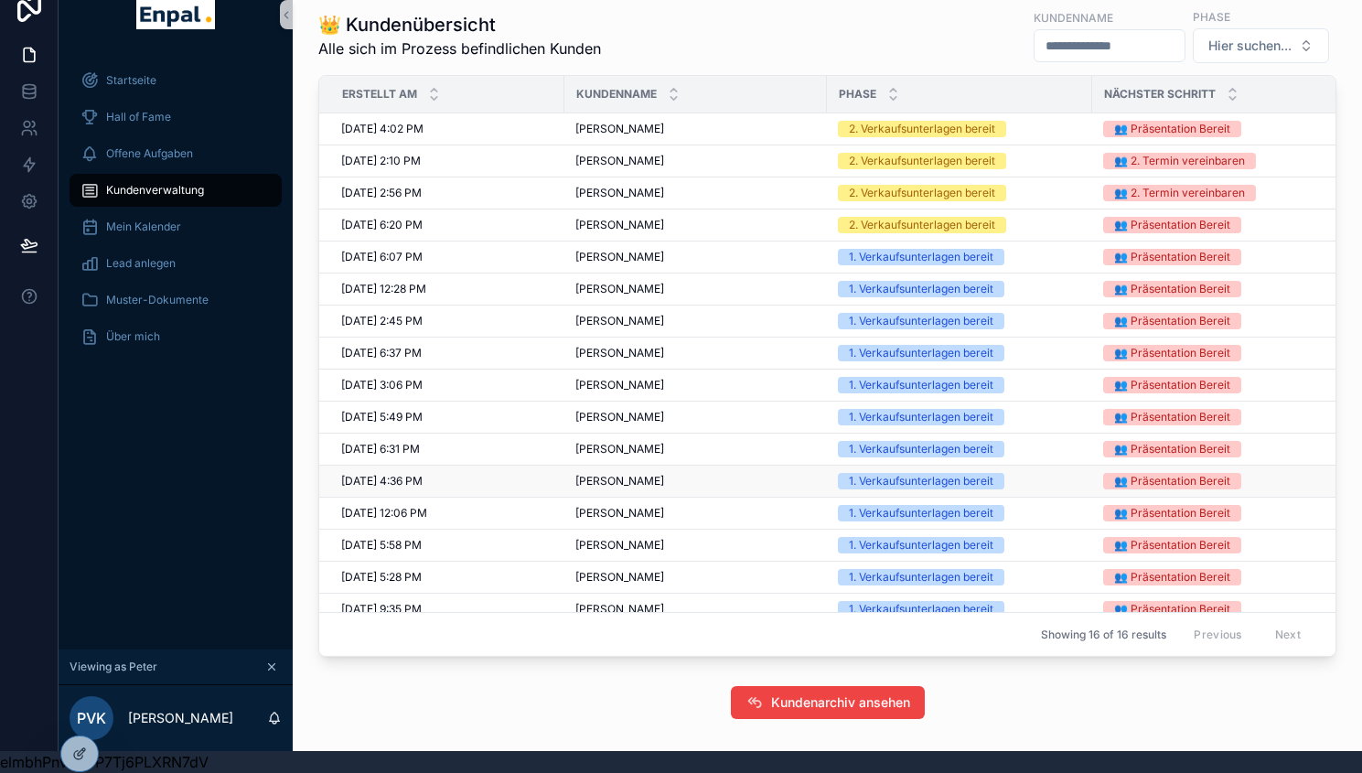
scroll to position [16, 0]
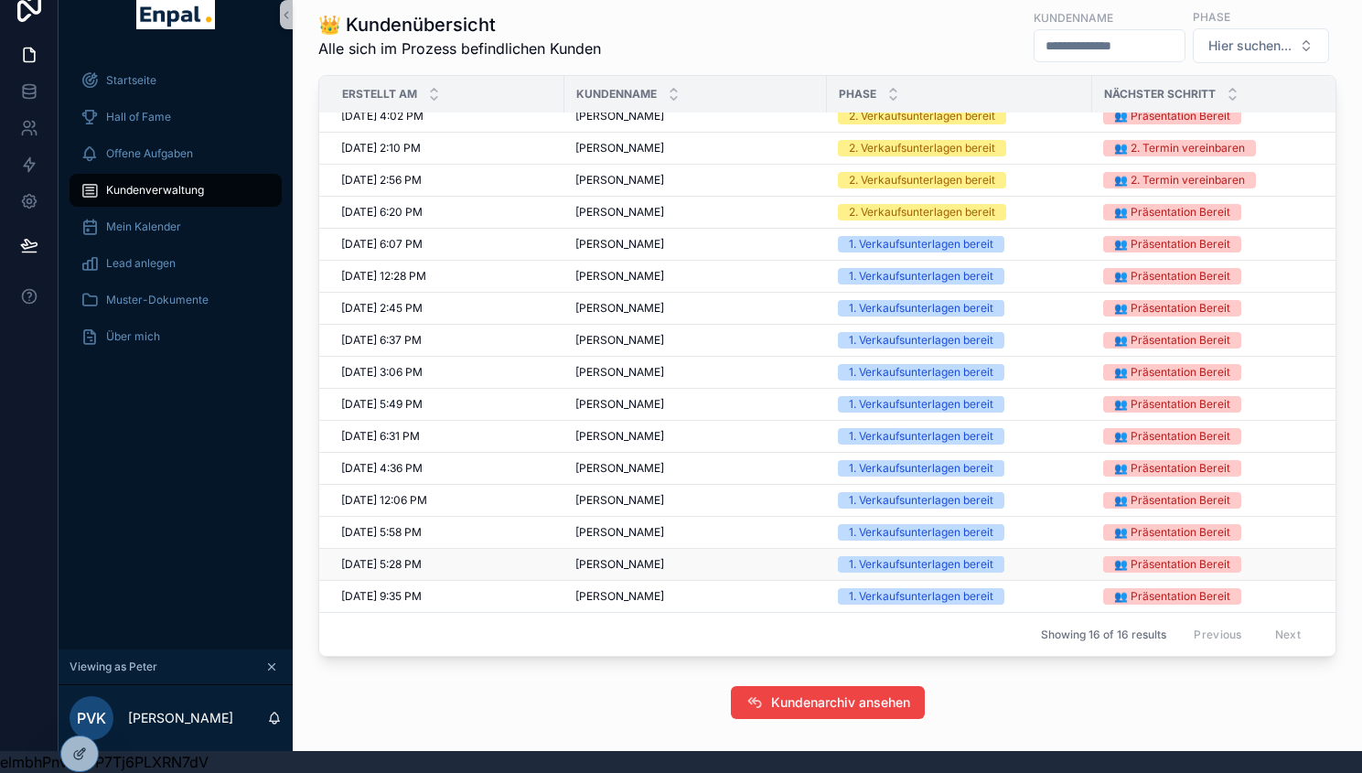
click at [648, 562] on span "Jannis Johannsen" at bounding box center [619, 564] width 89 height 15
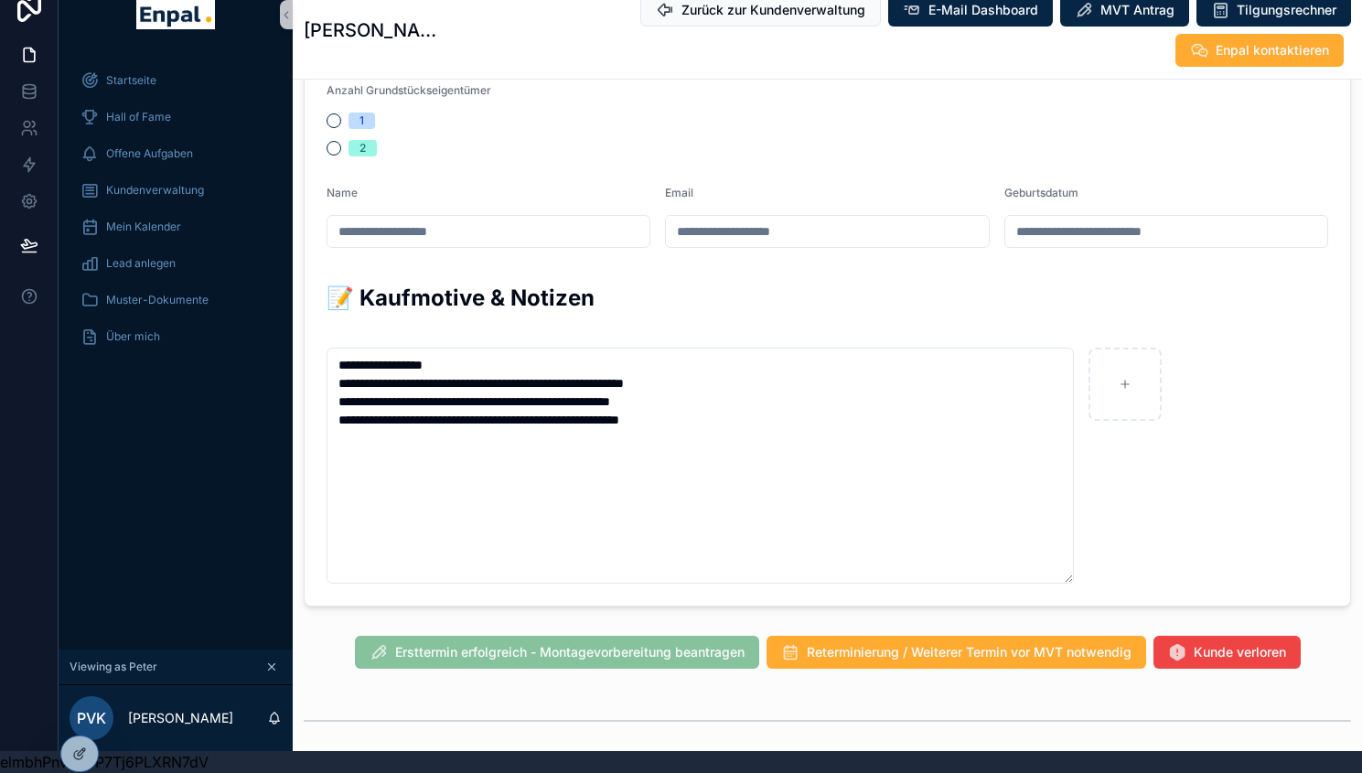
scroll to position [1046, 0]
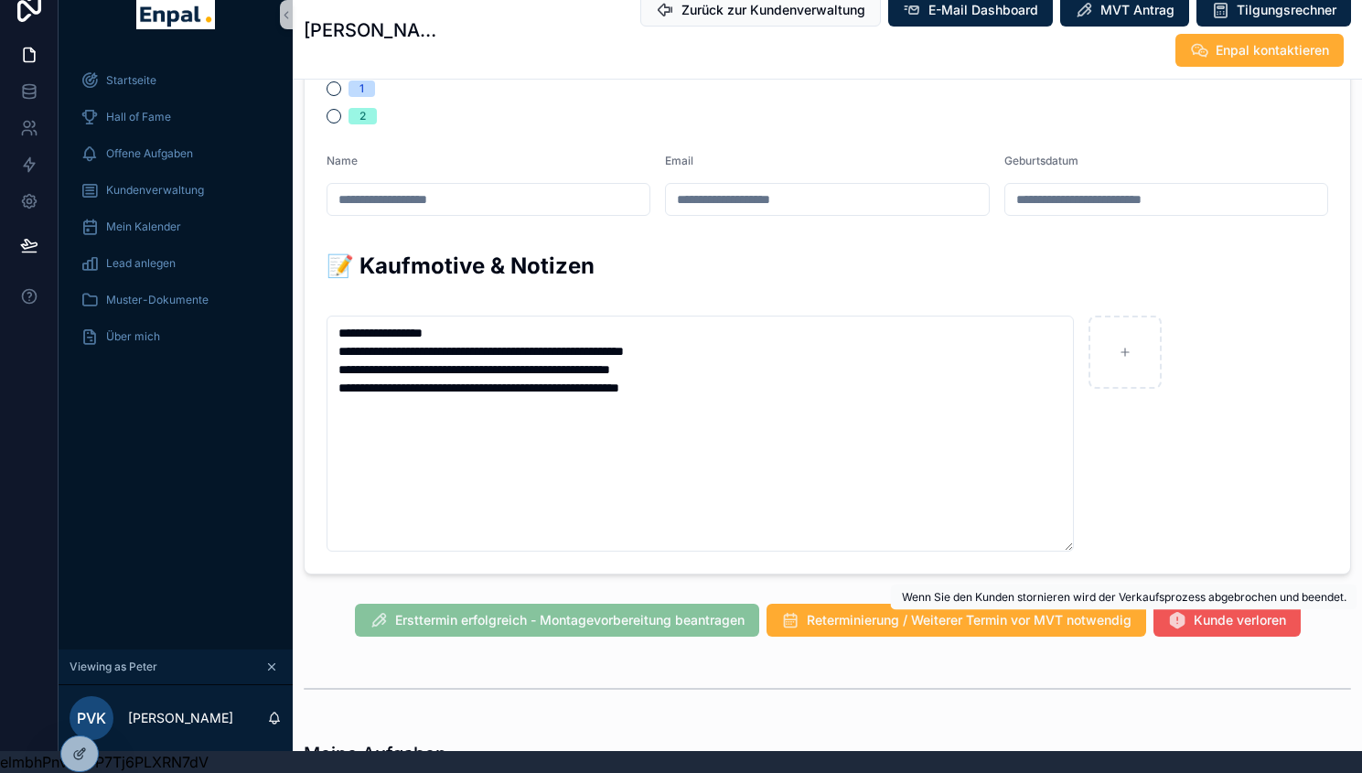
click at [1186, 631] on button "Kunde verloren" at bounding box center [1227, 620] width 147 height 33
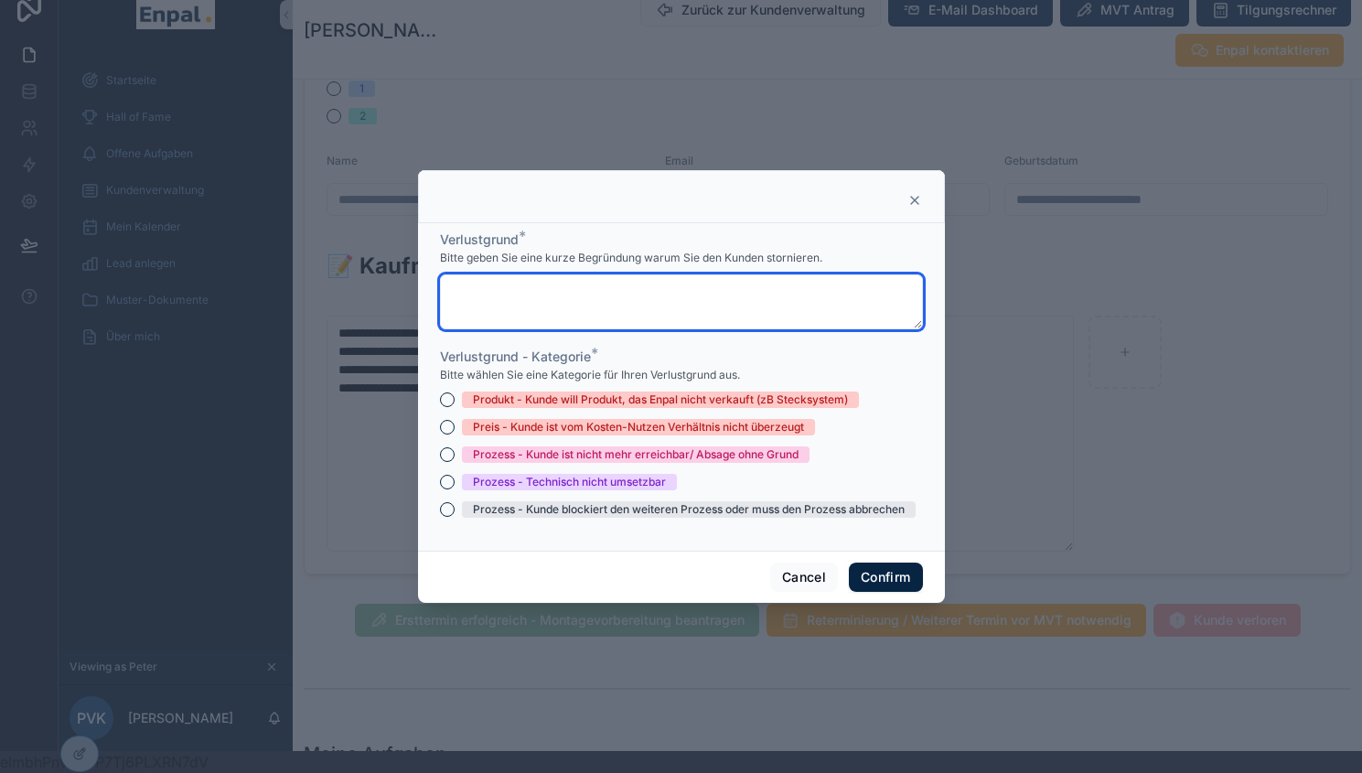
click at [652, 320] on textarea at bounding box center [681, 301] width 483 height 55
type textarea "**********"
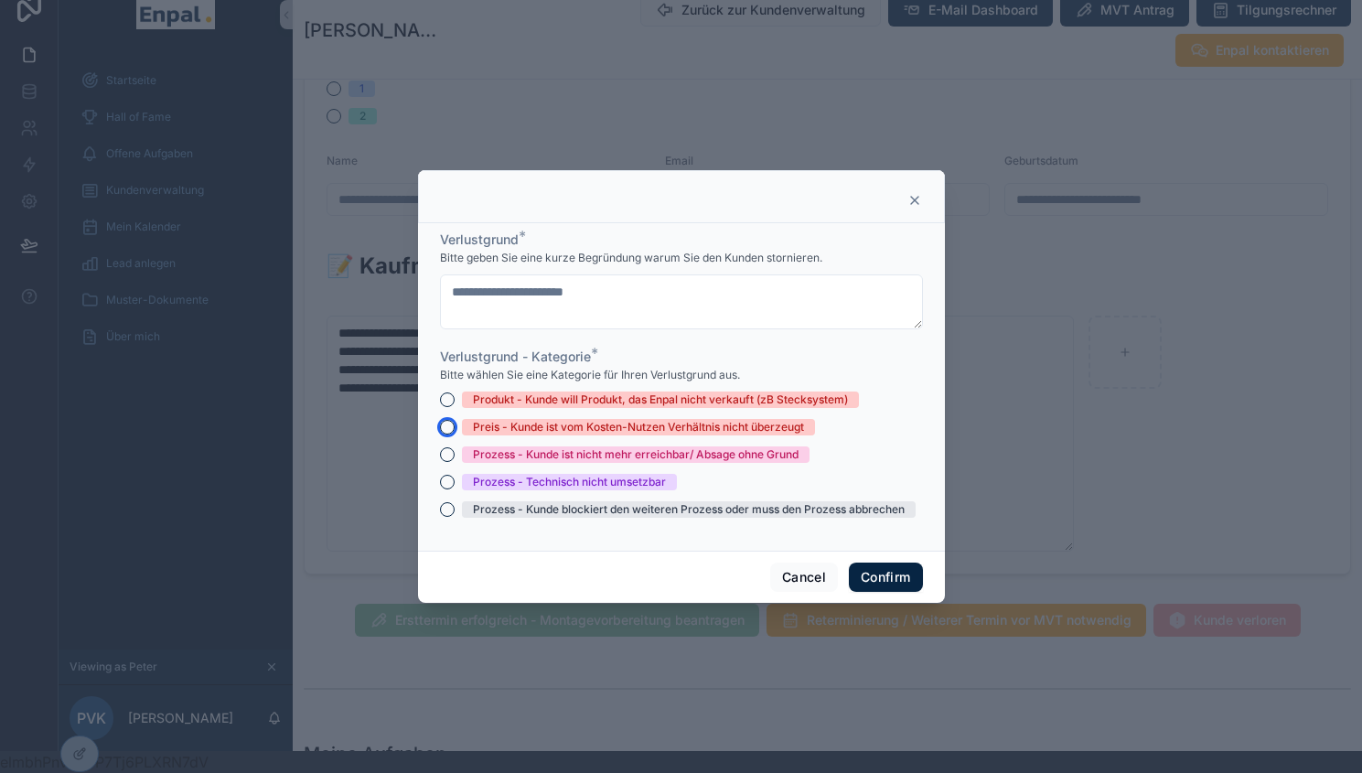
click at [440, 435] on button "Preis - Kunde ist vom Kosten-Nutzen Verhältnis nicht überzeugt" at bounding box center [447, 427] width 15 height 15
click at [877, 587] on button "Confirm" at bounding box center [885, 577] width 73 height 29
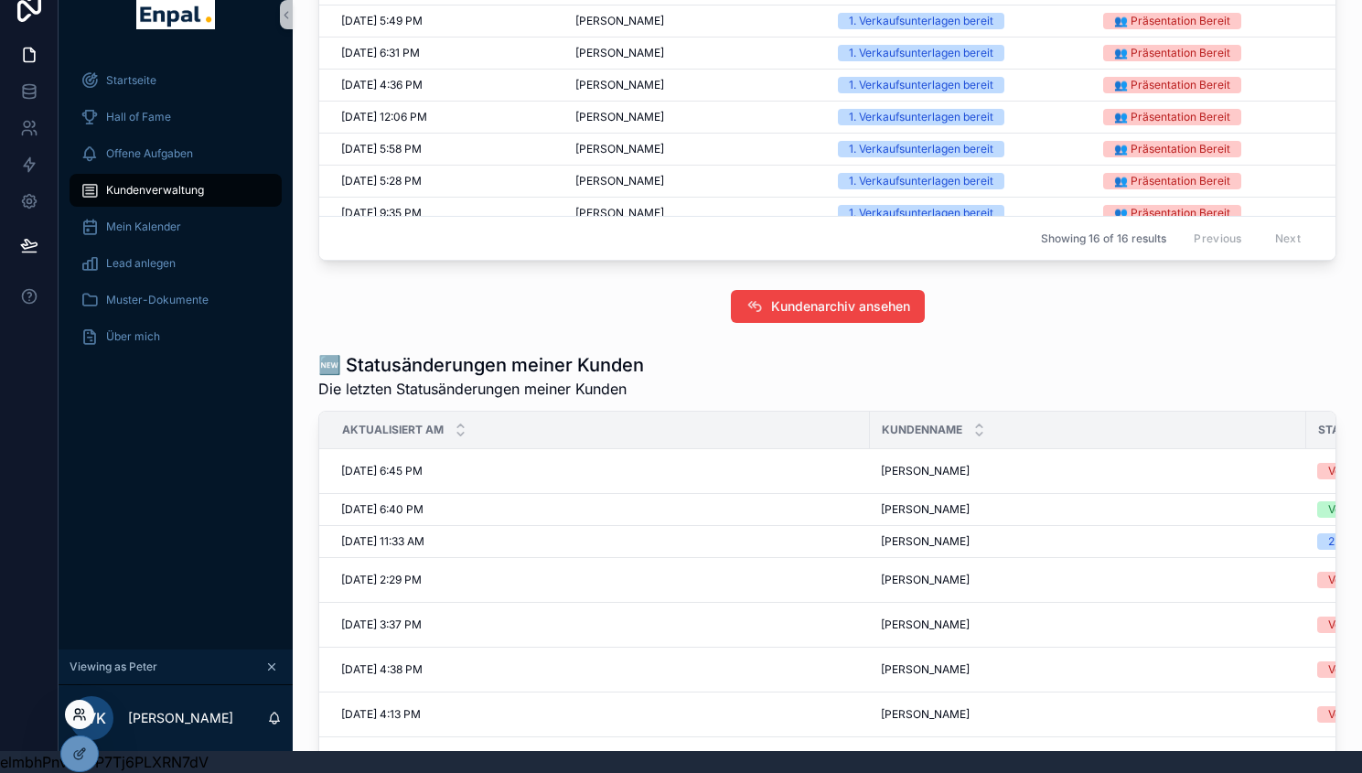
click at [78, 714] on icon at bounding box center [77, 711] width 5 height 5
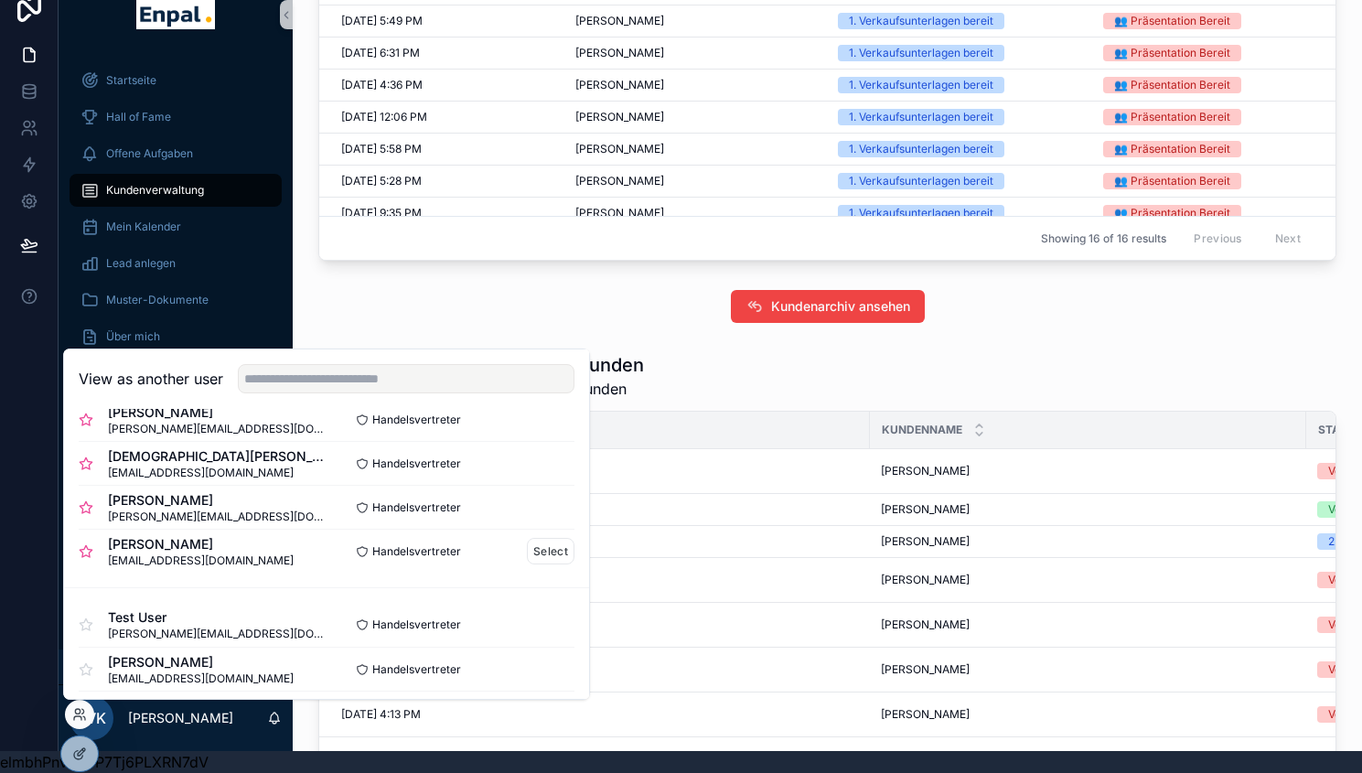
scroll to position [690, 0]
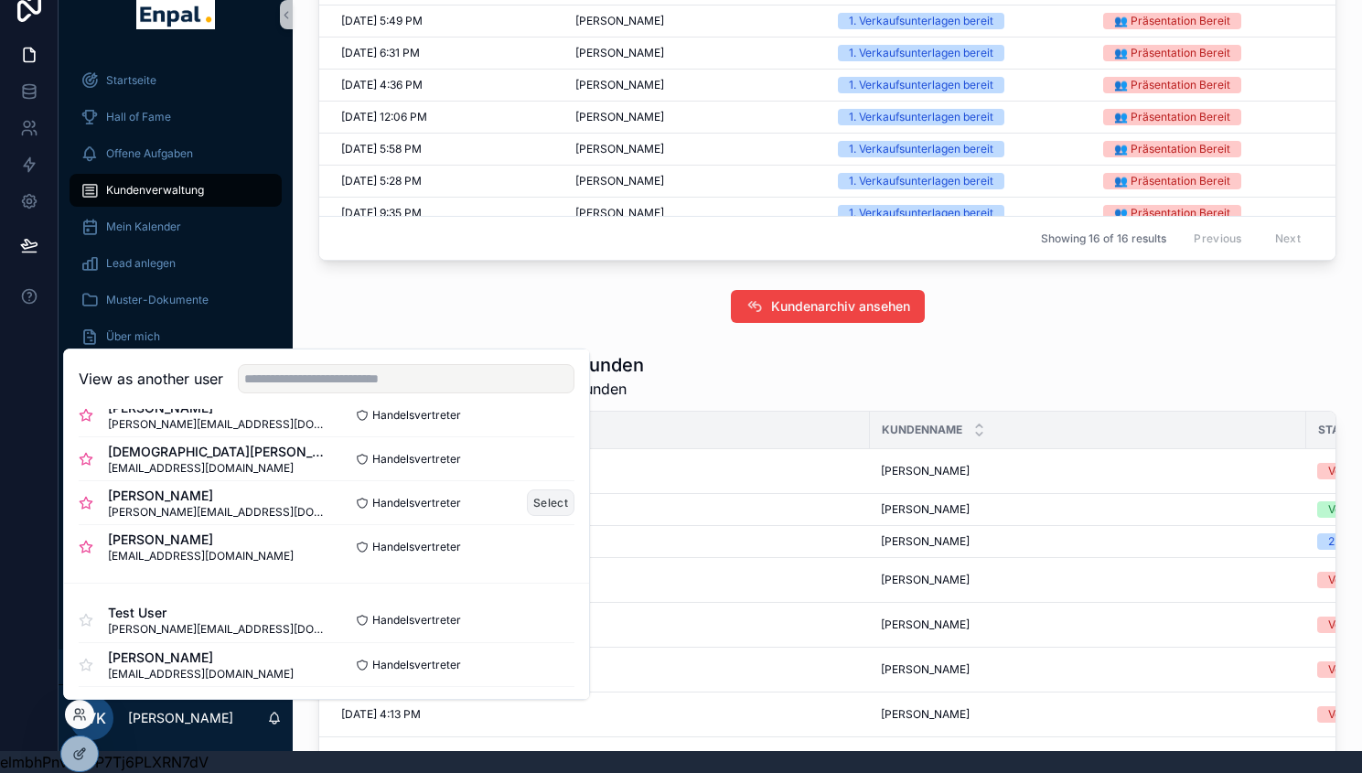
click at [534, 496] on button "Select" at bounding box center [551, 502] width 48 height 27
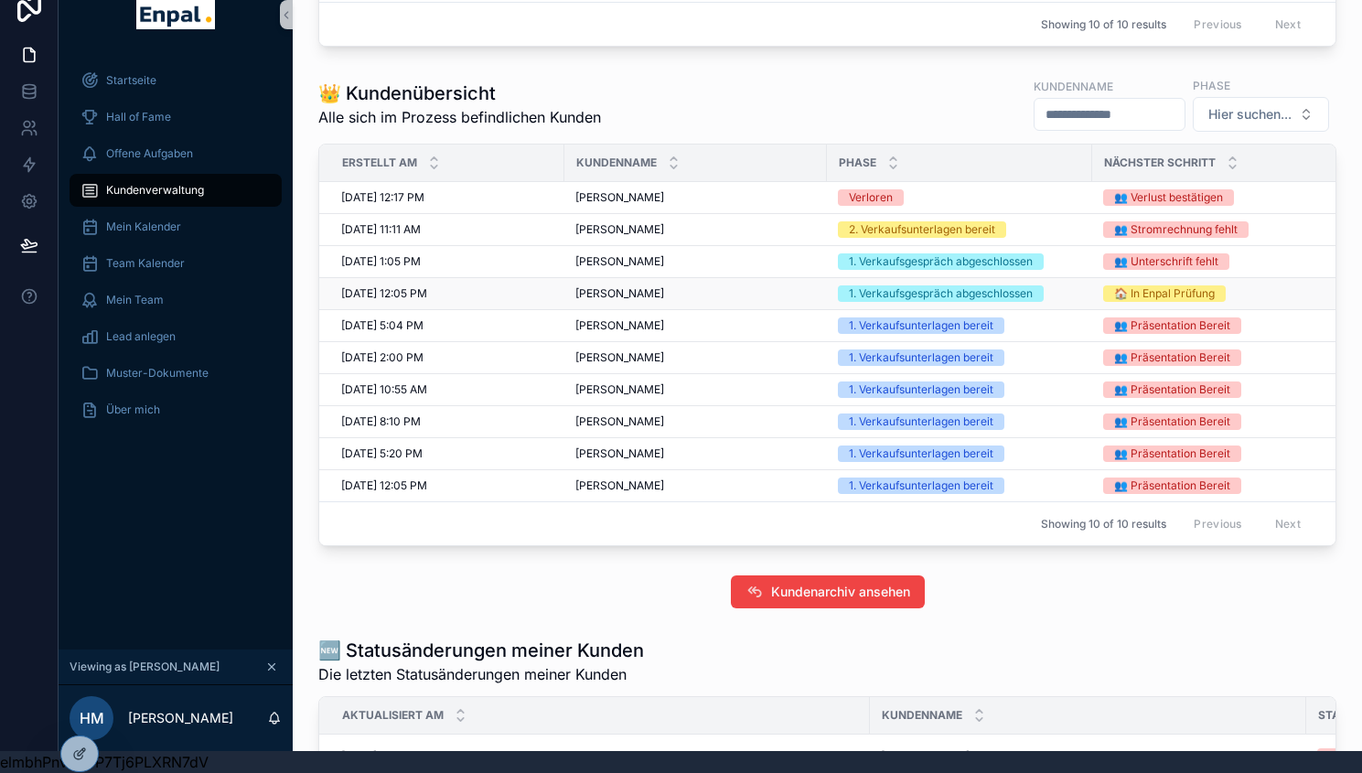
scroll to position [742, 0]
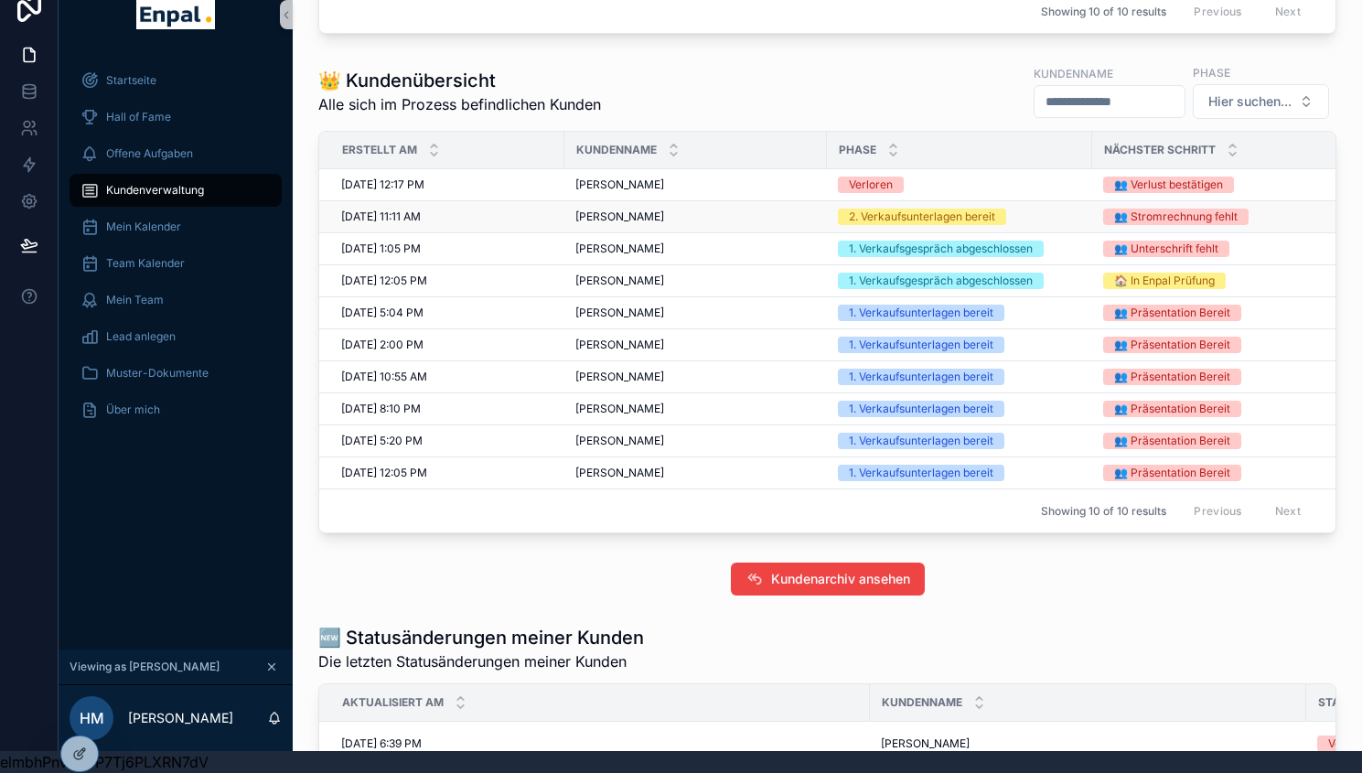
click at [664, 220] on span "Rick-Daniel Böttcher" at bounding box center [619, 216] width 89 height 15
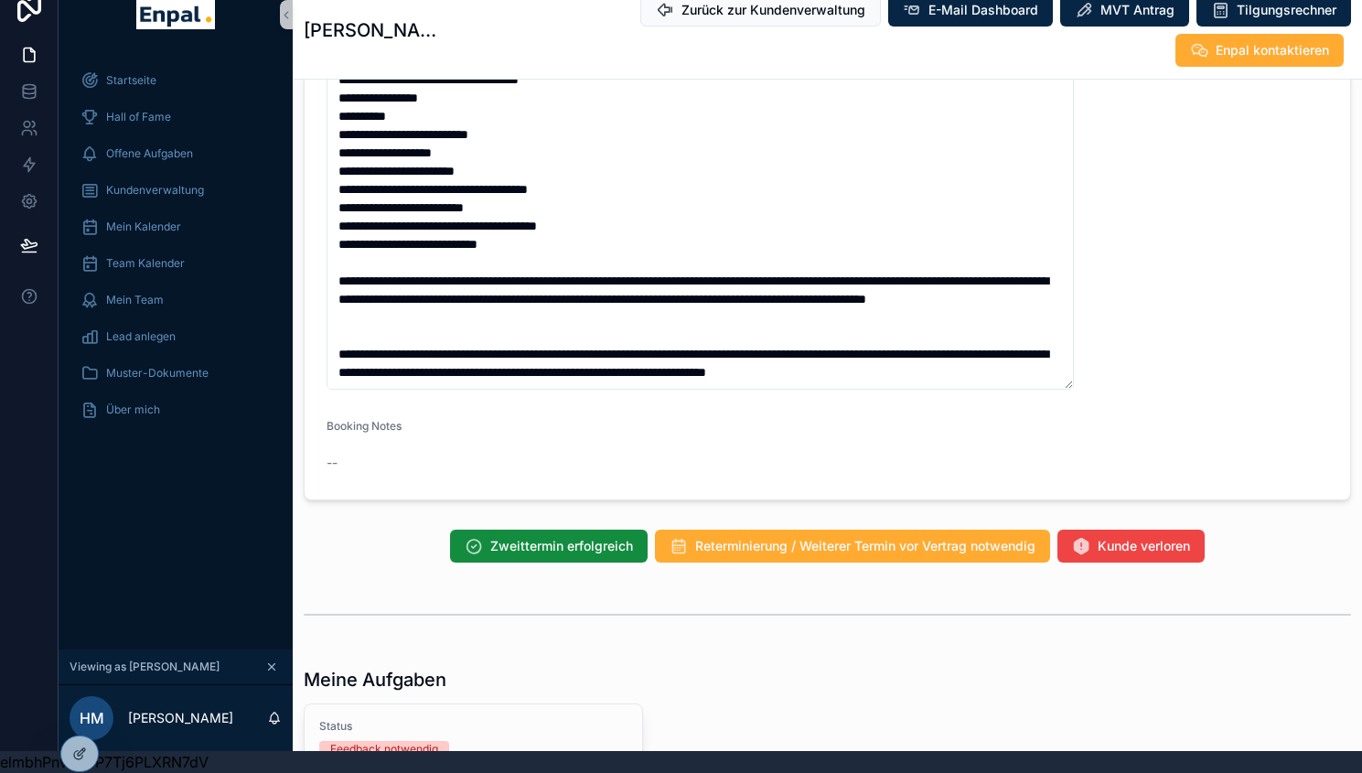
scroll to position [1734, 0]
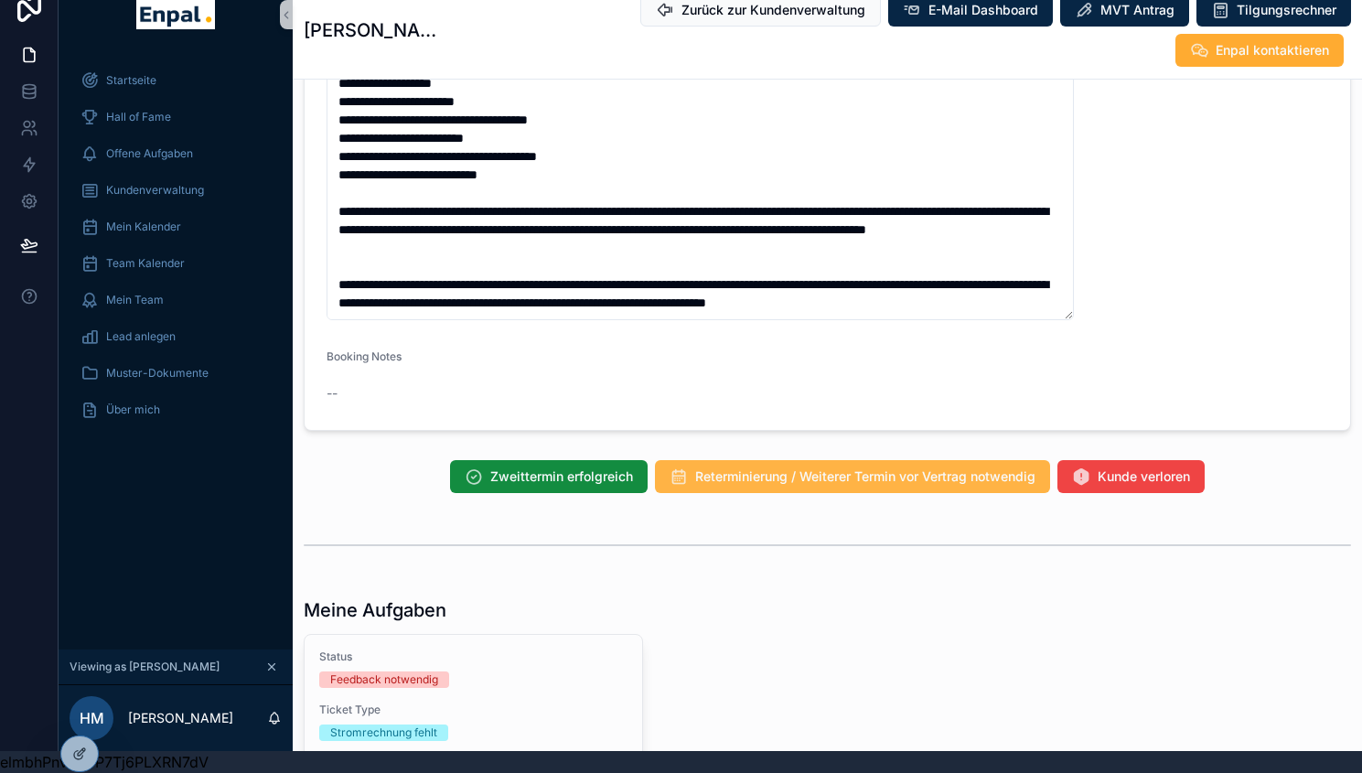
click at [751, 481] on span "Reterminierung / Weiterer Termin vor Vertrag notwendig" at bounding box center [865, 476] width 340 height 18
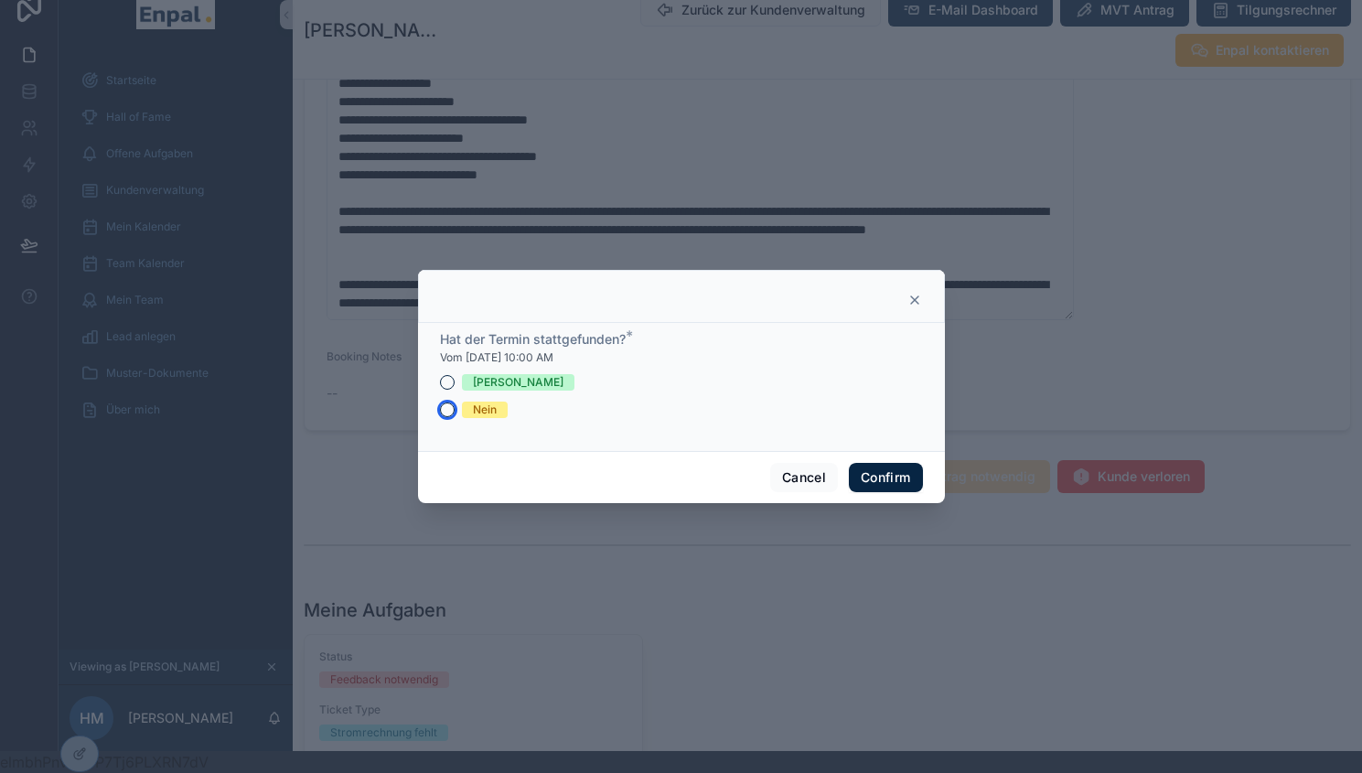
click at [440, 417] on button "Nein" at bounding box center [447, 410] width 15 height 15
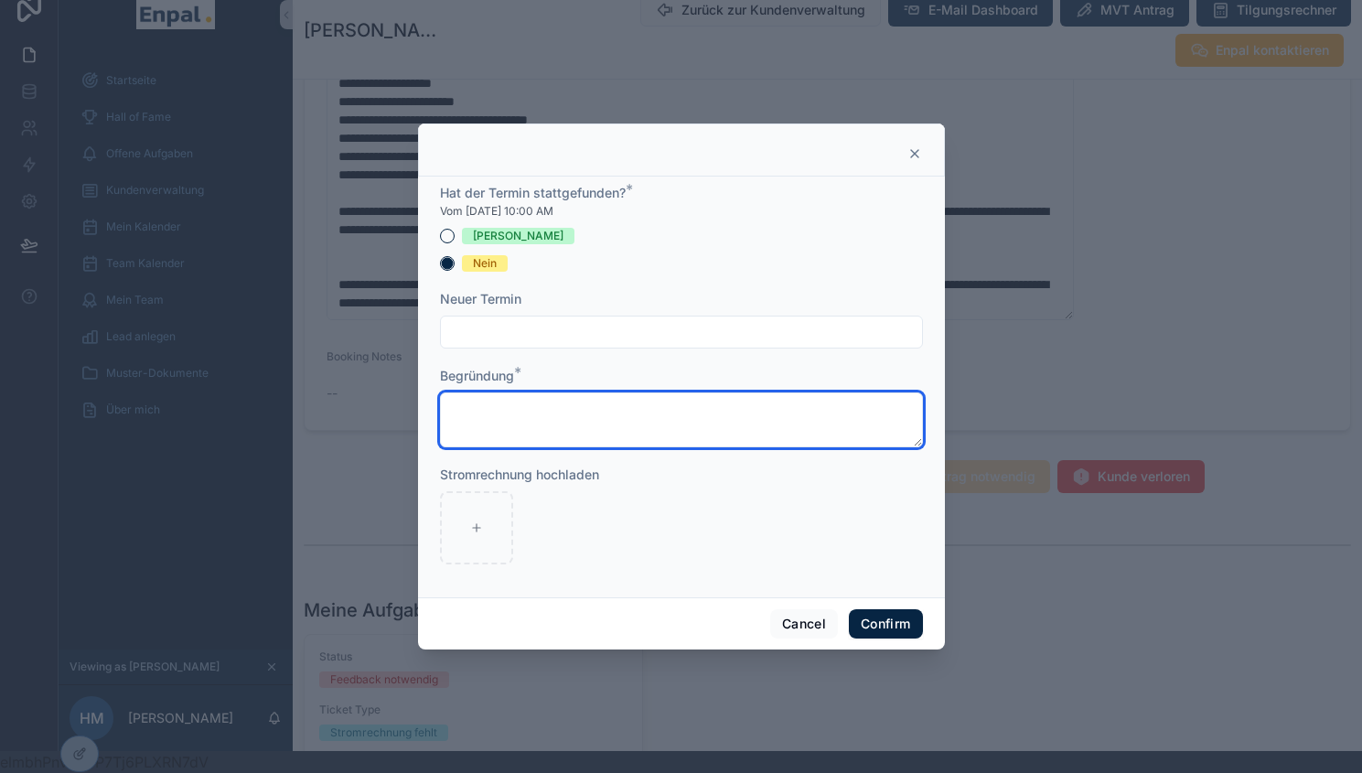
click at [506, 402] on textarea at bounding box center [681, 419] width 483 height 55
type textarea "**********"
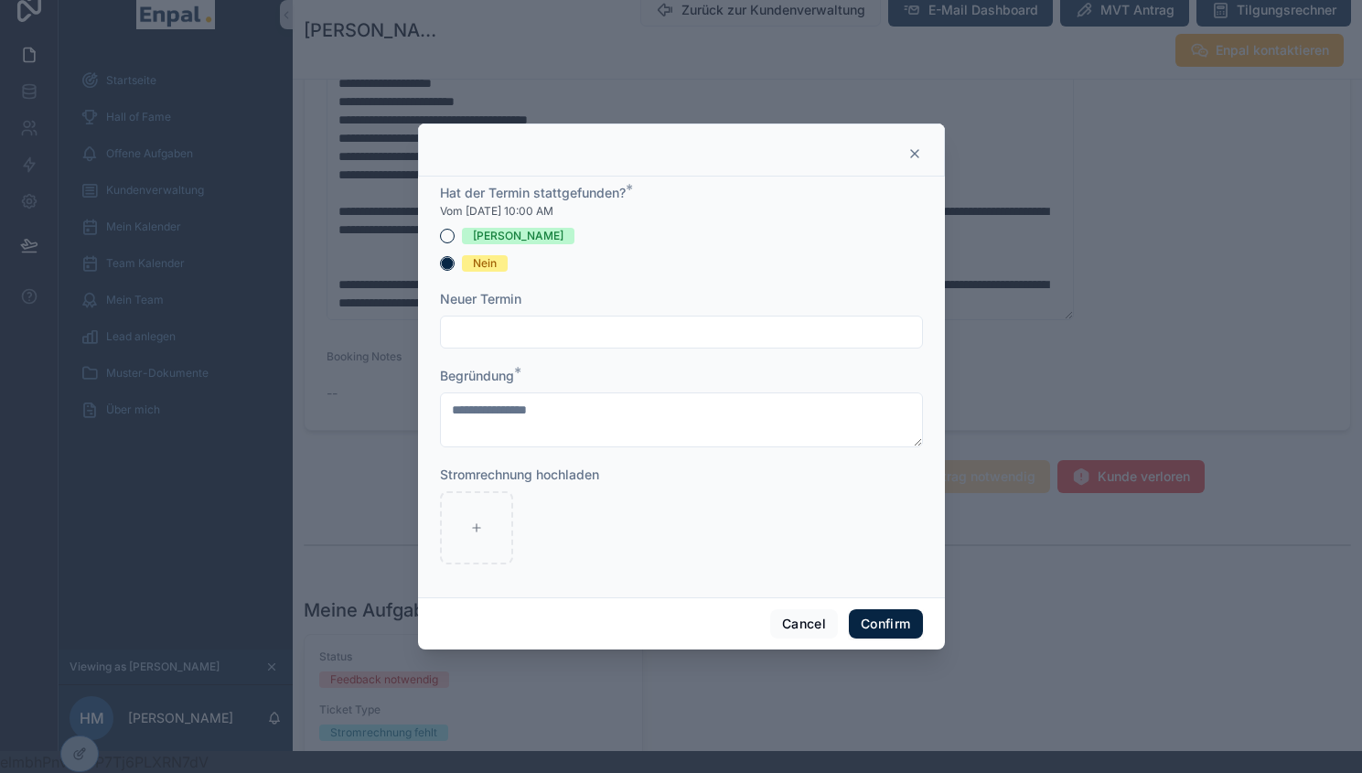
click at [477, 345] on input "text" at bounding box center [681, 332] width 481 height 26
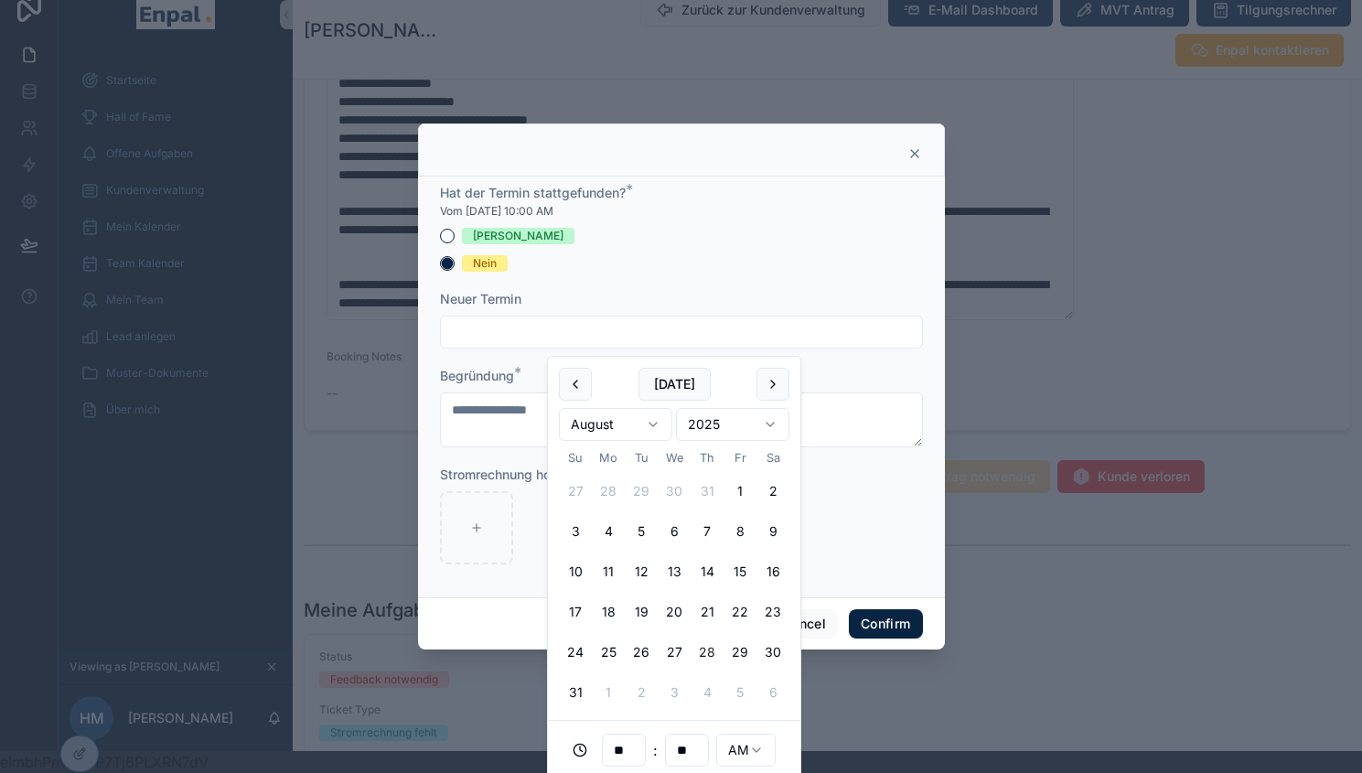
scroll to position [22, 0]
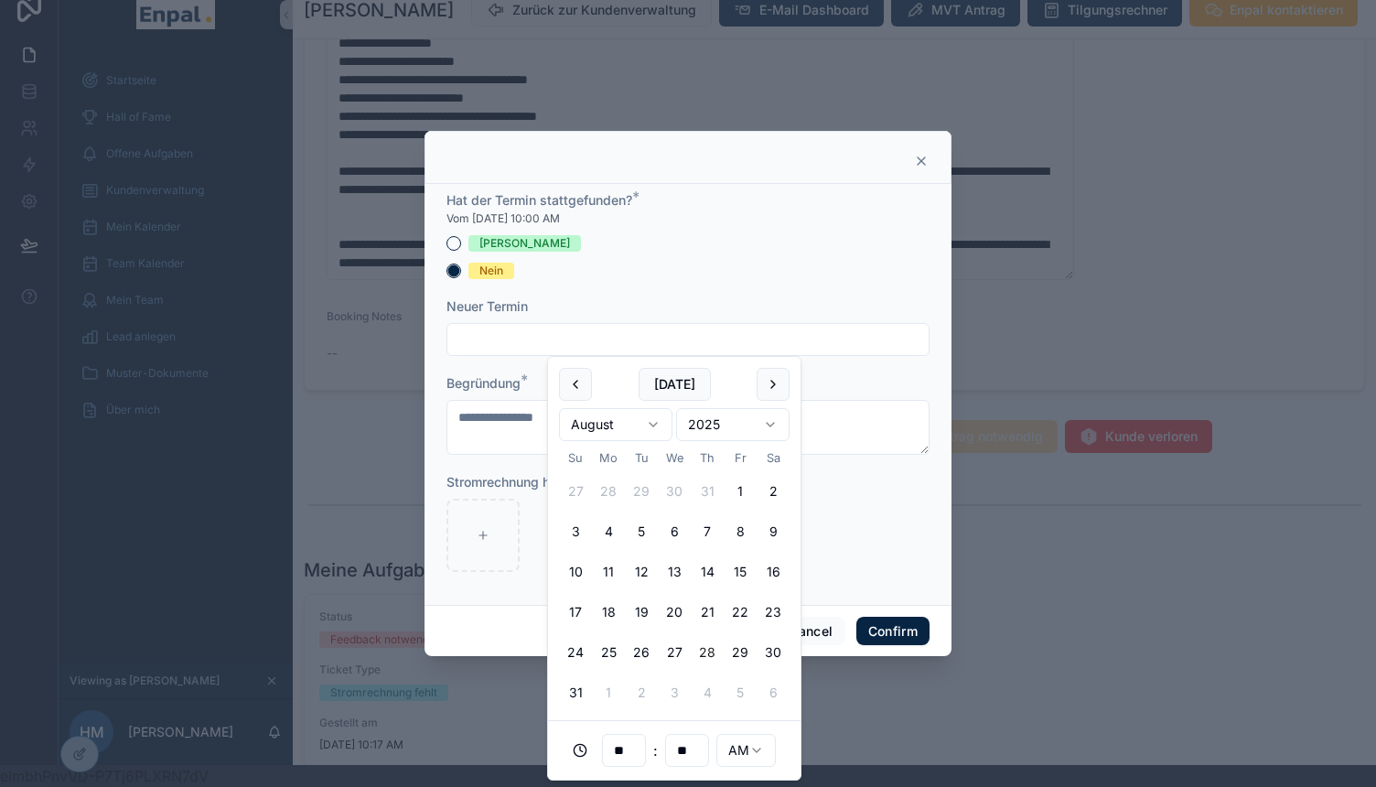
click at [650, 420] on html "**********" at bounding box center [688, 382] width 1376 height 809
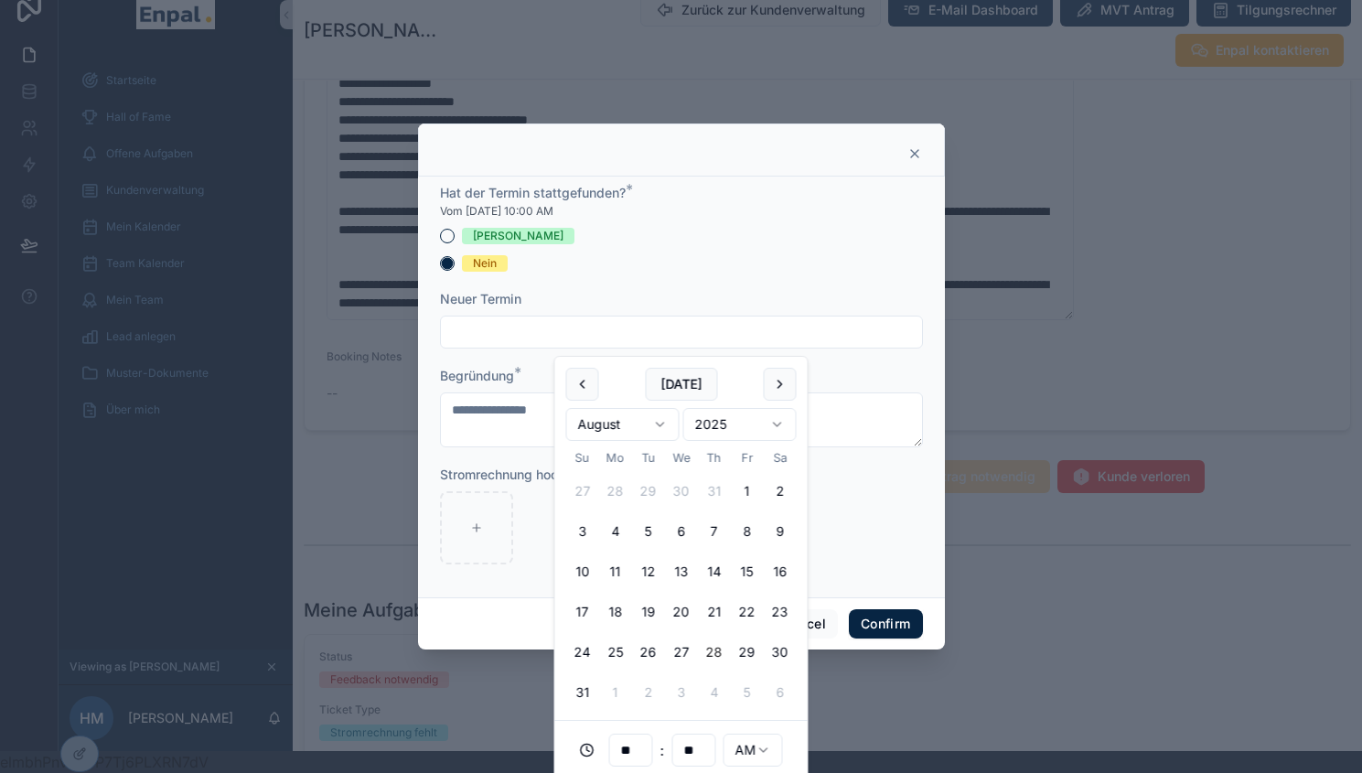
click at [637, 432] on html "**********" at bounding box center [681, 375] width 1362 height 795
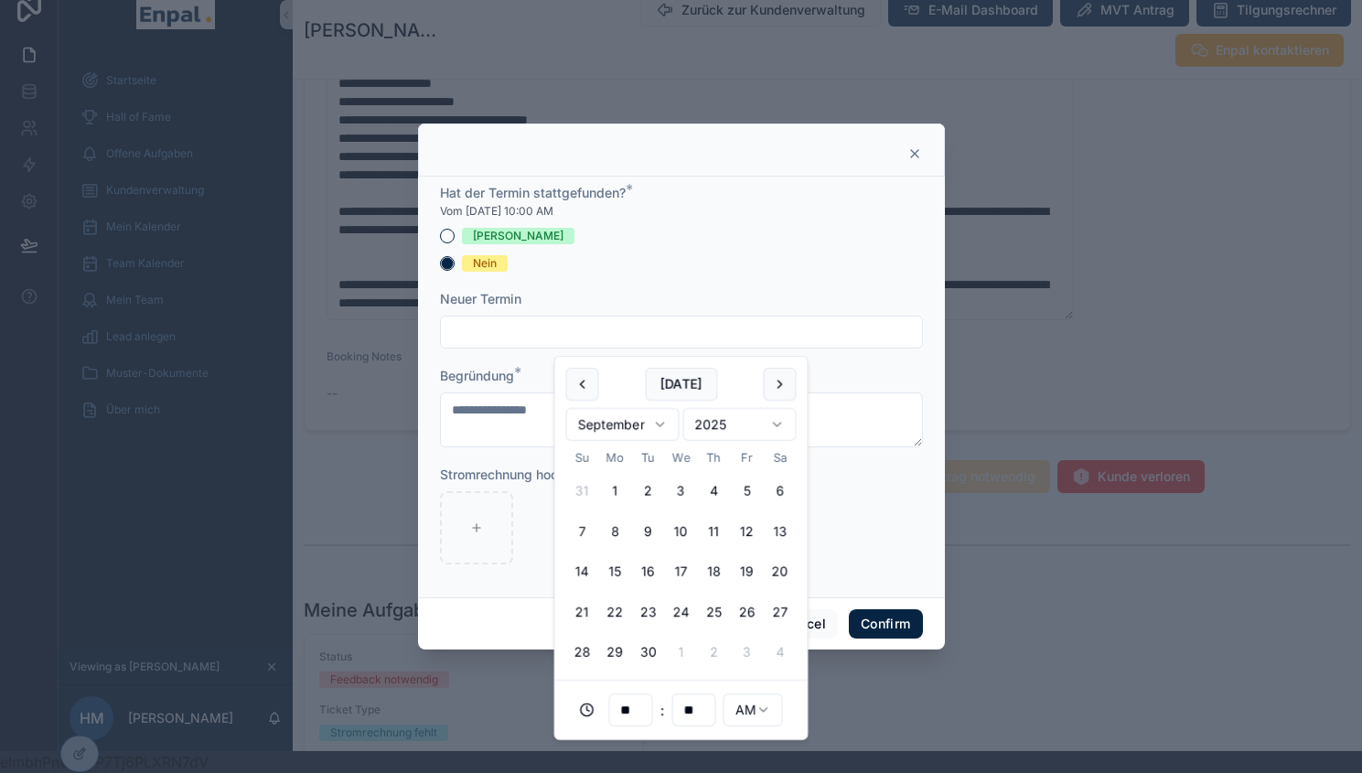
click at [585, 531] on button "7" at bounding box center [582, 531] width 33 height 33
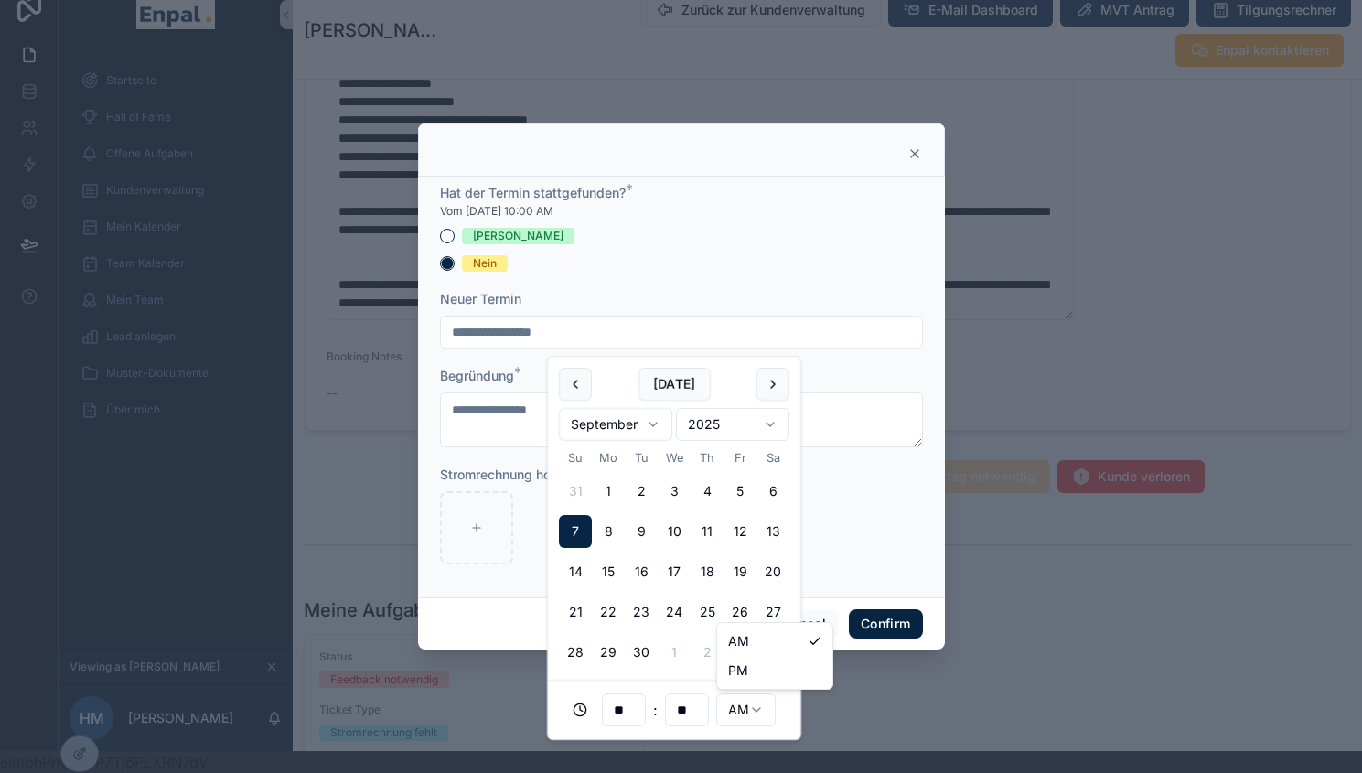
click at [742, 712] on html "**********" at bounding box center [681, 375] width 1362 height 795
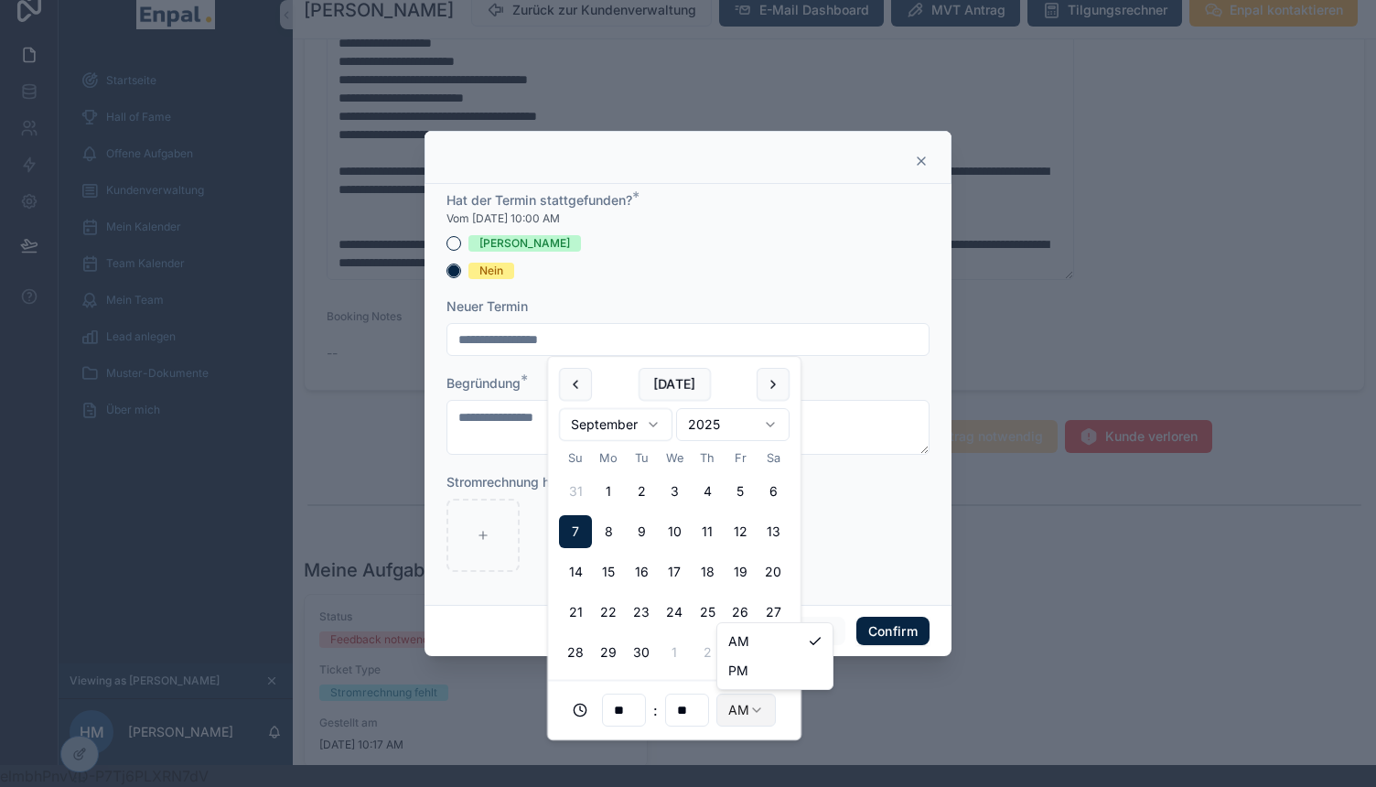
type input "**********"
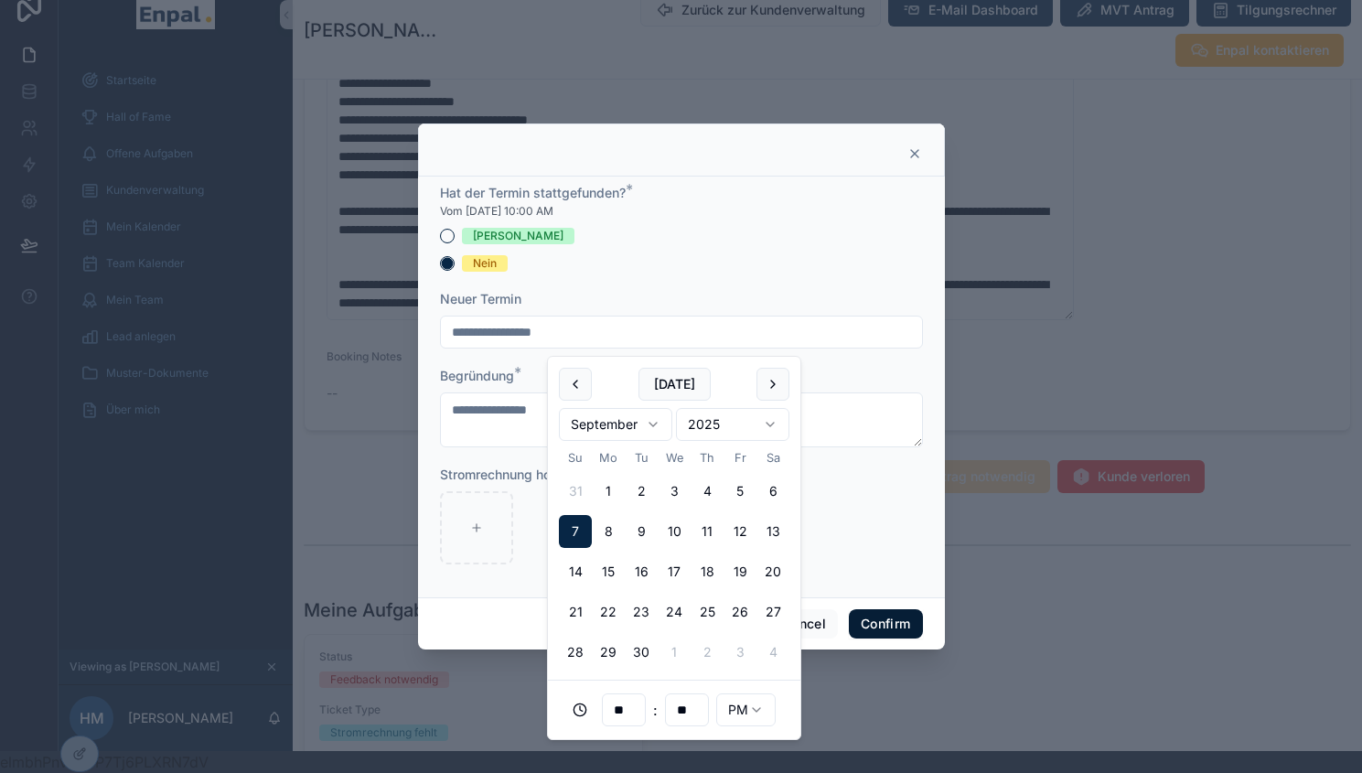
click at [891, 631] on button "Confirm" at bounding box center [885, 623] width 73 height 29
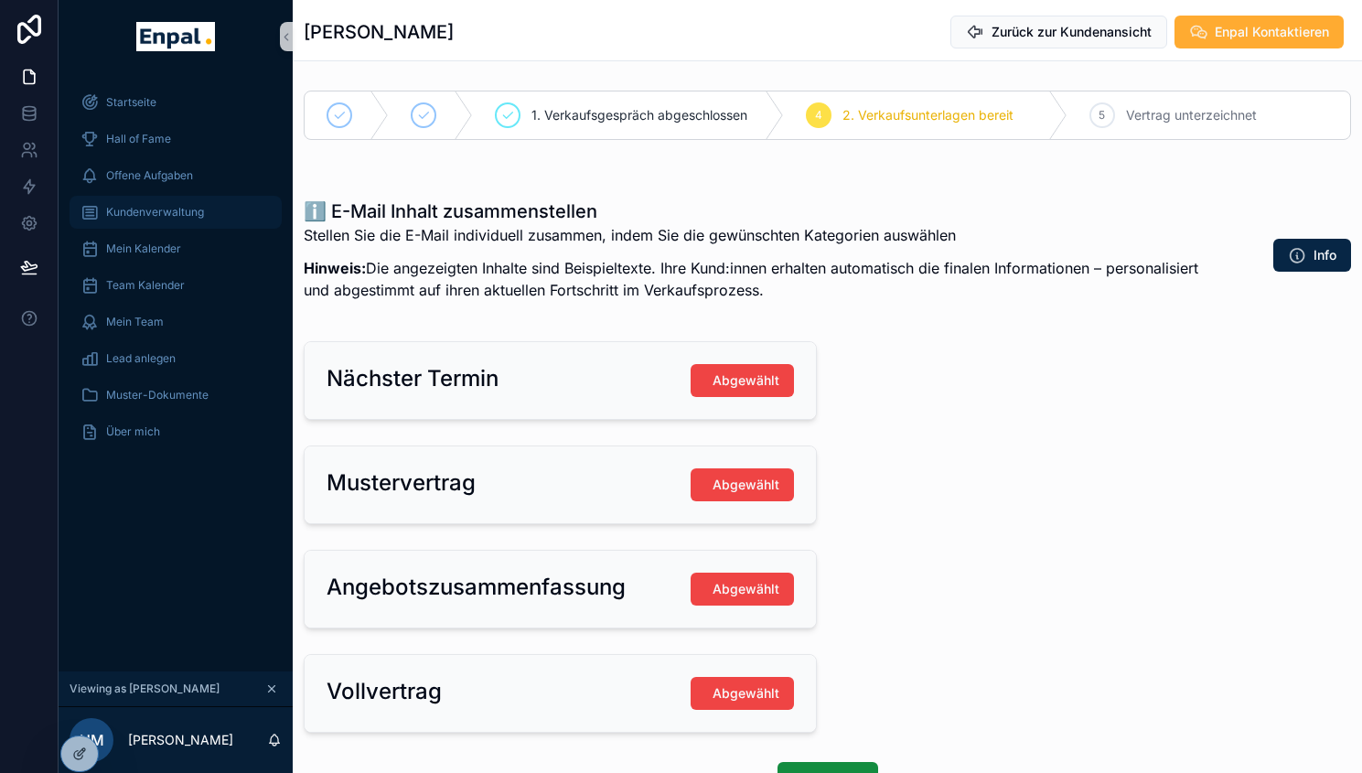
click at [124, 205] on span "Kundenverwaltung" at bounding box center [155, 212] width 98 height 15
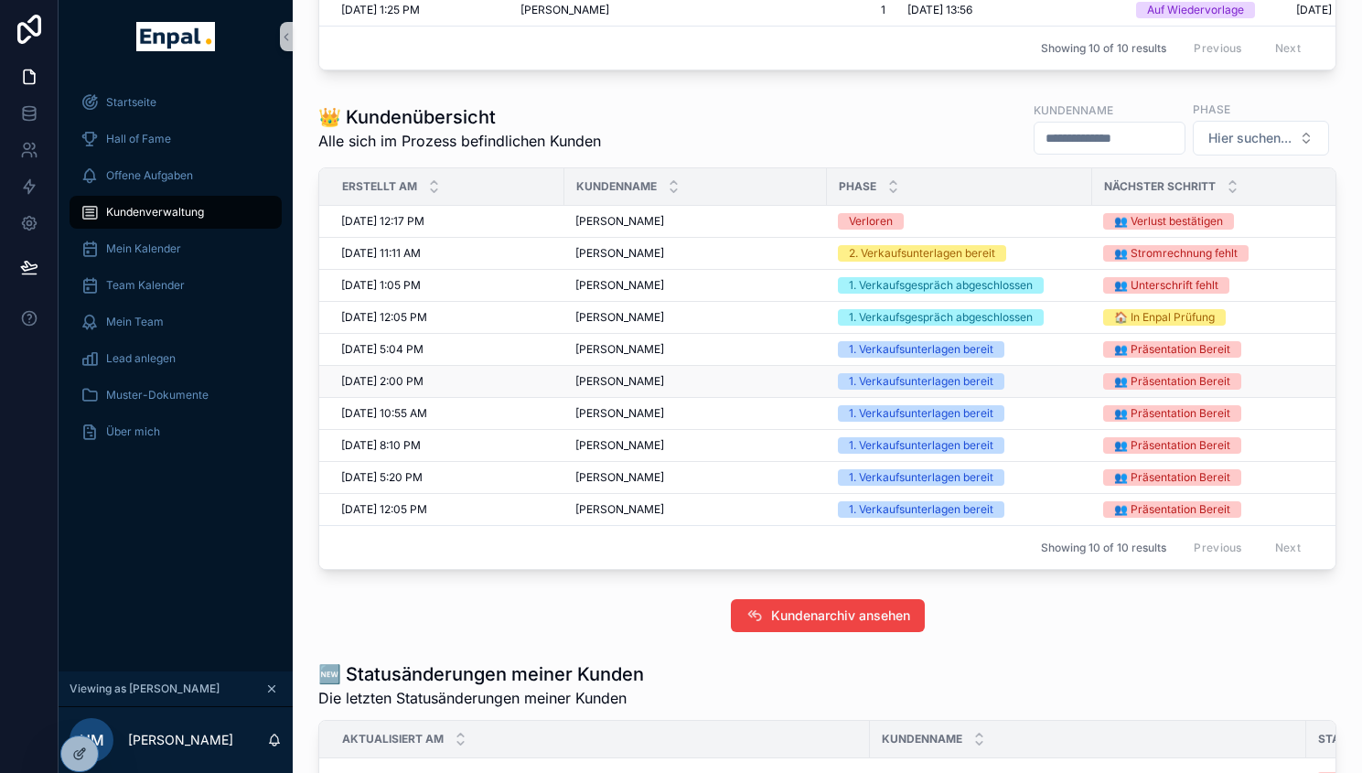
scroll to position [810, 0]
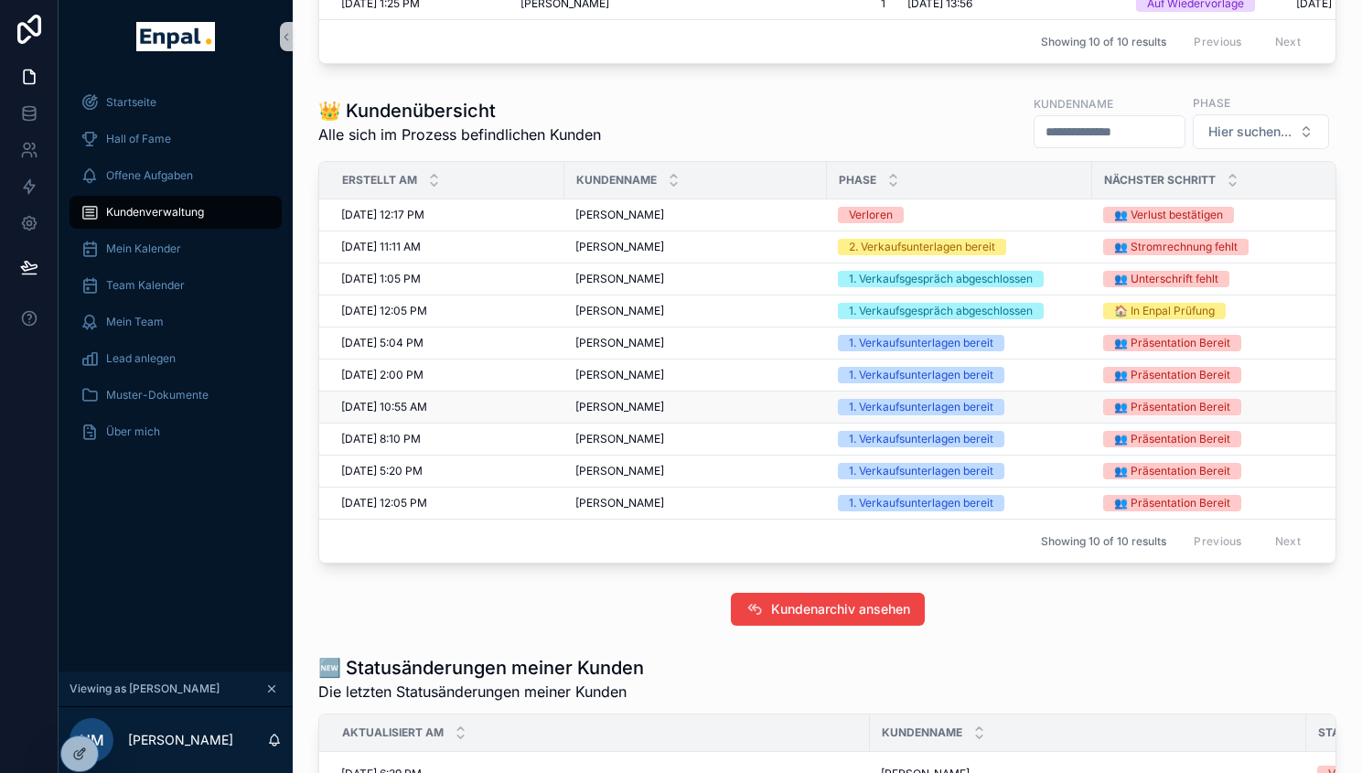
click at [613, 414] on span "Parmjot Singh" at bounding box center [619, 407] width 89 height 15
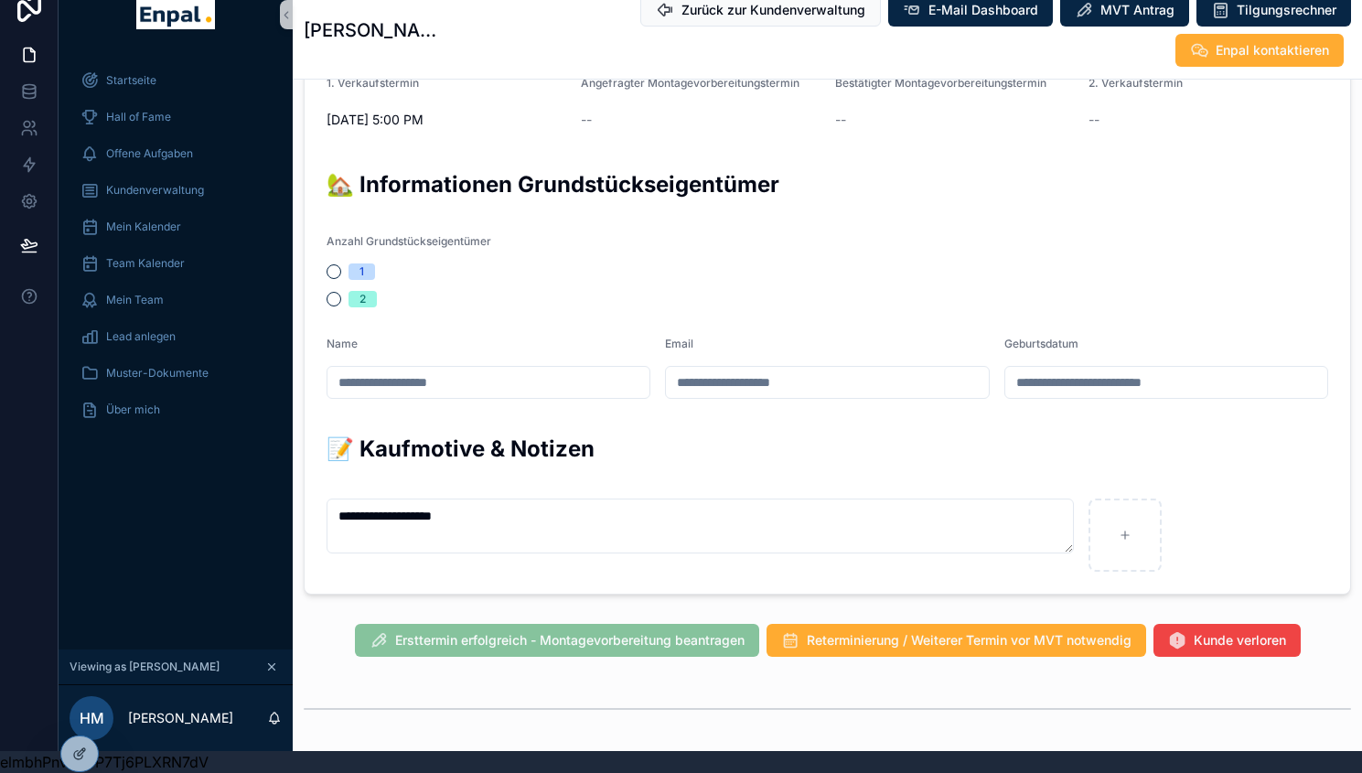
scroll to position [874, 0]
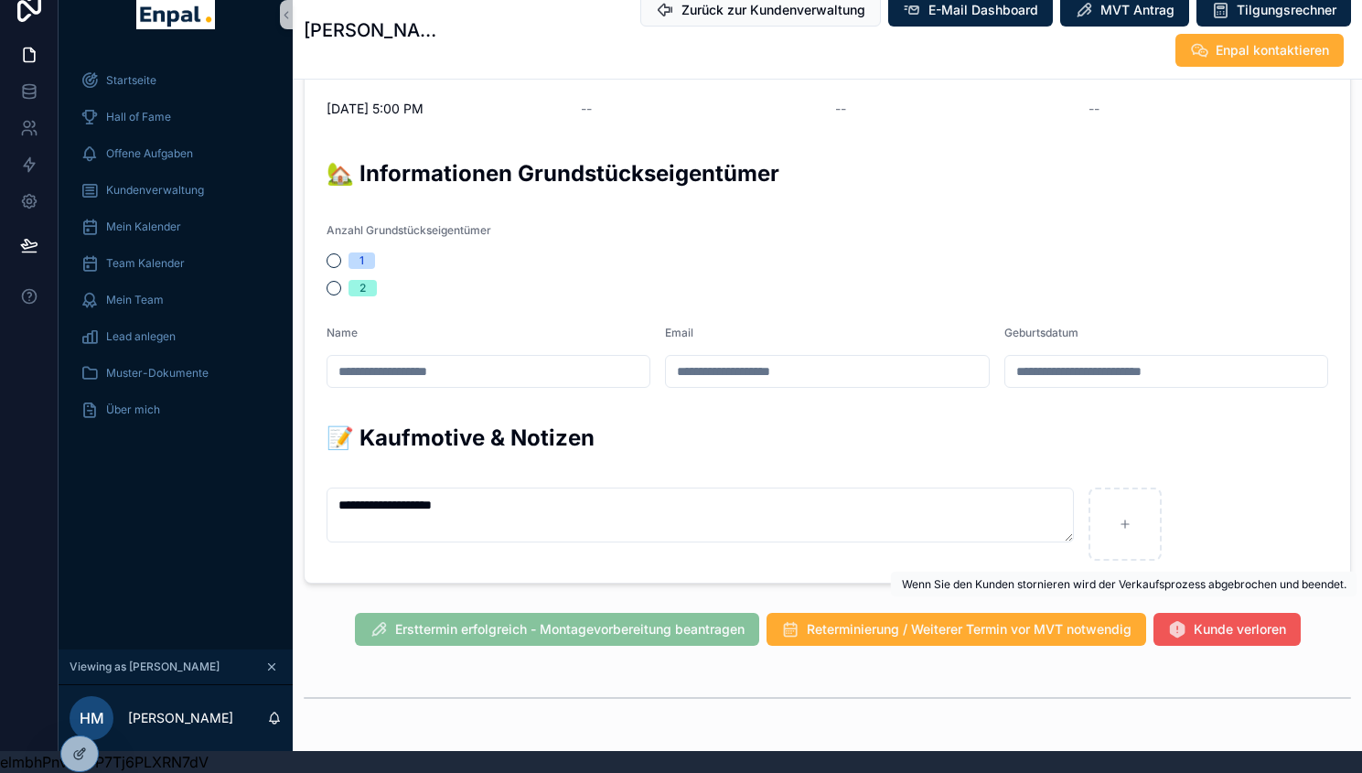
click at [1228, 620] on span "Kunde verloren" at bounding box center [1240, 629] width 92 height 18
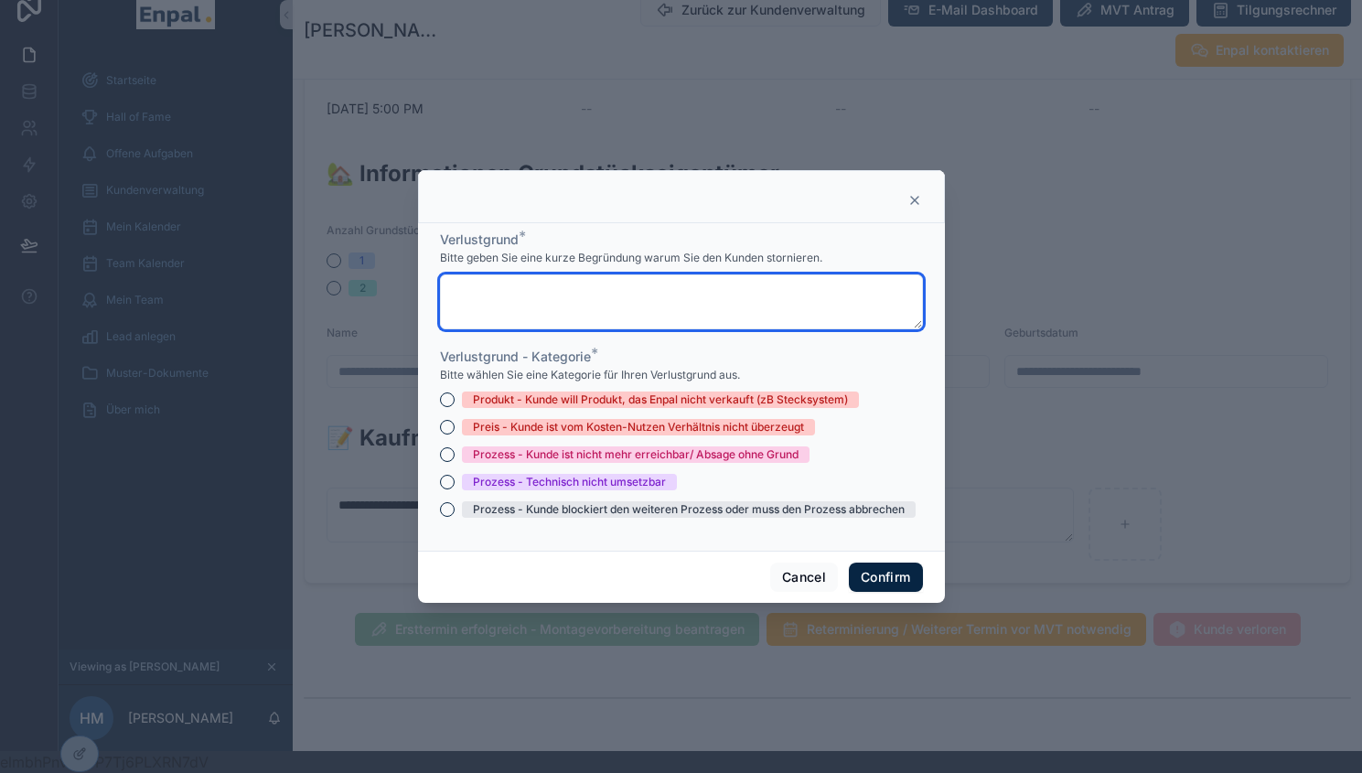
click at [660, 309] on textarea at bounding box center [681, 301] width 483 height 55
paste textarea "**********"
type textarea "**********"
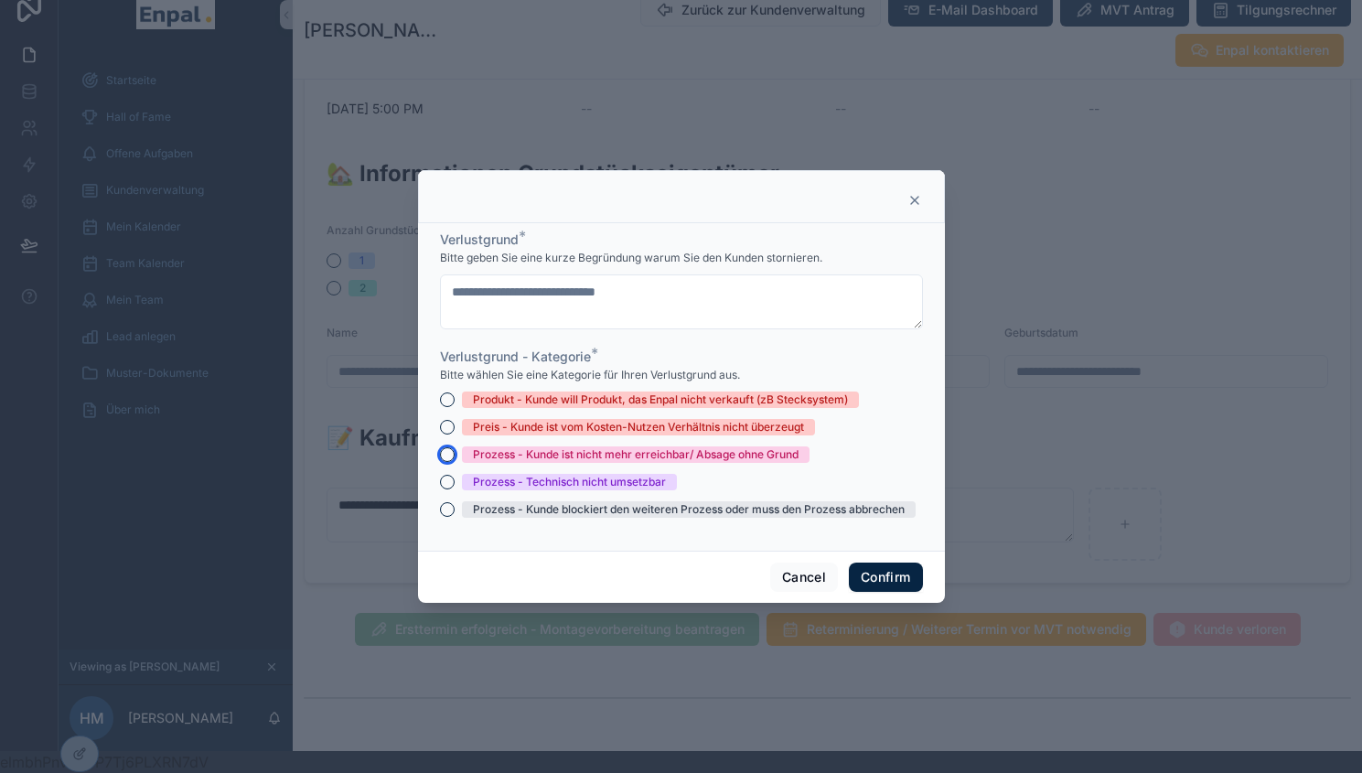
click at [441, 460] on button "Prozess - Kunde ist nicht mehr erreichbar/ Absage ohne Grund" at bounding box center [447, 454] width 15 height 15
click at [870, 588] on button "Confirm" at bounding box center [885, 577] width 73 height 29
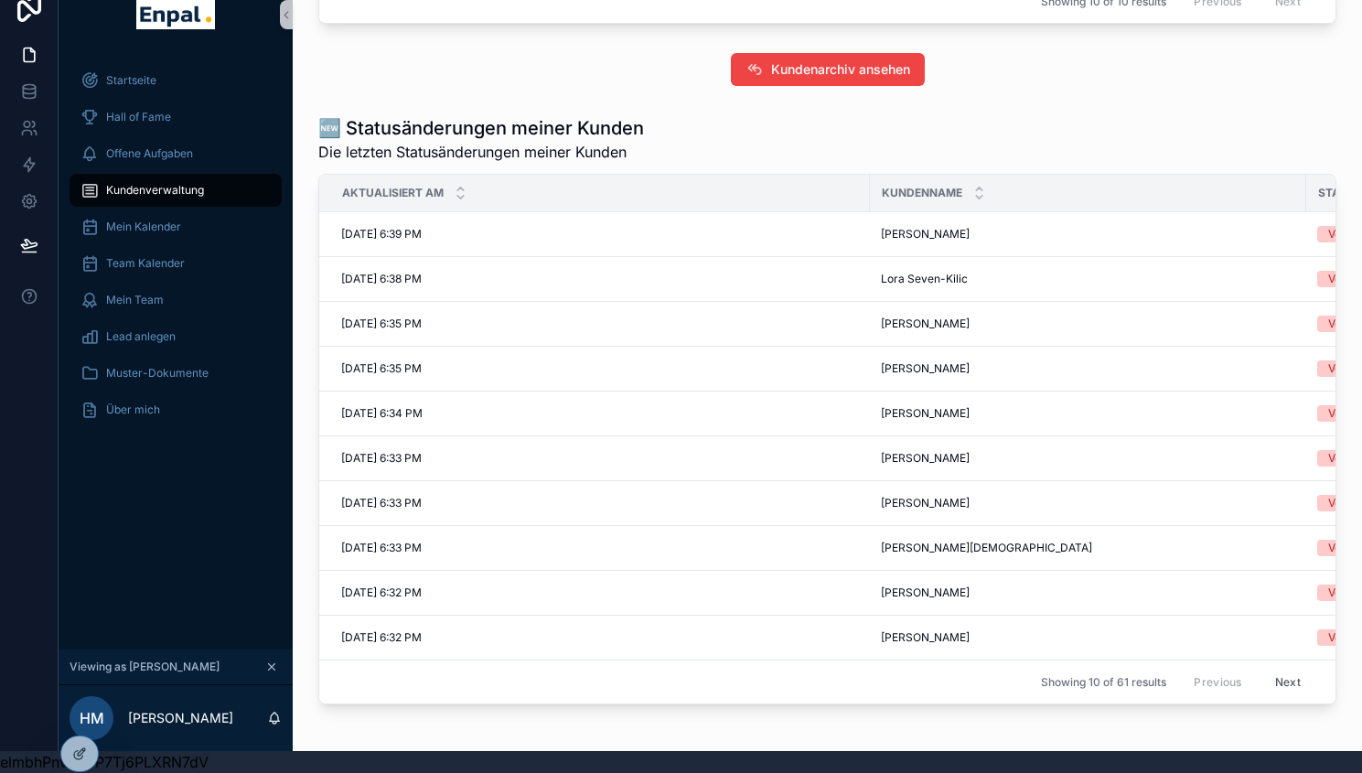
scroll to position [1462, 0]
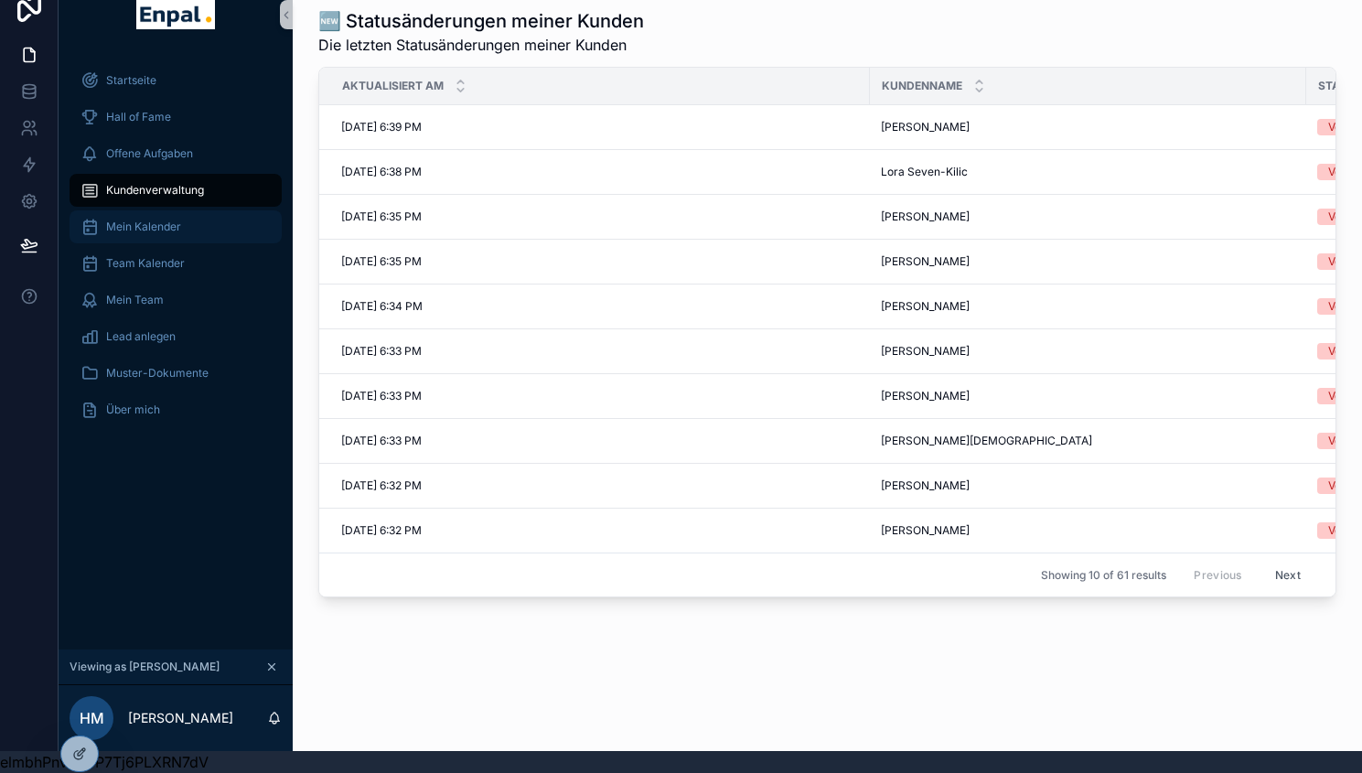
click at [173, 220] on span "Mein Kalender" at bounding box center [143, 227] width 75 height 15
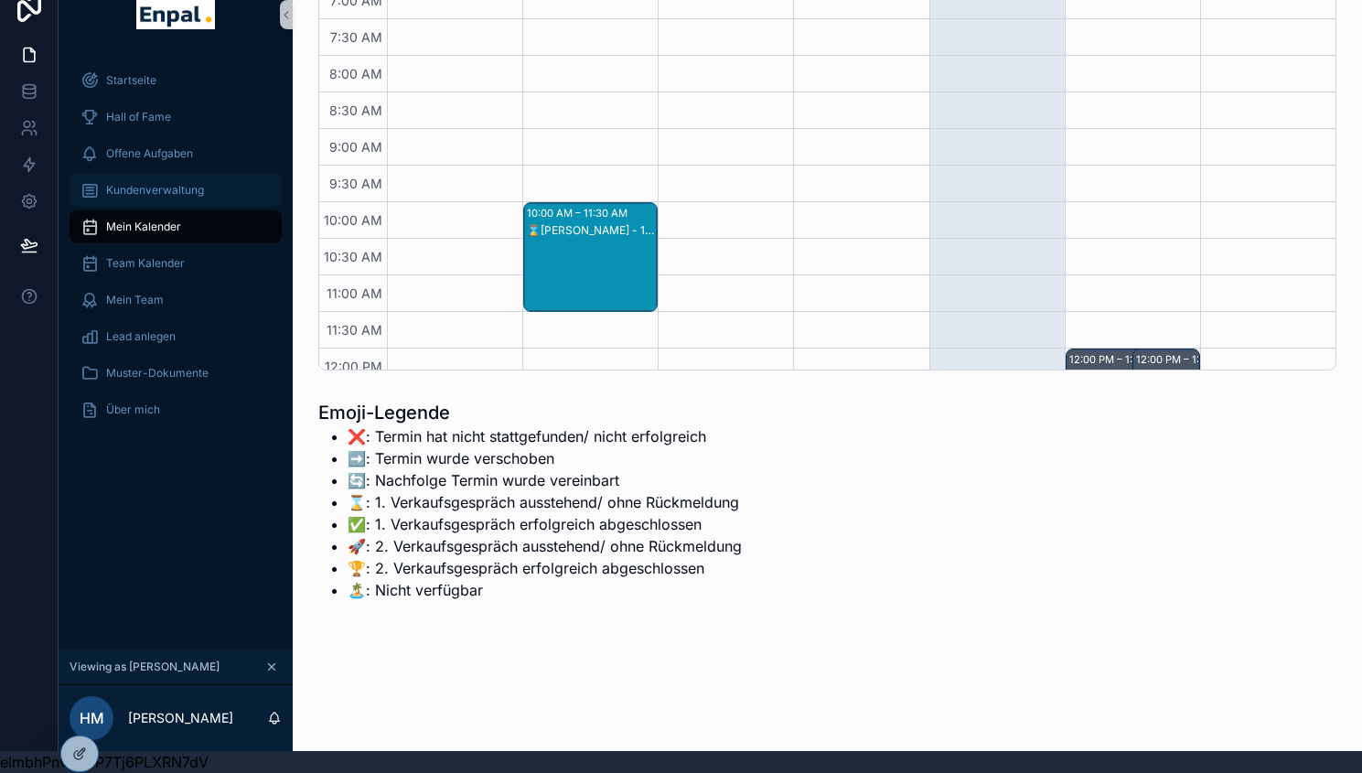
scroll to position [439, 0]
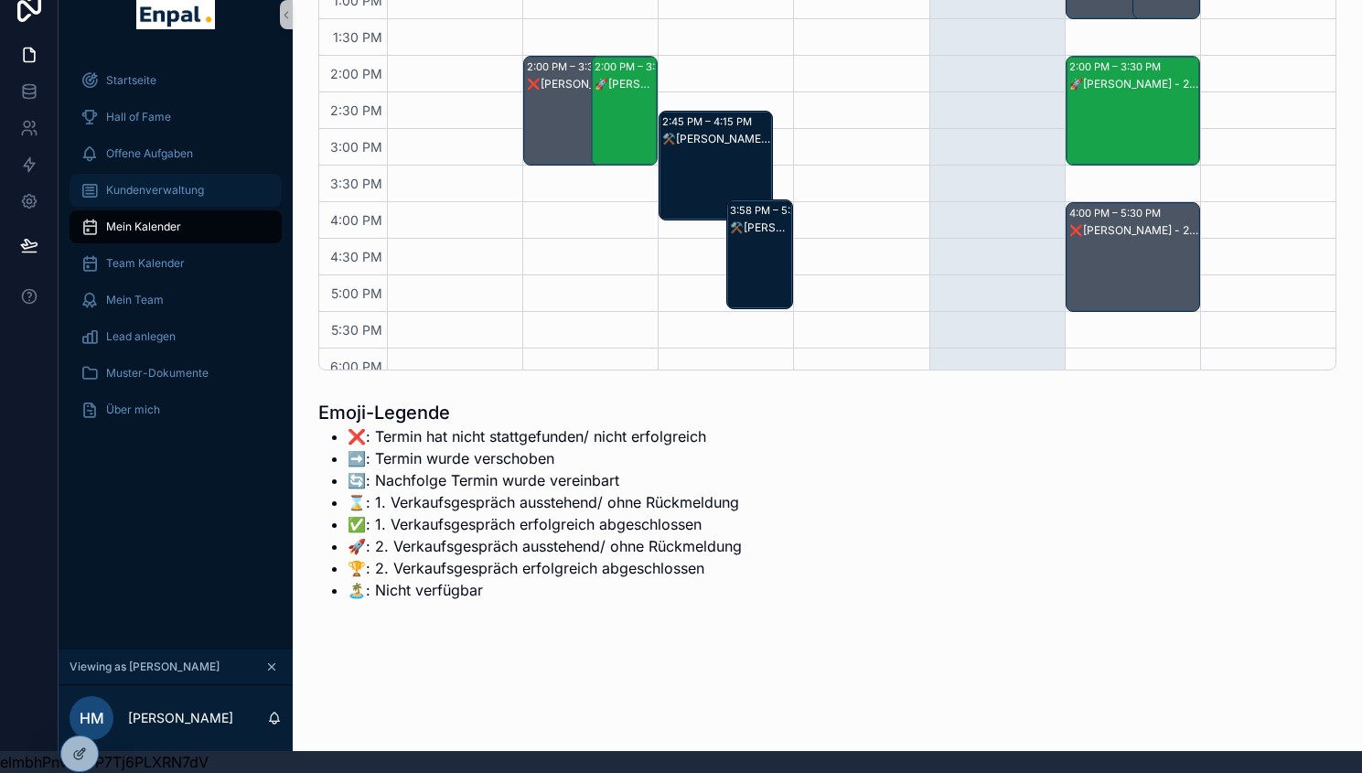
click at [173, 183] on span "Kundenverwaltung" at bounding box center [155, 190] width 98 height 15
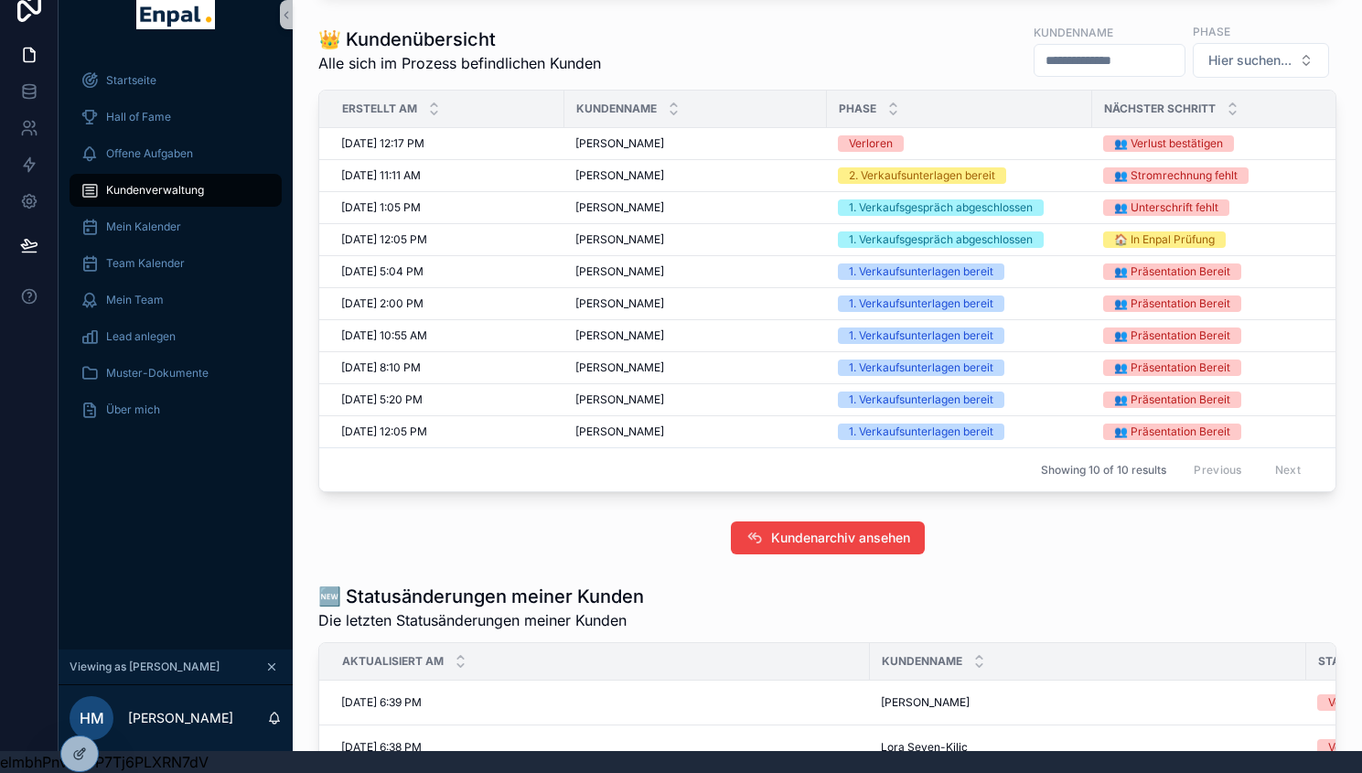
scroll to position [910, 0]
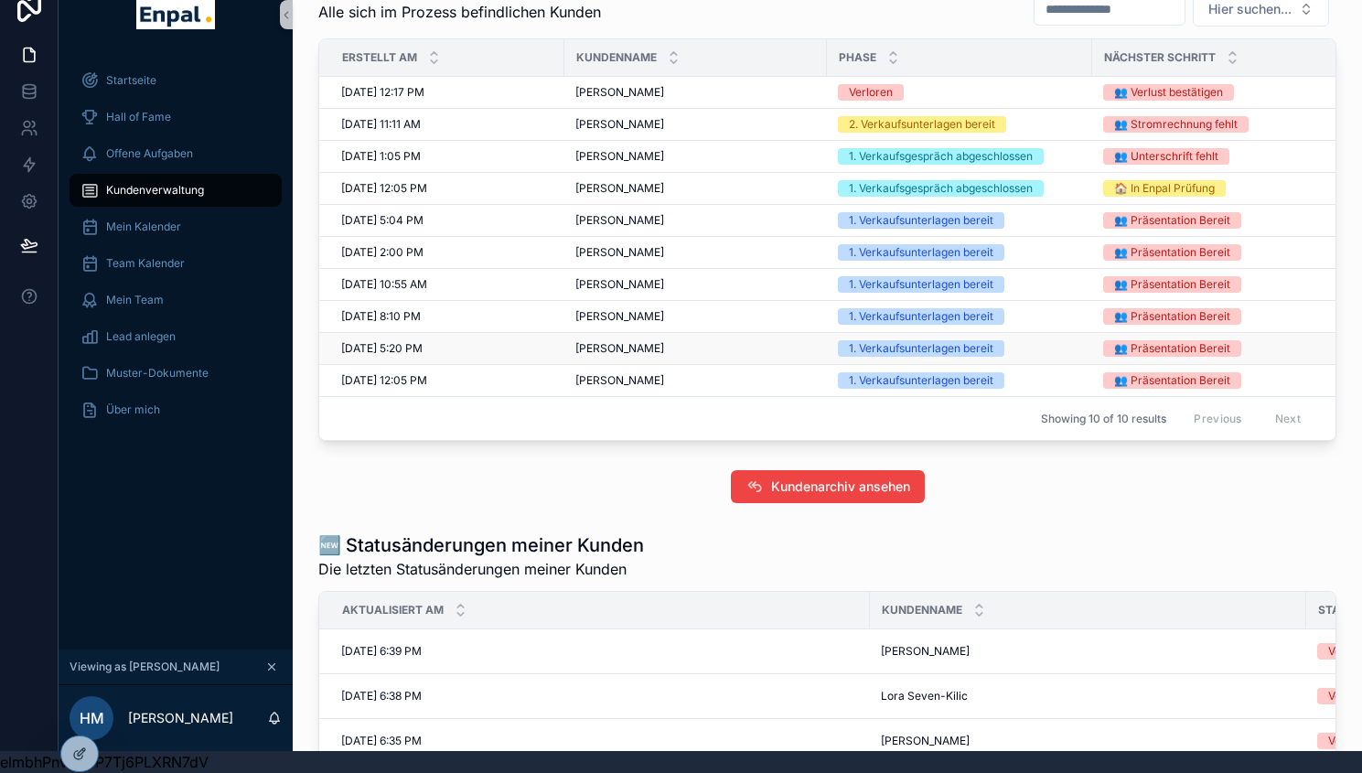
click at [619, 349] on span "Torsten Kleen" at bounding box center [619, 348] width 89 height 15
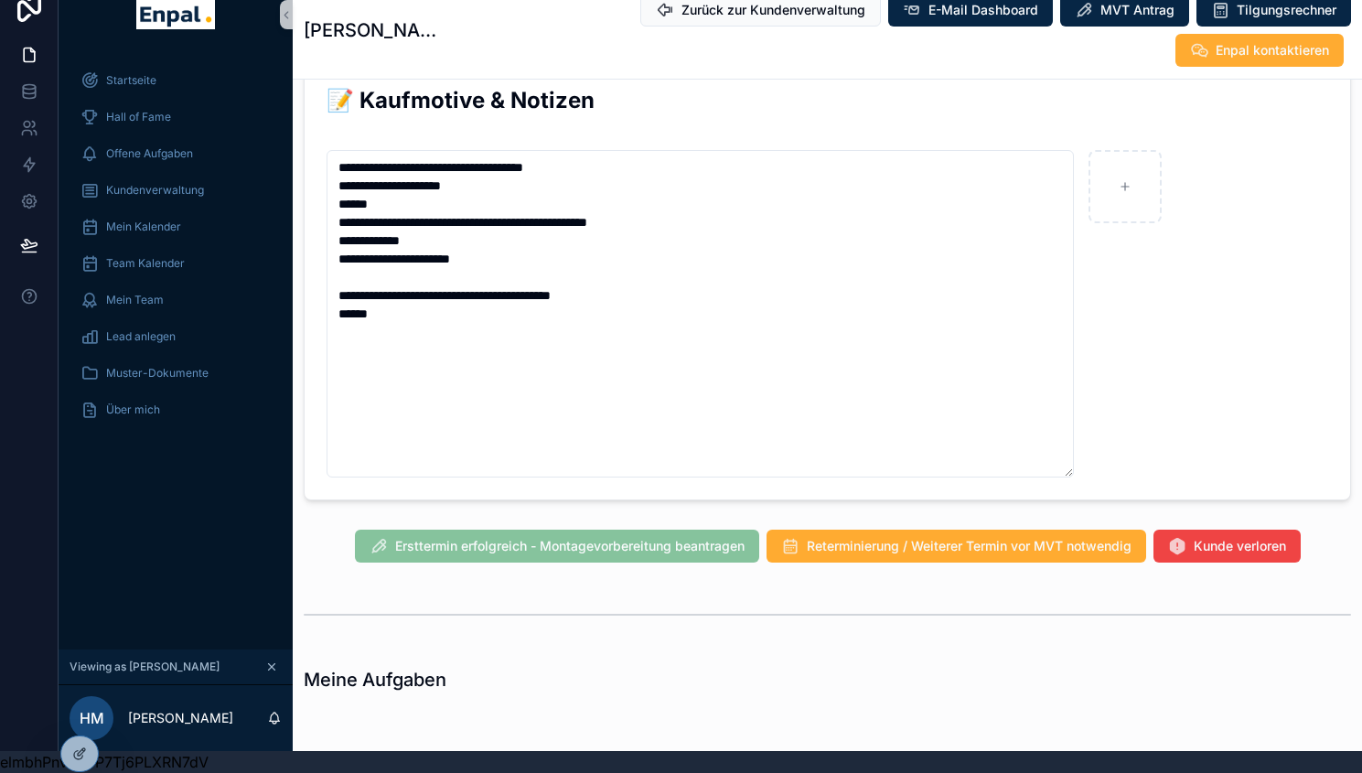
scroll to position [1219, 0]
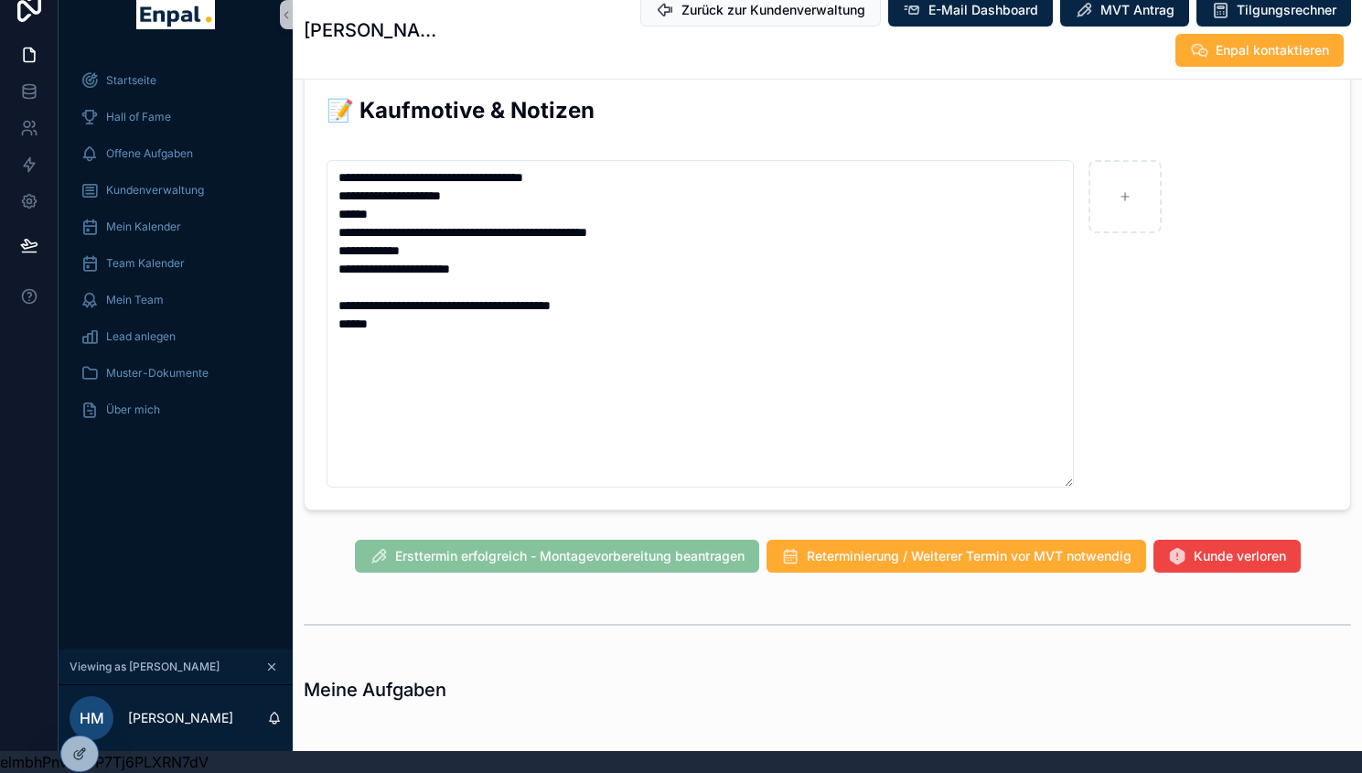
click at [1243, 532] on div "Ersttermin erfolgreich - Montagevorbereitung beantragen Reterminierung / Weiter…" at bounding box center [827, 556] width 1069 height 48
click at [1211, 488] on div "**********" at bounding box center [711, 364] width 1304 height 773
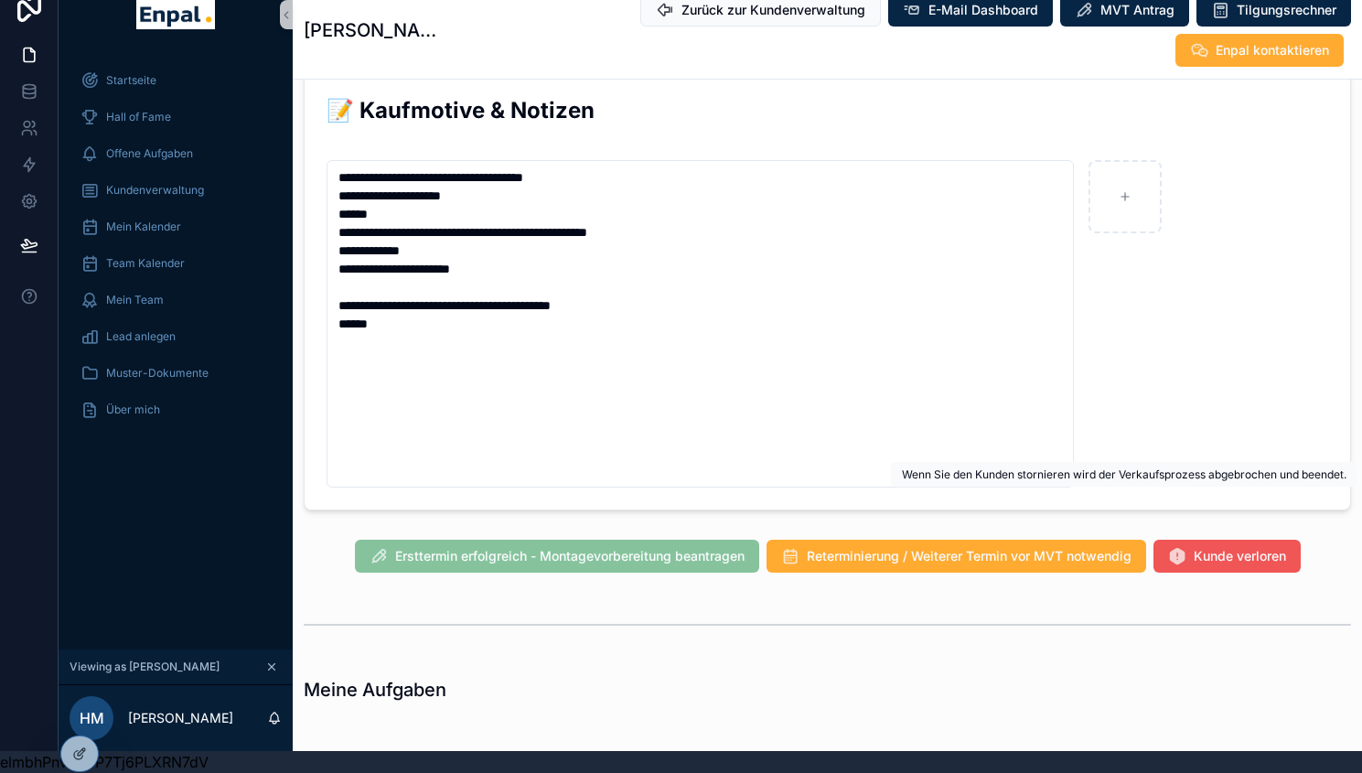
click at [1197, 547] on span "Kunde verloren" at bounding box center [1240, 556] width 92 height 18
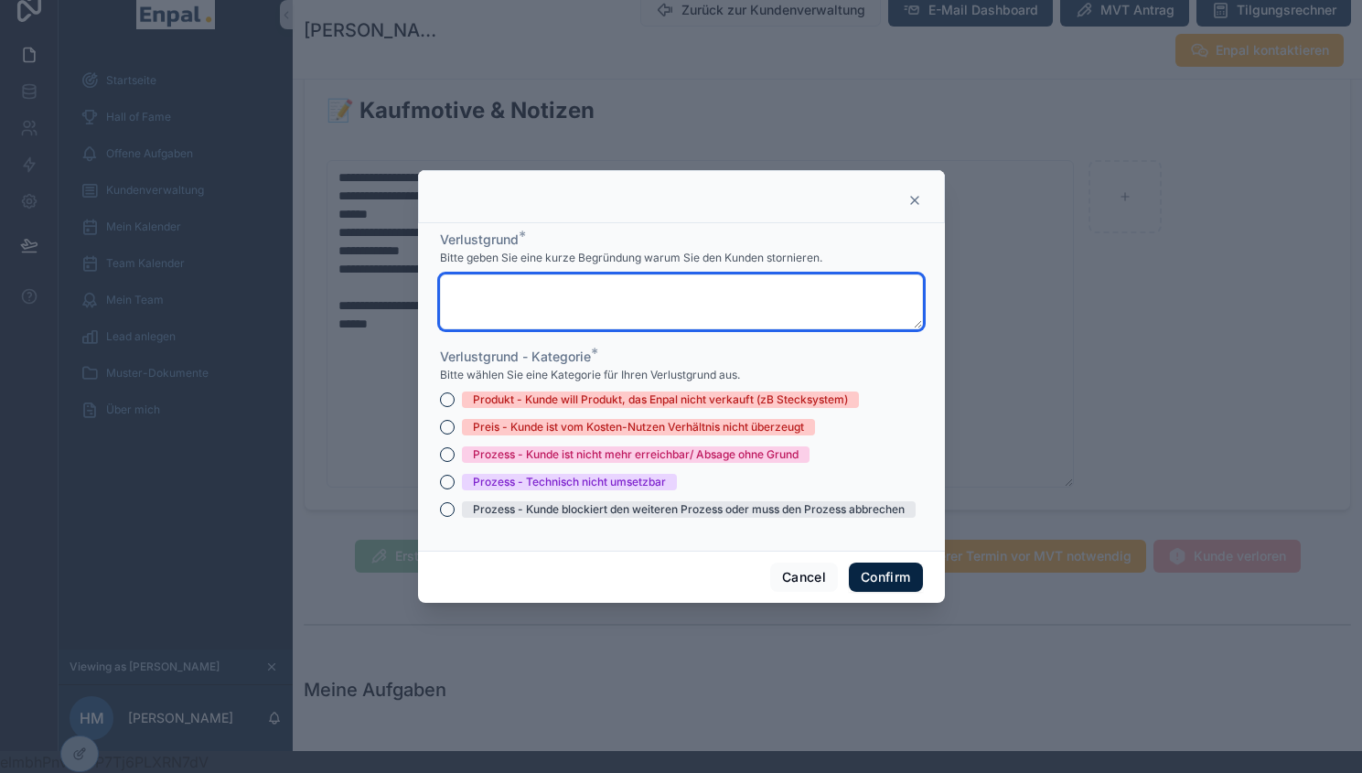
click at [622, 302] on textarea at bounding box center [681, 301] width 483 height 55
paste textarea "**********"
type textarea "**********"
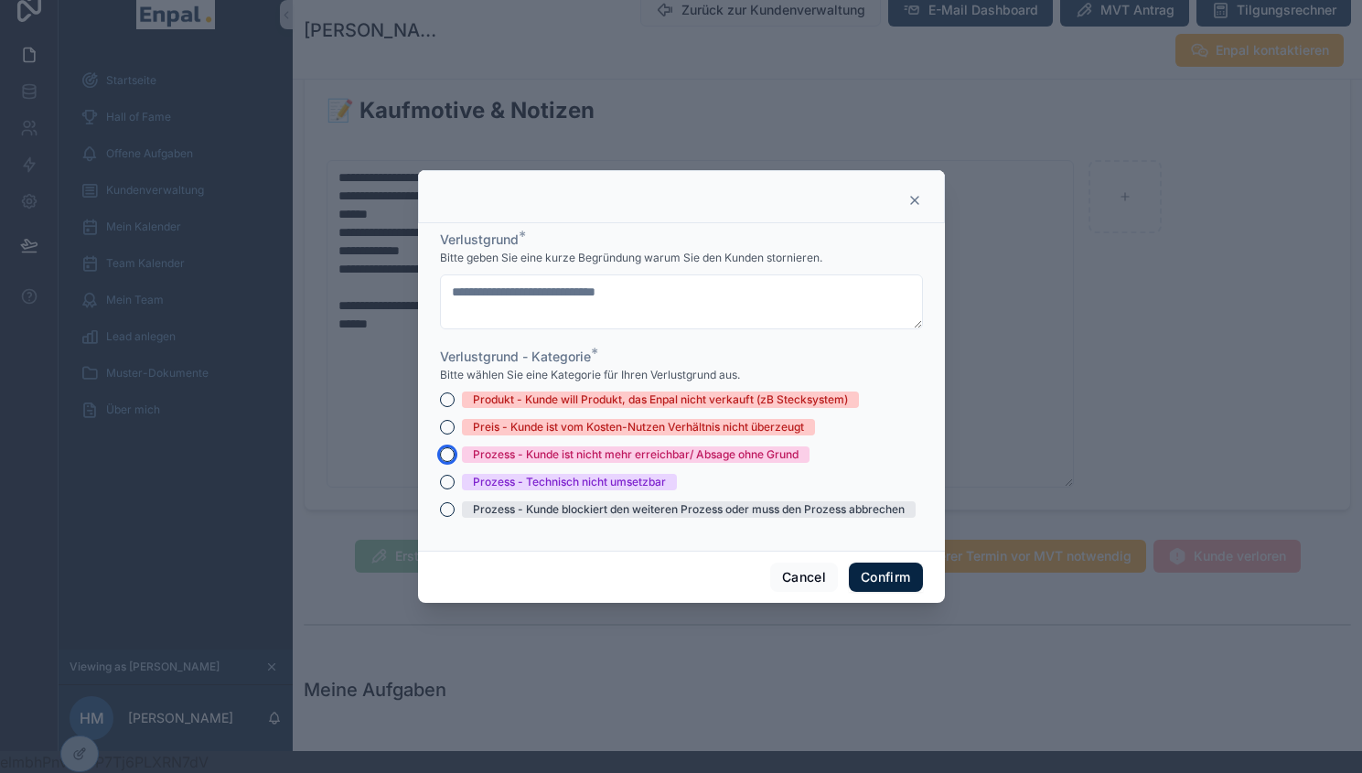
click at [440, 458] on button "Prozess - Kunde ist nicht mehr erreichbar/ Absage ohne Grund" at bounding box center [447, 454] width 15 height 15
click at [876, 578] on button "Confirm" at bounding box center [885, 577] width 73 height 29
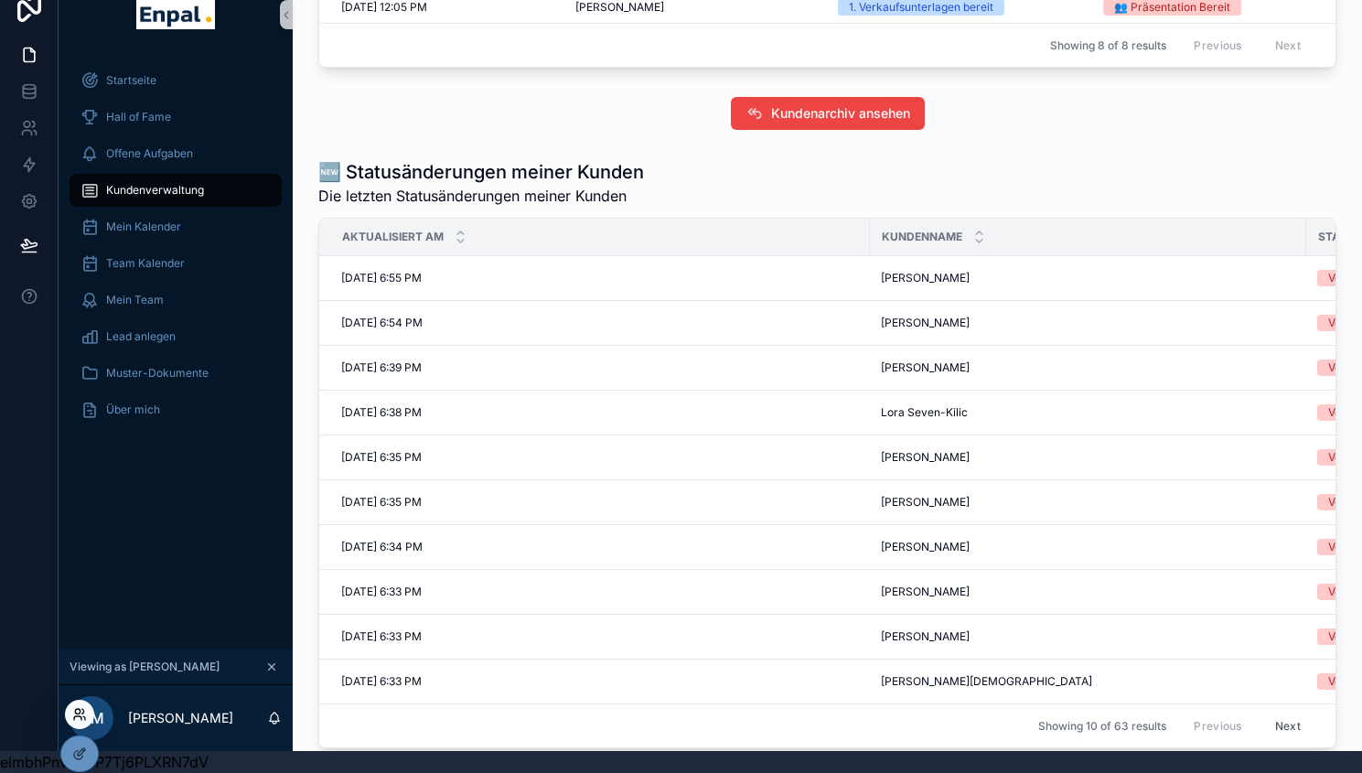
click at [77, 712] on icon at bounding box center [79, 714] width 15 height 15
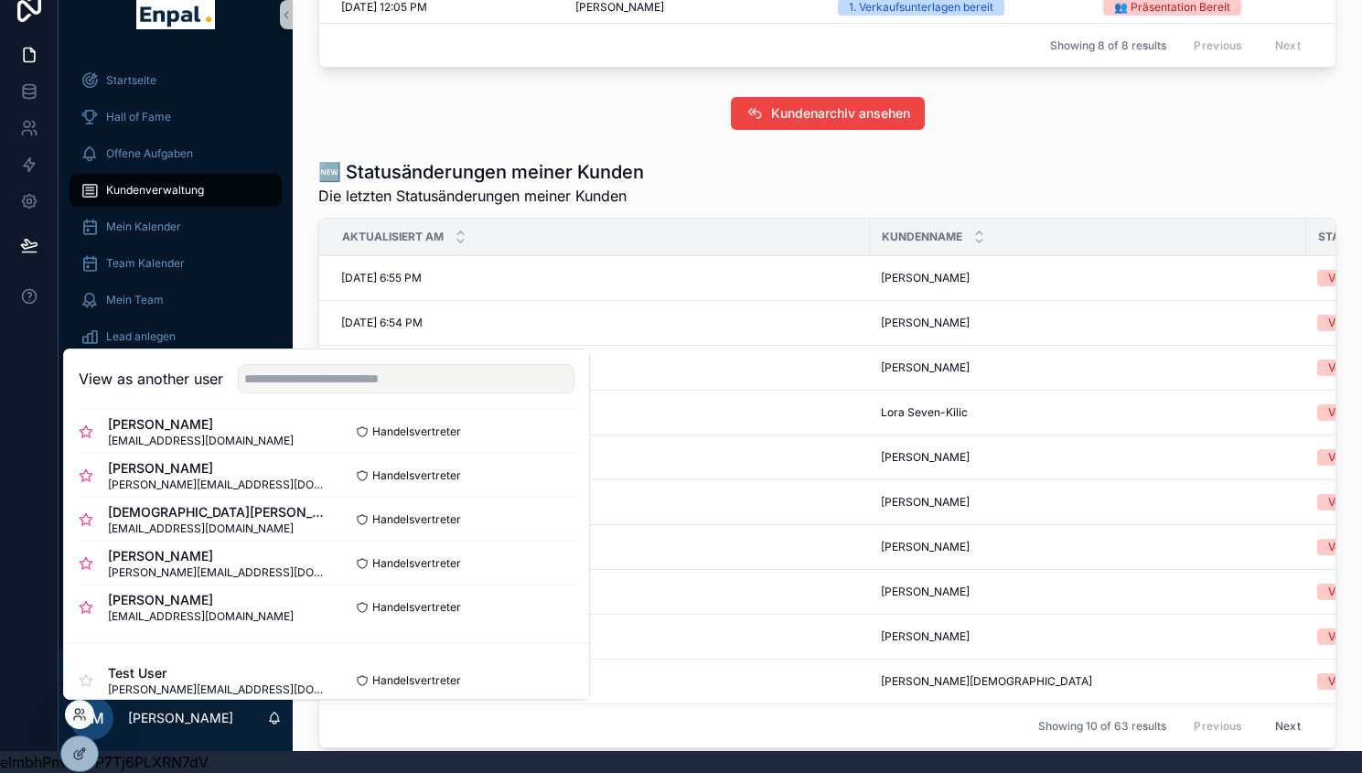
scroll to position [630, 0]
click at [531, 513] on button "Select" at bounding box center [551, 518] width 48 height 27
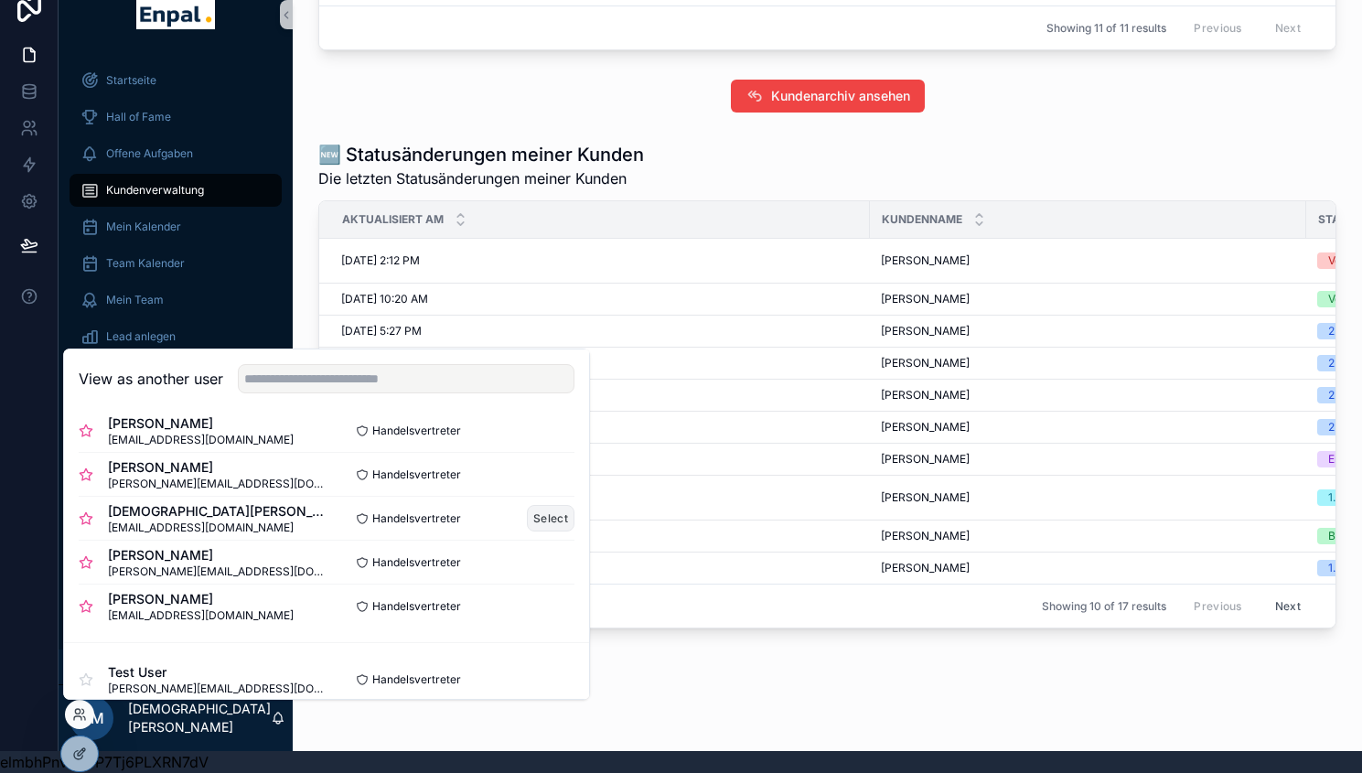
scroll to position [1155, 0]
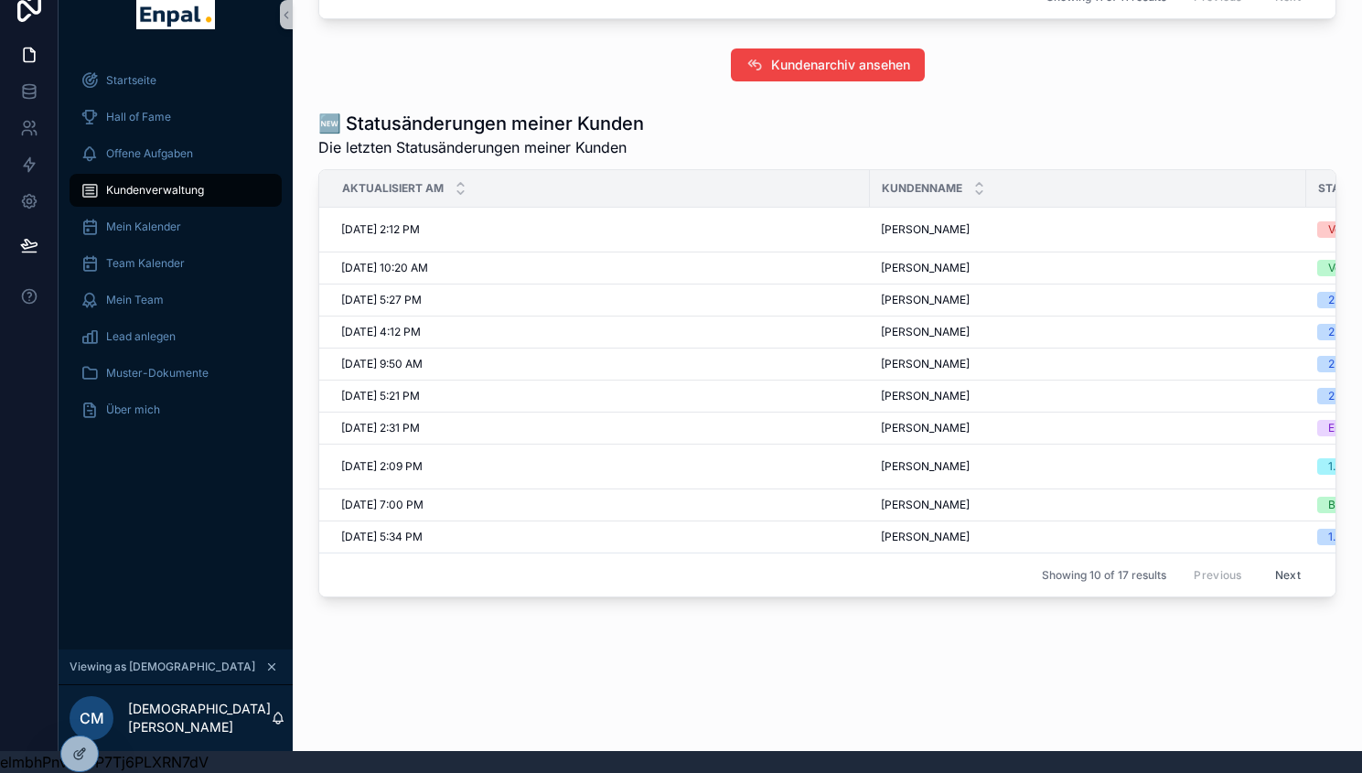
click at [317, 218] on div "🆕 Statusänderungen meiner Kunden Die letzten Statusänderungen meiner Kunden Akt…" at bounding box center [827, 353] width 1040 height 501
click at [76, 716] on icon at bounding box center [77, 718] width 7 height 4
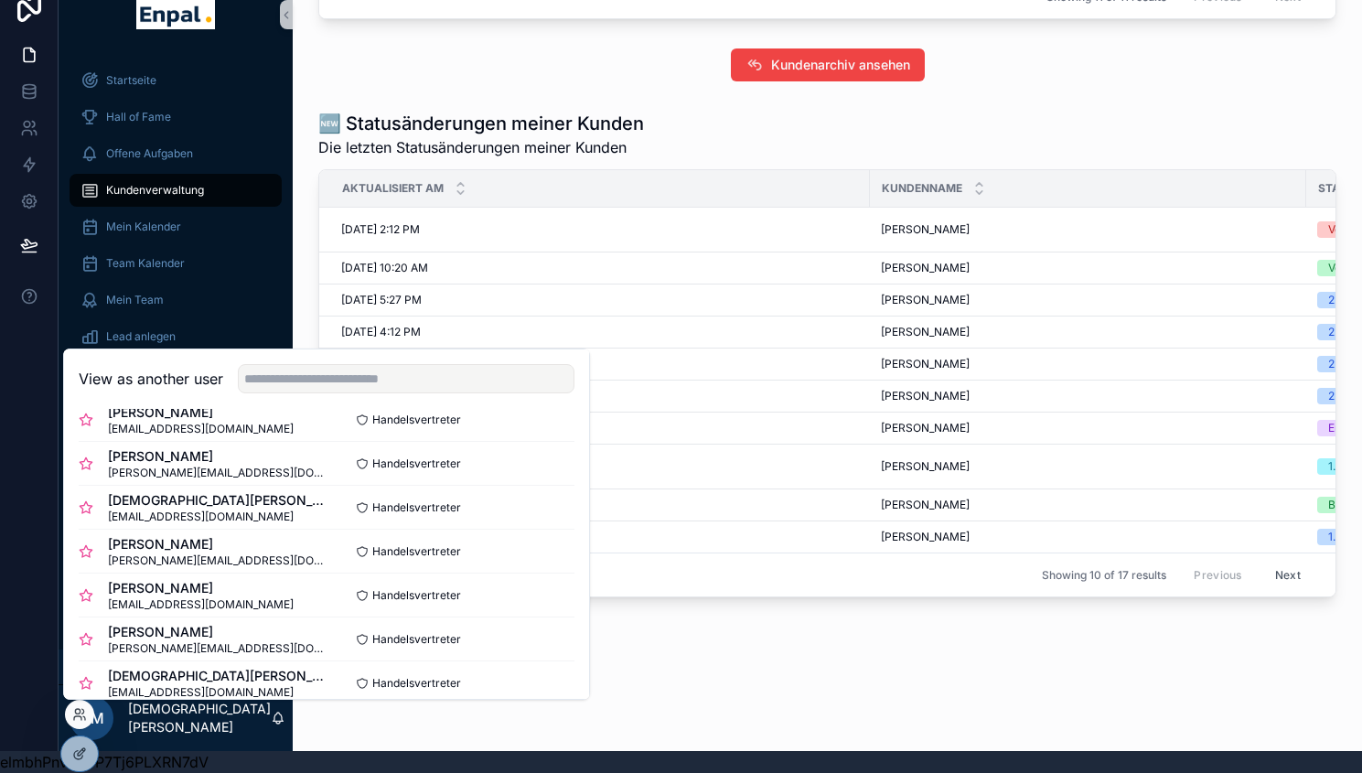
scroll to position [428, 0]
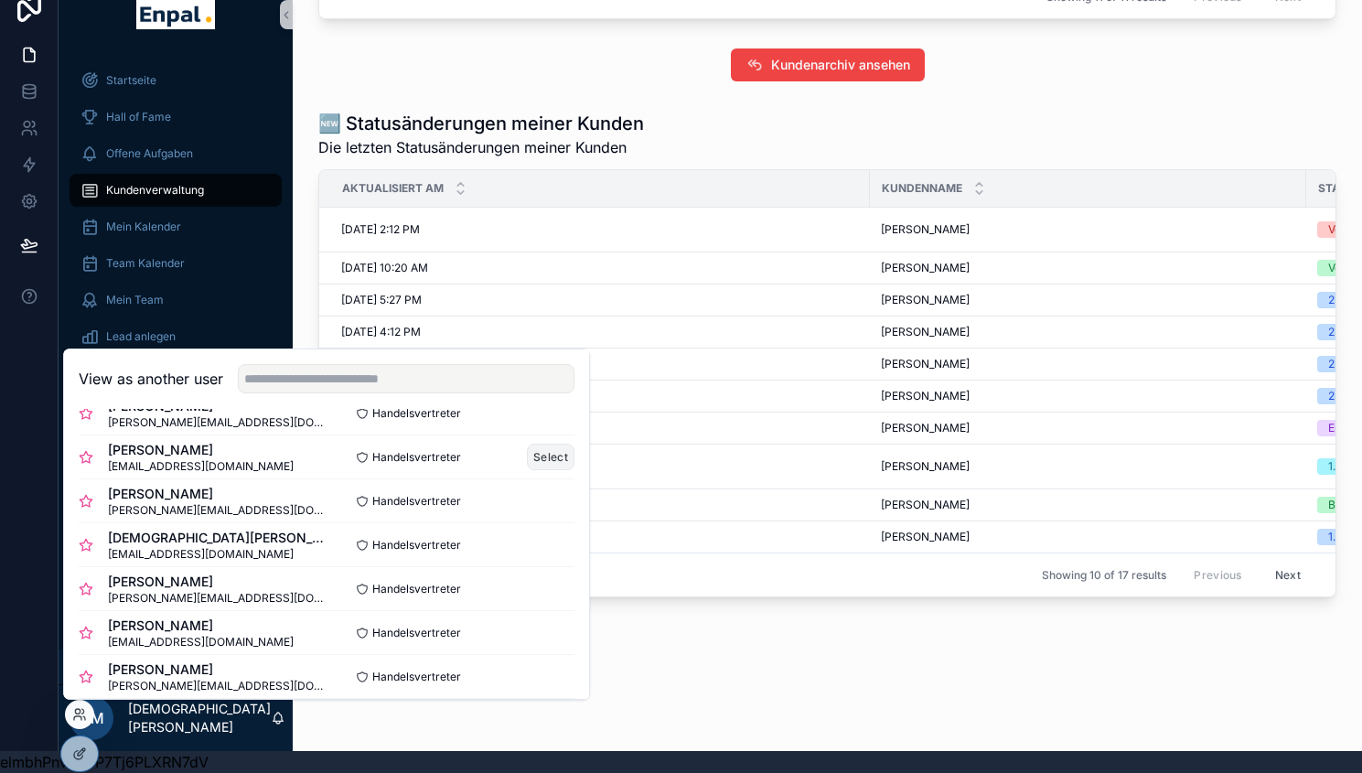
click at [527, 452] on button "Select" at bounding box center [551, 457] width 48 height 27
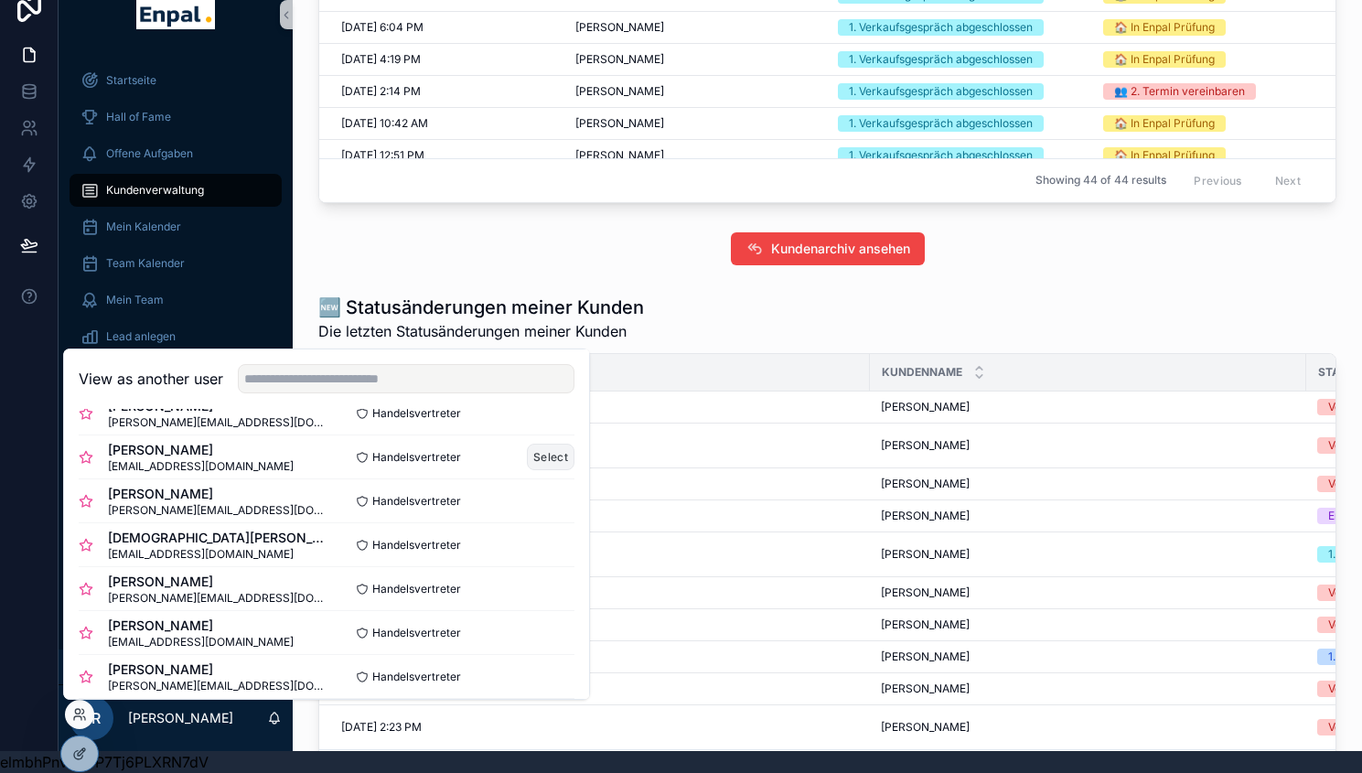
scroll to position [1219, 0]
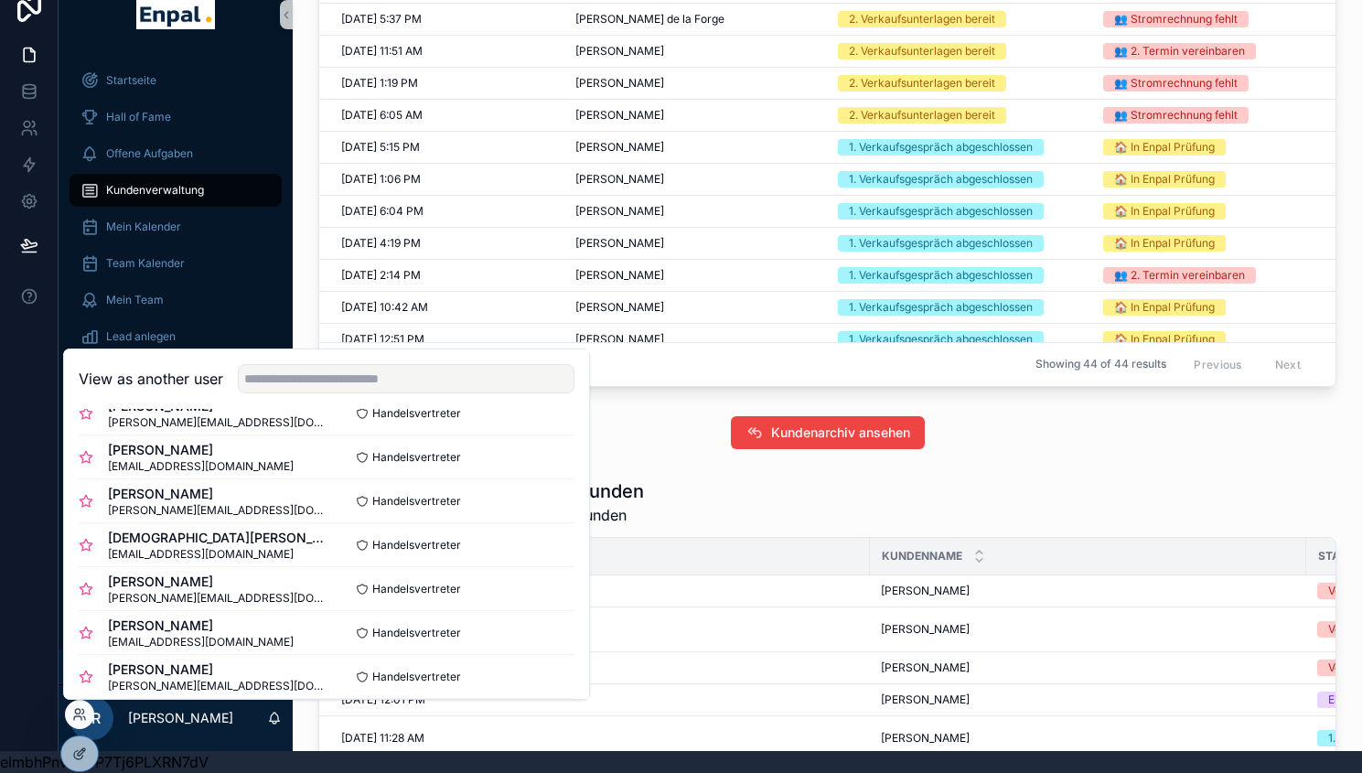
click at [312, 263] on div "👑 Kundenübersicht Alle sich im Prozess befindlichen Kunden Kundenname Phase Hie…" at bounding box center [827, 62] width 1040 height 664
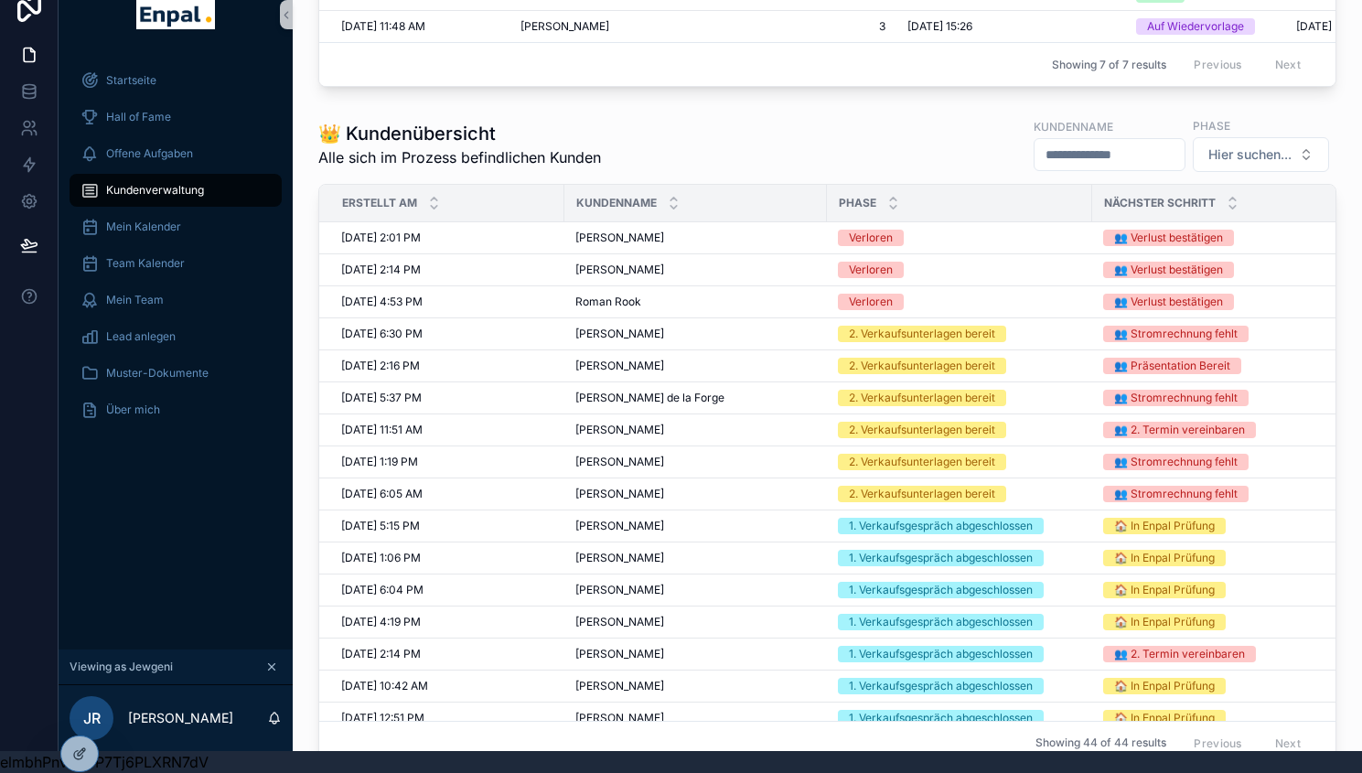
scroll to position [804, 0]
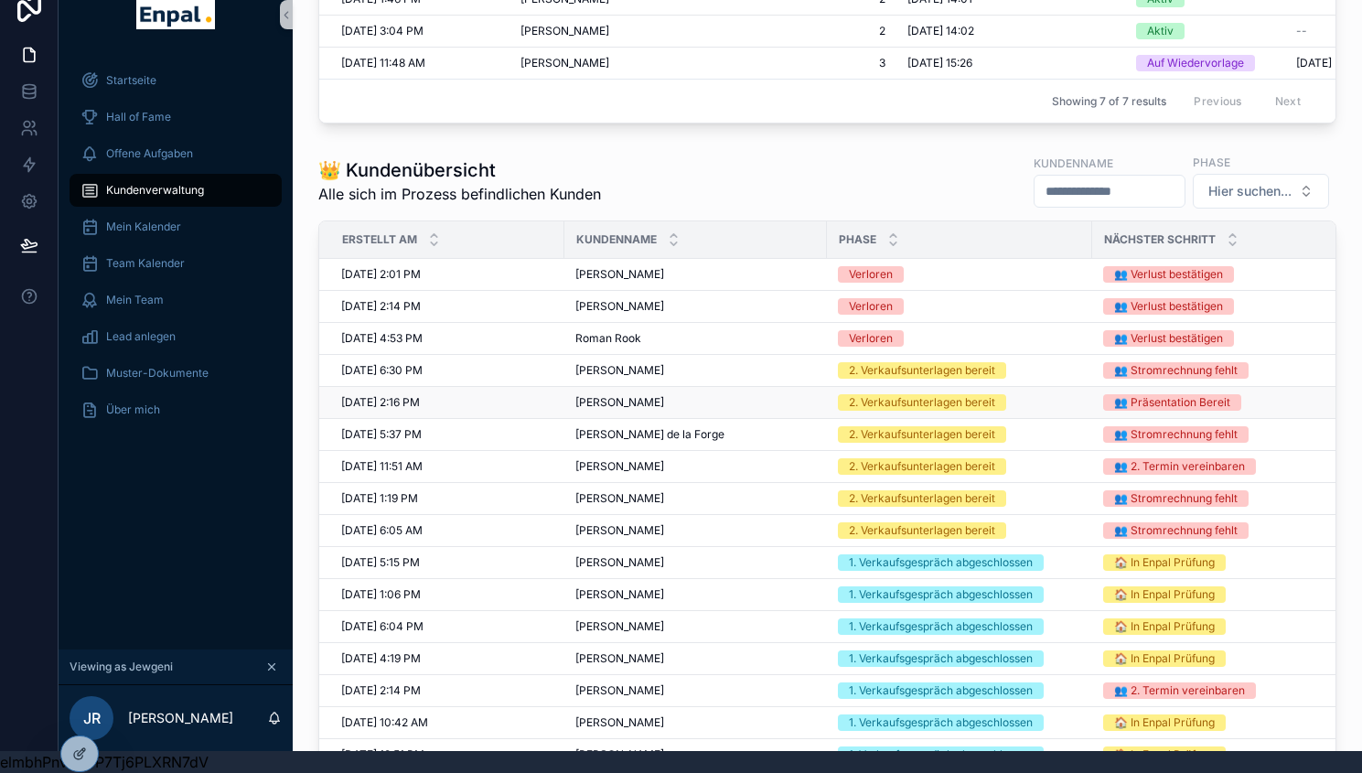
click at [639, 396] on span "Thomas Lund" at bounding box center [619, 402] width 89 height 15
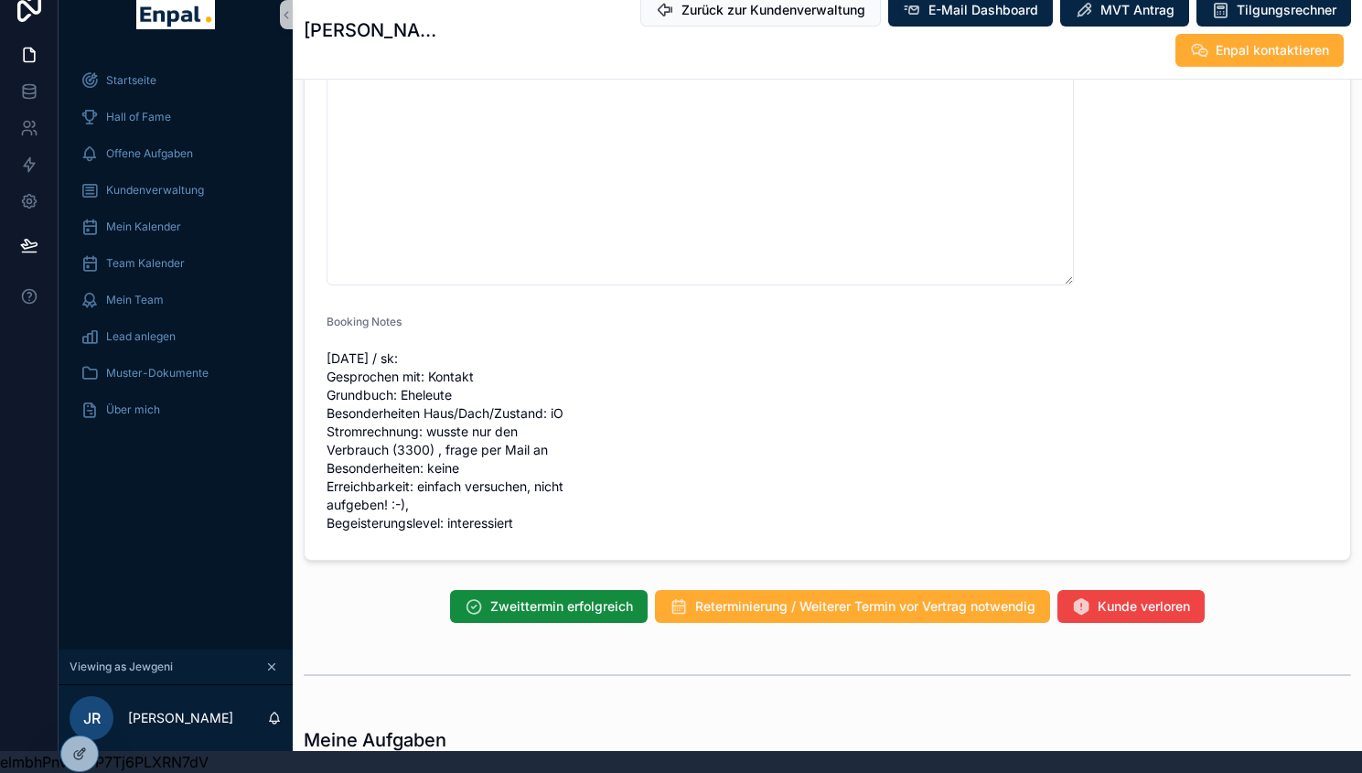
scroll to position [1799, 0]
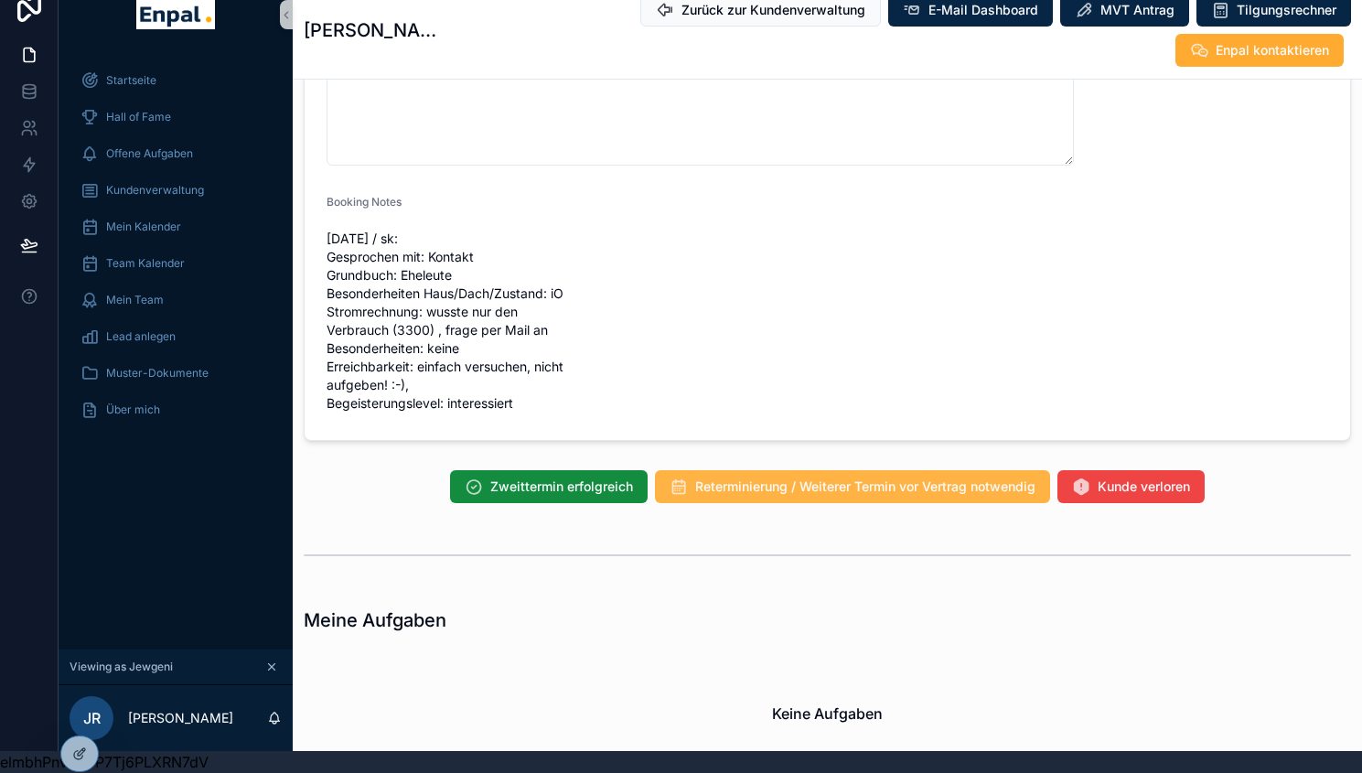
click at [790, 478] on span "Reterminierung / Weiterer Termin vor Vertrag notwendig" at bounding box center [865, 487] width 340 height 18
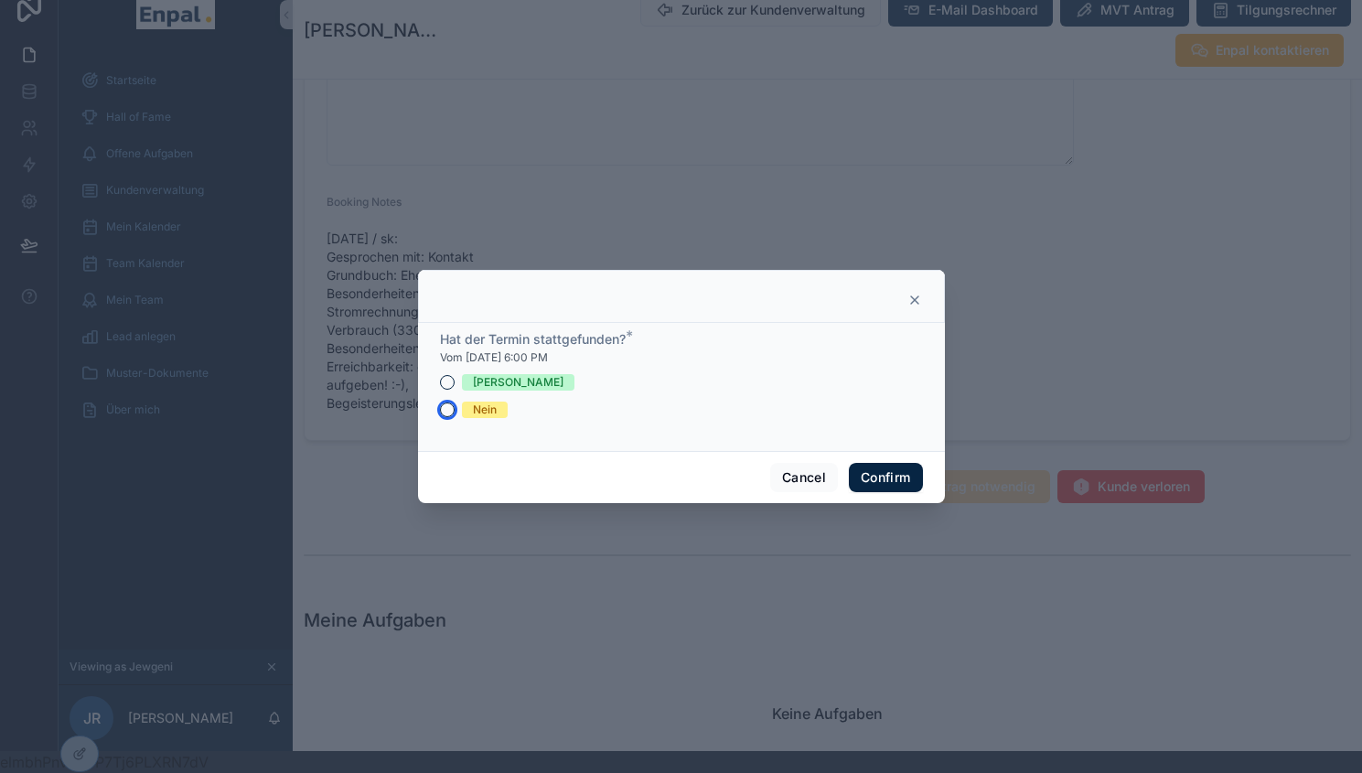
click at [440, 417] on button "Nein" at bounding box center [447, 410] width 15 height 15
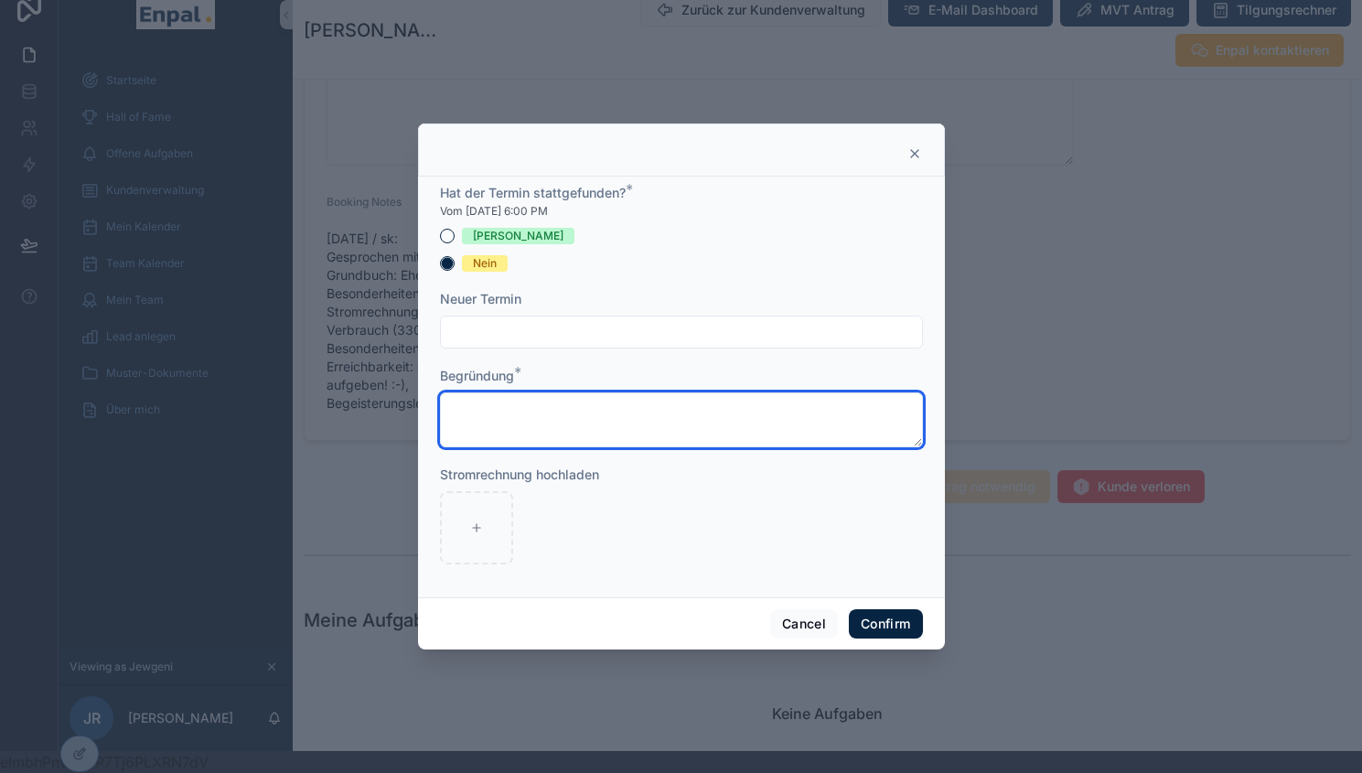
click at [524, 435] on textarea at bounding box center [681, 419] width 483 height 55
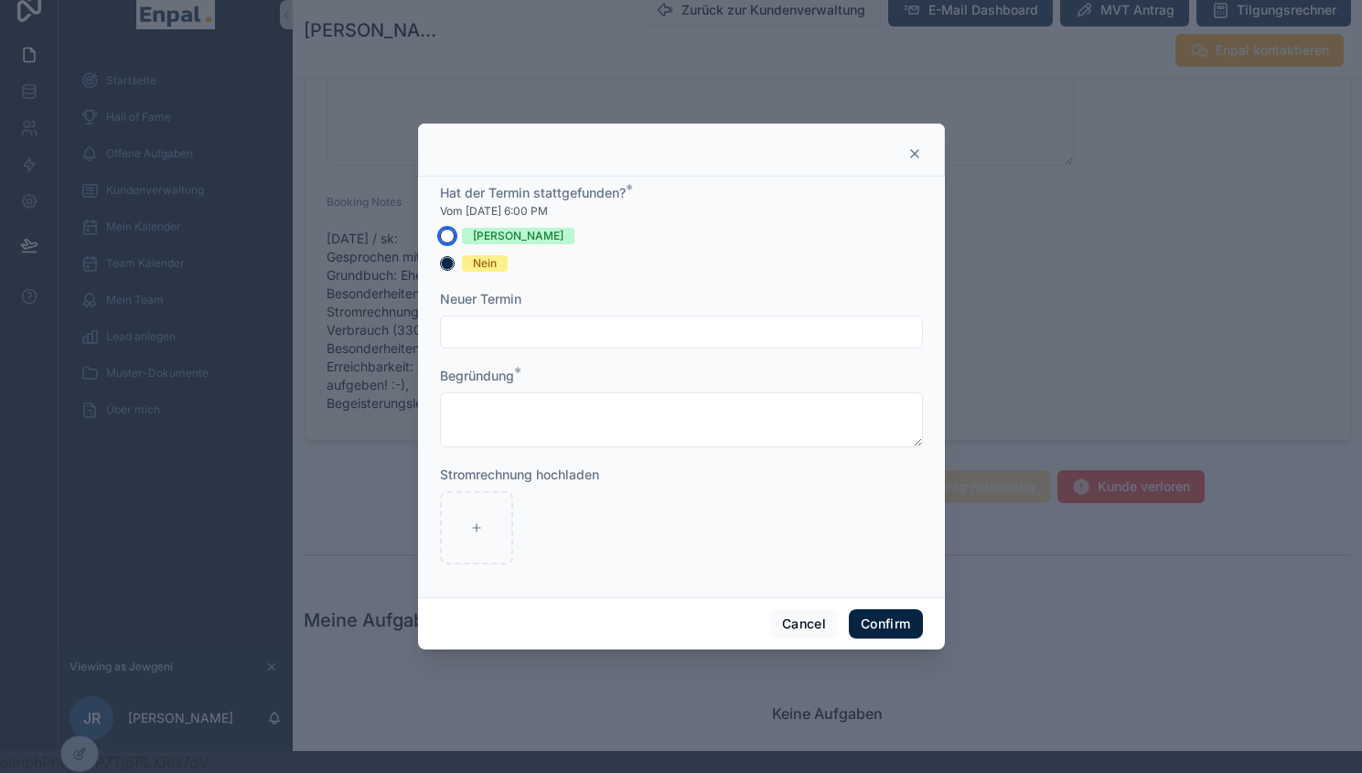
click at [443, 243] on button "[PERSON_NAME]" at bounding box center [447, 236] width 15 height 15
click at [476, 395] on div "Begründung *" at bounding box center [681, 407] width 483 height 81
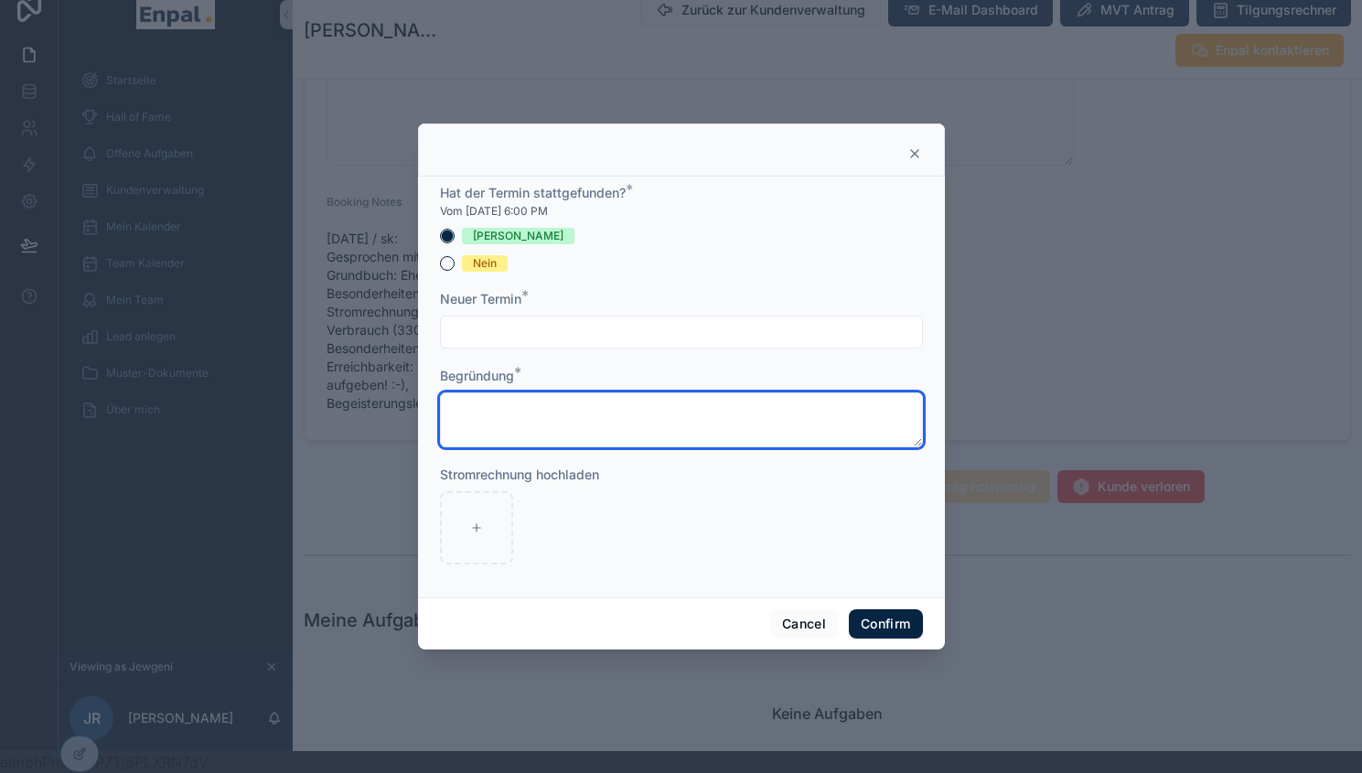
click at [456, 409] on textarea at bounding box center [681, 419] width 483 height 55
type textarea "**********"
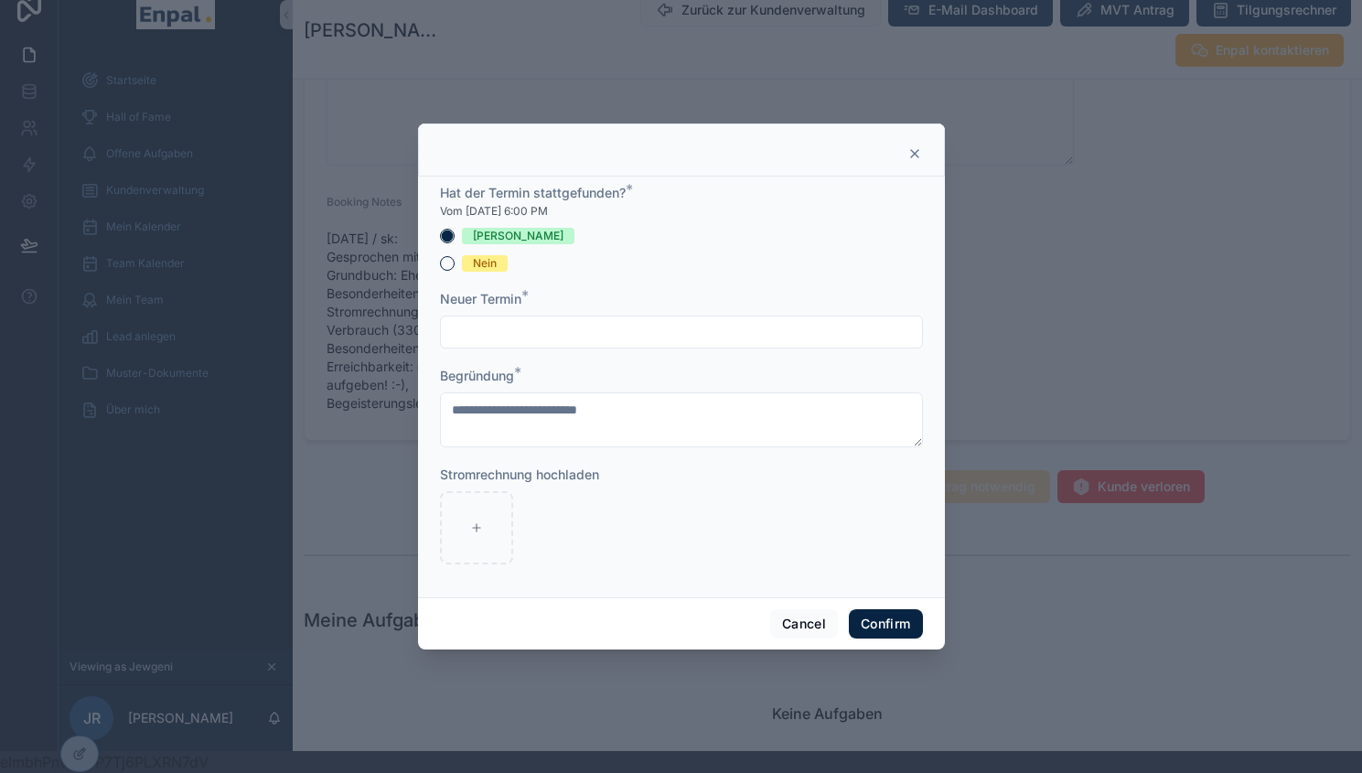
click at [521, 330] on input "text" at bounding box center [681, 332] width 481 height 26
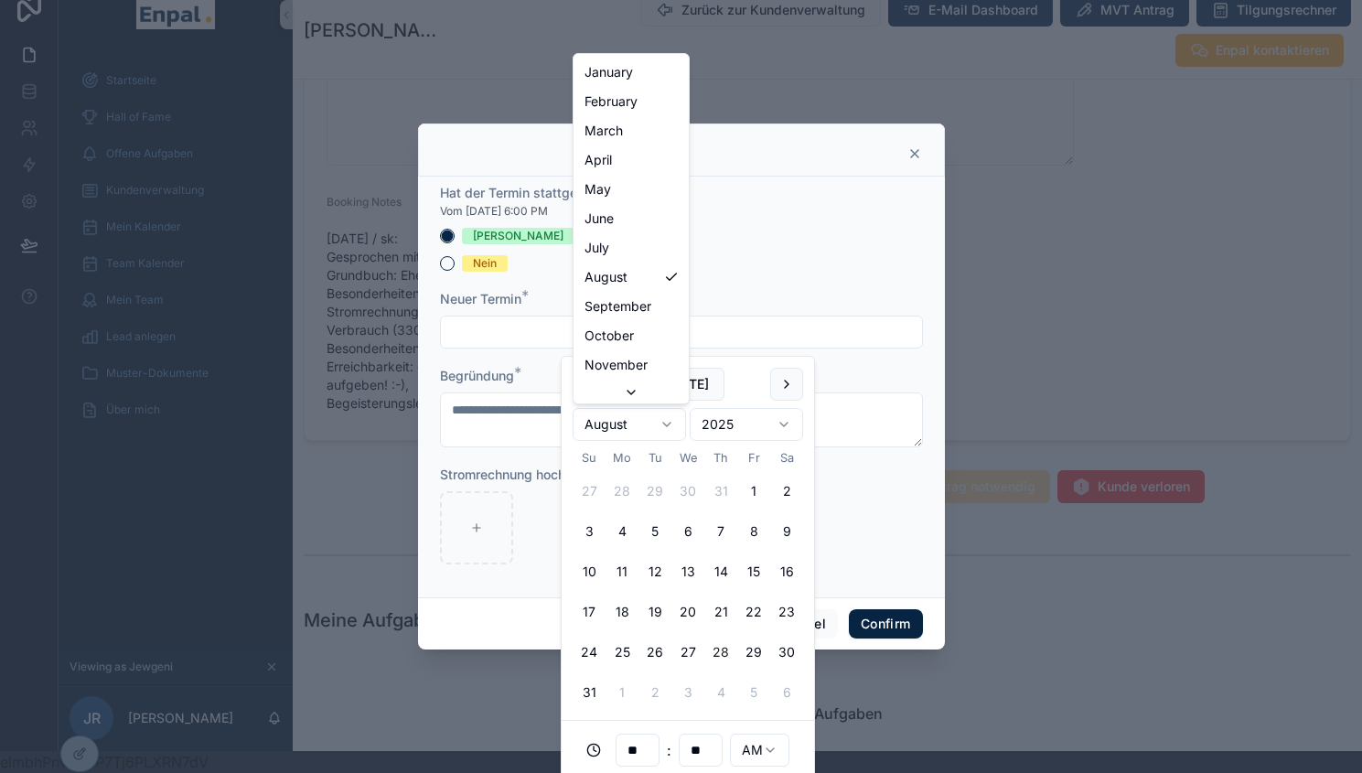
scroll to position [22, 0]
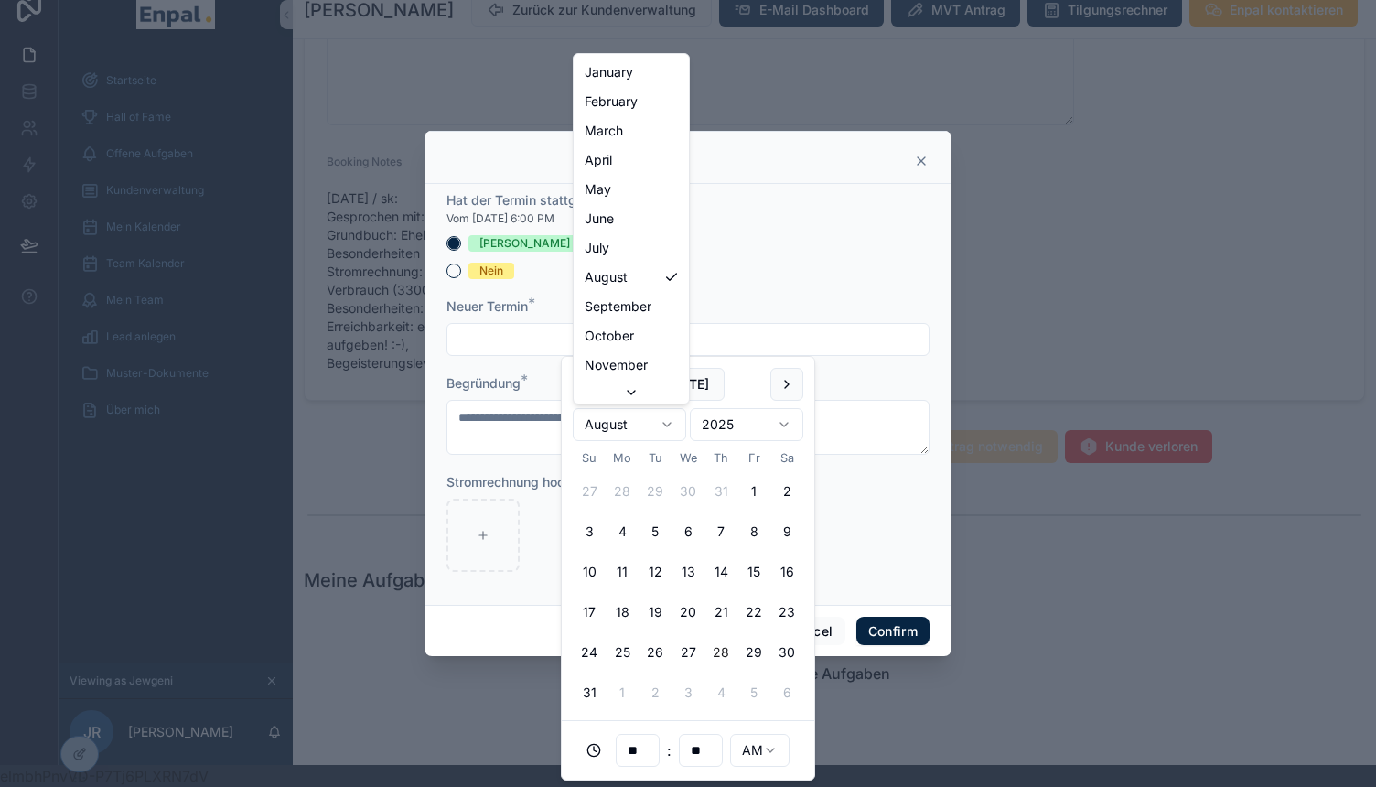
click at [651, 430] on html "Startseite Hall of Fame Offene Aufgaben Kundenverwaltung Mein Kalender Team Kal…" at bounding box center [688, 382] width 1376 height 809
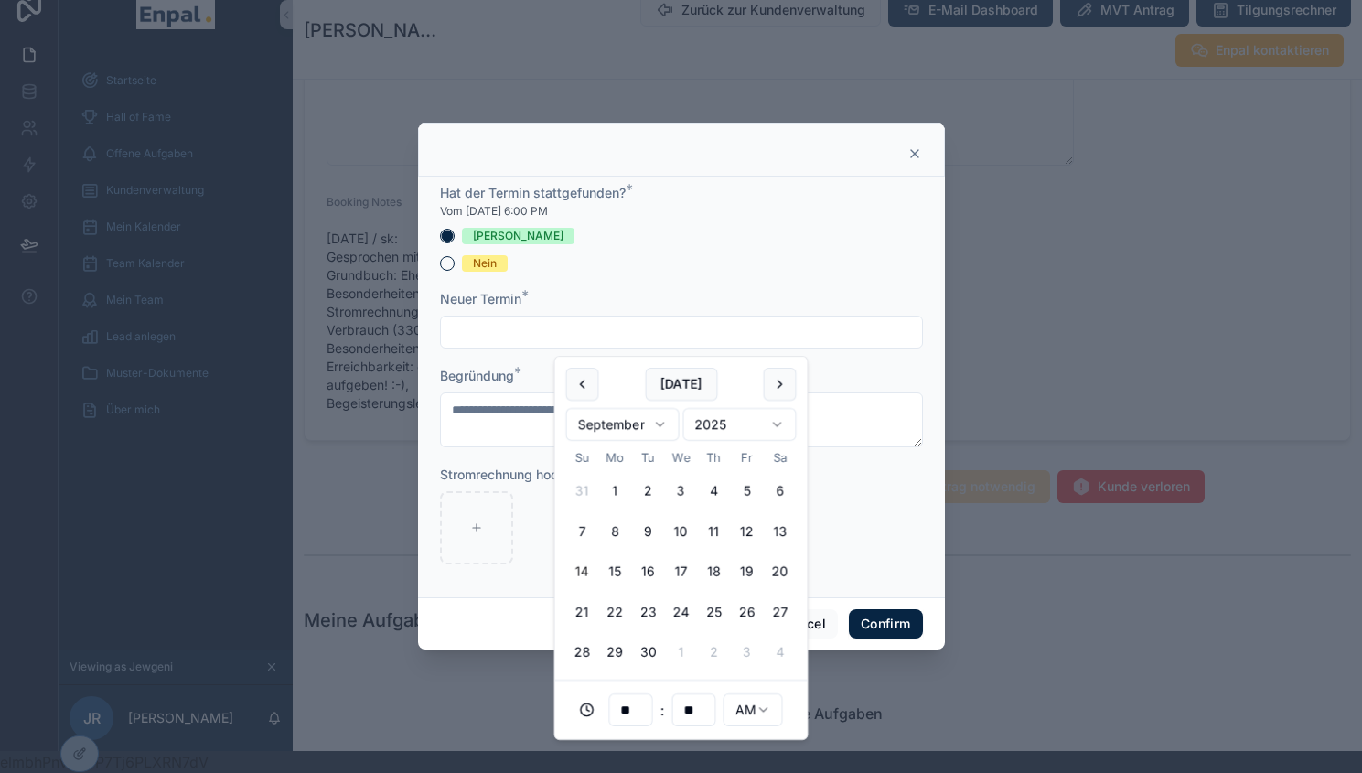
click at [581, 565] on button "14" at bounding box center [582, 571] width 33 height 33
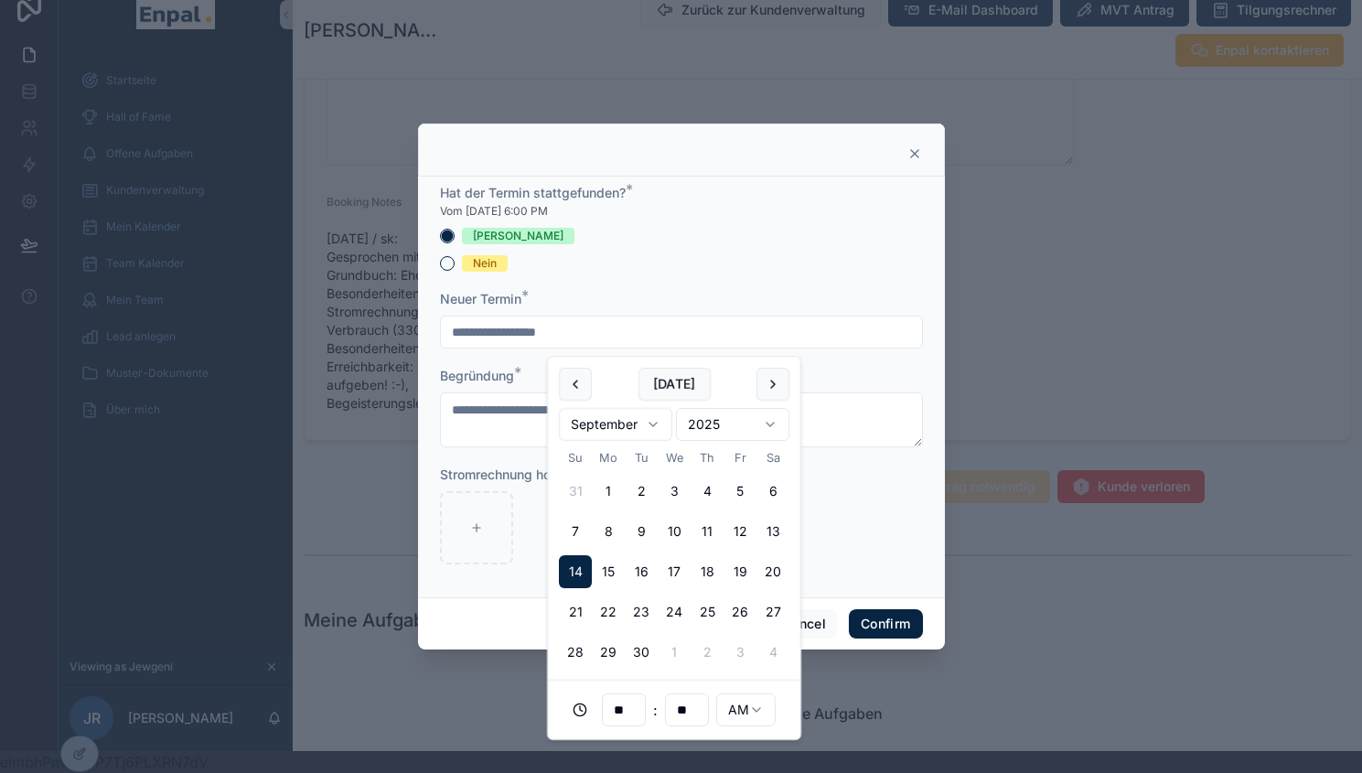
click at [770, 725] on div "AM" at bounding box center [745, 710] width 59 height 37
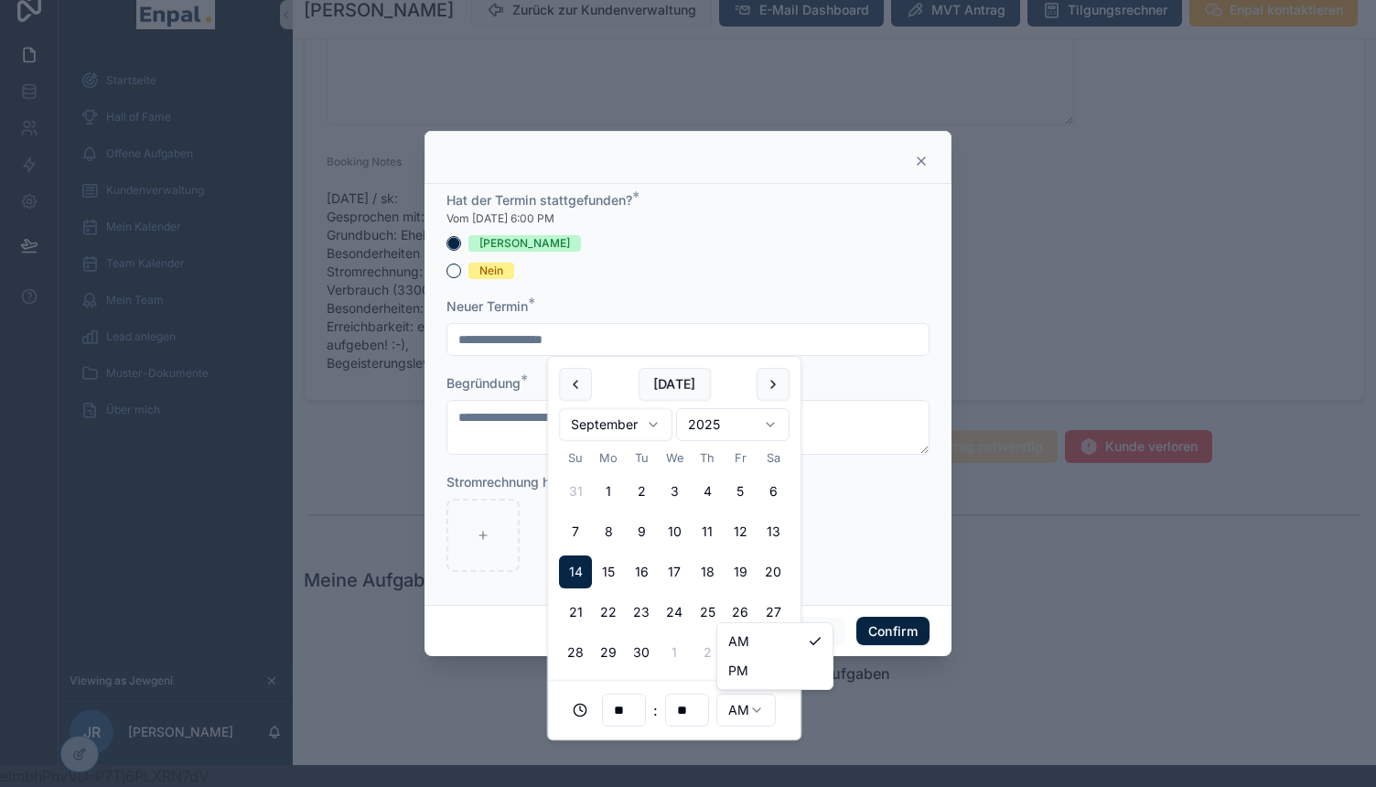
click at [767, 723] on html "Startseite Hall of Fame Offene Aufgaben Kundenverwaltung Mein Kalender Team Kal…" at bounding box center [688, 382] width 1376 height 809
type input "**********"
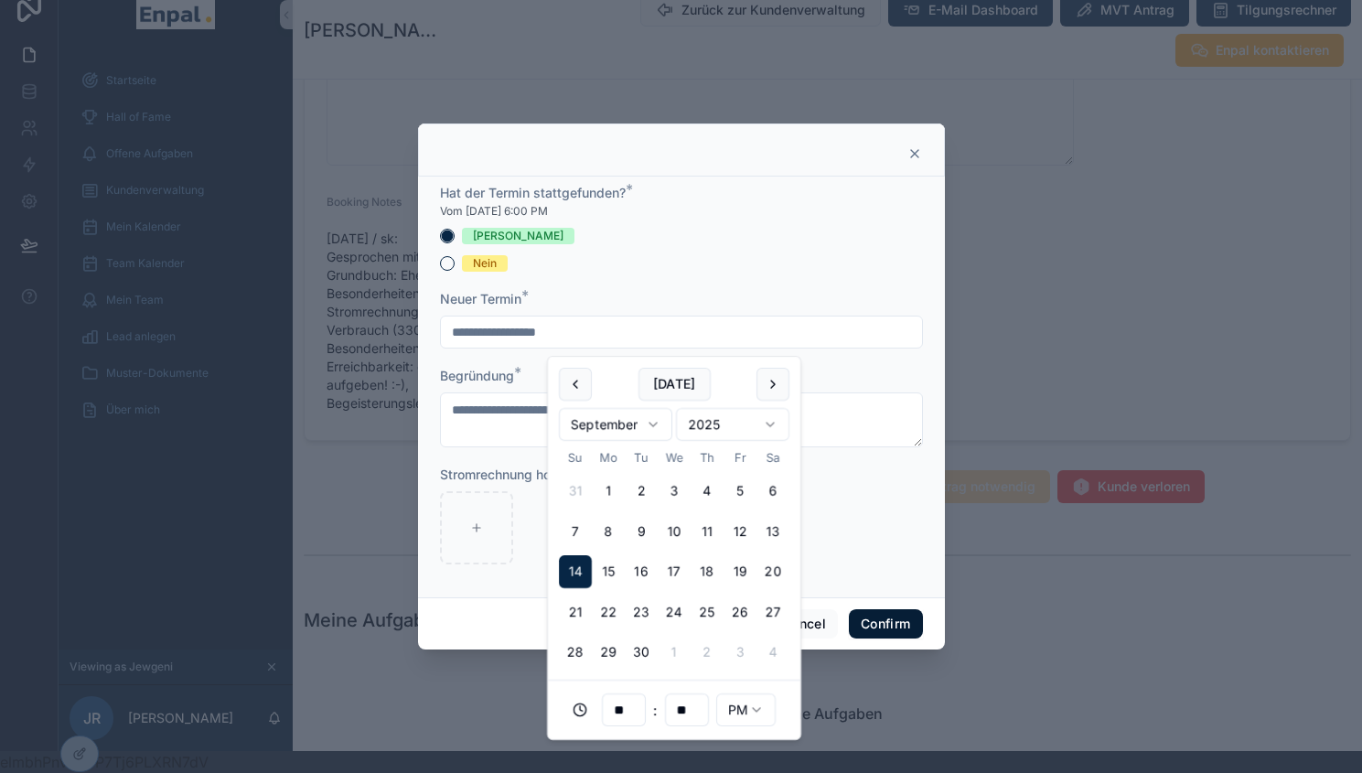
click at [897, 636] on button "Confirm" at bounding box center [885, 623] width 73 height 29
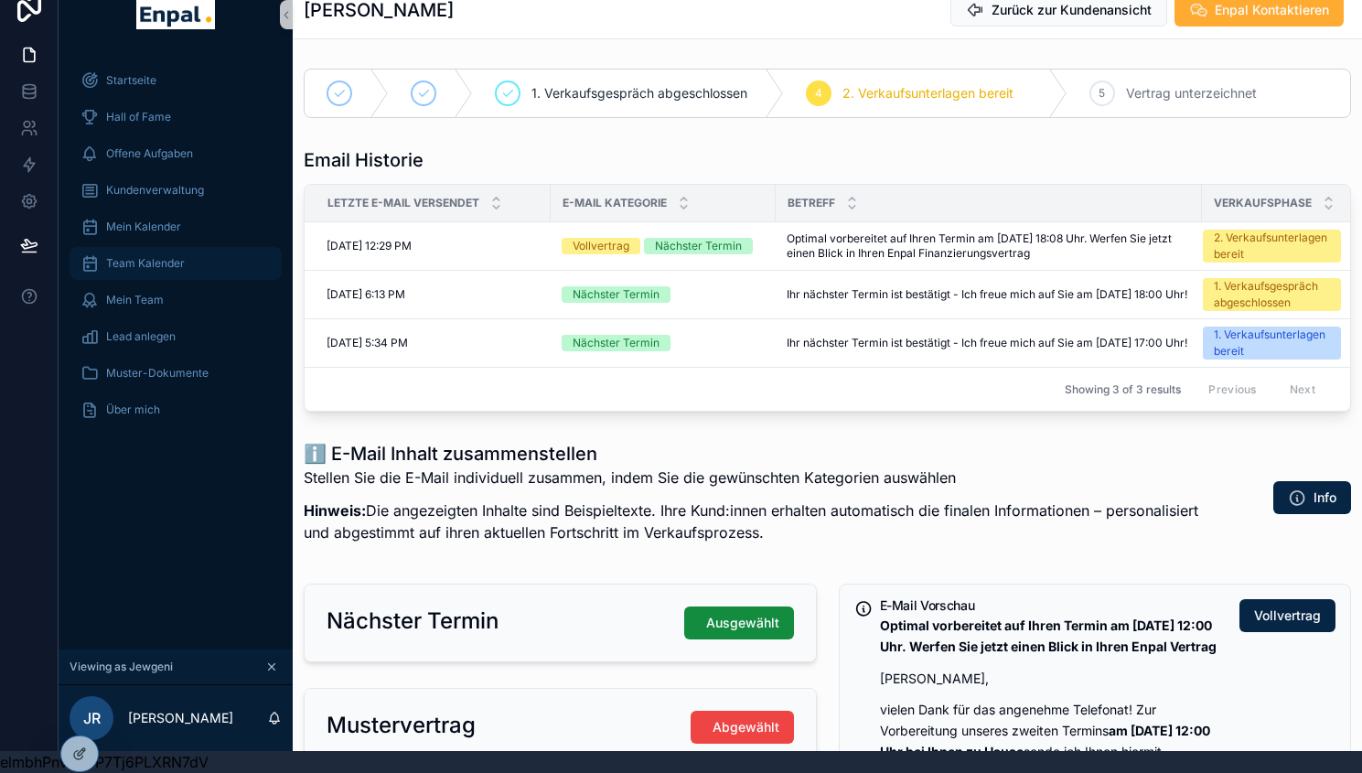
click at [149, 257] on span "Team Kalender" at bounding box center [145, 263] width 79 height 15
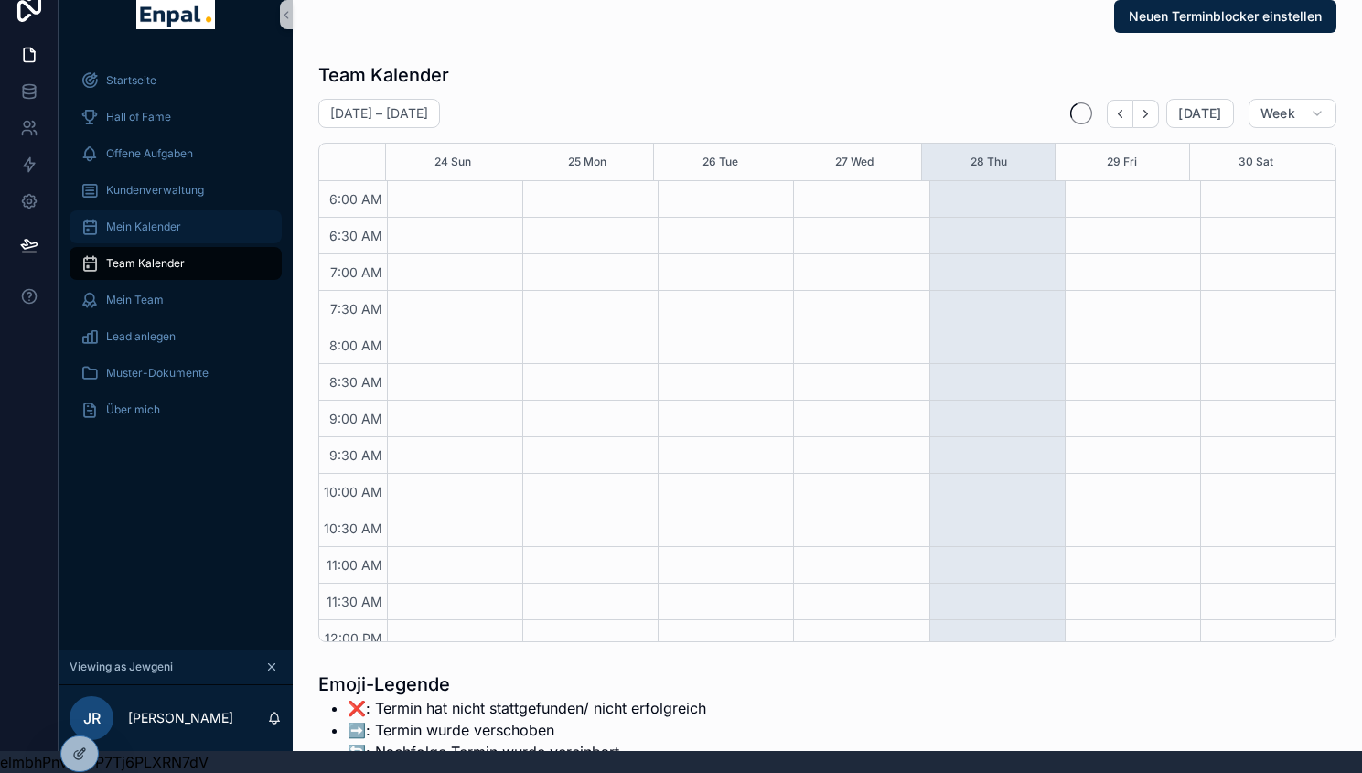
scroll to position [439, 0]
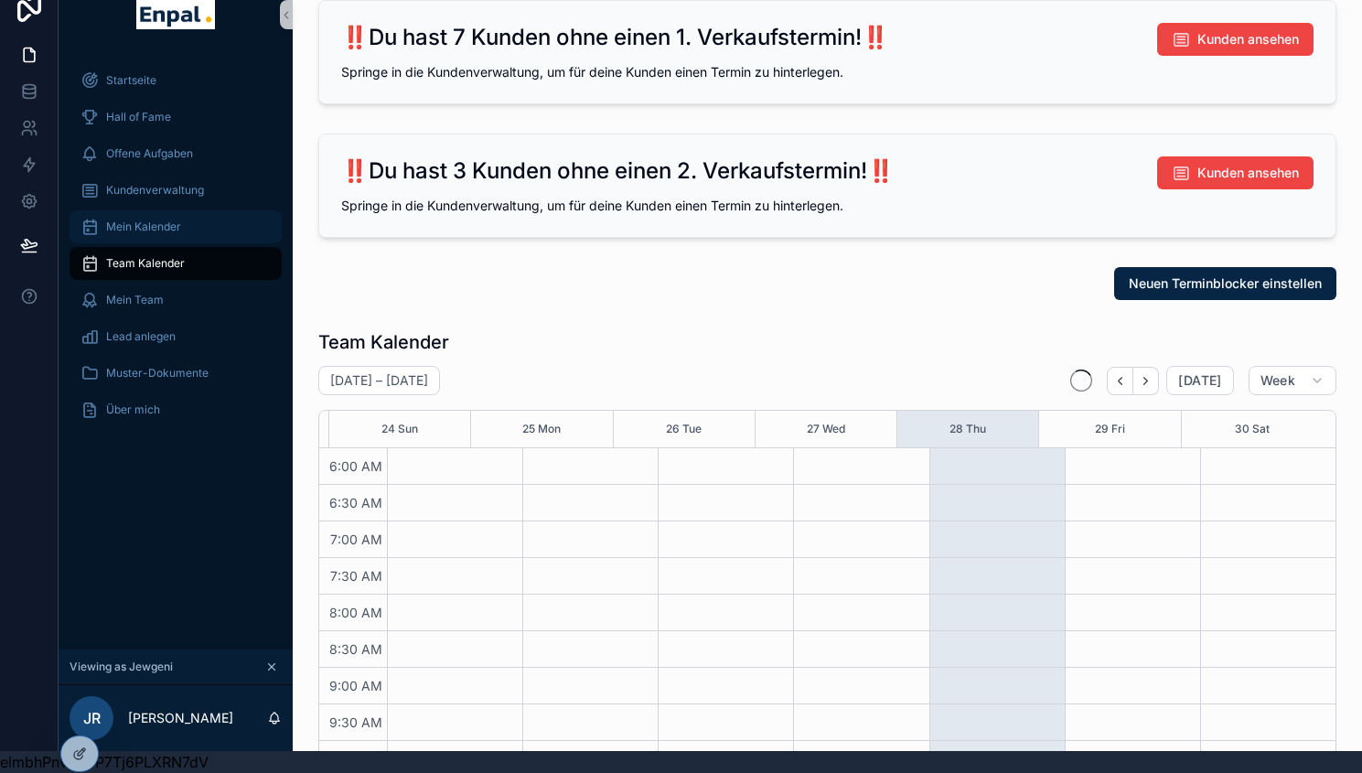
click at [149, 227] on span "Mein Kalender" at bounding box center [143, 227] width 75 height 15
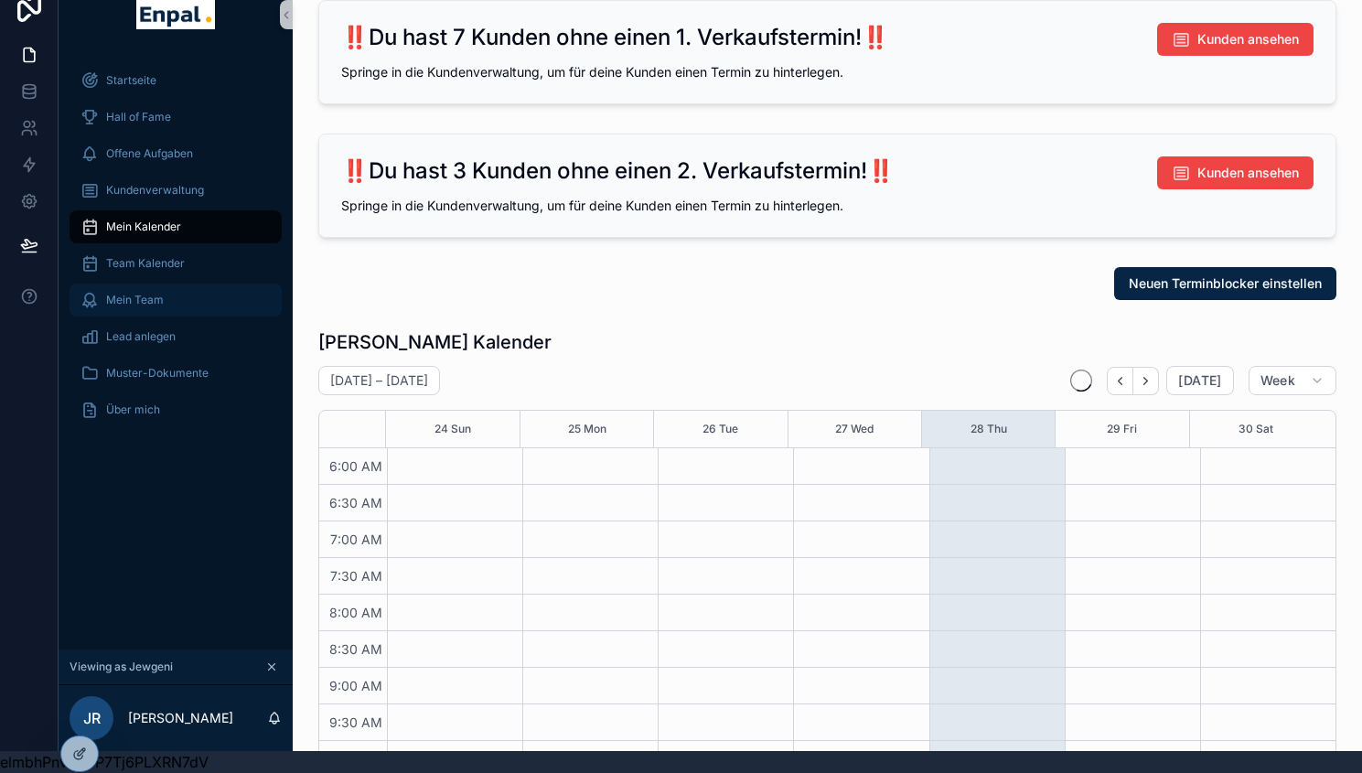
scroll to position [439, 0]
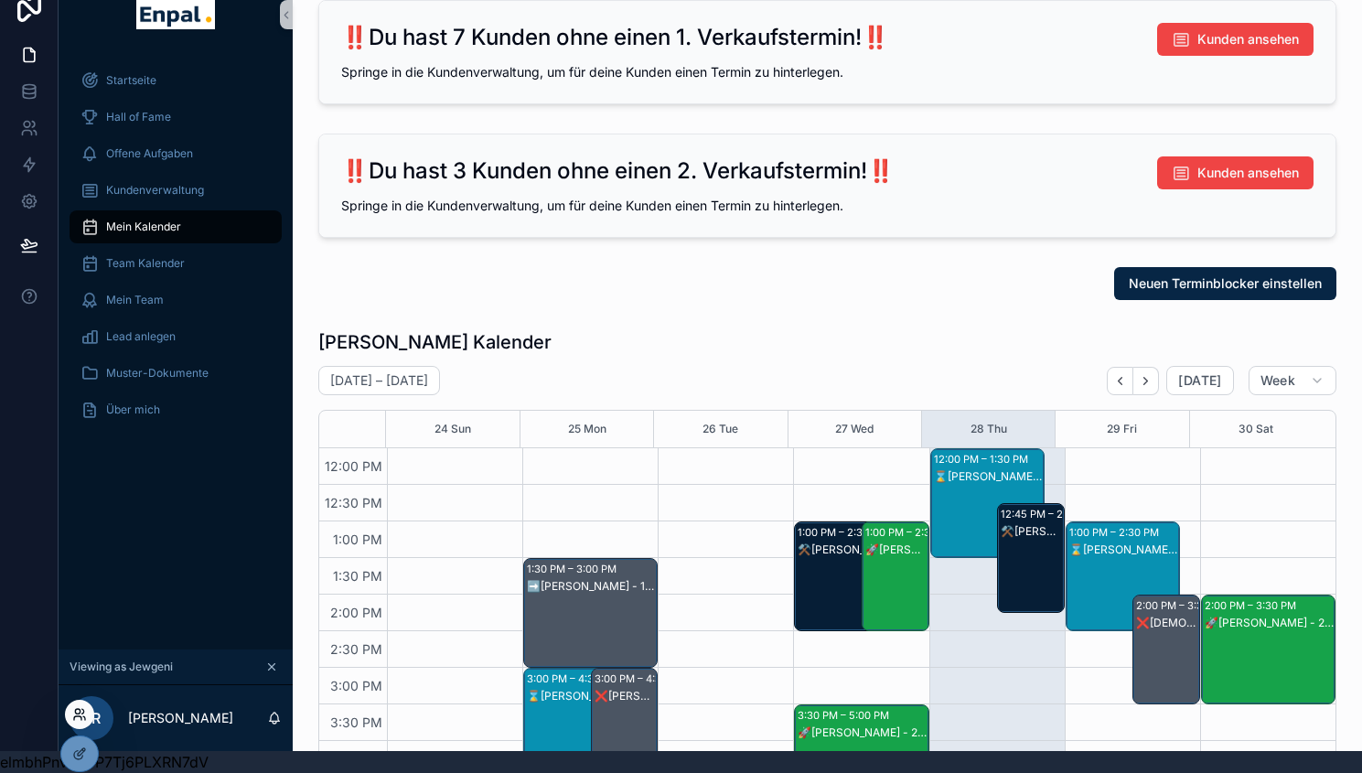
click at [80, 712] on icon at bounding box center [77, 711] width 5 height 5
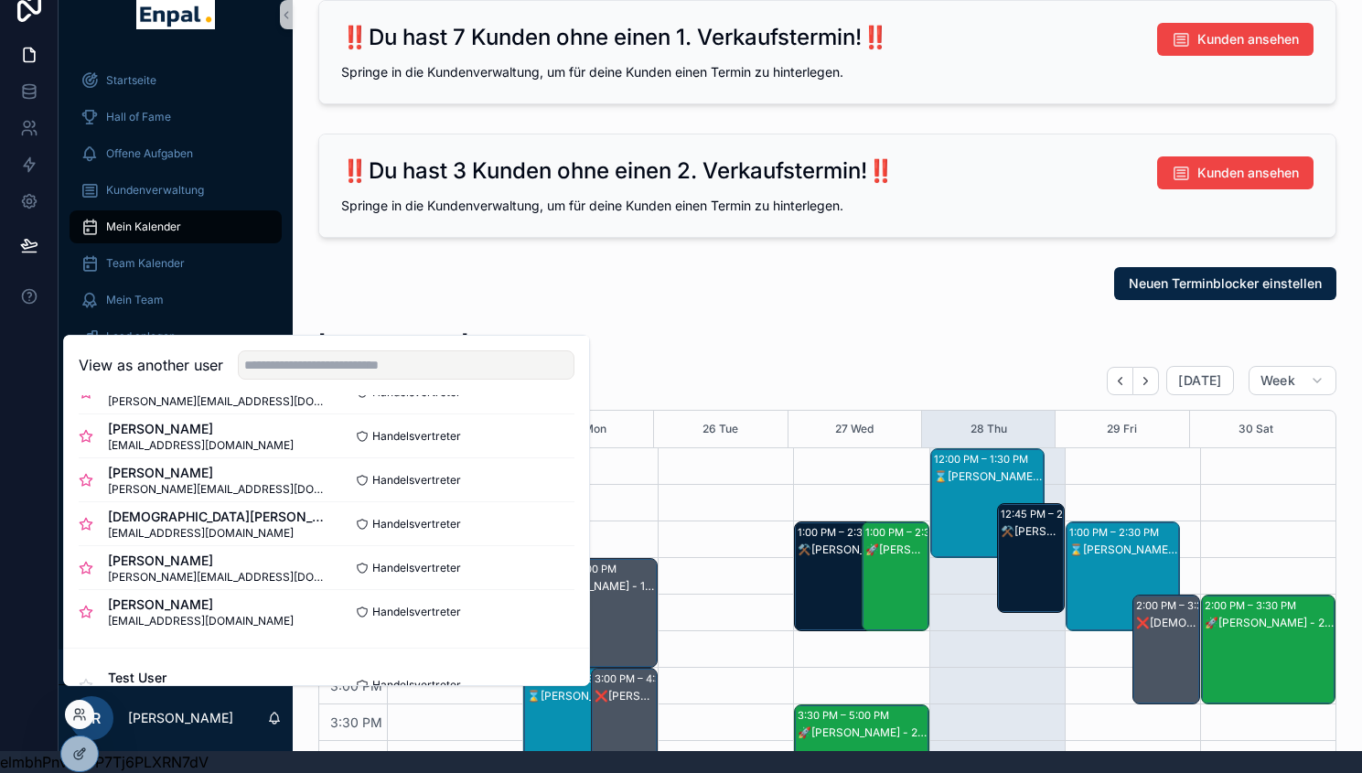
scroll to position [588, 0]
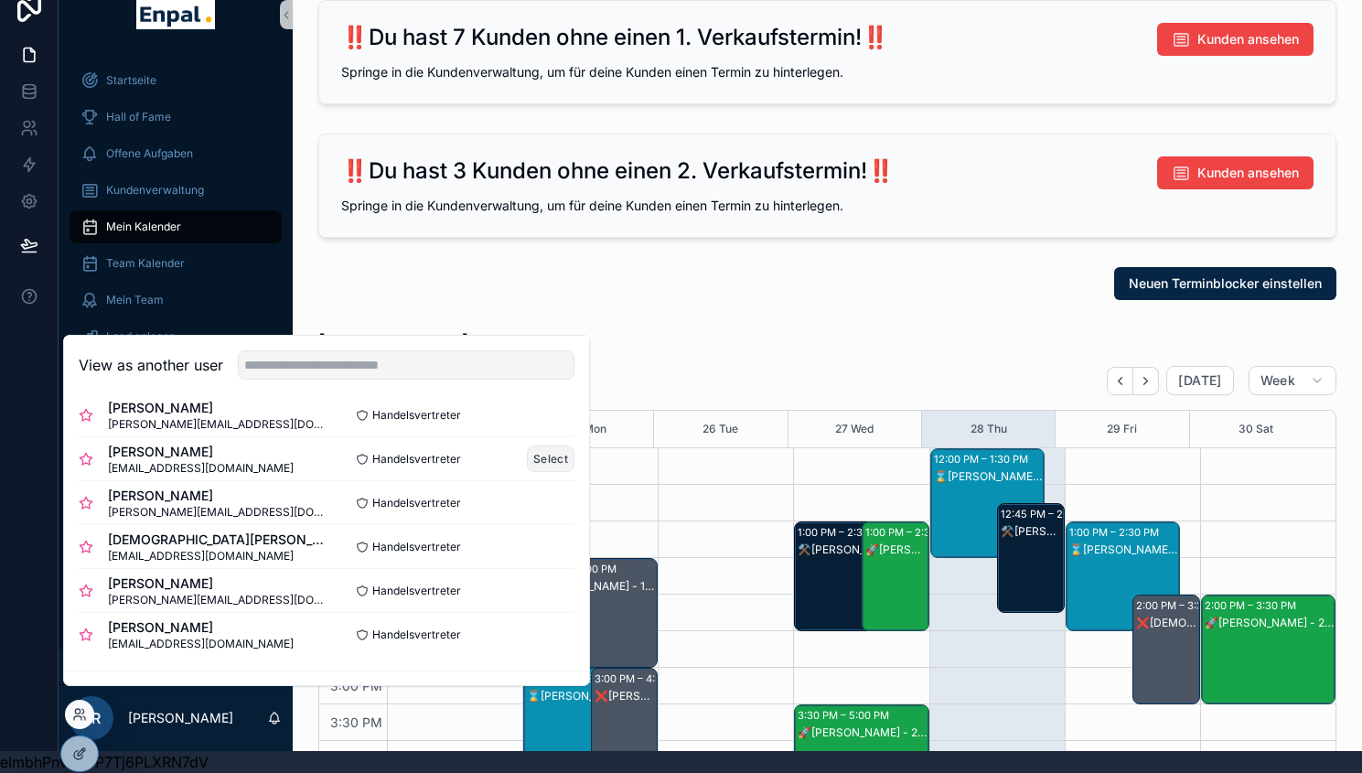
click at [527, 471] on button "Select" at bounding box center [551, 458] width 48 height 27
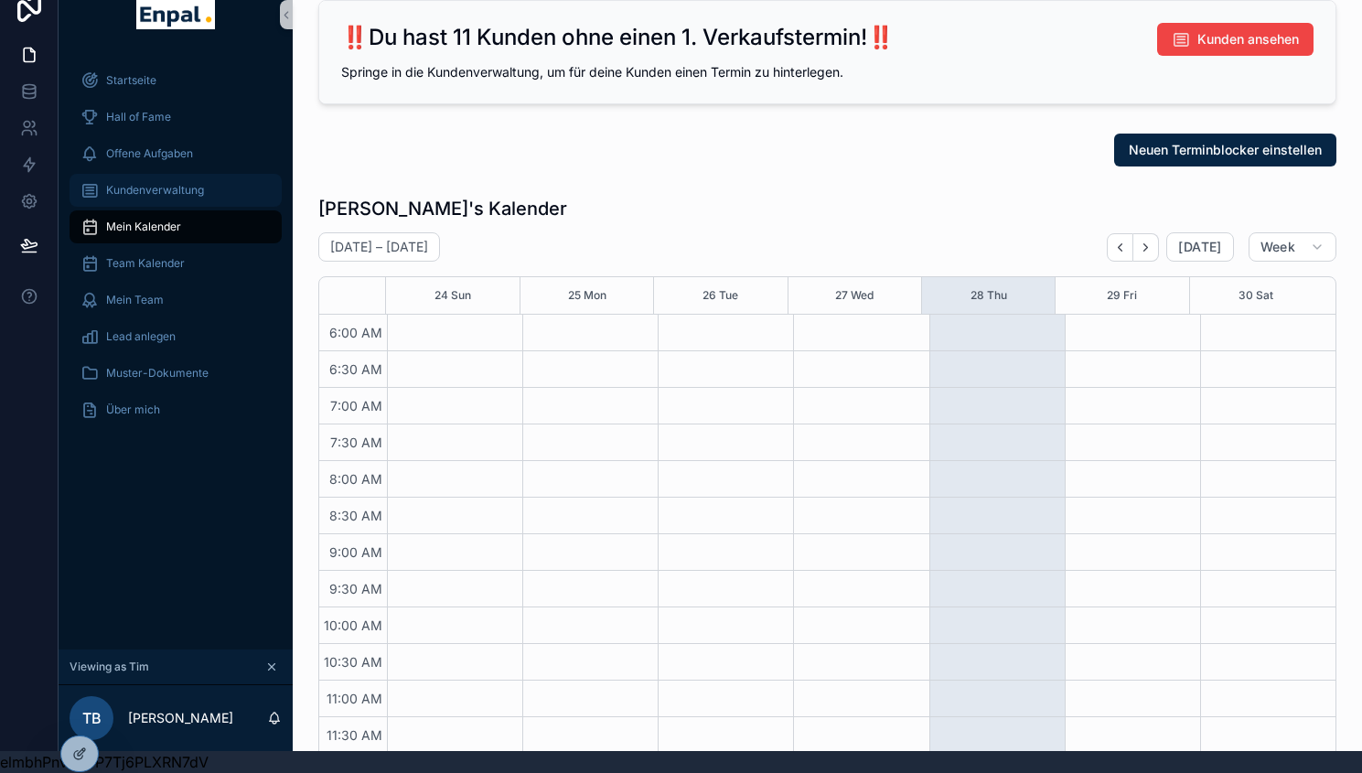
scroll to position [439, 0]
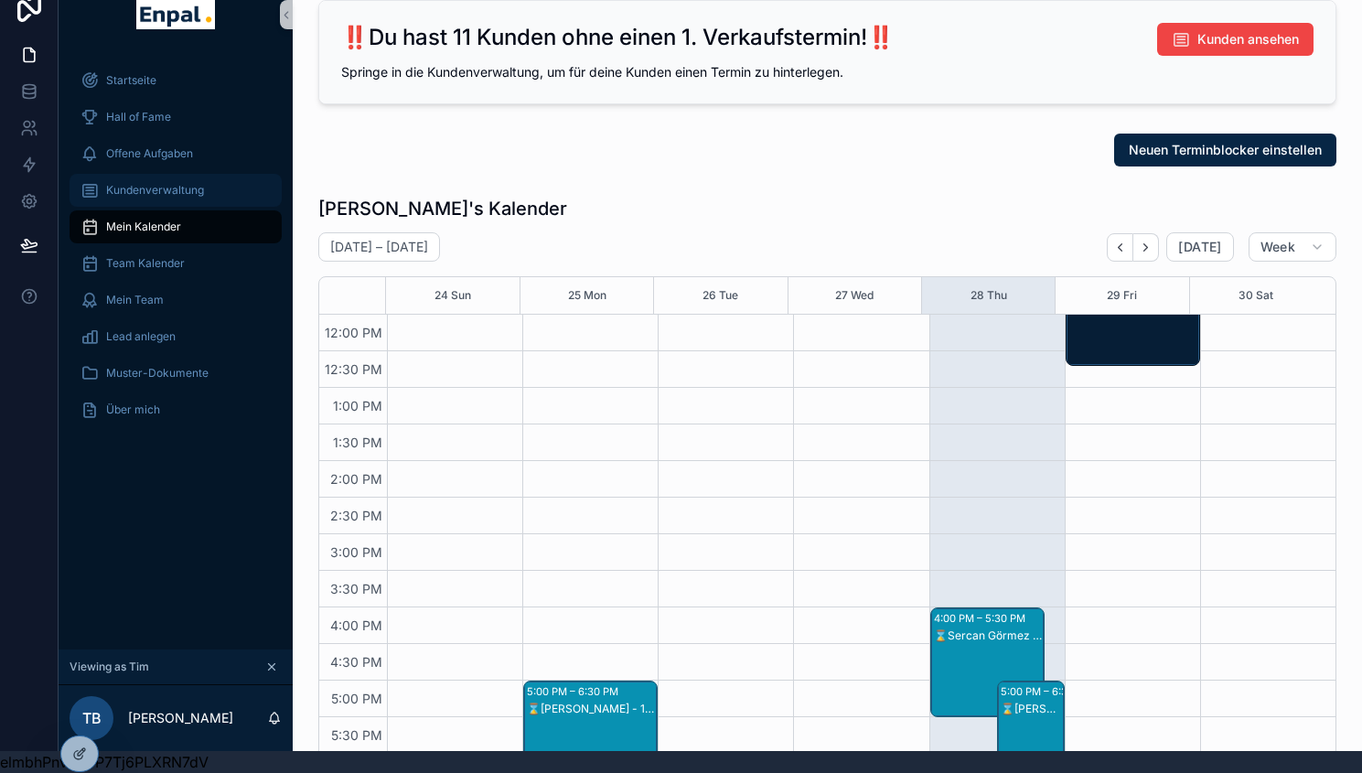
click at [183, 188] on span "Kundenverwaltung" at bounding box center [155, 190] width 98 height 15
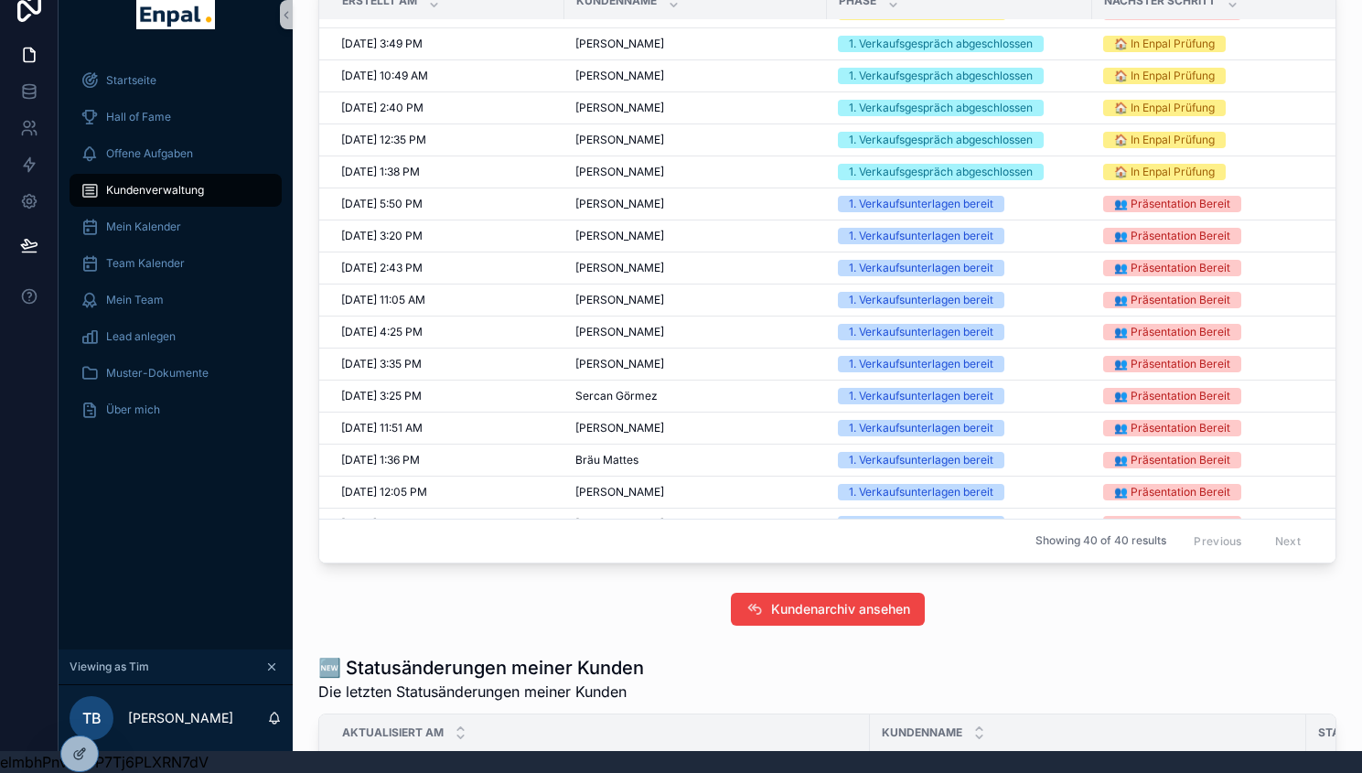
scroll to position [276, 0]
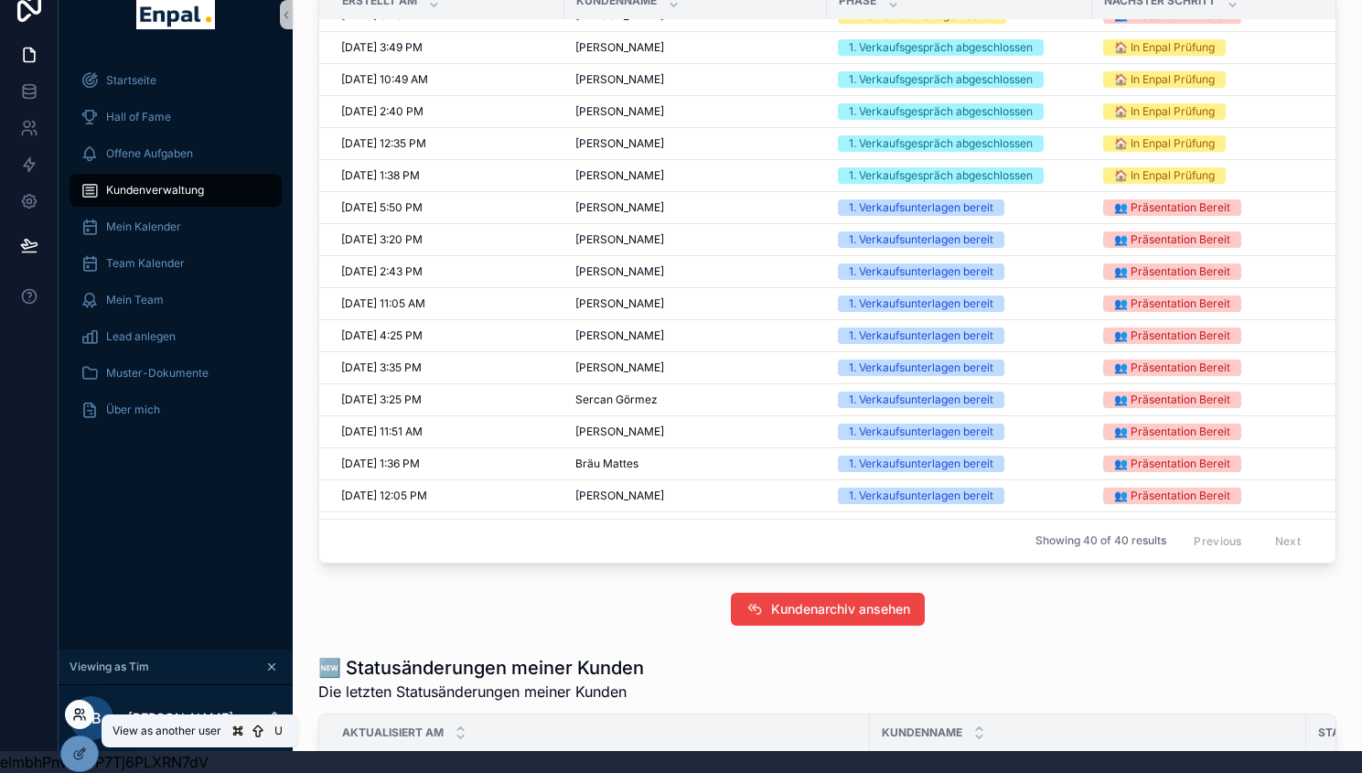
click at [79, 714] on icon at bounding box center [79, 714] width 15 height 15
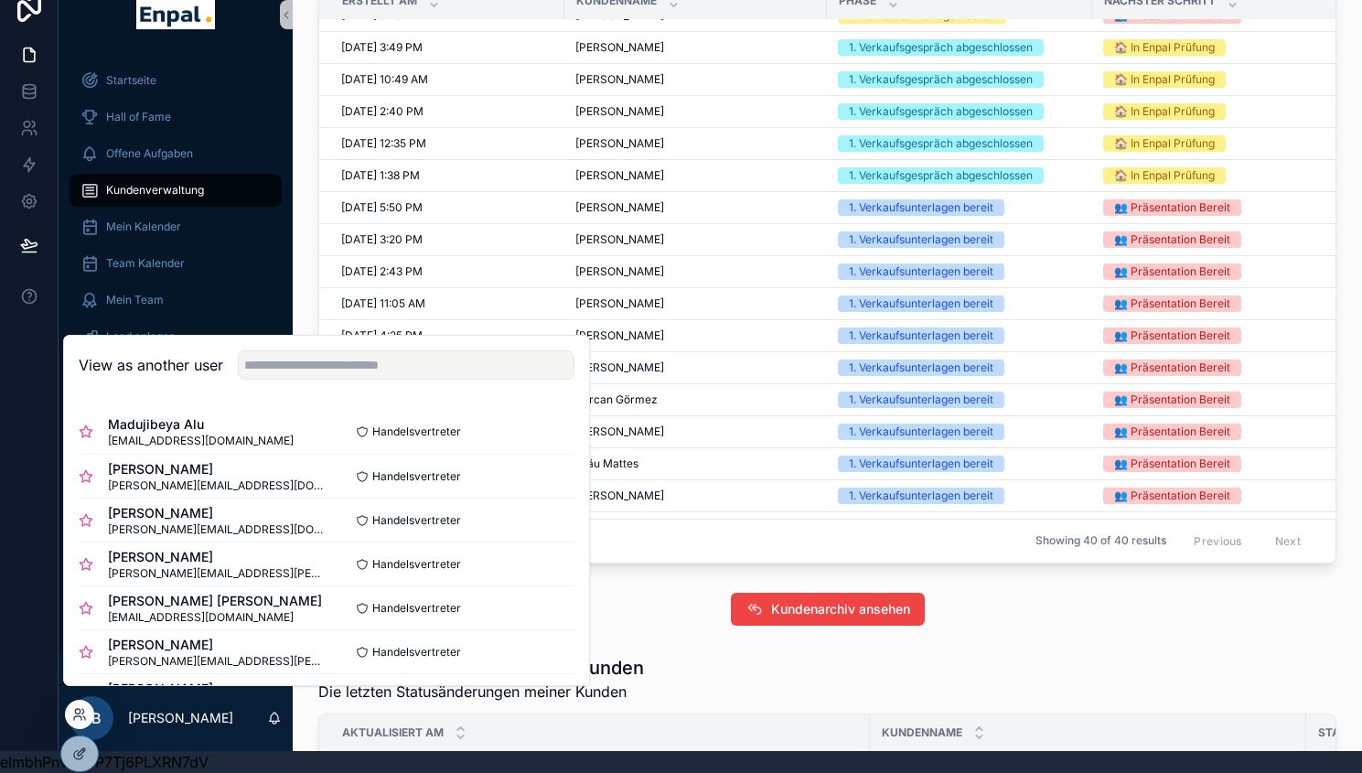
click at [316, 257] on div "👑 Kundenübersicht Alle sich im Prozess befindlichen Kunden Kundenname Phase Hie…" at bounding box center [827, 239] width 1040 height 664
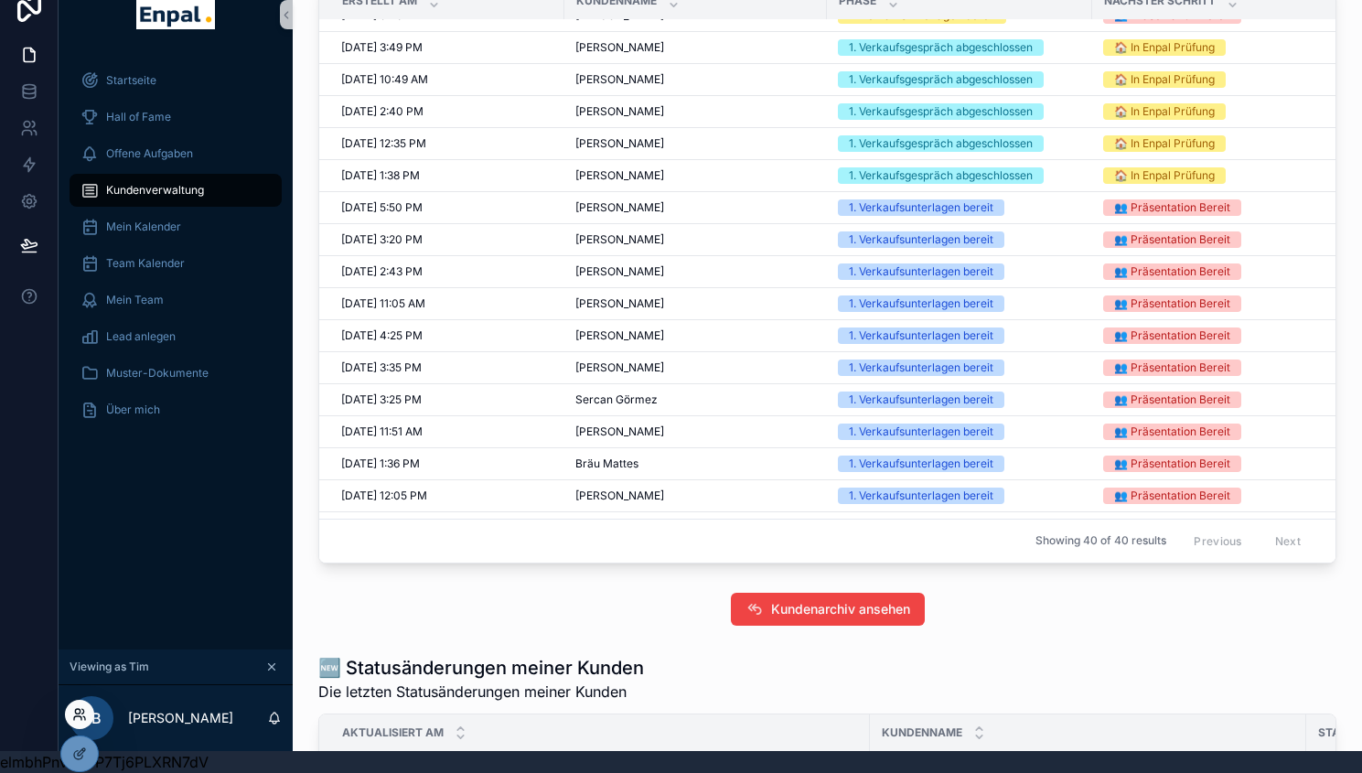
click at [78, 712] on icon at bounding box center [79, 714] width 15 height 15
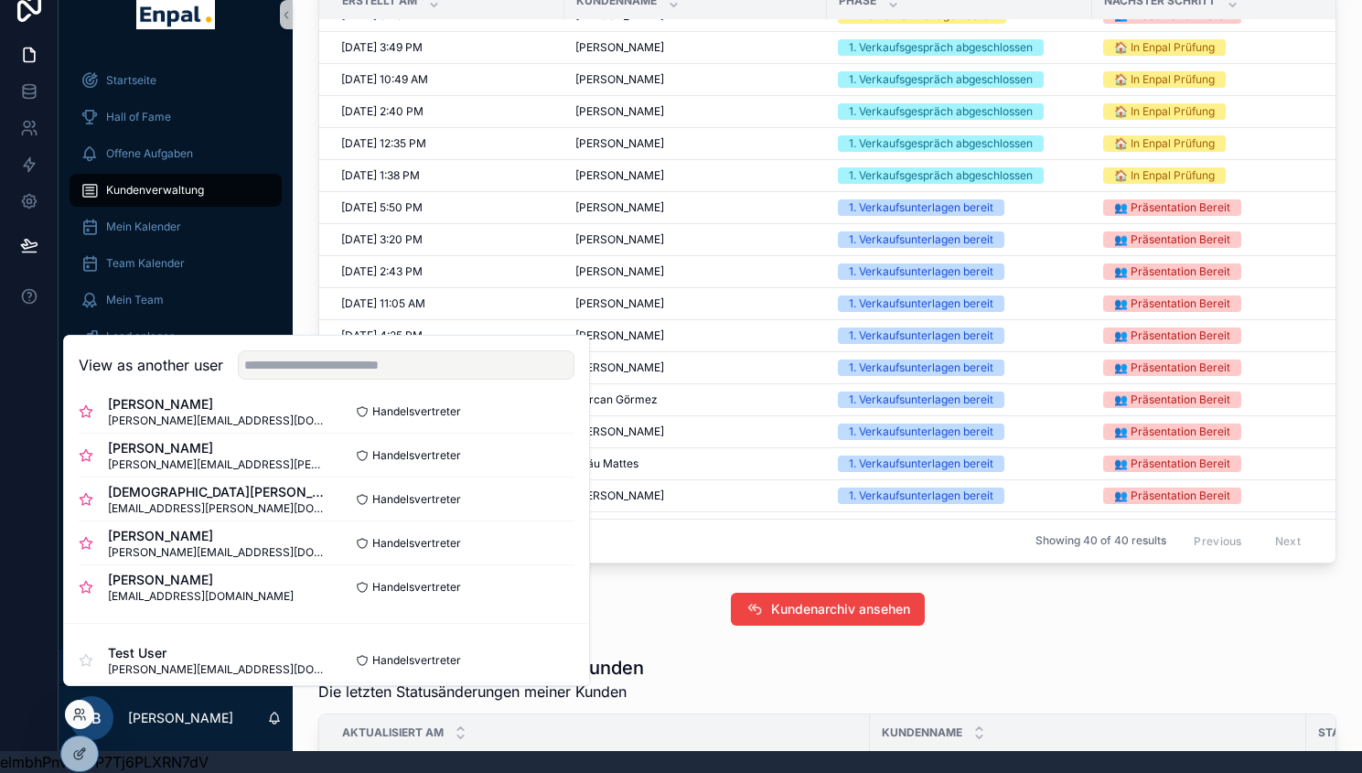
scroll to position [638, 0]
click at [529, 502] on button "Select" at bounding box center [551, 497] width 48 height 27
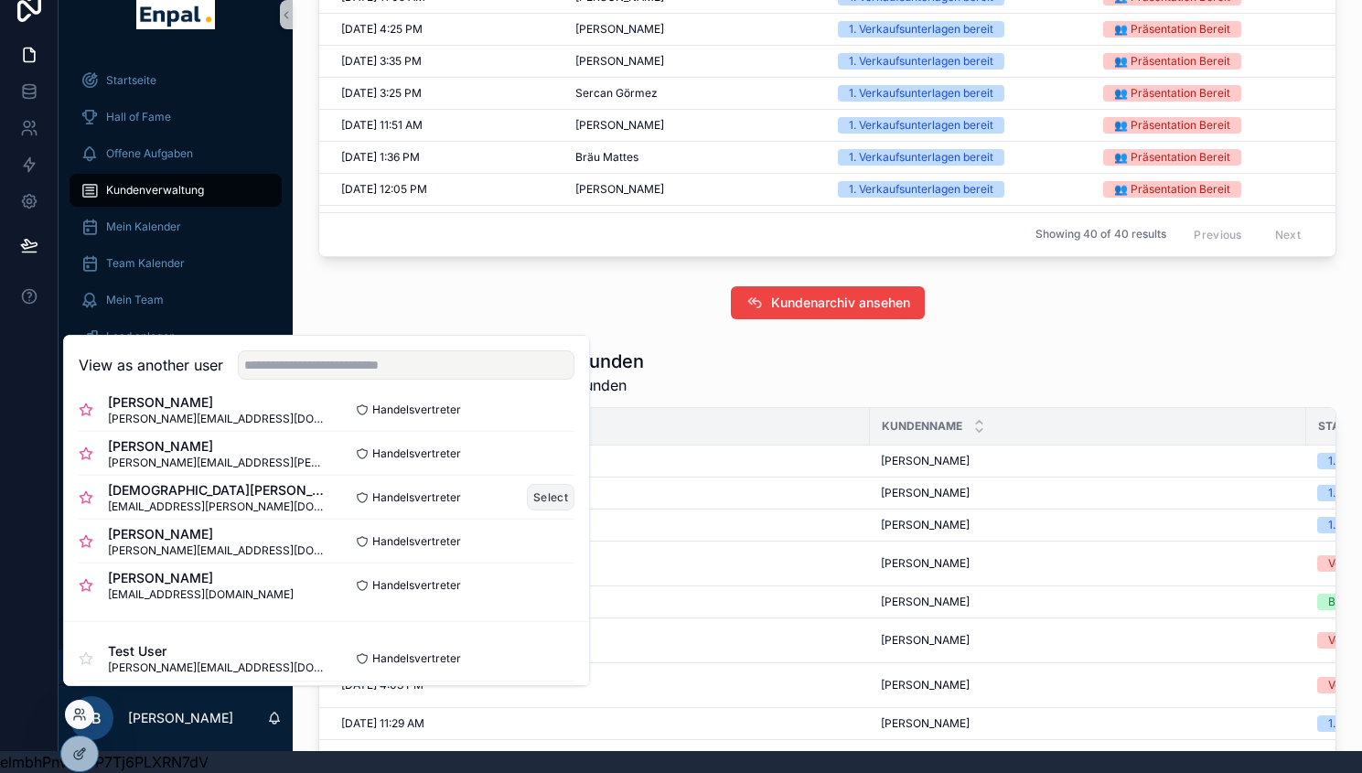
scroll to position [877, 0]
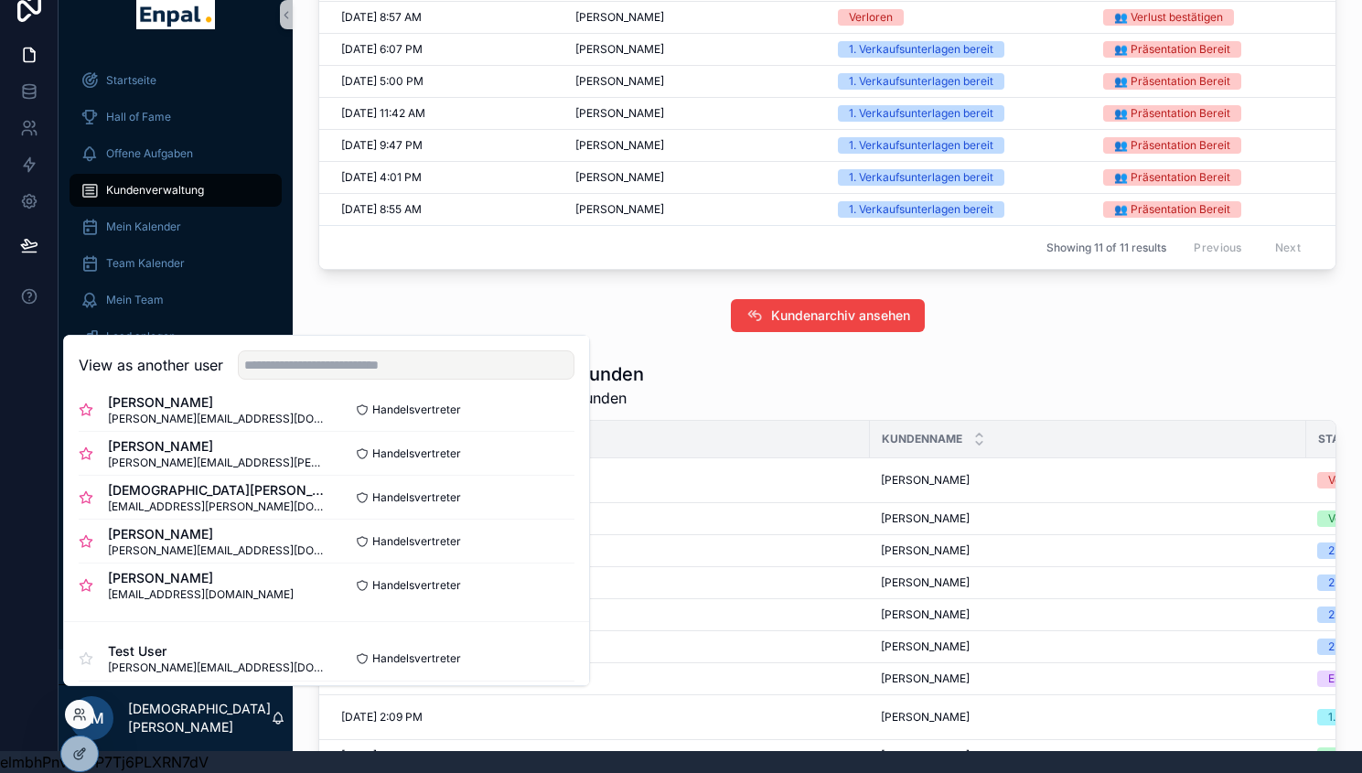
click at [335, 266] on div "Showing 11 of 11 results Previous Next" at bounding box center [827, 247] width 1016 height 44
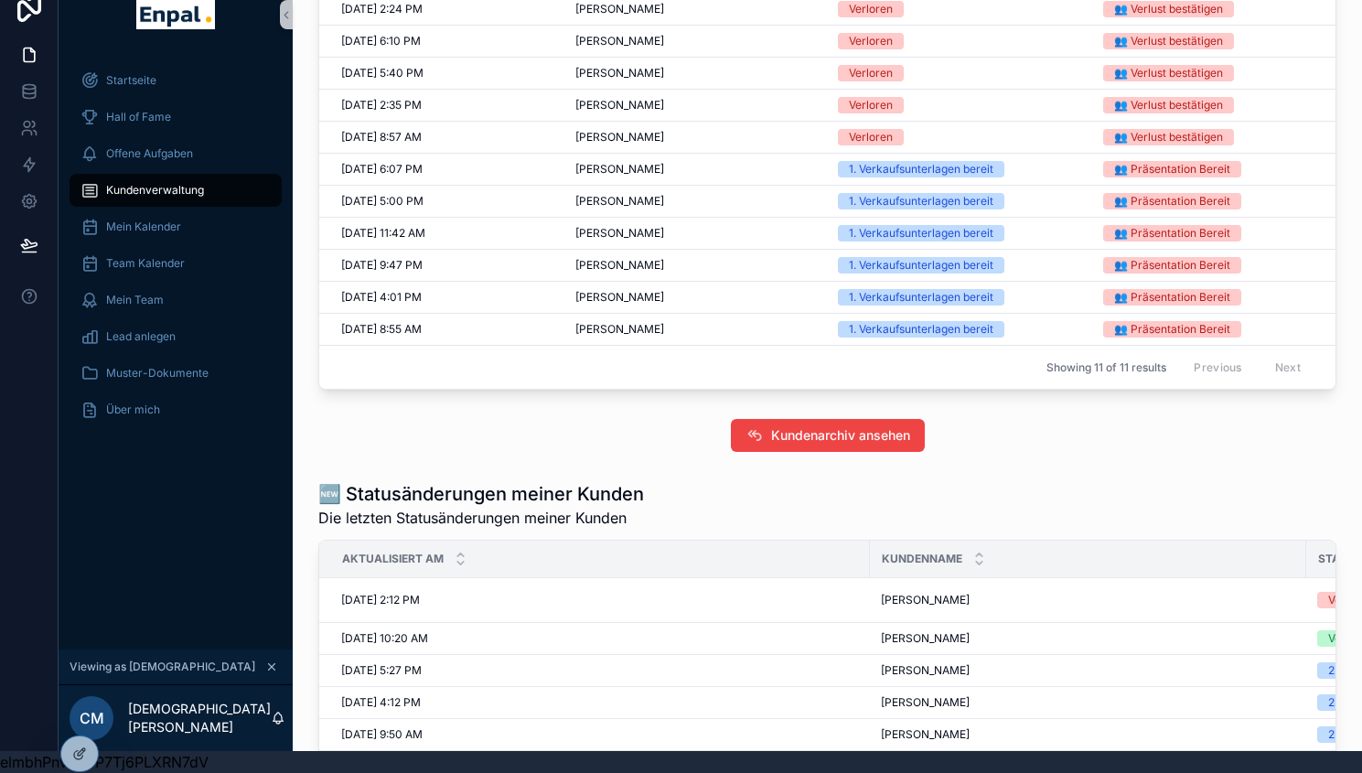
scroll to position [736, 0]
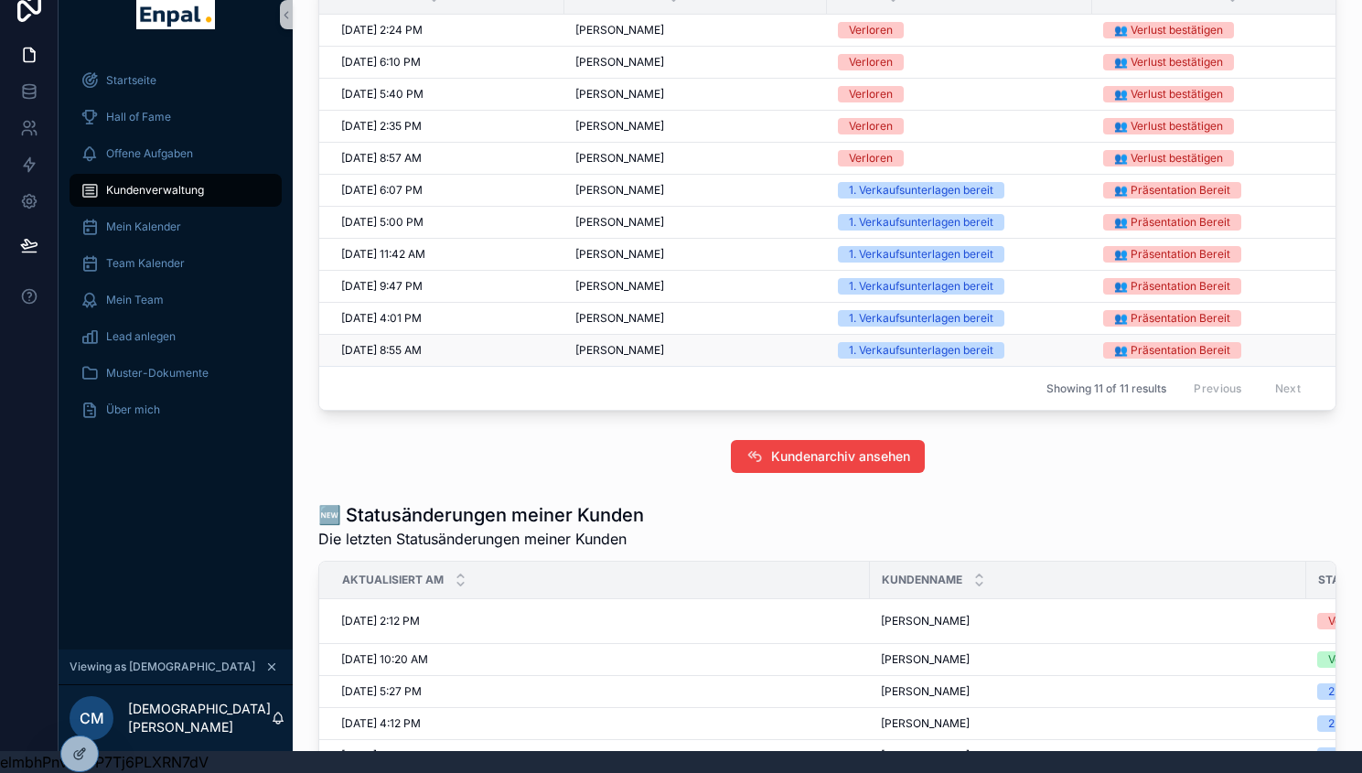
click at [625, 358] on span "[PERSON_NAME]" at bounding box center [619, 350] width 89 height 15
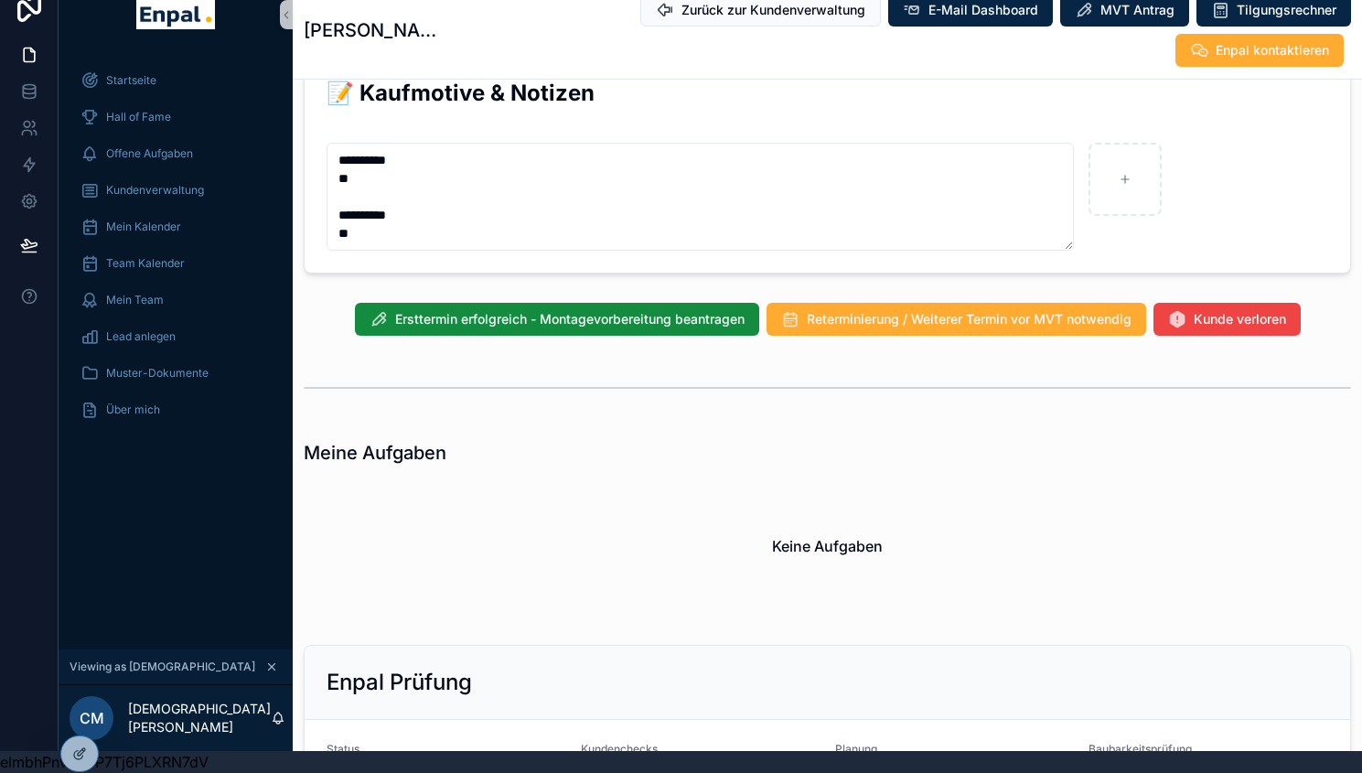
scroll to position [1222, 0]
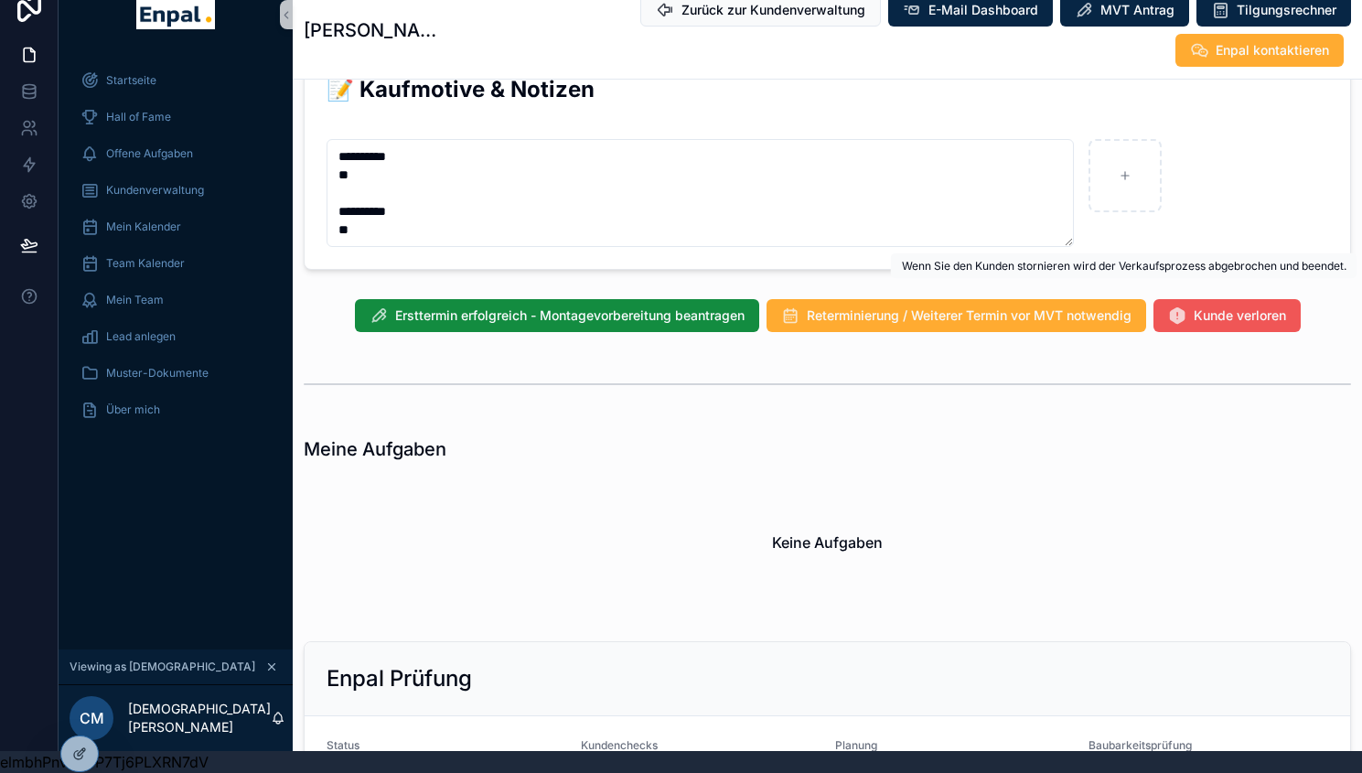
click at [1216, 306] on span "Kunde verloren" at bounding box center [1240, 315] width 92 height 18
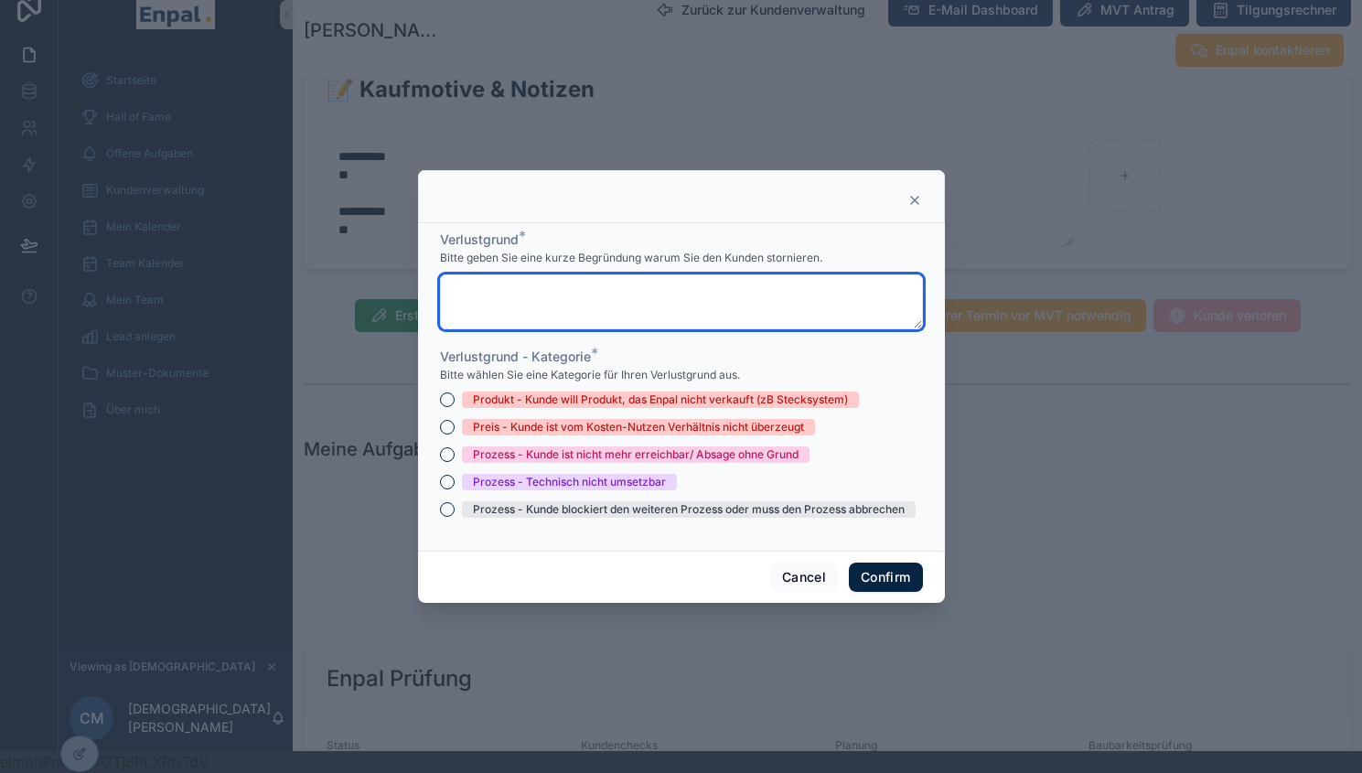
click at [630, 306] on textarea at bounding box center [681, 301] width 483 height 55
paste textarea "**********"
type textarea "**********"
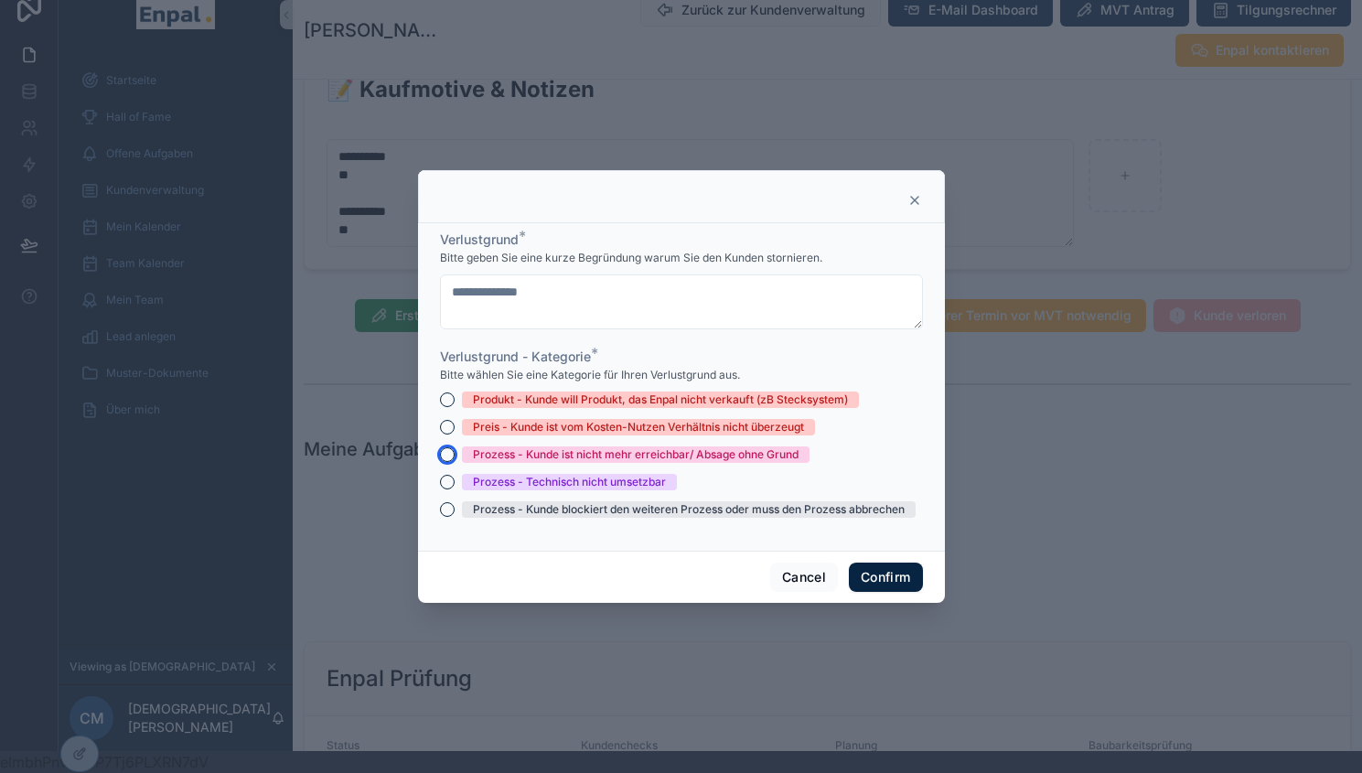
click at [441, 460] on button "Prozess - Kunde ist nicht mehr erreichbar/ Absage ohne Grund" at bounding box center [447, 454] width 15 height 15
click at [912, 591] on button "Confirm" at bounding box center [885, 577] width 73 height 29
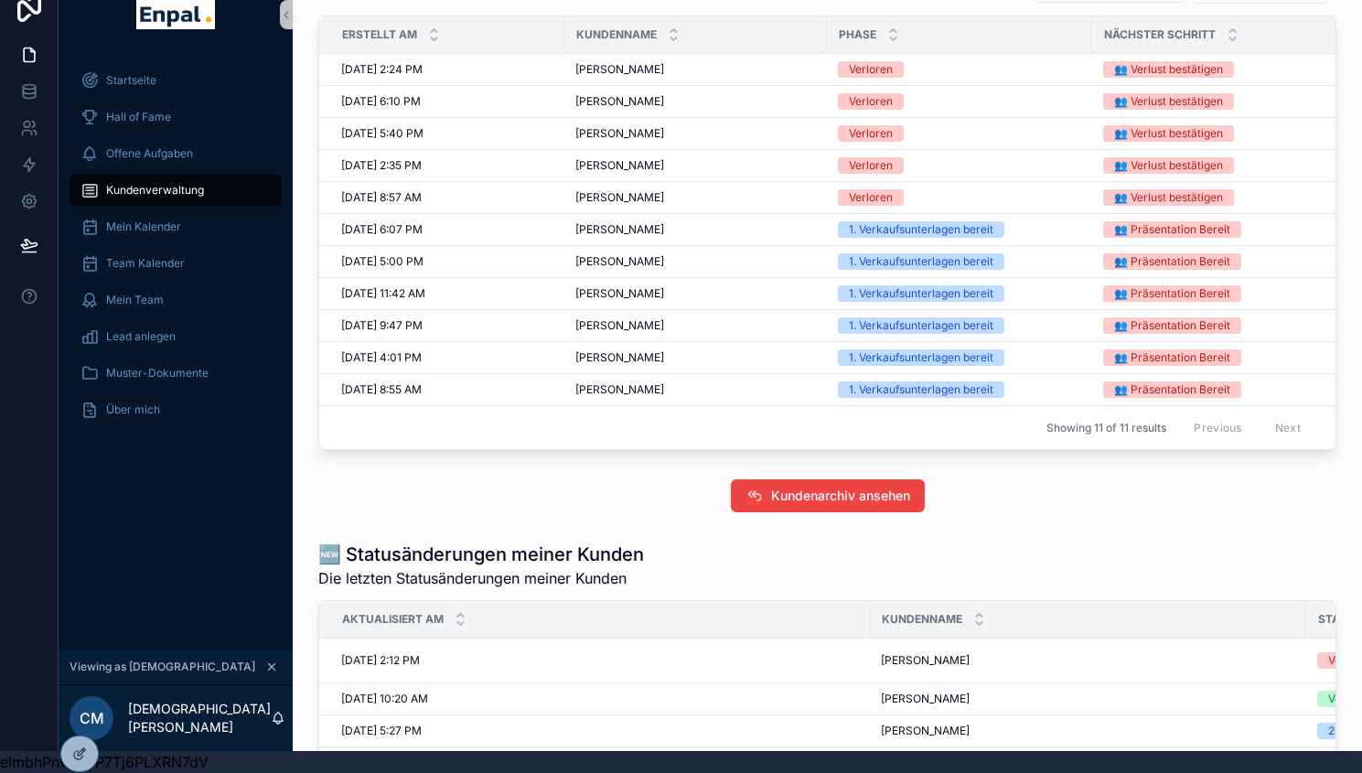
scroll to position [657, 0]
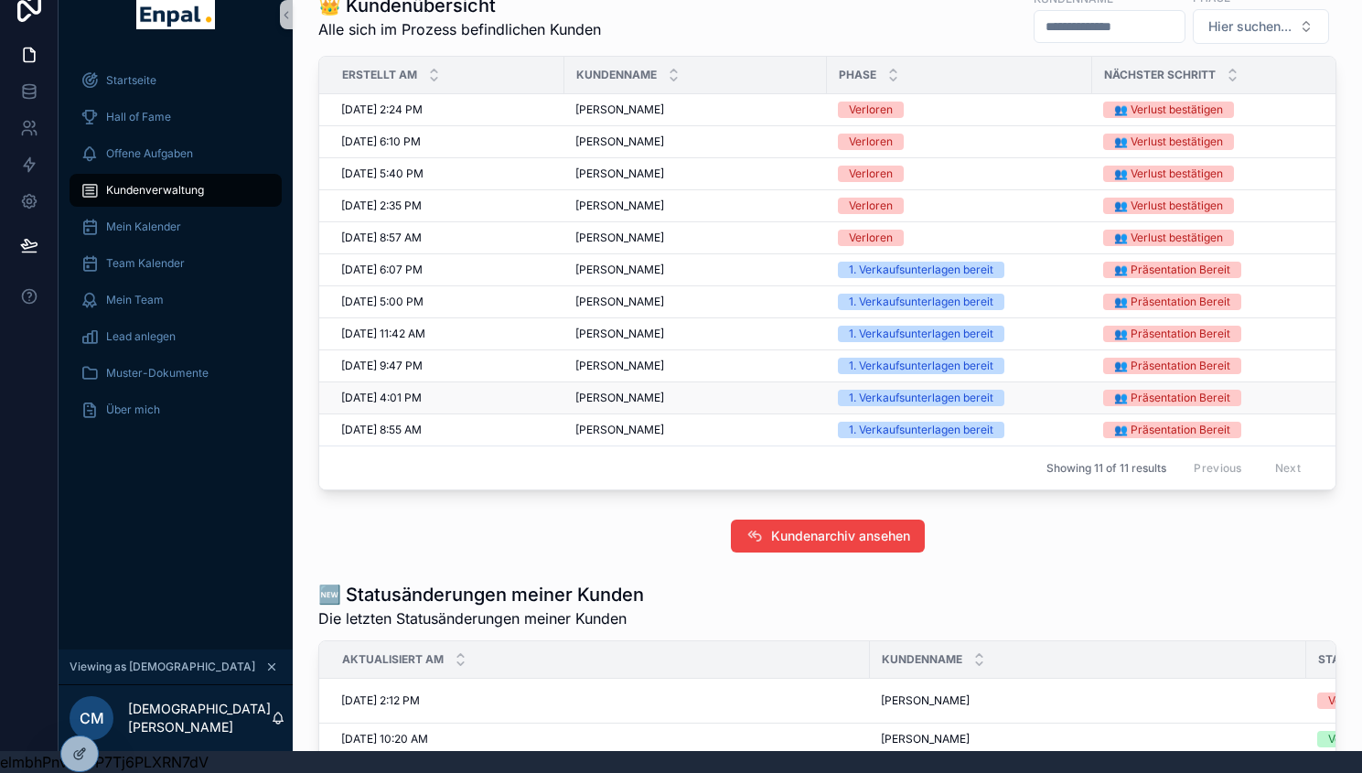
click at [609, 405] on span "[PERSON_NAME]" at bounding box center [619, 398] width 89 height 15
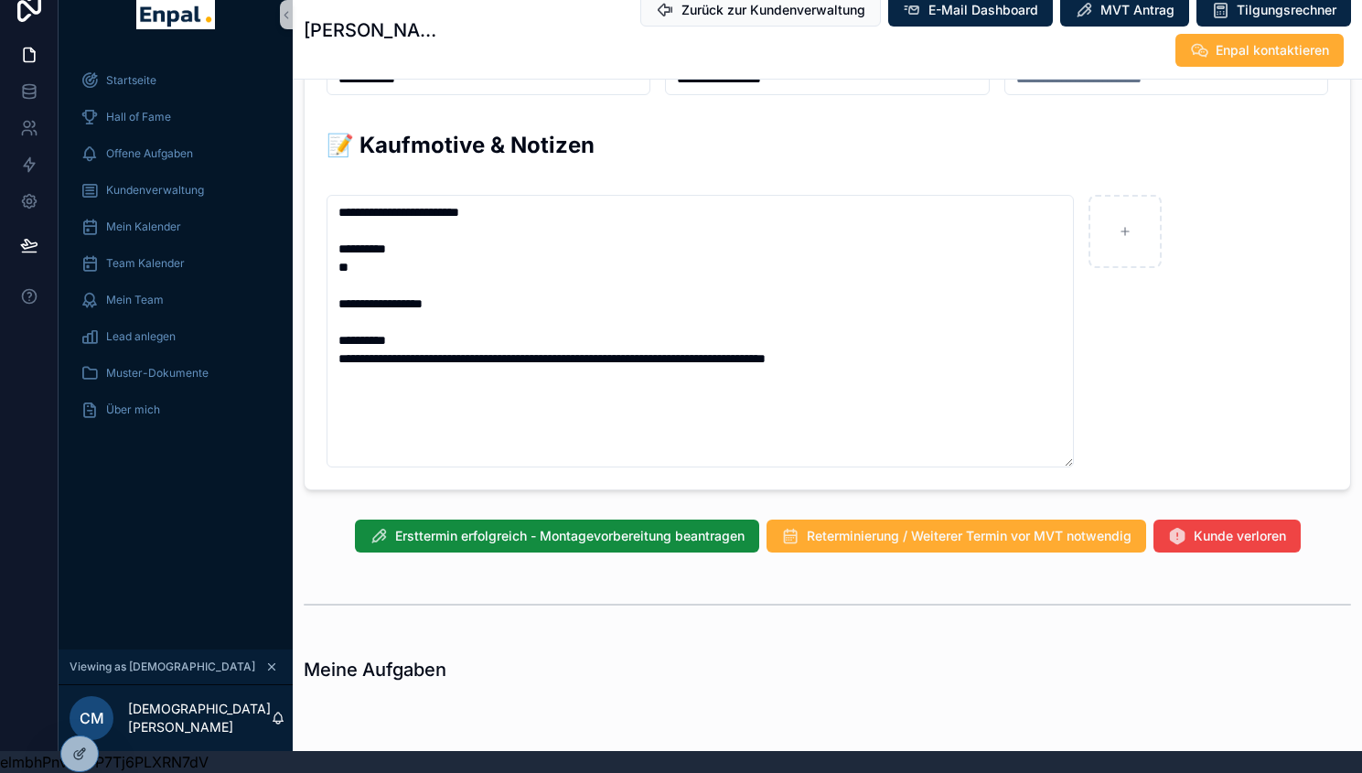
scroll to position [1169, 0]
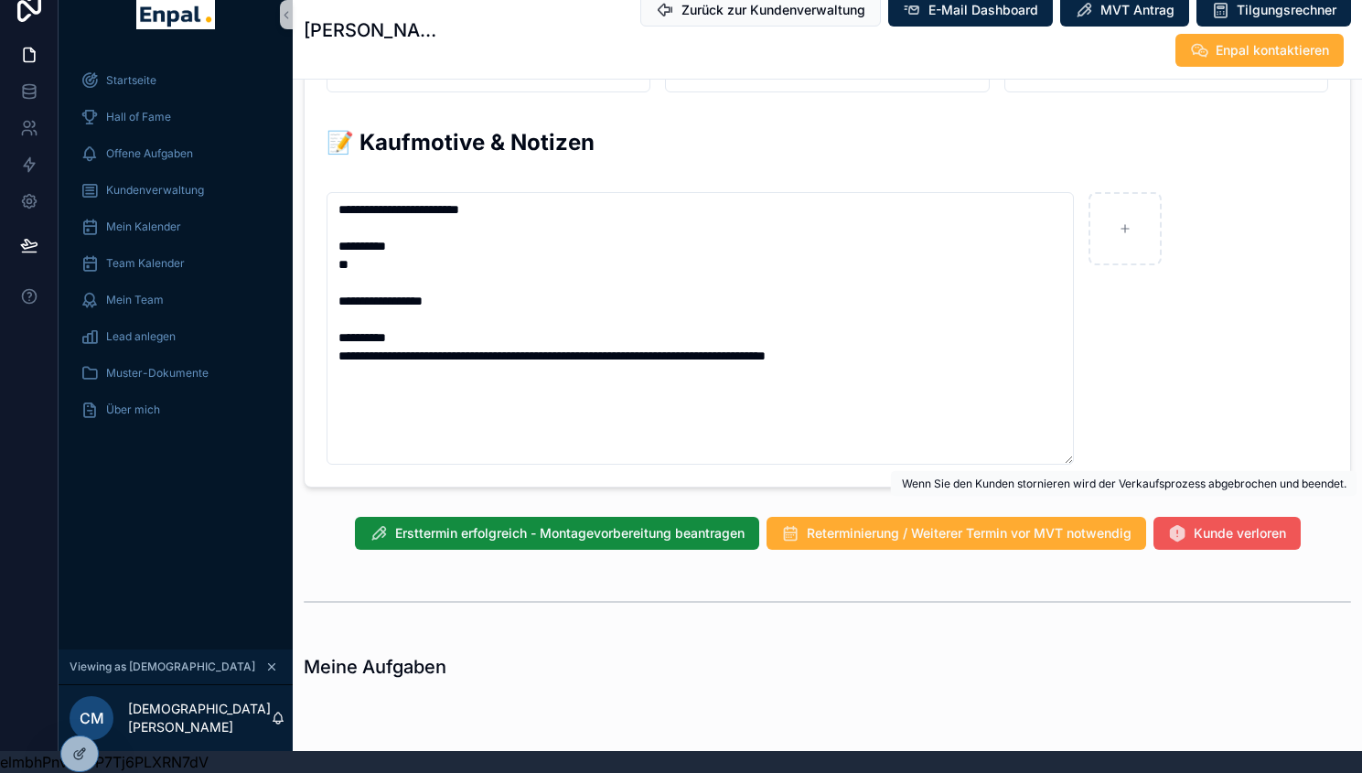
click at [1231, 524] on span "Kunde verloren" at bounding box center [1240, 533] width 92 height 18
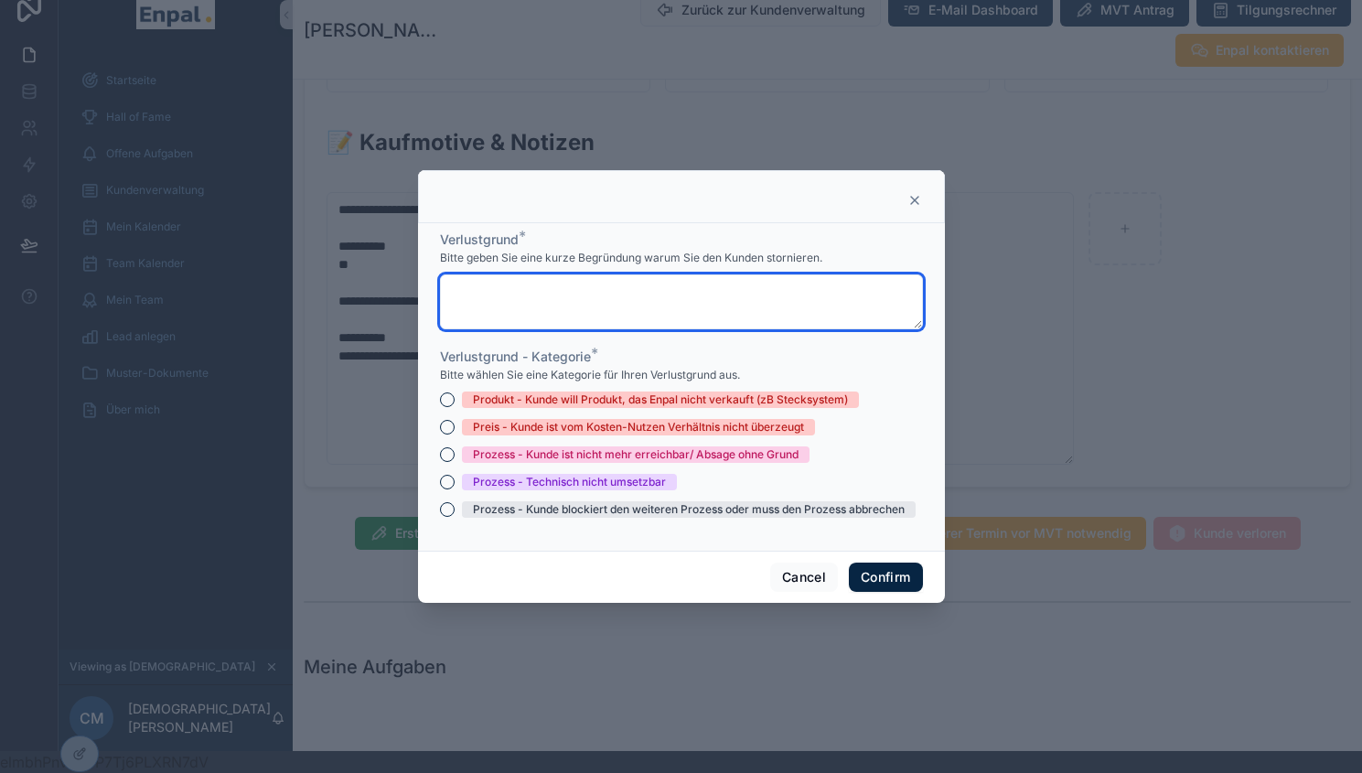
click at [753, 304] on textarea at bounding box center [681, 301] width 483 height 55
paste textarea "**********"
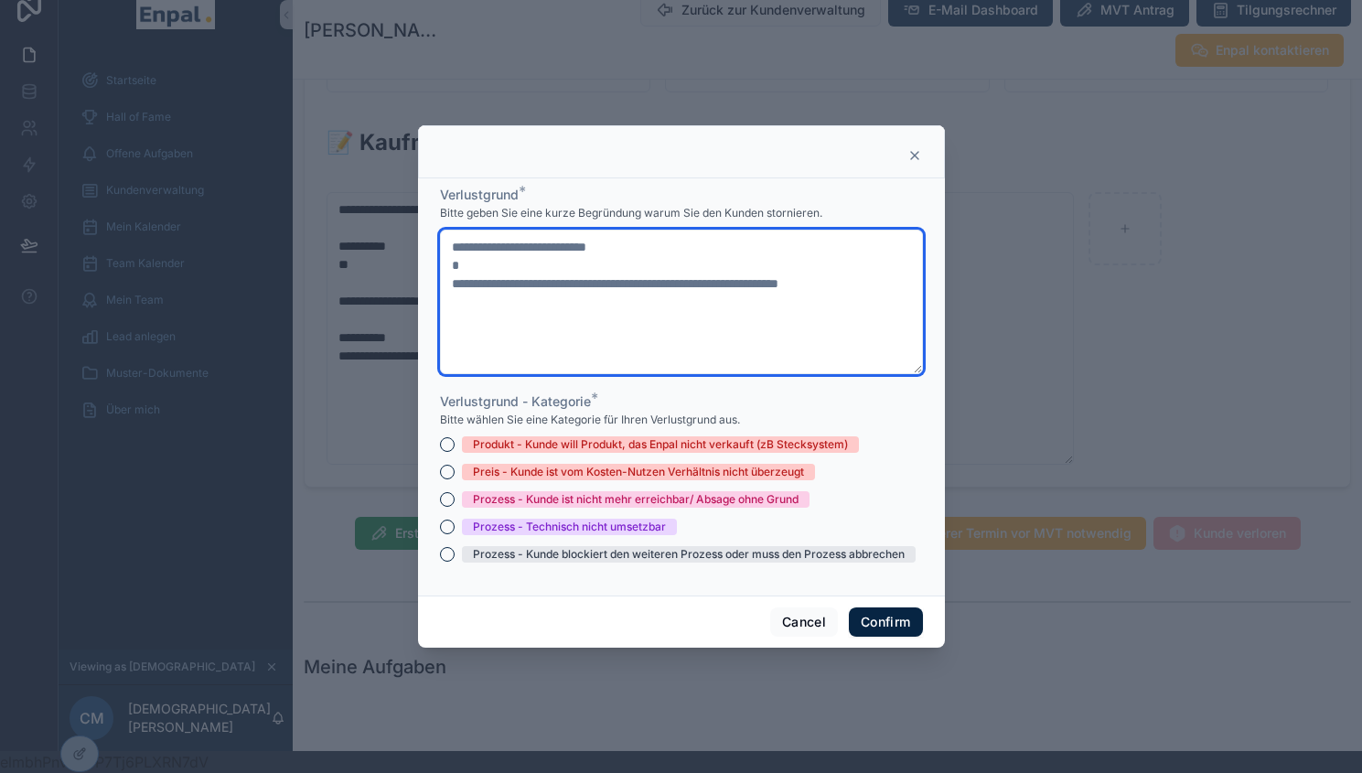
click at [753, 304] on textarea "**********" at bounding box center [681, 302] width 483 height 145
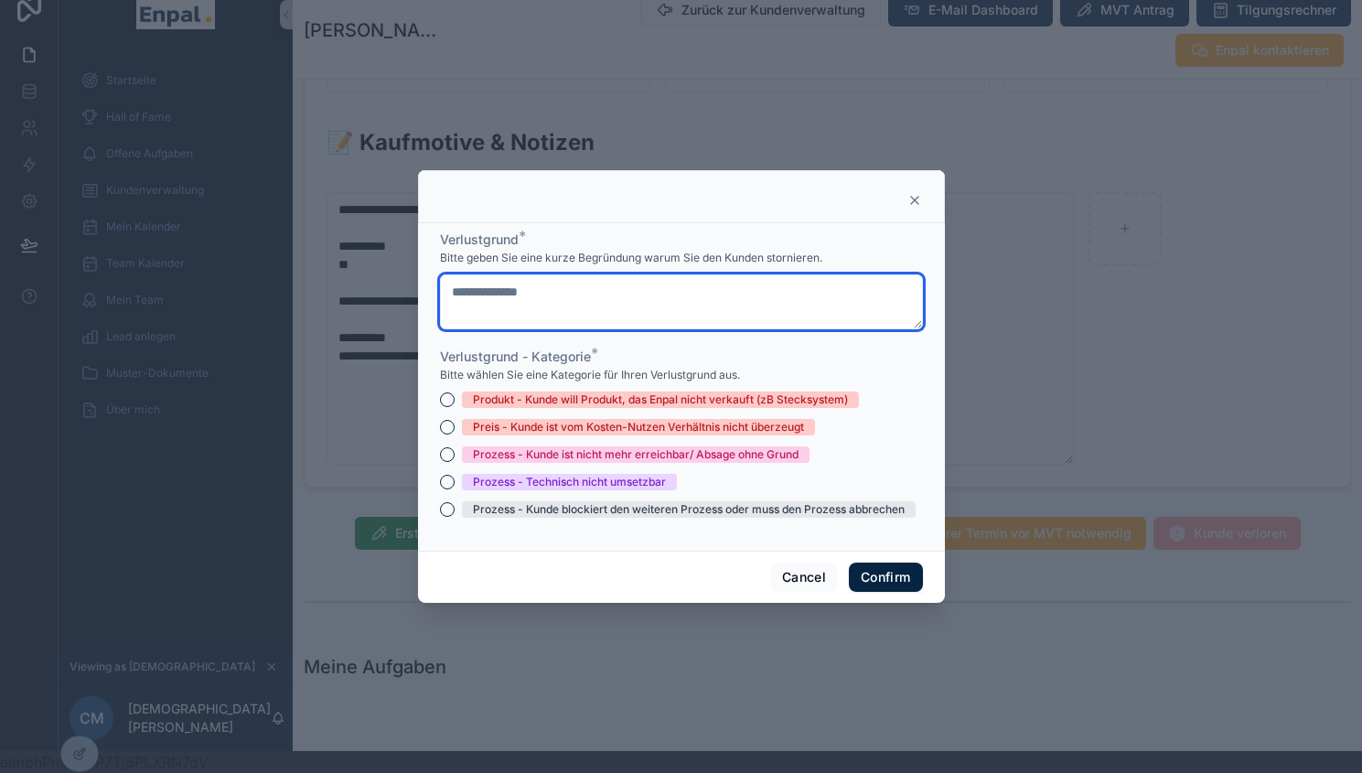
type textarea "**********"
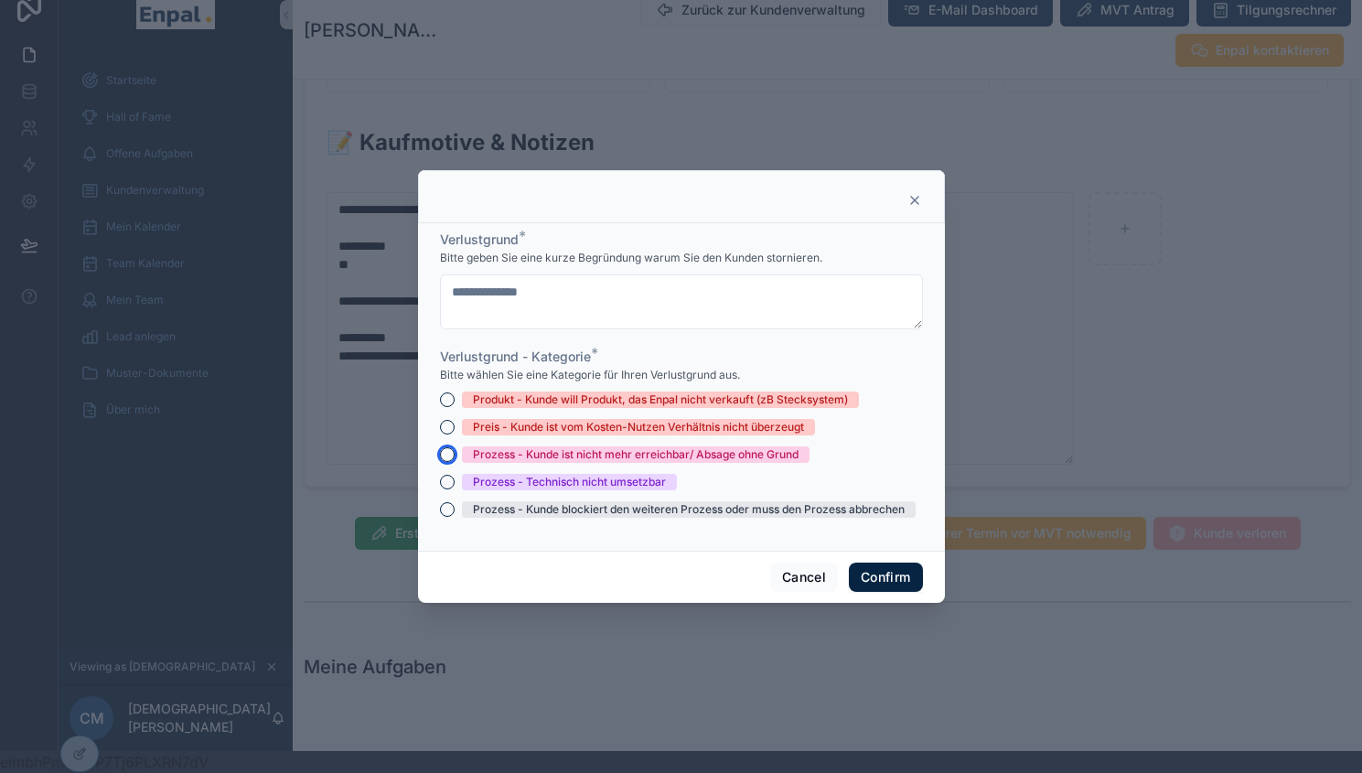
click at [442, 462] on button "Prozess - Kunde ist nicht mehr erreichbar/ Absage ohne Grund" at bounding box center [447, 454] width 15 height 15
click at [868, 576] on button "Confirm" at bounding box center [885, 577] width 73 height 29
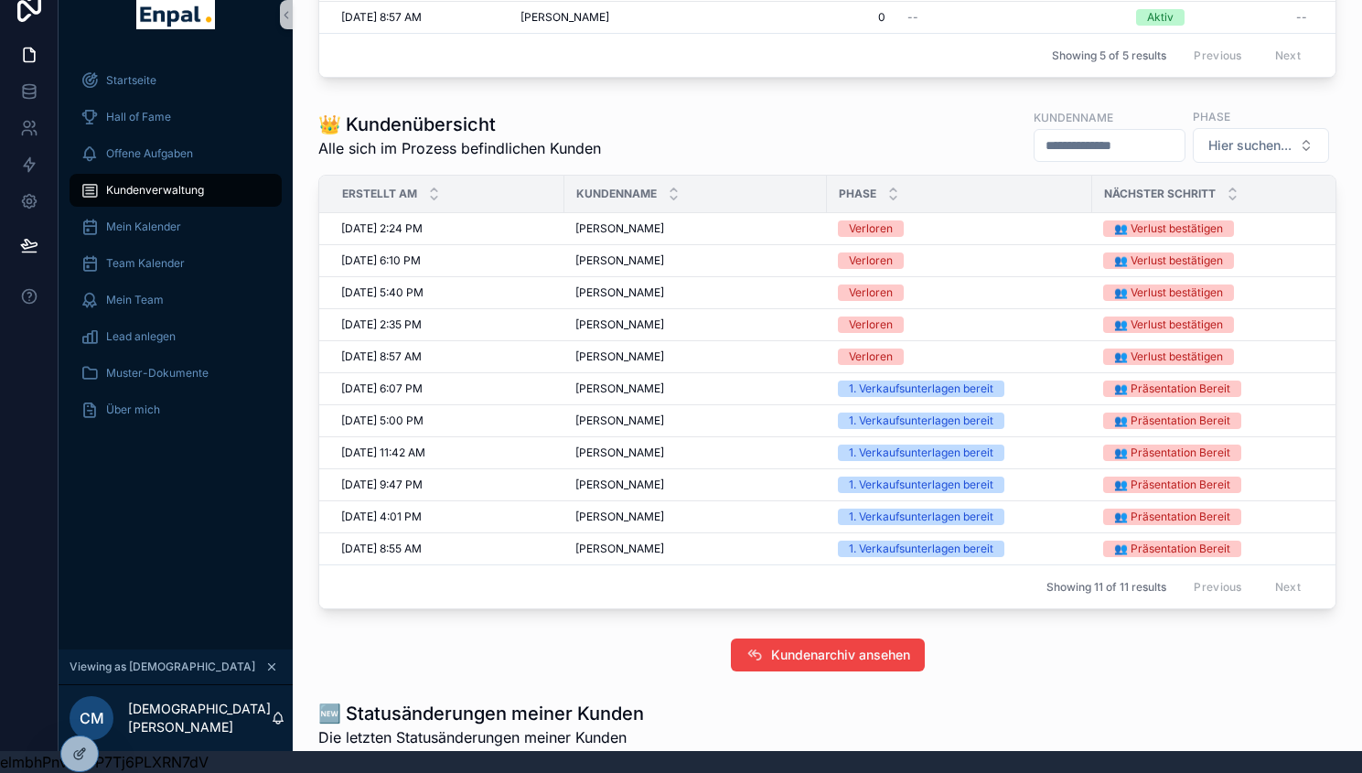
scroll to position [527, 0]
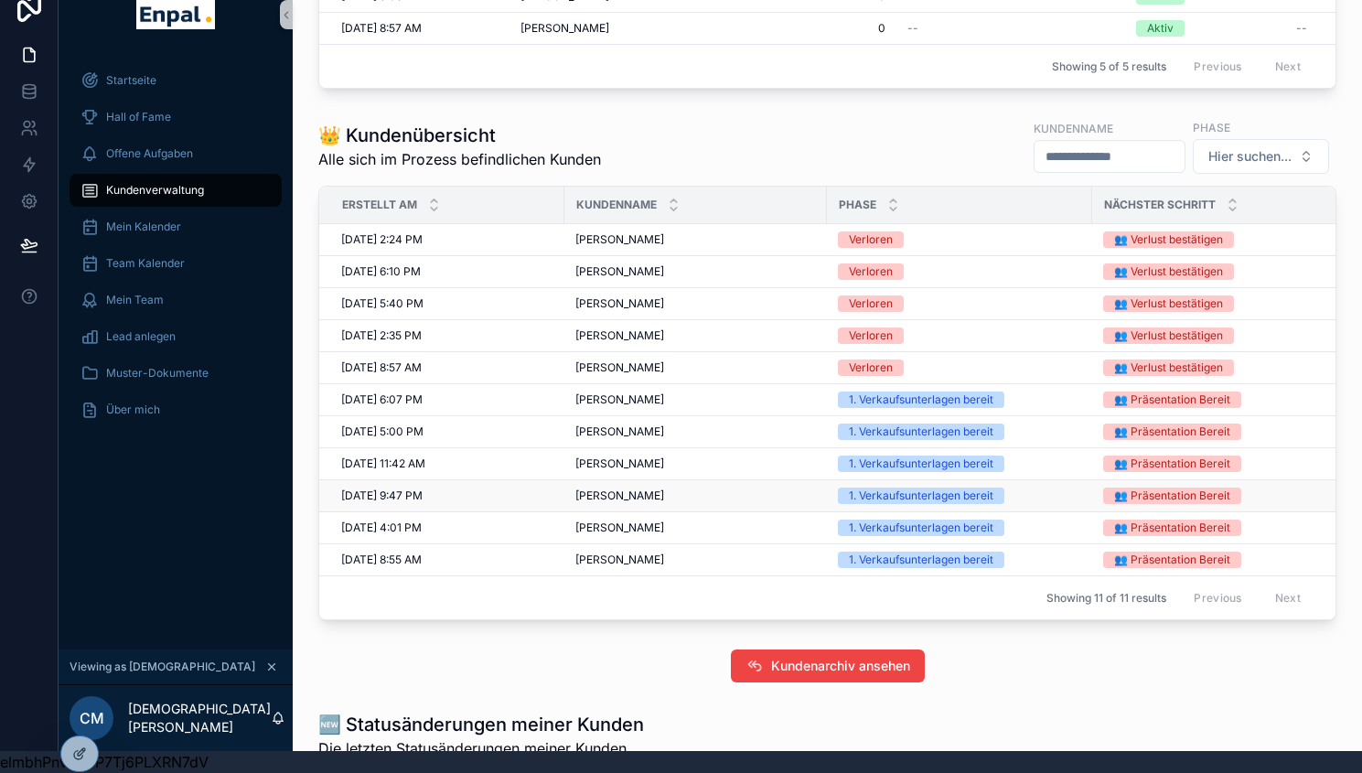
click at [608, 503] on span "[PERSON_NAME]" at bounding box center [619, 495] width 89 height 15
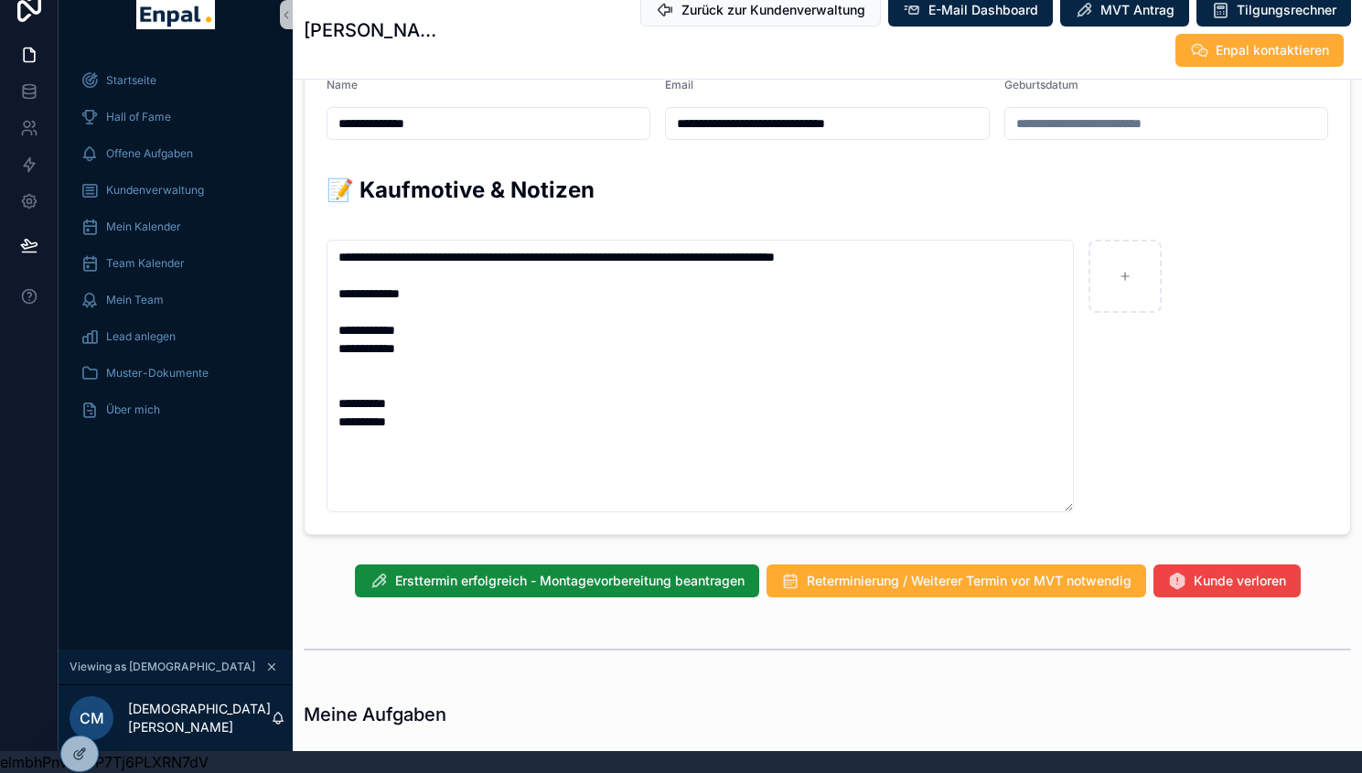
scroll to position [1129, 0]
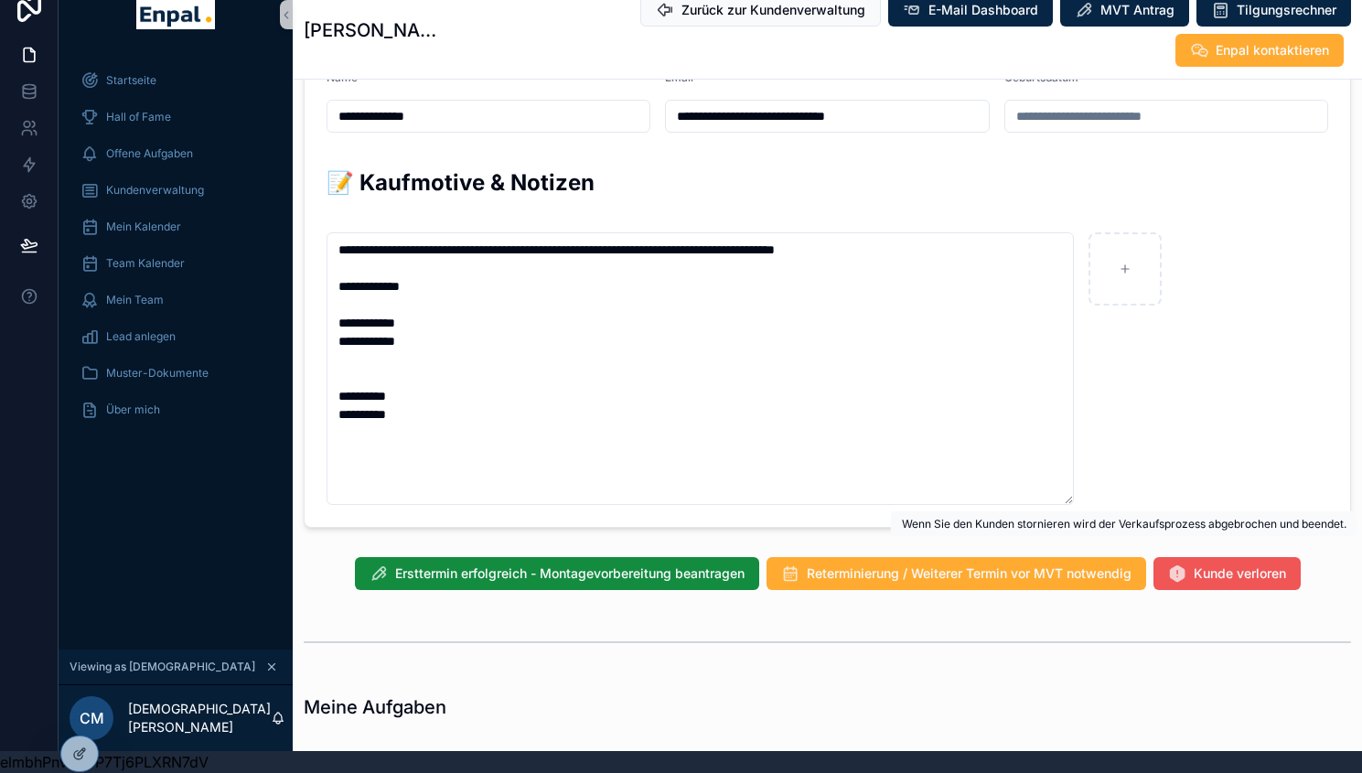
click at [1211, 583] on span "Kunde verloren" at bounding box center [1240, 592] width 92 height 18
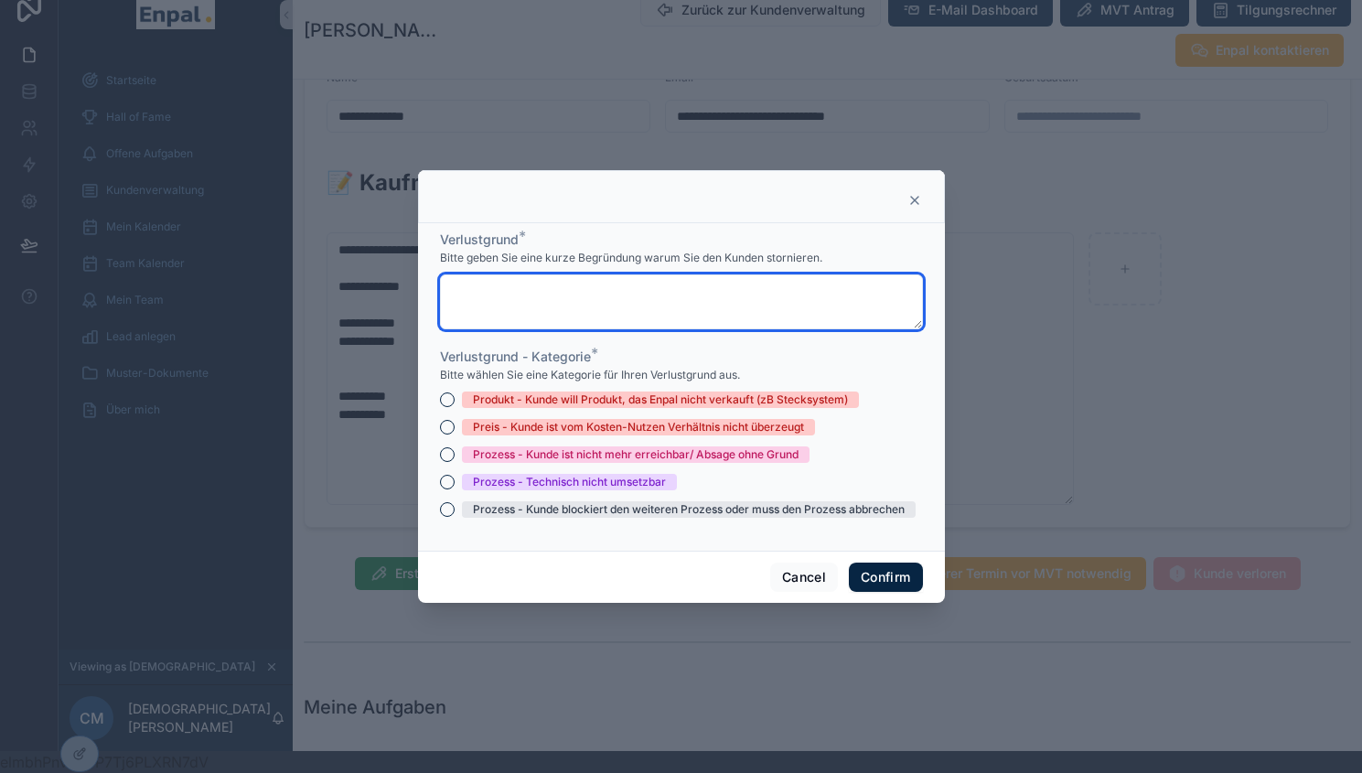
click at [574, 306] on textarea at bounding box center [681, 301] width 483 height 55
type textarea "**********"
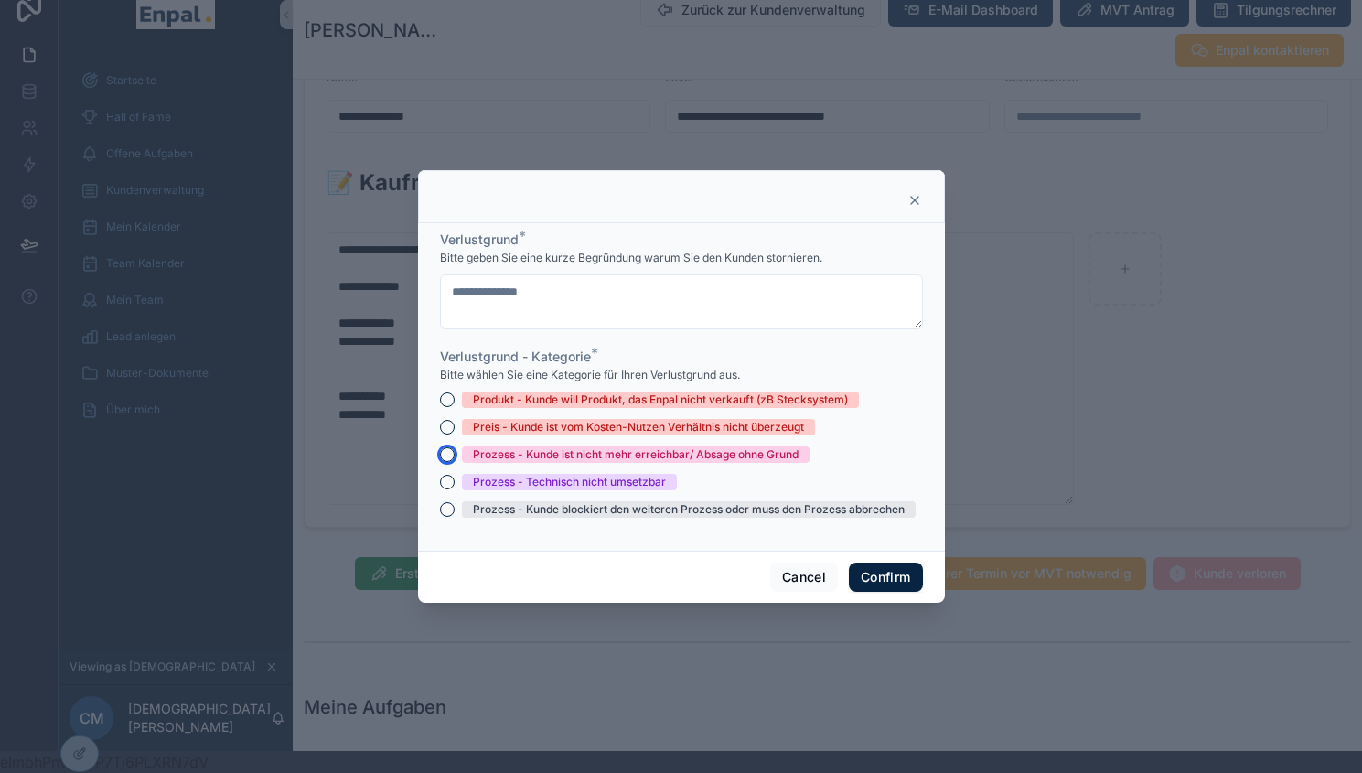
click at [440, 458] on button "Prozess - Kunde ist nicht mehr erreichbar/ Absage ohne Grund" at bounding box center [447, 454] width 15 height 15
click at [888, 584] on button "Confirm" at bounding box center [885, 577] width 73 height 29
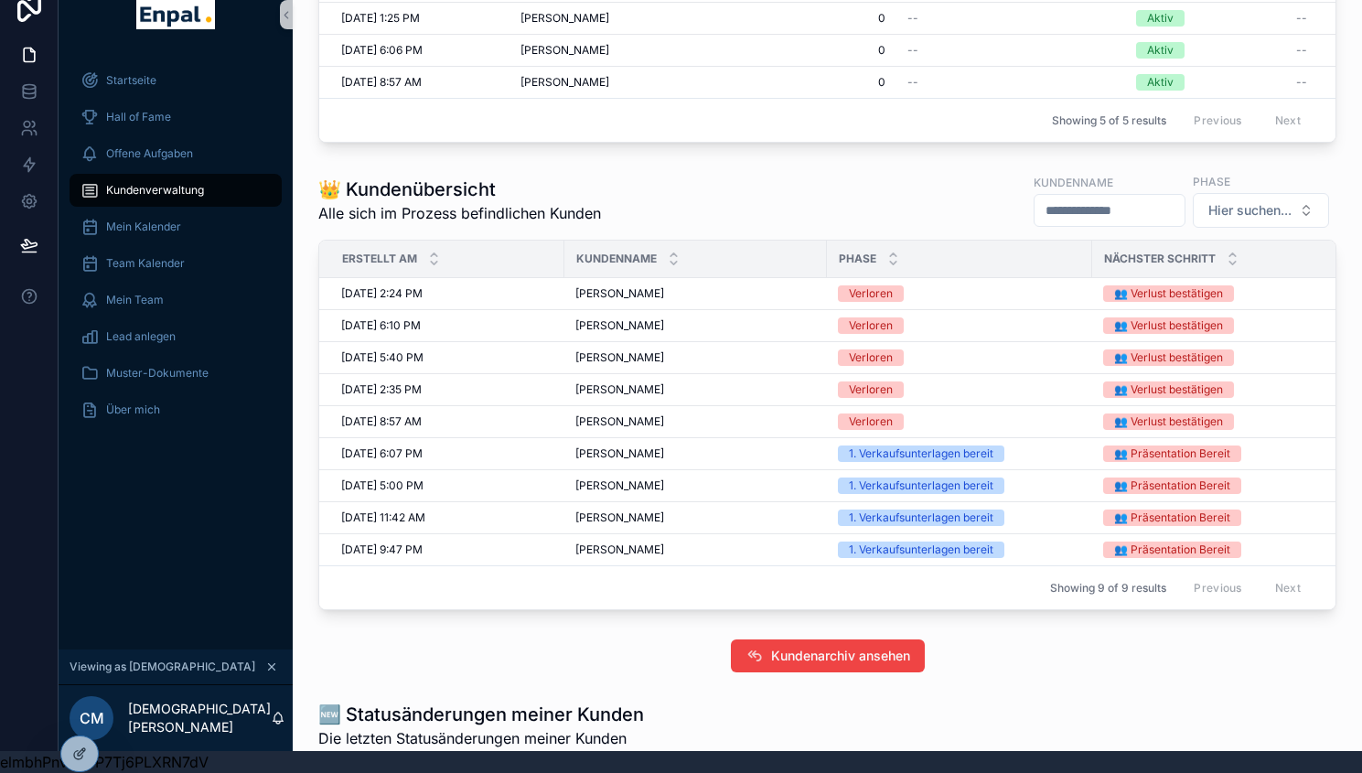
scroll to position [480, 0]
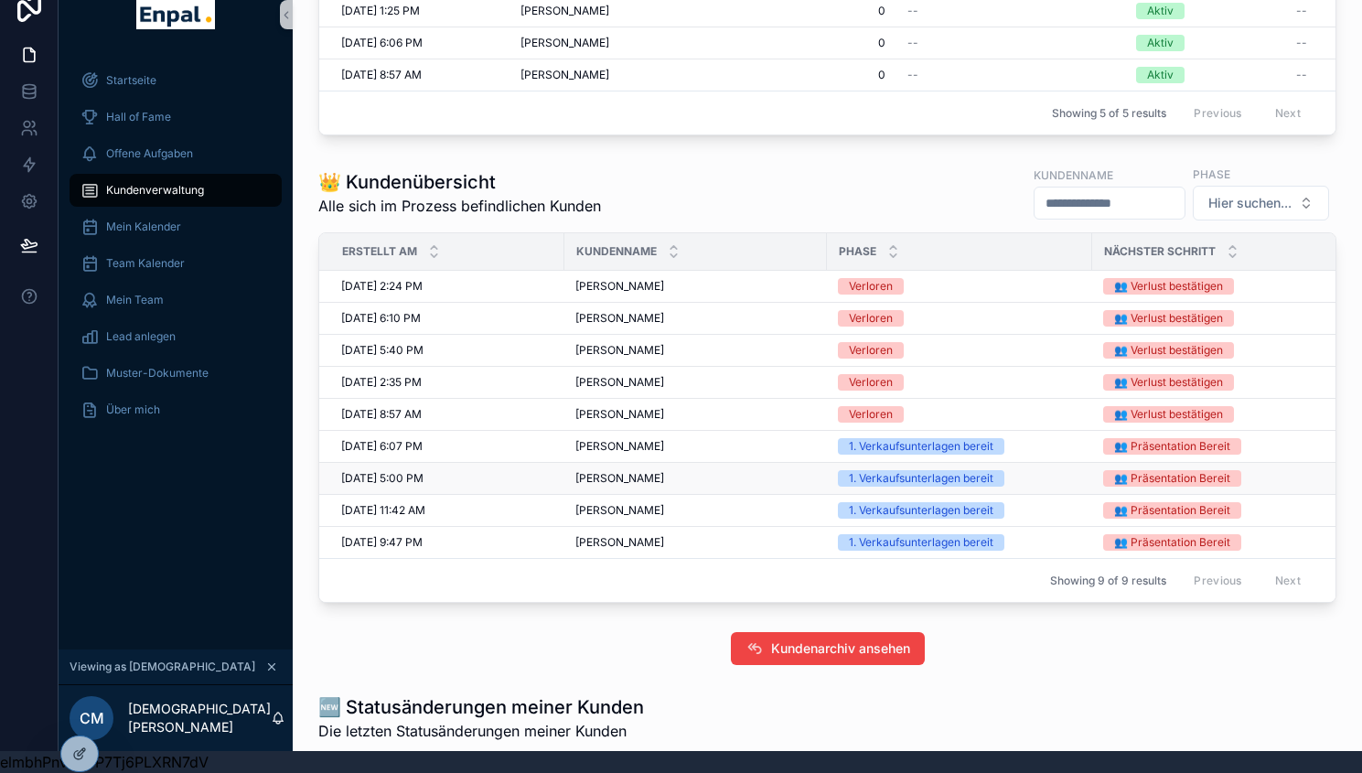
click at [619, 486] on span "[PERSON_NAME]" at bounding box center [619, 478] width 89 height 15
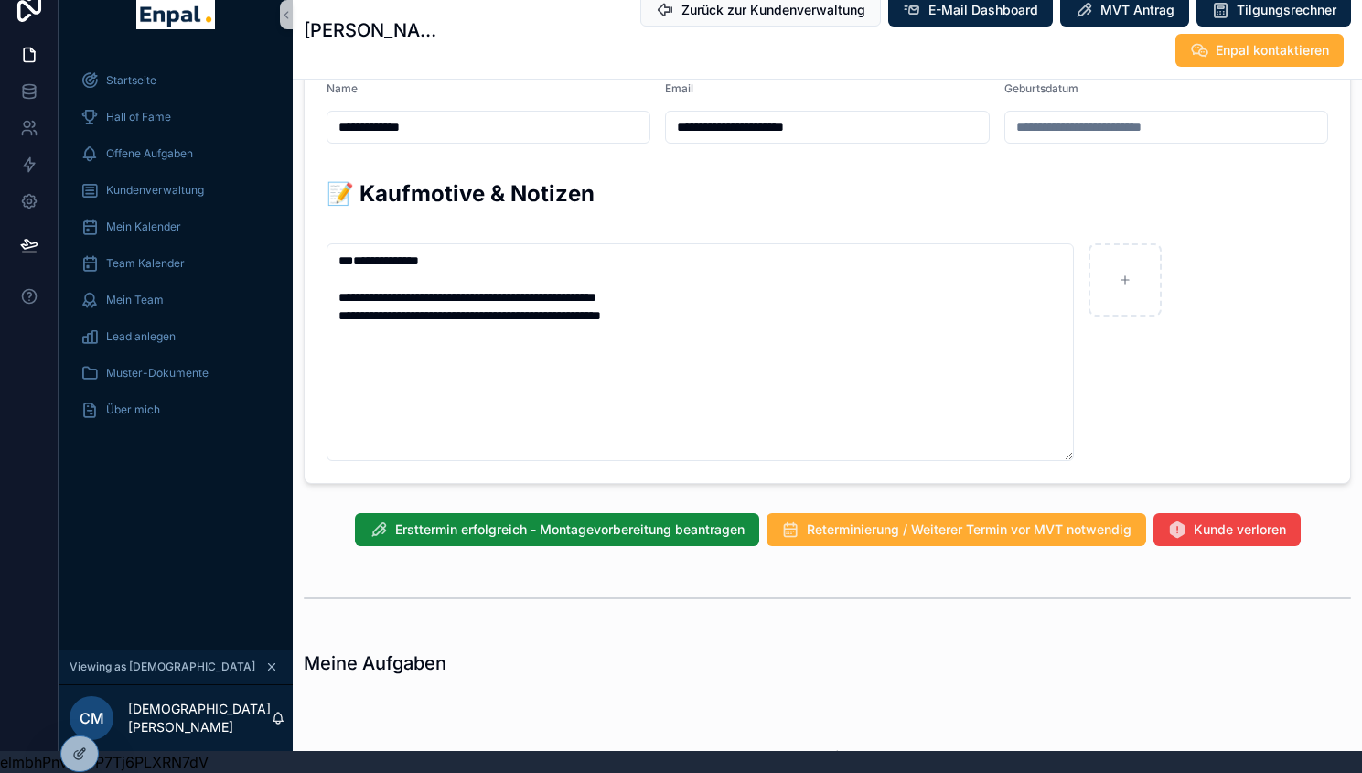
scroll to position [1120, 0]
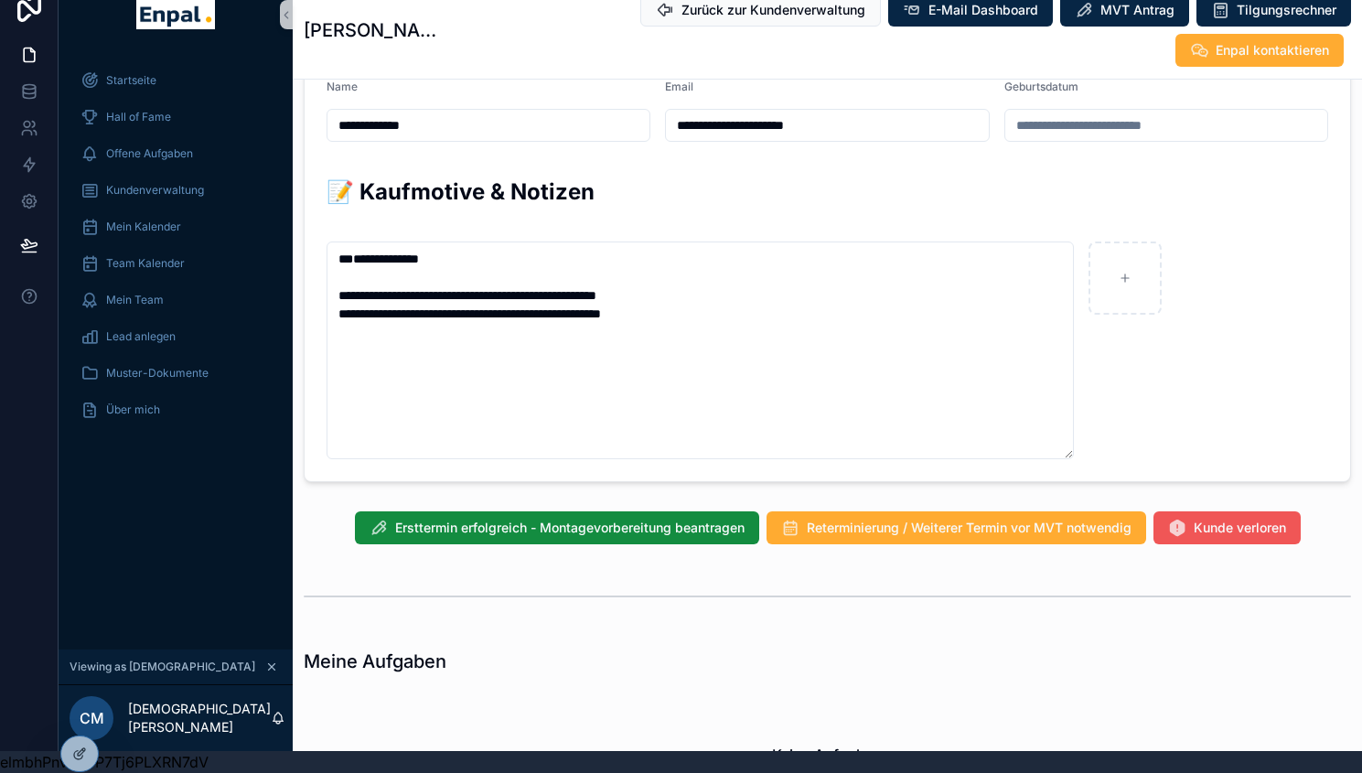
click at [1218, 537] on span "Kunde verloren" at bounding box center [1240, 546] width 92 height 18
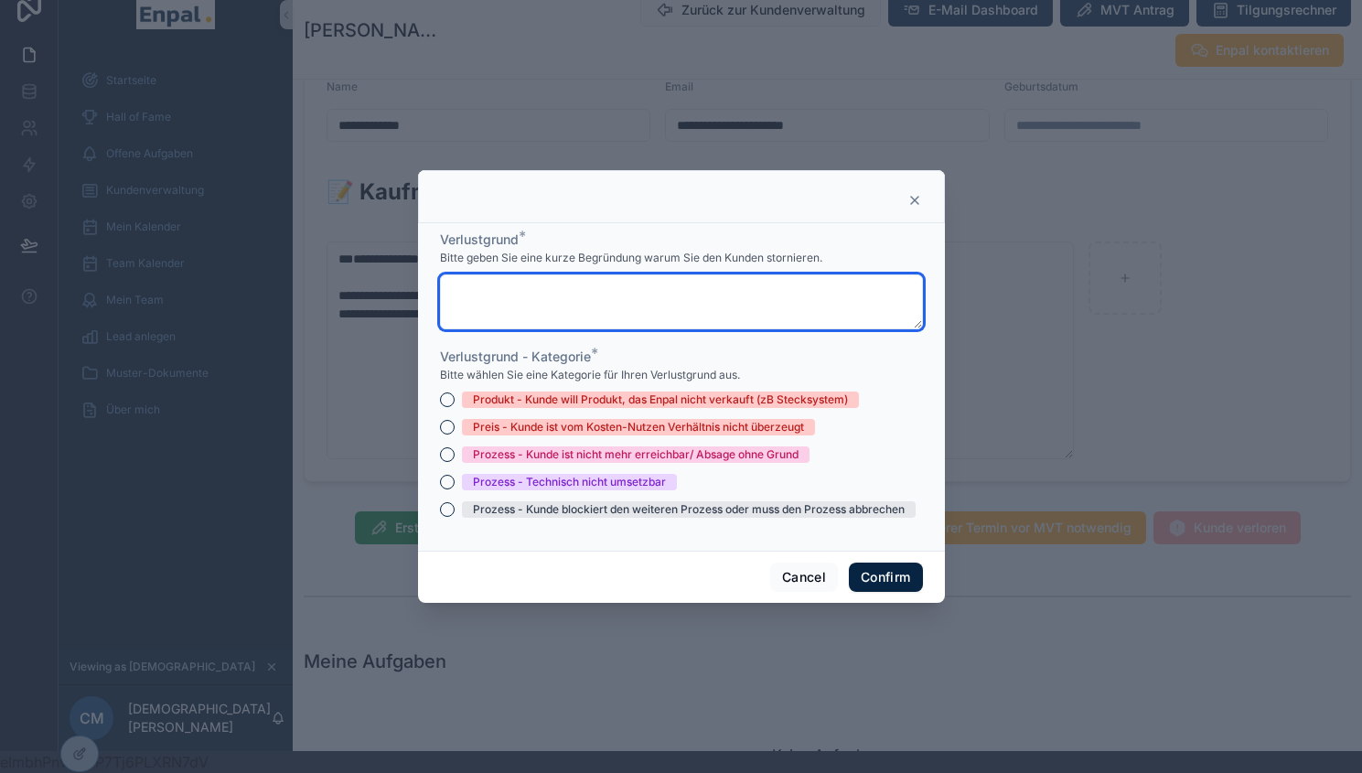
click at [615, 312] on textarea at bounding box center [681, 301] width 483 height 55
type textarea "**********"
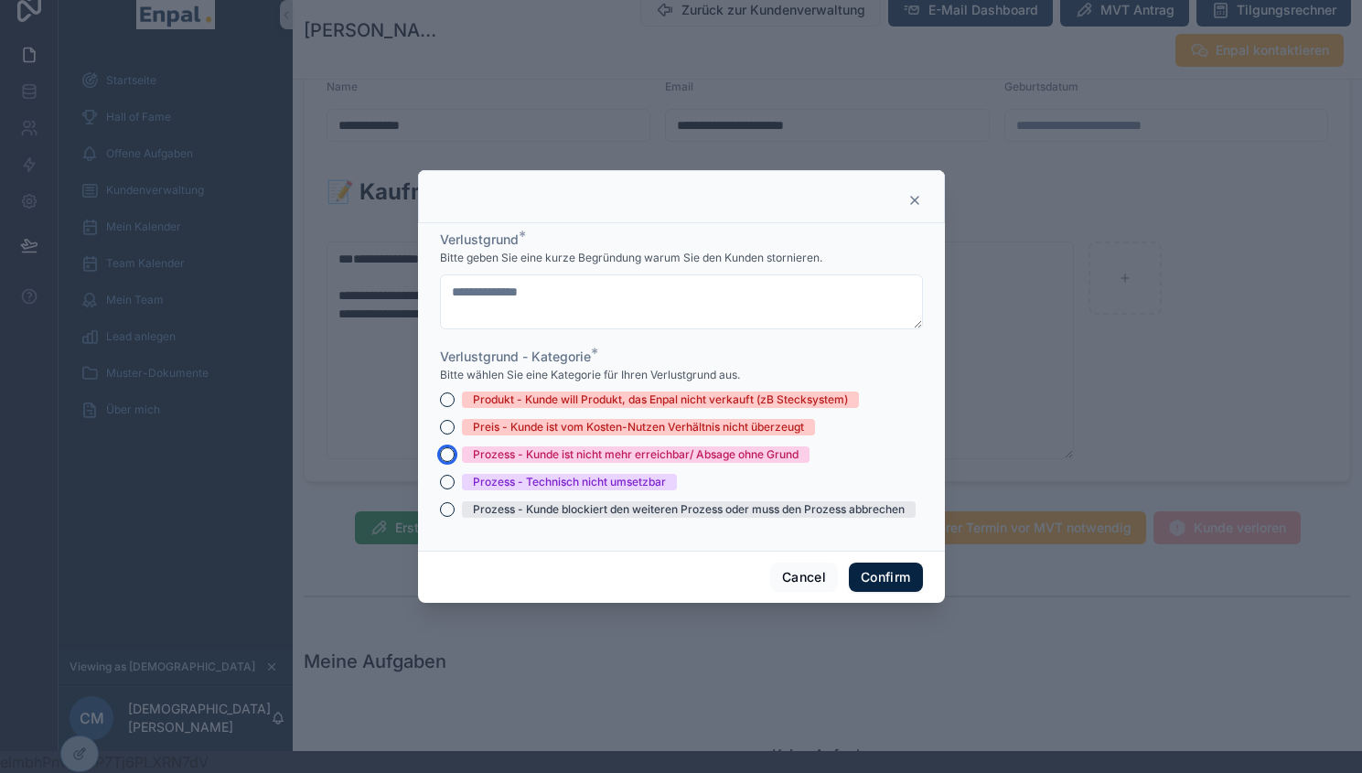
click at [441, 460] on button "Prozess - Kunde ist nicht mehr erreichbar/ Absage ohne Grund" at bounding box center [447, 454] width 15 height 15
click at [876, 574] on button "Confirm" at bounding box center [885, 577] width 73 height 29
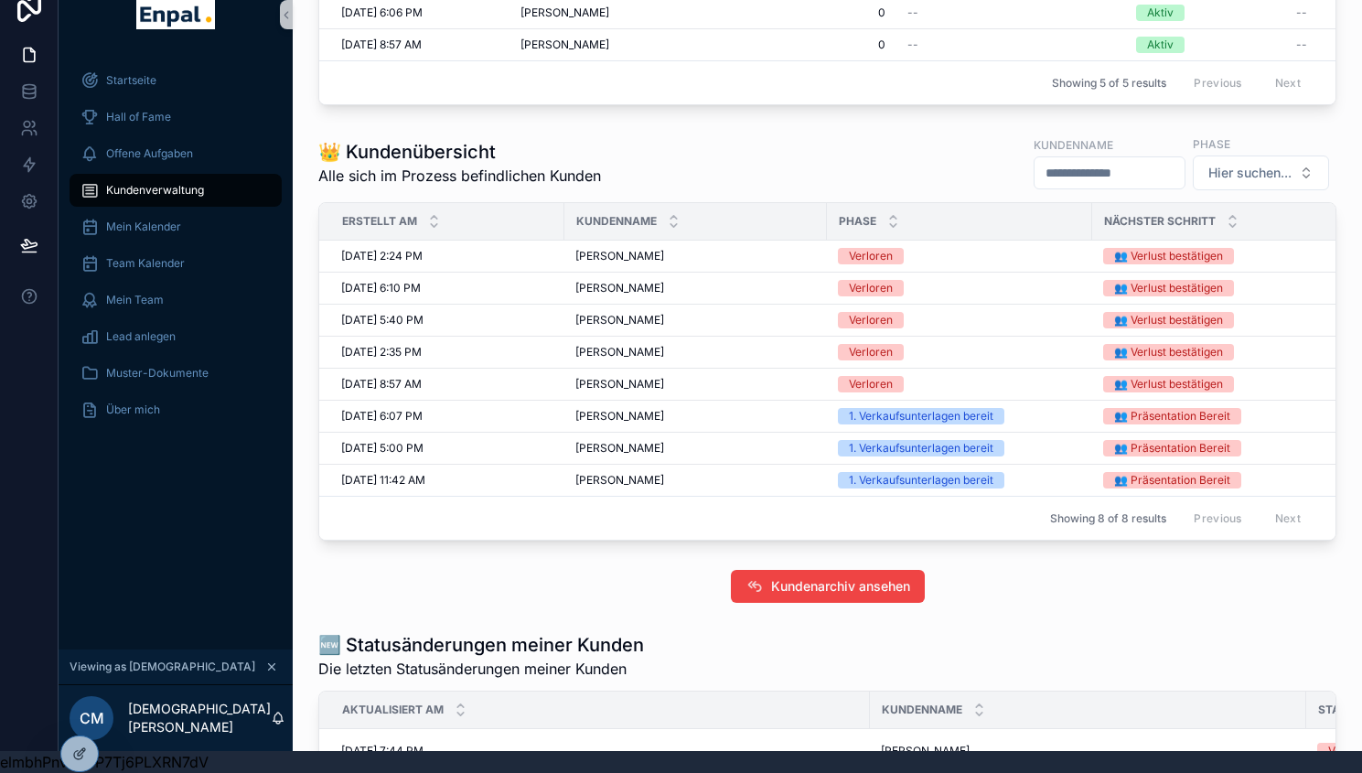
scroll to position [510, 0]
click at [630, 456] on span "[PERSON_NAME]" at bounding box center [619, 449] width 89 height 15
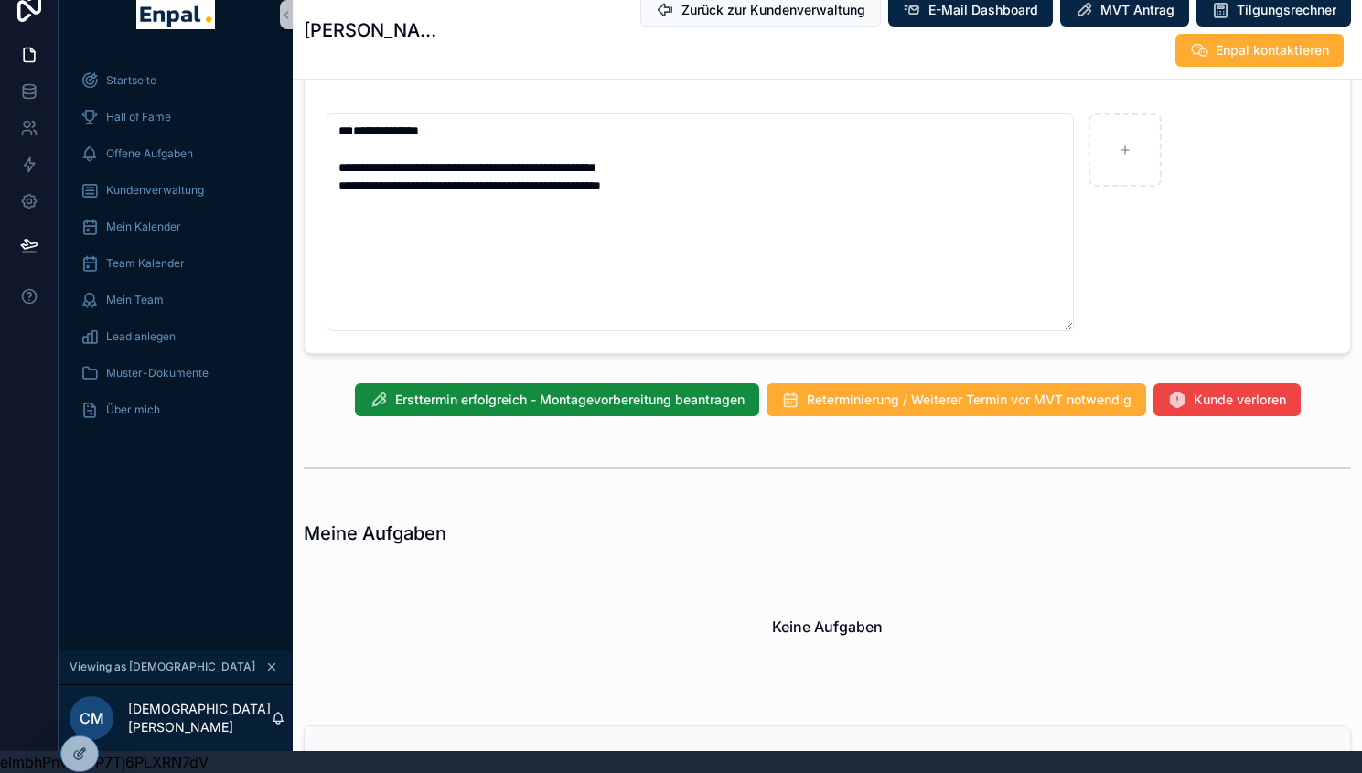
scroll to position [1261, 0]
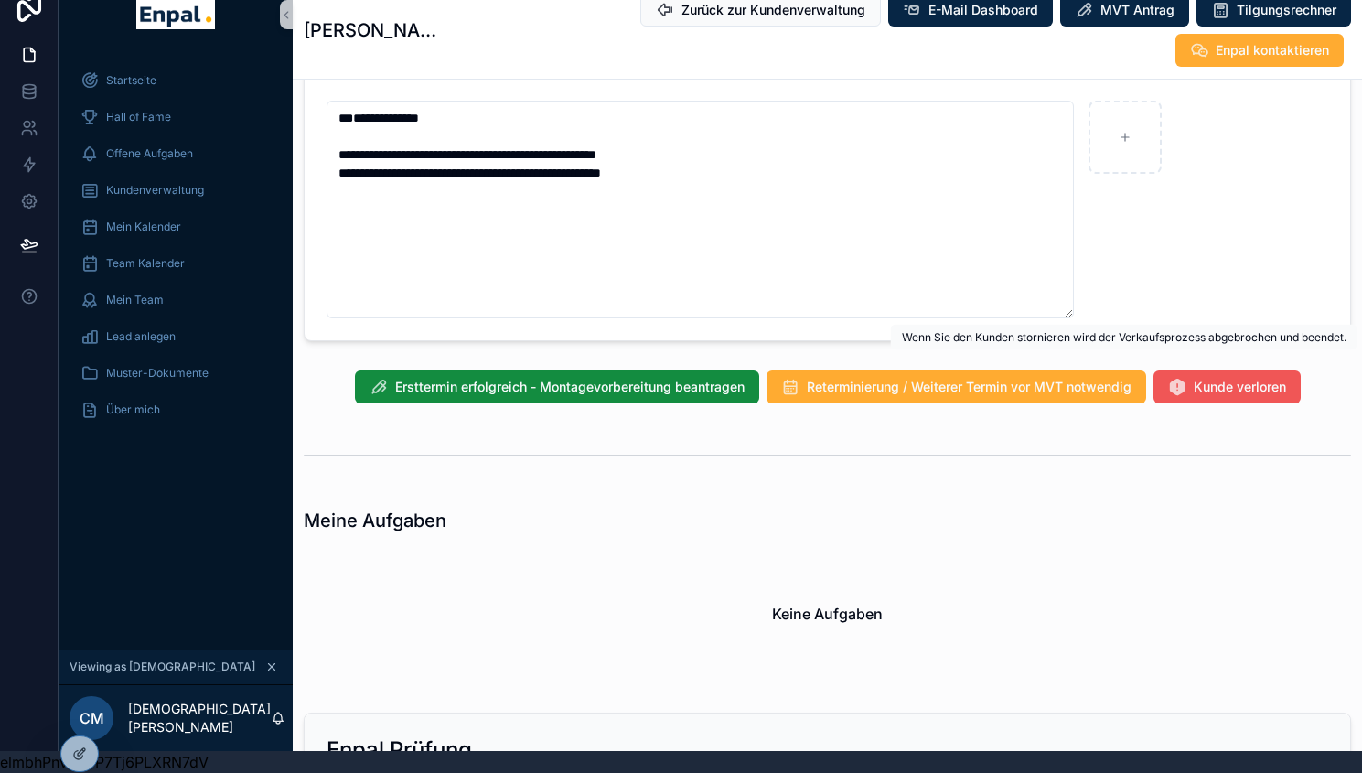
click at [1197, 389] on button "Kunde verloren" at bounding box center [1227, 405] width 147 height 33
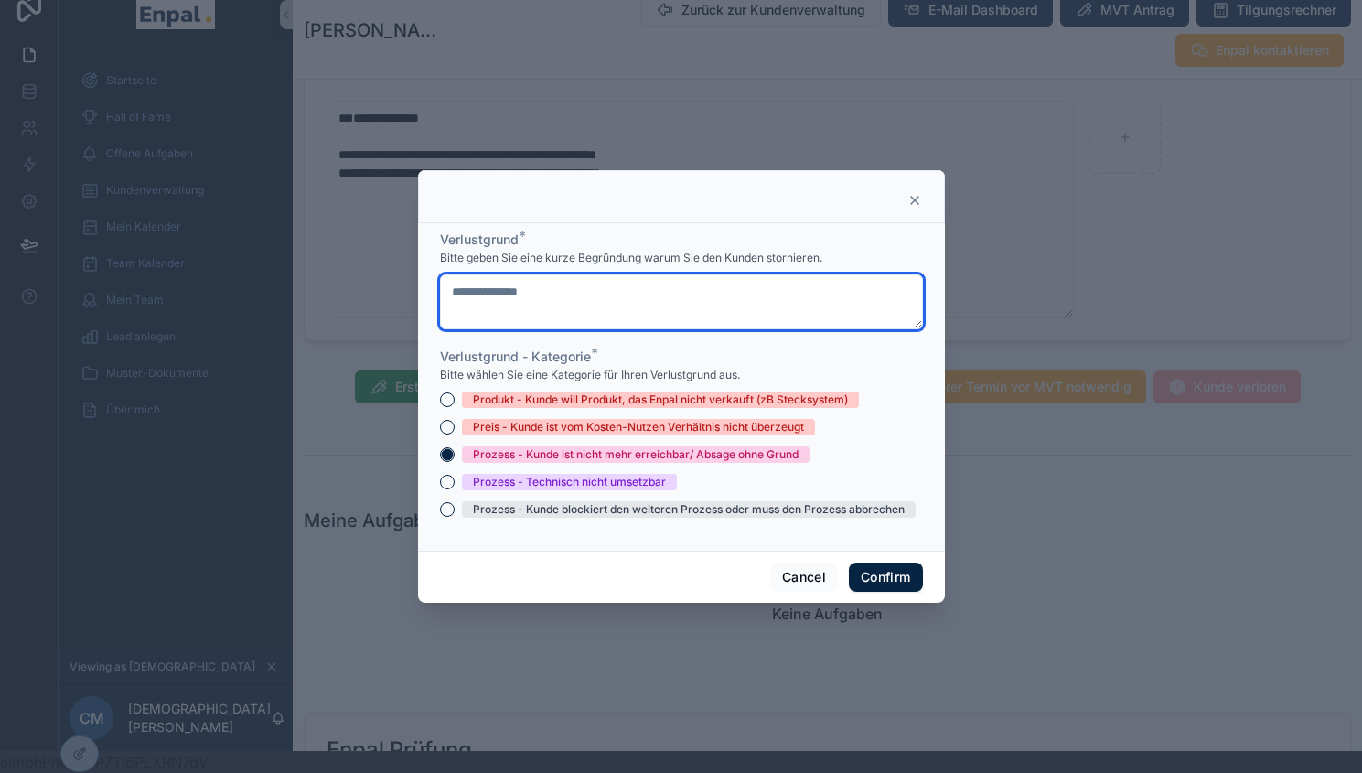
click at [693, 286] on textarea "**********" at bounding box center [681, 301] width 483 height 55
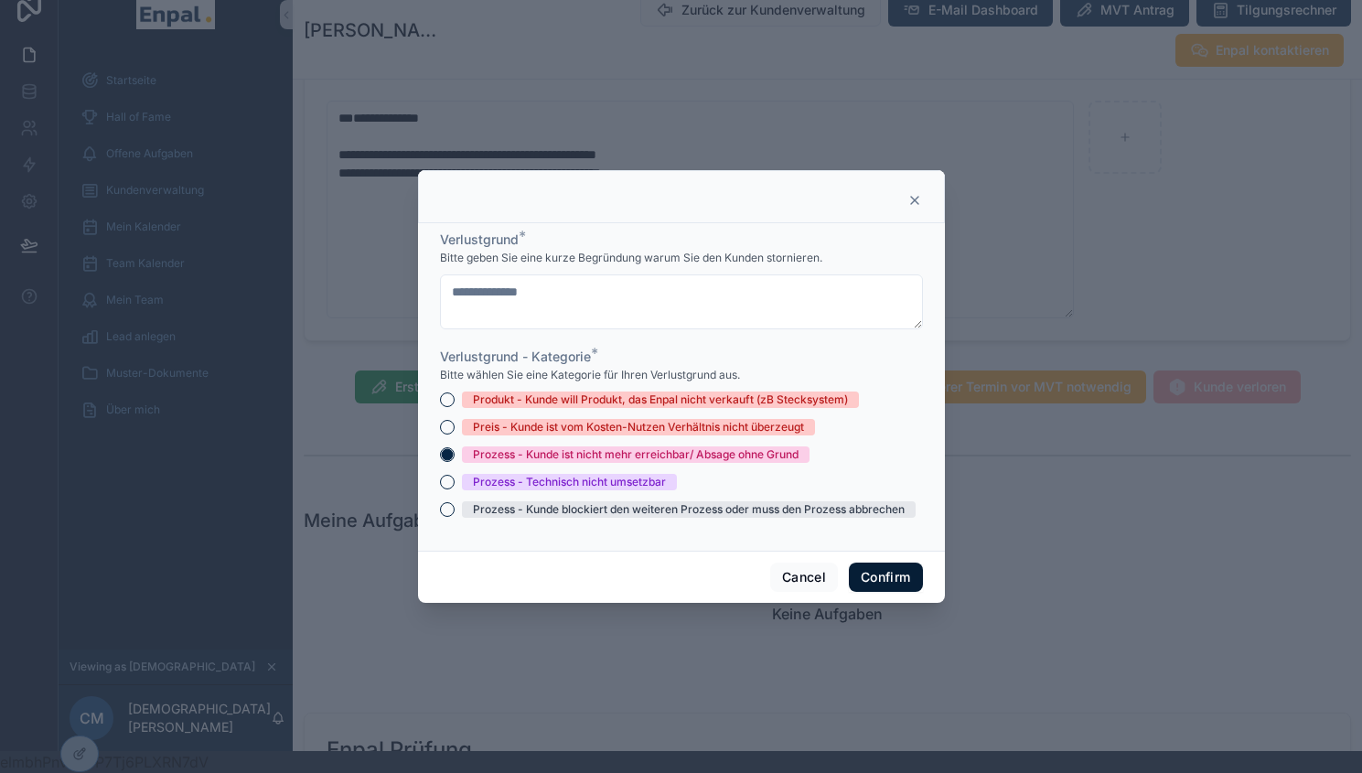
click at [871, 585] on button "Confirm" at bounding box center [885, 577] width 73 height 29
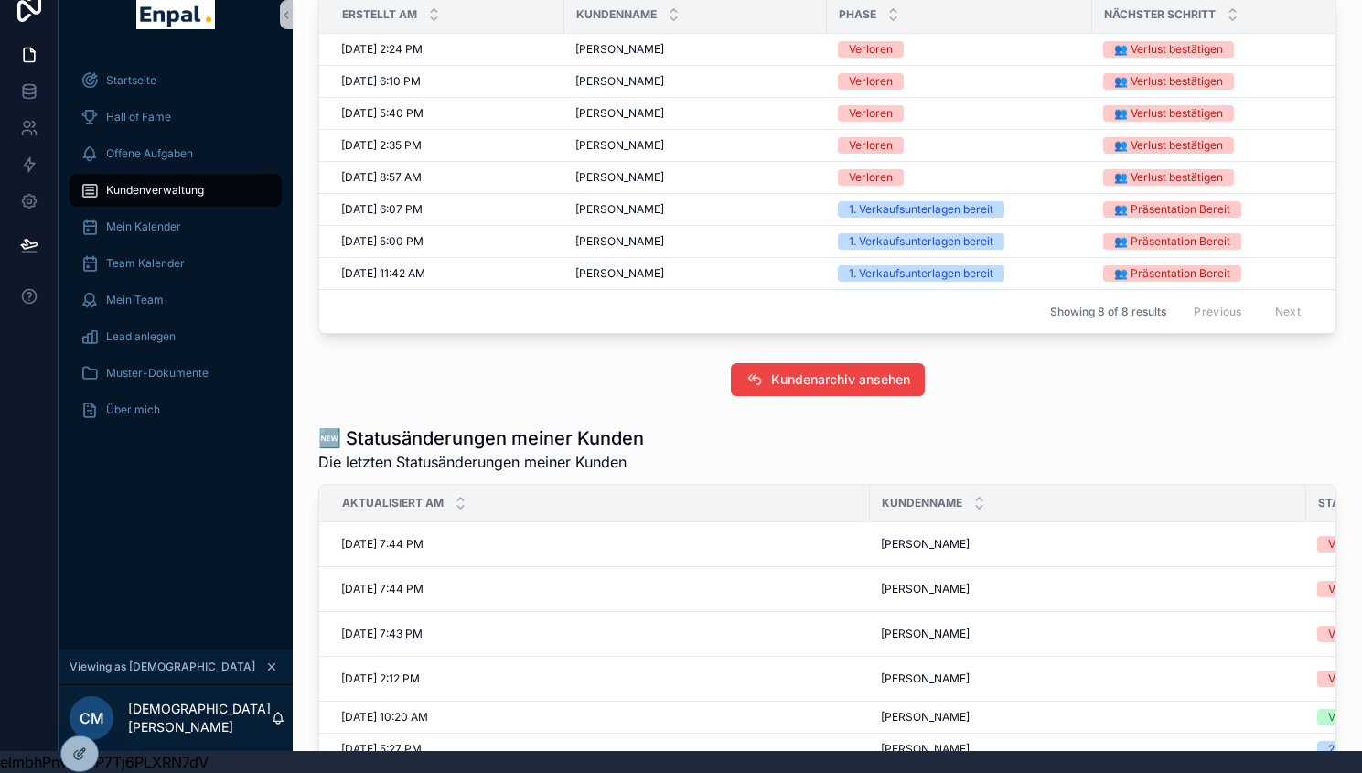
scroll to position [647, 0]
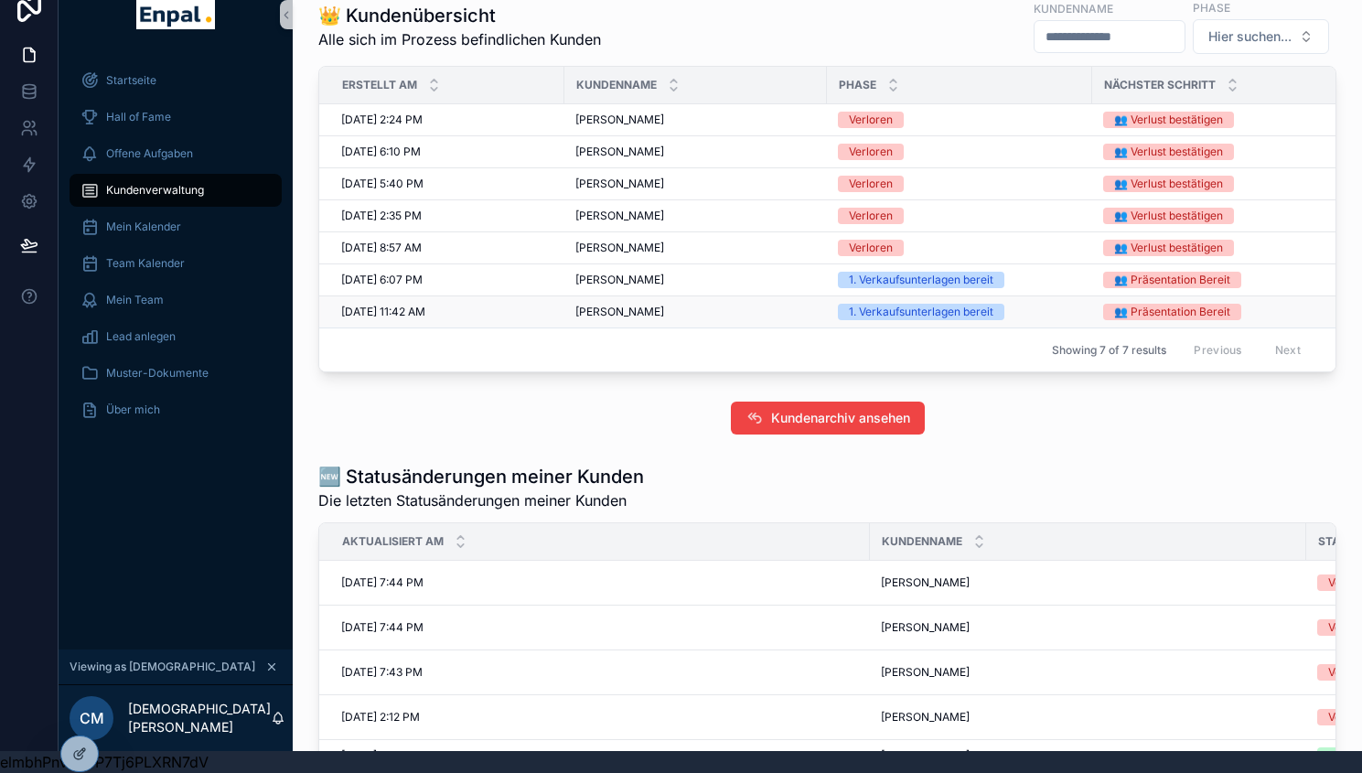
click at [617, 319] on span "[PERSON_NAME]" at bounding box center [619, 312] width 89 height 15
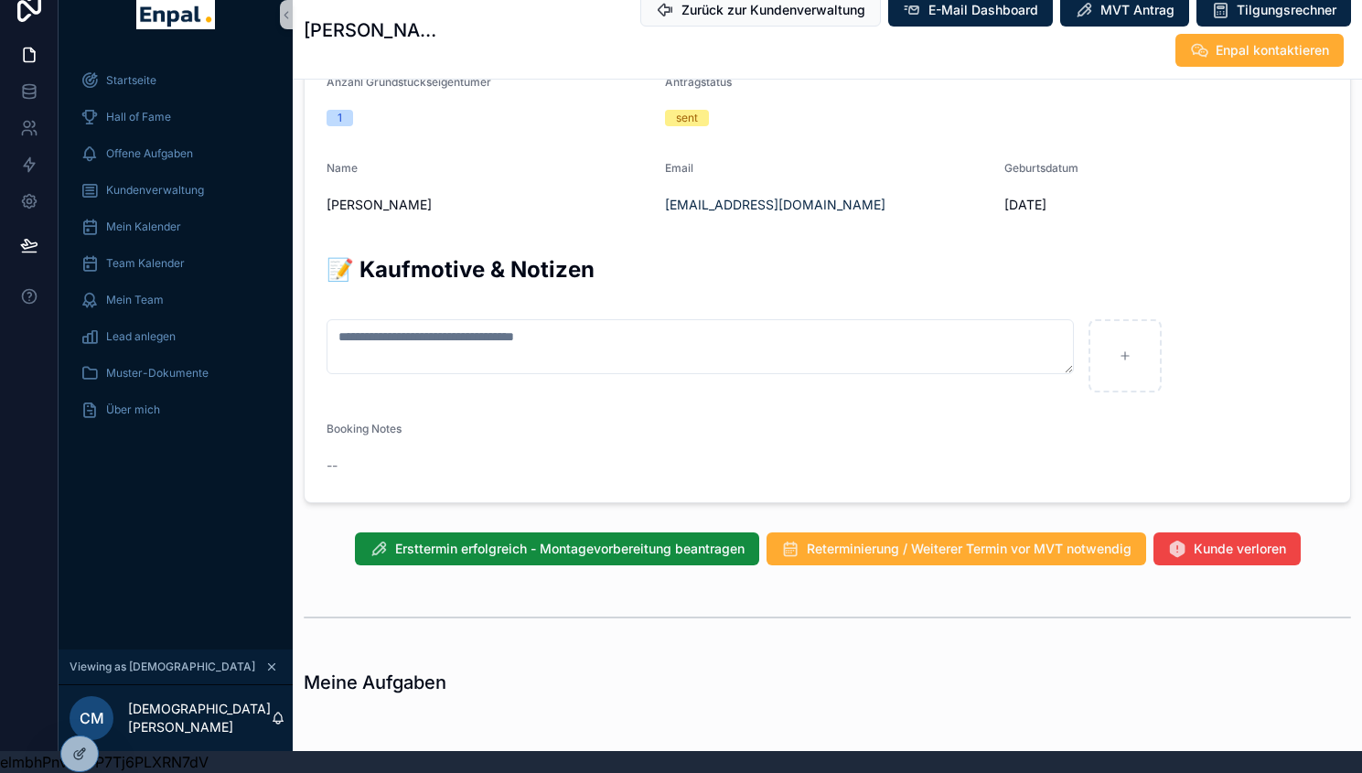
scroll to position [977, 0]
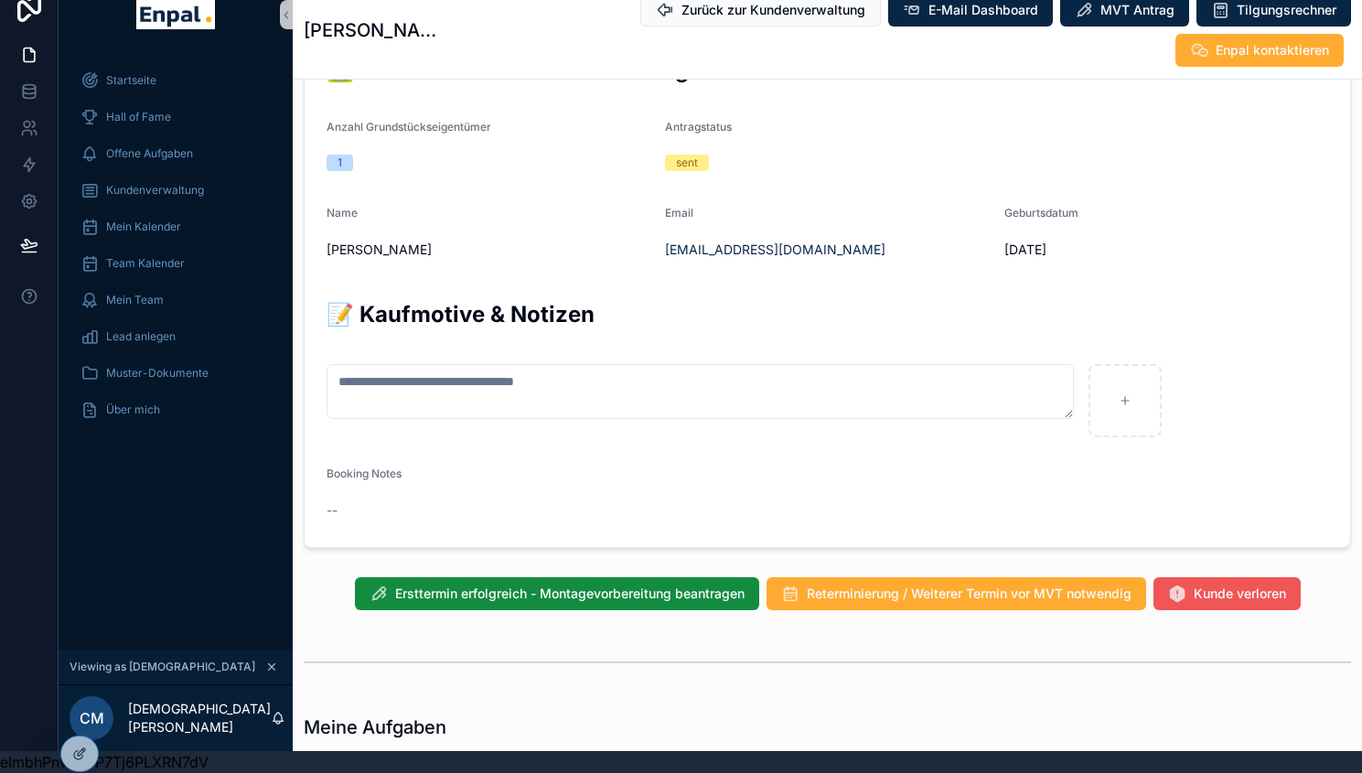
click at [1223, 585] on span "Kunde verloren" at bounding box center [1240, 594] width 92 height 18
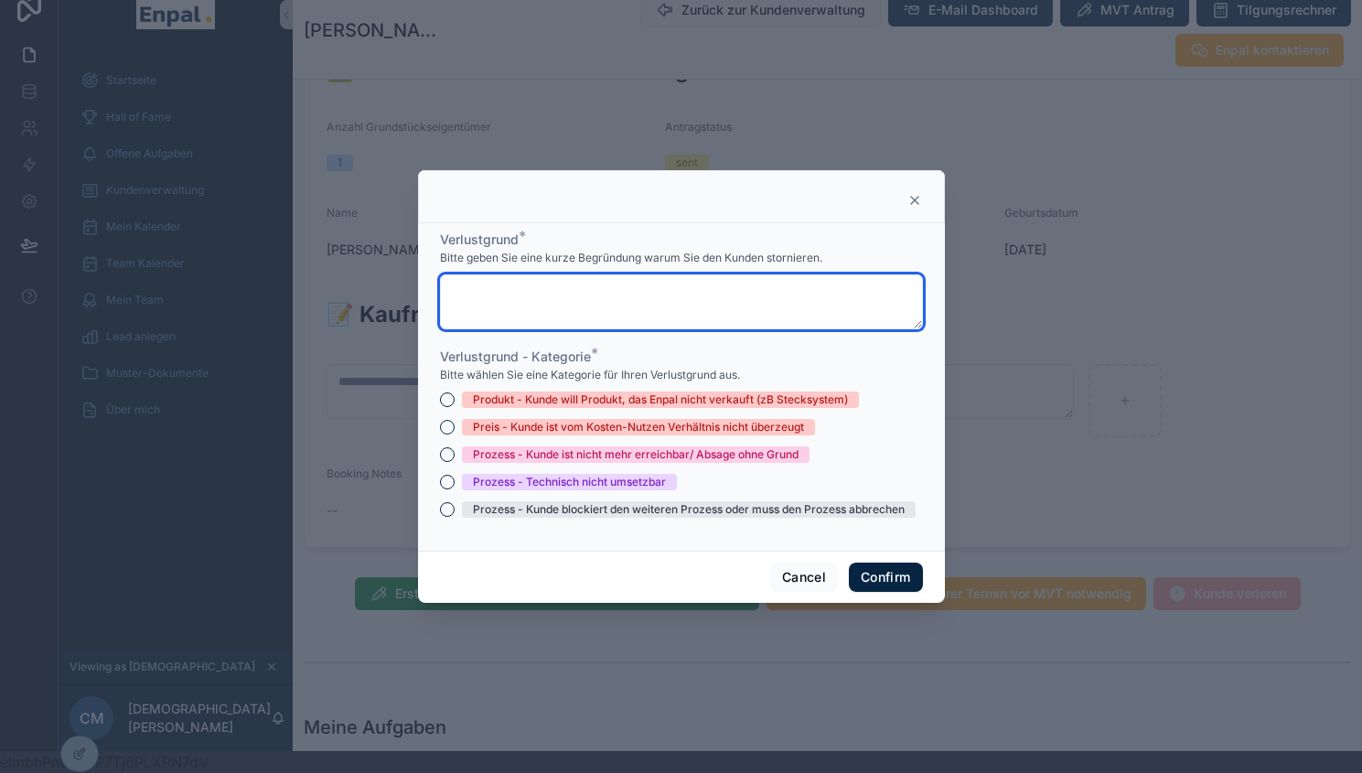
click at [545, 283] on textarea at bounding box center [681, 301] width 483 height 55
type textarea "**********"
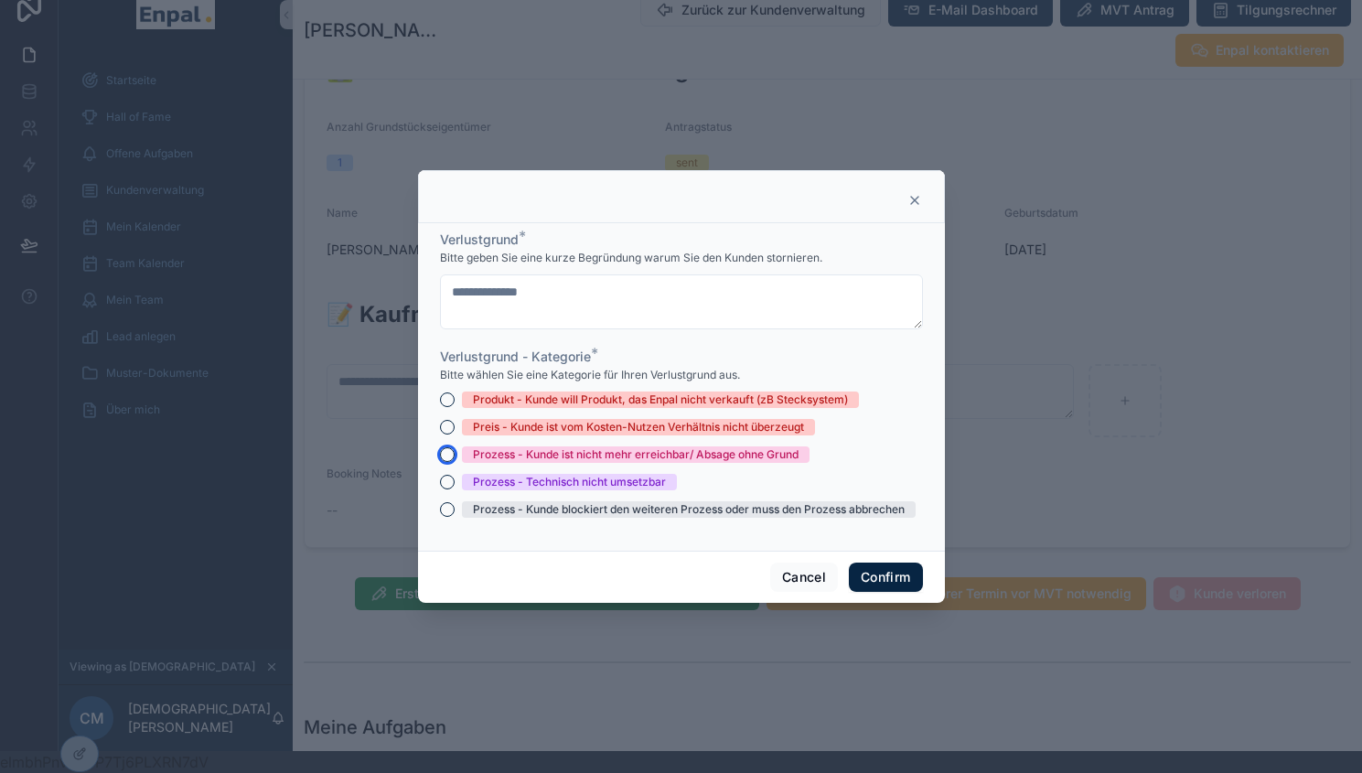
click at [444, 458] on button "Prozess - Kunde ist nicht mehr erreichbar/ Absage ohne Grund" at bounding box center [447, 454] width 15 height 15
click at [875, 574] on button "Confirm" at bounding box center [885, 577] width 73 height 29
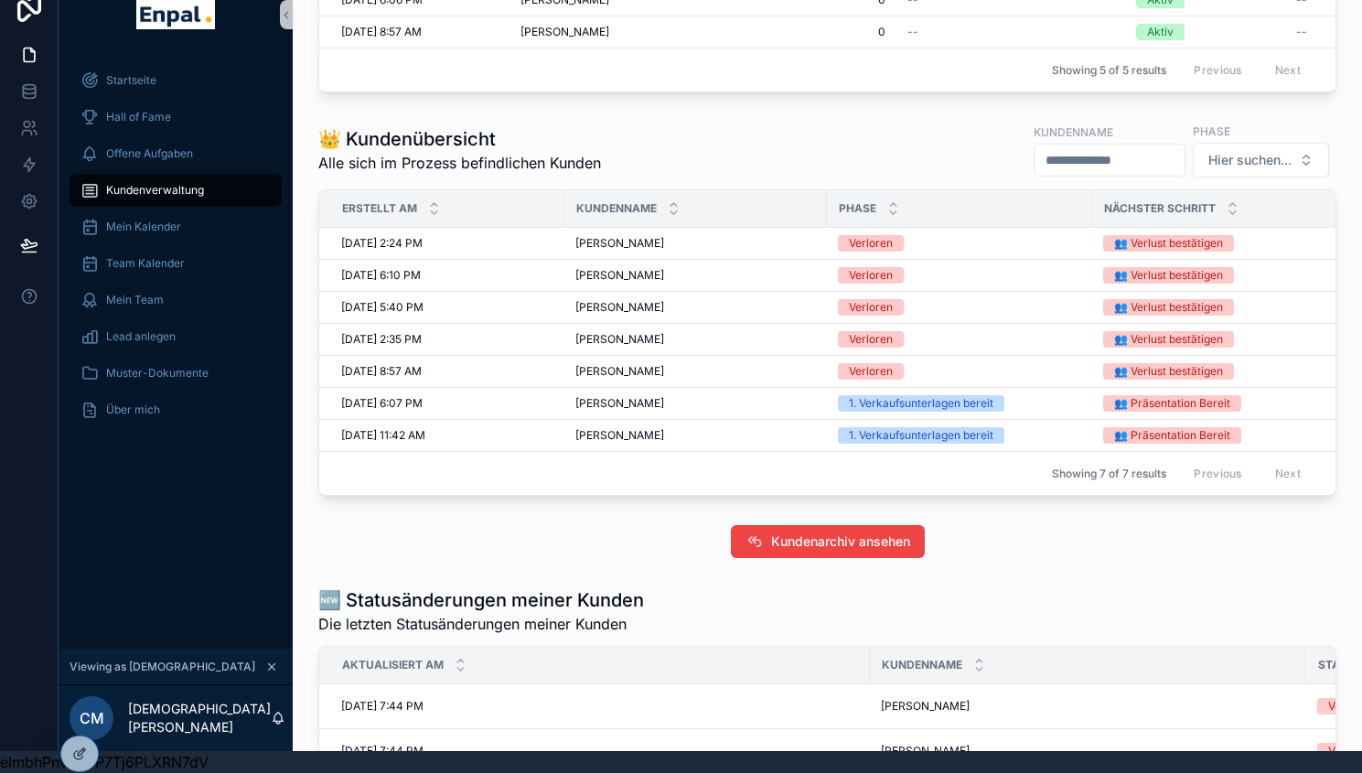
scroll to position [496, 0]
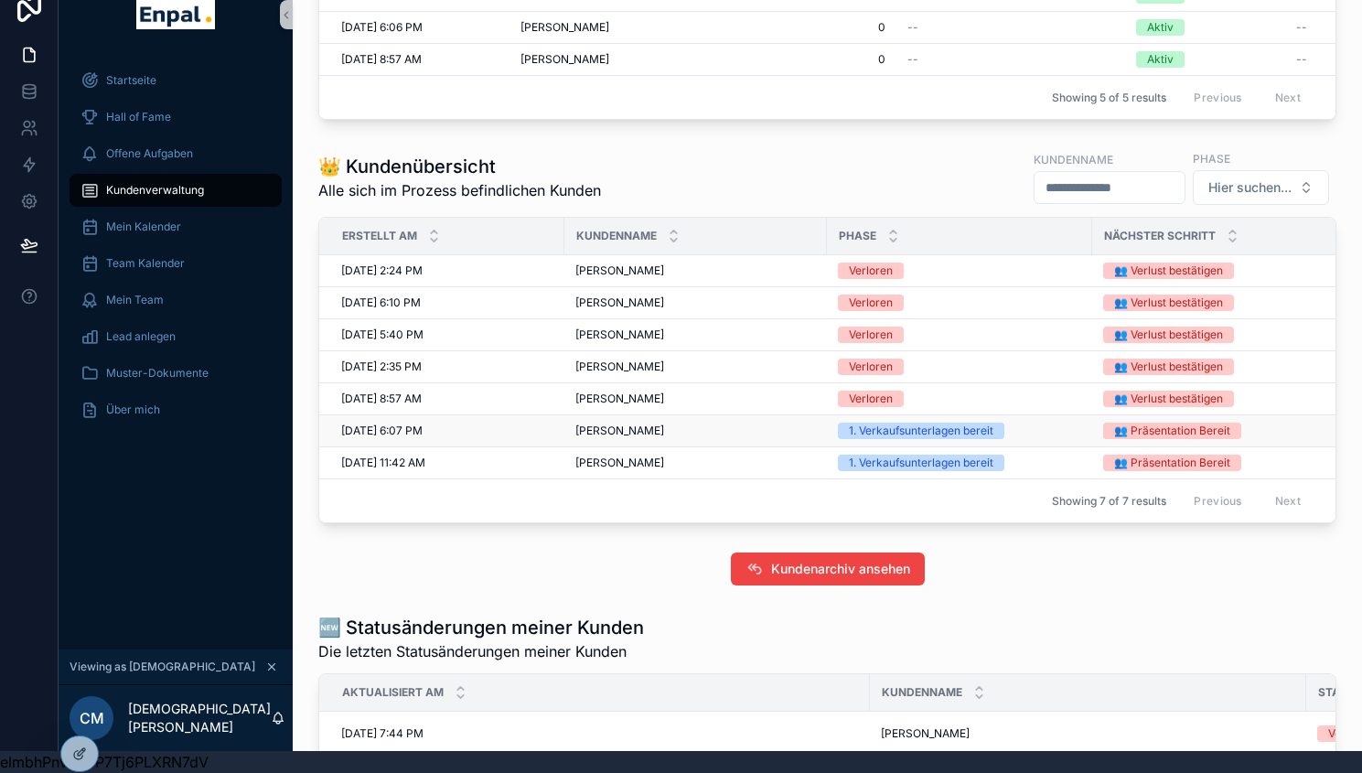
click at [607, 438] on span "[PERSON_NAME]" at bounding box center [619, 431] width 89 height 15
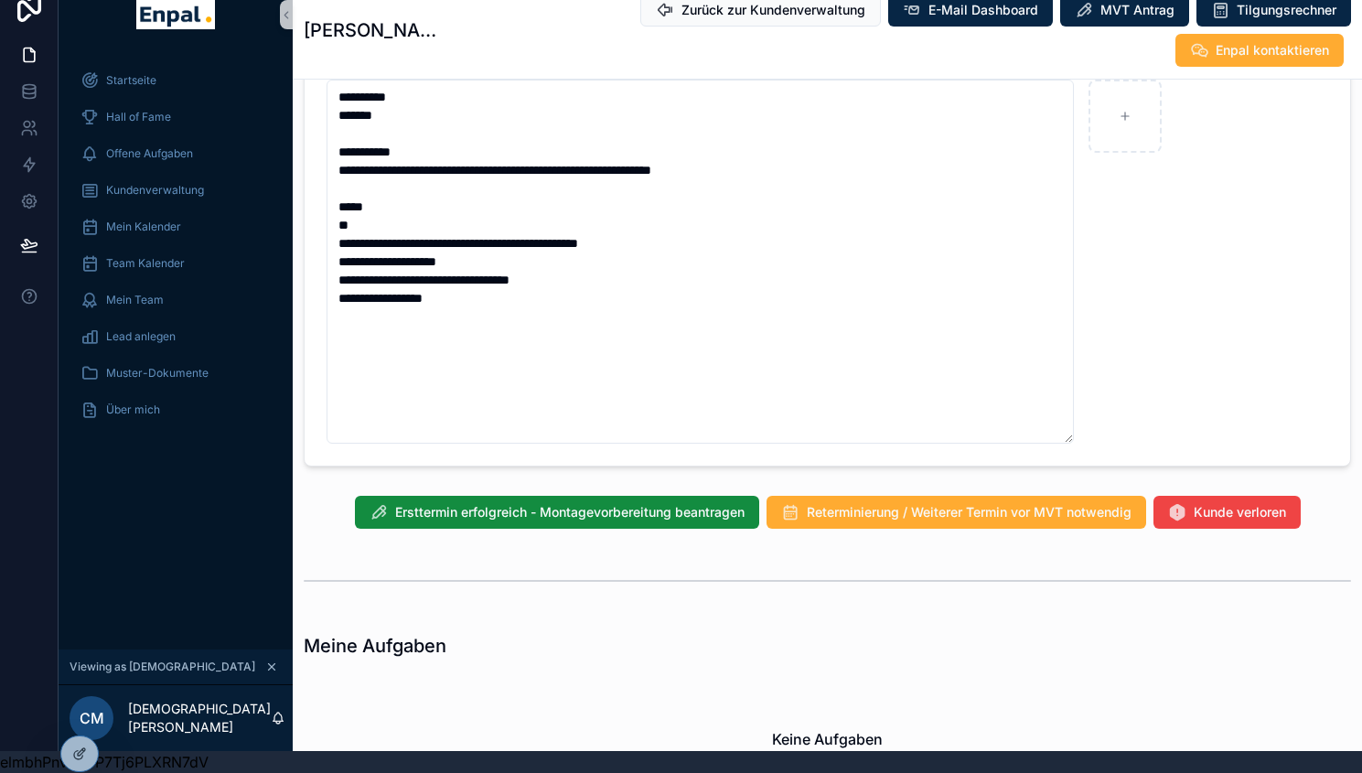
scroll to position [1260, 0]
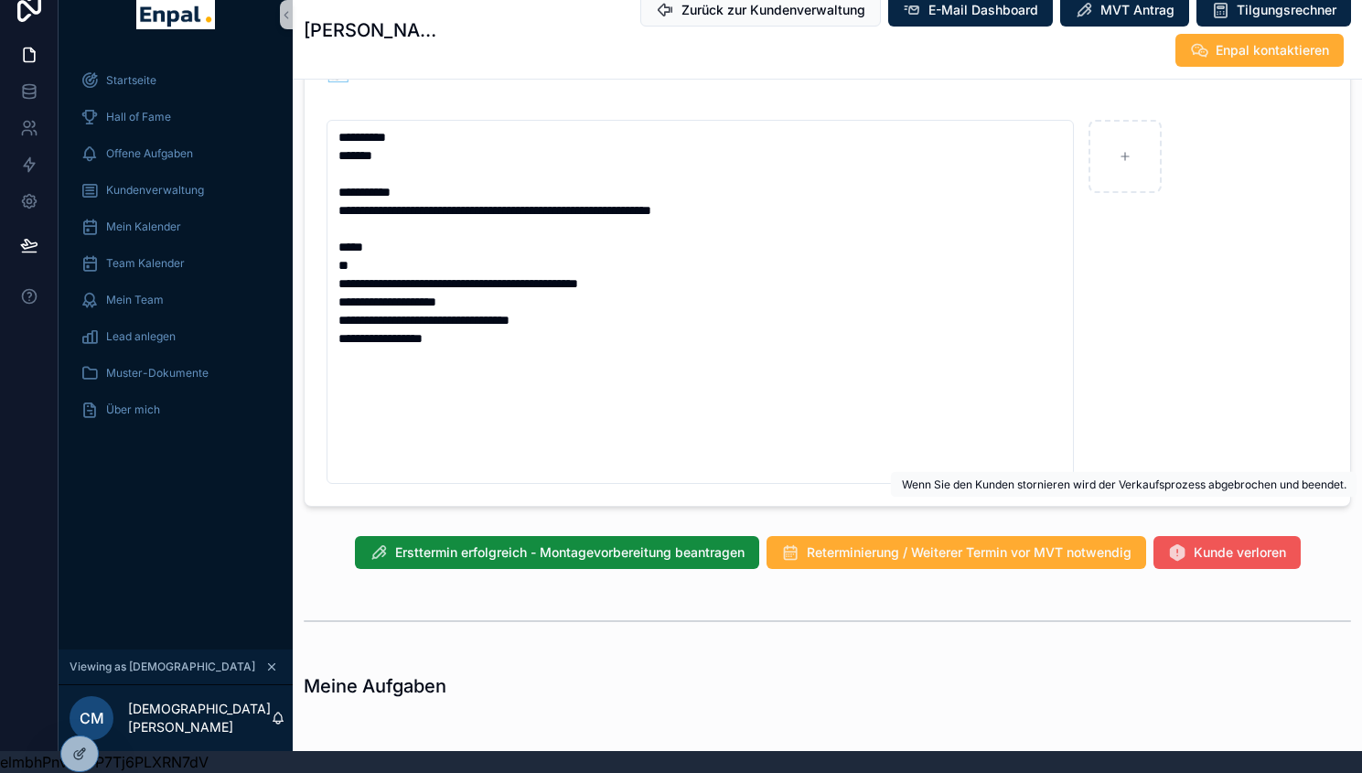
click at [1185, 525] on icon "scrollable content" at bounding box center [1177, 534] width 18 height 18
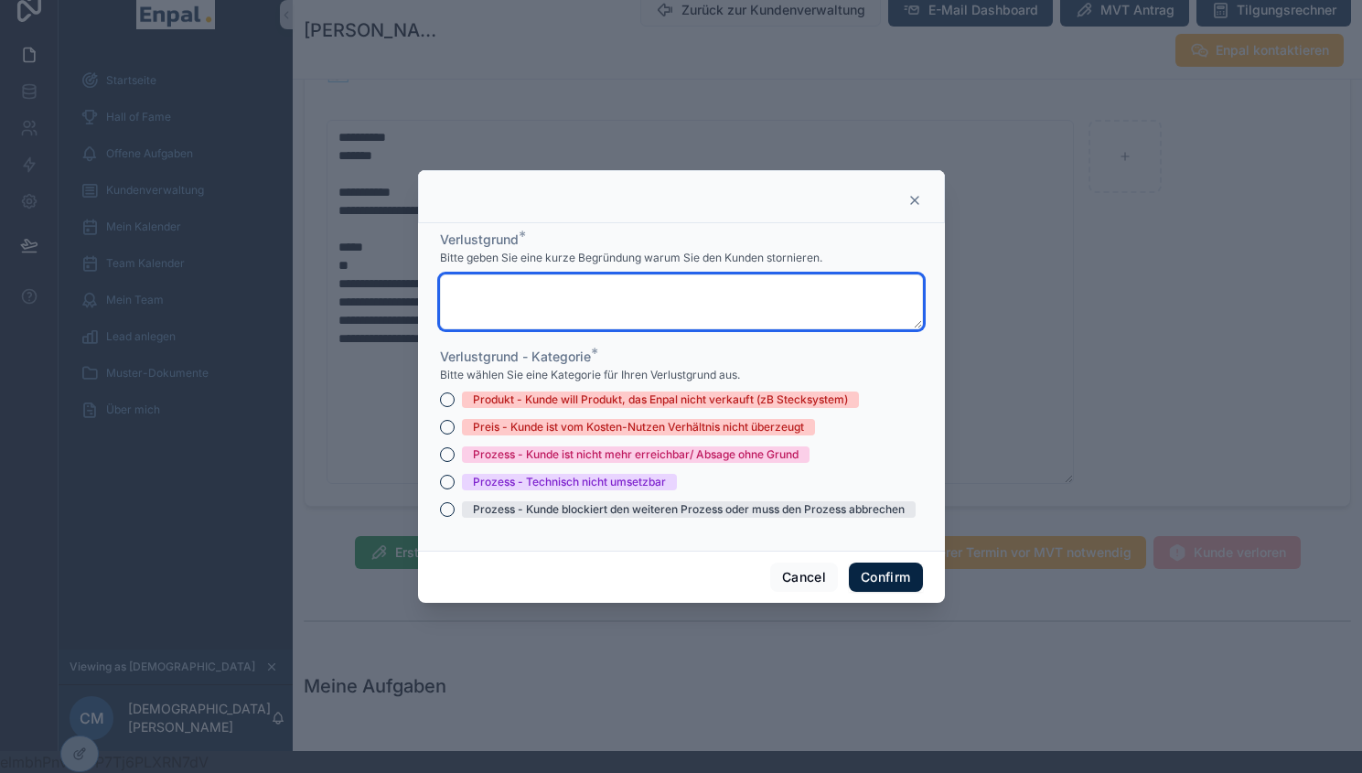
click at [626, 296] on textarea at bounding box center [681, 301] width 483 height 55
type textarea "**********"
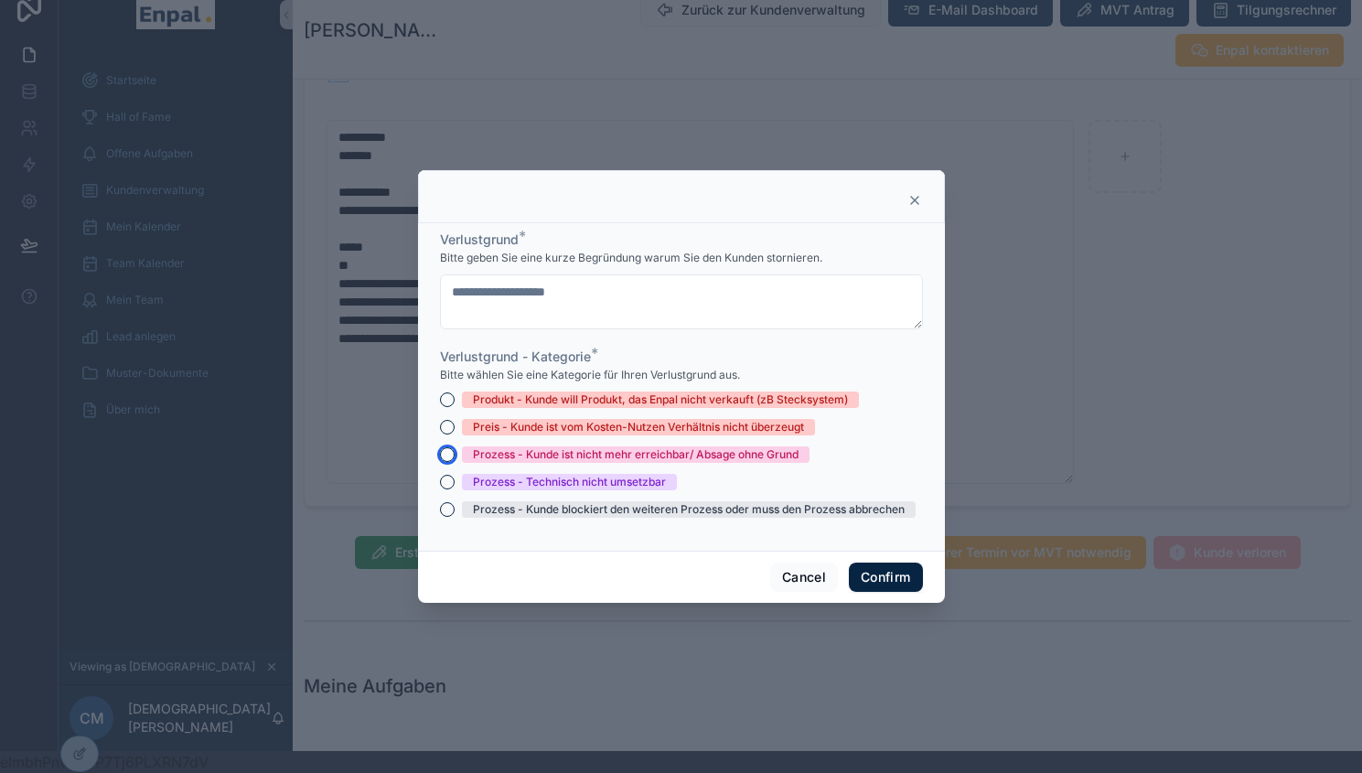
click at [440, 462] on button "Prozess - Kunde ist nicht mehr erreichbar/ Absage ohne Grund" at bounding box center [447, 454] width 15 height 15
click at [899, 592] on button "Confirm" at bounding box center [885, 577] width 73 height 29
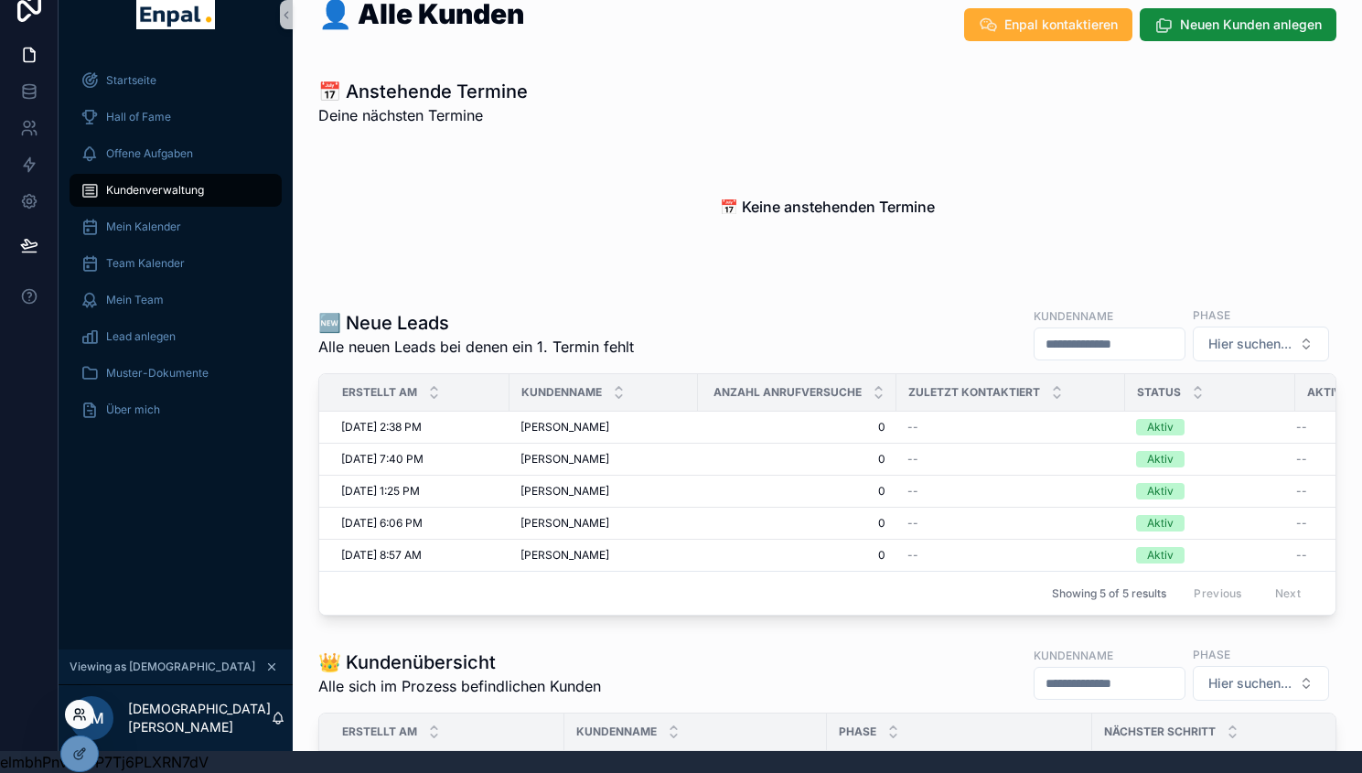
click at [81, 717] on icon at bounding box center [79, 714] width 15 height 15
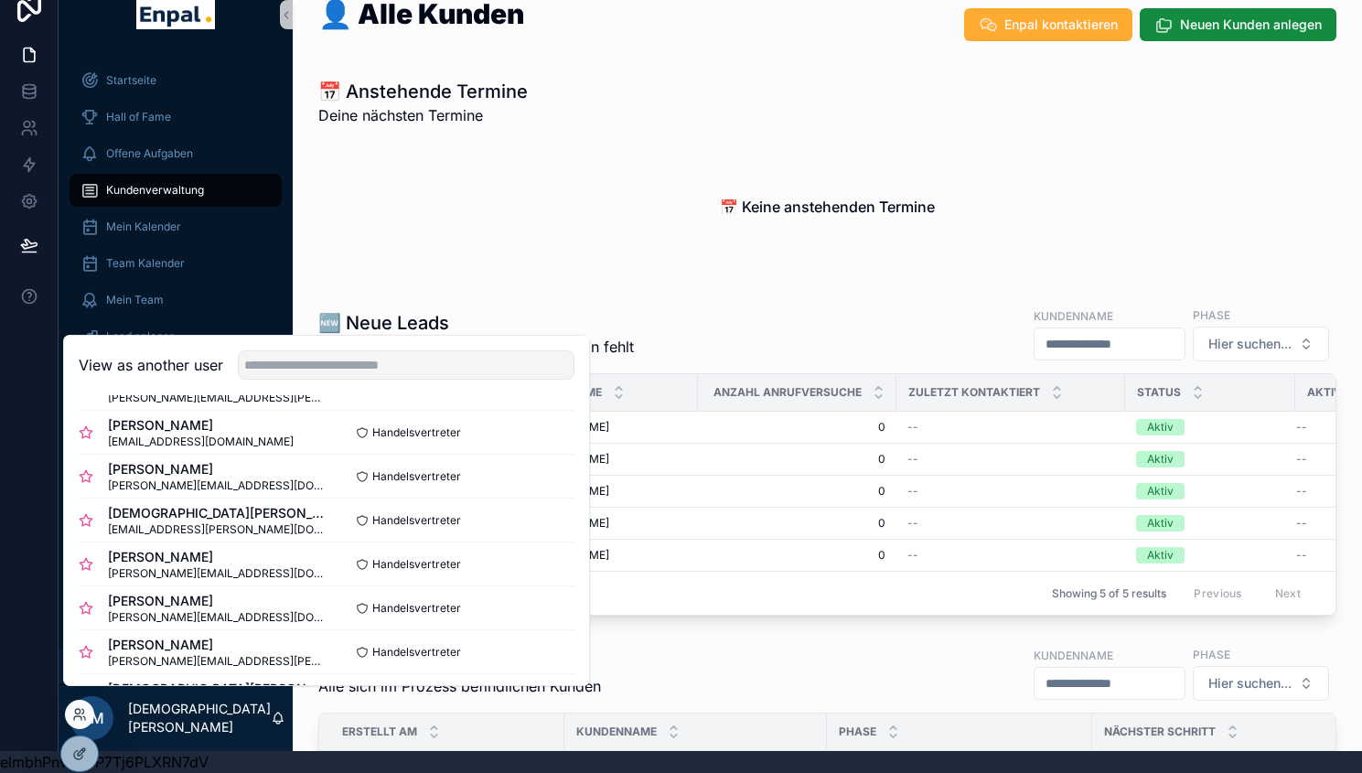
scroll to position [447, 0]
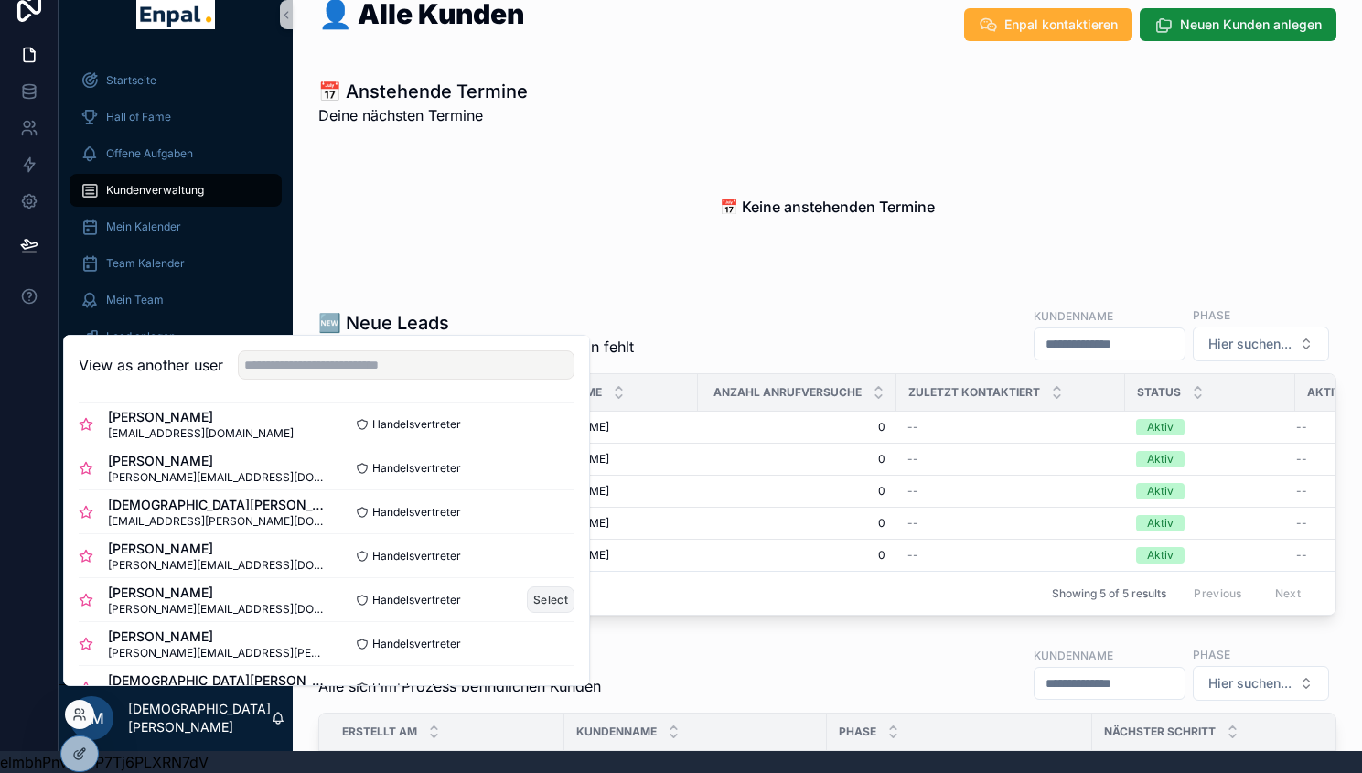
click at [544, 613] on button "Select" at bounding box center [551, 599] width 48 height 27
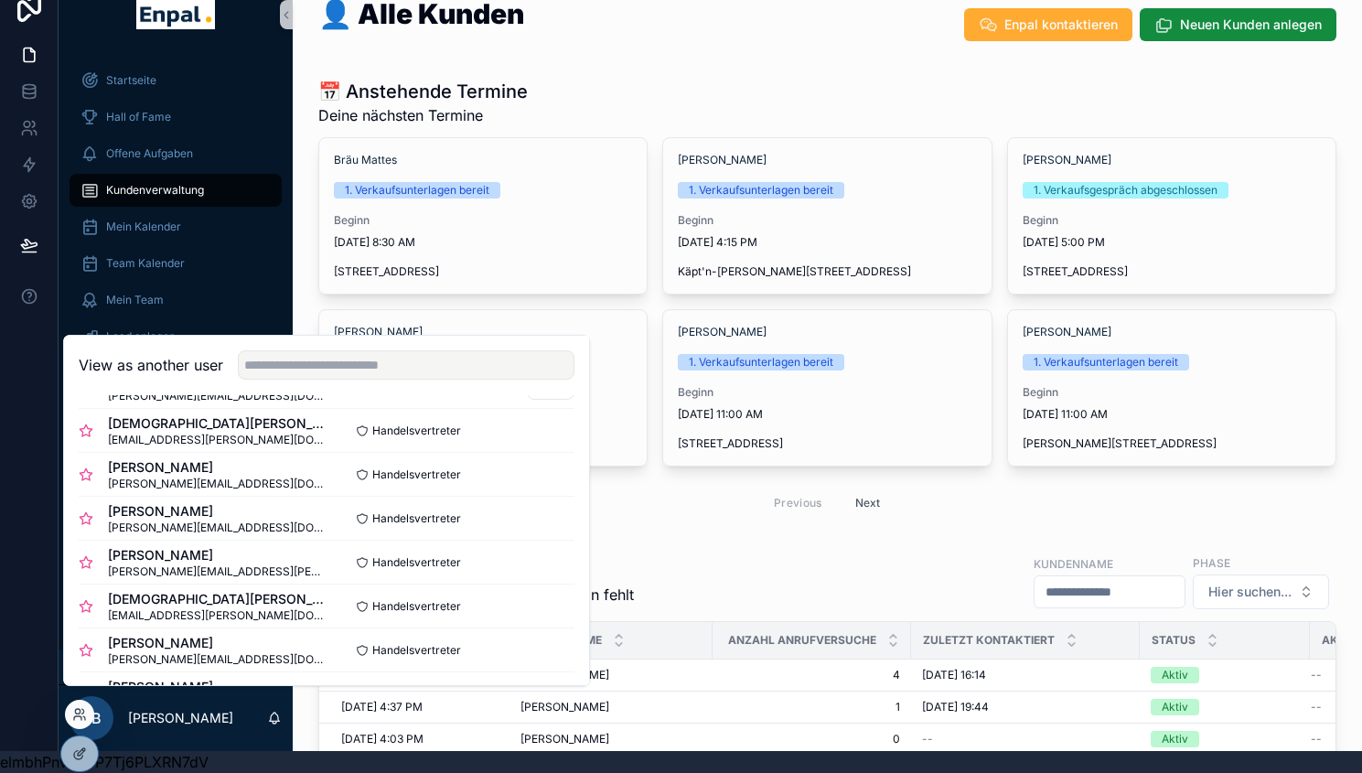
scroll to position [582, 0]
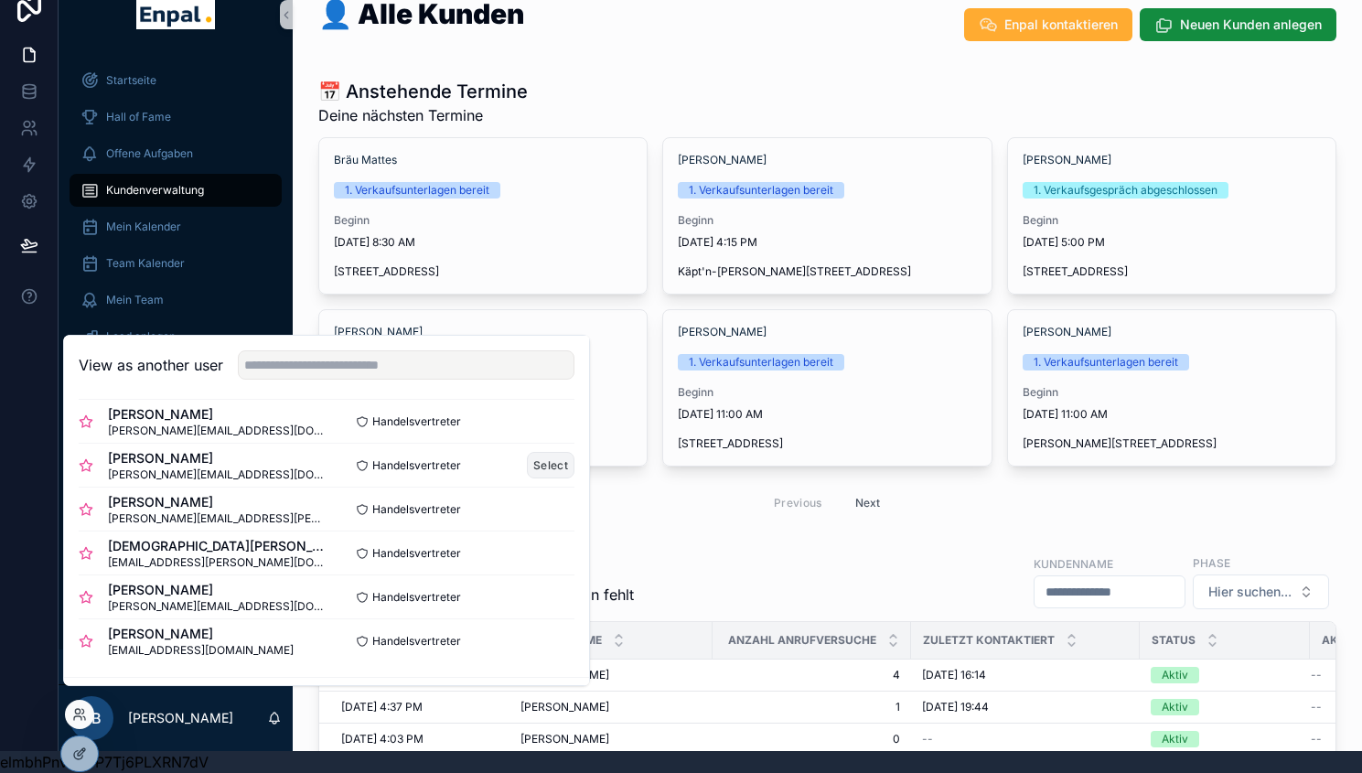
click at [543, 478] on button "Select" at bounding box center [551, 465] width 48 height 27
click at [529, 477] on button "Select" at bounding box center [551, 465] width 48 height 27
click at [634, 40] on div "👤 Alle Kunden Enpal kontaktieren Neuen Kunden anlegen" at bounding box center [827, 24] width 1018 height 49
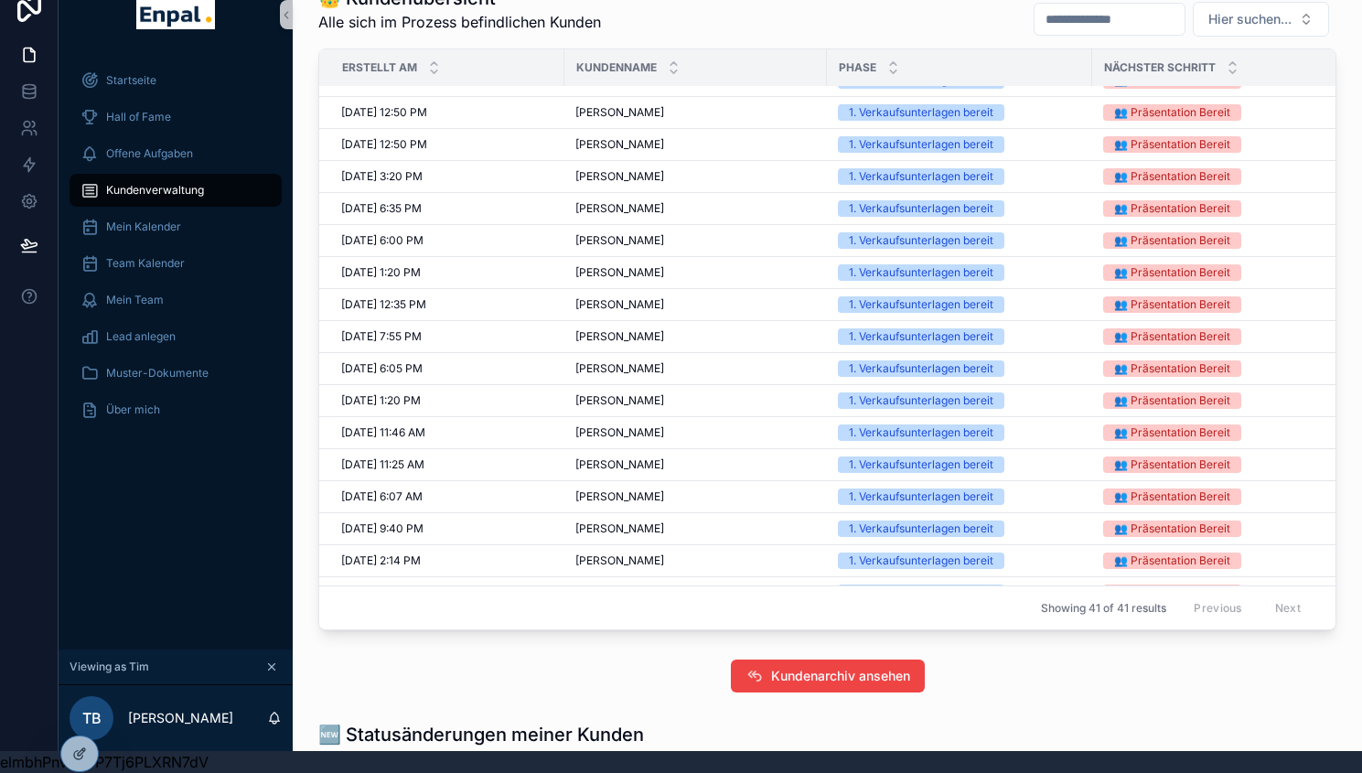
scroll to position [817, 0]
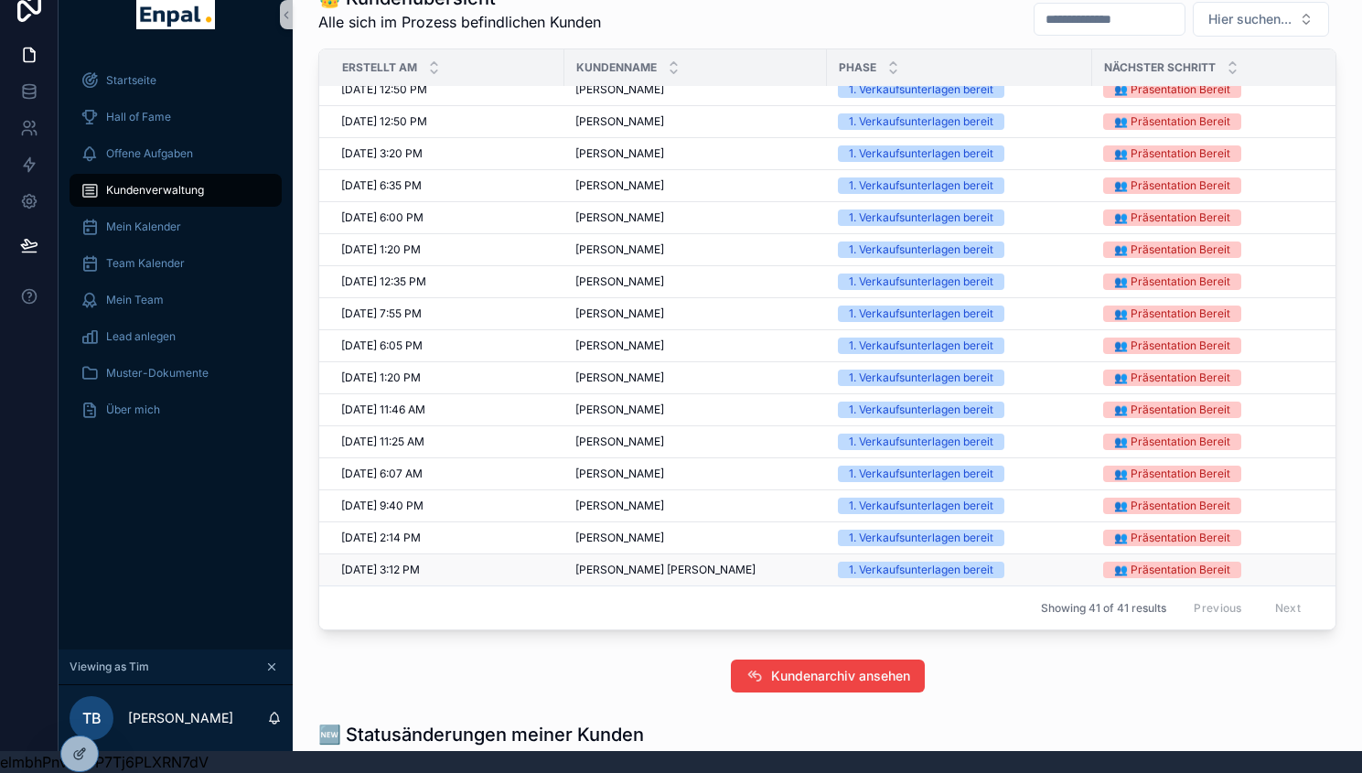
click at [649, 577] on span "[PERSON_NAME]" at bounding box center [619, 570] width 89 height 15
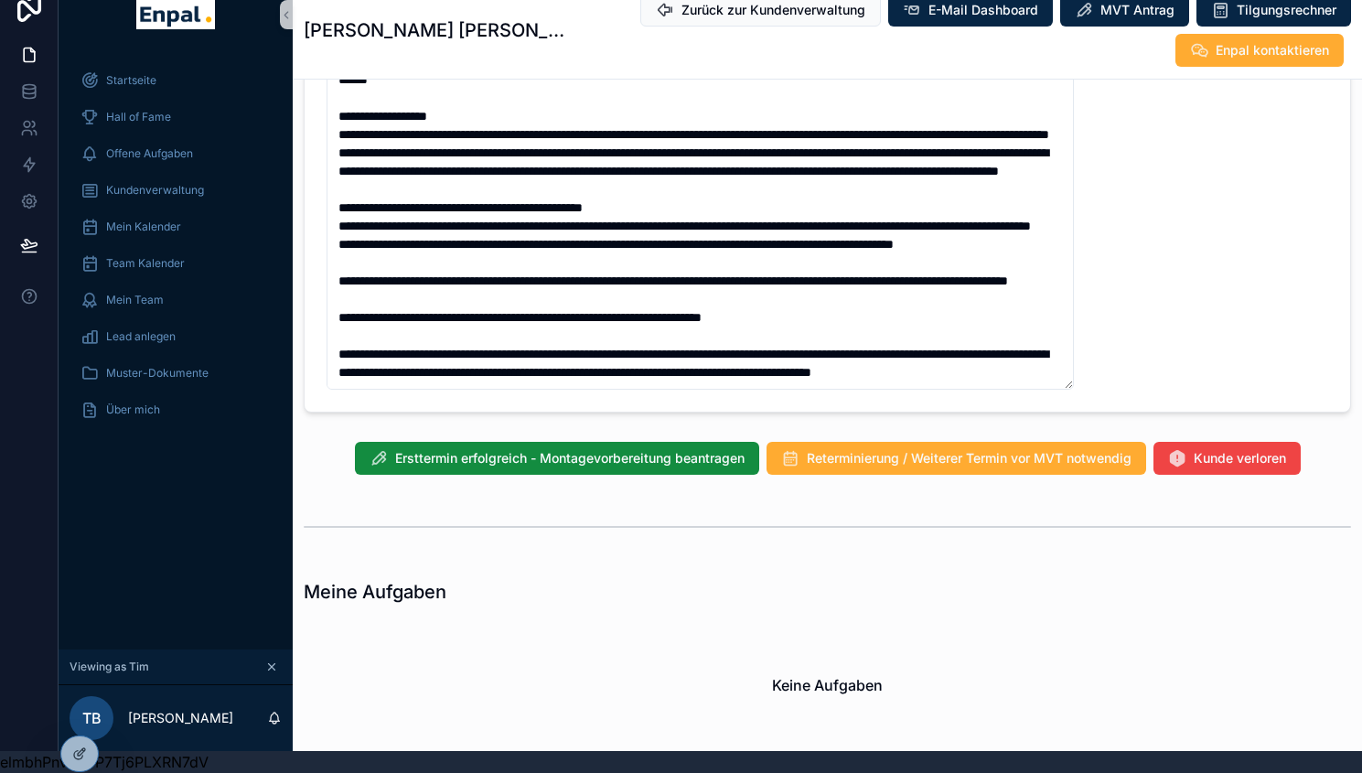
scroll to position [1433, 0]
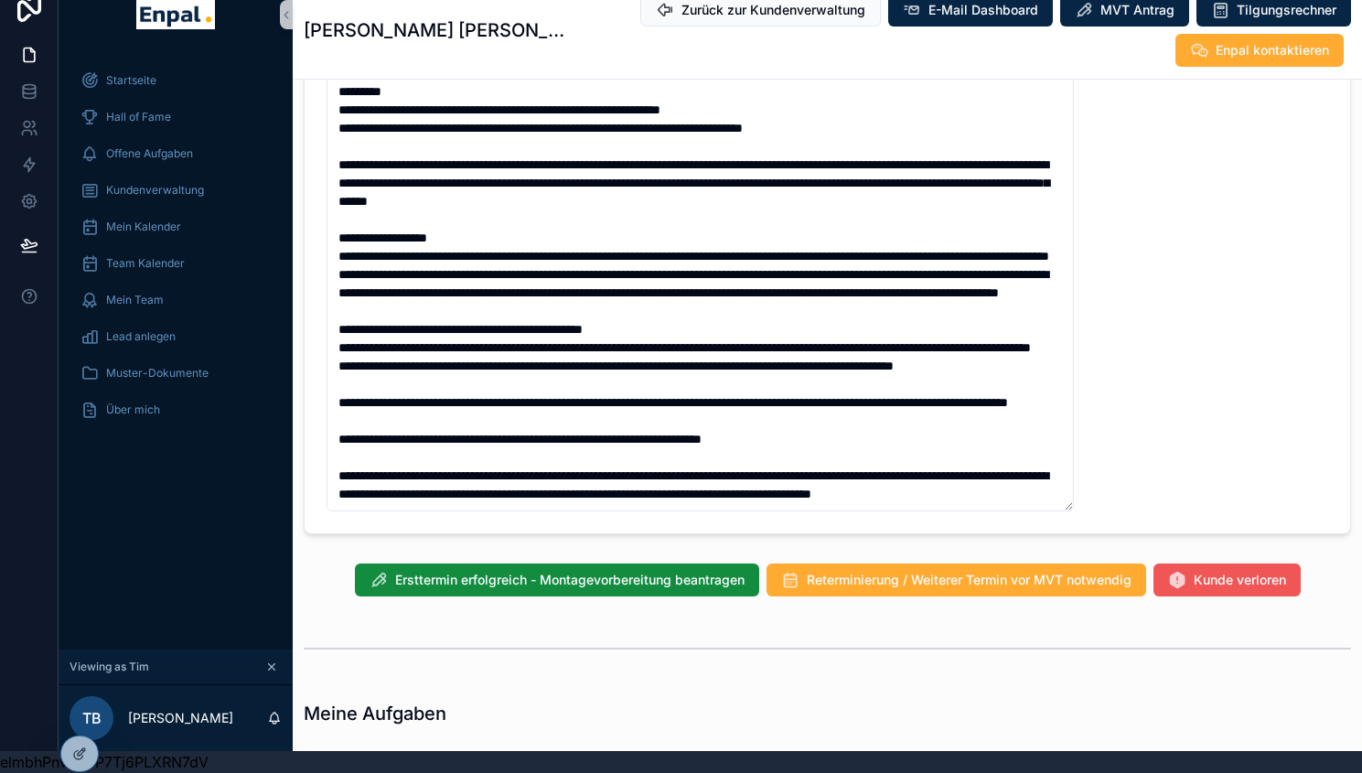
click at [1267, 571] on span "Kunde verloren" at bounding box center [1240, 562] width 92 height 18
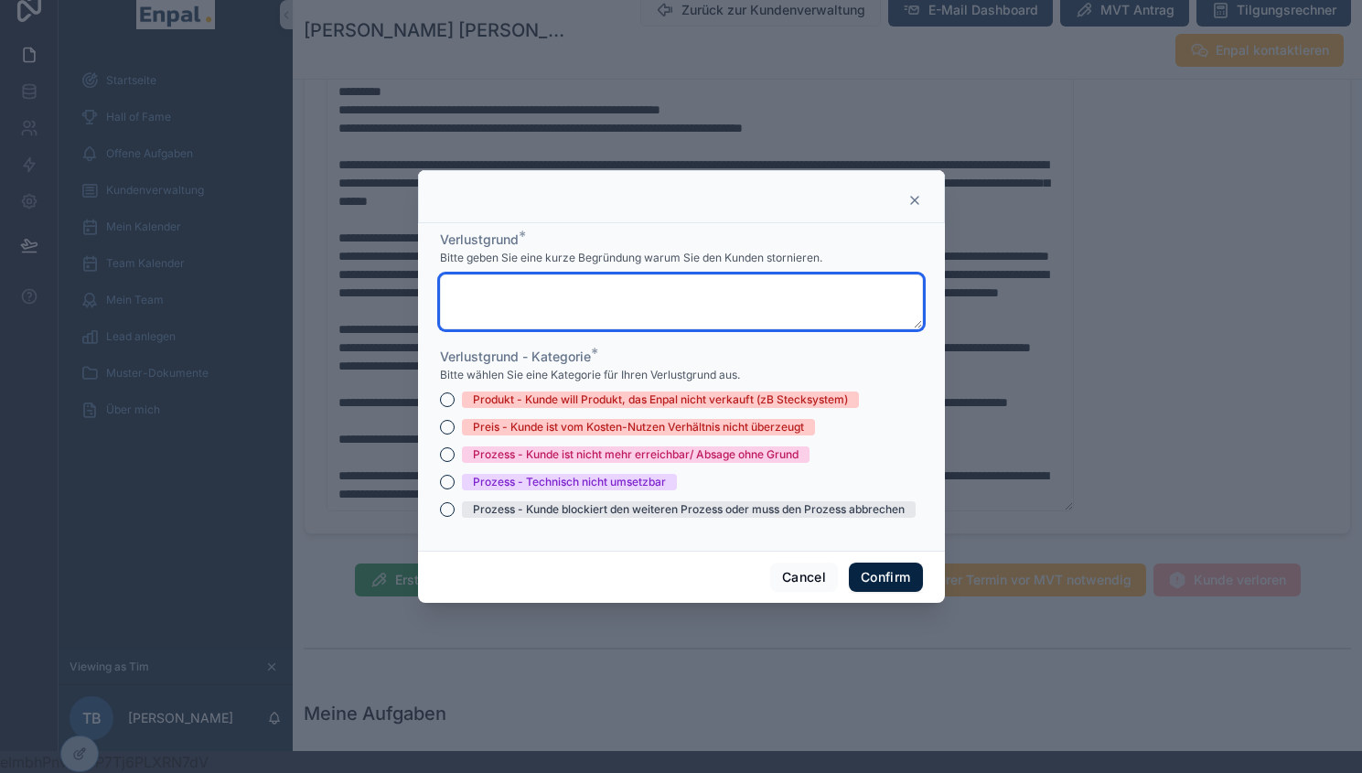
click at [540, 301] on textarea at bounding box center [681, 301] width 483 height 55
type textarea "**********"
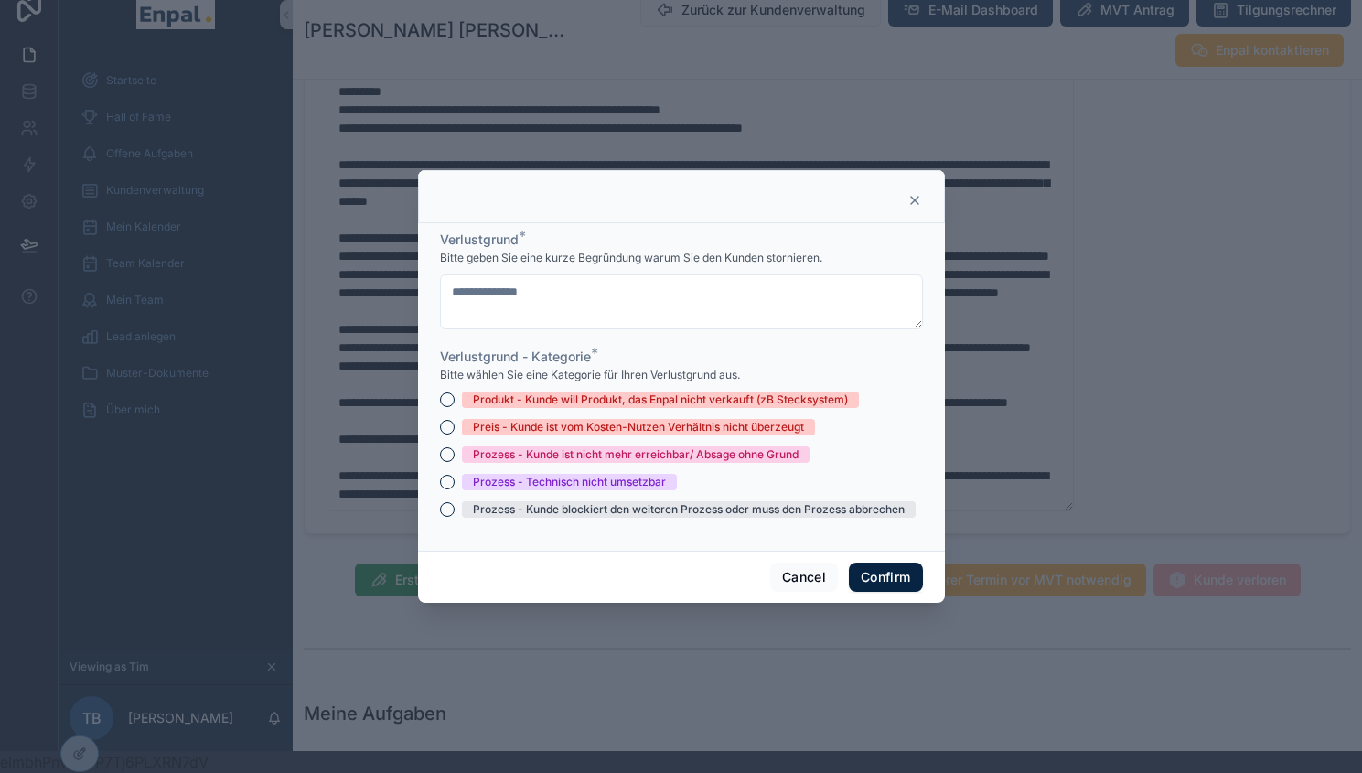
click at [562, 455] on div "Prozess - Kunde ist nicht mehr erreichbar/ Absage ohne Grund" at bounding box center [636, 454] width 326 height 16
click at [455, 455] on button "Prozess - Kunde ist nicht mehr erreichbar/ Absage ohne Grund" at bounding box center [447, 454] width 15 height 15
click at [853, 572] on button "Confirm" at bounding box center [885, 577] width 73 height 29
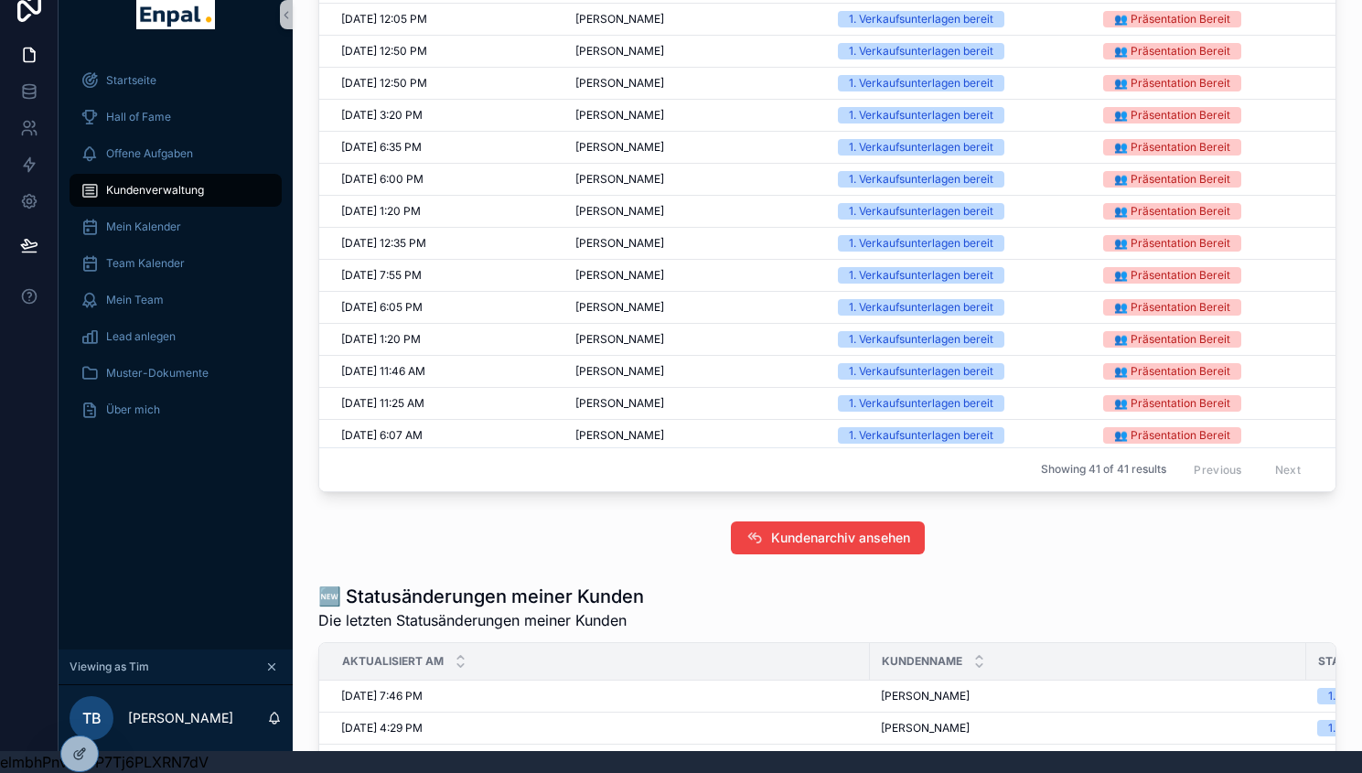
scroll to position [817, 0]
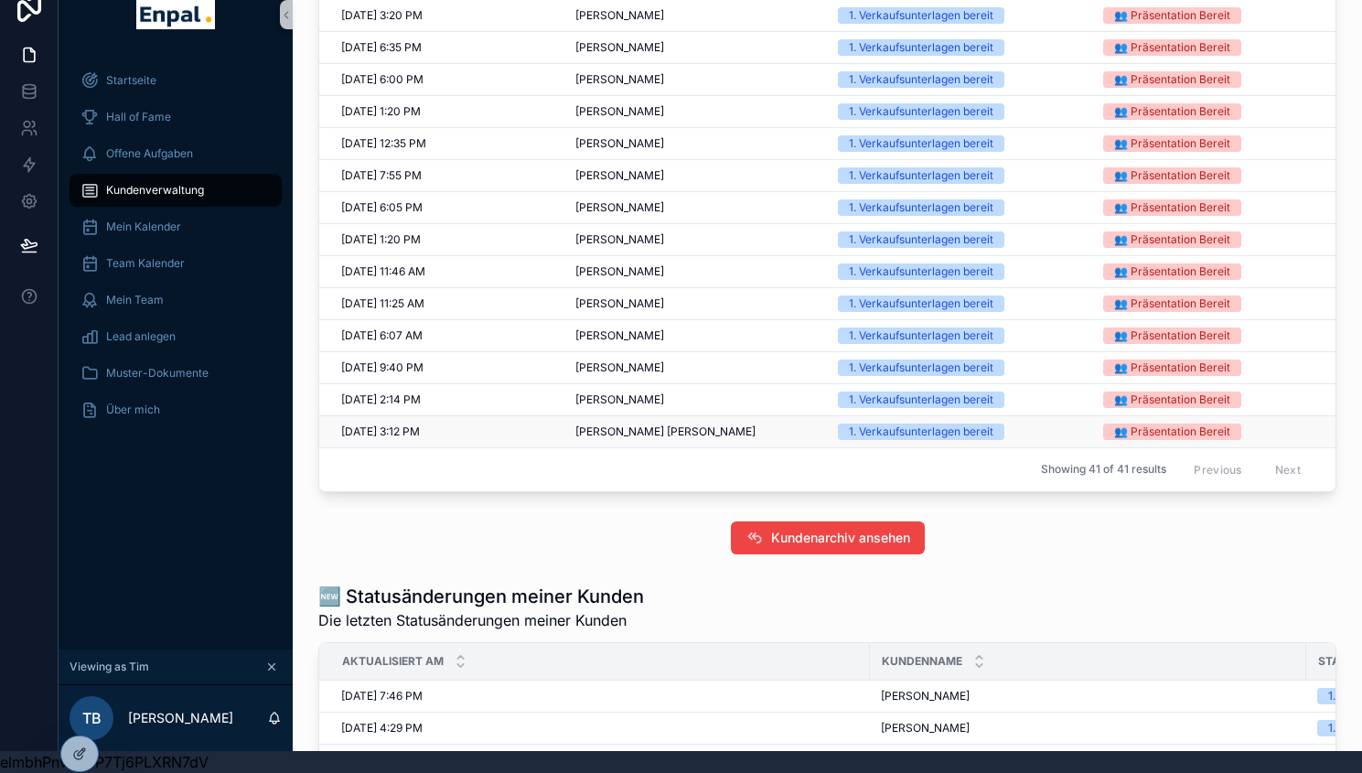
click at [625, 433] on td "[PERSON_NAME] [PERSON_NAME]" at bounding box center [695, 432] width 263 height 32
click at [628, 439] on span "[PERSON_NAME]" at bounding box center [619, 431] width 89 height 15
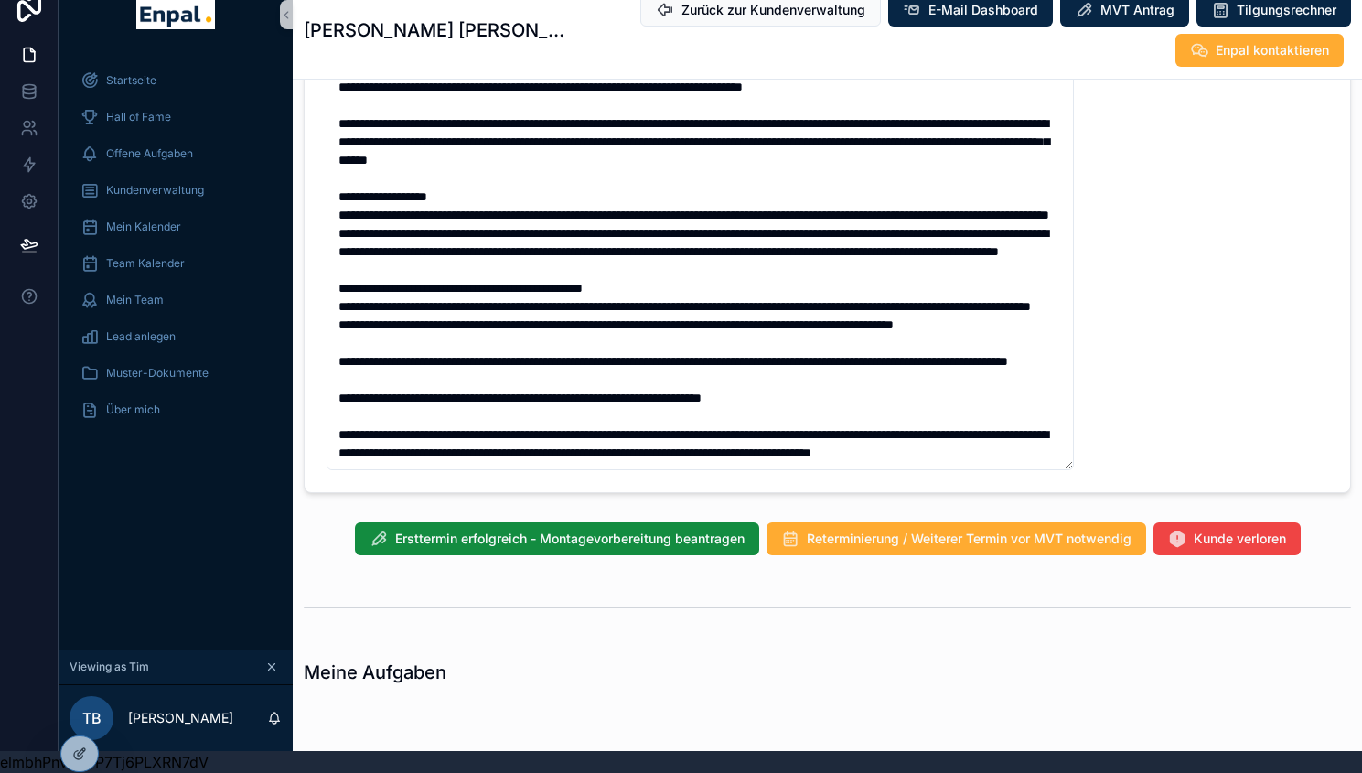
scroll to position [1445, 0]
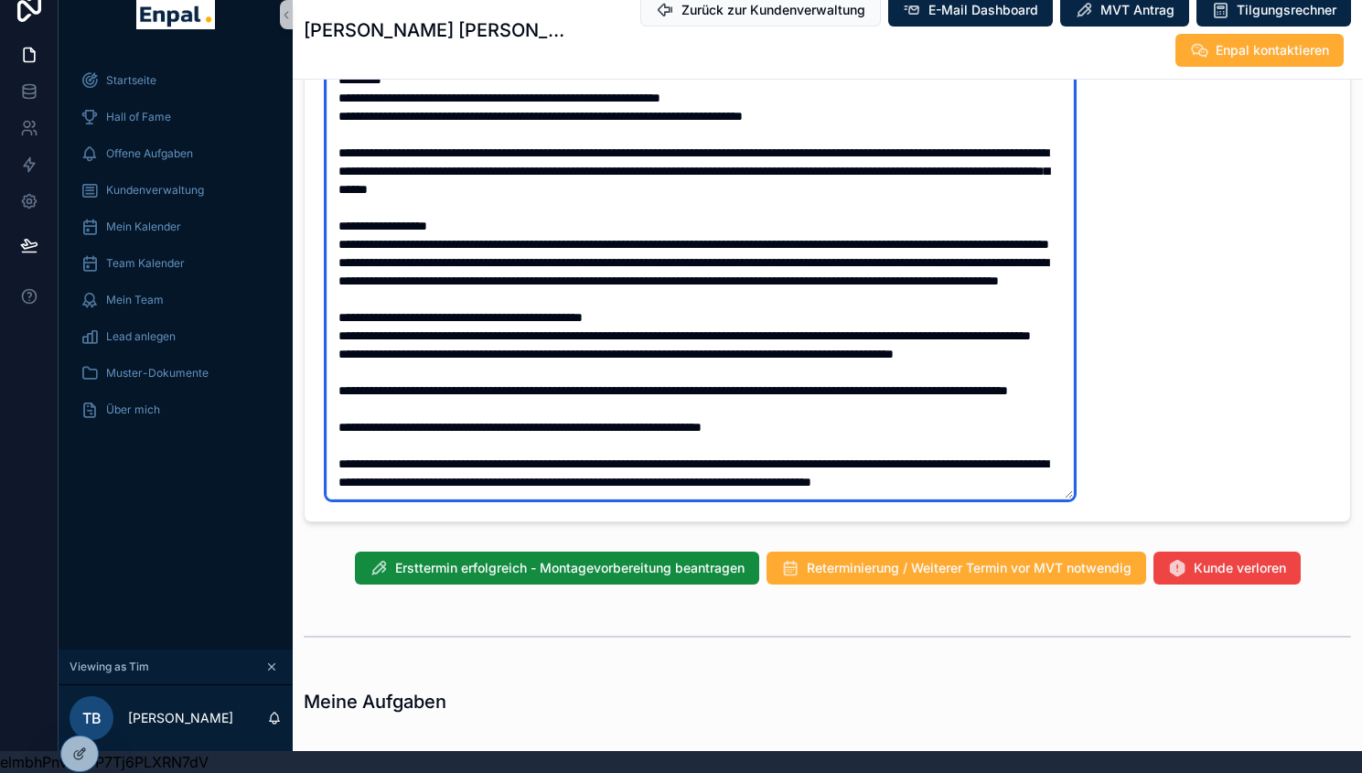
drag, startPoint x: 552, startPoint y: 478, endPoint x: 319, endPoint y: 446, distance: 234.4
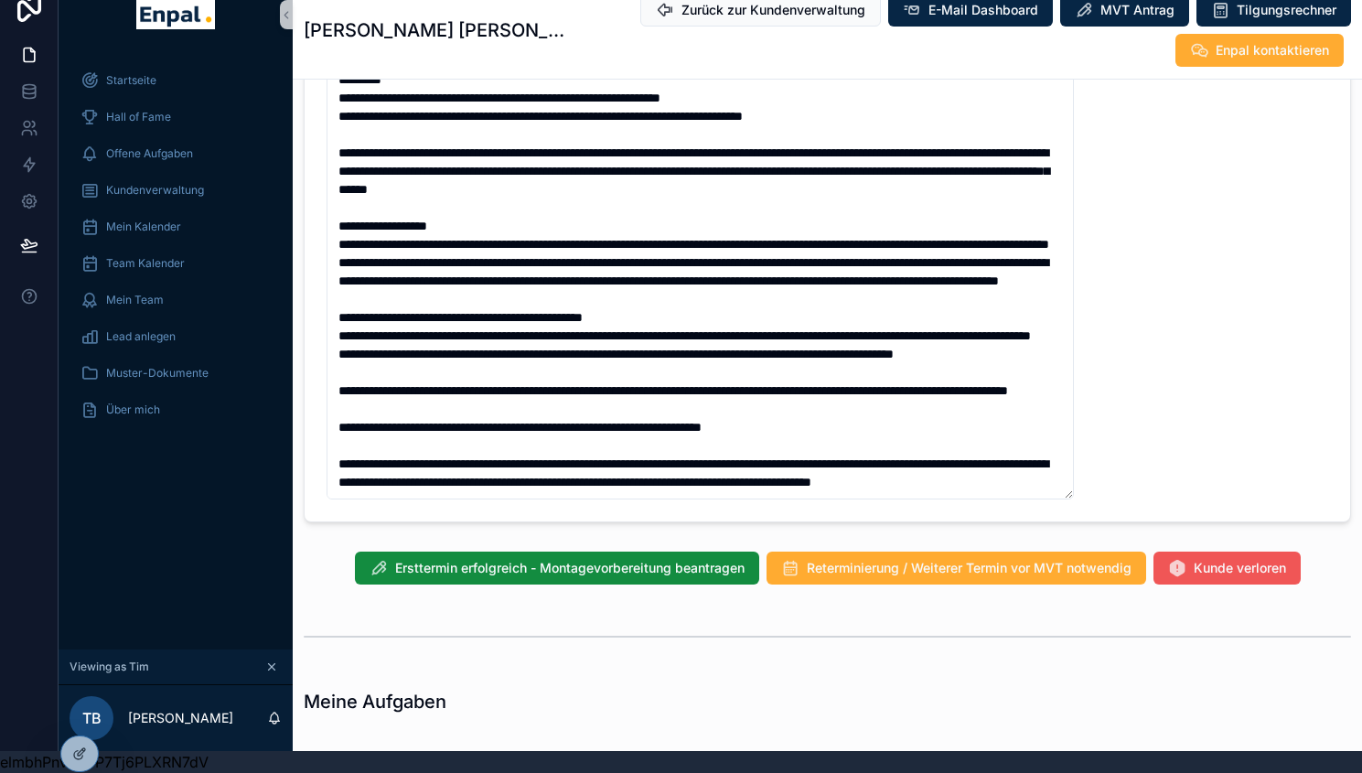
click at [1265, 559] on span "Kunde verloren" at bounding box center [1240, 550] width 92 height 18
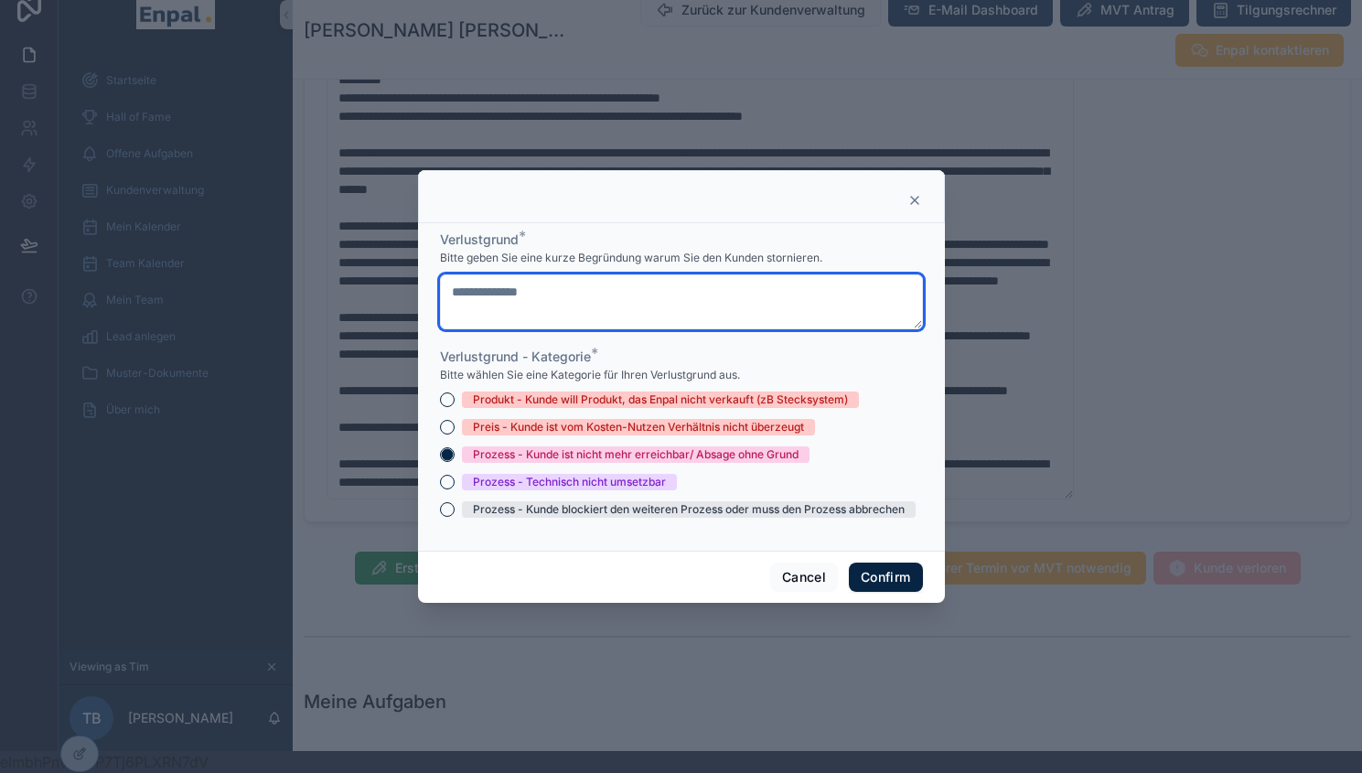
click at [639, 294] on textarea "**********" at bounding box center [681, 301] width 483 height 55
paste textarea "**********"
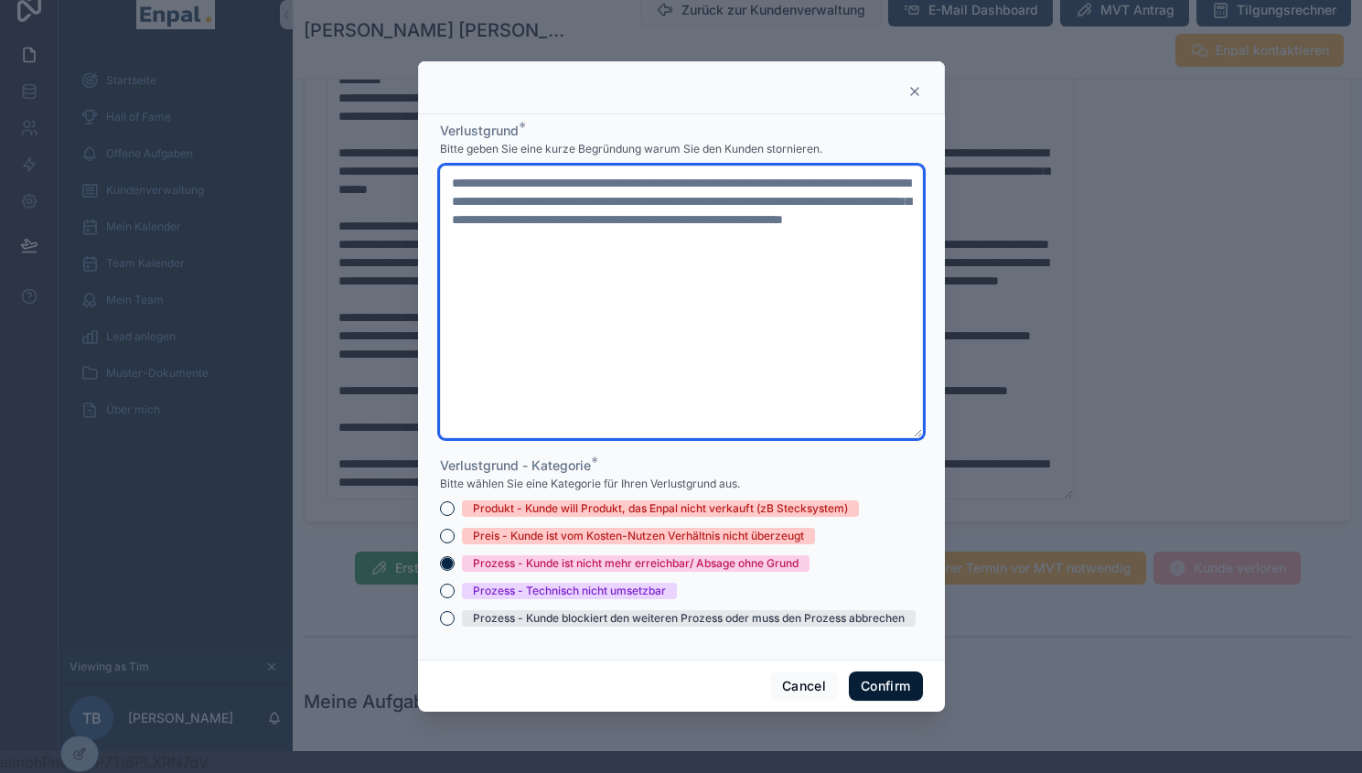
type textarea "**********"
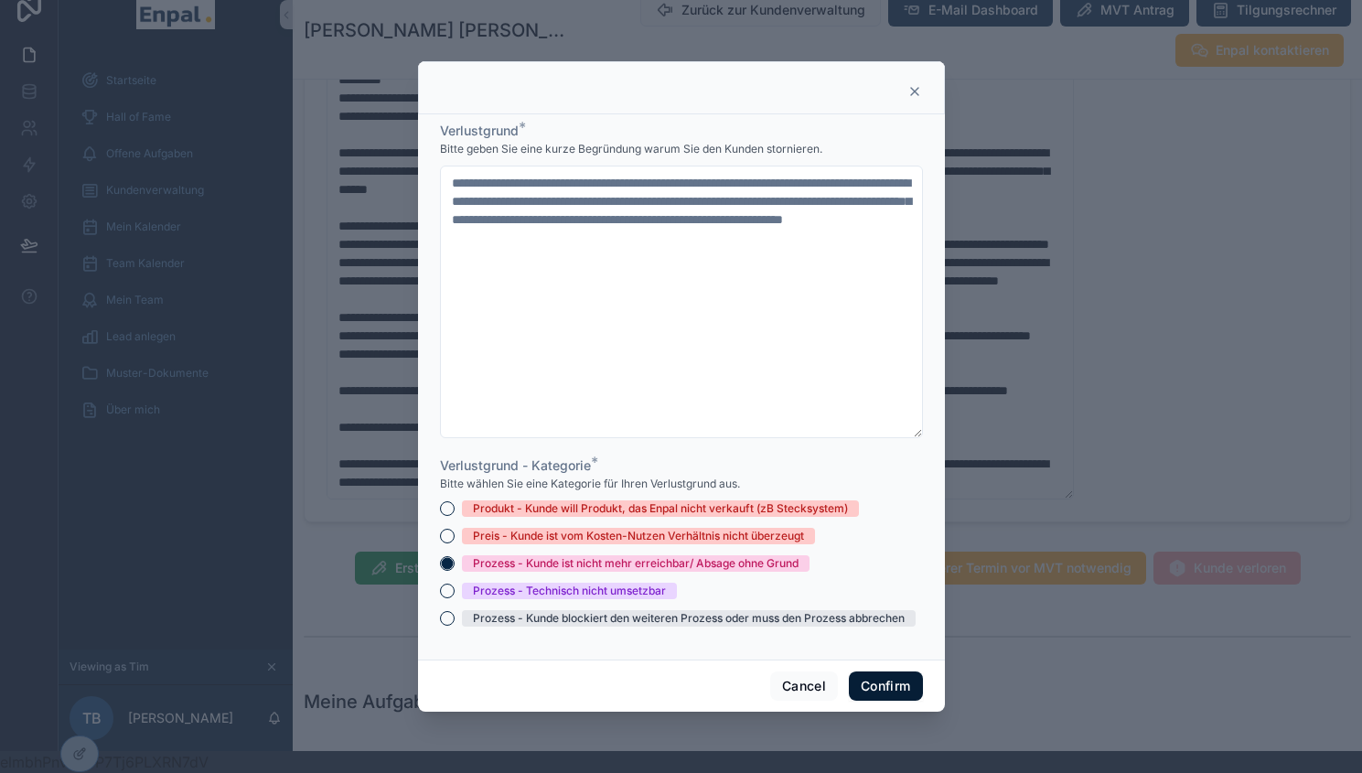
click at [879, 691] on button "Confirm" at bounding box center [885, 685] width 73 height 29
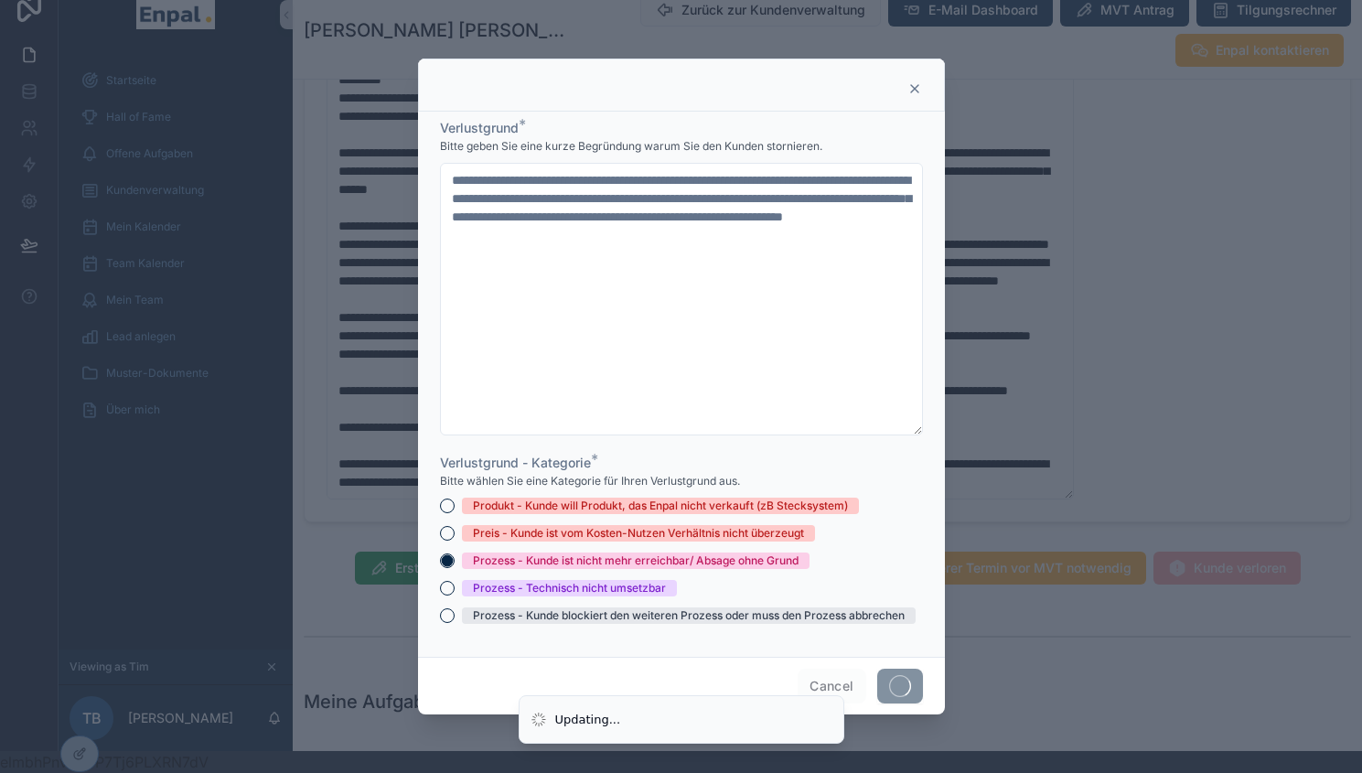
scroll to position [0, 0]
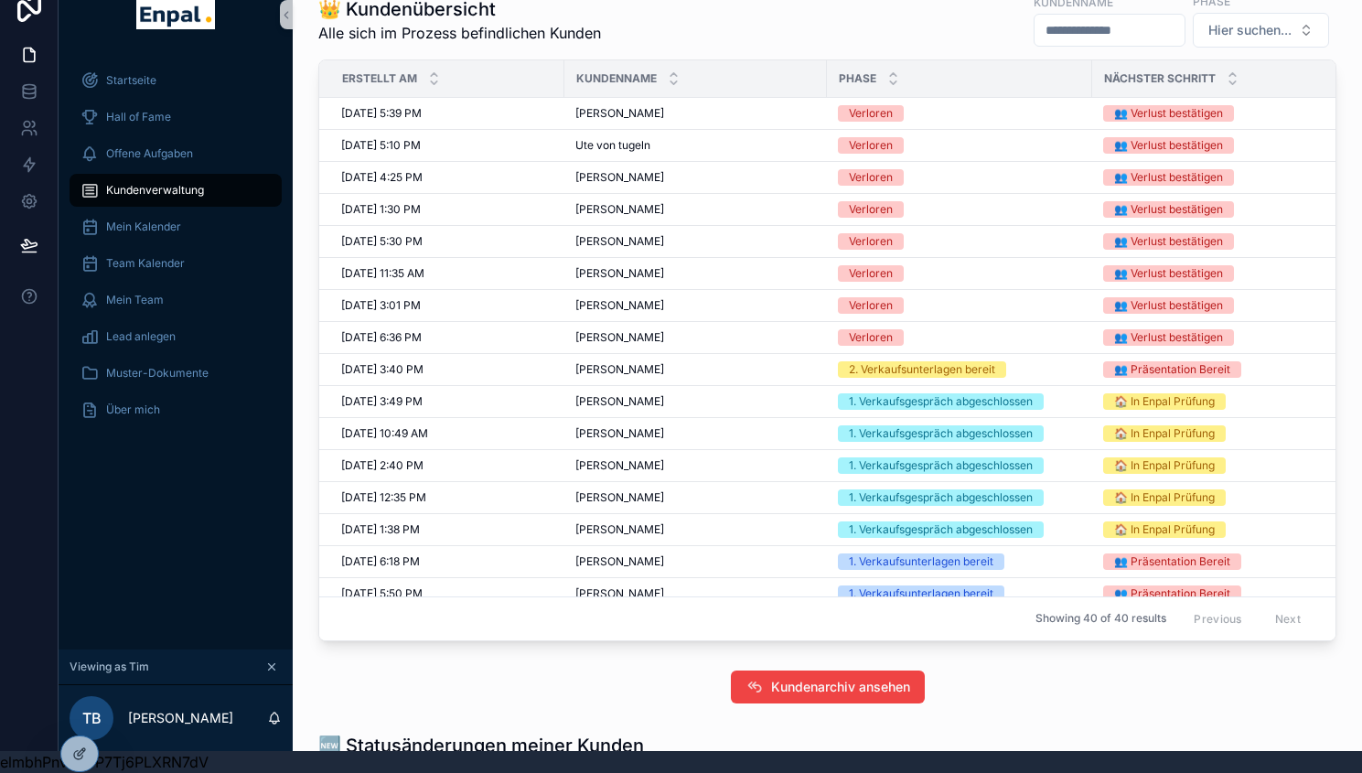
scroll to position [785, 0]
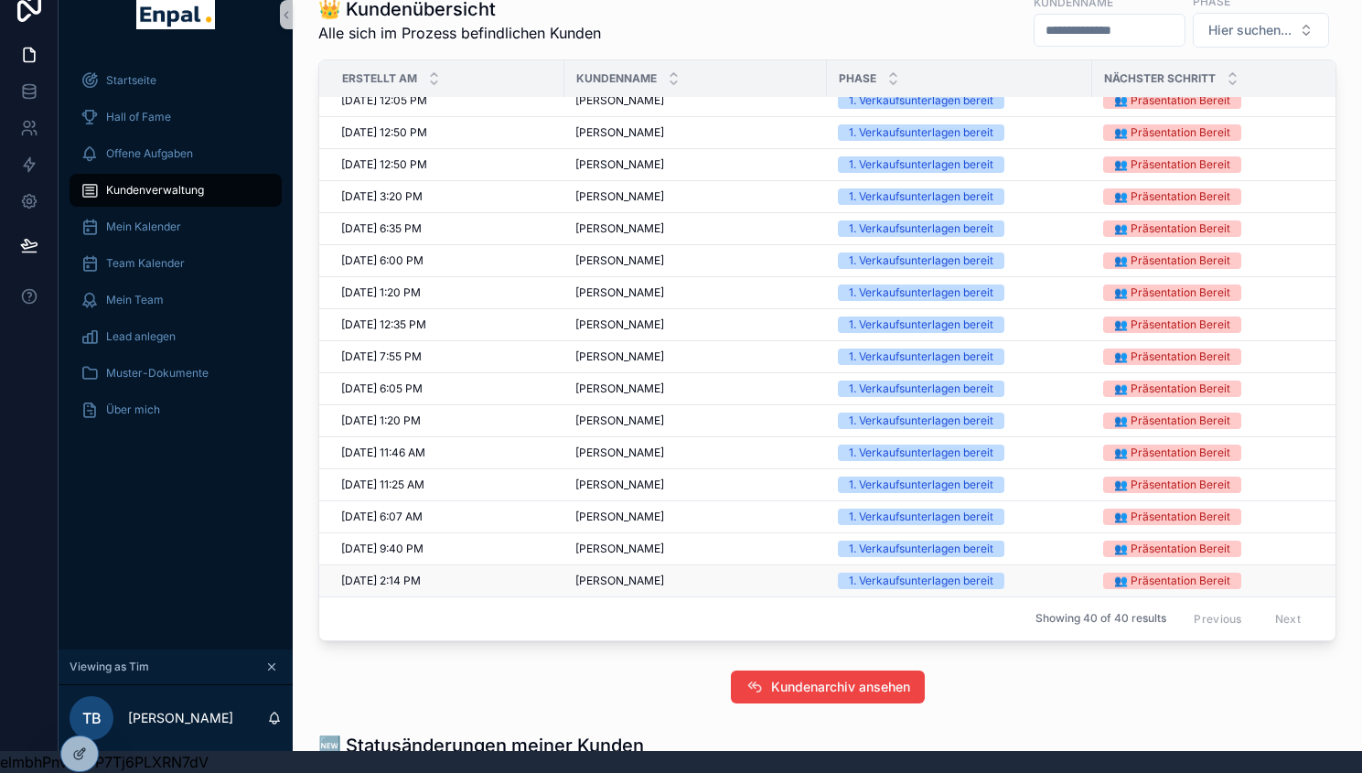
click at [635, 578] on td "[PERSON_NAME] [PERSON_NAME]" at bounding box center [695, 581] width 263 height 32
click at [632, 588] on span "[PERSON_NAME]" at bounding box center [619, 581] width 89 height 15
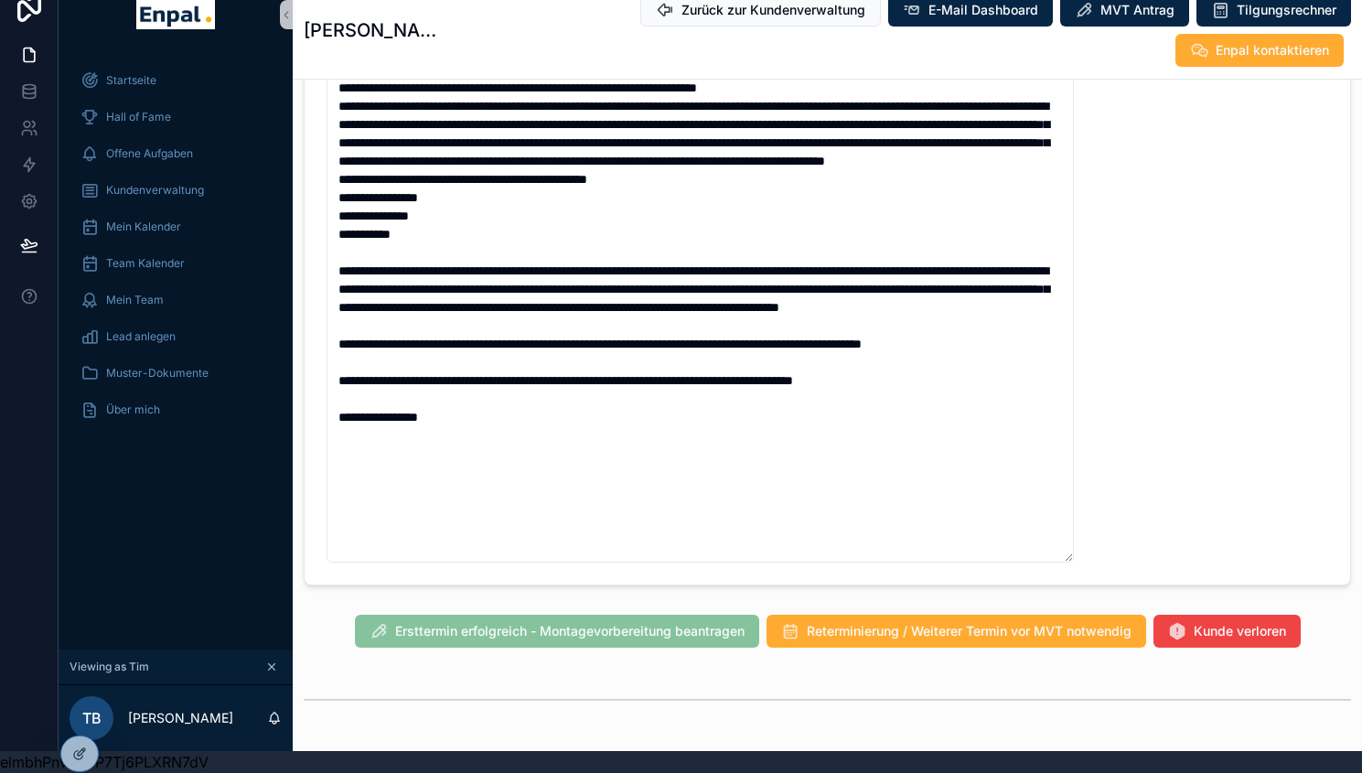
scroll to position [1465, 0]
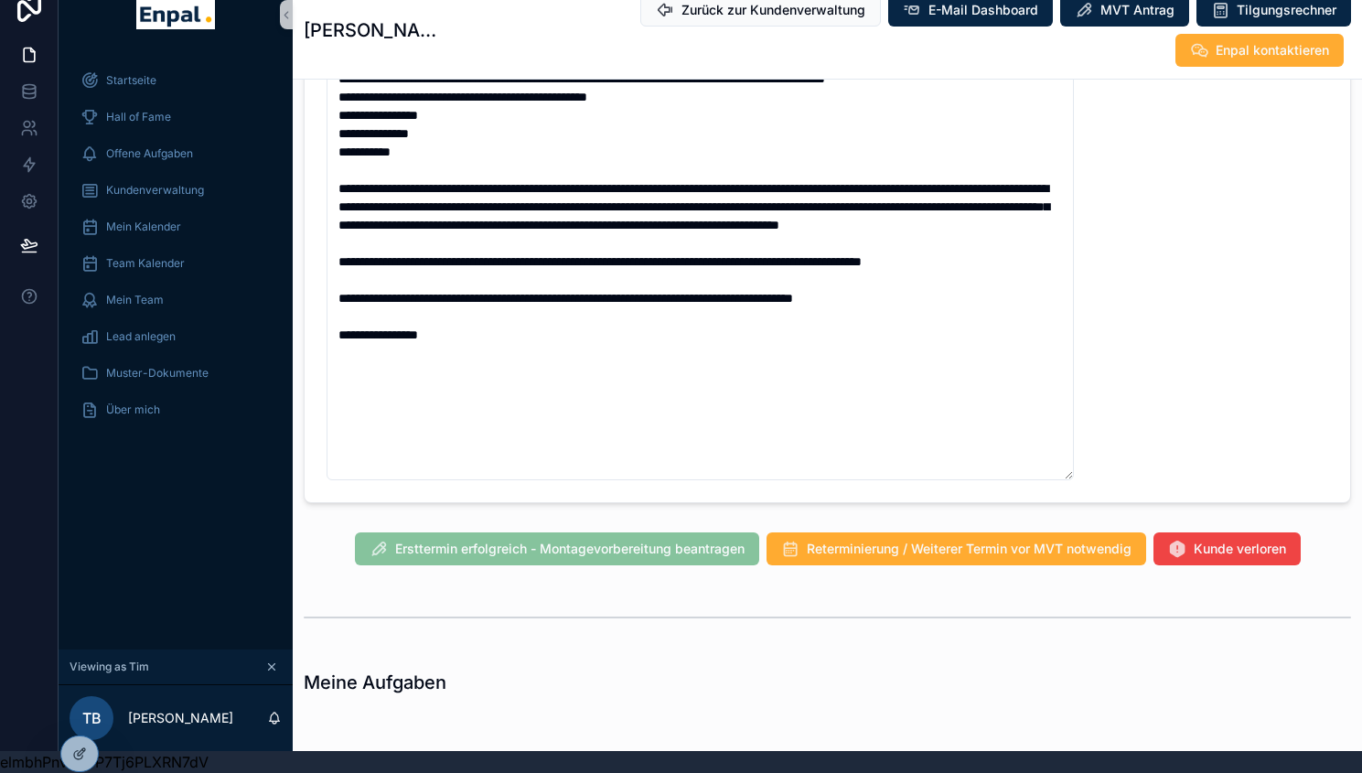
click at [1243, 525] on div "Ersttermin erfolgreich - Montagevorbereitung beantragen Reterminierung / Weiter…" at bounding box center [827, 549] width 1069 height 48
click at [1220, 540] on span "Kunde verloren" at bounding box center [1240, 549] width 92 height 18
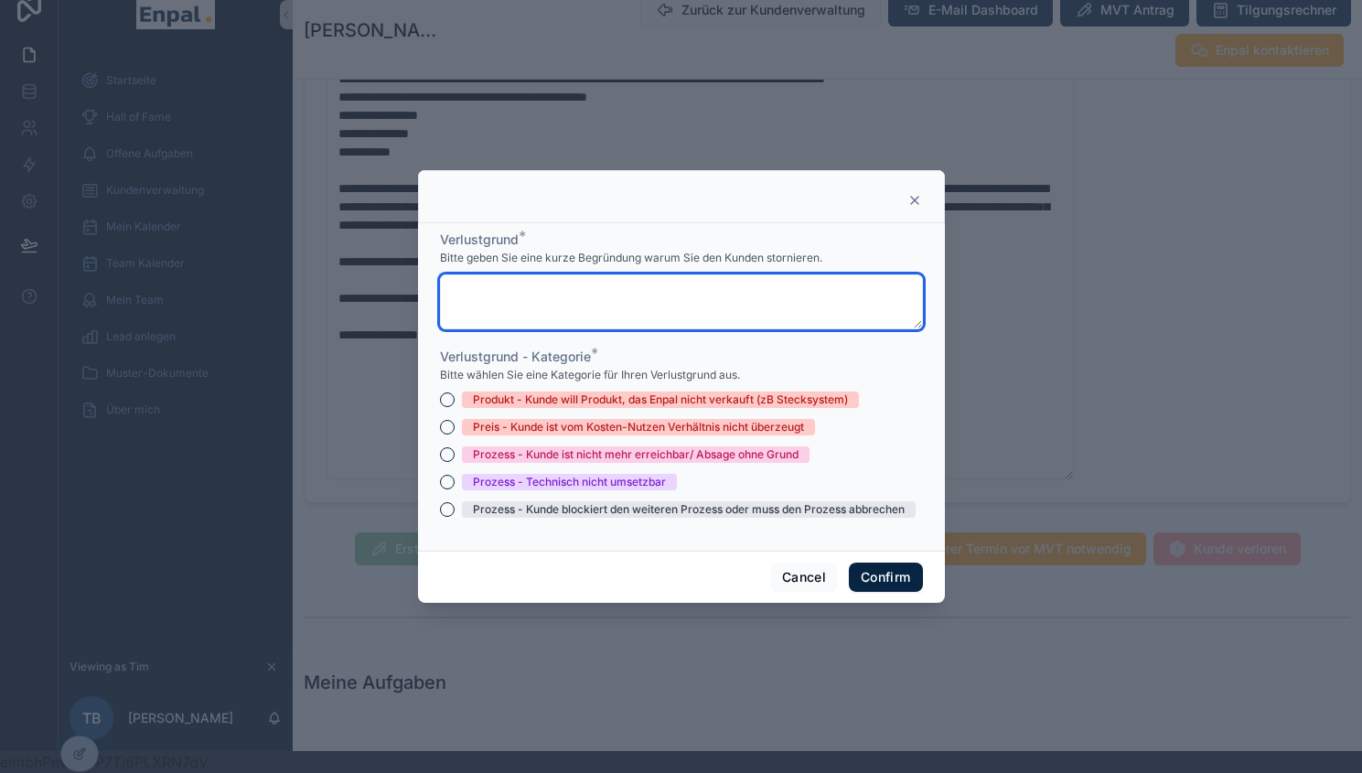
click at [618, 305] on textarea at bounding box center [681, 301] width 483 height 55
type textarea "**********"
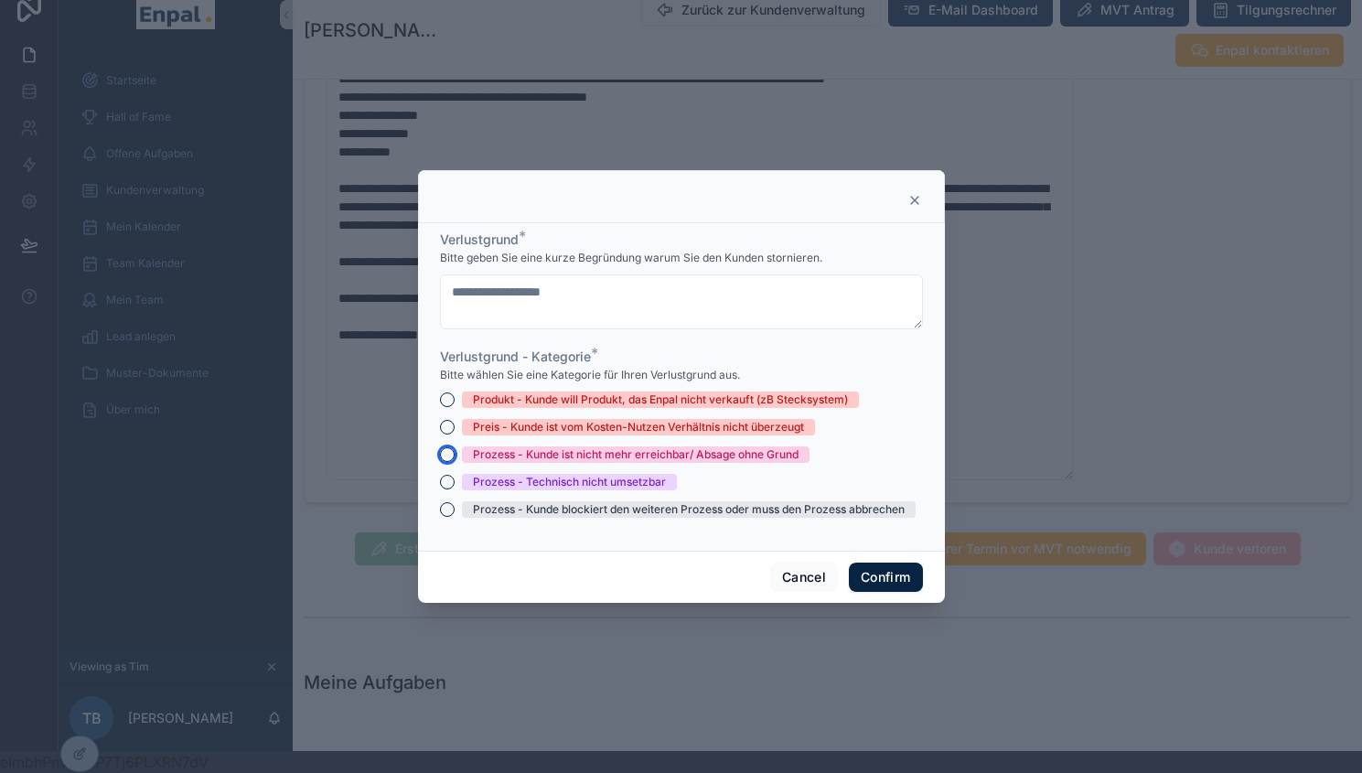
click at [442, 460] on button "Prozess - Kunde ist nicht mehr erreichbar/ Absage ohne Grund" at bounding box center [447, 454] width 15 height 15
click at [899, 581] on button "Confirm" at bounding box center [885, 577] width 73 height 29
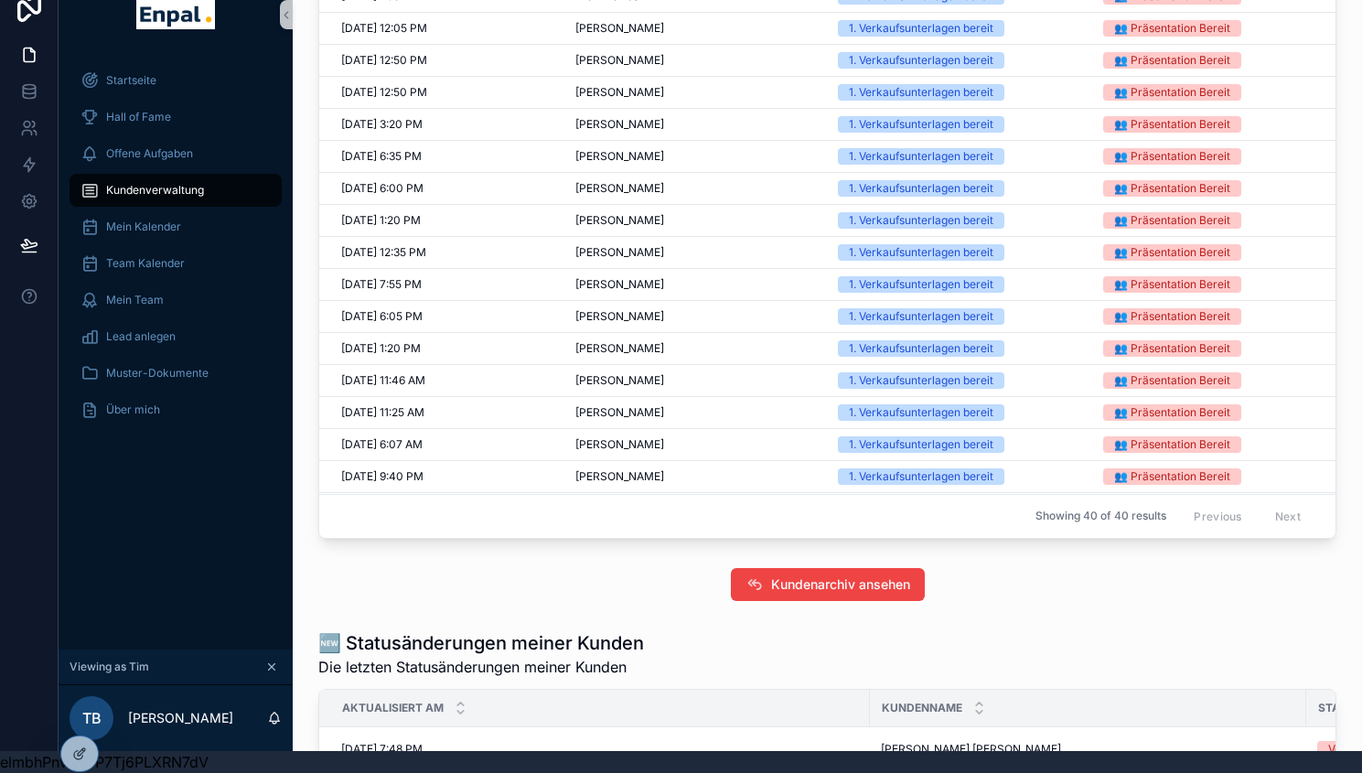
scroll to position [785, 0]
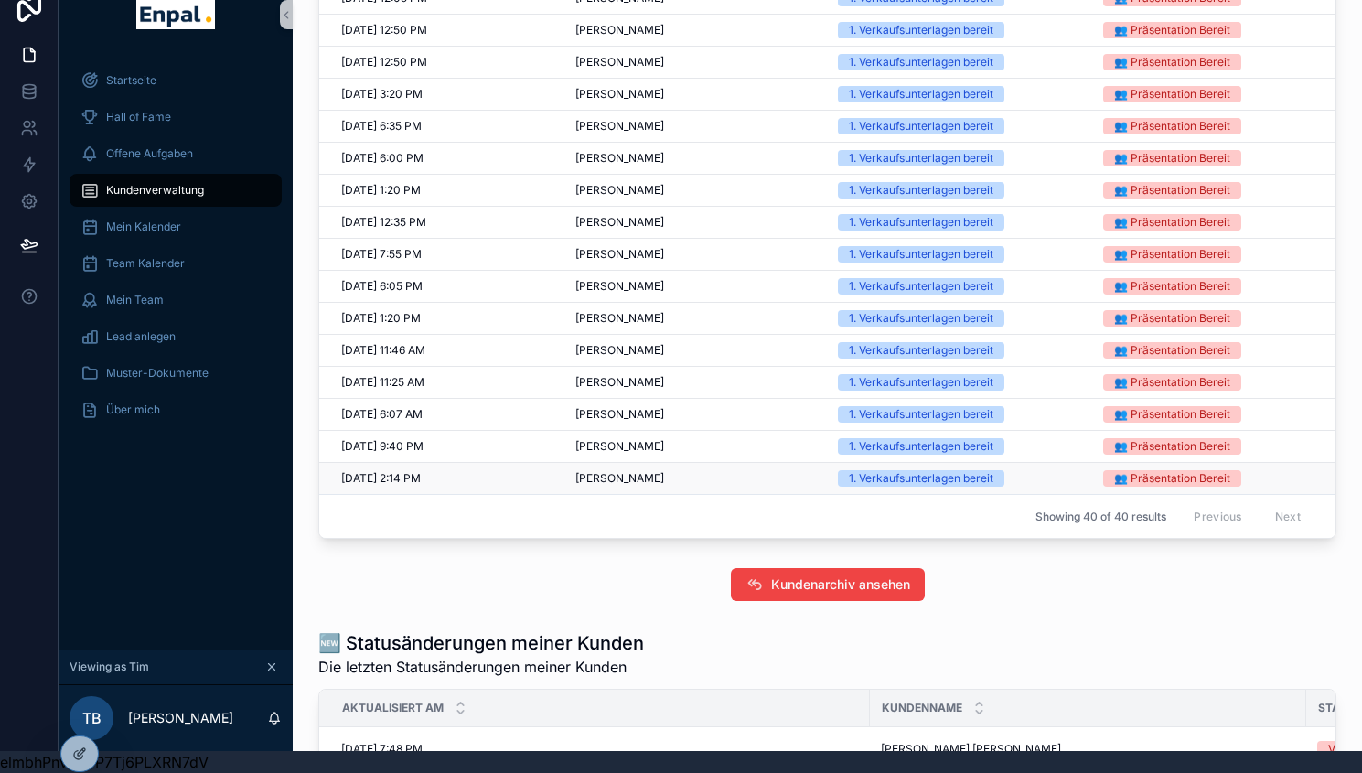
click at [614, 486] on span "[PERSON_NAME]" at bounding box center [619, 478] width 89 height 15
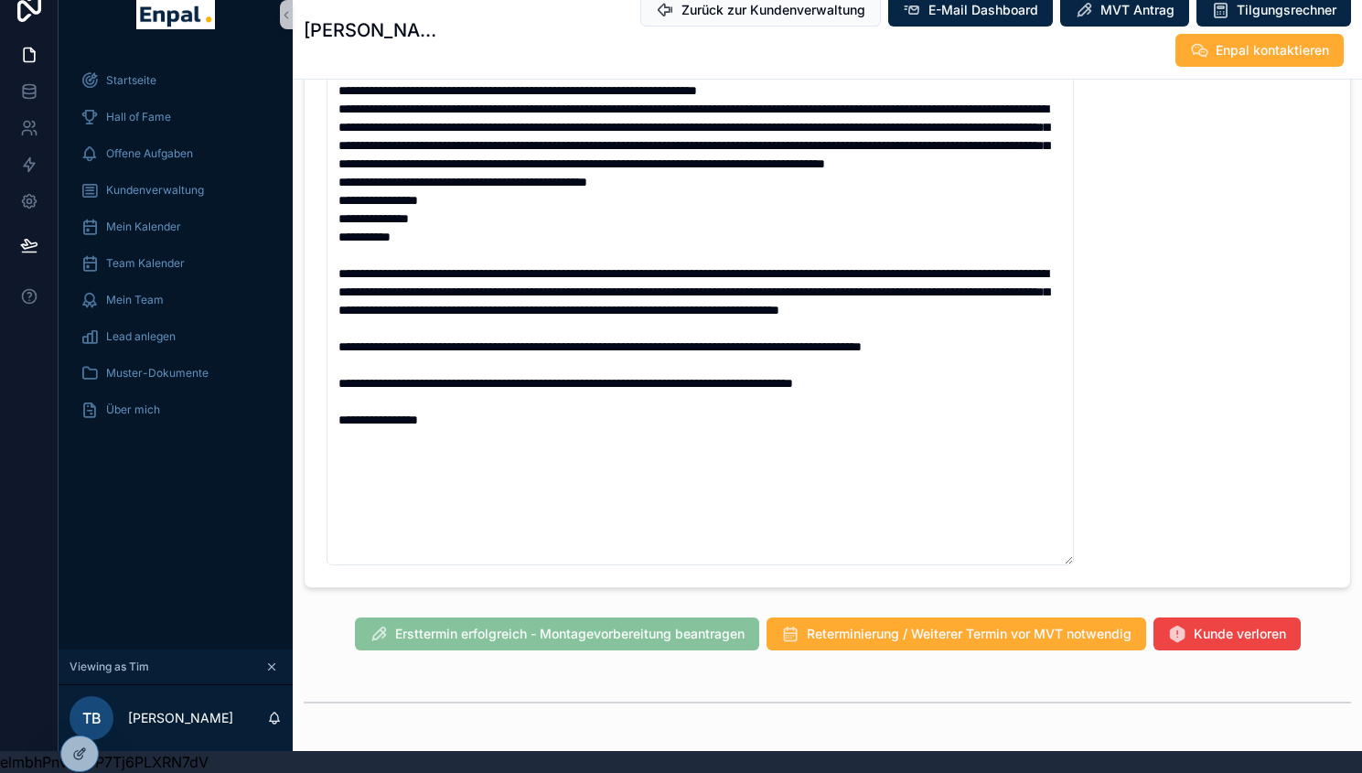
scroll to position [1328, 0]
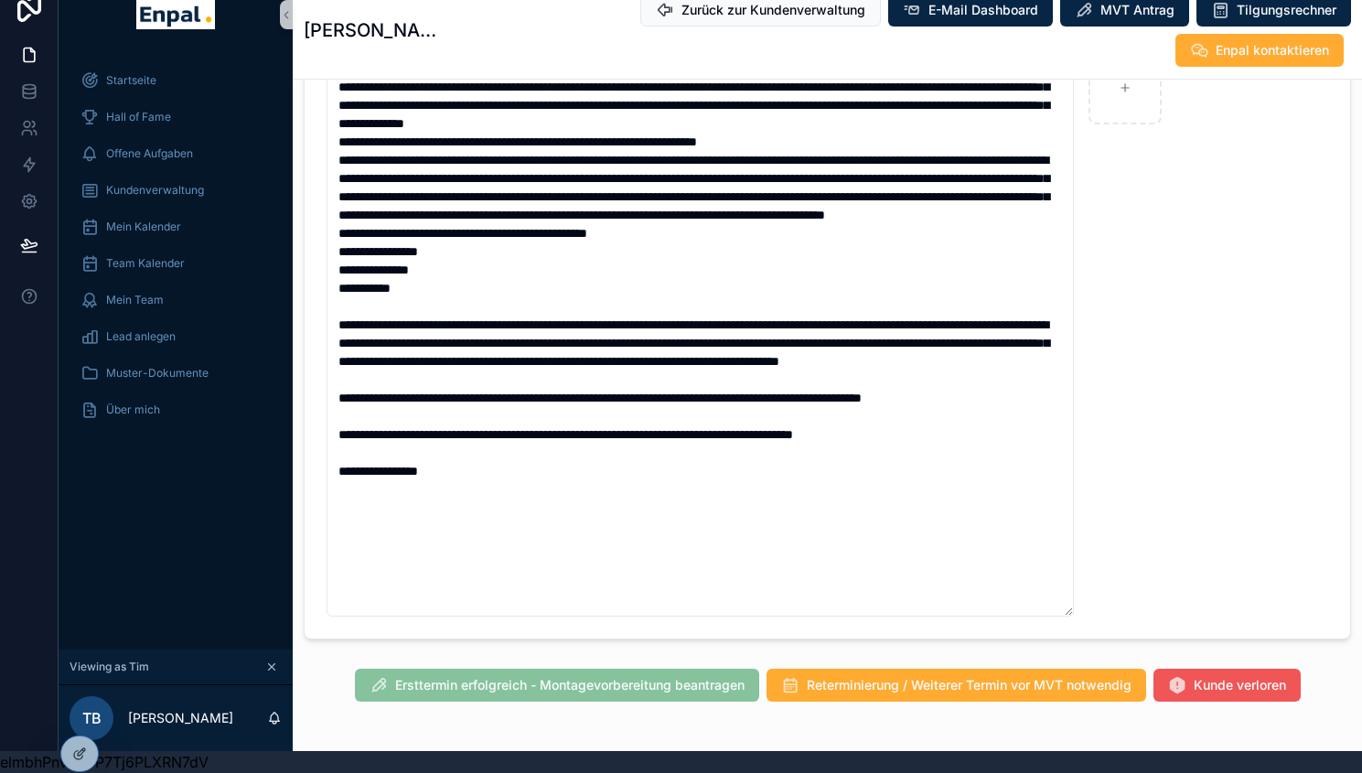
click at [1180, 692] on button "Kunde verloren" at bounding box center [1227, 685] width 147 height 33
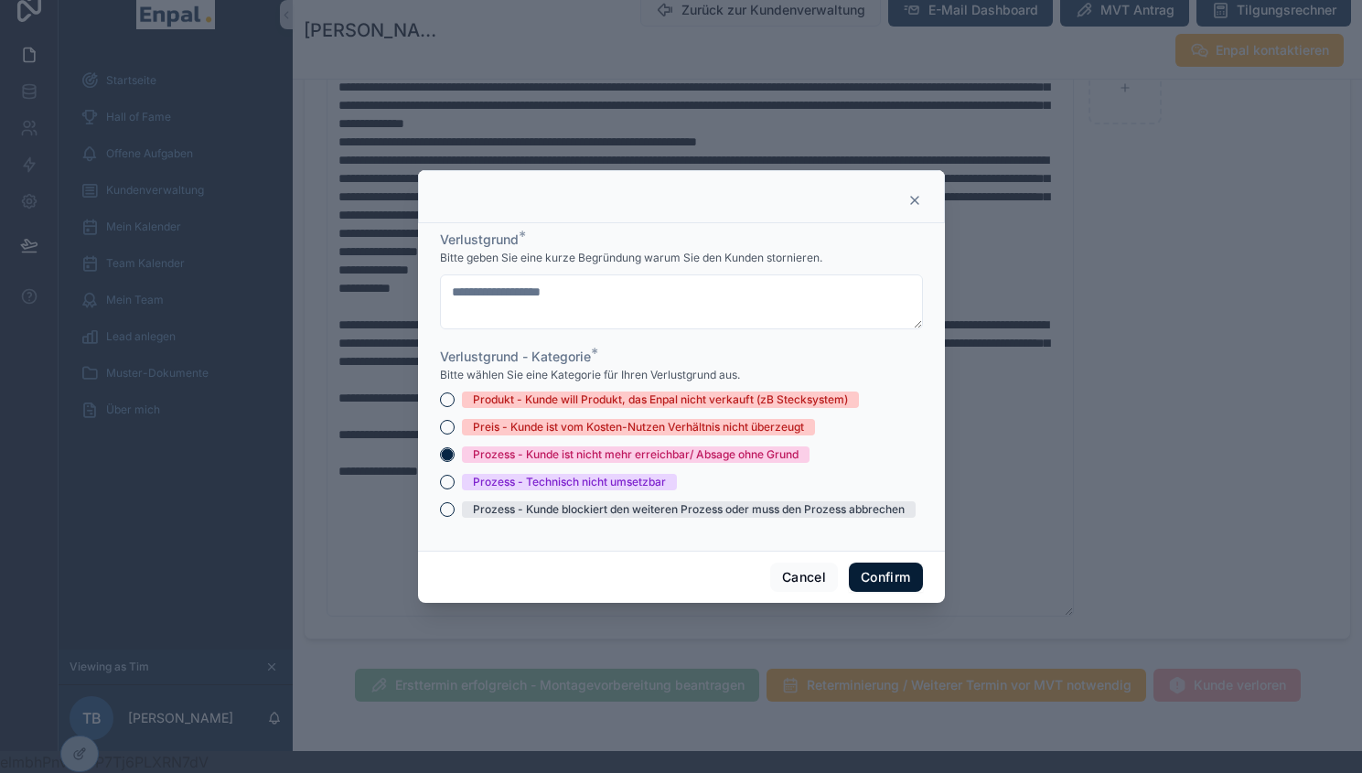
click at [868, 590] on button "Confirm" at bounding box center [885, 577] width 73 height 29
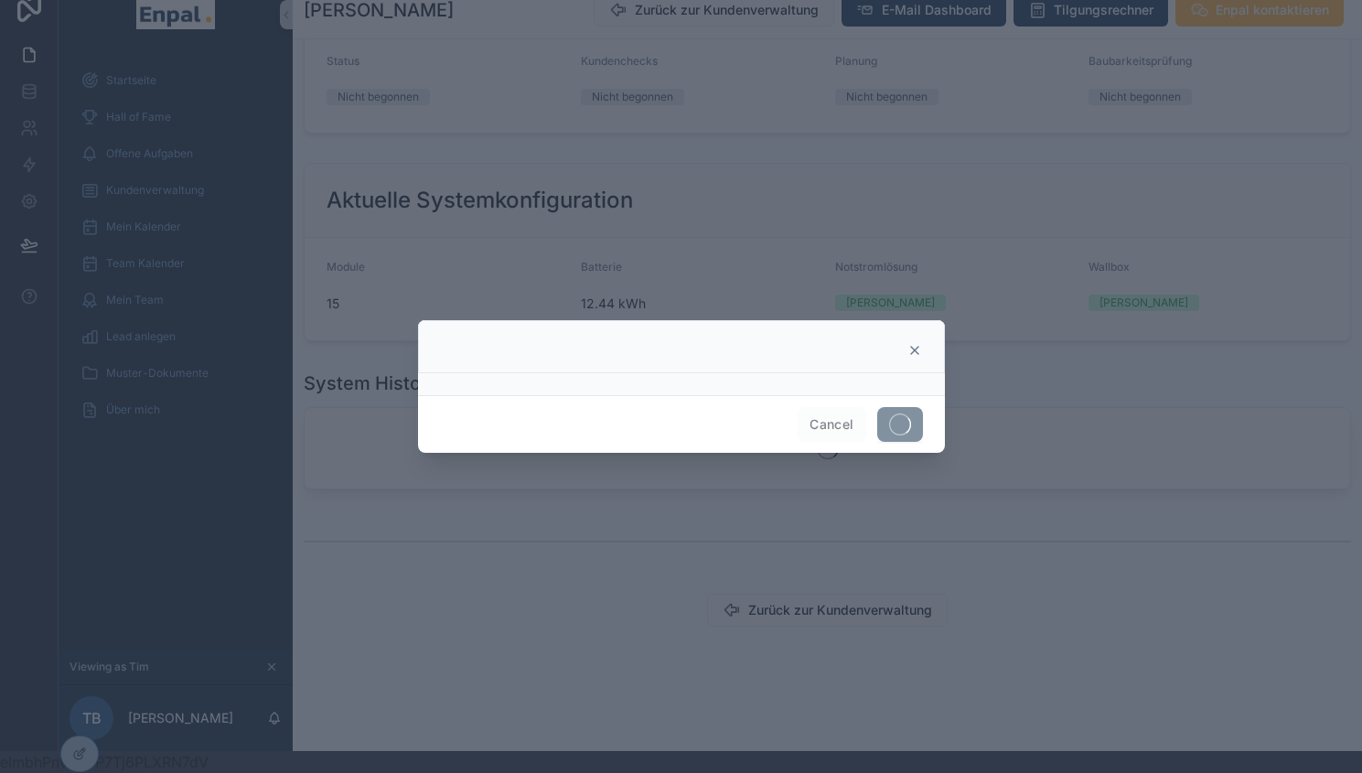
scroll to position [0, 0]
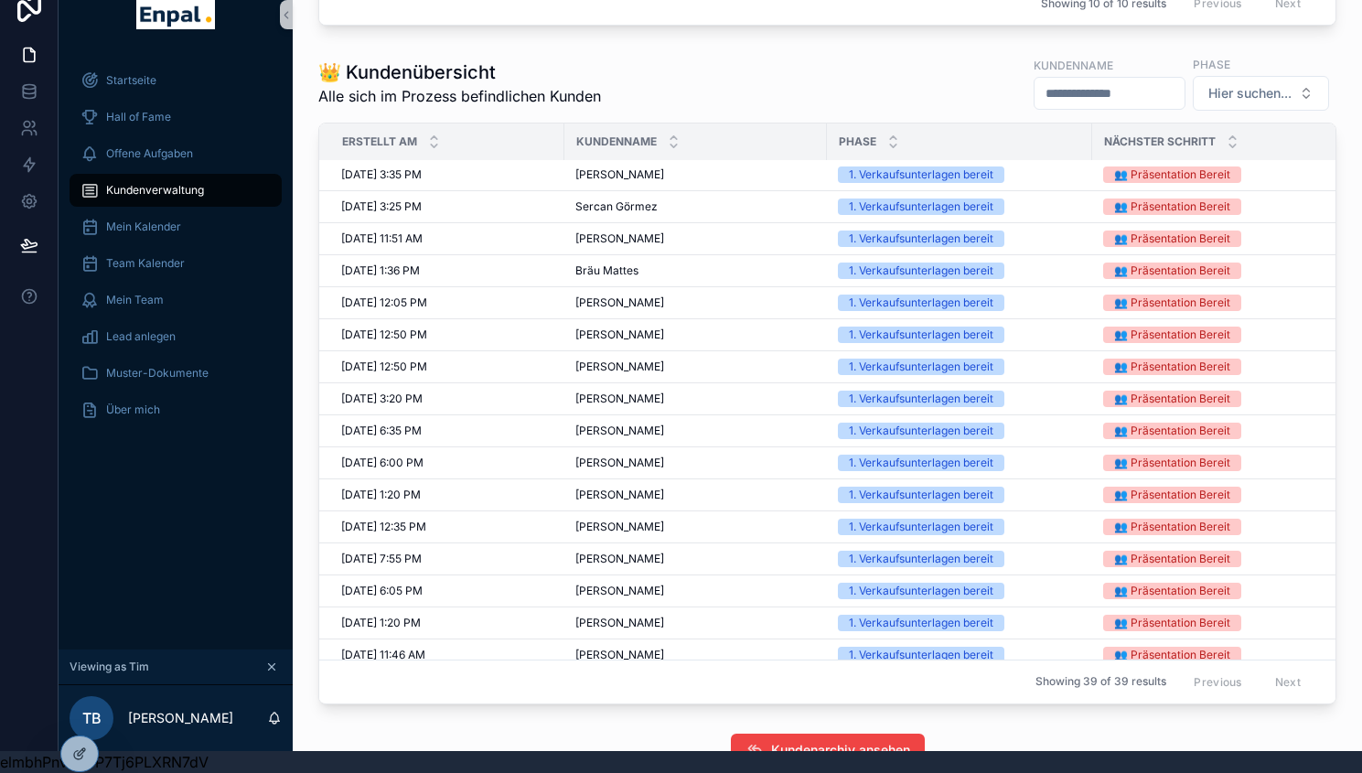
scroll to position [753, 0]
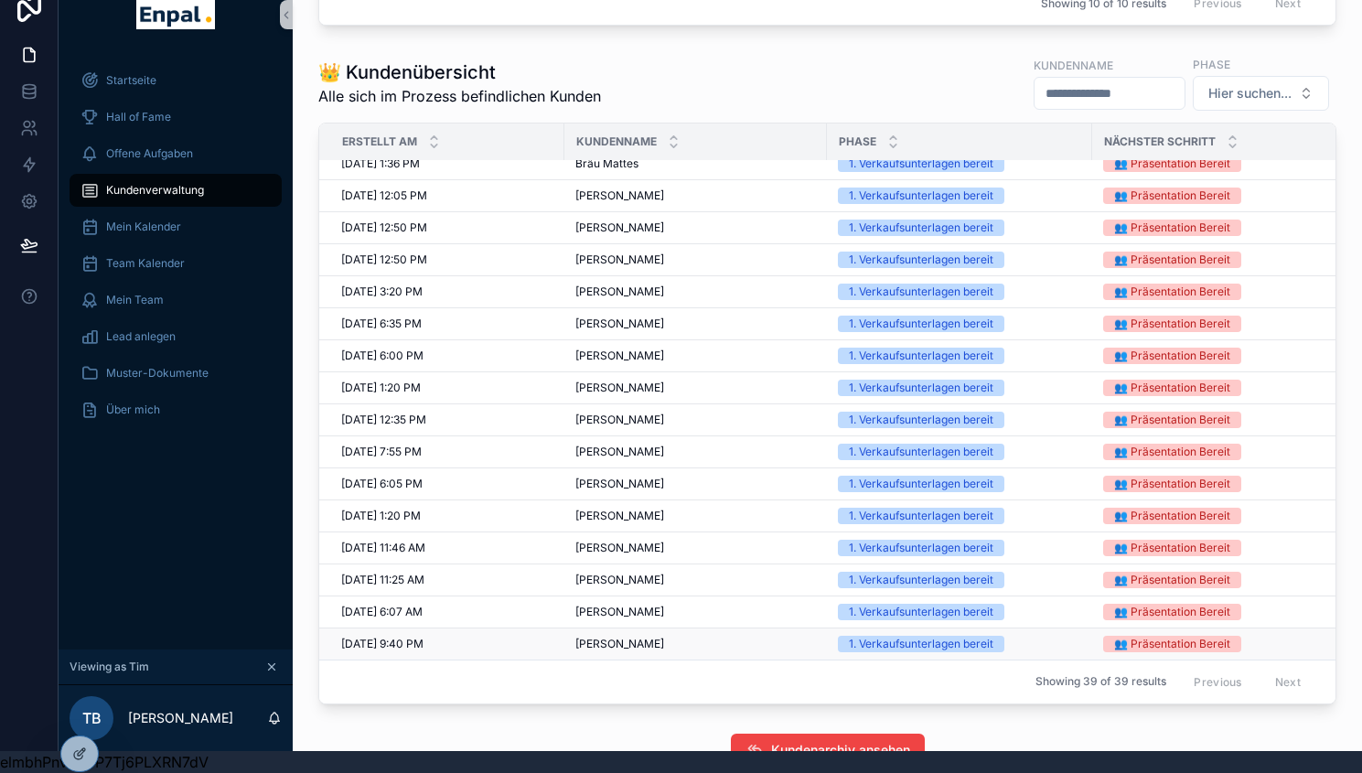
click at [609, 651] on span "[PERSON_NAME]" at bounding box center [619, 644] width 89 height 15
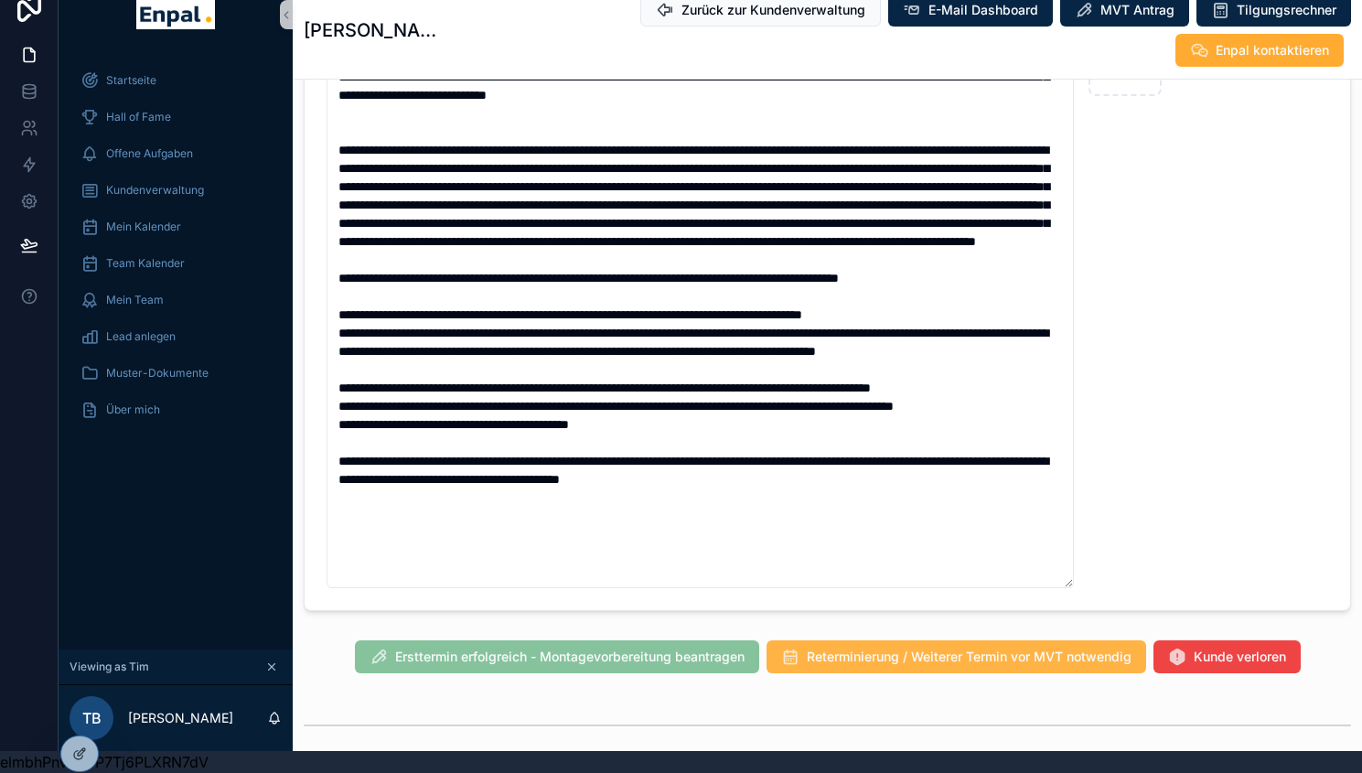
scroll to position [1379, 0]
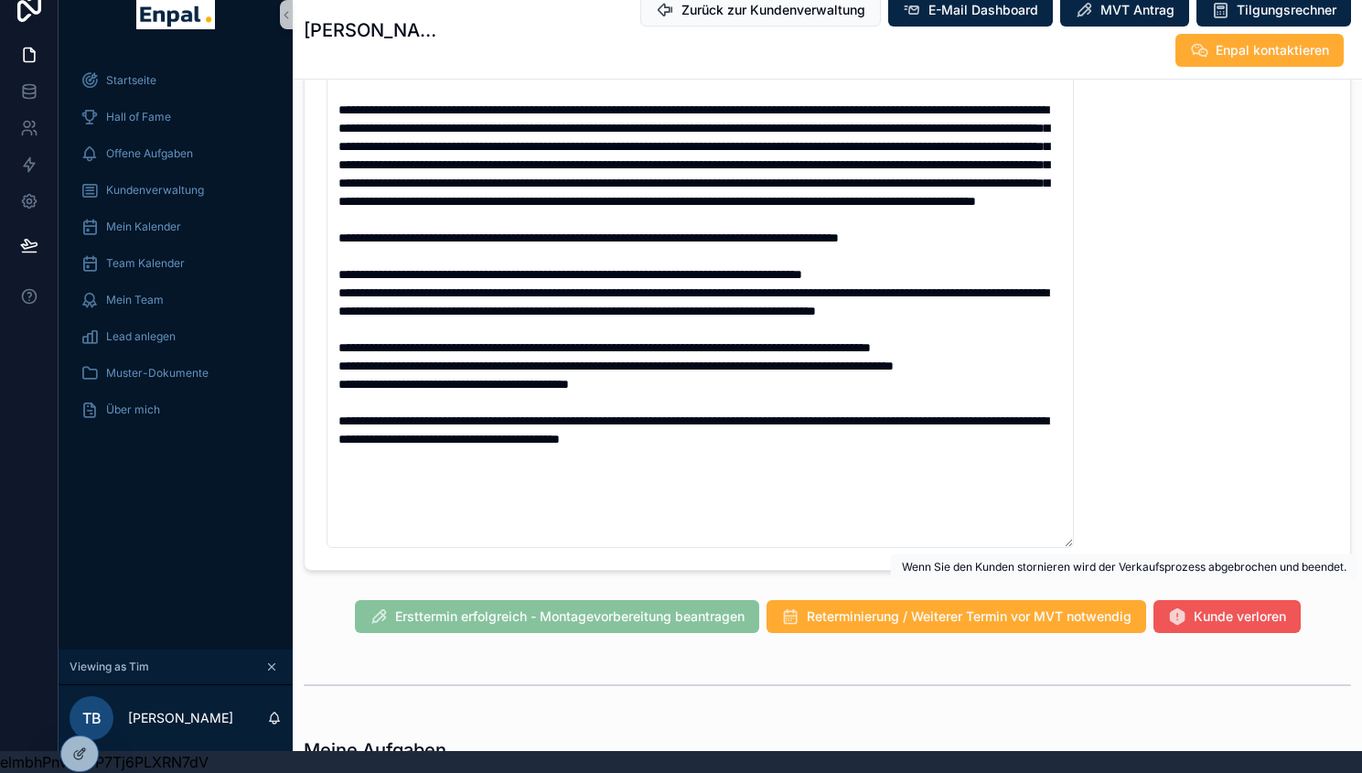
click at [1174, 607] on icon "scrollable content" at bounding box center [1177, 616] width 18 height 18
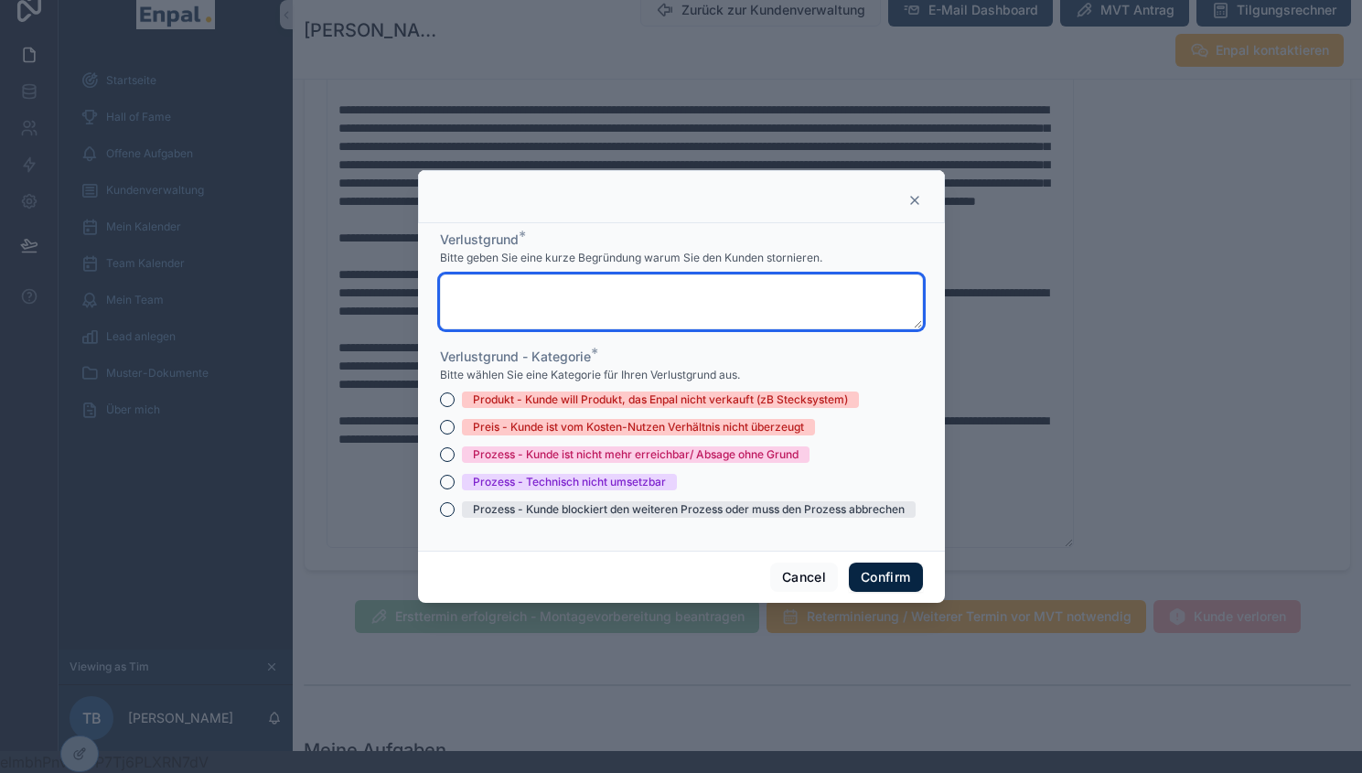
click at [624, 297] on textarea at bounding box center [681, 301] width 483 height 55
type textarea "**********"
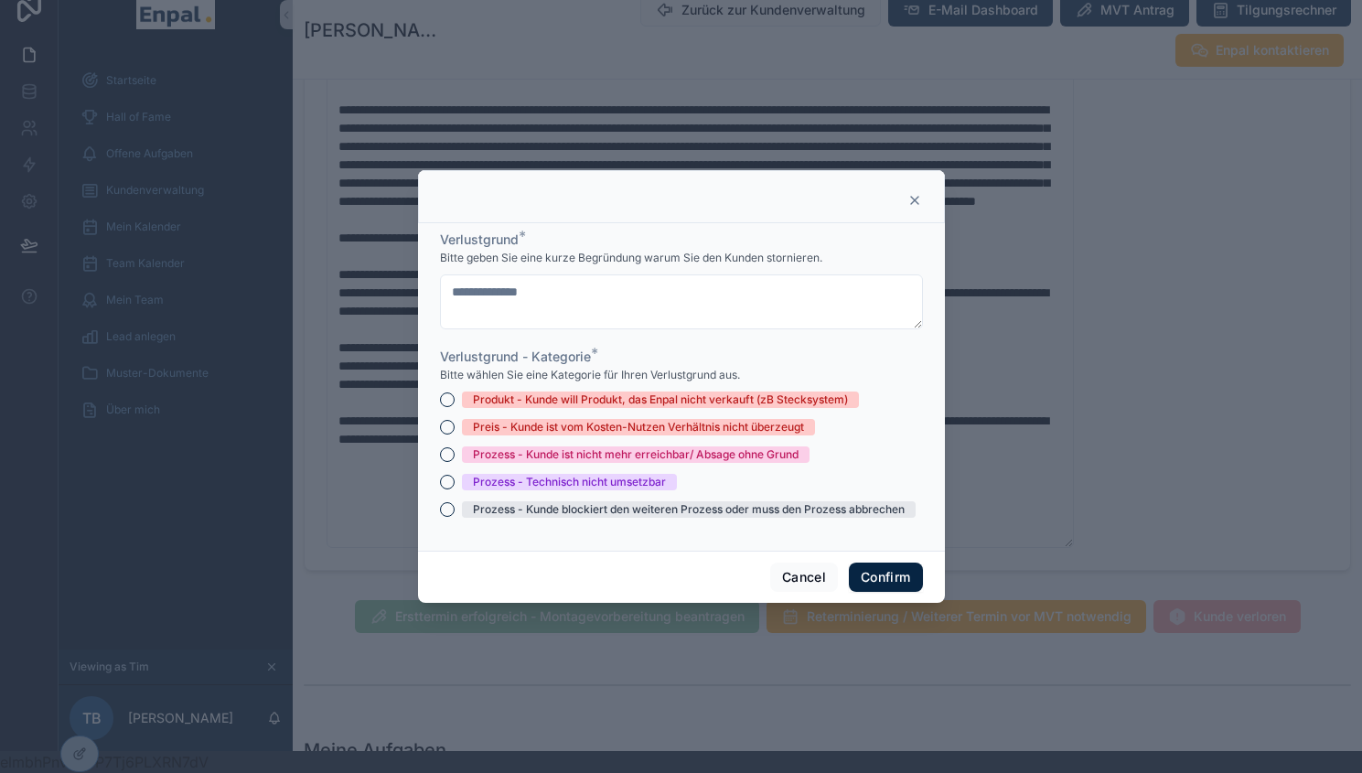
click at [443, 454] on div "Prozess - Kunde ist nicht mehr erreichbar/ Absage ohne Grund" at bounding box center [681, 454] width 483 height 16
click at [442, 461] on button "Prozess - Kunde ist nicht mehr erreichbar/ Absage ohne Grund" at bounding box center [447, 454] width 15 height 15
click at [871, 591] on button "Confirm" at bounding box center [885, 577] width 73 height 29
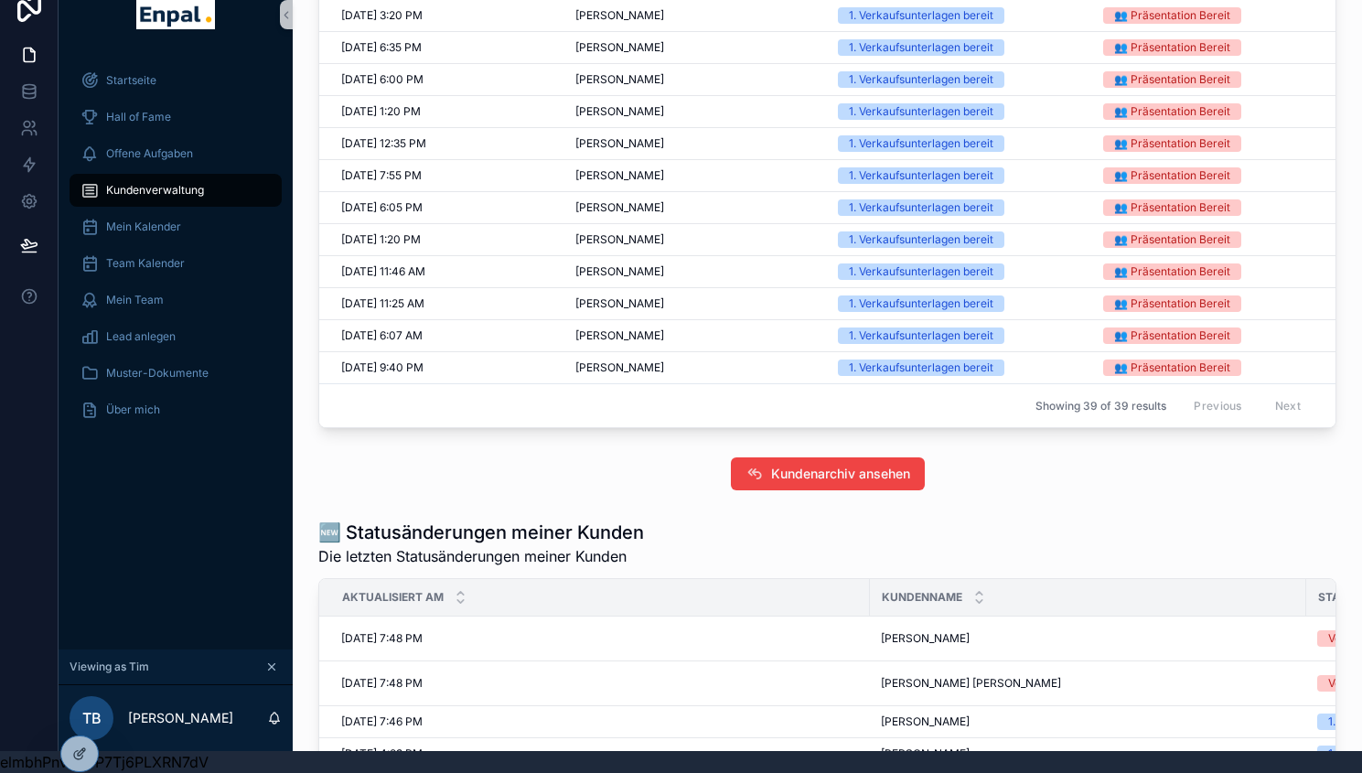
scroll to position [1276, 0]
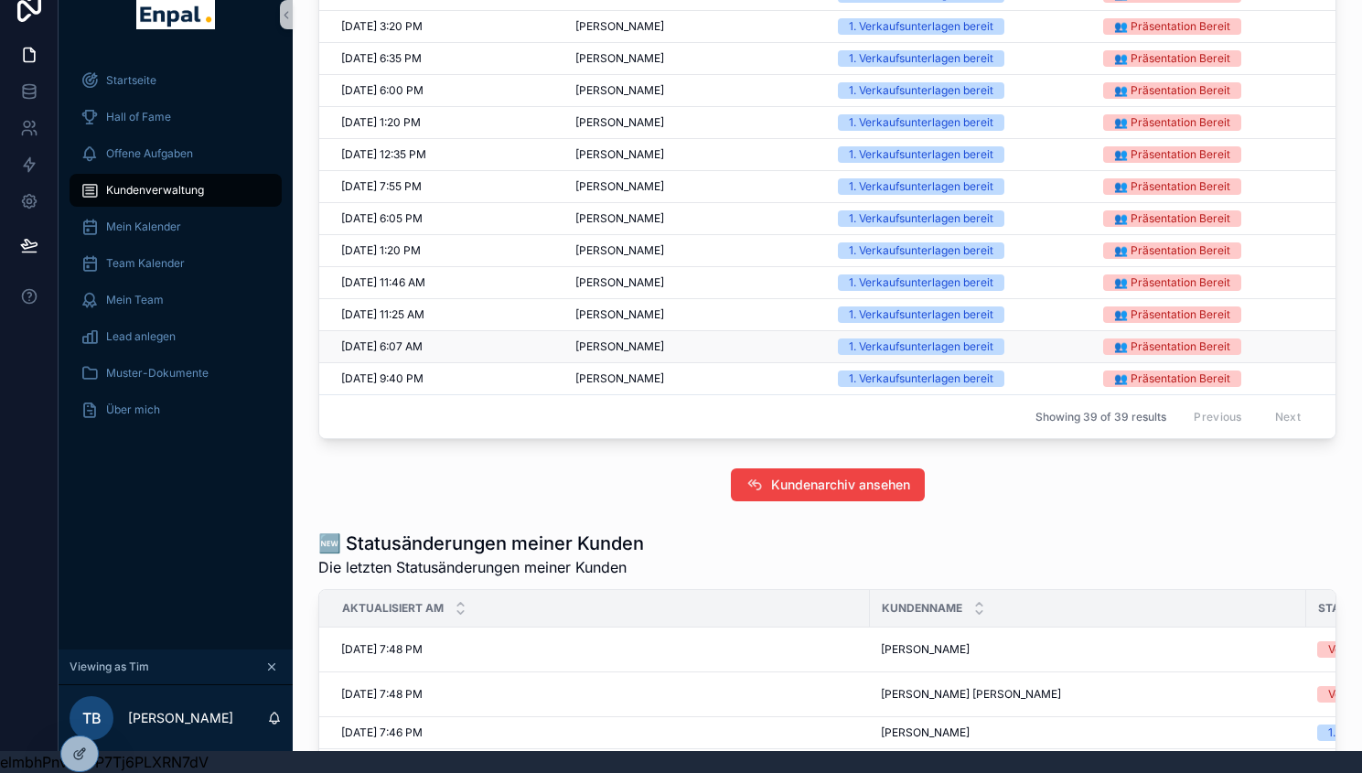
click at [590, 354] on span "[PERSON_NAME]" at bounding box center [619, 346] width 89 height 15
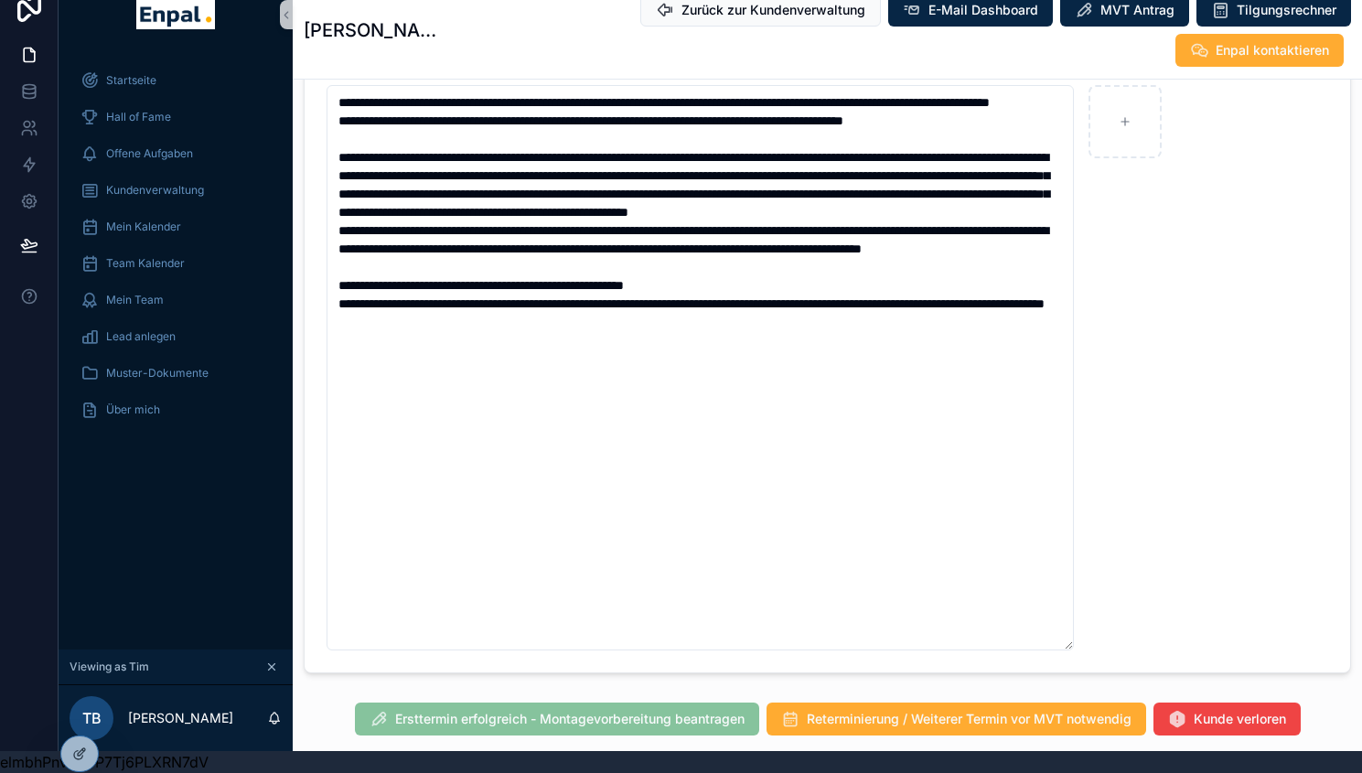
scroll to position [1307, 0]
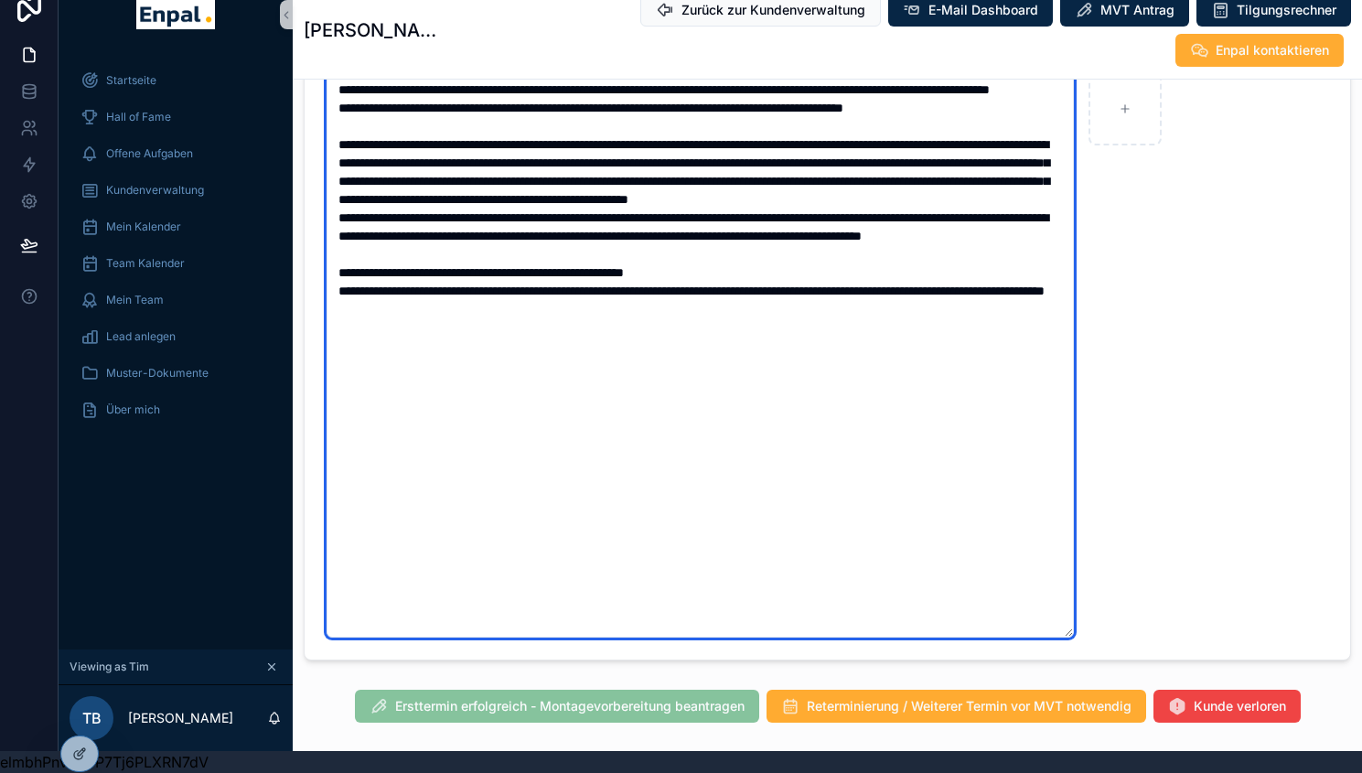
drag, startPoint x: 585, startPoint y: 325, endPoint x: 334, endPoint y: 284, distance: 253.9
click at [334, 284] on textarea "scrollable content" at bounding box center [700, 354] width 747 height 565
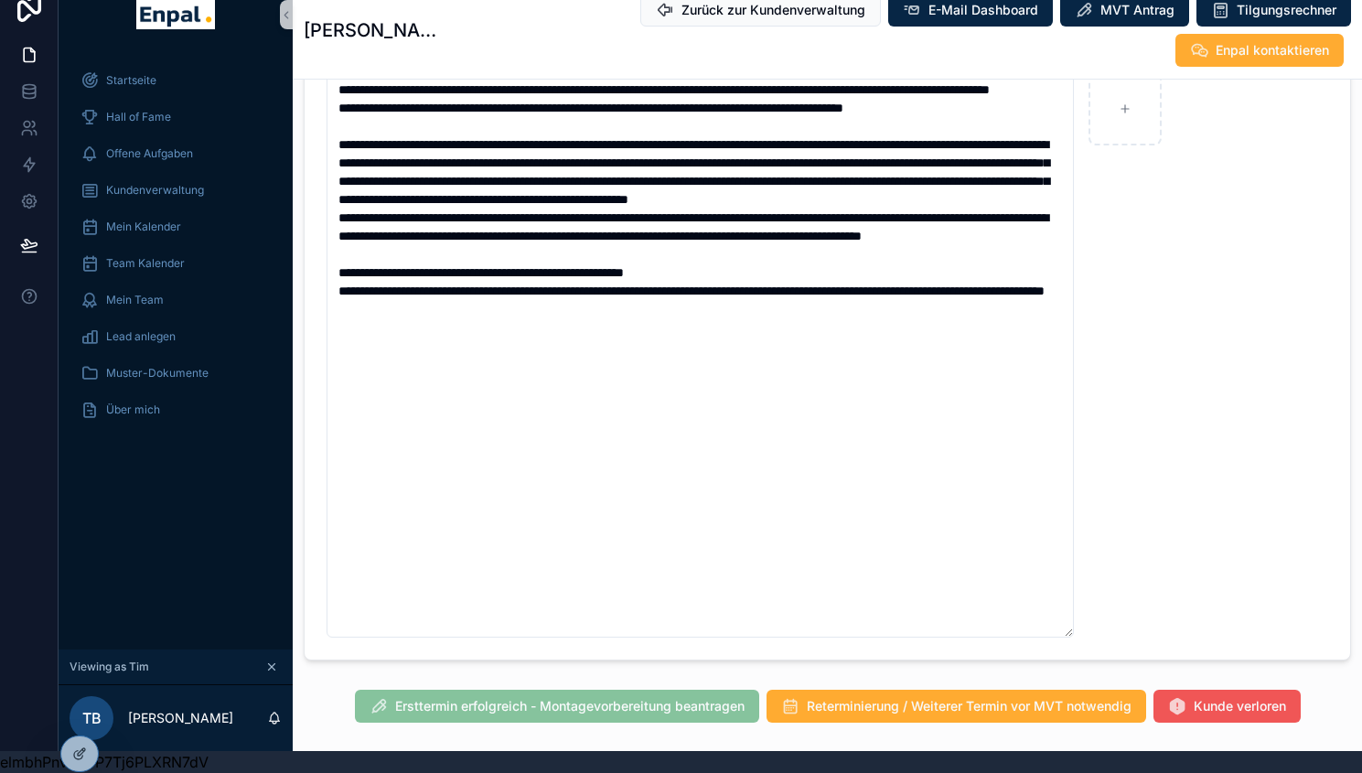
click at [1234, 690] on button "Kunde verloren" at bounding box center [1227, 706] width 147 height 33
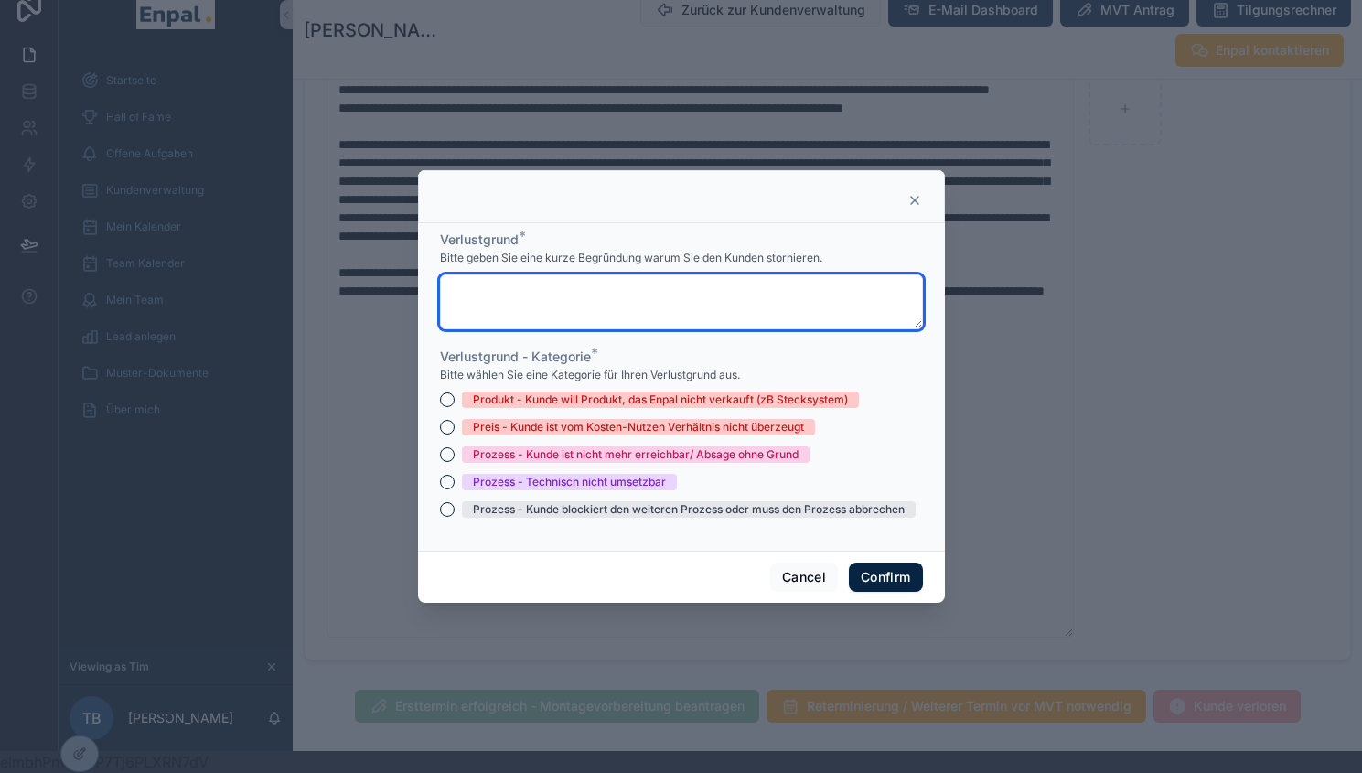
click at [624, 300] on textarea at bounding box center [681, 301] width 483 height 55
paste textarea "**********"
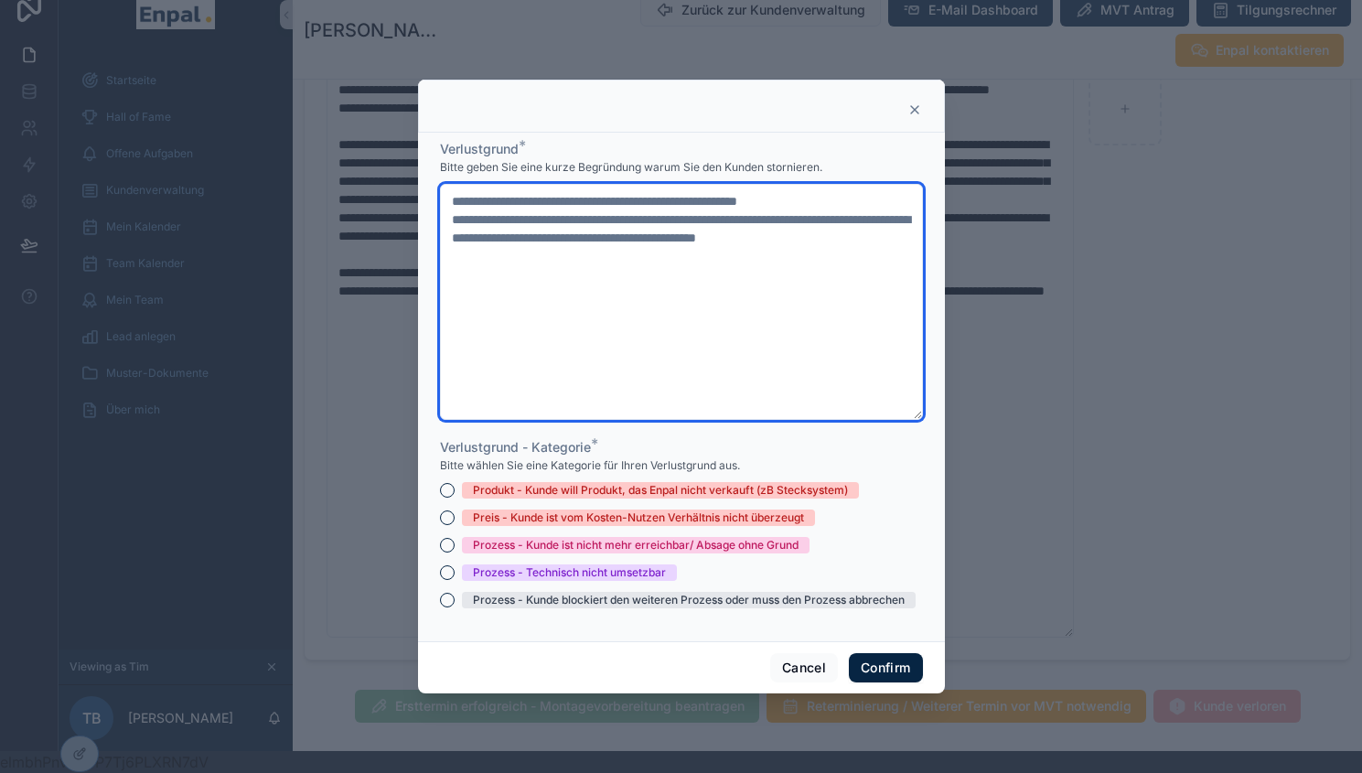
type textarea "**********"
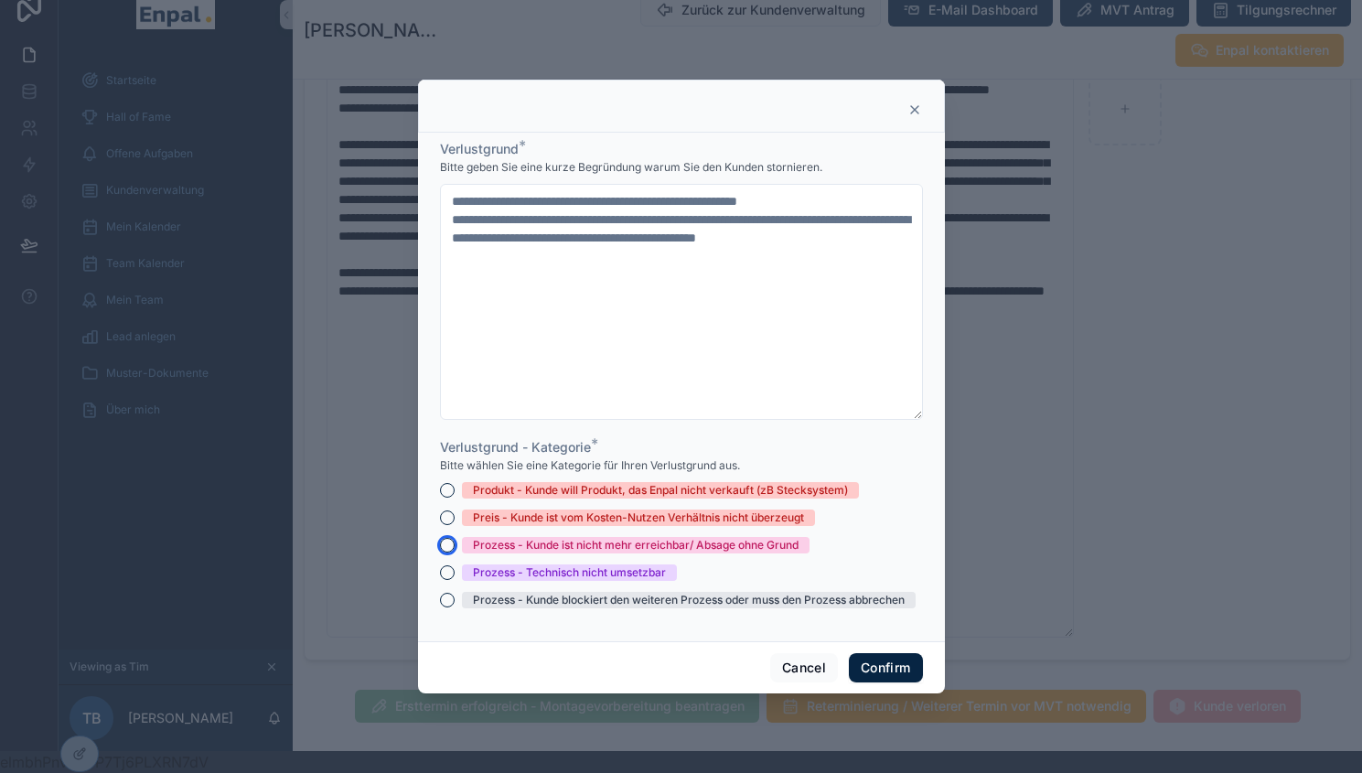
click at [440, 553] on button "Prozess - Kunde ist nicht mehr erreichbar/ Absage ohne Grund" at bounding box center [447, 545] width 15 height 15
click at [877, 672] on button "Confirm" at bounding box center [885, 667] width 73 height 29
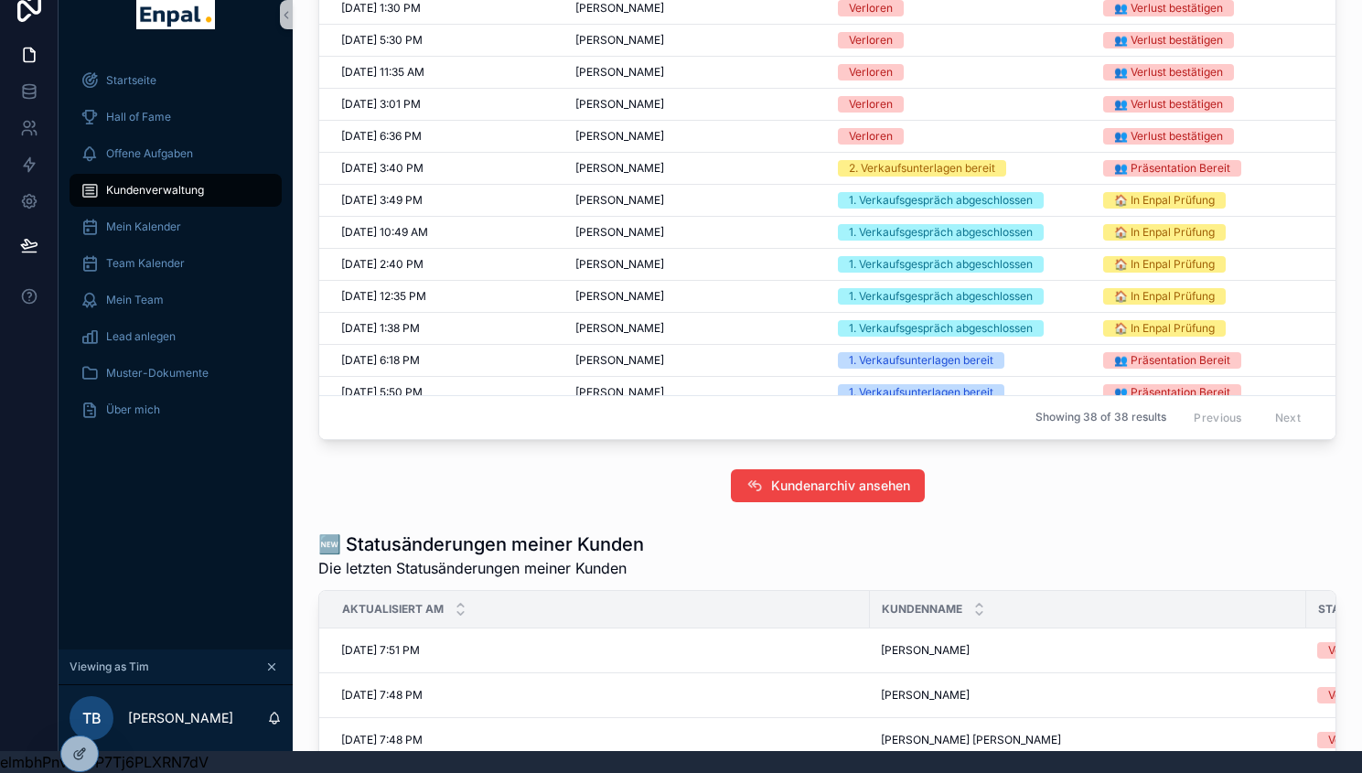
scroll to position [721, 0]
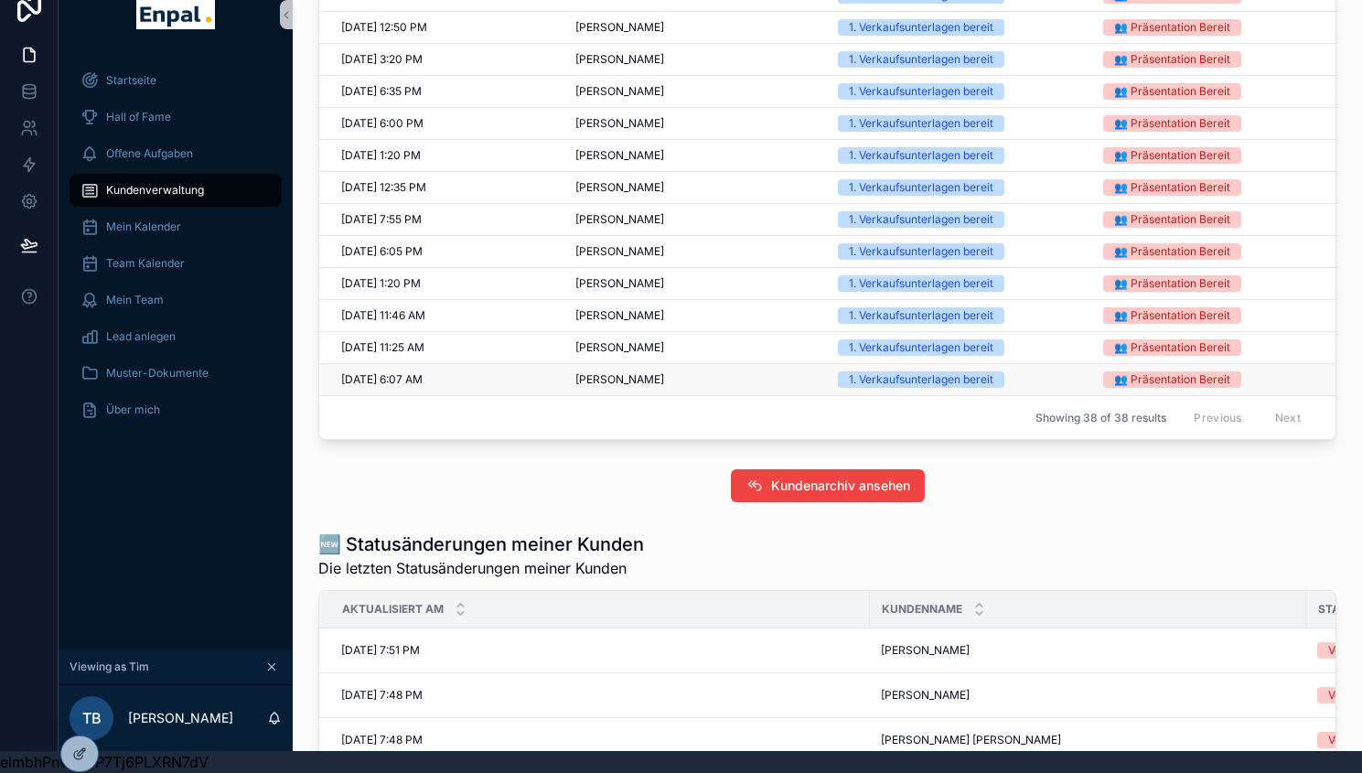
click at [604, 387] on span "[PERSON_NAME]" at bounding box center [619, 379] width 89 height 15
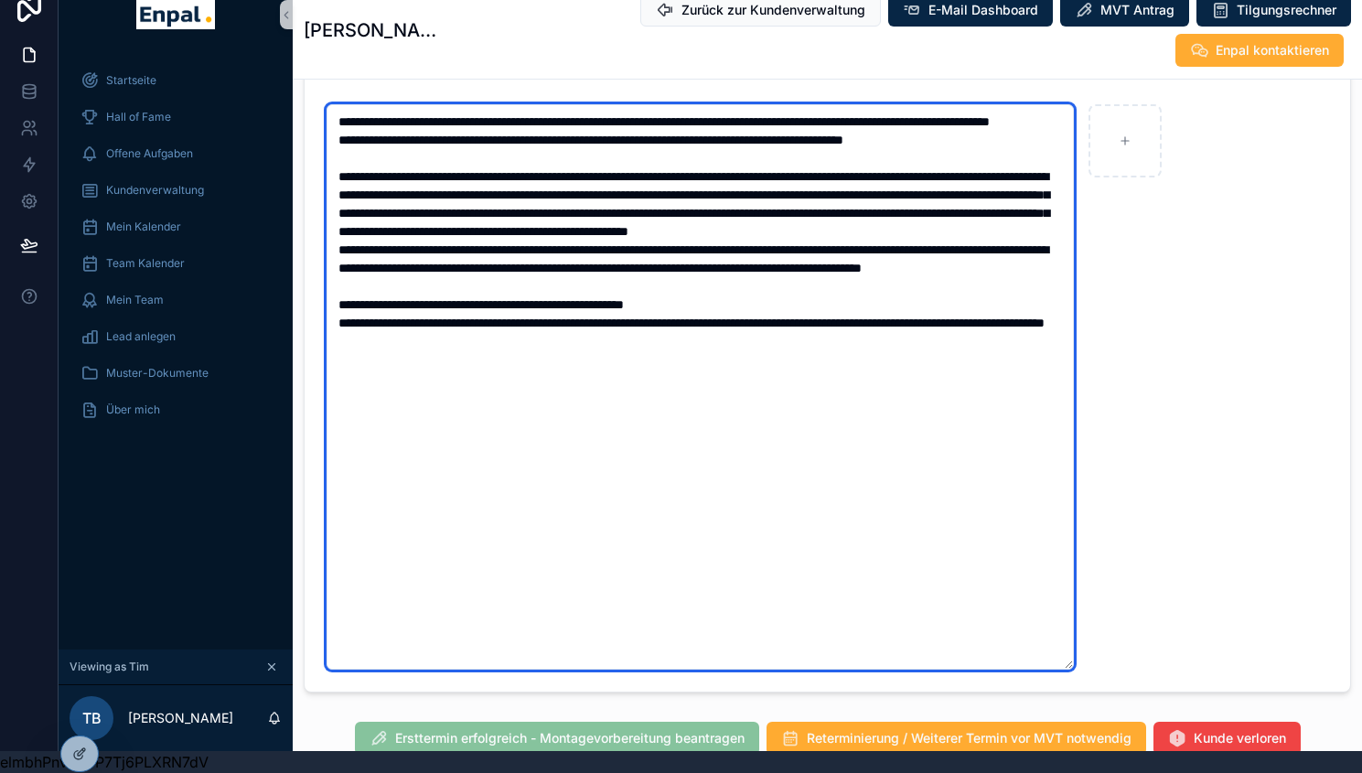
click at [564, 360] on textarea "scrollable content" at bounding box center [700, 386] width 747 height 565
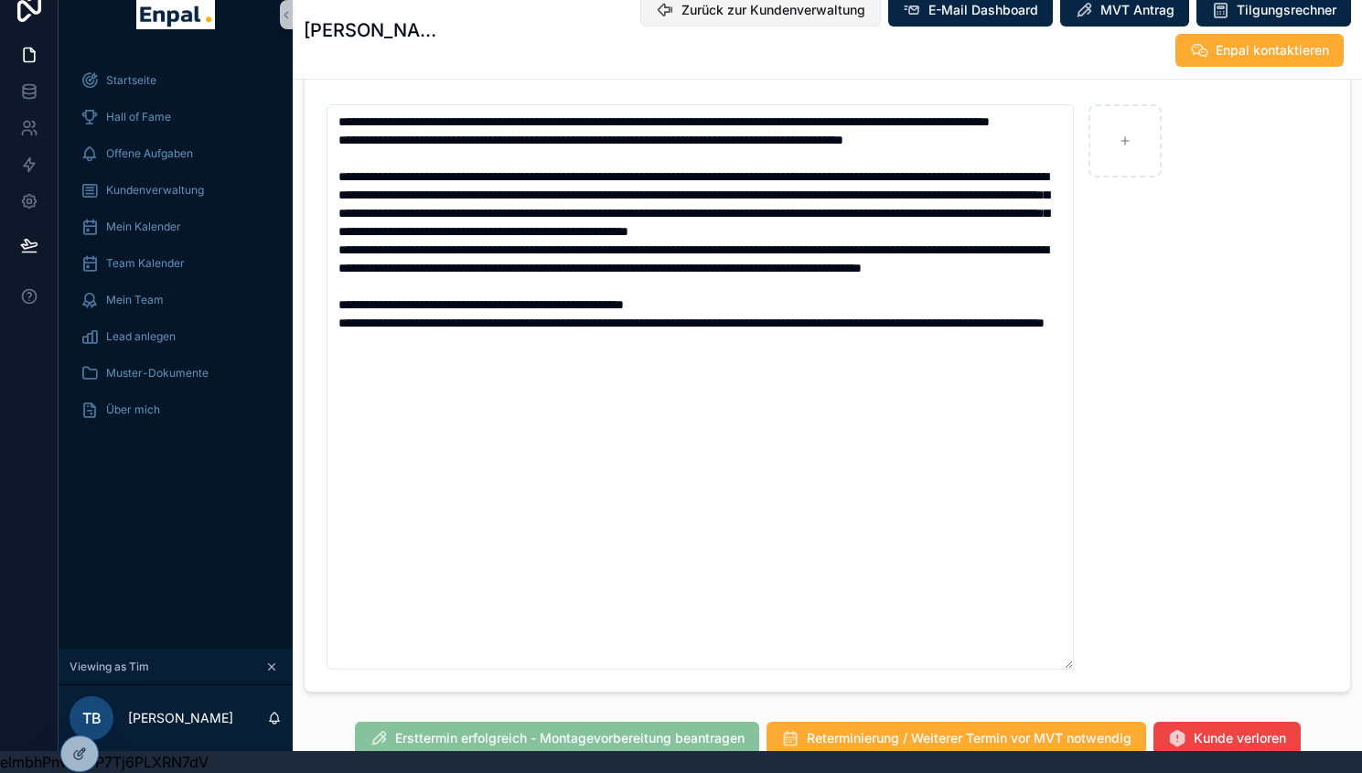
click at [682, 14] on span "Zurück zur Kundenverwaltung" at bounding box center [774, 10] width 184 height 18
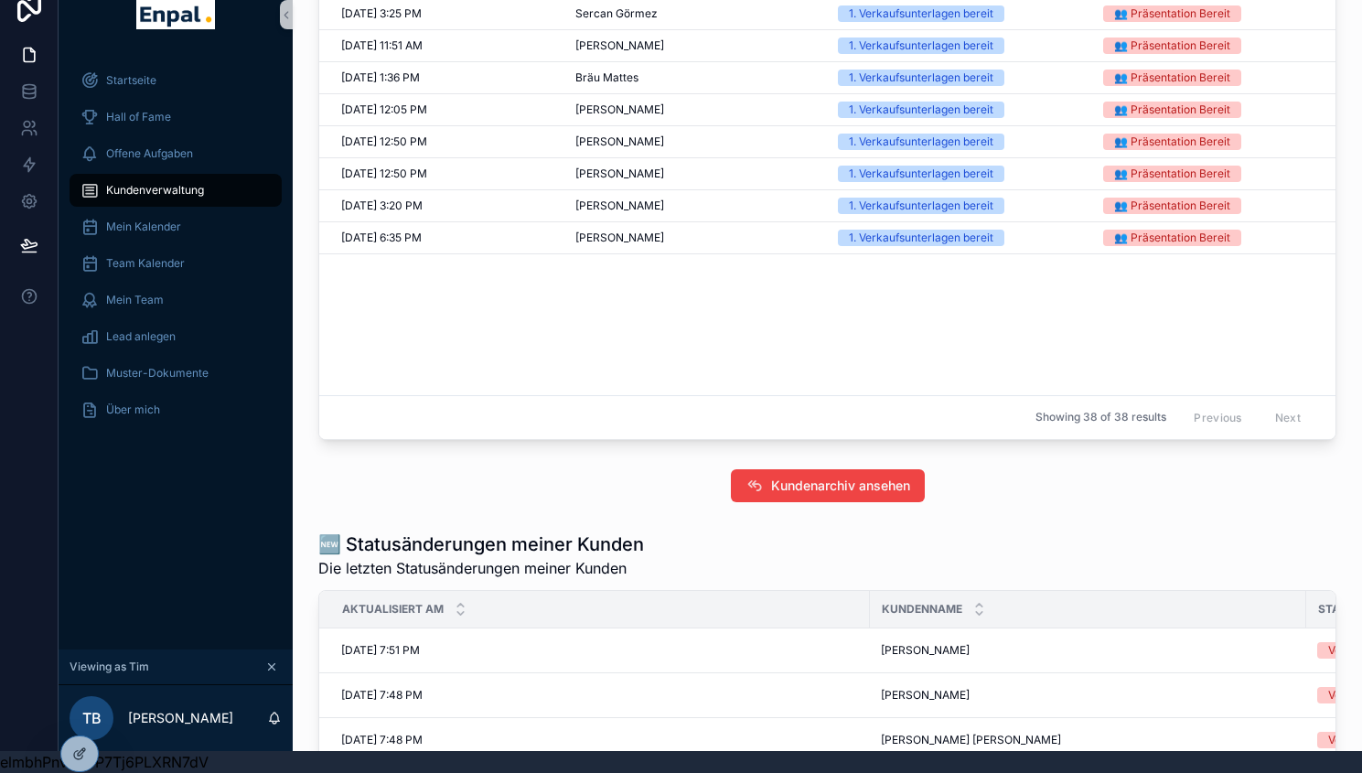
scroll to position [721, 0]
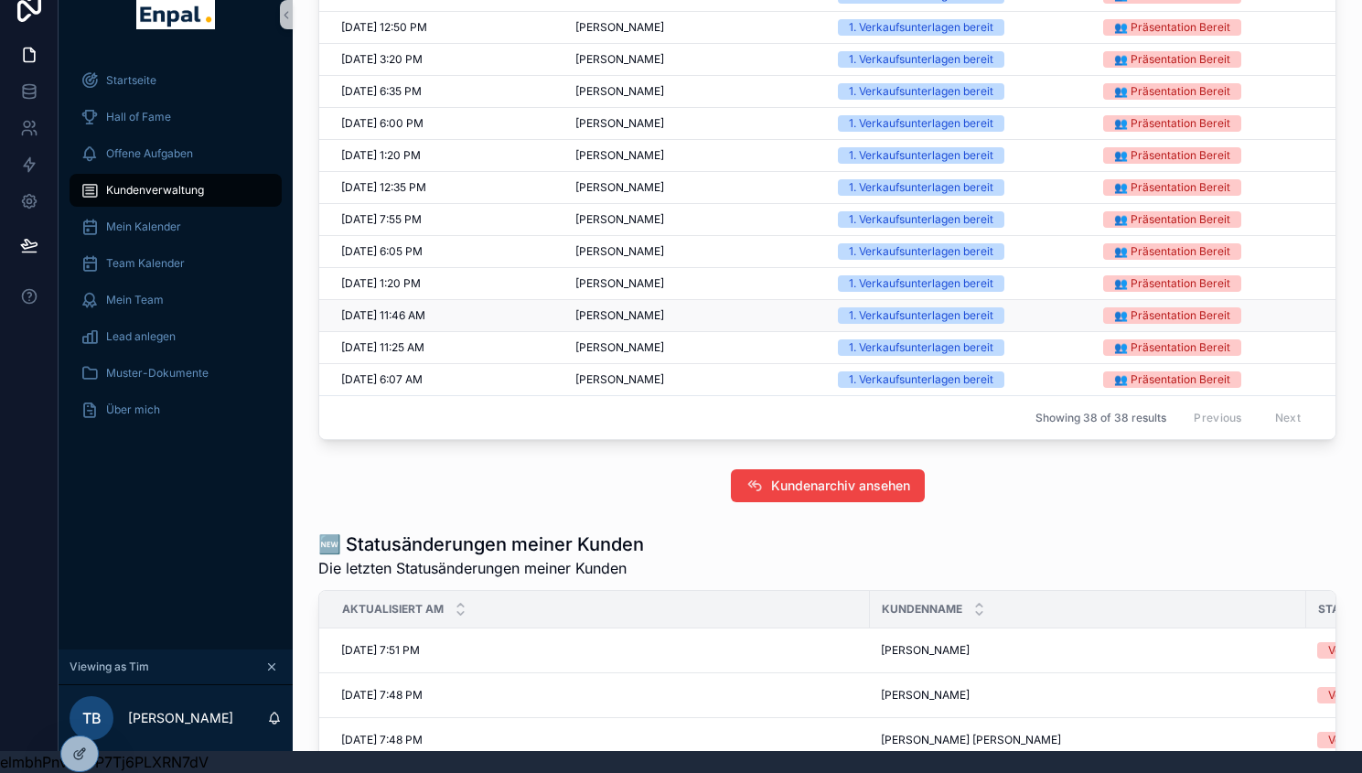
click at [660, 323] on span "[PERSON_NAME]" at bounding box center [619, 315] width 89 height 15
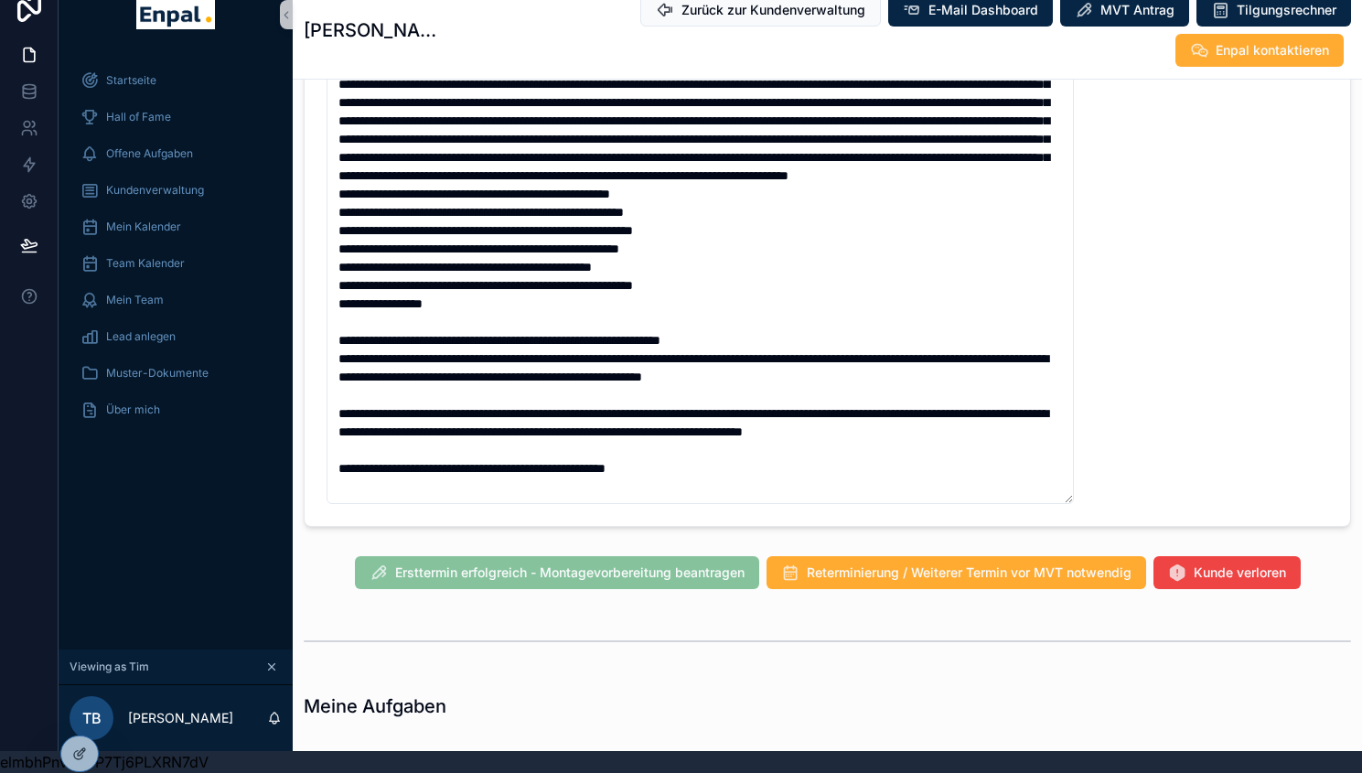
scroll to position [1351, 0]
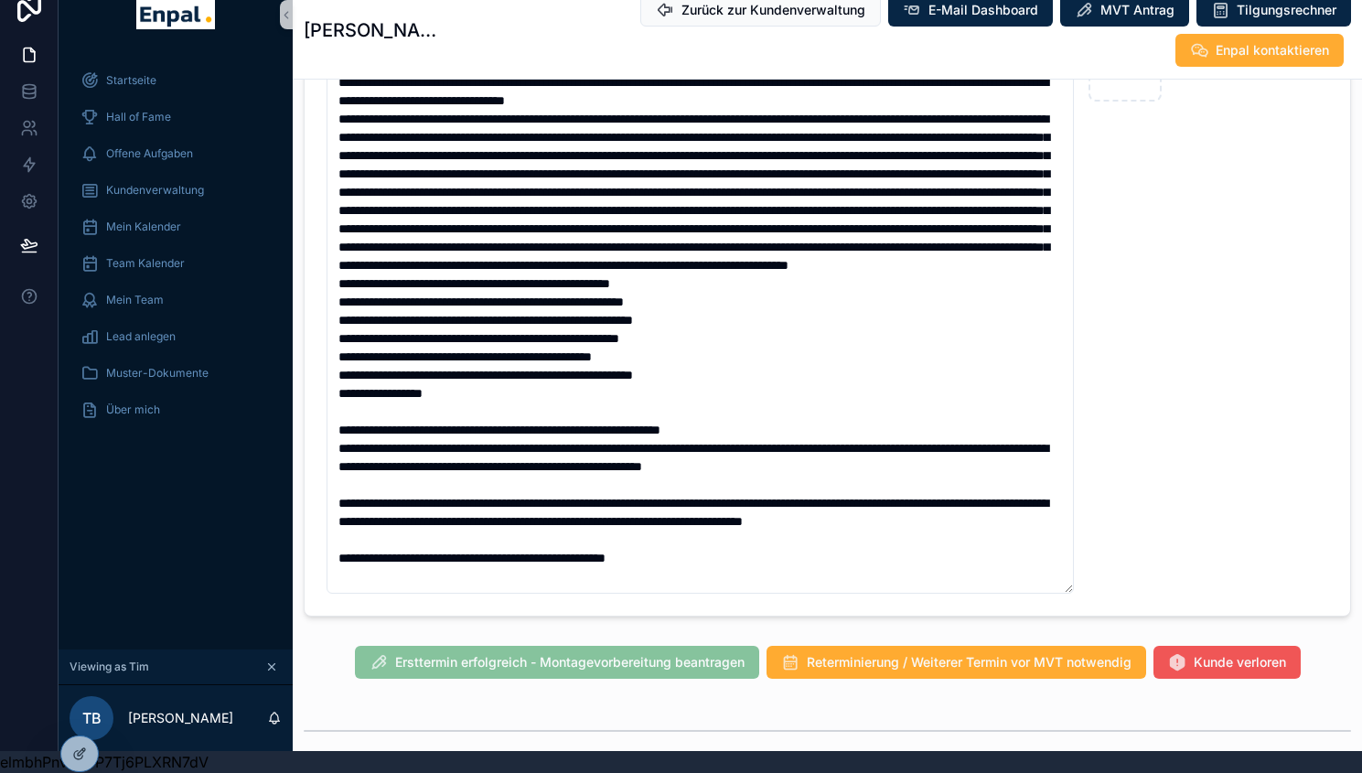
click at [1257, 637] on button "Kunde verloren" at bounding box center [1227, 644] width 147 height 33
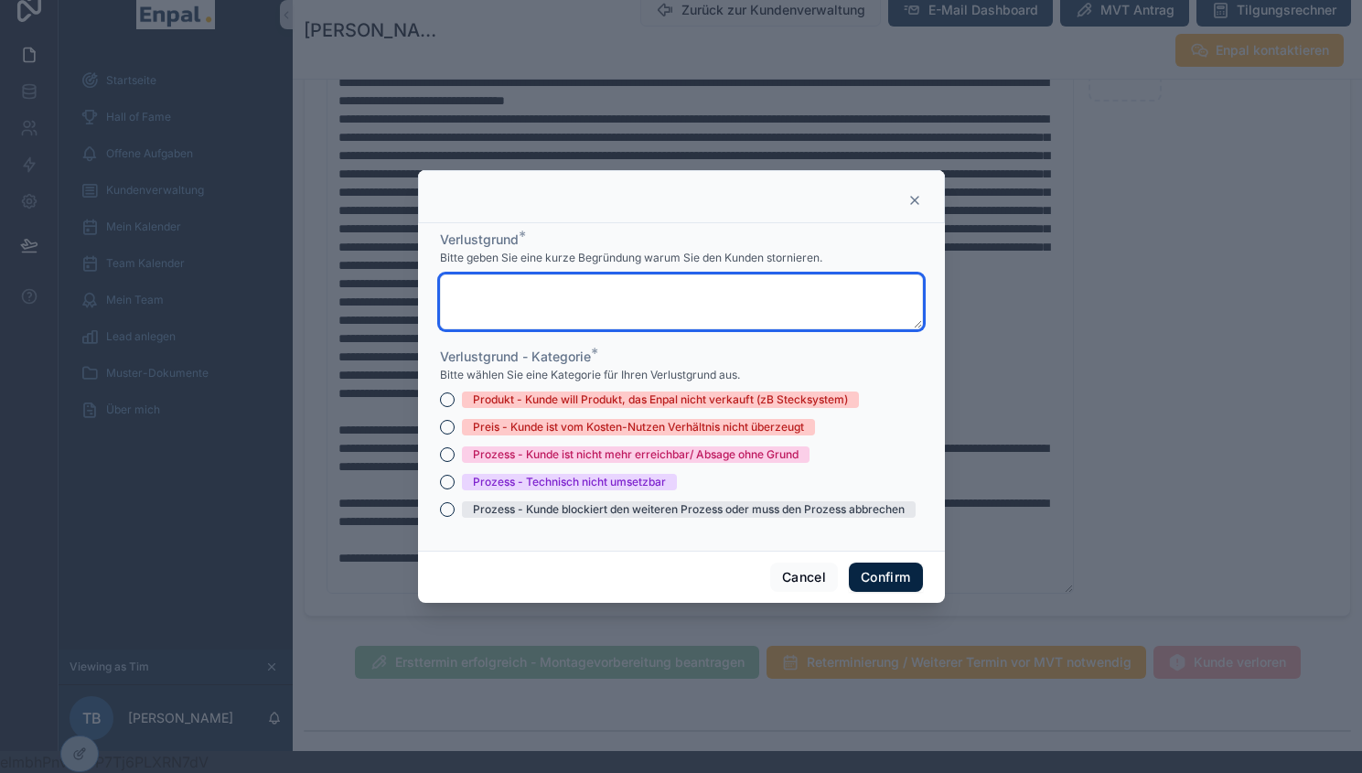
click at [601, 292] on textarea at bounding box center [681, 301] width 483 height 55
type textarea "**"
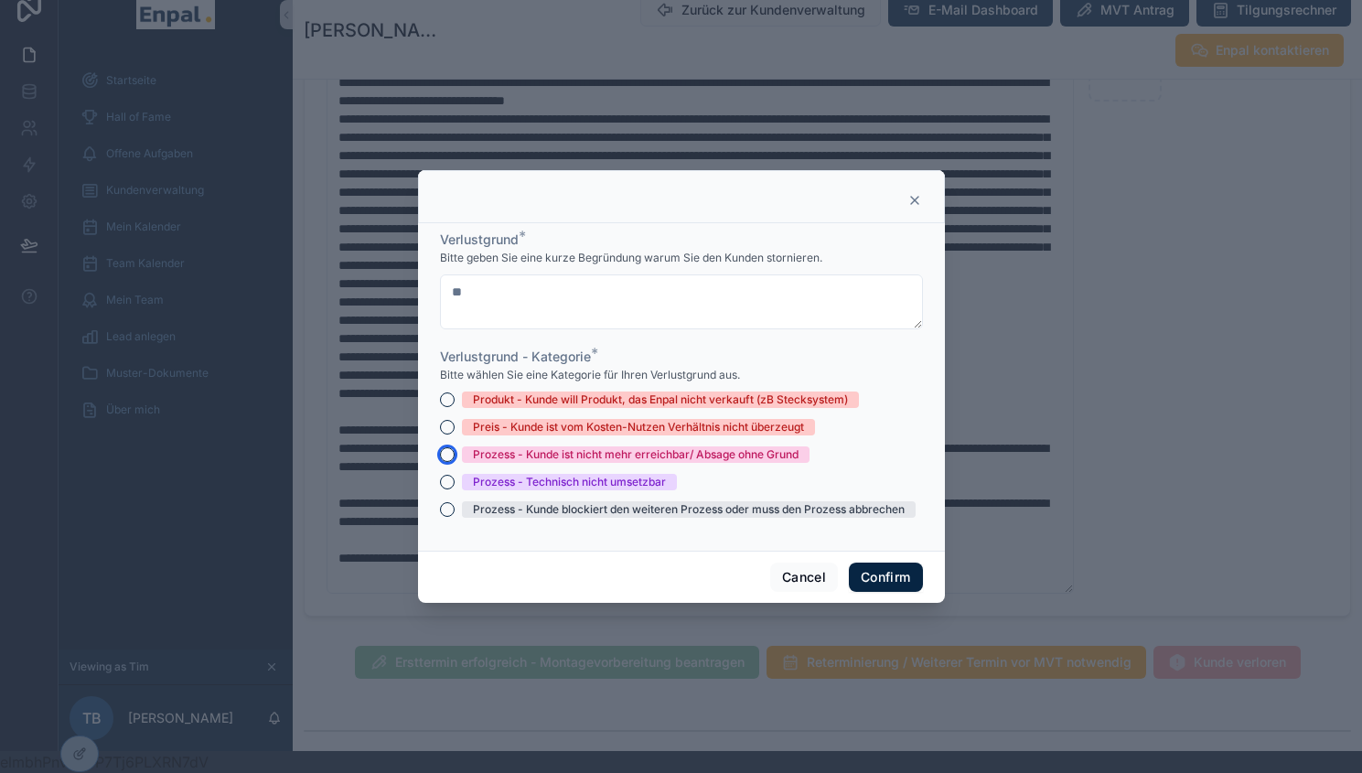
click at [440, 461] on button "Prozess - Kunde ist nicht mehr erreichbar/ Absage ohne Grund" at bounding box center [447, 454] width 15 height 15
click at [881, 579] on button "Confirm" at bounding box center [885, 577] width 73 height 29
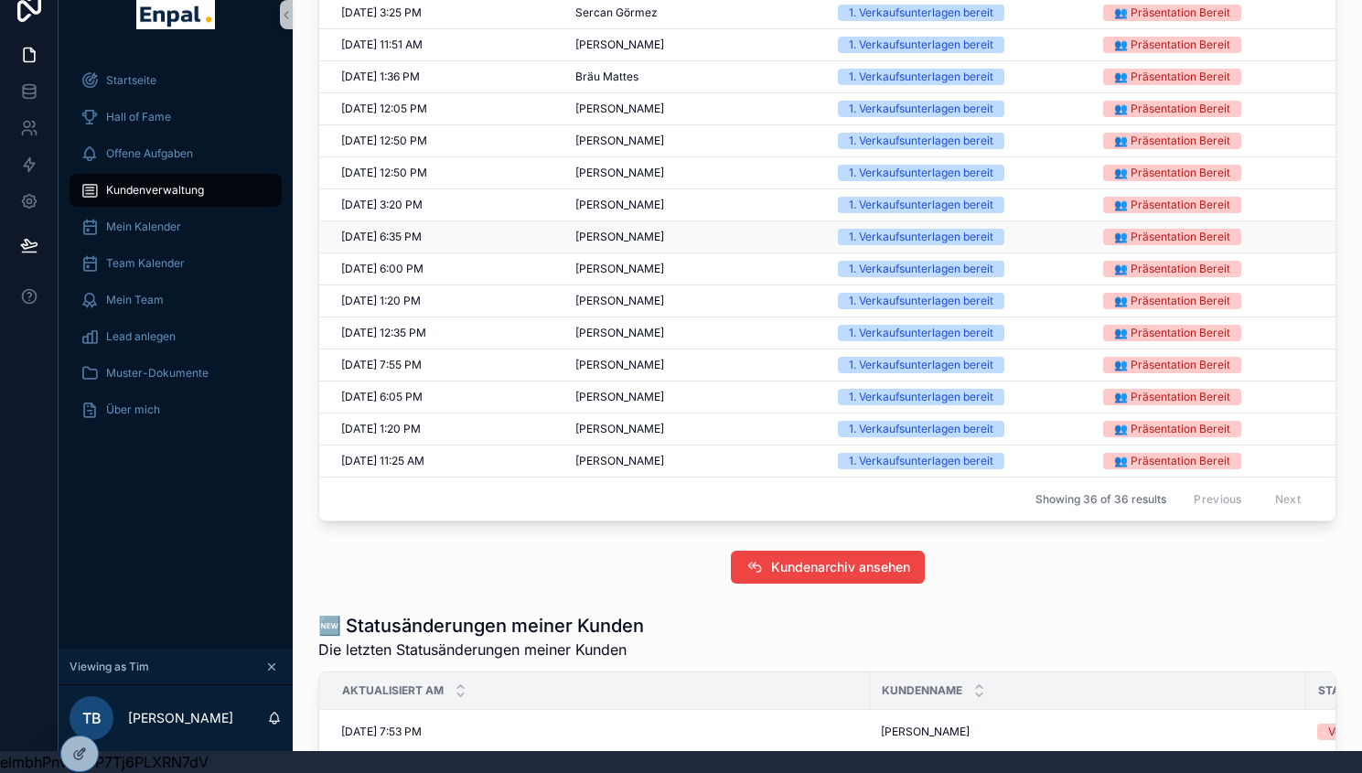
scroll to position [1291, 0]
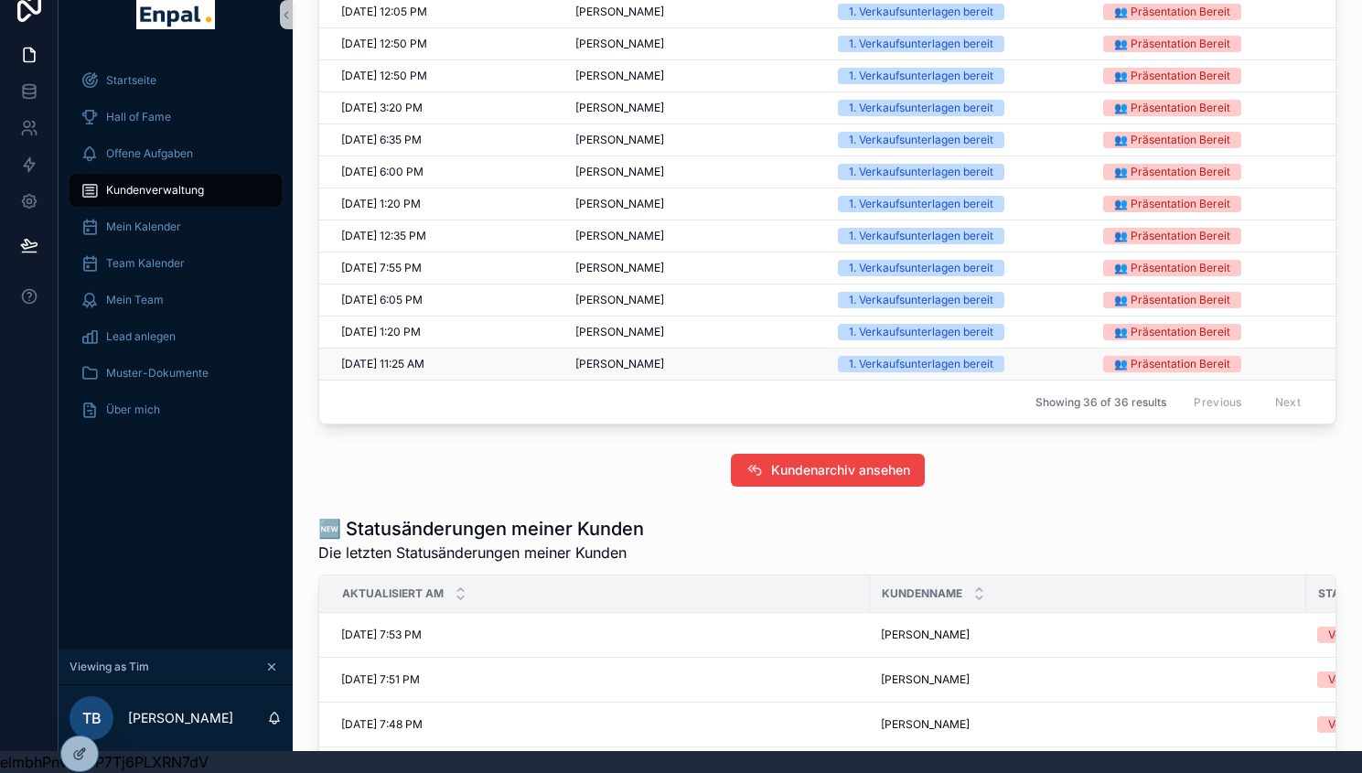
click at [610, 371] on span "[PERSON_NAME]" at bounding box center [619, 364] width 89 height 15
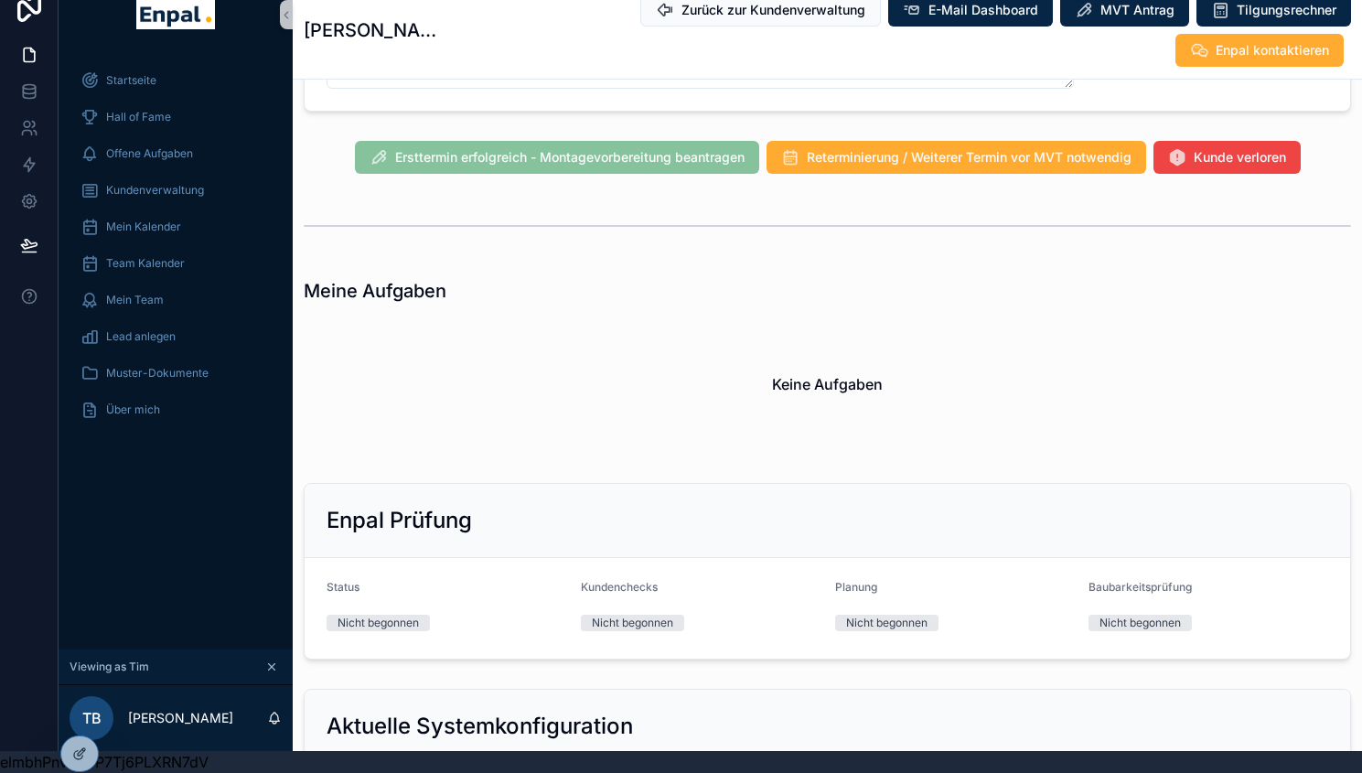
scroll to position [1824, 0]
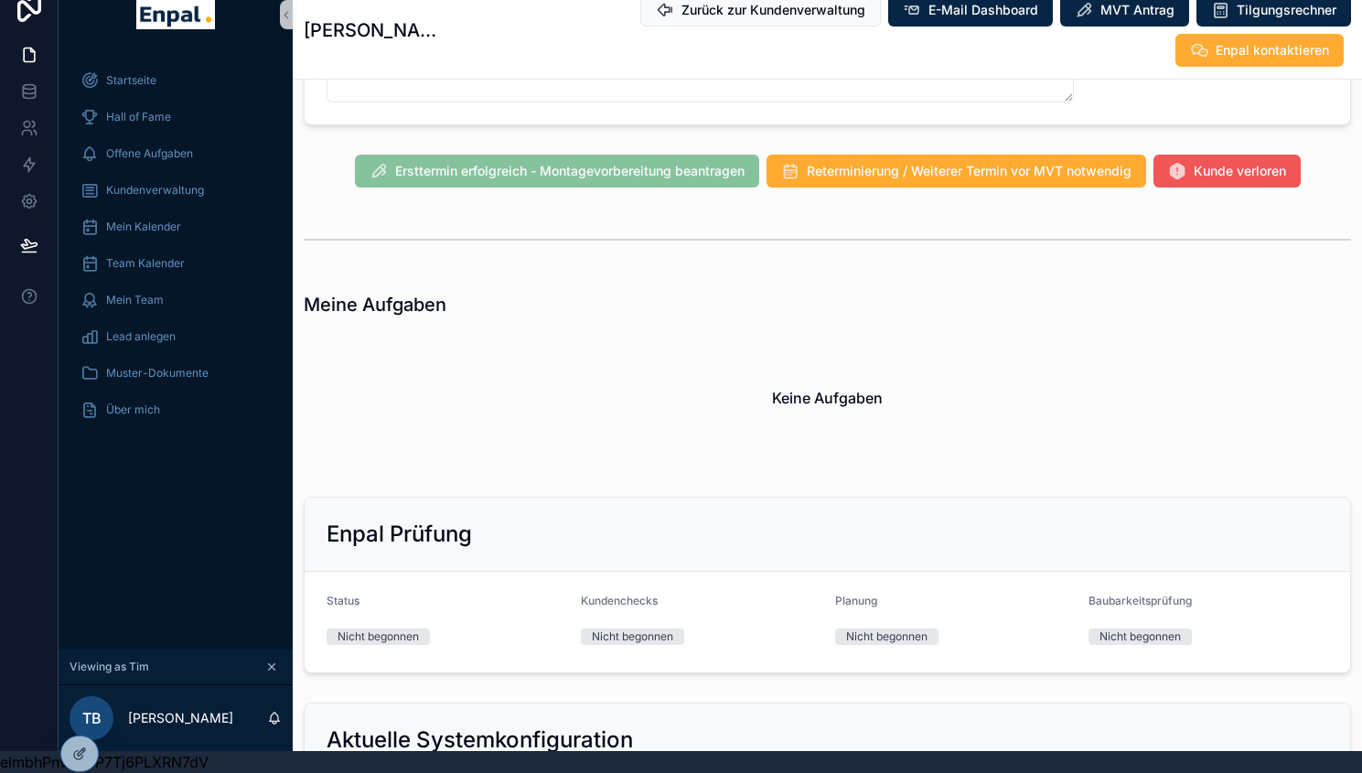
click at [1262, 173] on button "Kunde verloren" at bounding box center [1227, 189] width 147 height 33
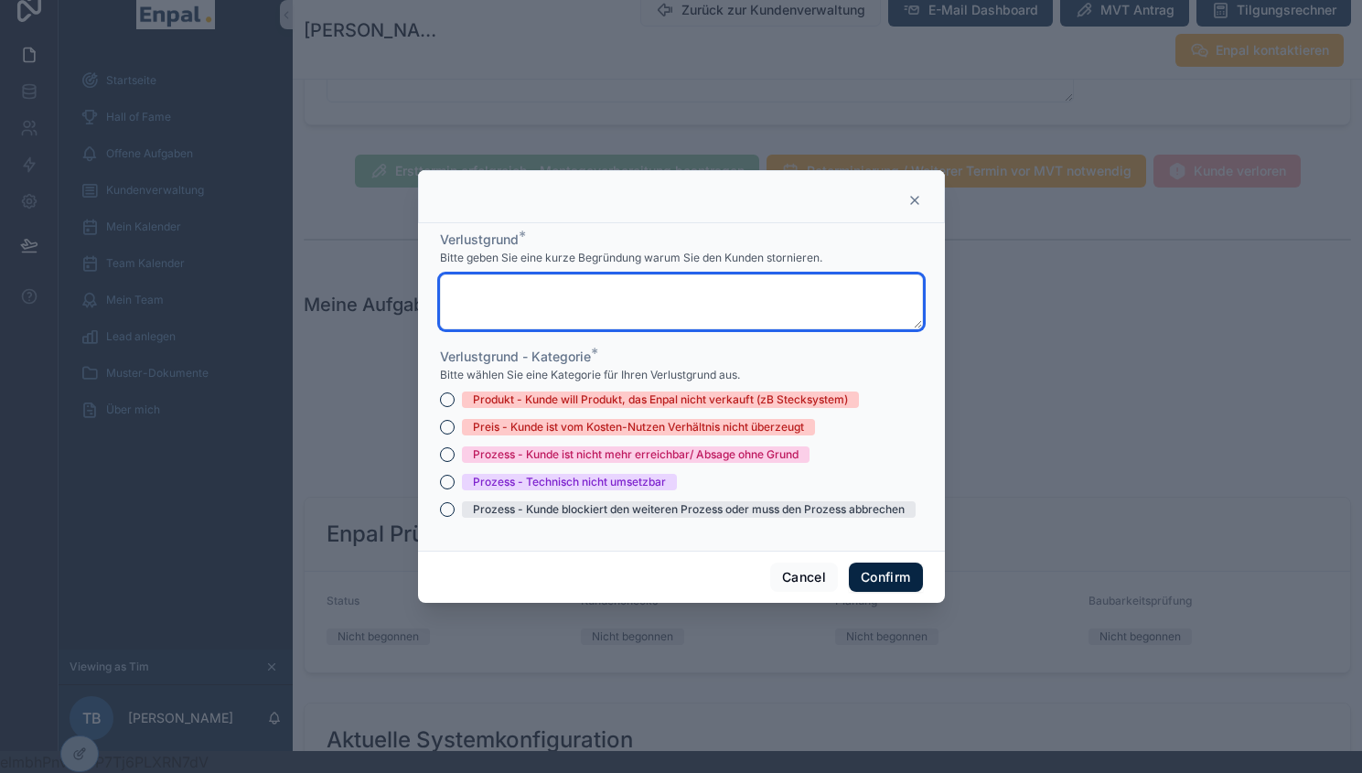
click at [633, 312] on textarea at bounding box center [681, 301] width 483 height 55
type textarea "**"
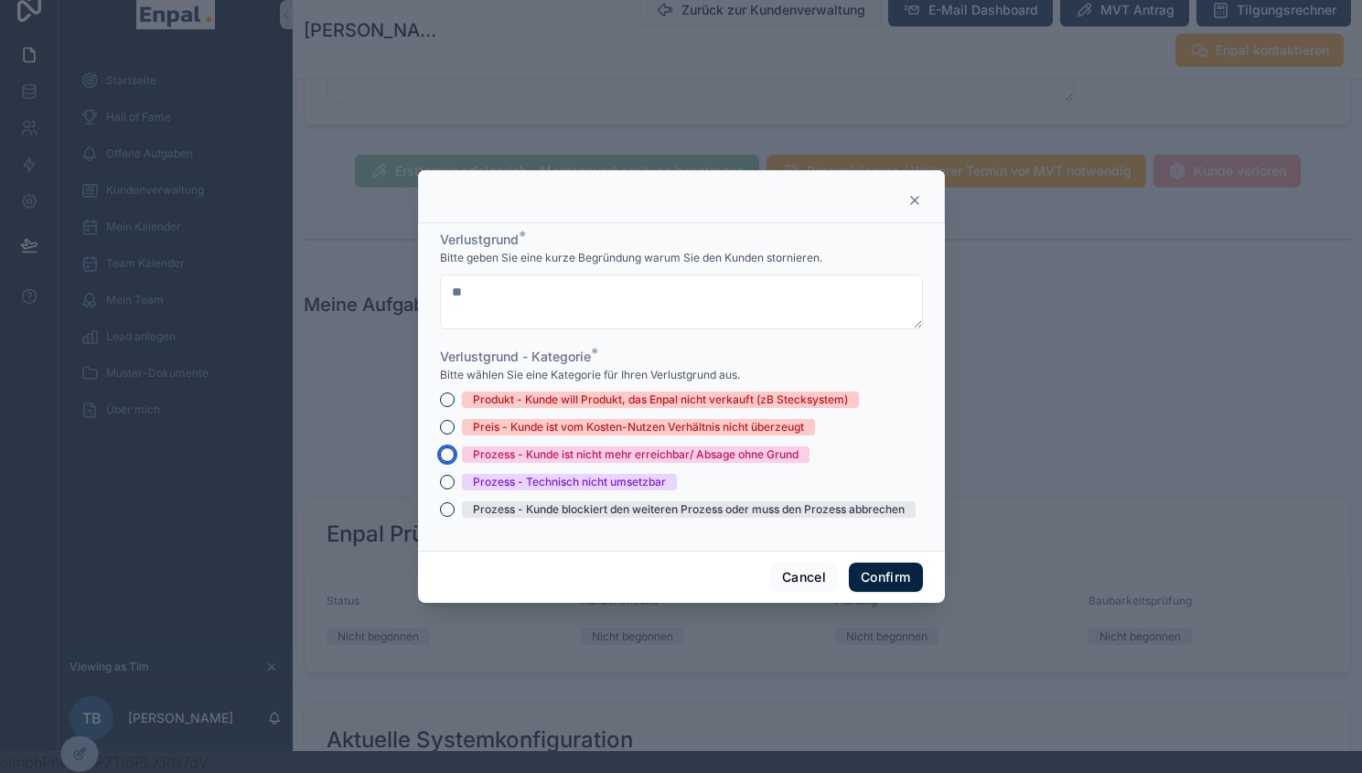
click at [440, 462] on button "Prozess - Kunde ist nicht mehr erreichbar/ Absage ohne Grund" at bounding box center [447, 454] width 15 height 15
click at [864, 592] on button "Confirm" at bounding box center [885, 577] width 73 height 29
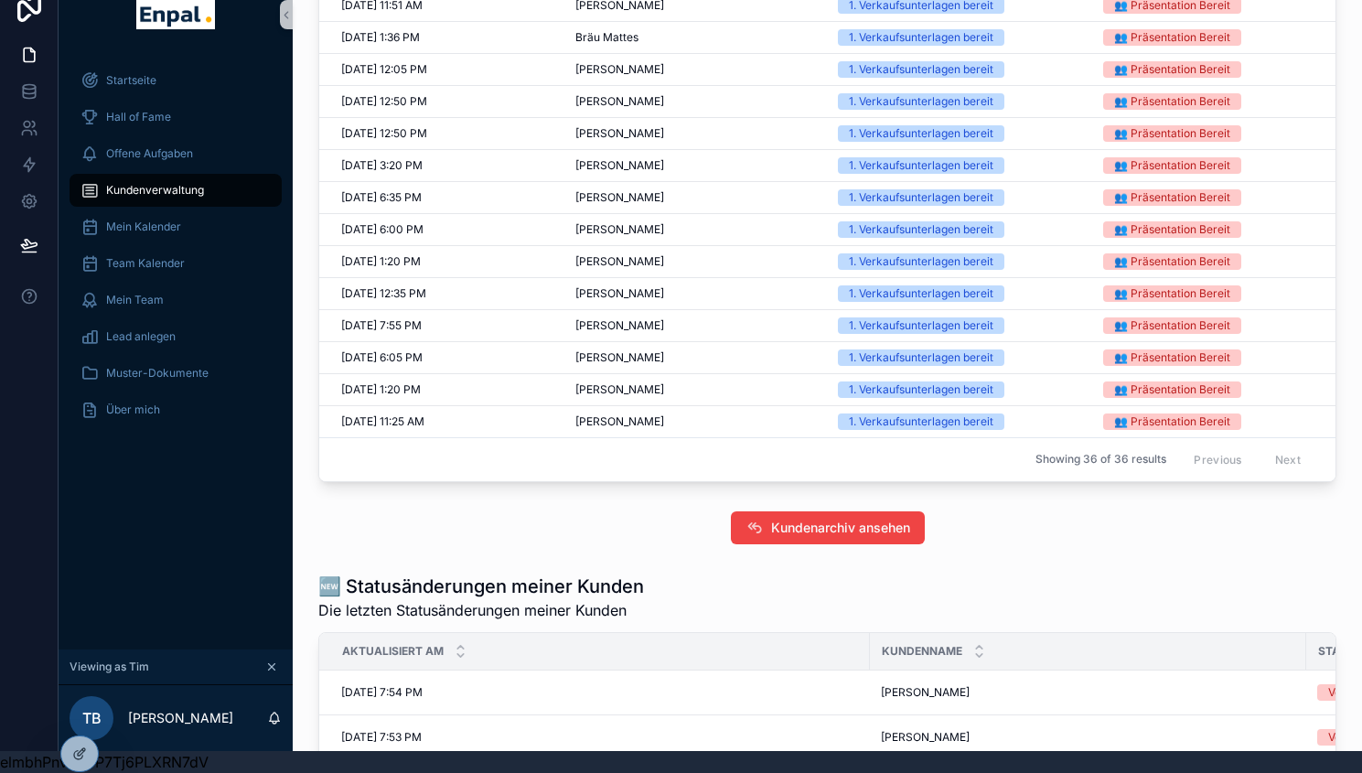
scroll to position [1248, 0]
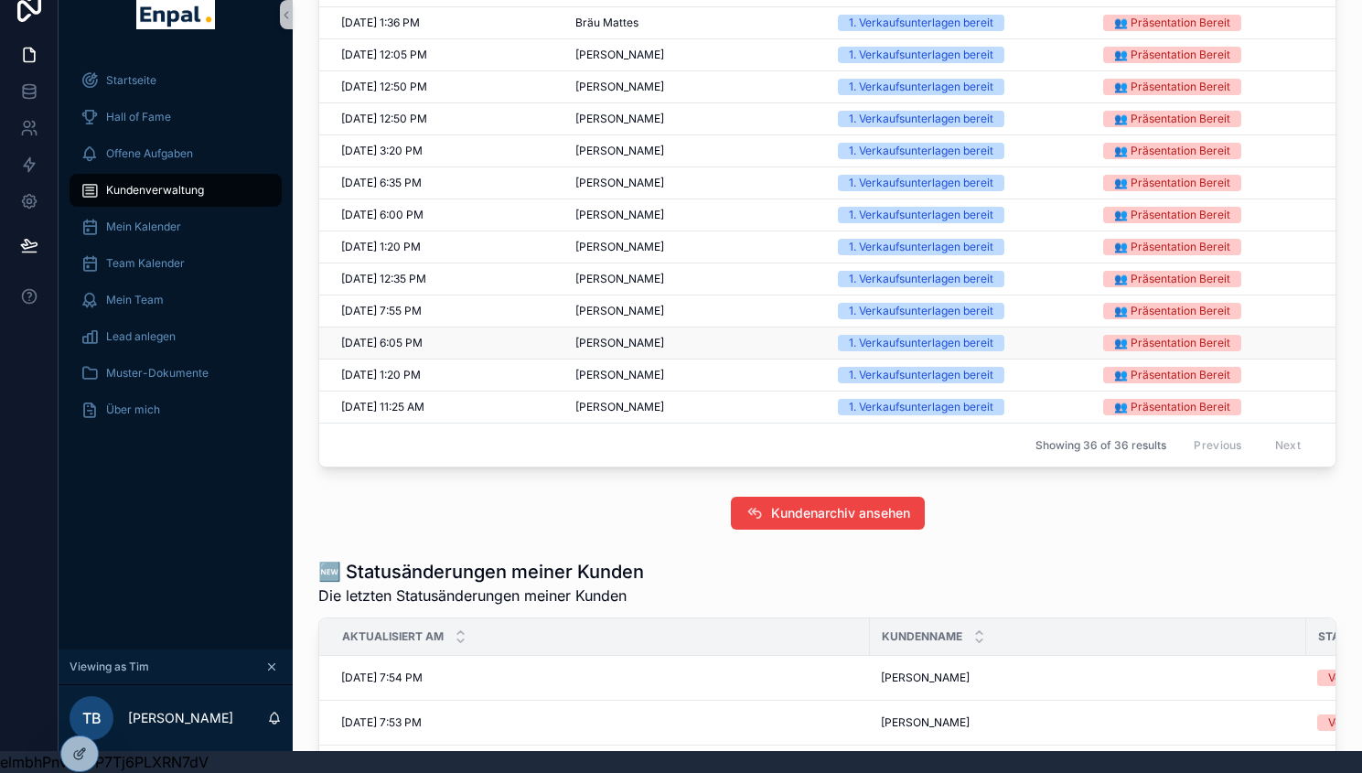
click at [597, 349] on span "[PERSON_NAME]" at bounding box center [619, 343] width 89 height 15
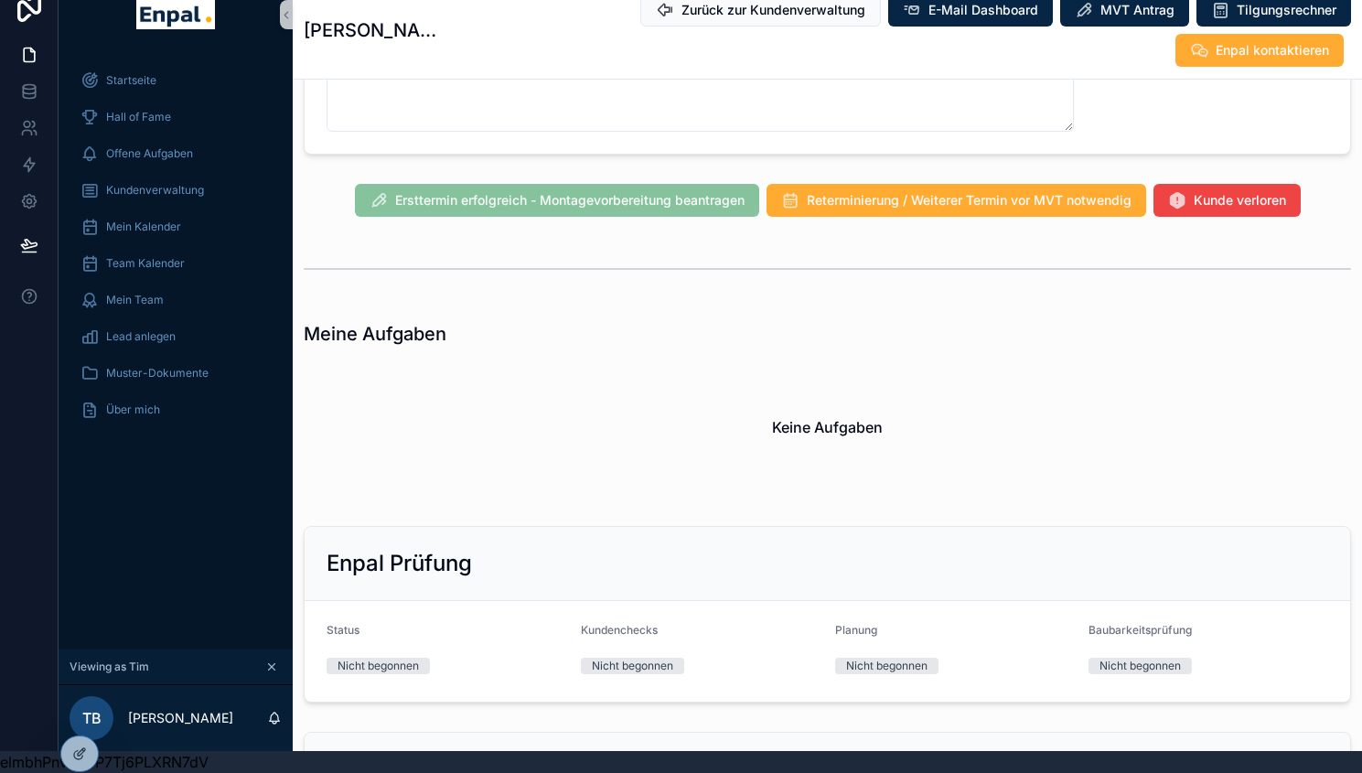
scroll to position [1727, 0]
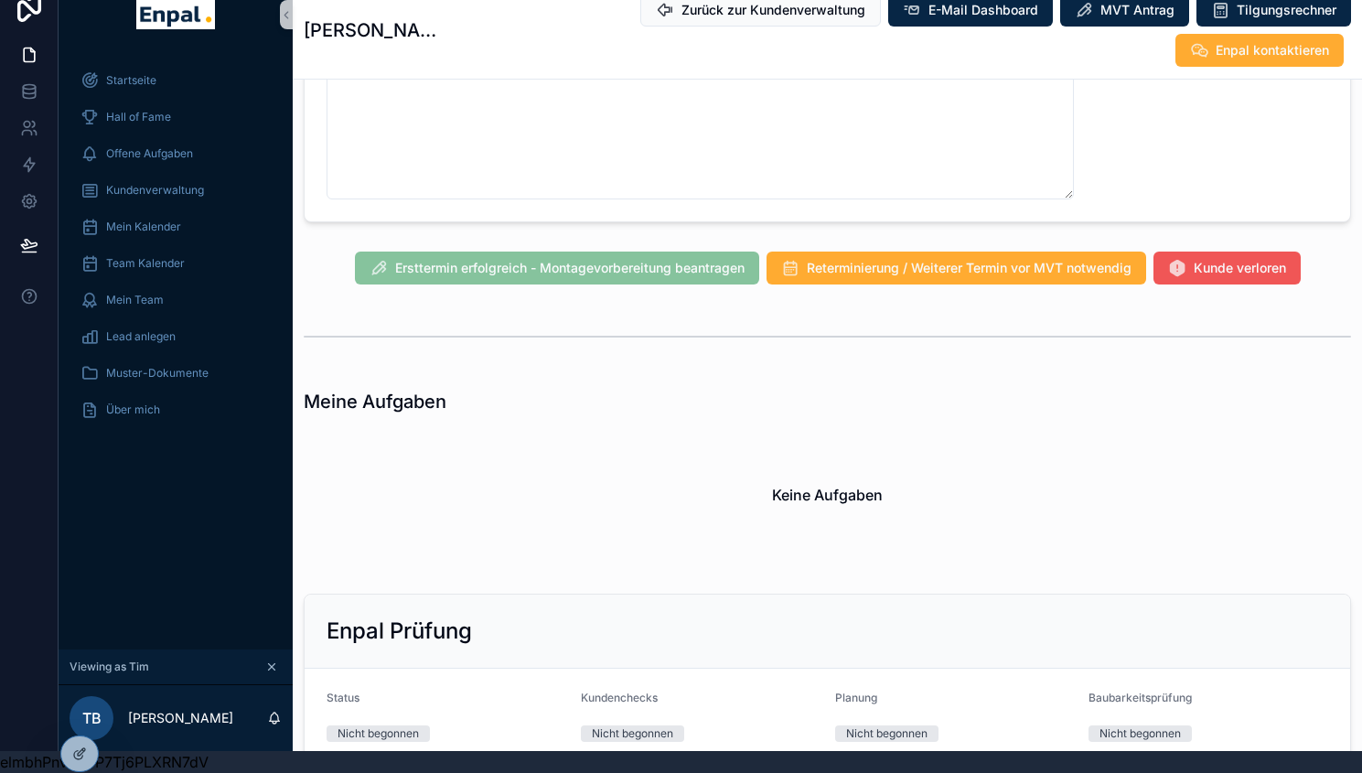
click at [1262, 277] on span "Kunde verloren" at bounding box center [1240, 286] width 92 height 18
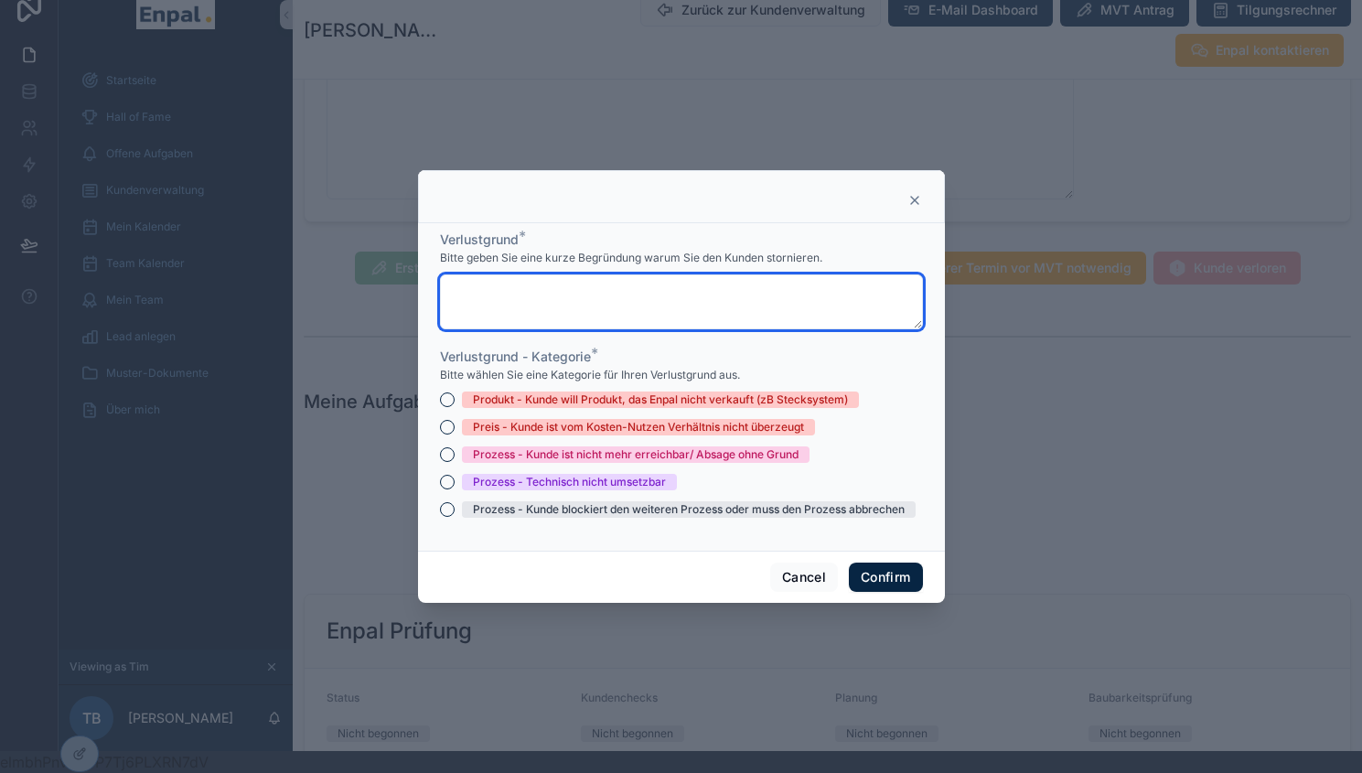
click at [640, 314] on textarea at bounding box center [681, 301] width 483 height 55
type textarea "**"
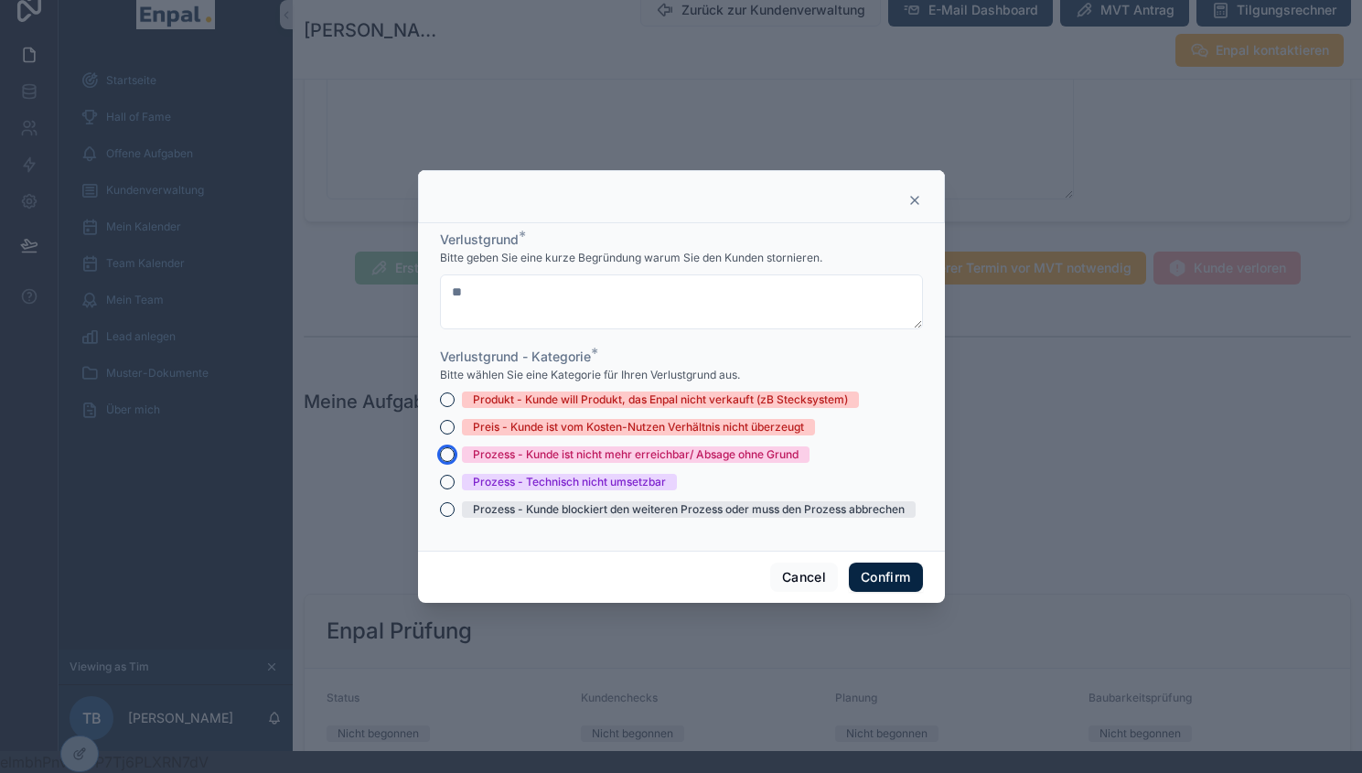
click at [442, 461] on button "Prozess - Kunde ist nicht mehr erreichbar/ Absage ohne Grund" at bounding box center [447, 454] width 15 height 15
click at [900, 579] on button "Confirm" at bounding box center [885, 577] width 73 height 29
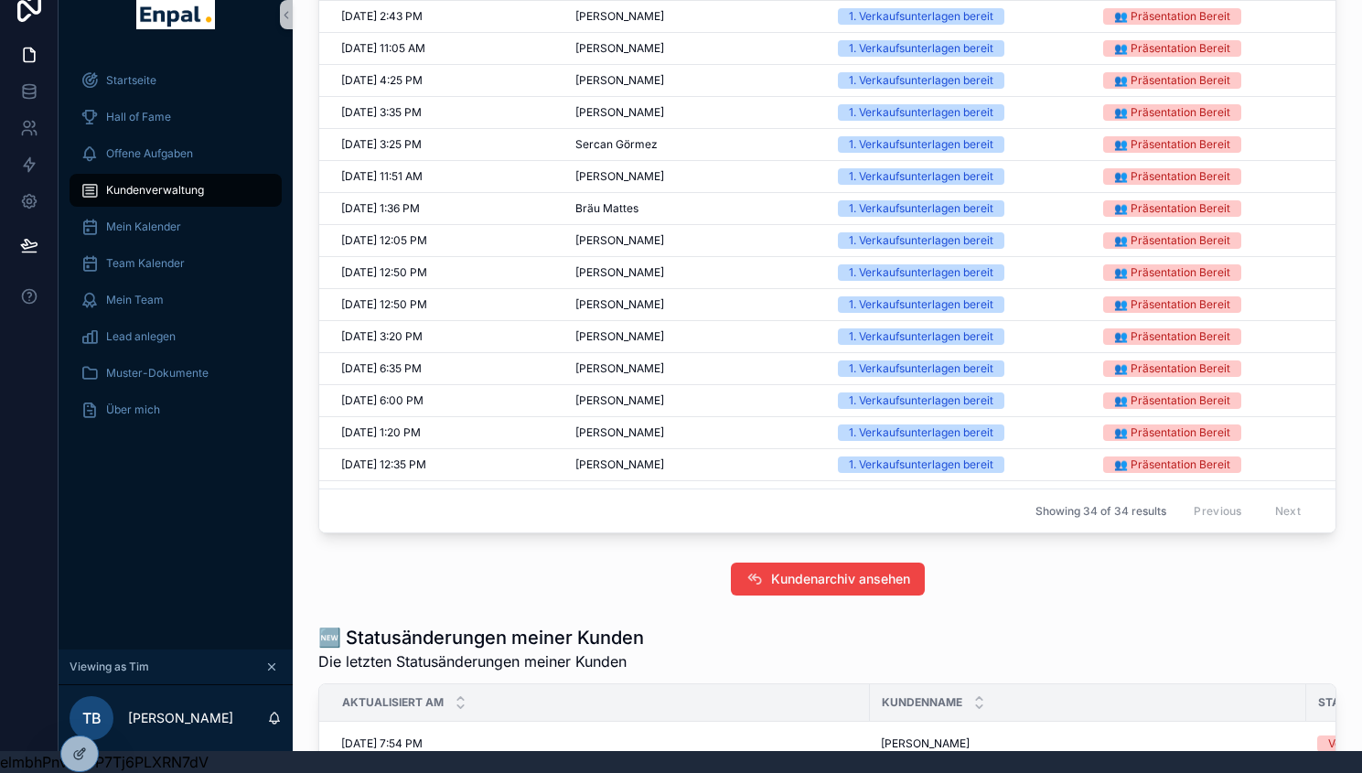
scroll to position [593, 0]
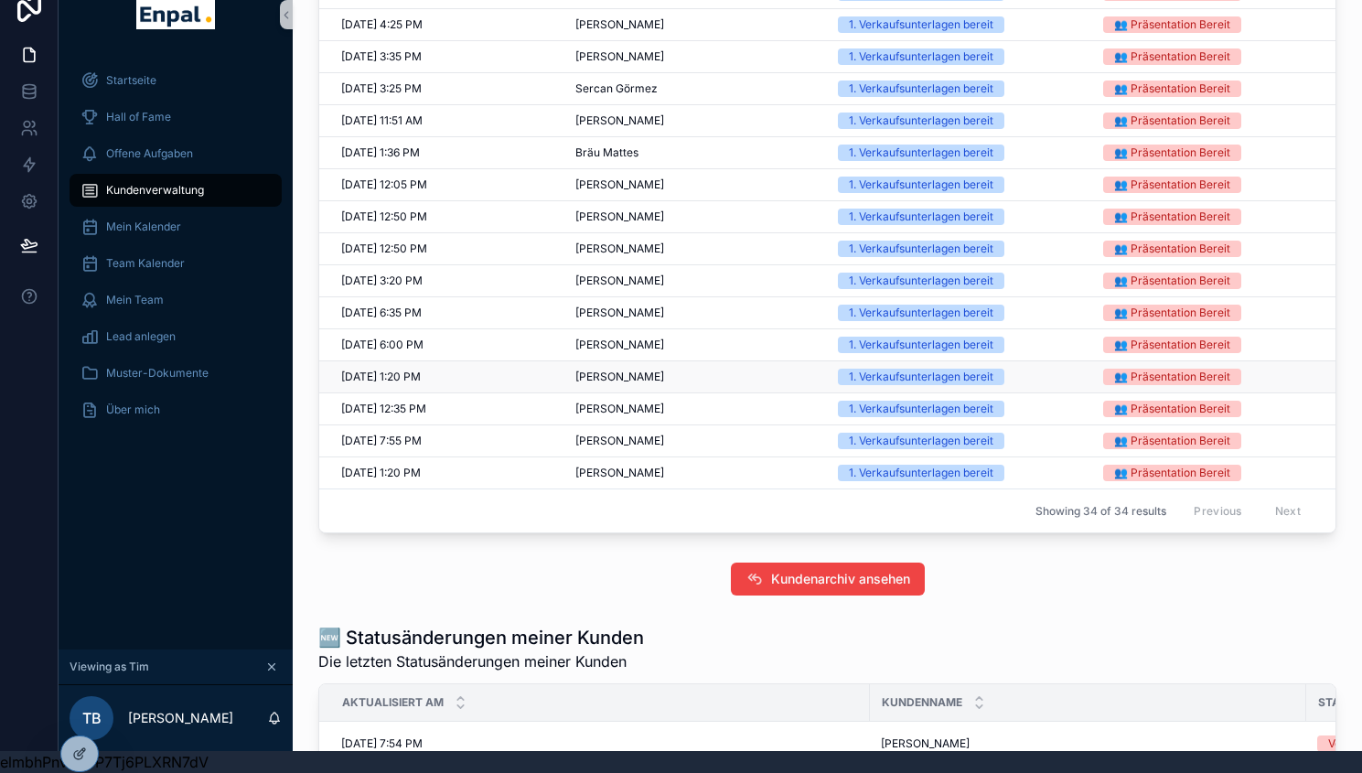
click at [629, 384] on span "[PERSON_NAME]" at bounding box center [619, 377] width 89 height 15
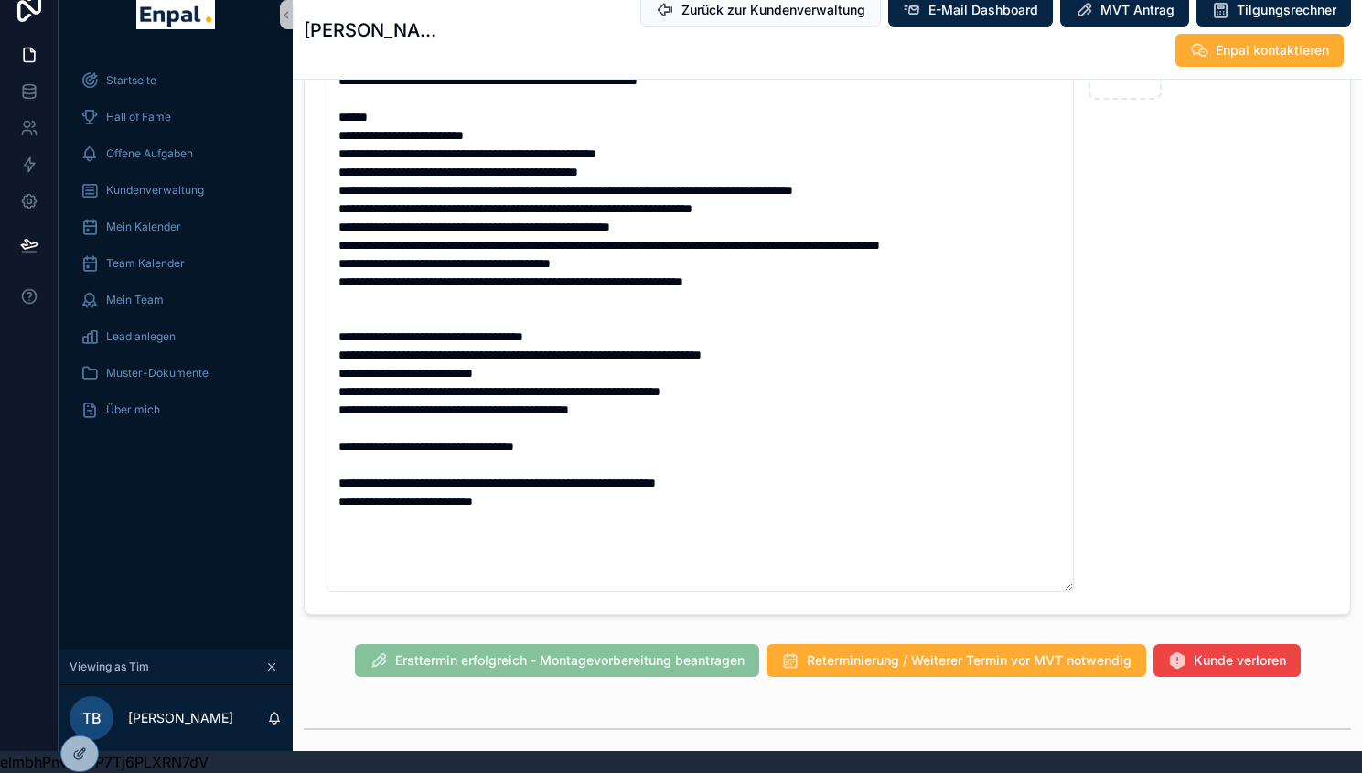
scroll to position [18, 0]
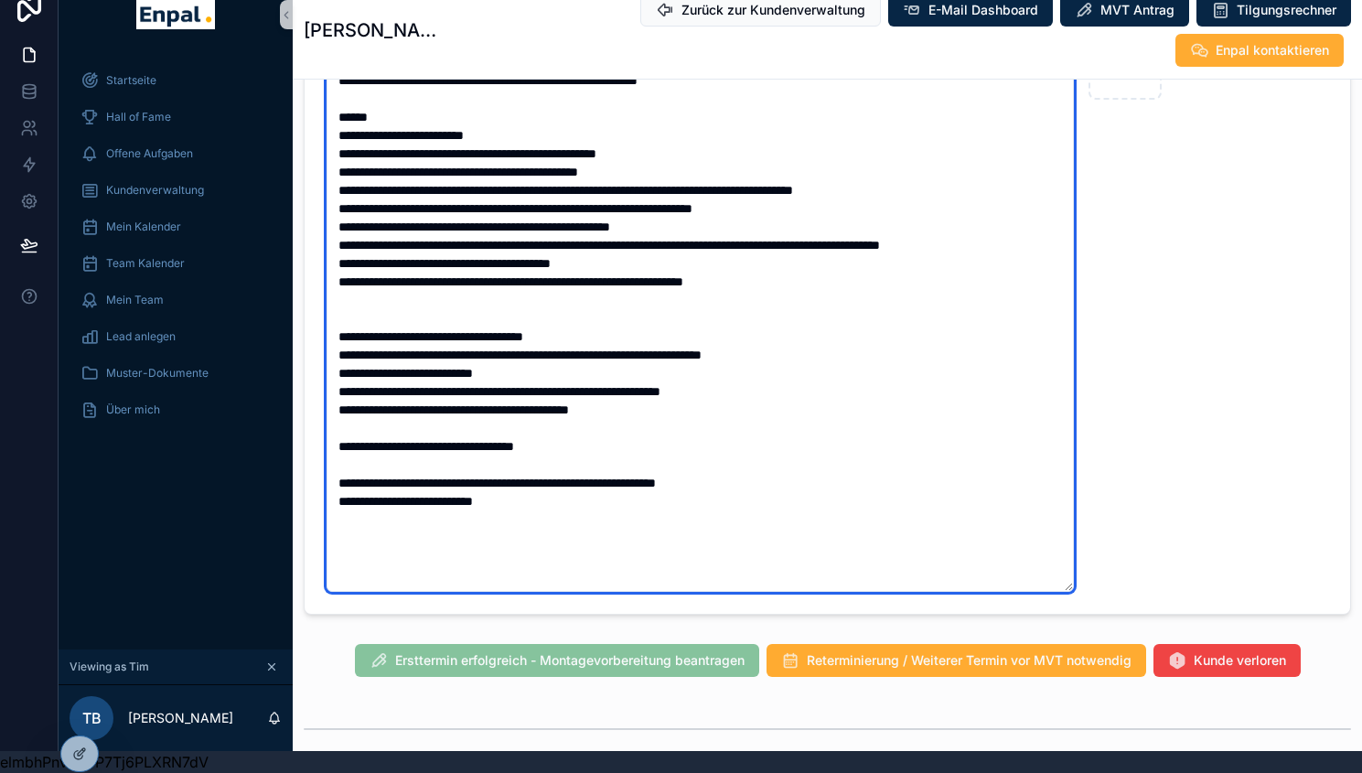
drag, startPoint x: 531, startPoint y: 459, endPoint x: 338, endPoint y: 444, distance: 193.6
click at [338, 444] on textarea "scrollable content" at bounding box center [700, 309] width 747 height 565
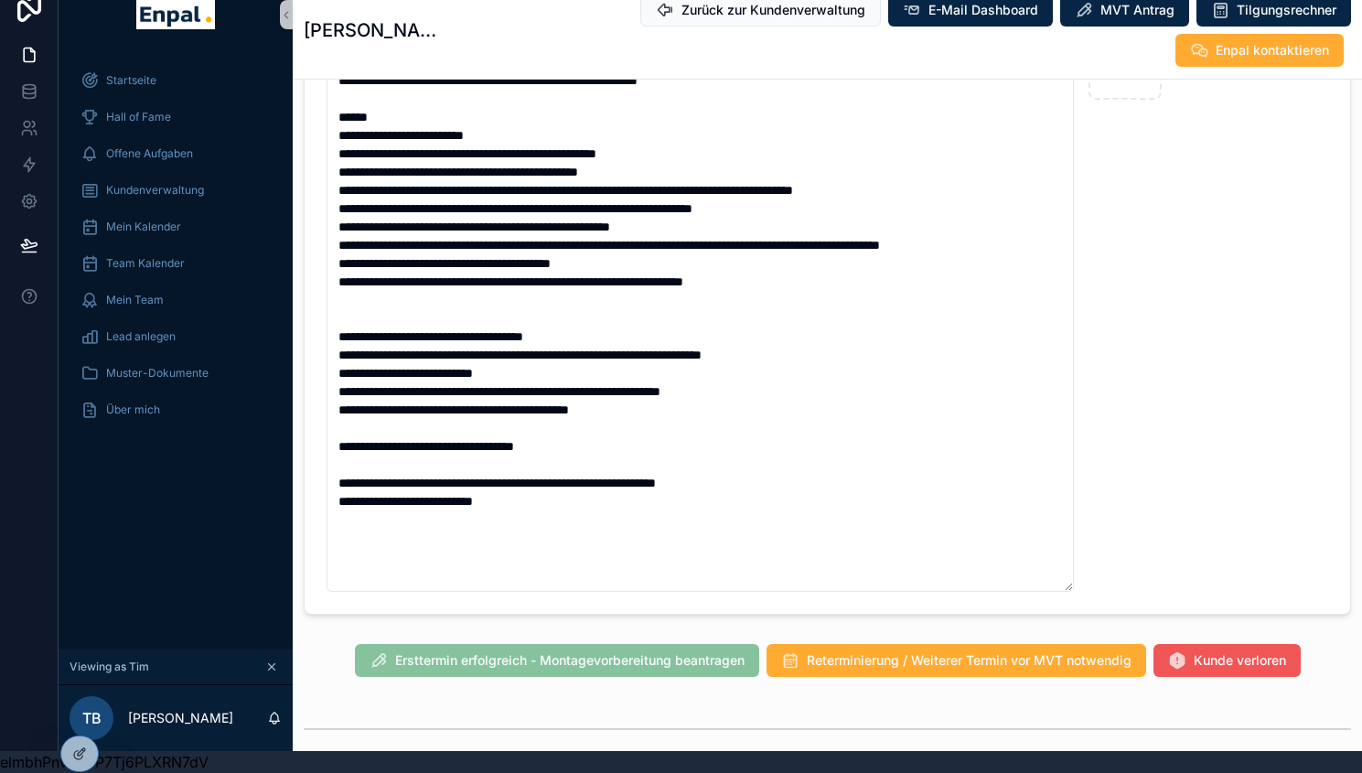
click at [1258, 604] on div "Startseite Hall of Fame Offene Aufgaben Kundenverwaltung Mein Kalender Team Kal…" at bounding box center [711, 364] width 1304 height 773
click at [1209, 607] on div "Startseite Hall of Fame Offene Aufgaben Kundenverwaltung Mein Kalender Team Kal…" at bounding box center [711, 364] width 1304 height 773
click at [1213, 651] on span "Kunde verloren" at bounding box center [1240, 660] width 92 height 18
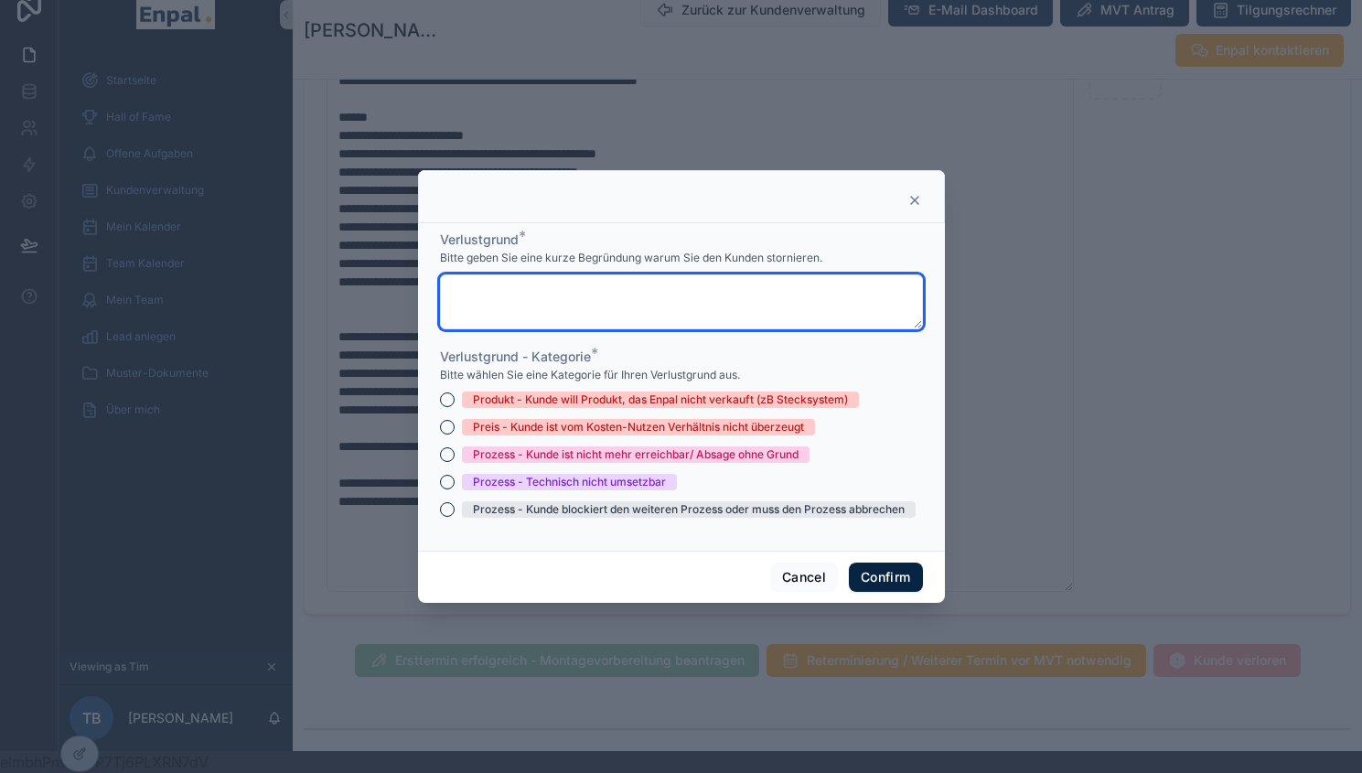
click at [614, 293] on textarea at bounding box center [681, 301] width 483 height 55
type textarea "**"
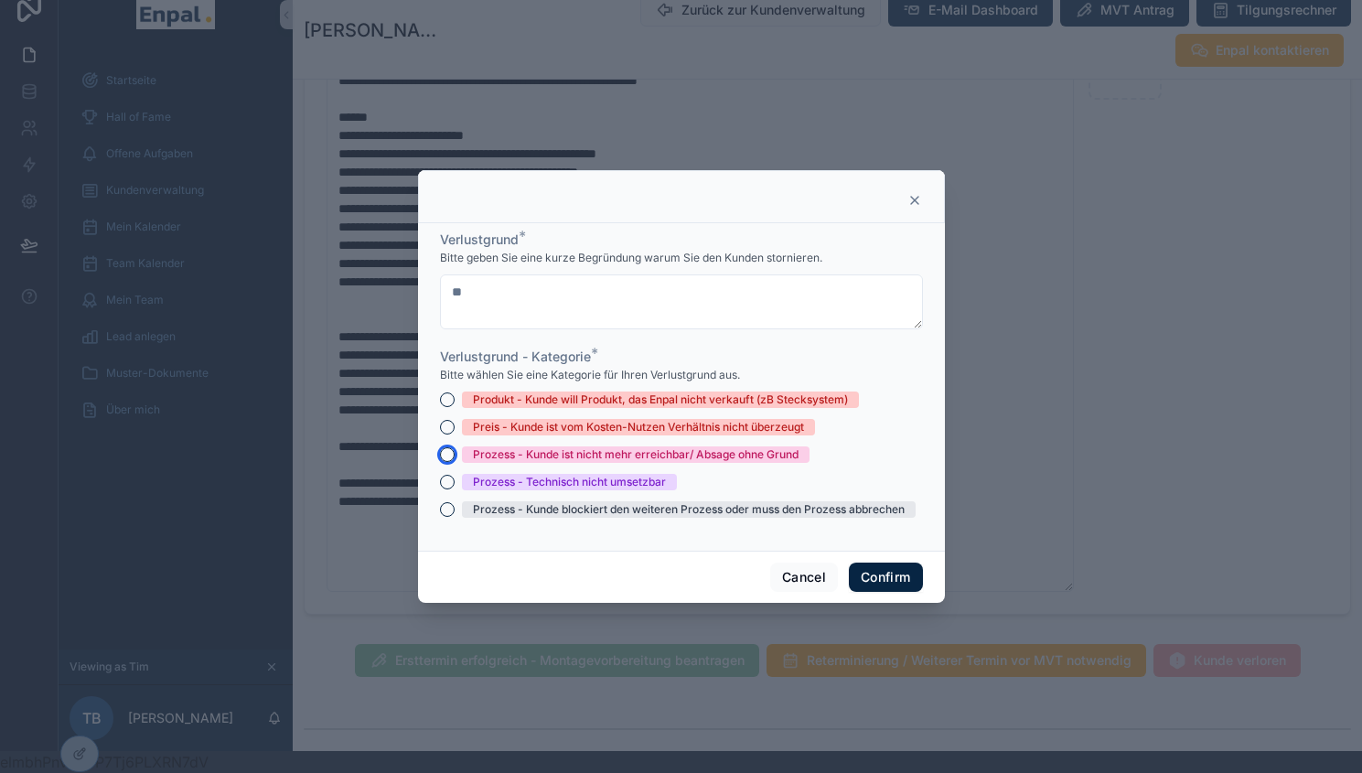
click at [442, 459] on button "Prozess - Kunde ist nicht mehr erreichbar/ Absage ohne Grund" at bounding box center [447, 454] width 15 height 15
click at [871, 592] on button "Confirm" at bounding box center [885, 577] width 73 height 29
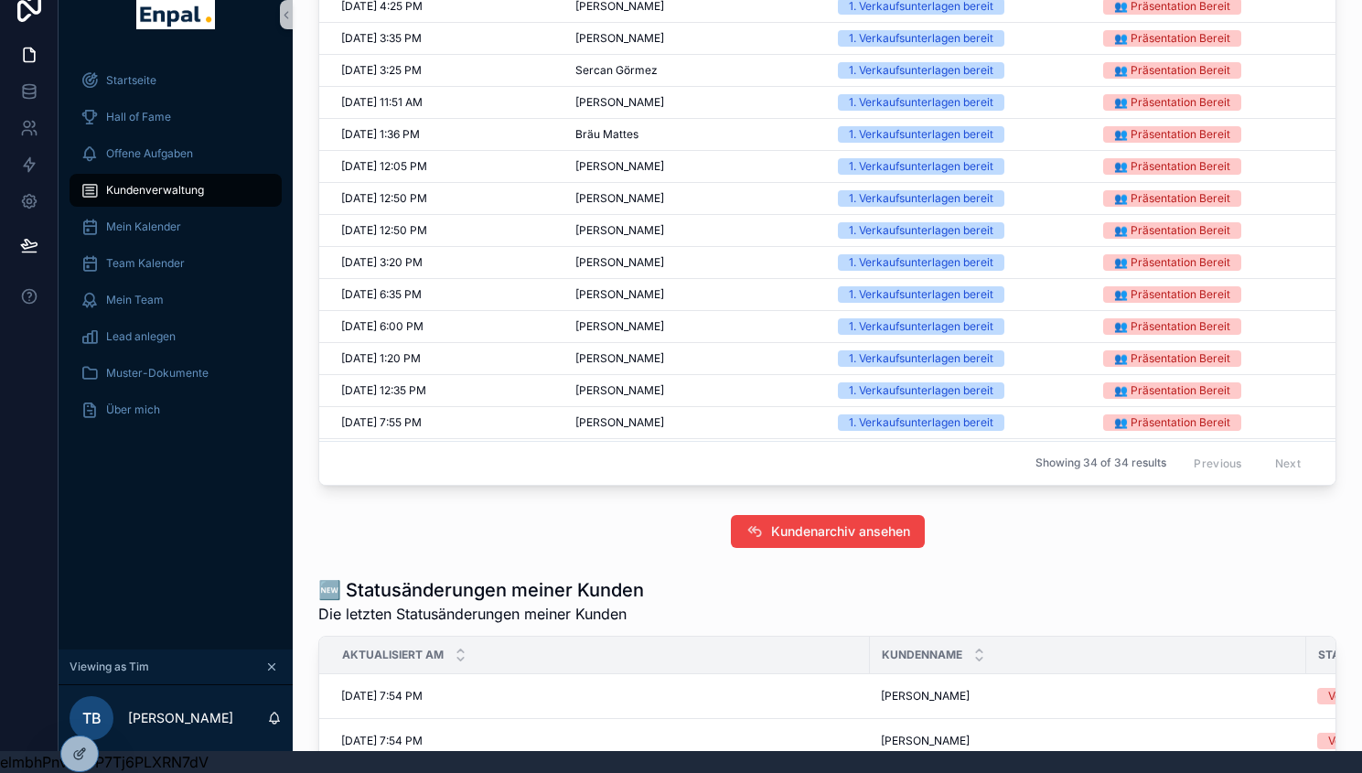
scroll to position [593, 0]
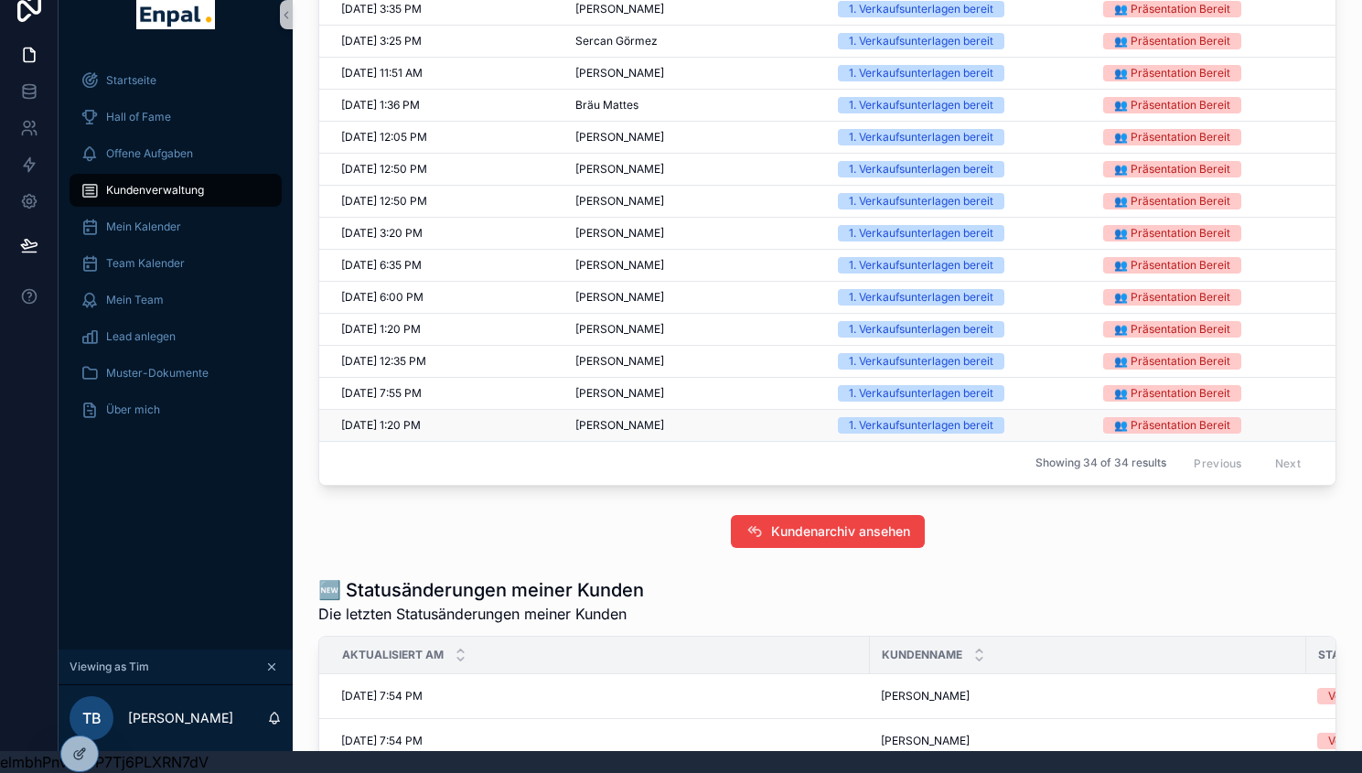
click at [628, 431] on span "[PERSON_NAME]" at bounding box center [619, 425] width 89 height 15
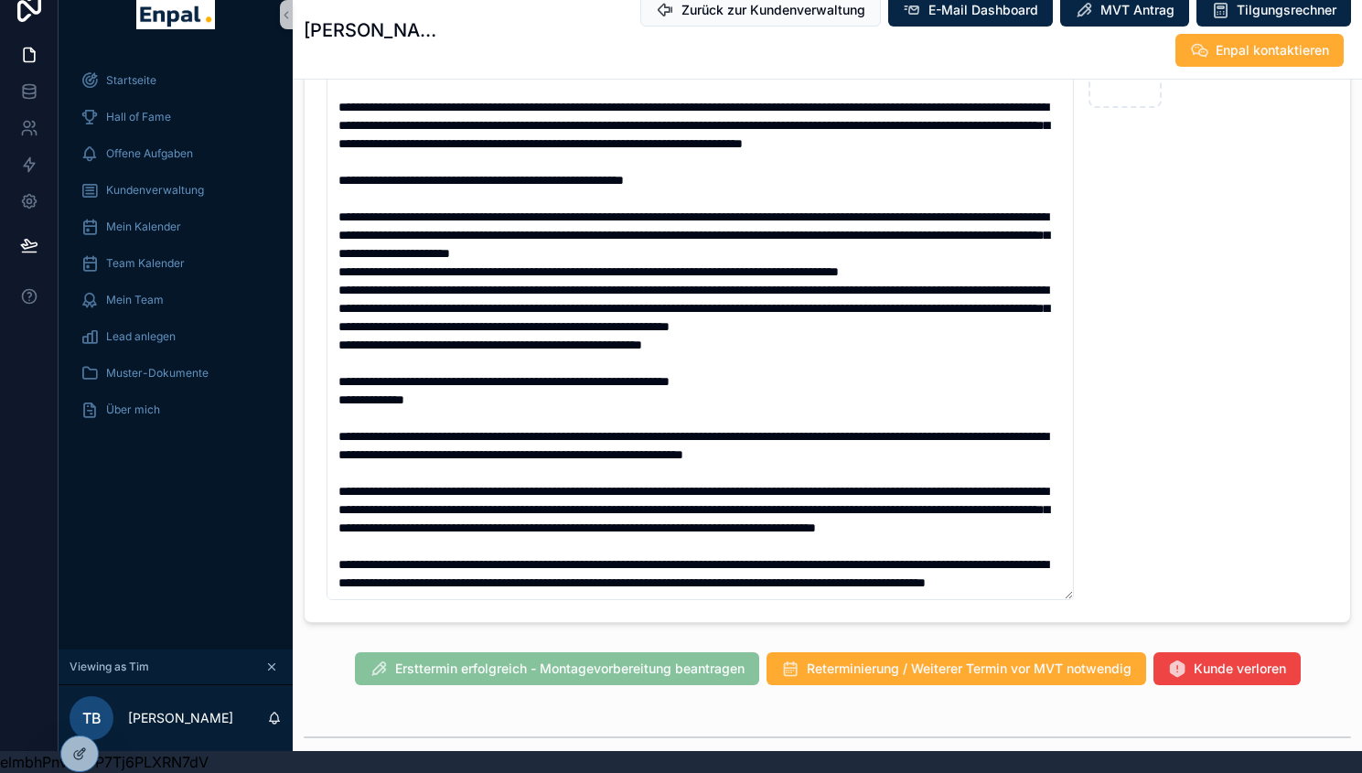
scroll to position [1333, 0]
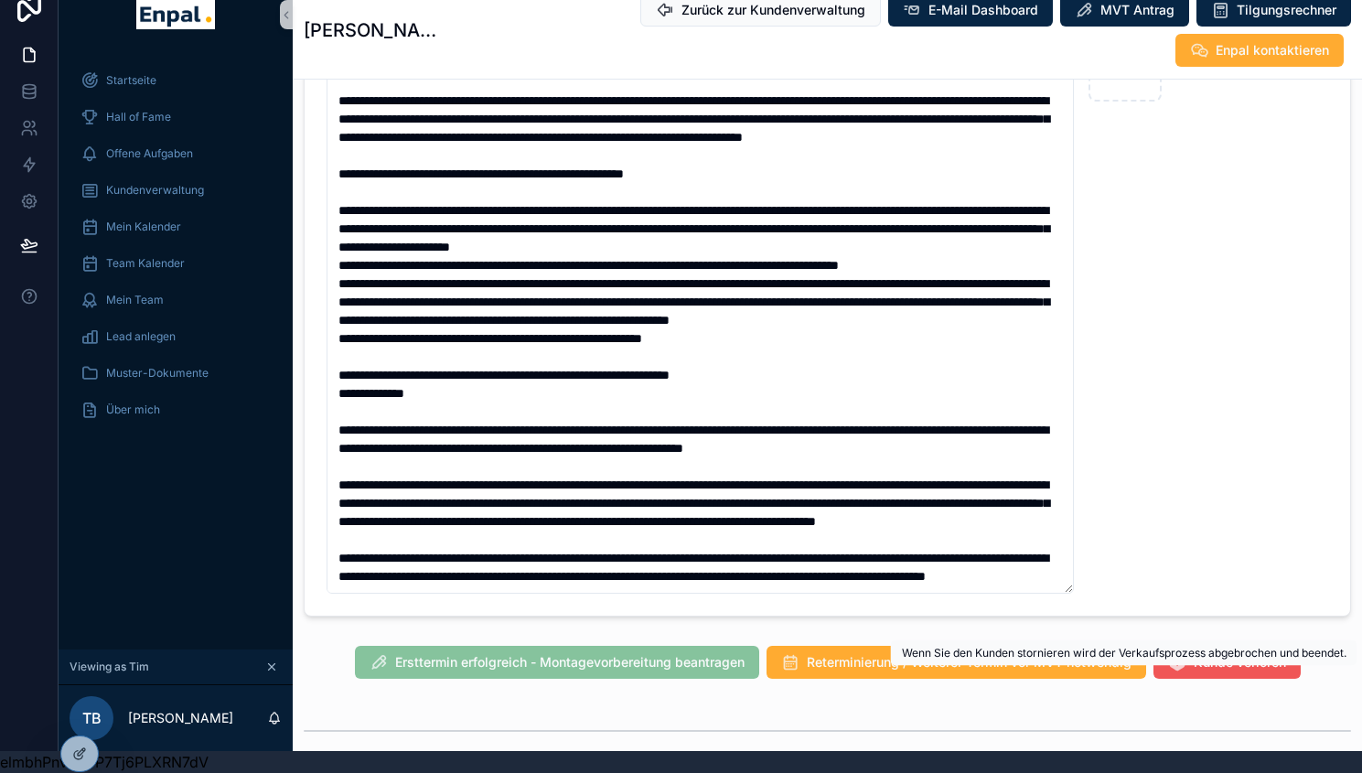
click at [1227, 673] on span "Kunde verloren" at bounding box center [1240, 680] width 92 height 18
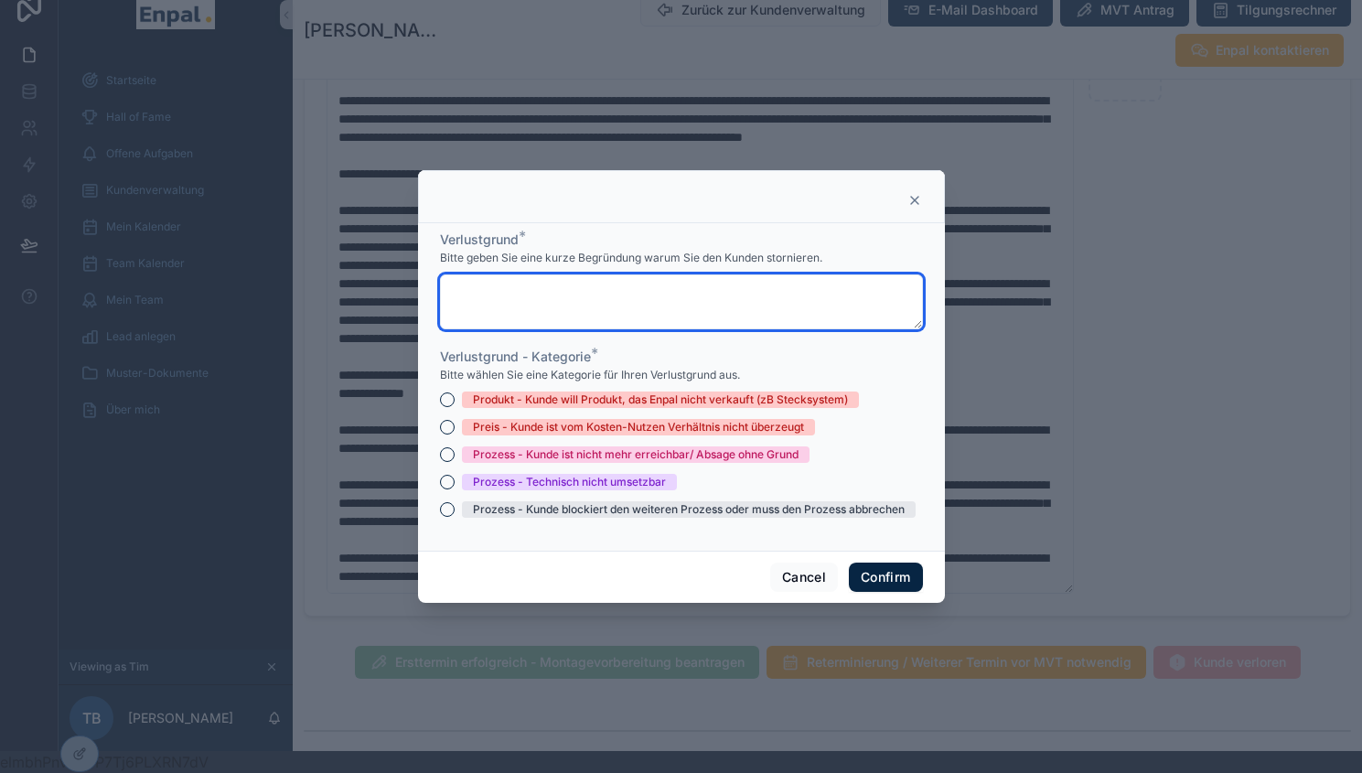
click at [555, 318] on textarea at bounding box center [681, 301] width 483 height 55
type textarea "**"
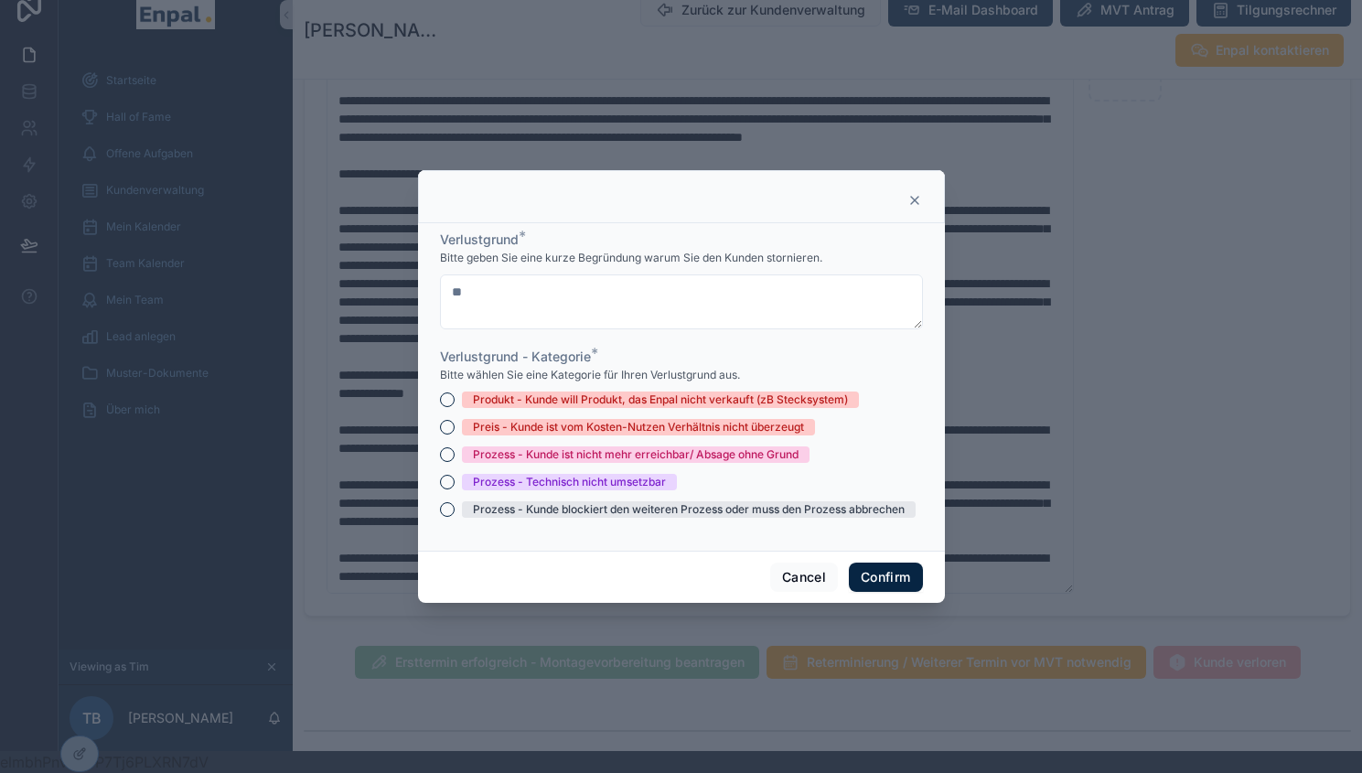
click at [446, 463] on div "Prozess - Kunde ist nicht mehr erreichbar/ Absage ohne Grund" at bounding box center [681, 454] width 483 height 16
click at [440, 458] on button "Prozess - Kunde ist nicht mehr erreichbar/ Absage ohne Grund" at bounding box center [447, 454] width 15 height 15
click at [885, 591] on button "Confirm" at bounding box center [885, 577] width 73 height 29
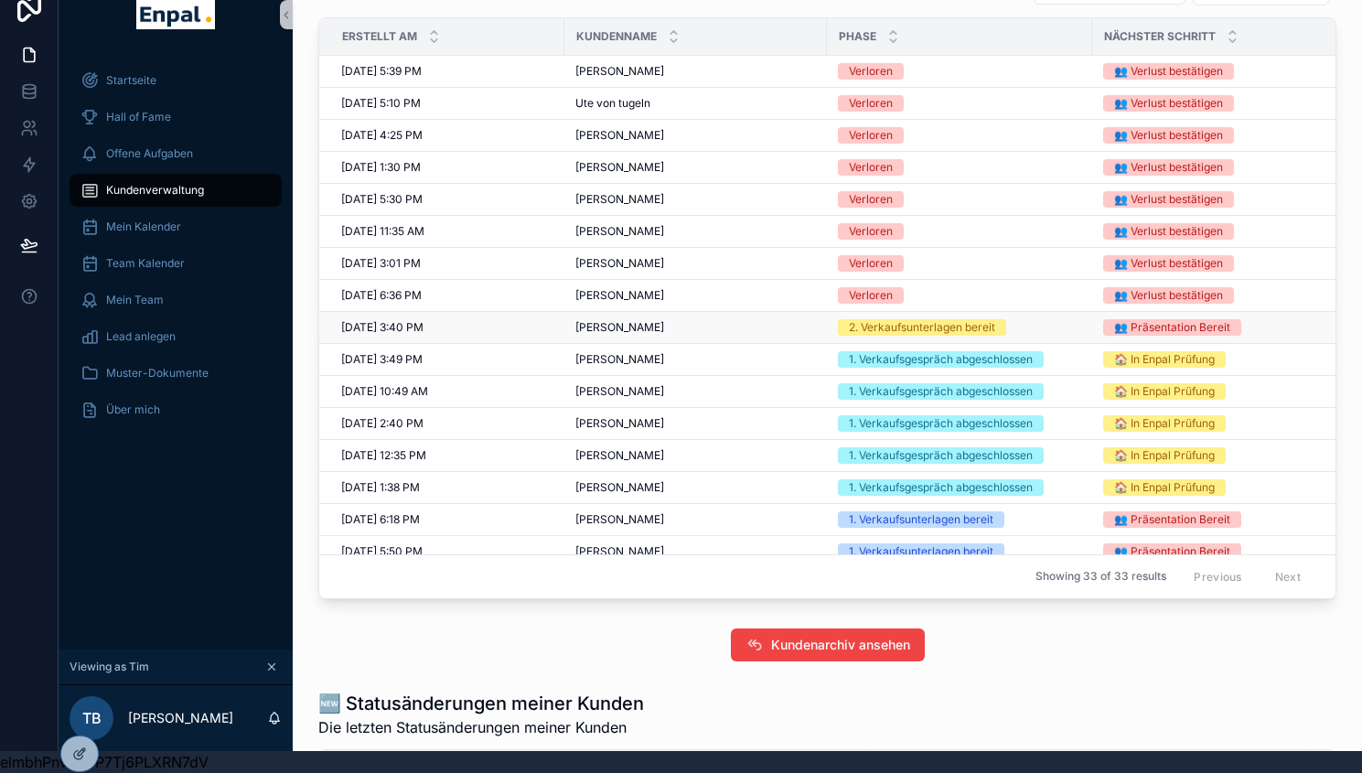
scroll to position [561, 0]
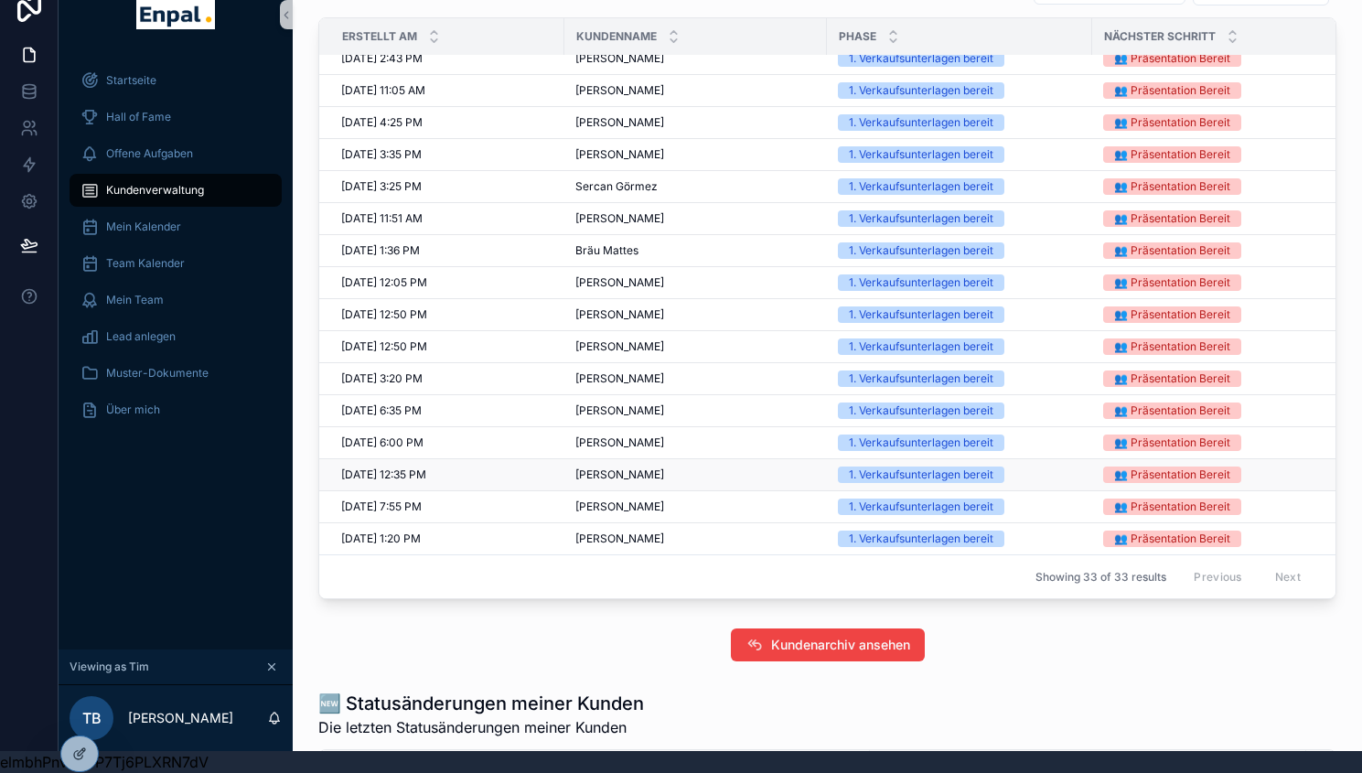
click at [625, 478] on span "[PERSON_NAME]" at bounding box center [619, 474] width 89 height 15
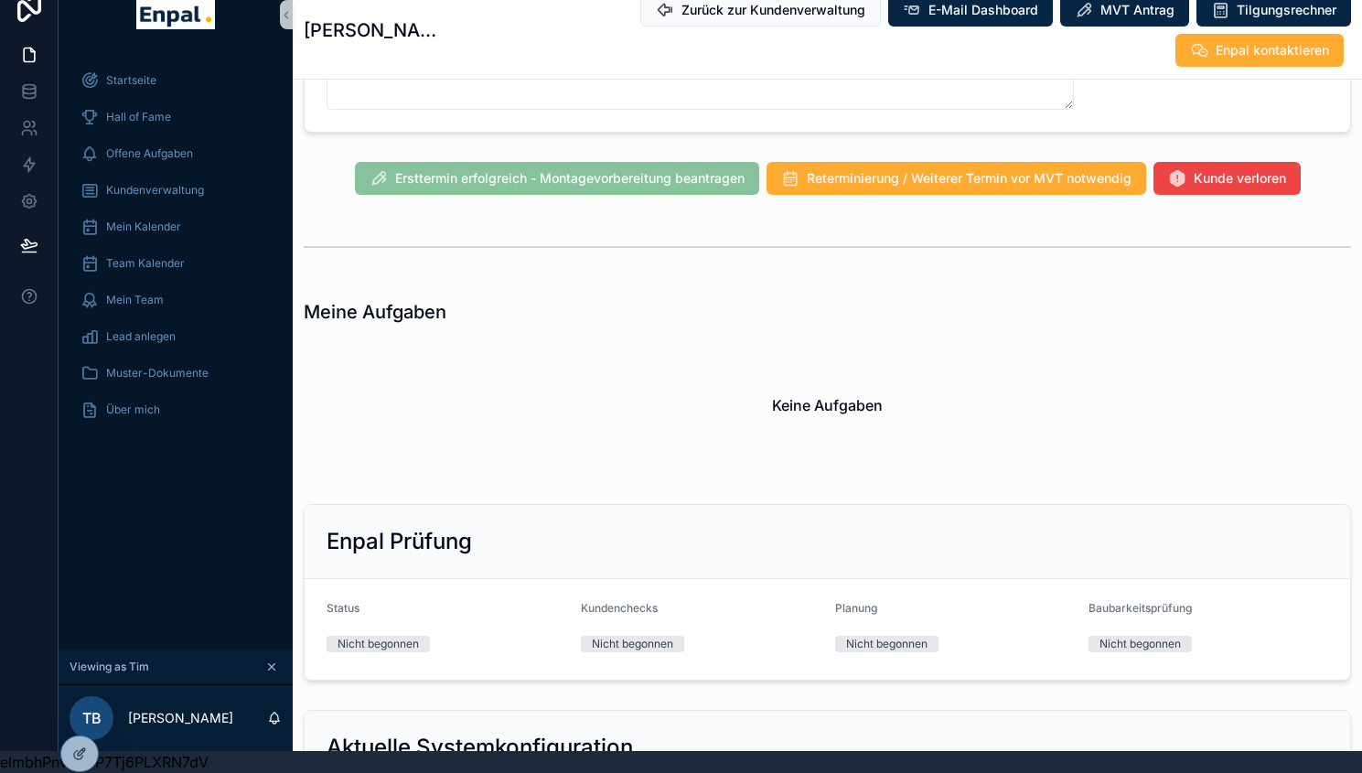
scroll to position [1797, 0]
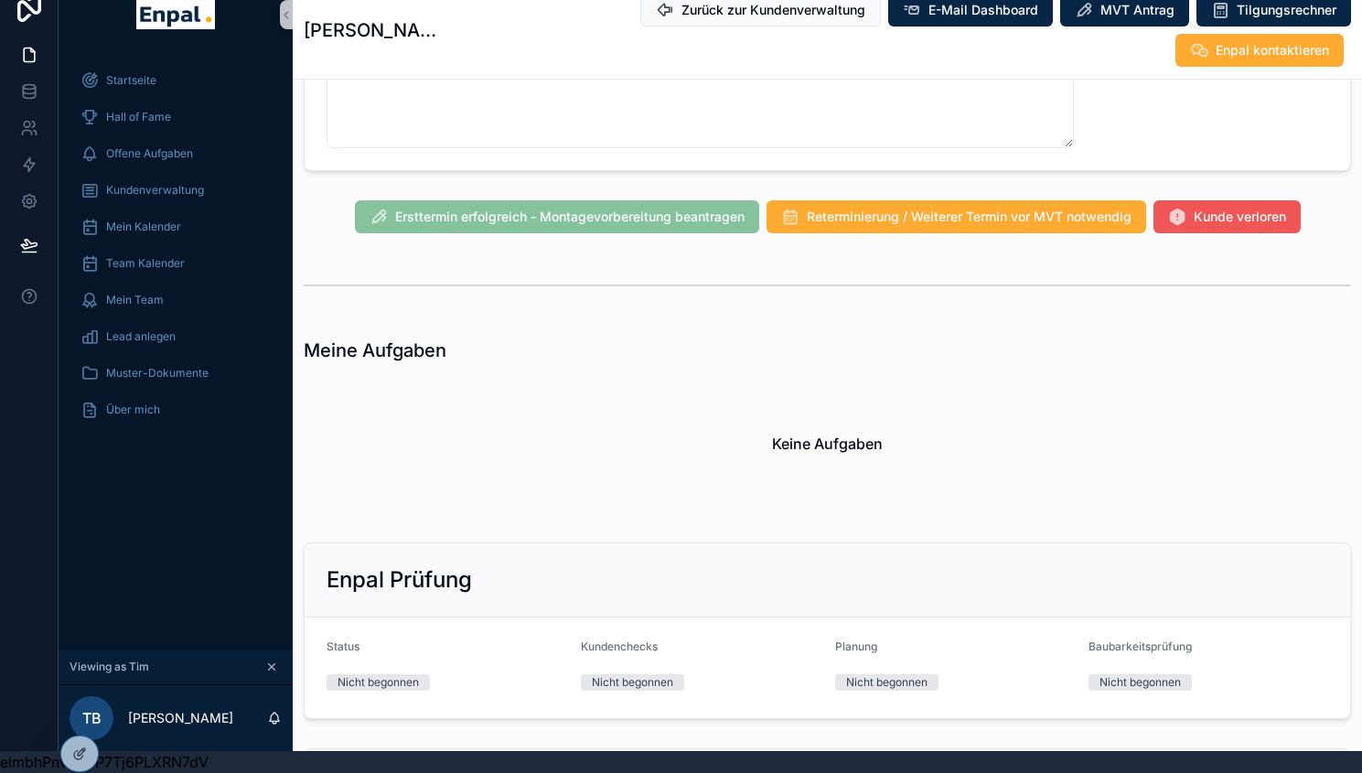
click at [1222, 208] on span "Kunde verloren" at bounding box center [1240, 217] width 92 height 18
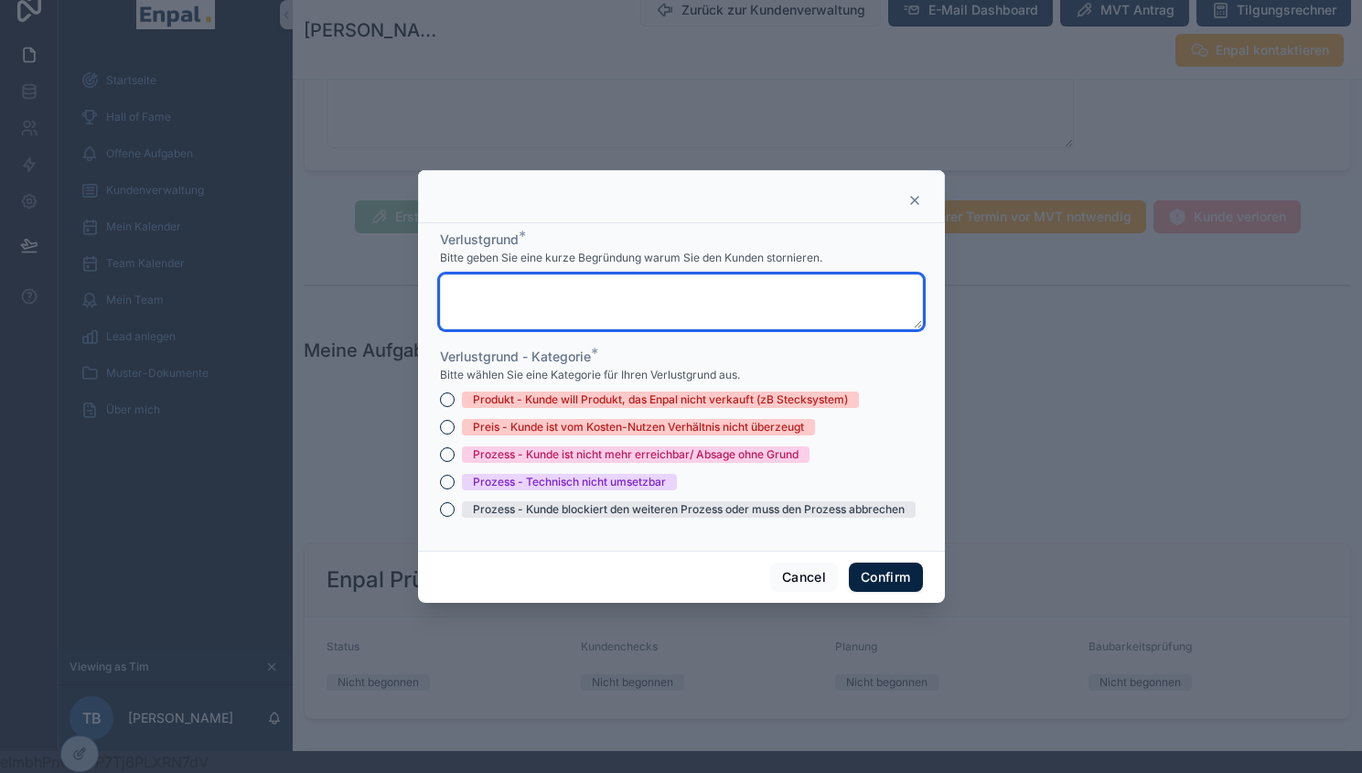
click at [555, 327] on textarea at bounding box center [681, 301] width 483 height 55
type textarea "*"
type textarea "**"
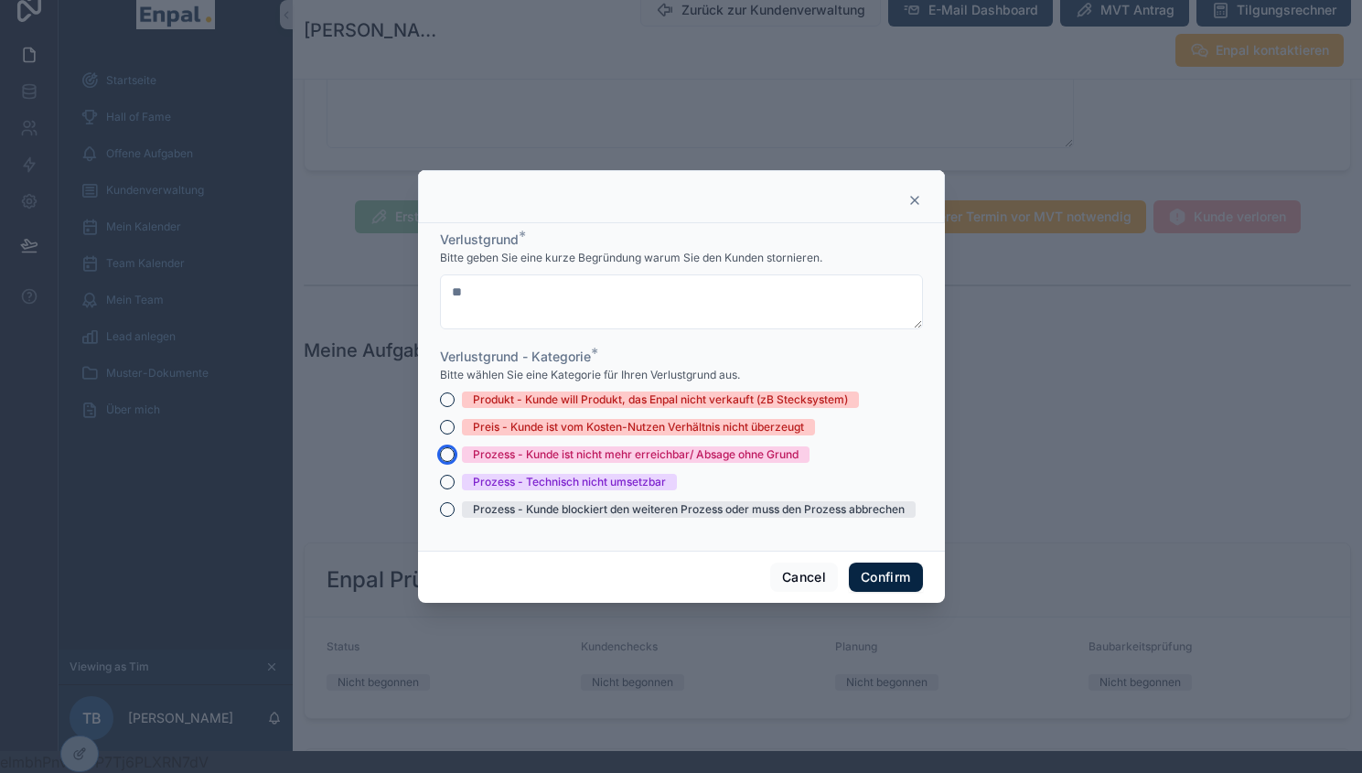
click at [440, 462] on button "Prozess - Kunde ist nicht mehr erreichbar/ Absage ohne Grund" at bounding box center [447, 454] width 15 height 15
click at [882, 586] on button "Confirm" at bounding box center [885, 577] width 73 height 29
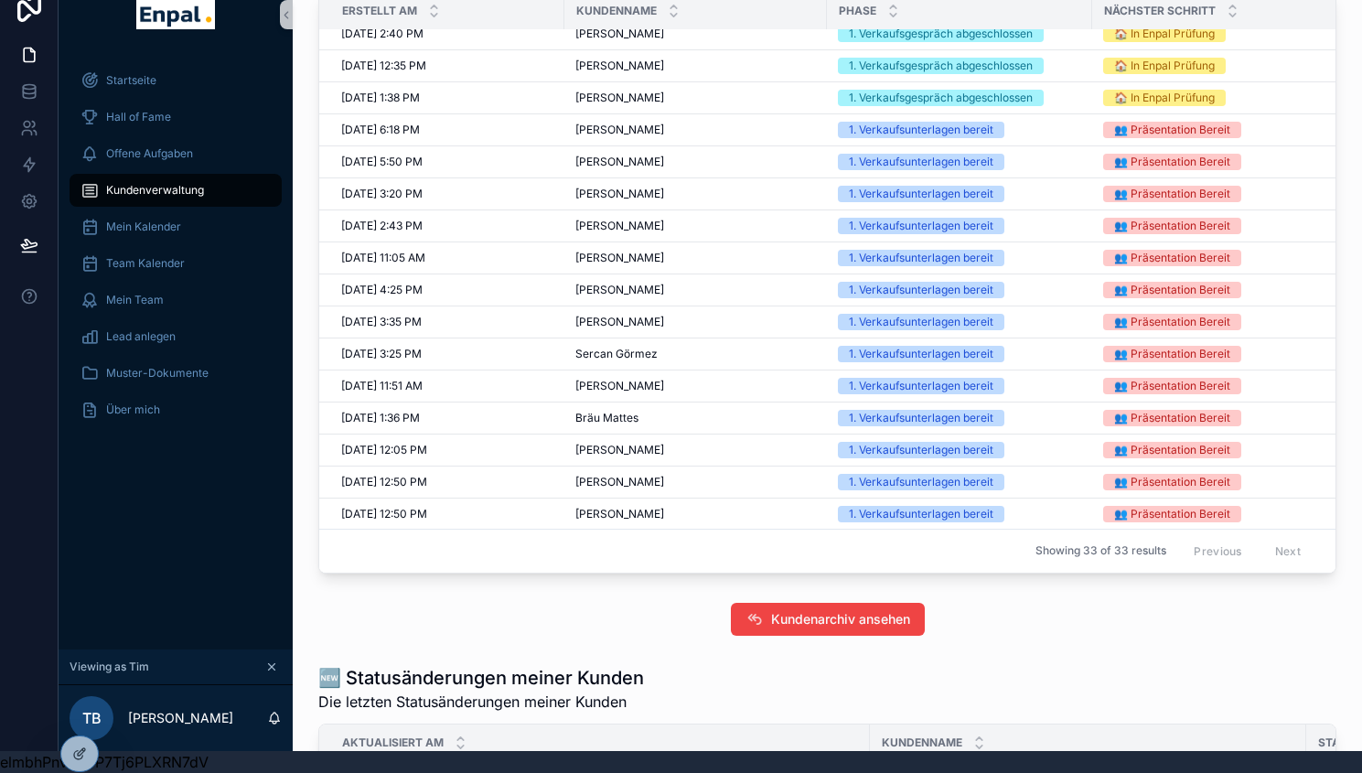
scroll to position [561, 0]
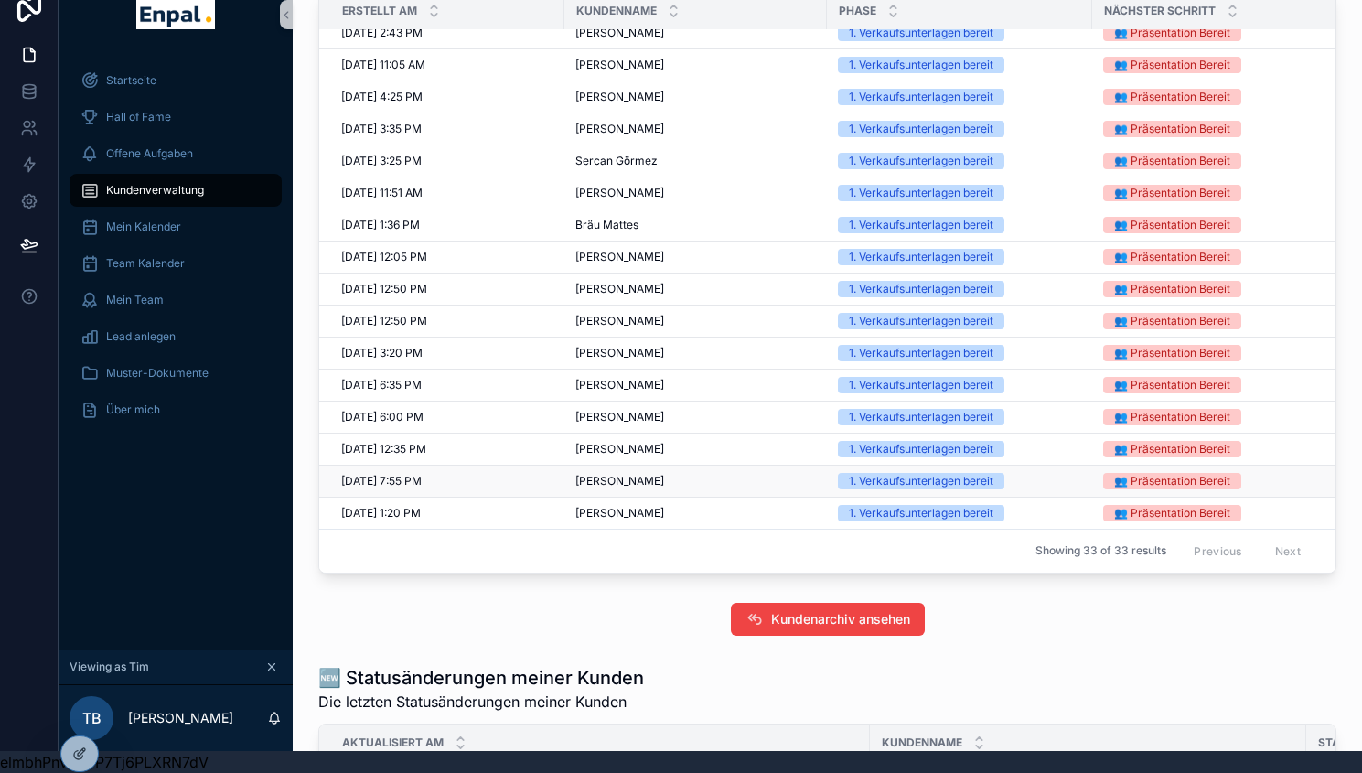
click at [599, 485] on span "[PERSON_NAME]" at bounding box center [619, 481] width 89 height 15
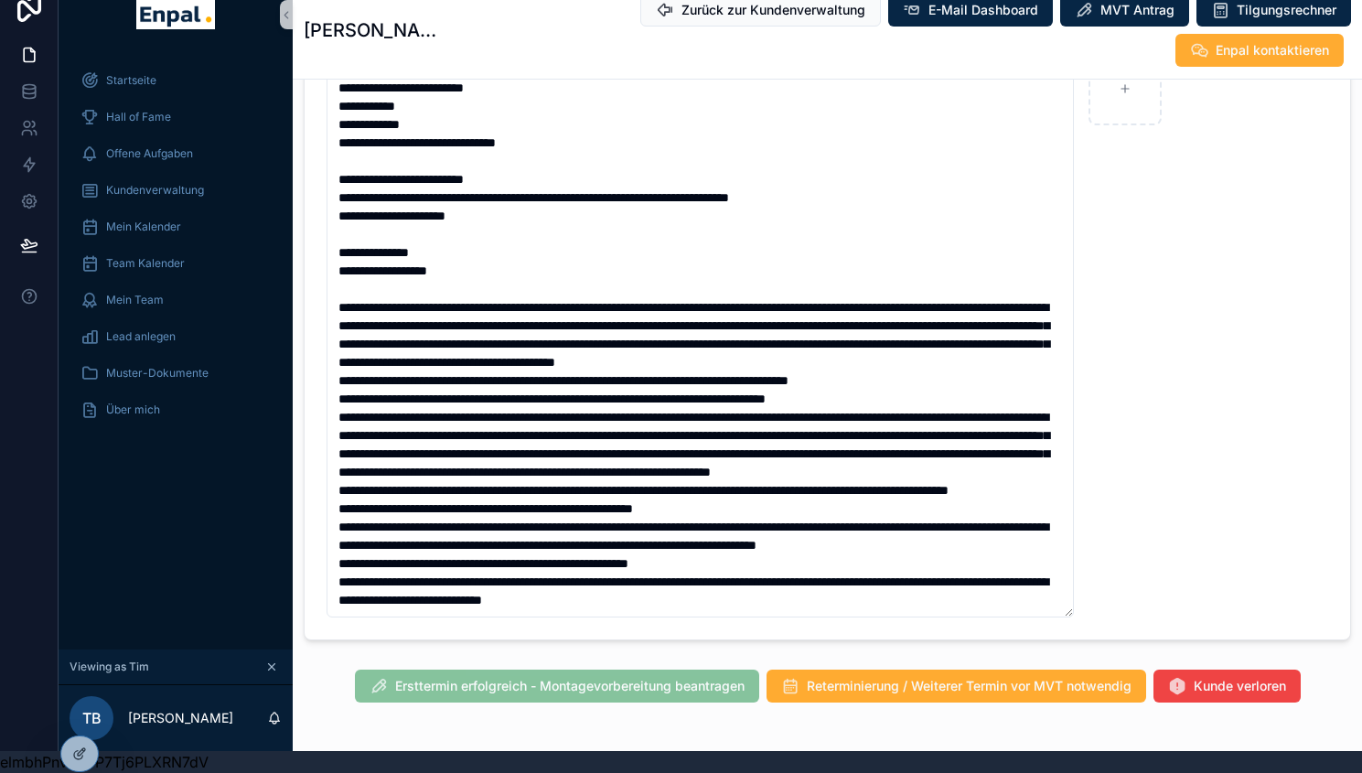
scroll to position [1314, 0]
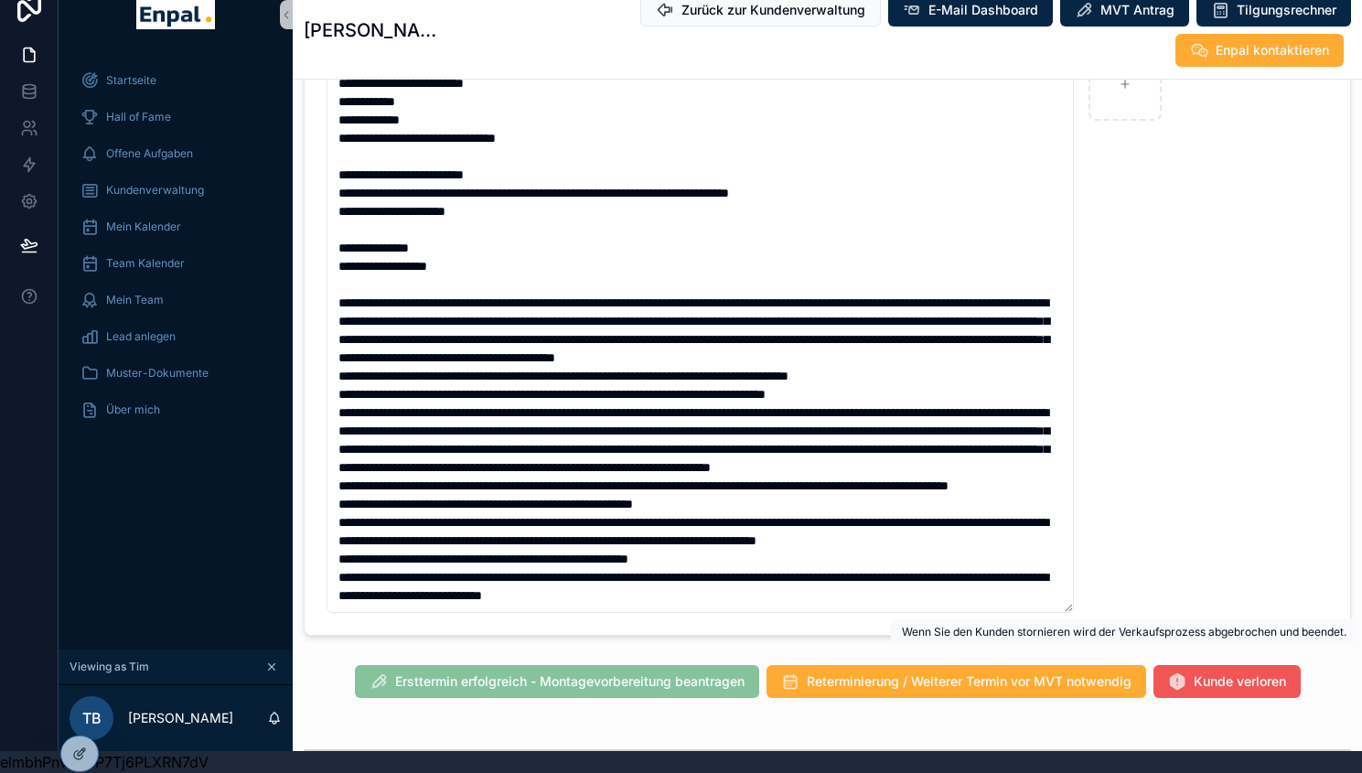
click at [1225, 672] on span "Kunde verloren" at bounding box center [1240, 681] width 92 height 18
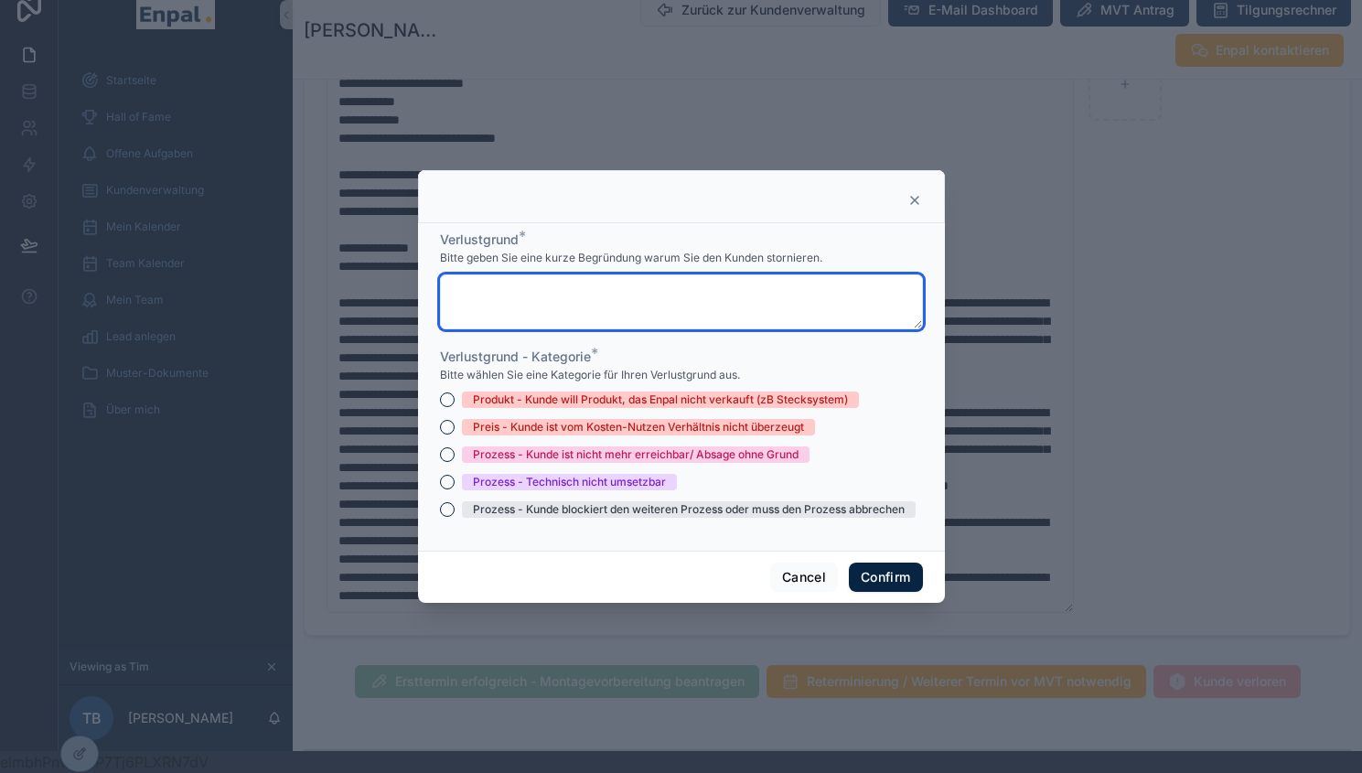
click at [539, 312] on textarea at bounding box center [681, 301] width 483 height 55
type textarea "**"
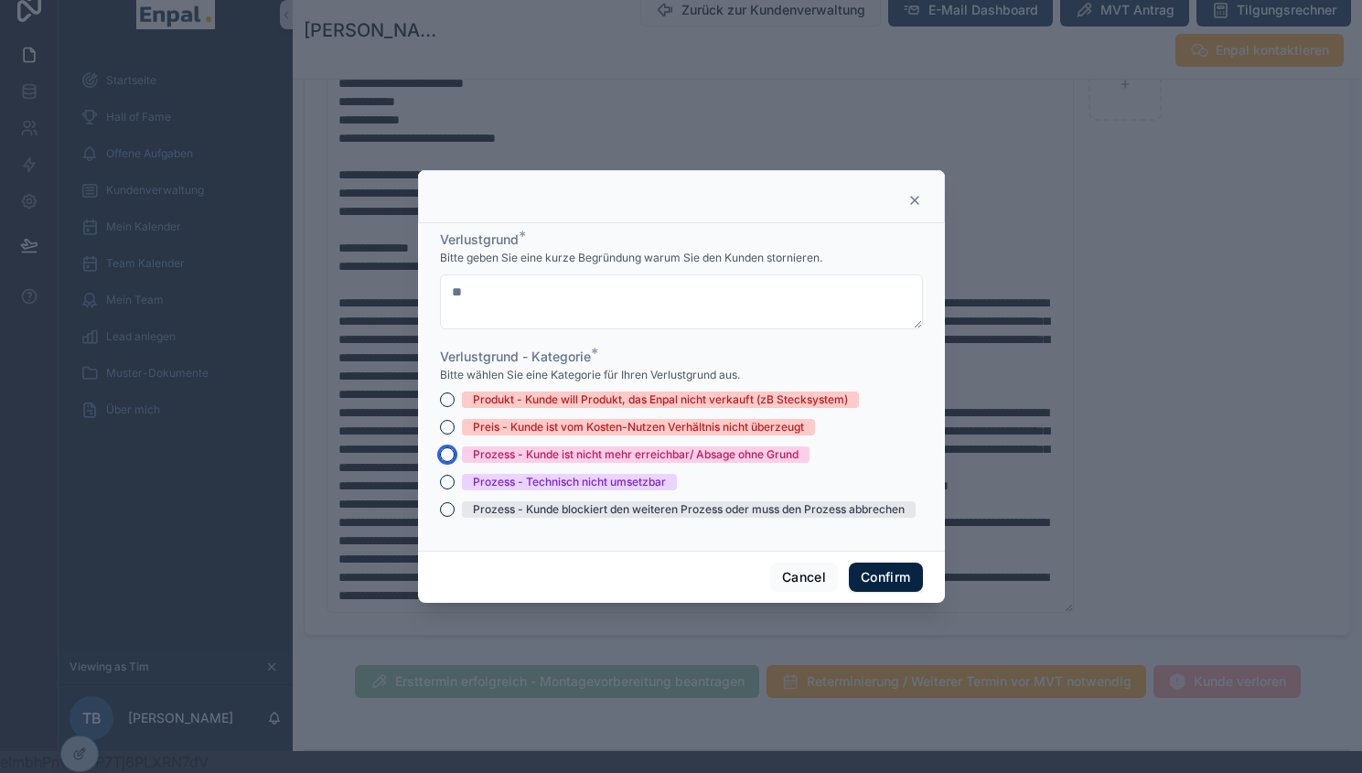
click at [440, 462] on button "Prozess - Kunde ist nicht mehr erreichbar/ Absage ohne Grund" at bounding box center [447, 454] width 15 height 15
click at [882, 592] on button "Confirm" at bounding box center [885, 577] width 73 height 29
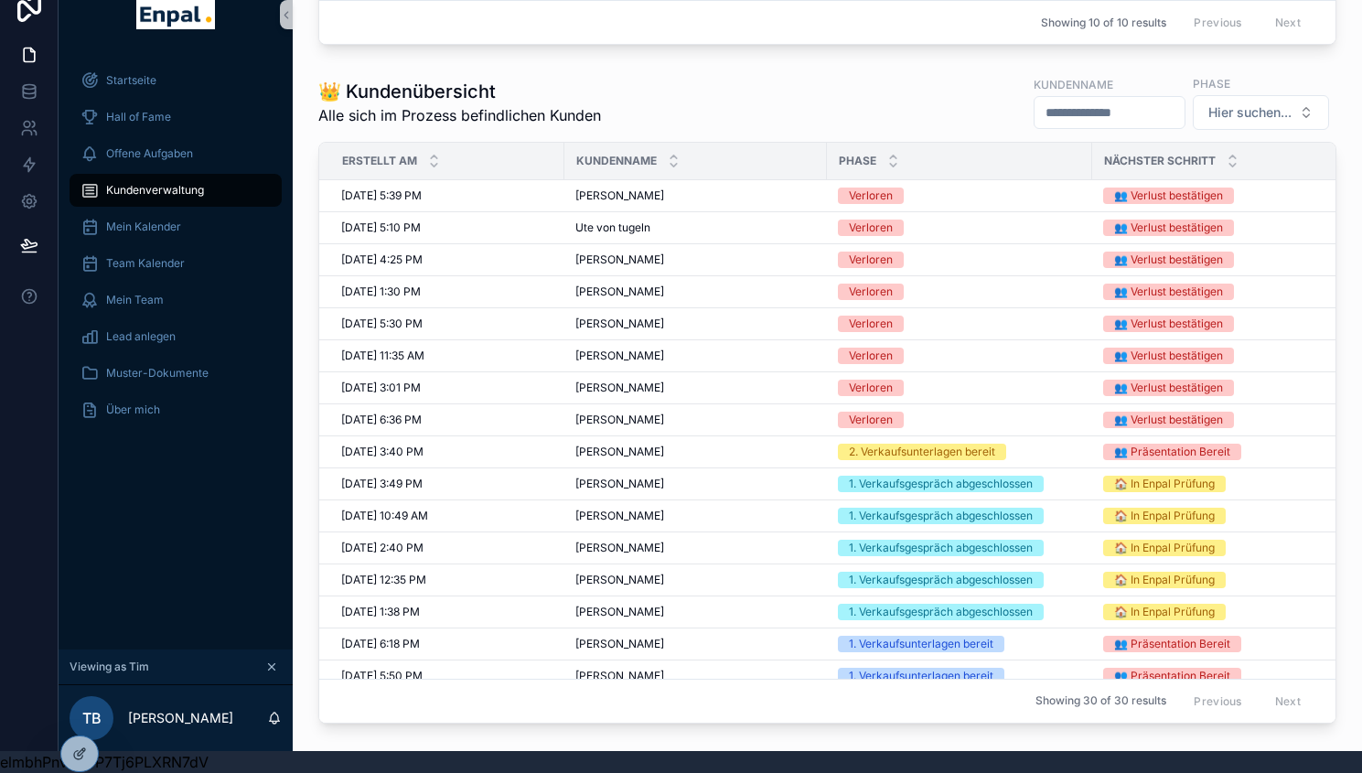
scroll to position [987, 0]
